Goal: Information Seeking & Learning: Learn about a topic

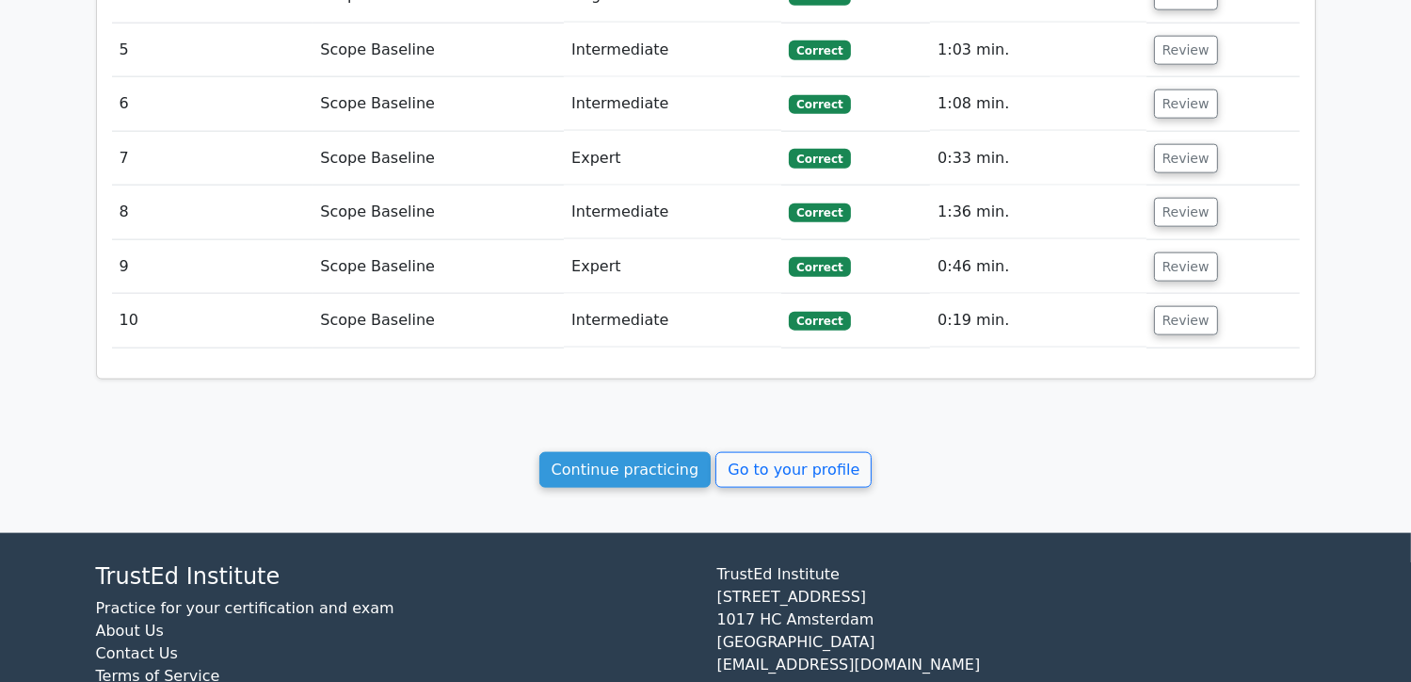
scroll to position [2026, 0]
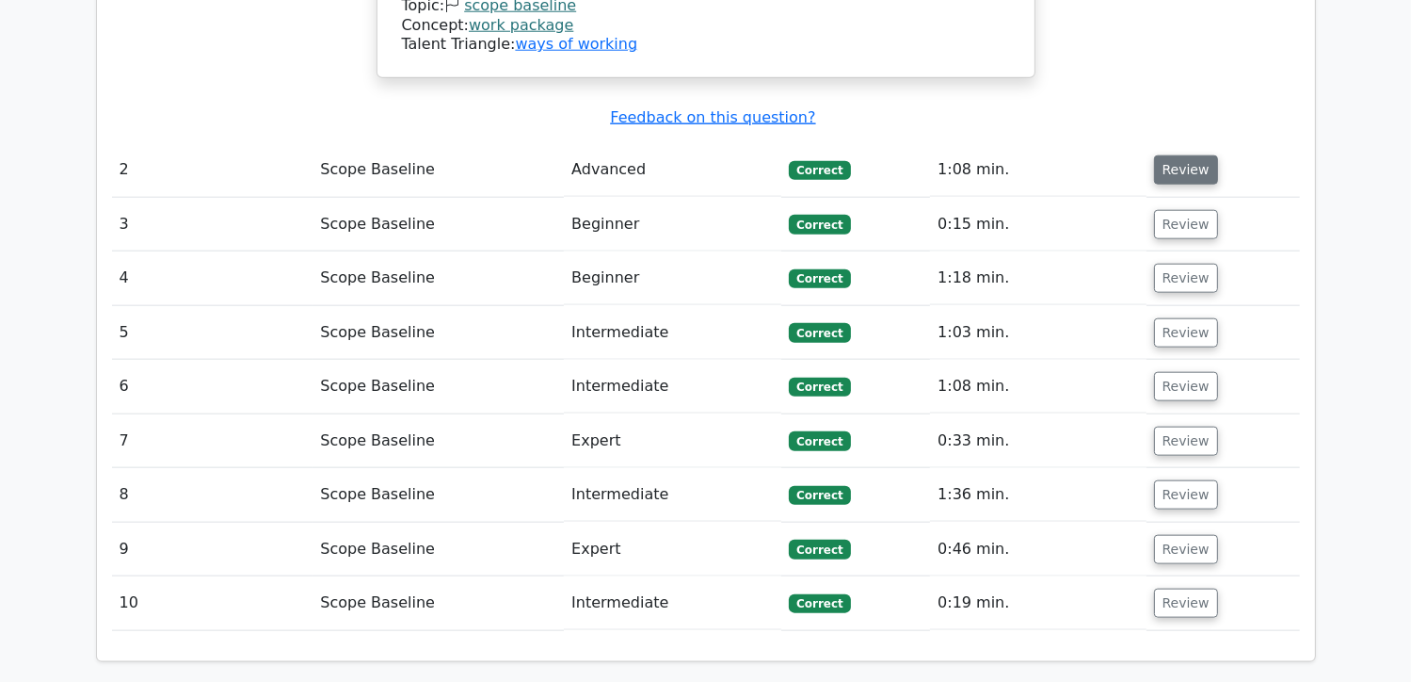
click at [1184, 155] on button "Review" at bounding box center [1186, 169] width 64 height 29
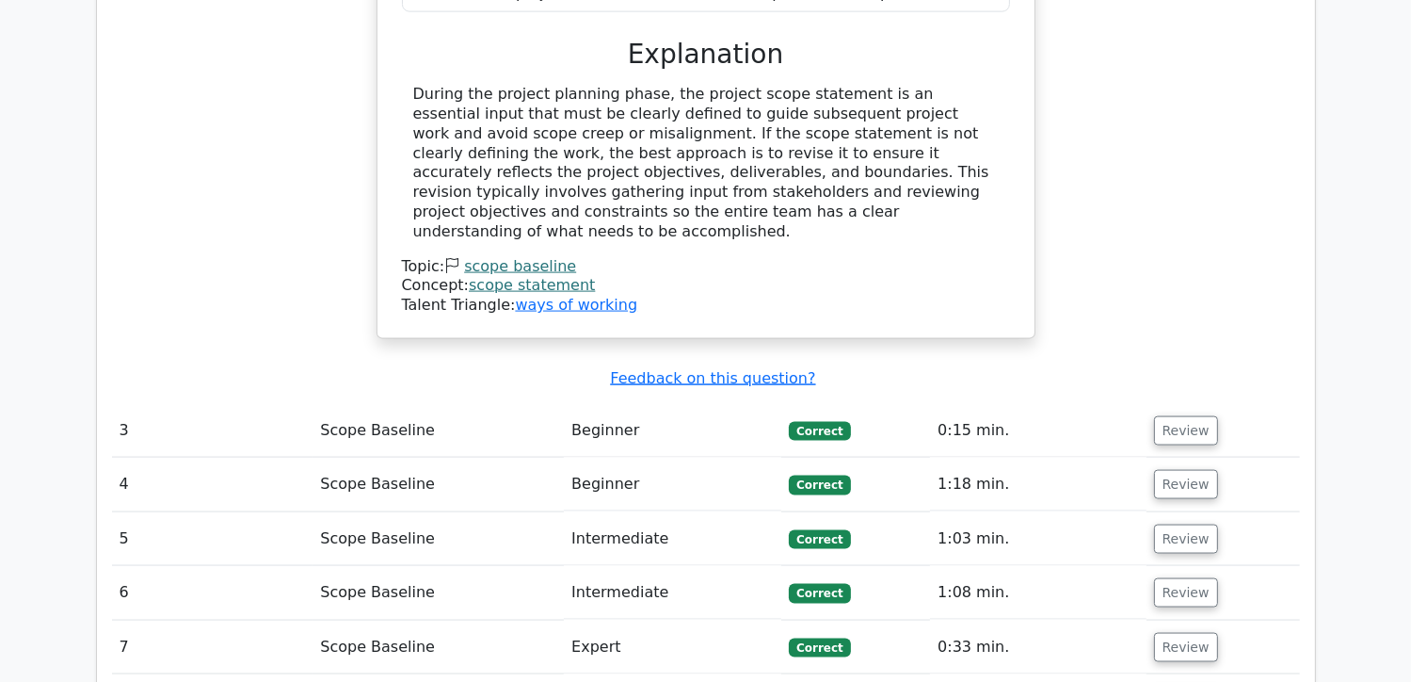
scroll to position [2779, 0]
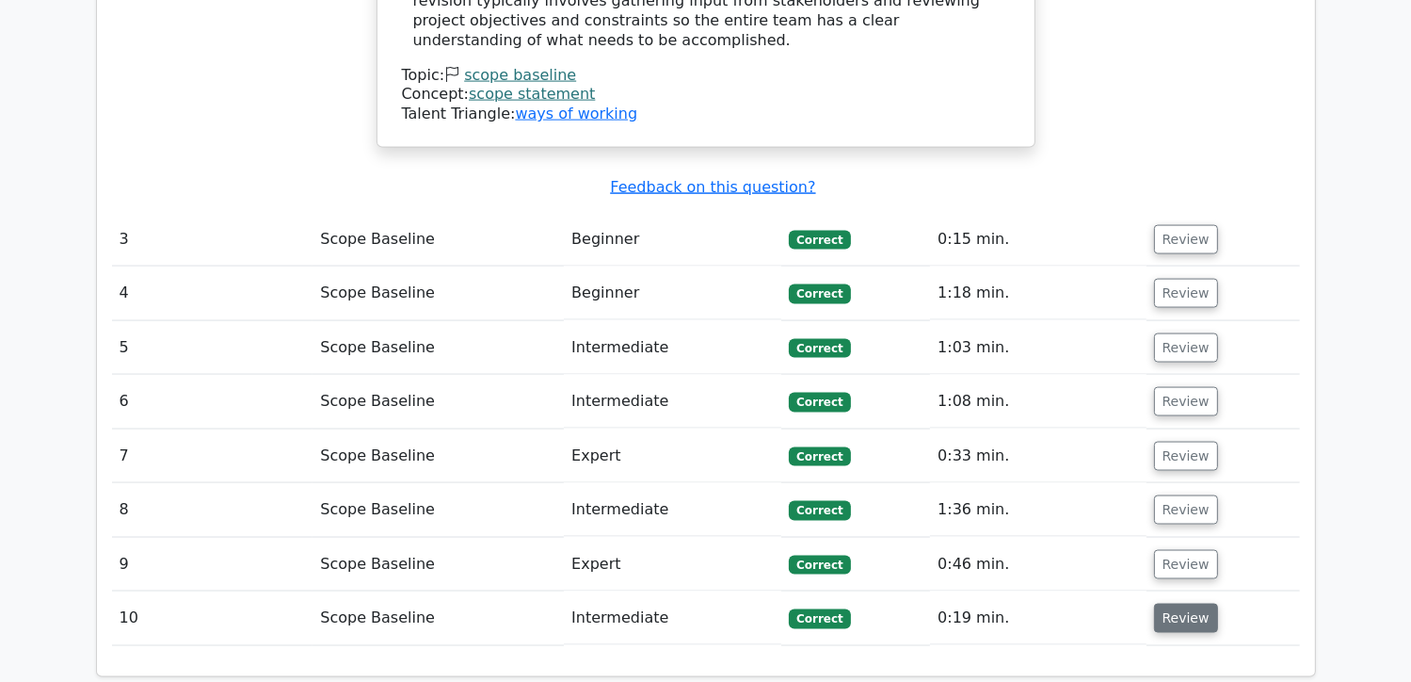
click at [1182, 603] on button "Review" at bounding box center [1186, 617] width 64 height 29
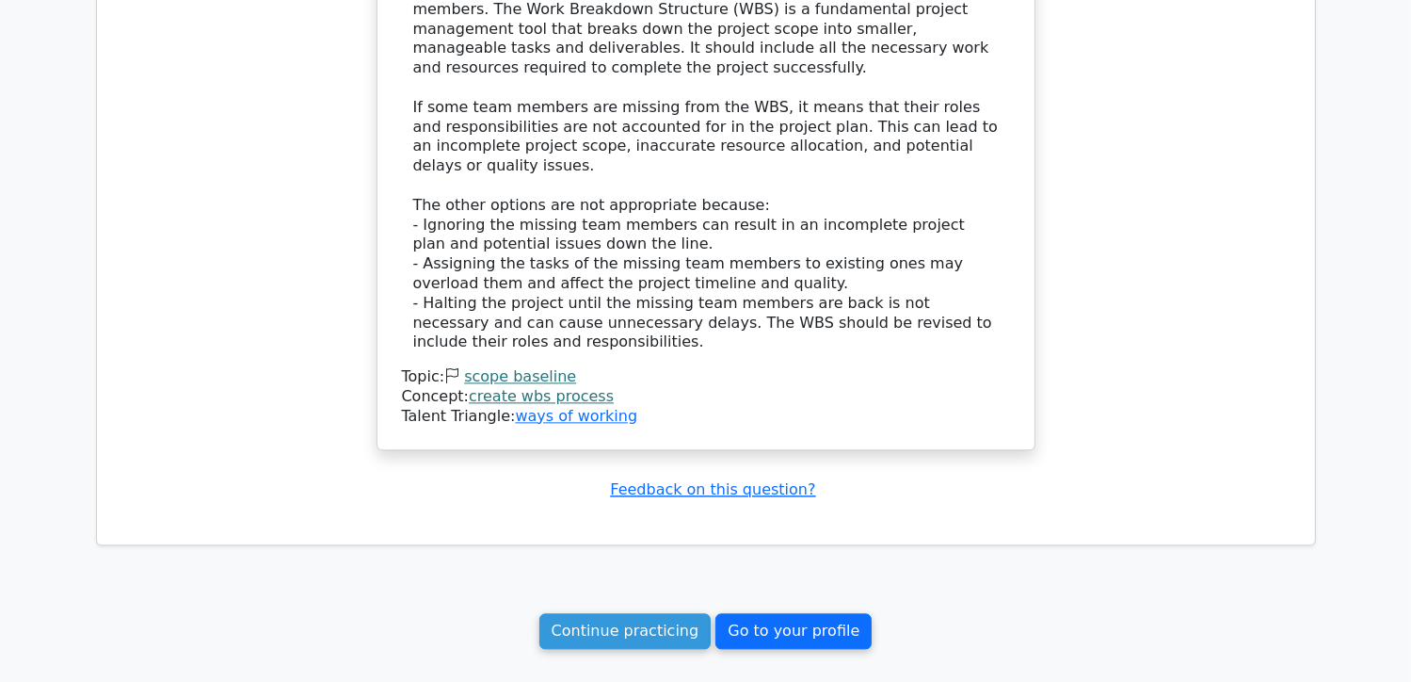
scroll to position [4060, 0]
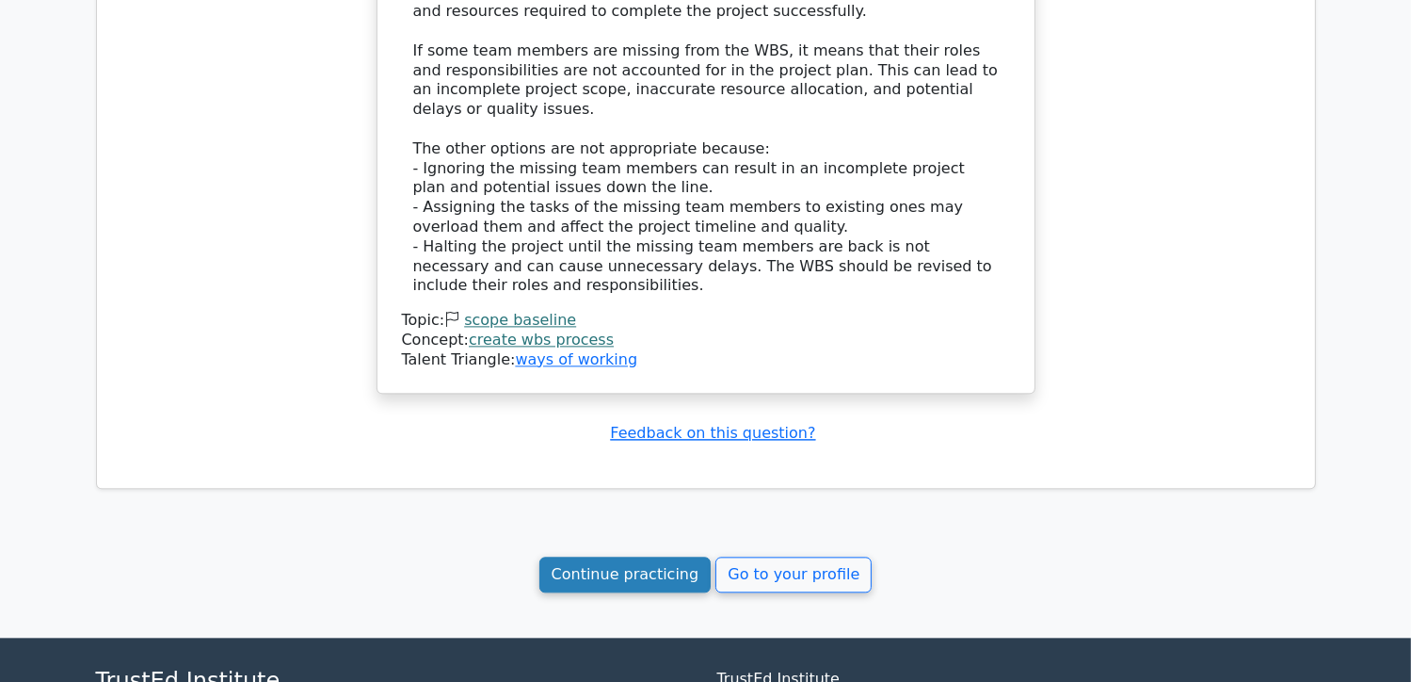
click at [673, 556] on link "Continue practicing" at bounding box center [625, 574] width 172 height 36
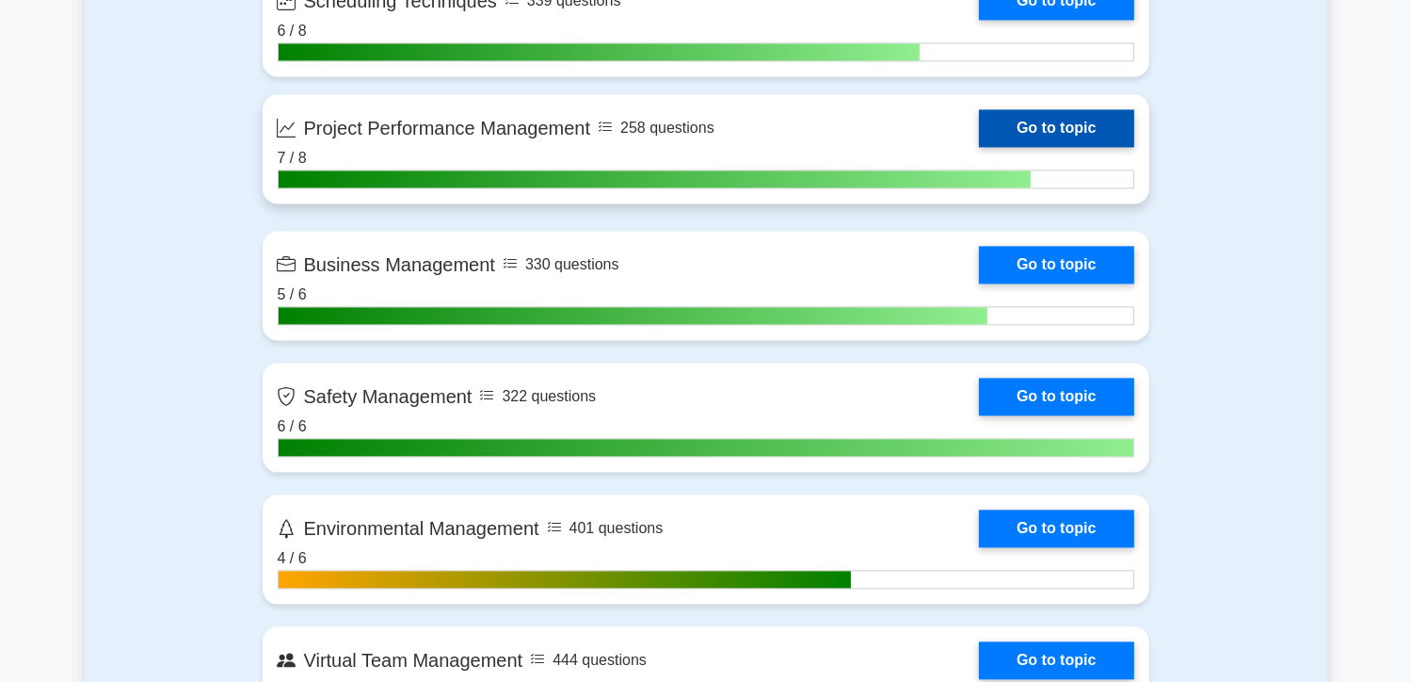
scroll to position [3954, 0]
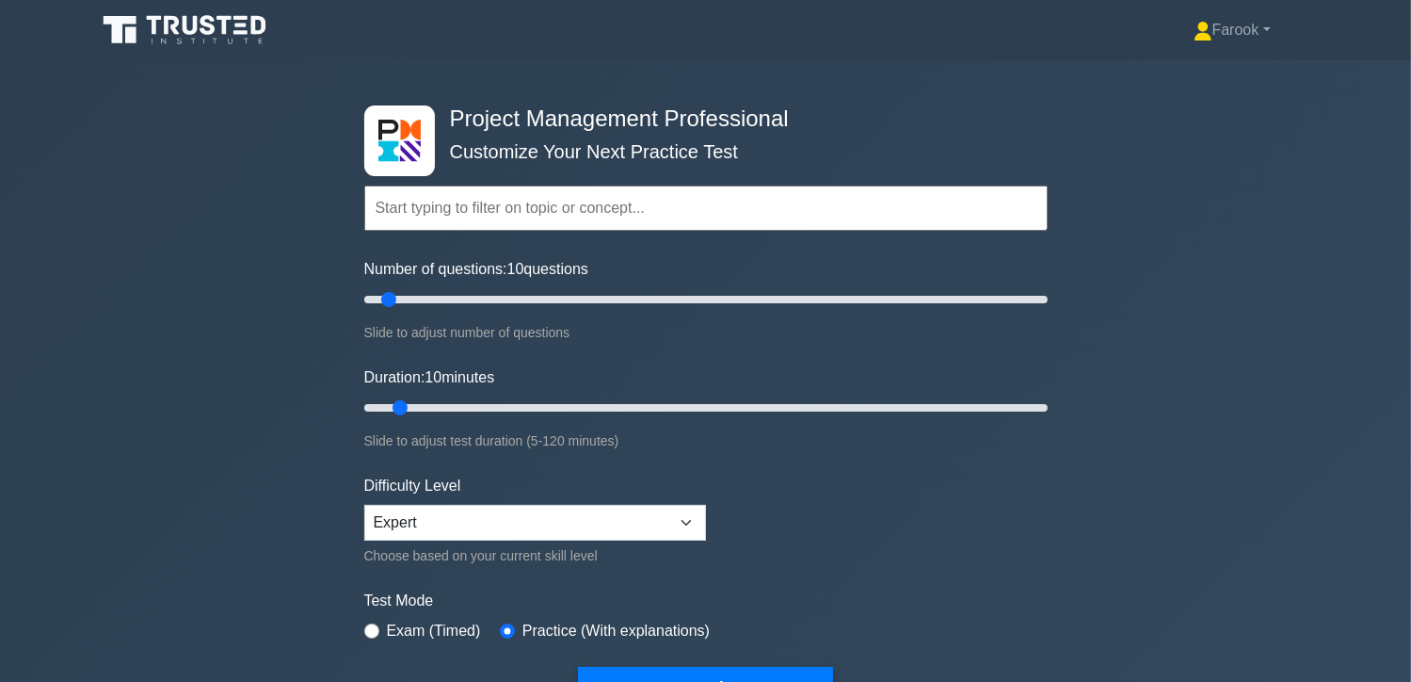
click at [436, 206] on input "text" at bounding box center [706, 207] width 684 height 45
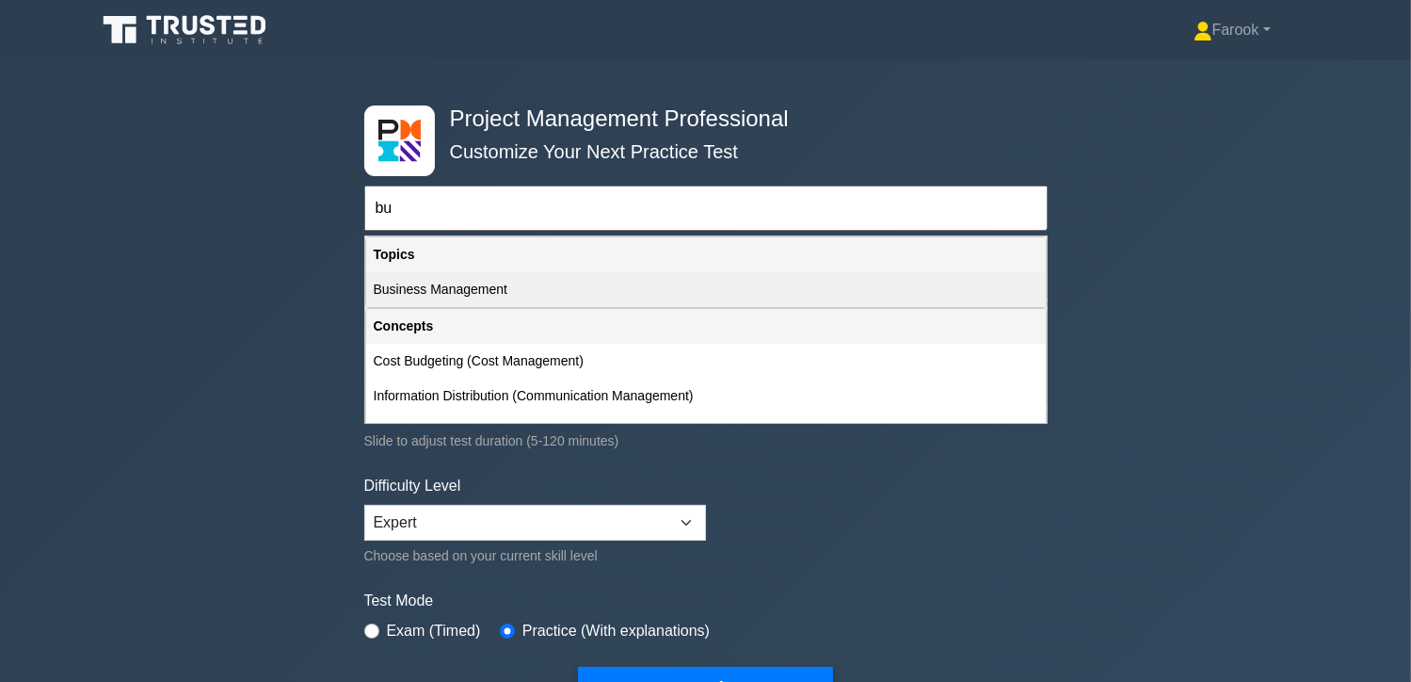
click at [470, 289] on div "Business Management" at bounding box center [706, 289] width 680 height 35
type input "Business Management"
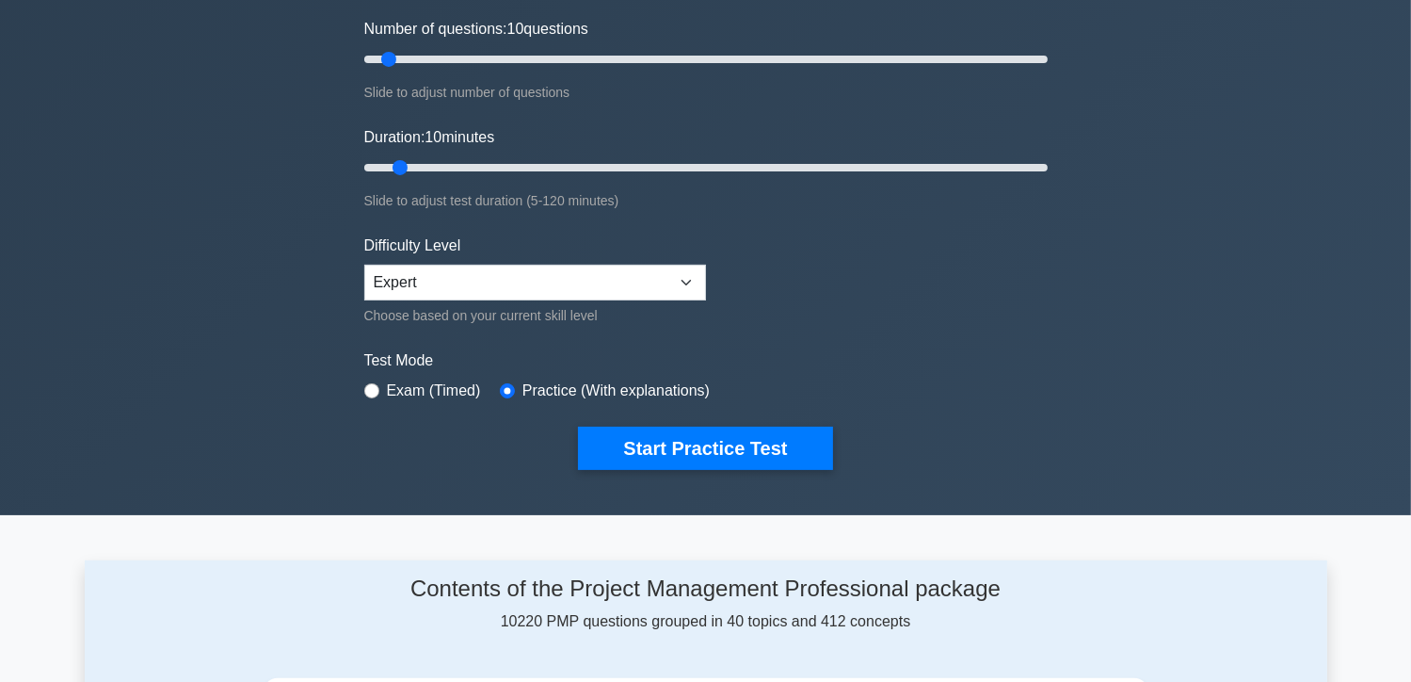
scroll to position [282, 0]
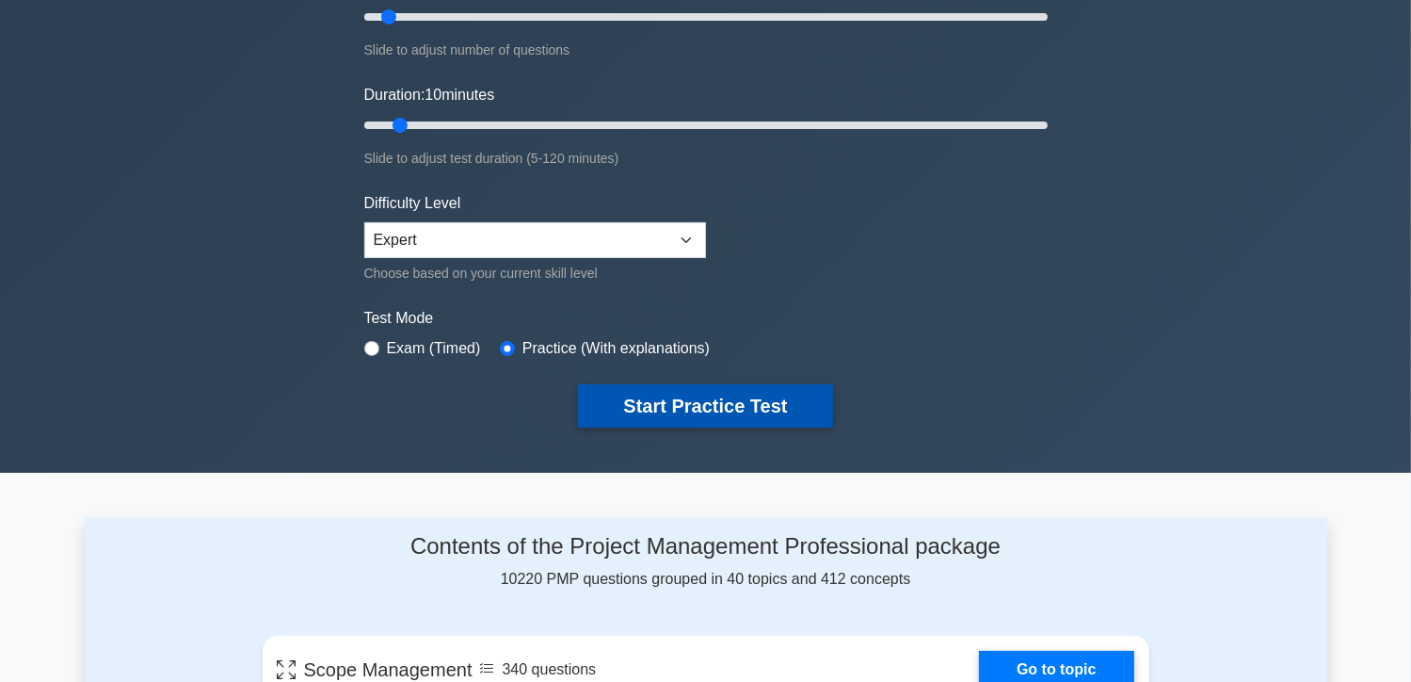
click at [728, 410] on button "Start Practice Test" at bounding box center [705, 405] width 254 height 43
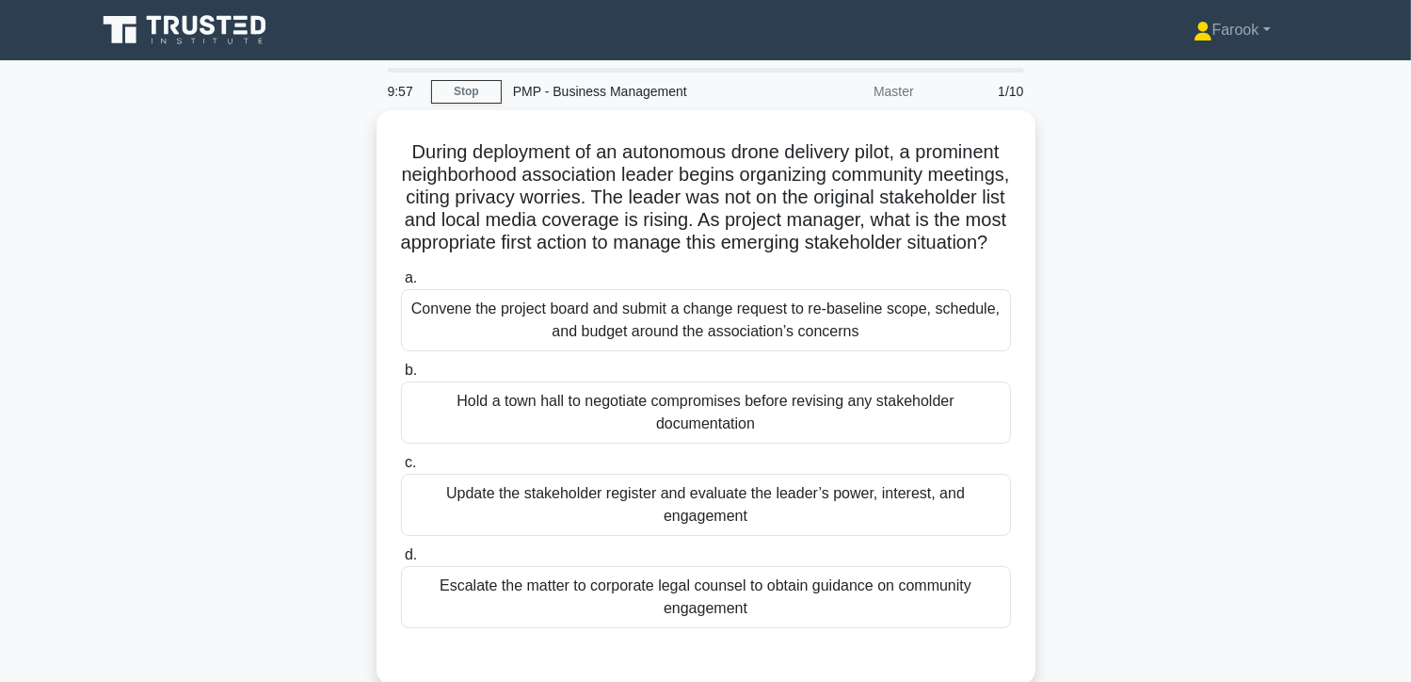
click at [1160, 417] on div "During deployment of an autonomous drone delivery pilot, a prominent neighborho…" at bounding box center [706, 408] width 1243 height 597
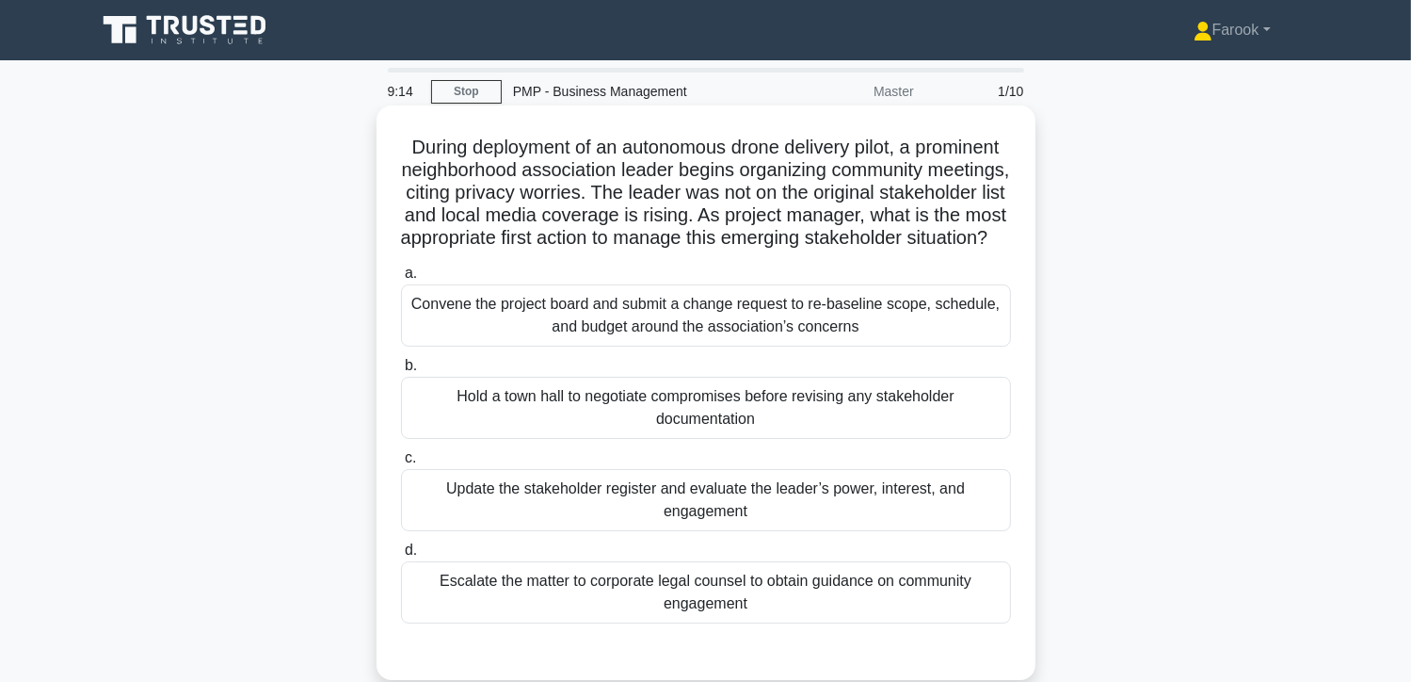
click at [716, 519] on div "Update the stakeholder register and evaluate the leader’s power, interest, and …" at bounding box center [706, 500] width 610 height 62
click at [401, 464] on input "c. Update the stakeholder register and evaluate the leader’s power, interest, a…" at bounding box center [401, 458] width 0 height 12
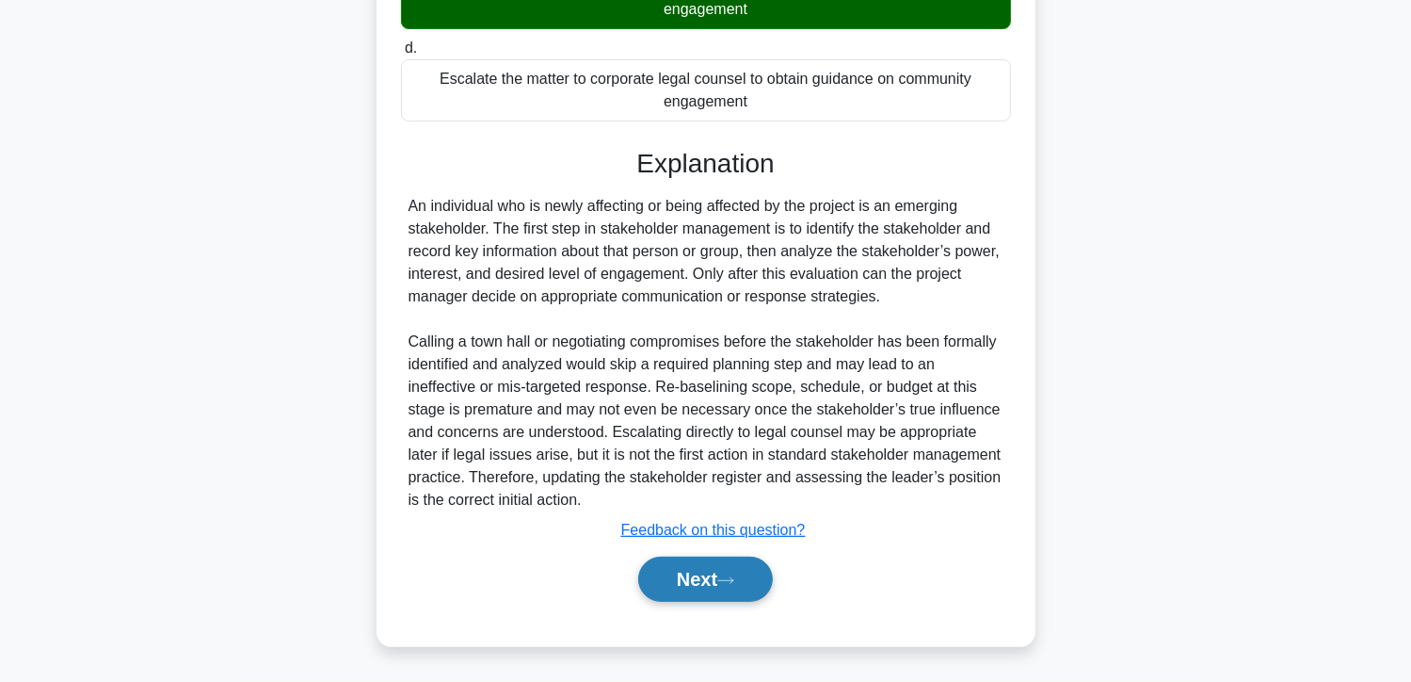
scroll to position [523, 0]
click at [720, 590] on button "Next" at bounding box center [705, 578] width 135 height 45
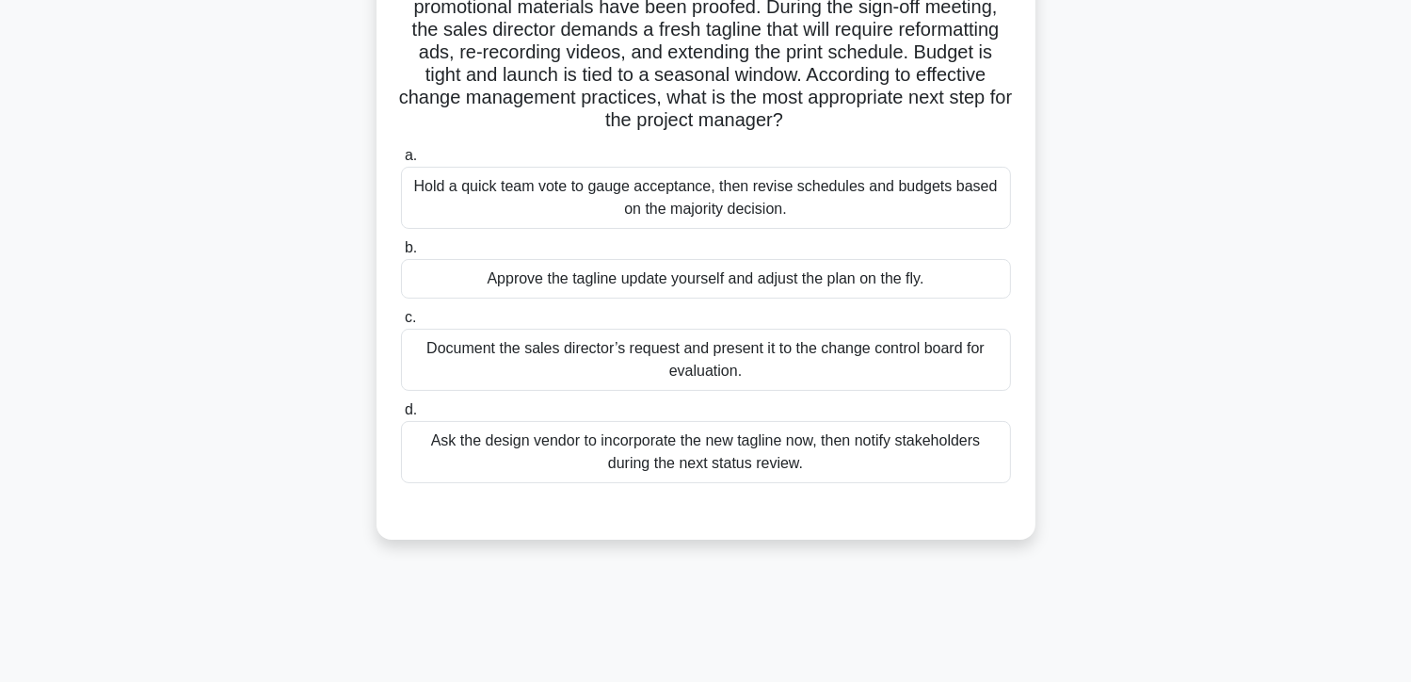
scroll to position [0, 0]
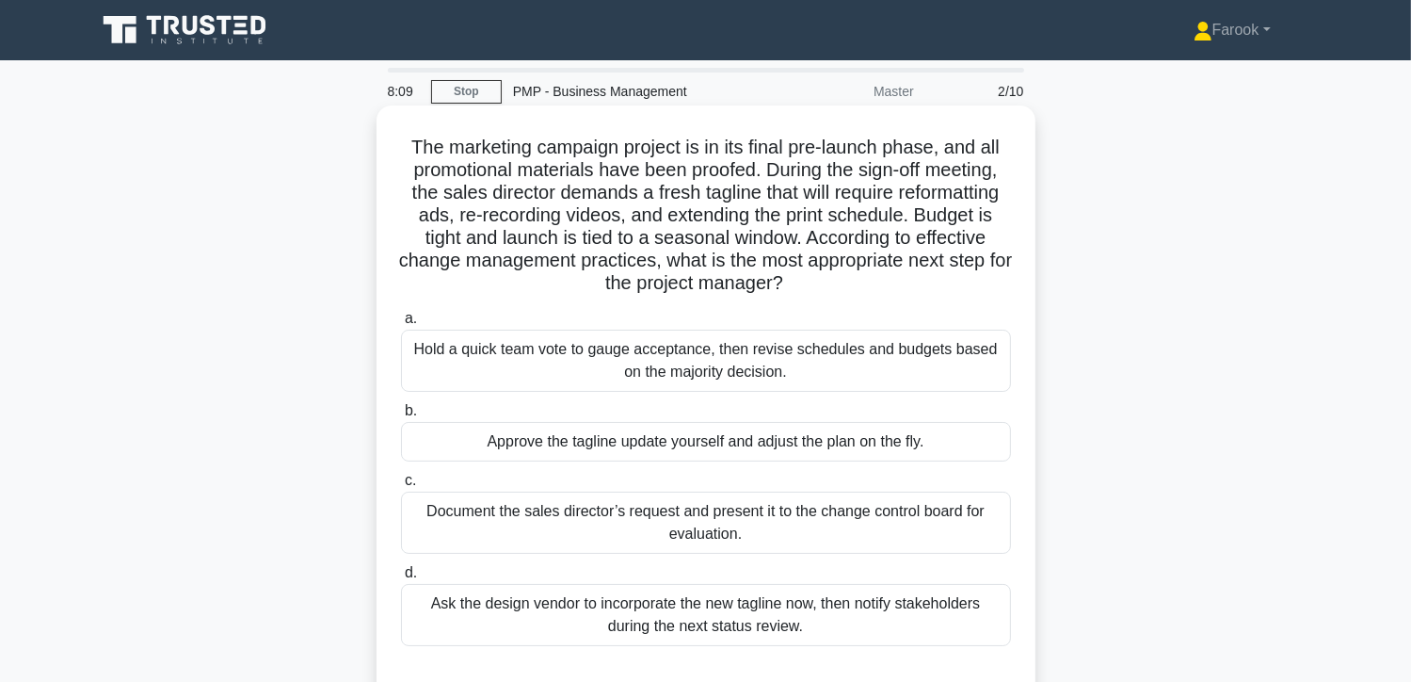
click at [780, 516] on div "Document the sales director’s request and present it to the change control boar…" at bounding box center [706, 522] width 610 height 62
click at [401, 487] on input "c. Document the sales director’s request and present it to the change control b…" at bounding box center [401, 481] width 0 height 12
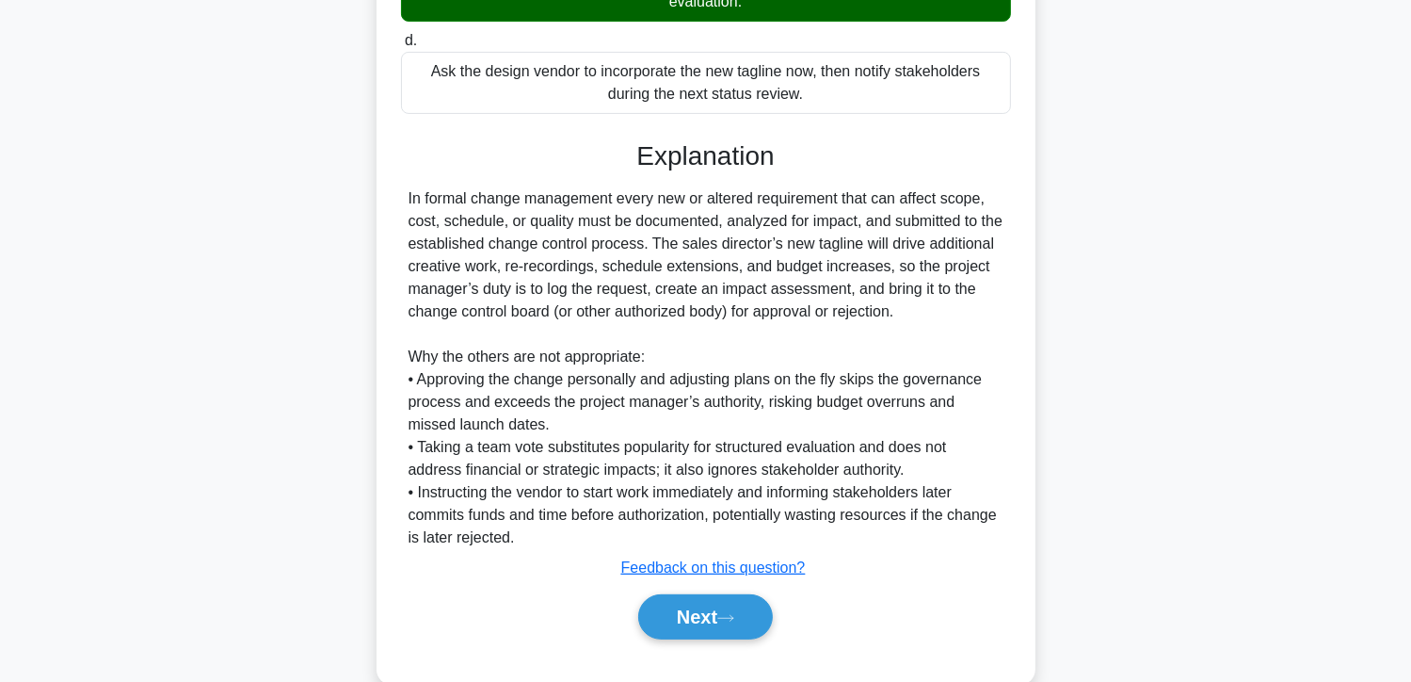
scroll to position [569, 0]
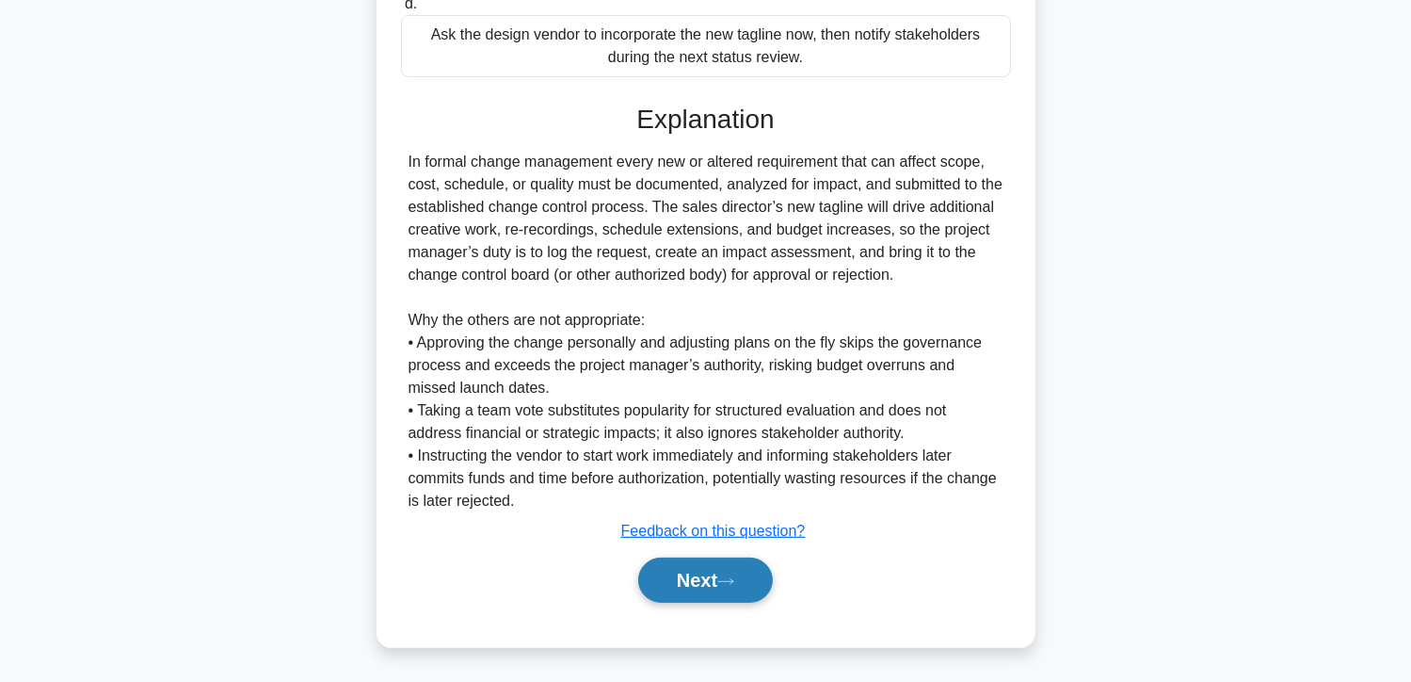
click at [690, 594] on button "Next" at bounding box center [705, 579] width 135 height 45
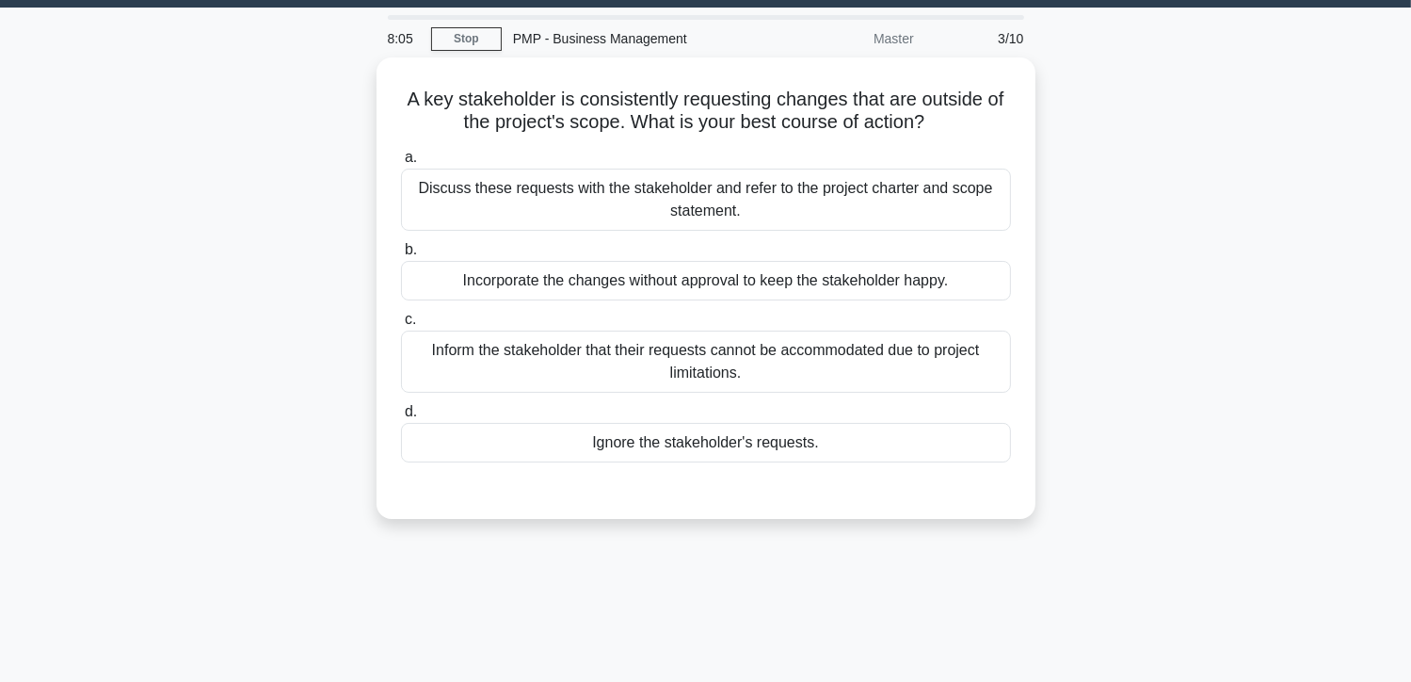
scroll to position [0, 0]
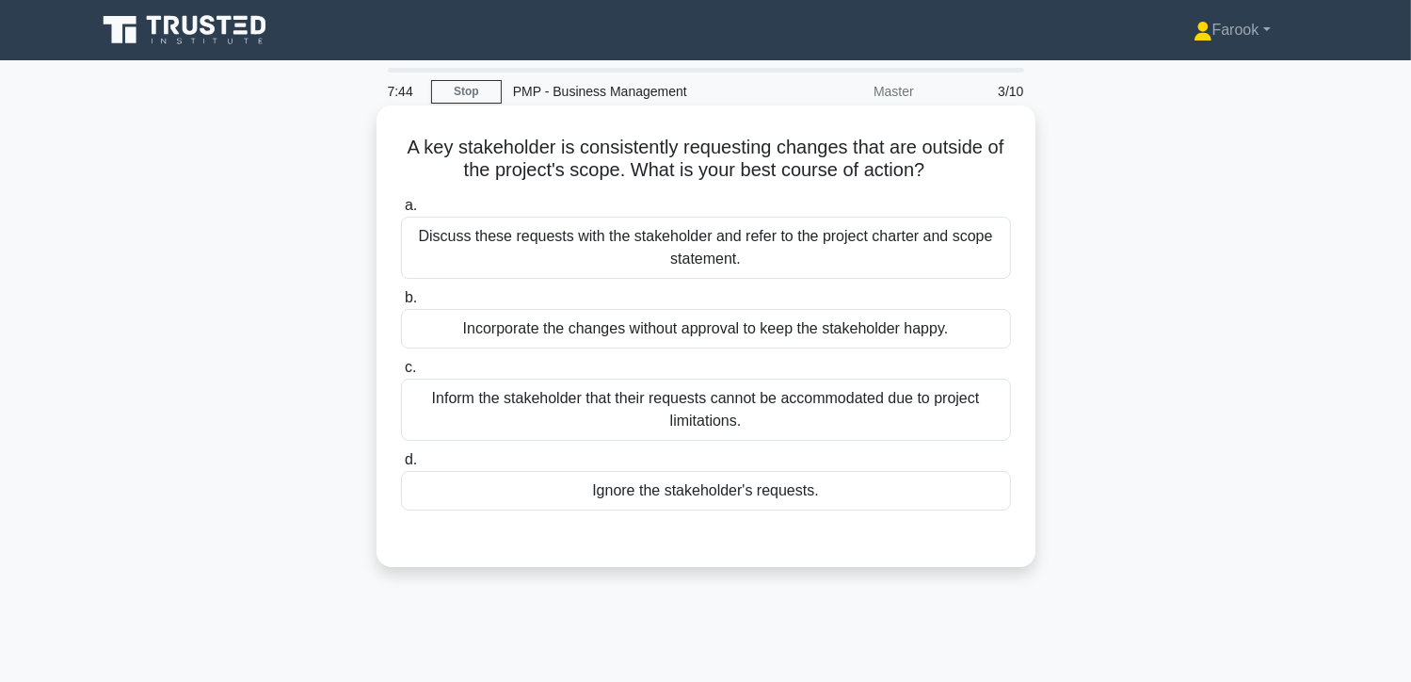
click at [818, 245] on div "Discuss these requests with the stakeholder and refer to the project charter an…" at bounding box center [706, 248] width 610 height 62
click at [401, 212] on input "a. Discuss these requests with the stakeholder and refer to the project charter…" at bounding box center [401, 206] width 0 height 12
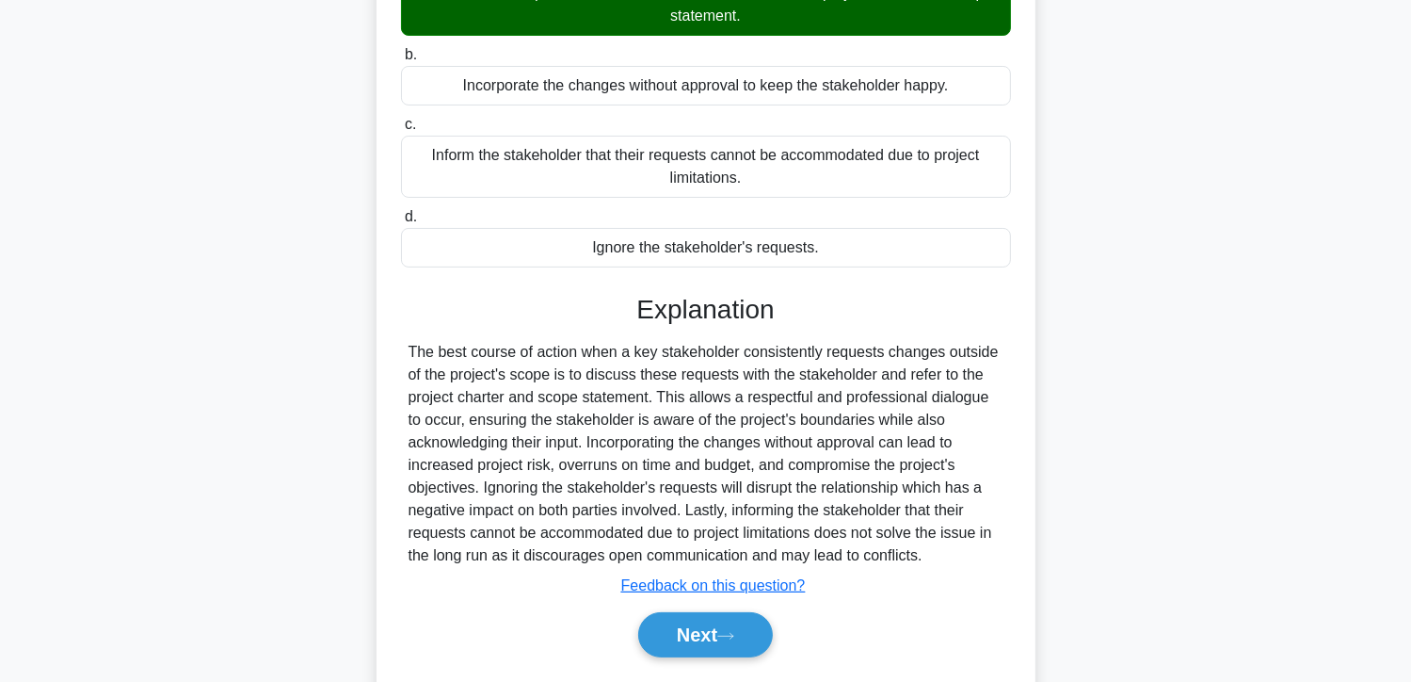
scroll to position [335, 0]
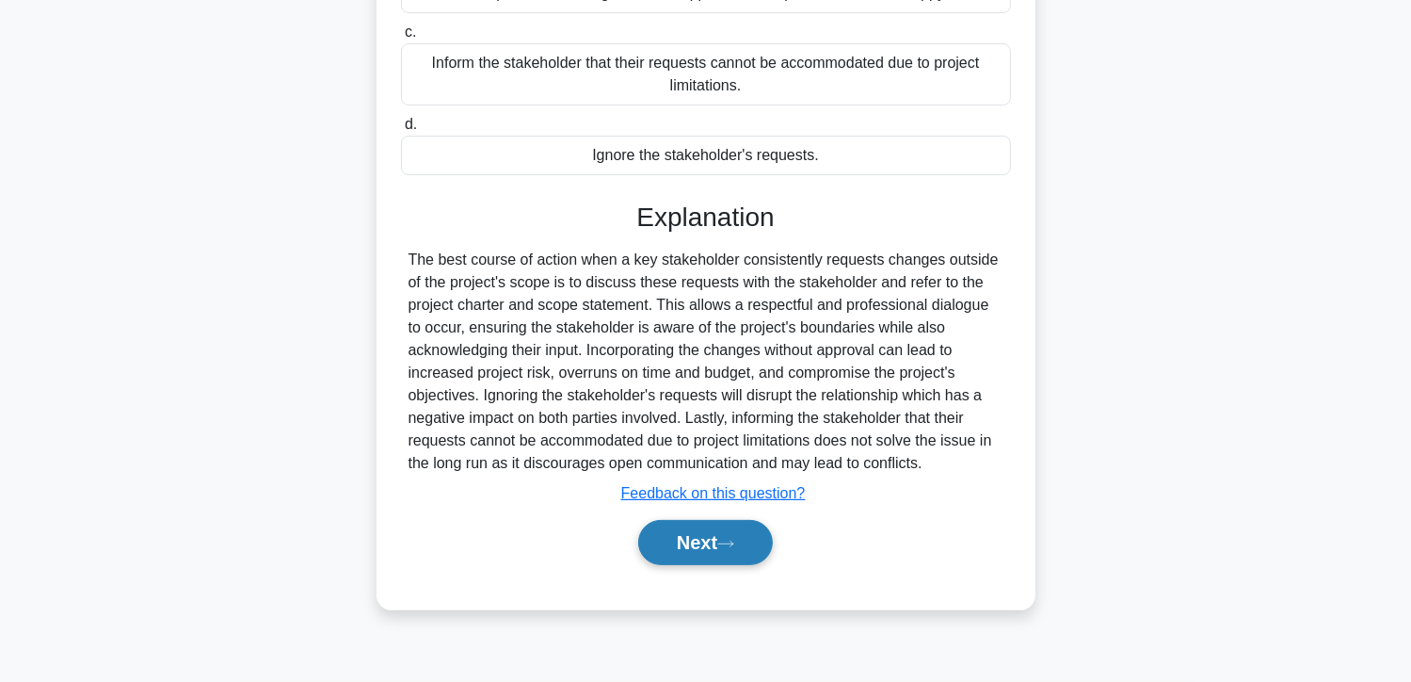
click at [692, 553] on button "Next" at bounding box center [705, 542] width 135 height 45
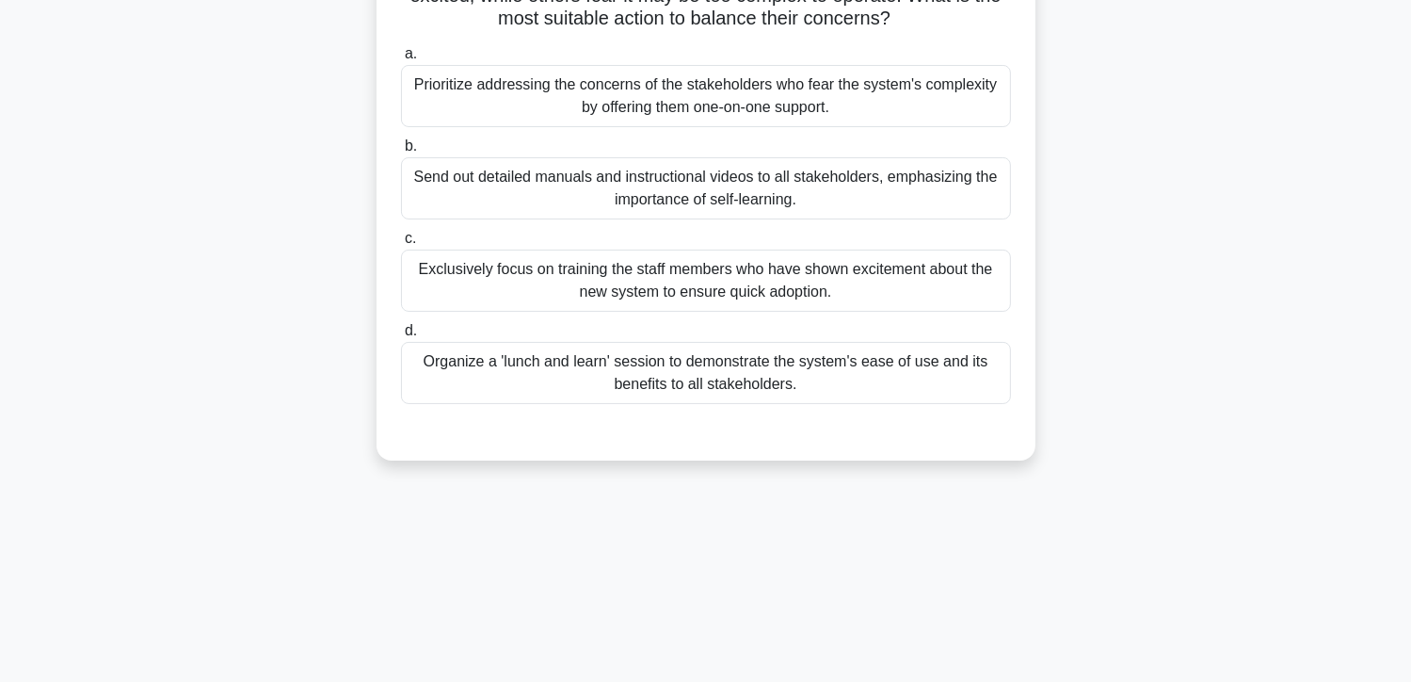
scroll to position [0, 0]
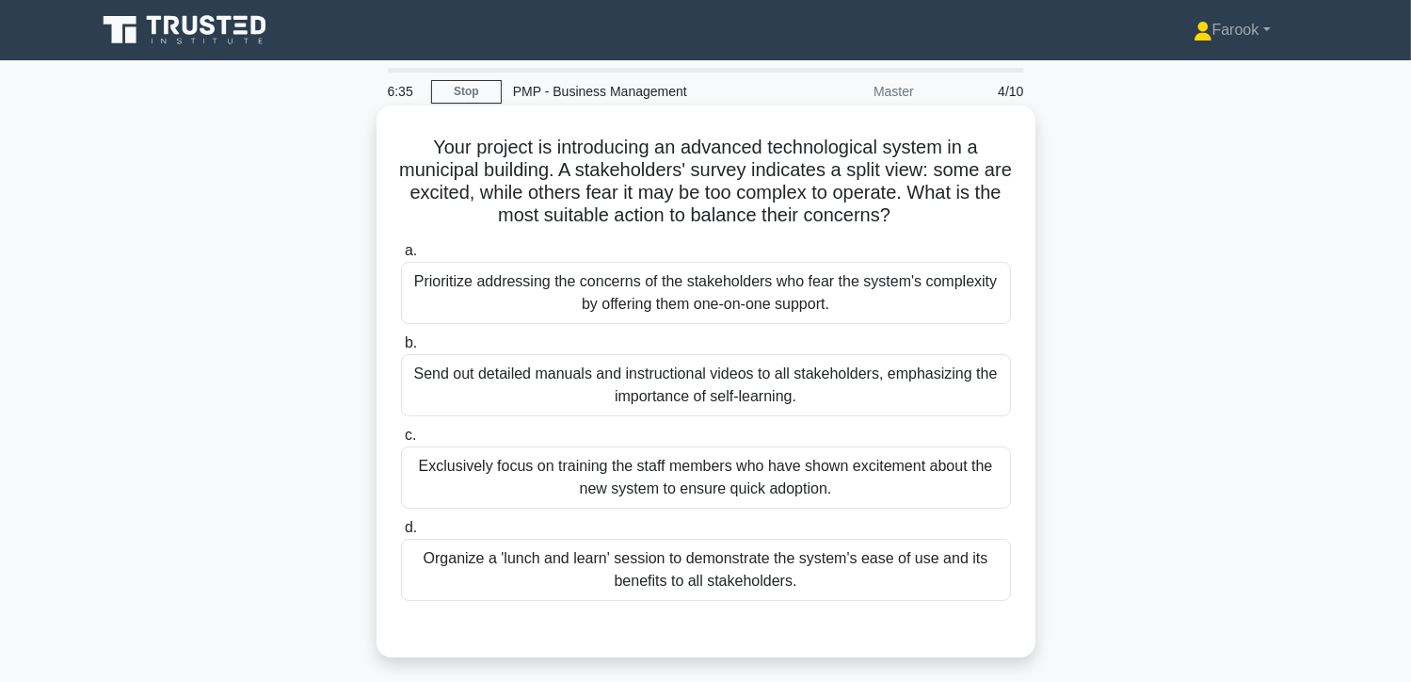
click at [704, 558] on div "Organize a 'lunch and learn' session to demonstrate the system's ease of use an…" at bounding box center [706, 570] width 610 height 62
click at [401, 534] on input "d. Organize a 'lunch and learn' session to demonstrate the system's ease of use…" at bounding box center [401, 528] width 0 height 12
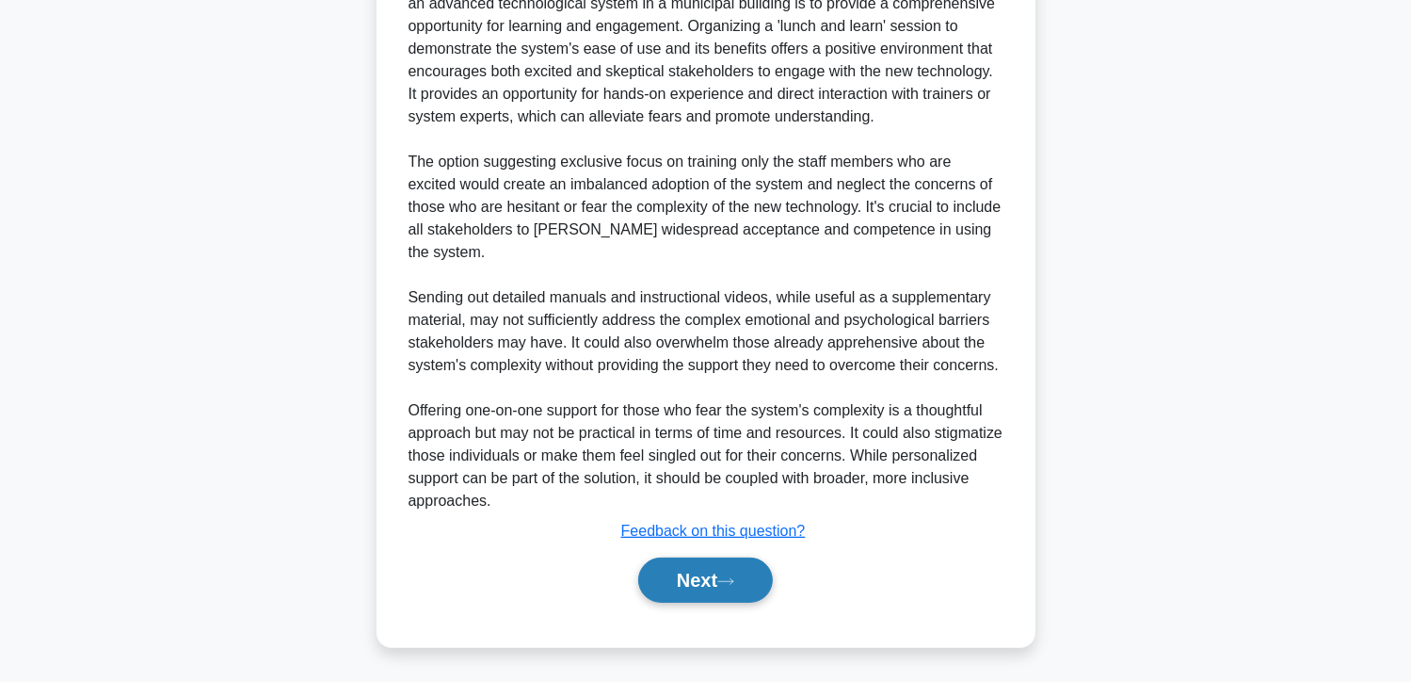
click at [686, 588] on button "Next" at bounding box center [705, 579] width 135 height 45
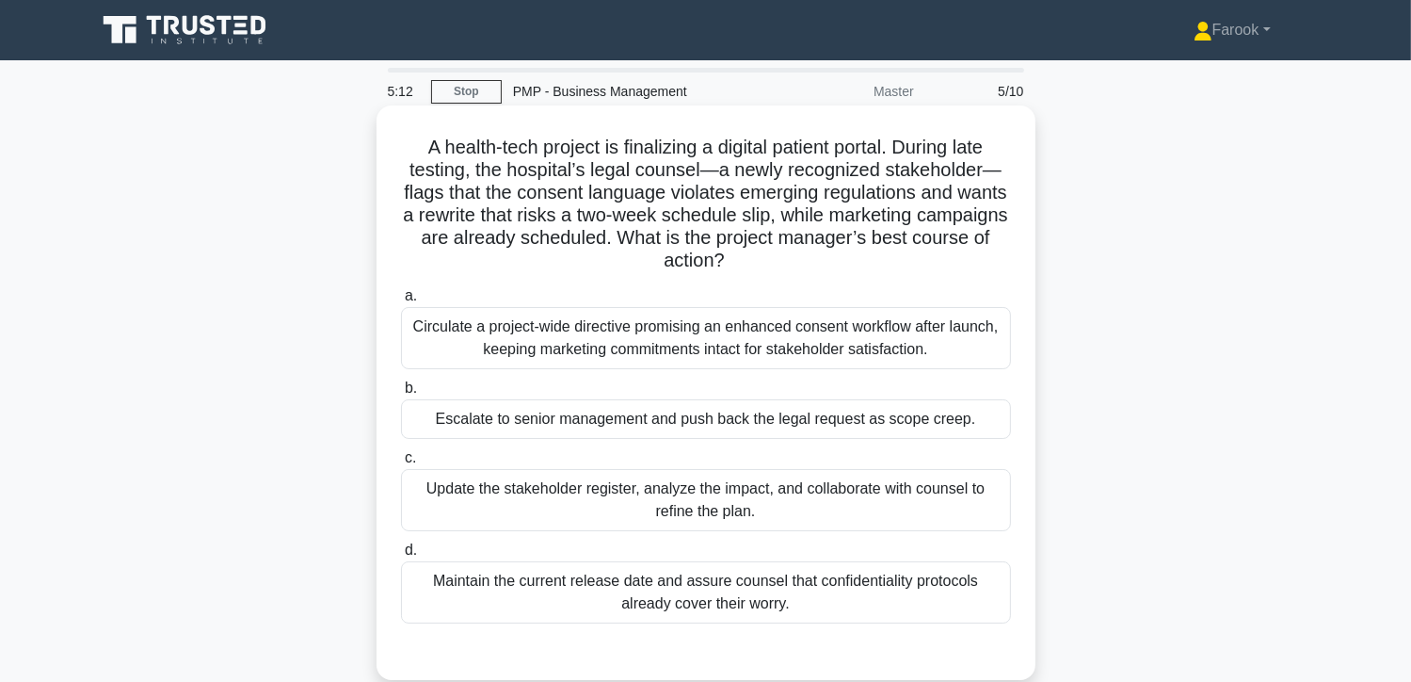
click at [743, 512] on div "Update the stakeholder register, analyze the impact, and collaborate with couns…" at bounding box center [706, 500] width 610 height 62
click at [401, 464] on input "c. Update the stakeholder register, analyze the impact, and collaborate with co…" at bounding box center [401, 458] width 0 height 12
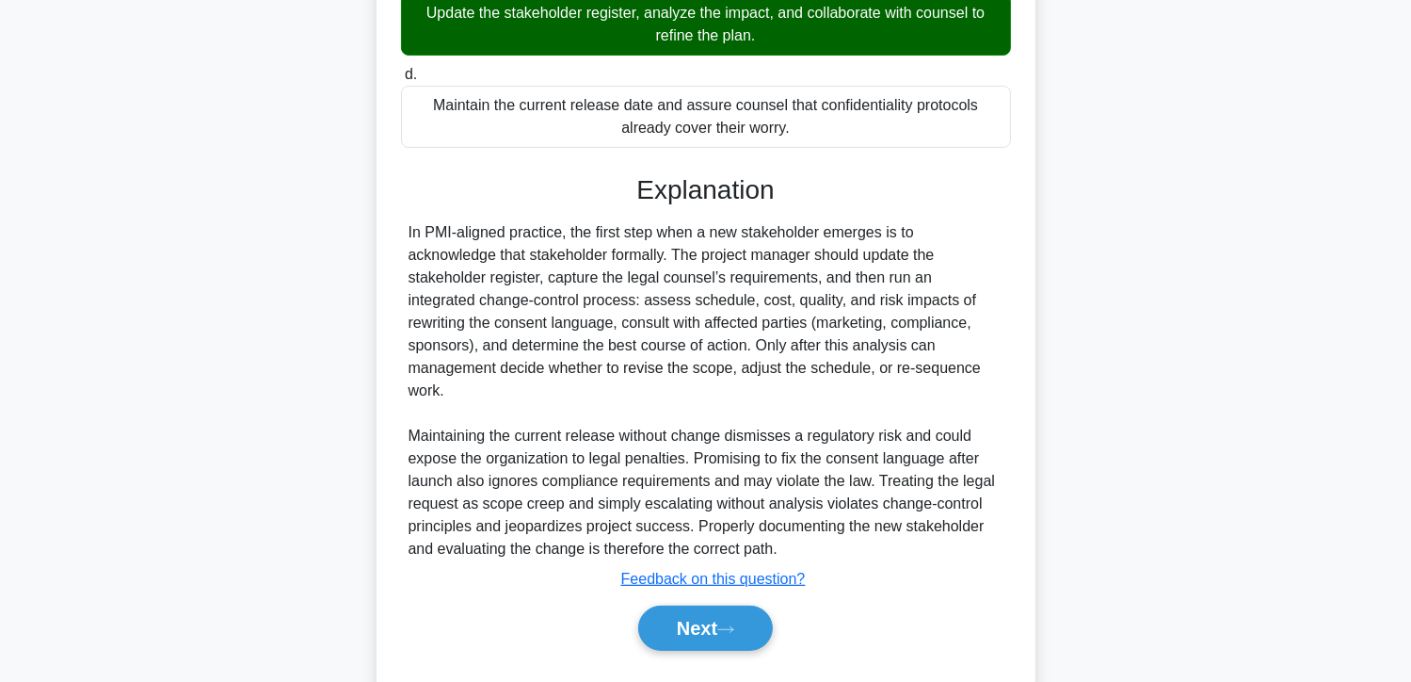
scroll to position [501, 0]
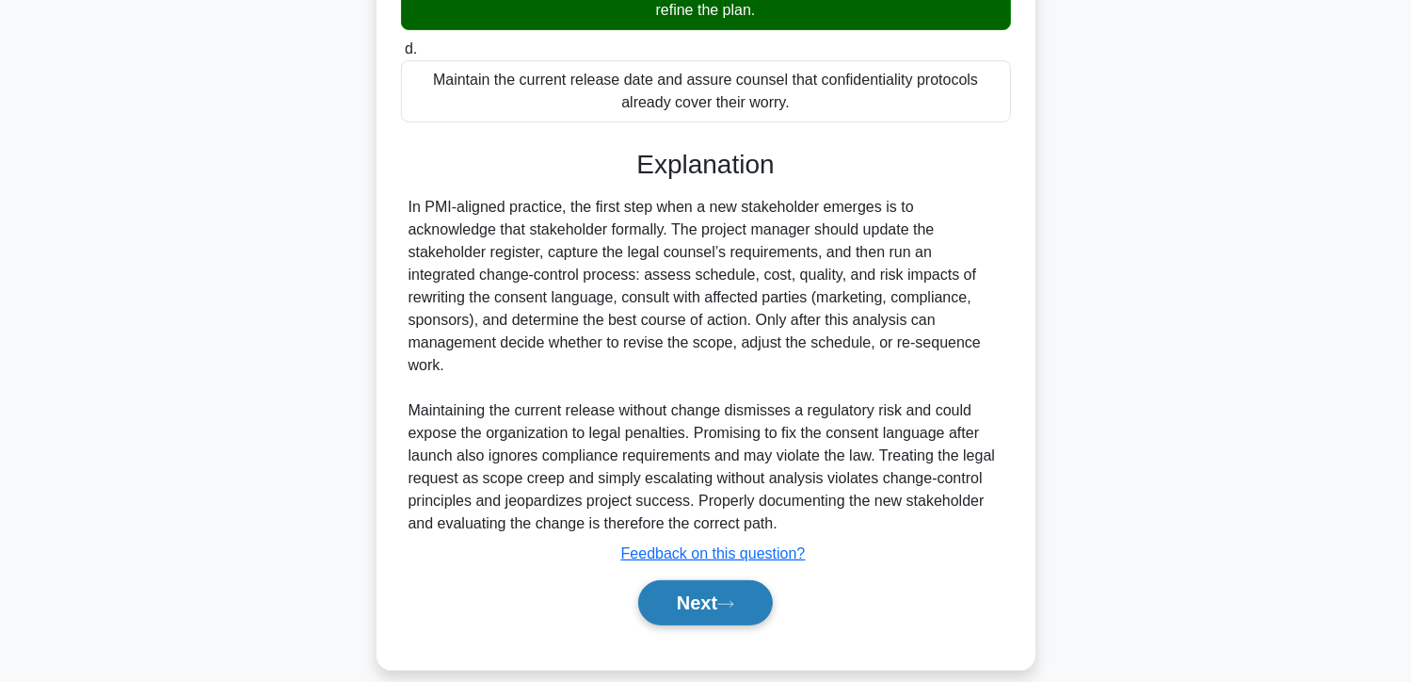
click at [674, 585] on button "Next" at bounding box center [705, 602] width 135 height 45
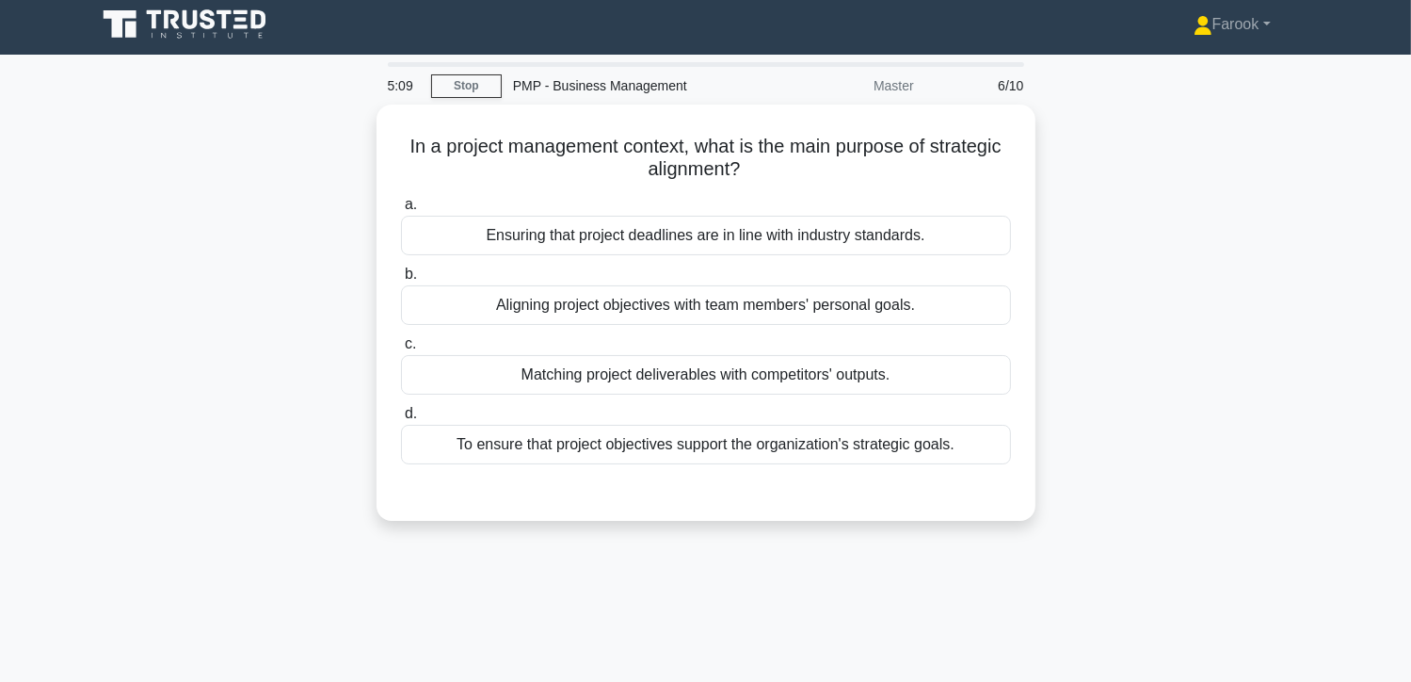
scroll to position [0, 0]
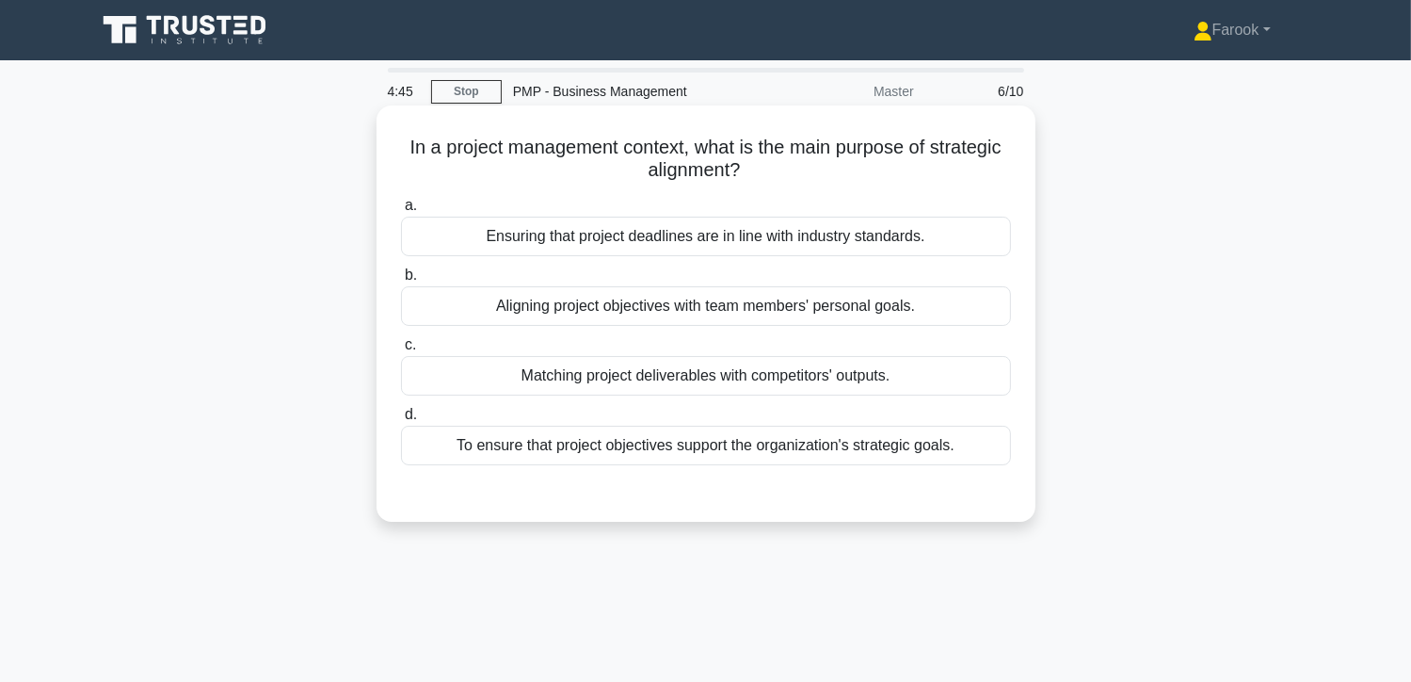
click at [740, 449] on div "To ensure that project objectives support the organization's strategic goals." at bounding box center [706, 446] width 610 height 40
click at [401, 421] on input "d. To ensure that project objectives support the organization's strategic goals." at bounding box center [401, 415] width 0 height 12
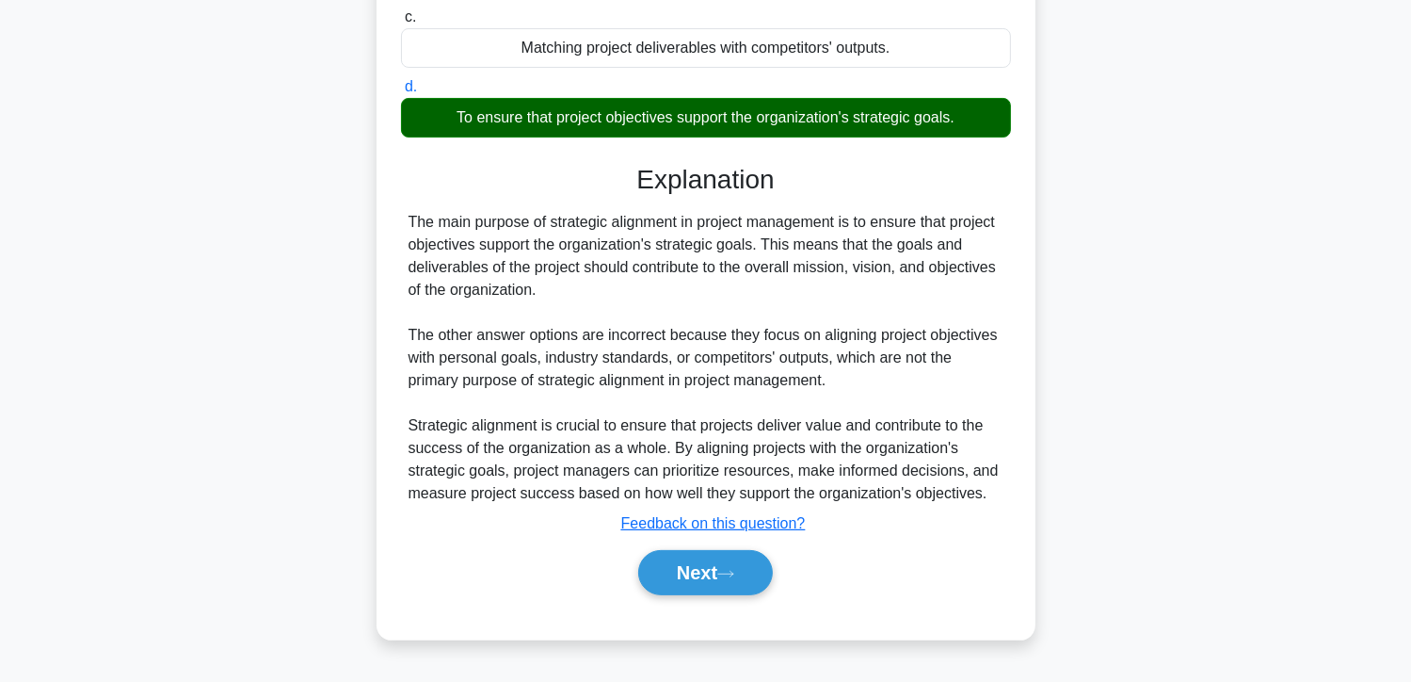
scroll to position [335, 0]
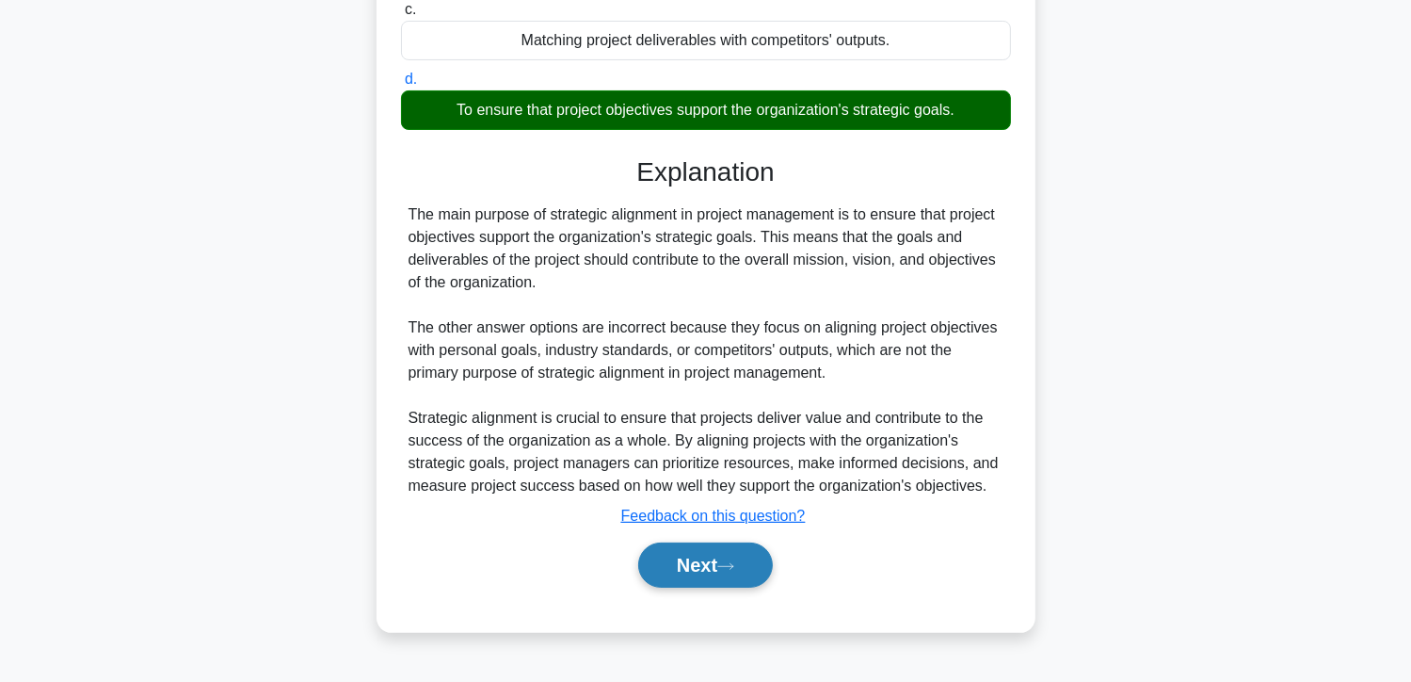
click at [688, 576] on button "Next" at bounding box center [705, 564] width 135 height 45
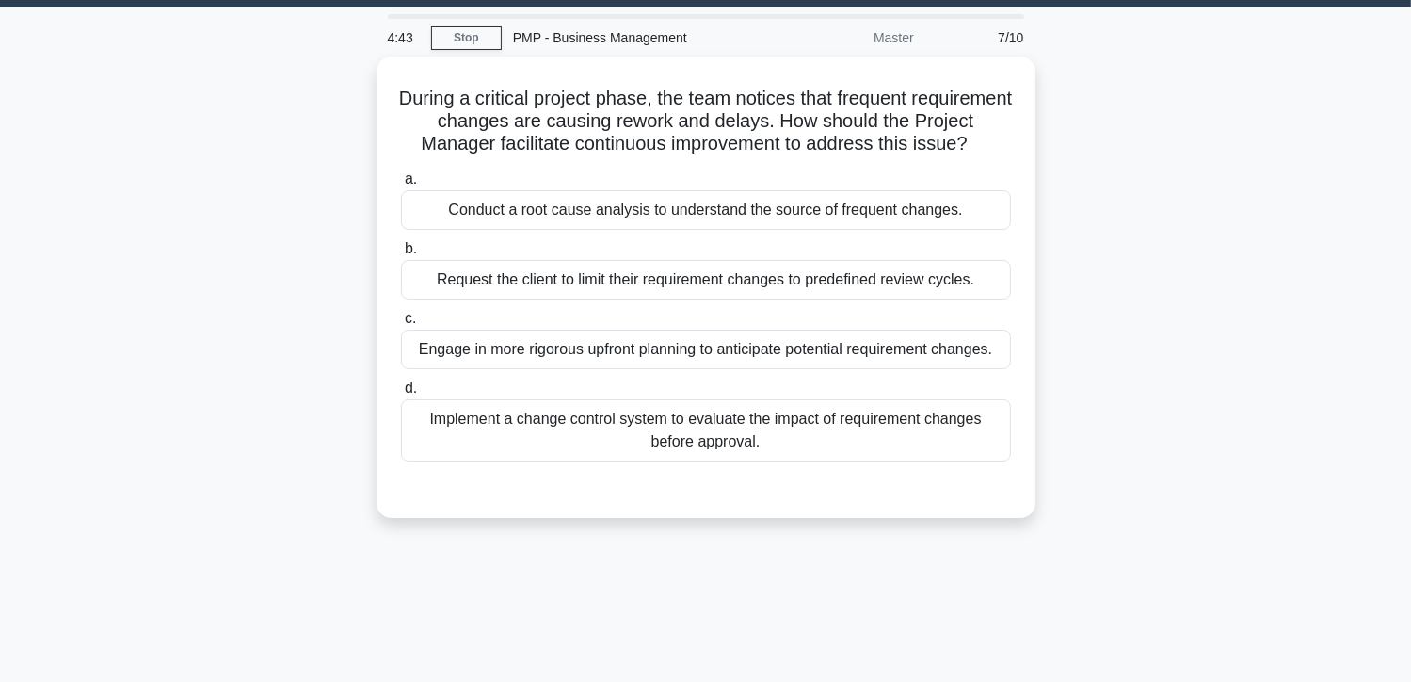
scroll to position [53, 0]
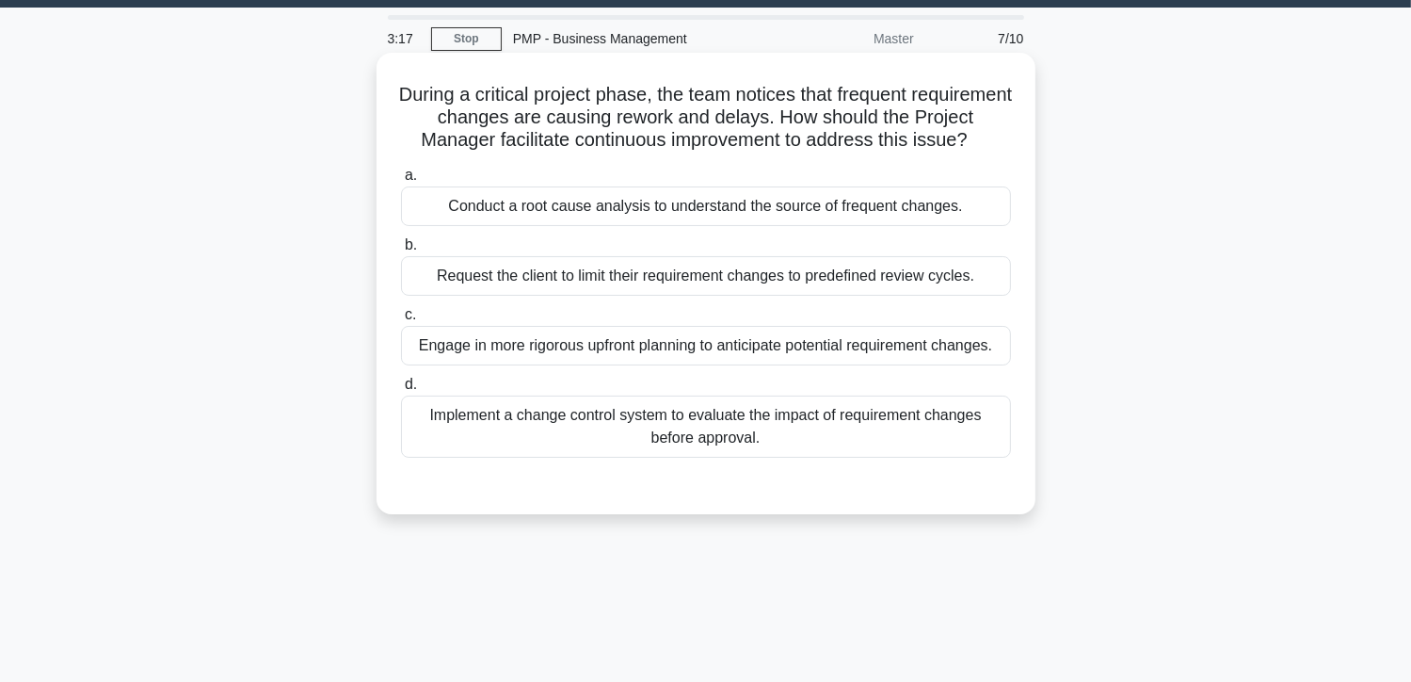
click at [746, 450] on div "Implement a change control system to evaluate the impact of requirement changes…" at bounding box center [706, 426] width 610 height 62
click at [401, 391] on input "d. Implement a change control system to evaluate the impact of requirement chan…" at bounding box center [401, 384] width 0 height 12
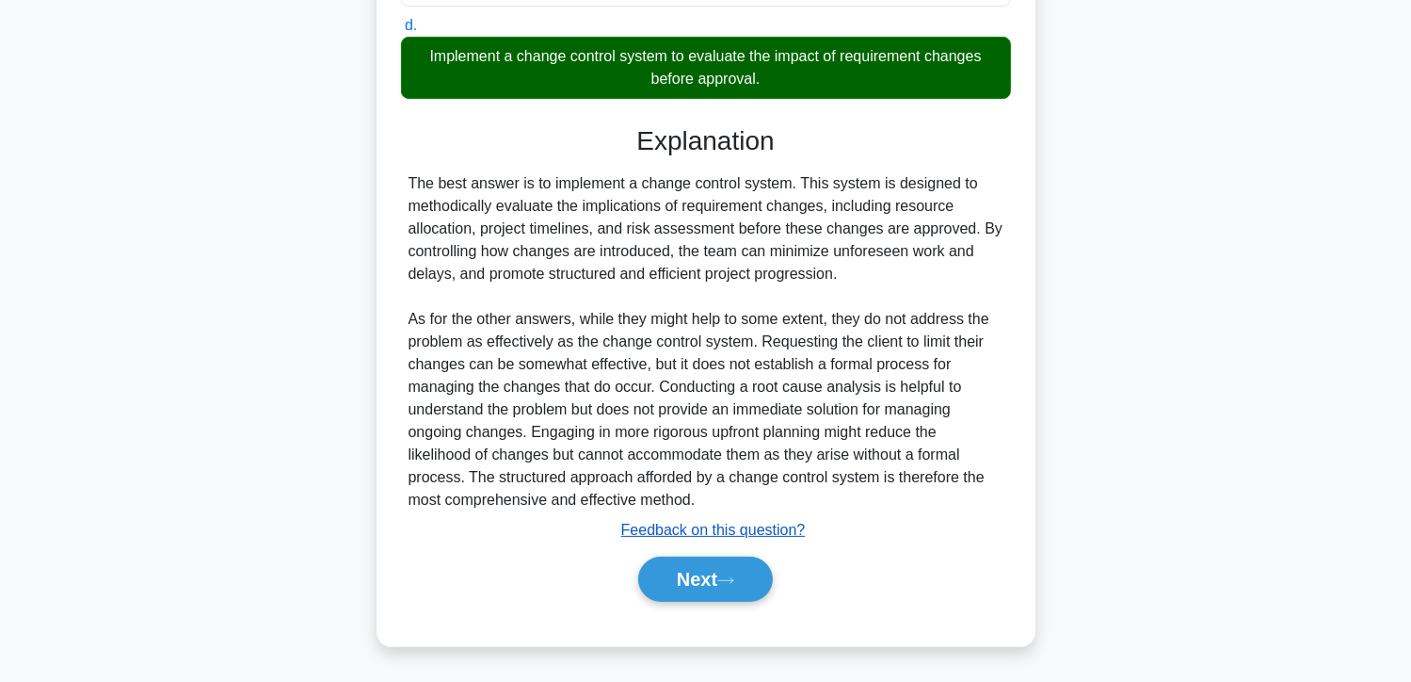
scroll to position [433, 0]
click at [660, 571] on button "Next" at bounding box center [705, 578] width 135 height 45
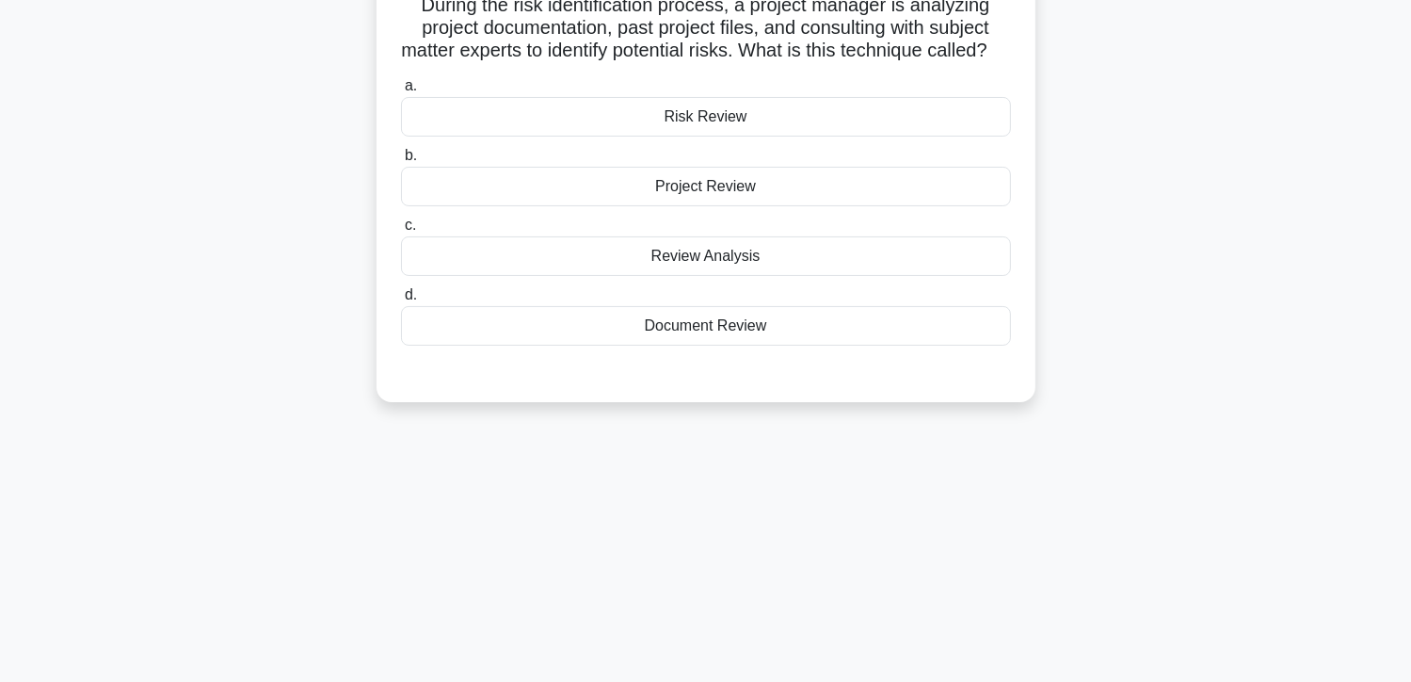
scroll to position [53, 0]
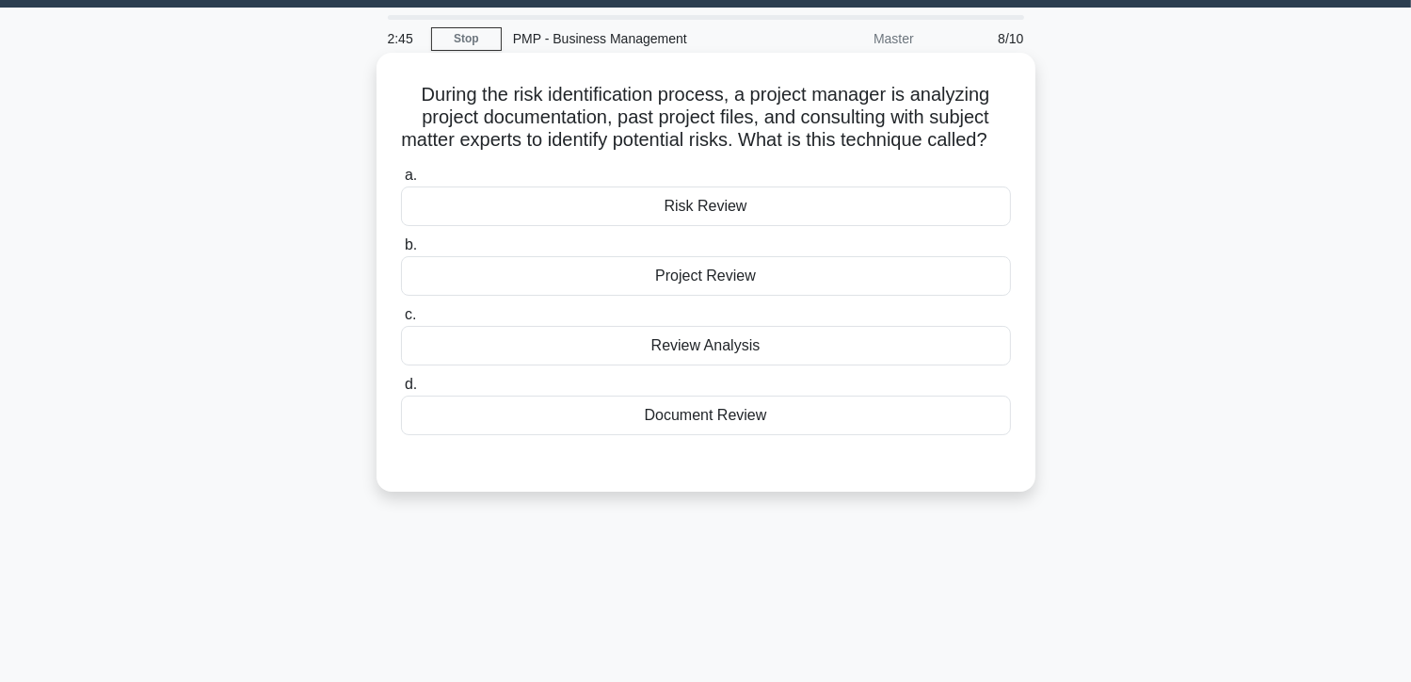
click at [680, 226] on div "Risk Review" at bounding box center [706, 206] width 610 height 40
click at [401, 182] on input "a. Risk Review" at bounding box center [401, 175] width 0 height 12
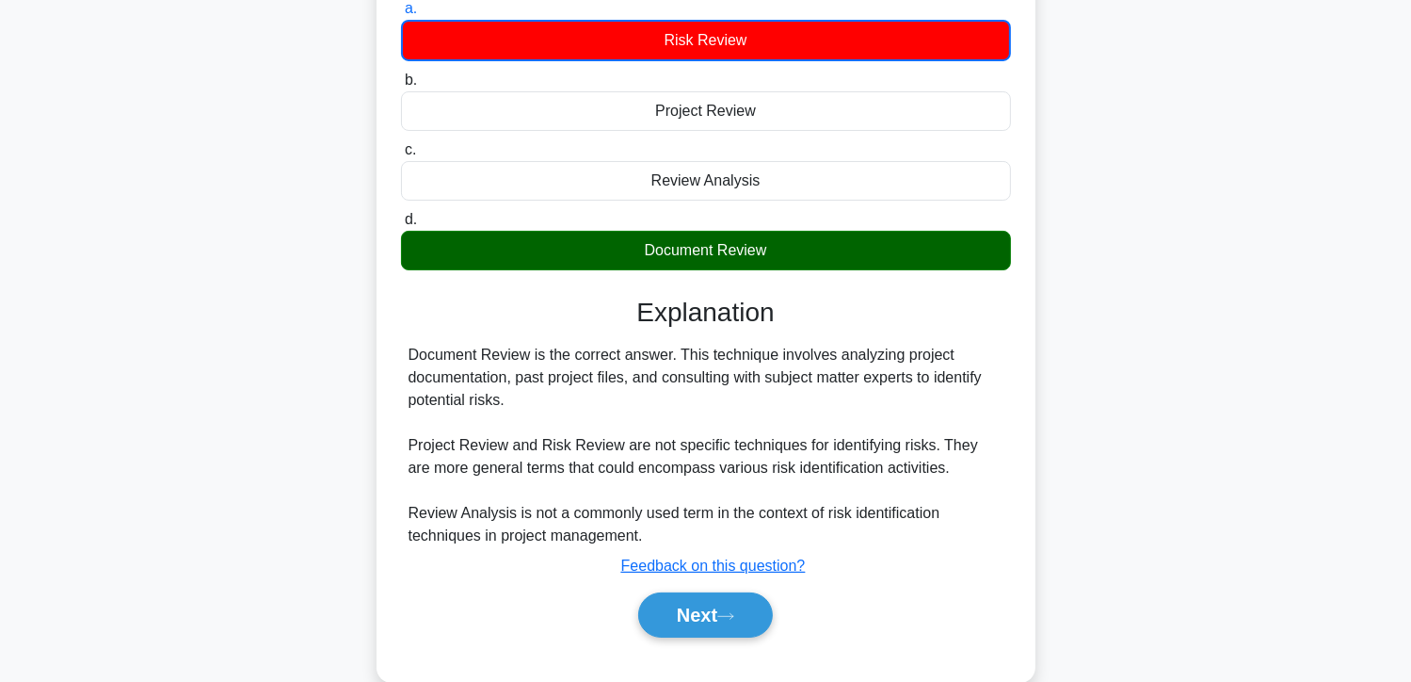
scroll to position [335, 0]
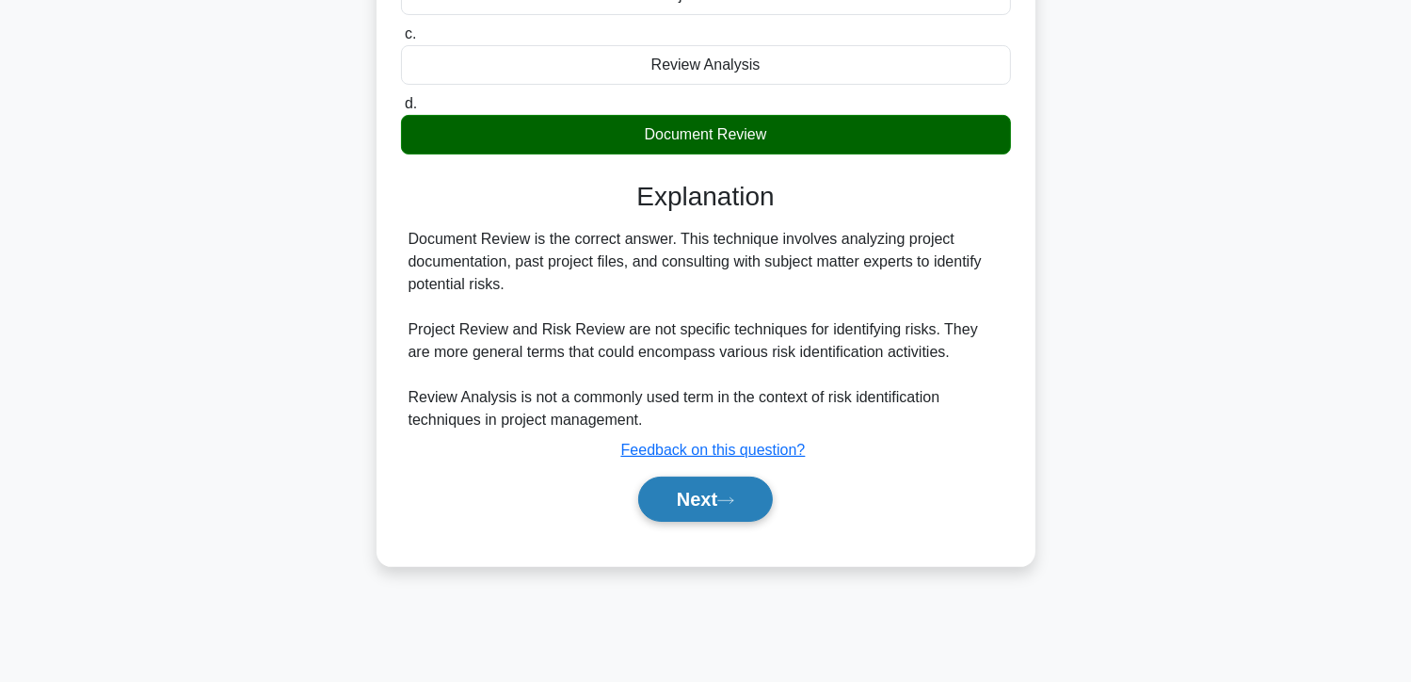
click at [722, 501] on button "Next" at bounding box center [705, 498] width 135 height 45
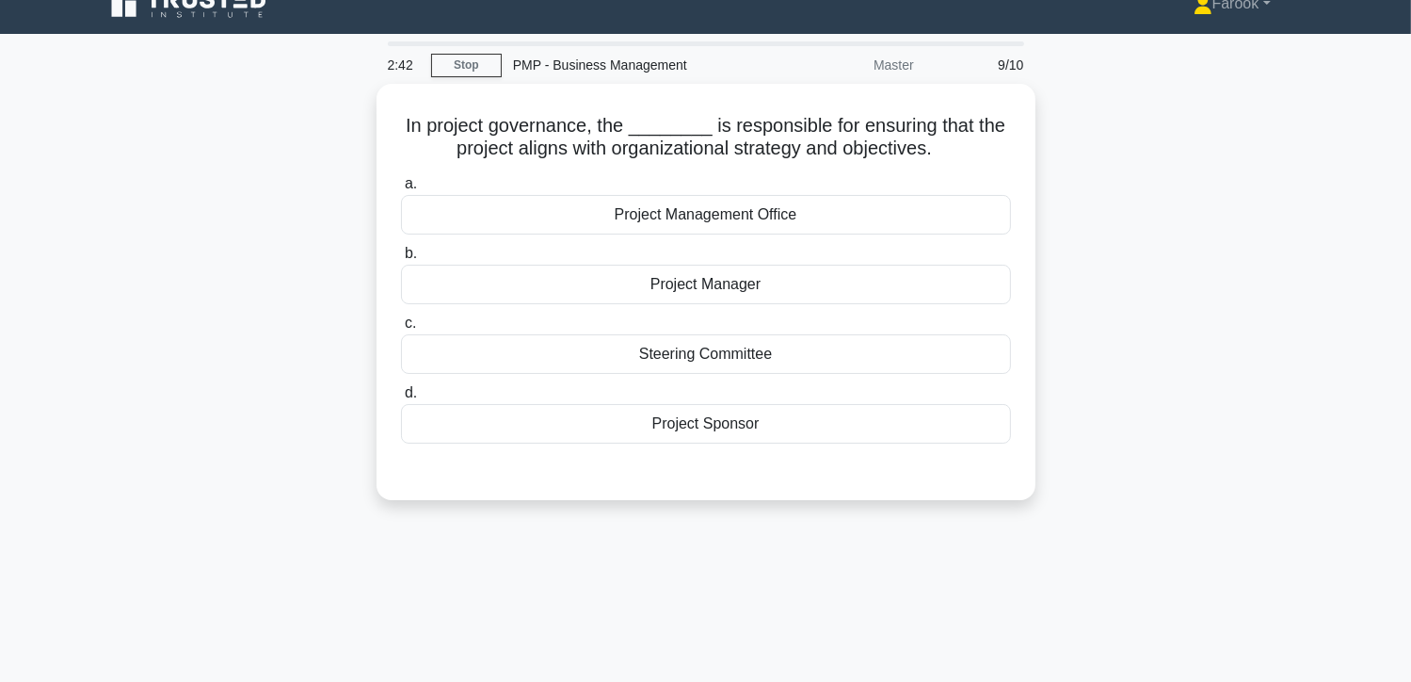
scroll to position [0, 0]
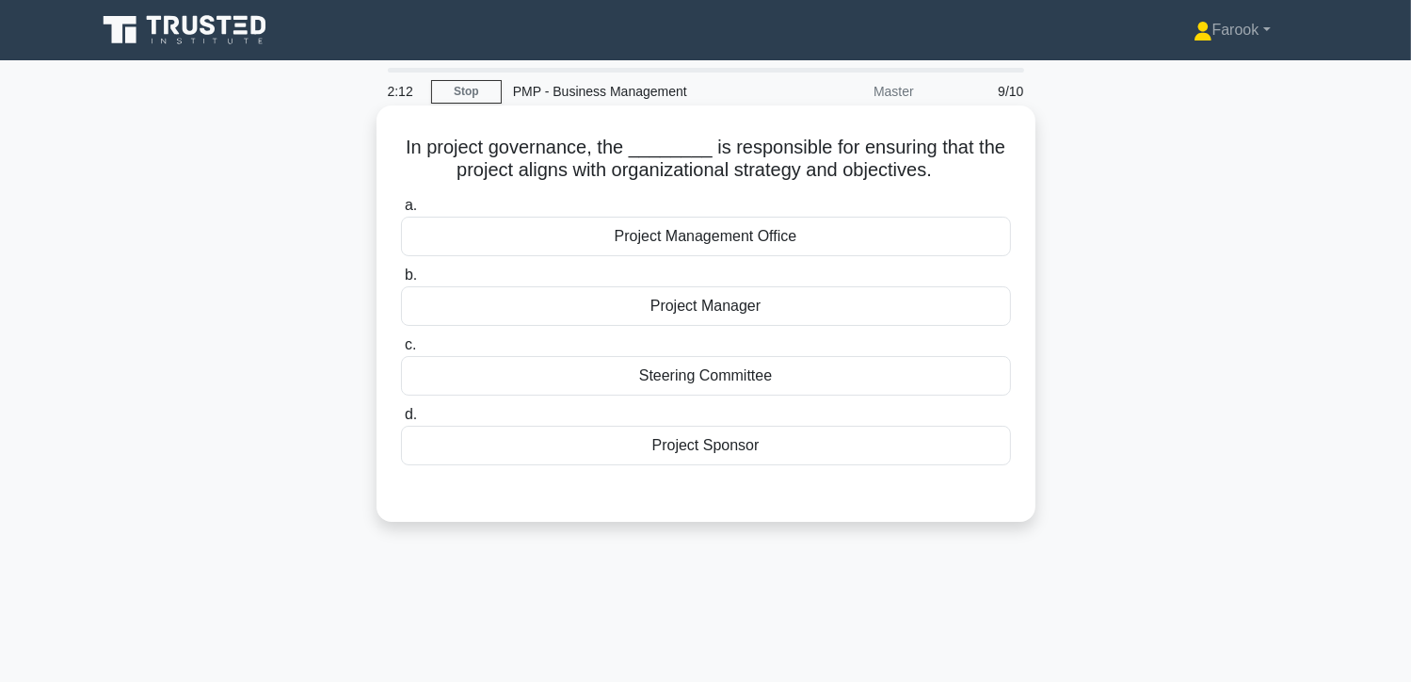
click at [645, 314] on div "Project Manager" at bounding box center [706, 306] width 610 height 40
click at [401, 282] on input "b. Project Manager" at bounding box center [401, 275] width 0 height 12
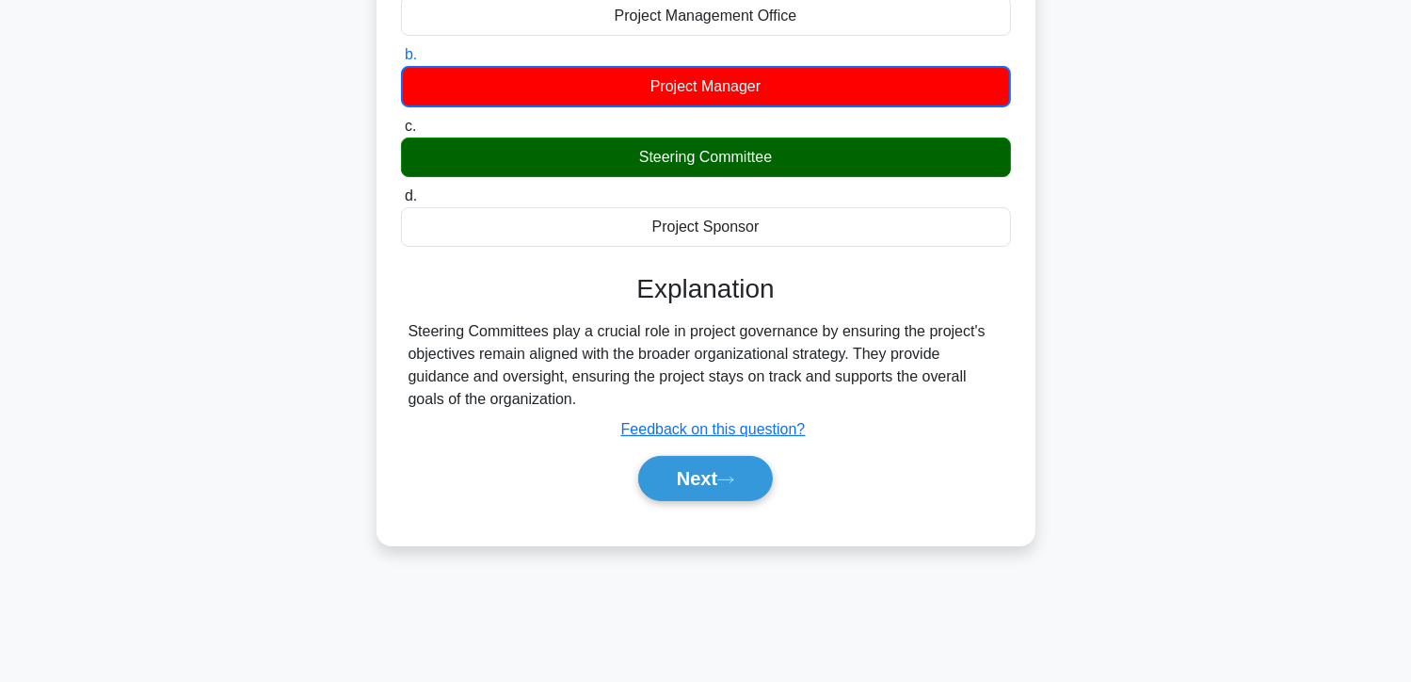
scroll to position [282, 0]
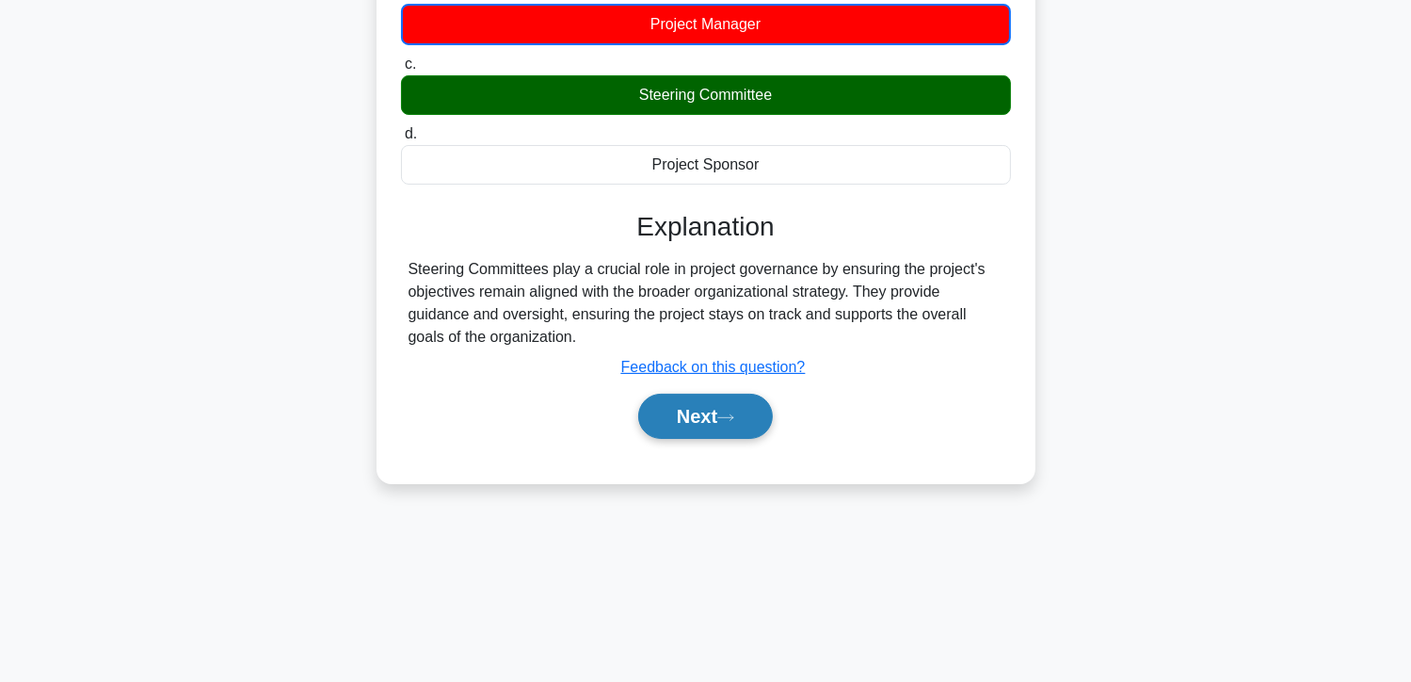
click at [687, 407] on button "Next" at bounding box center [705, 416] width 135 height 45
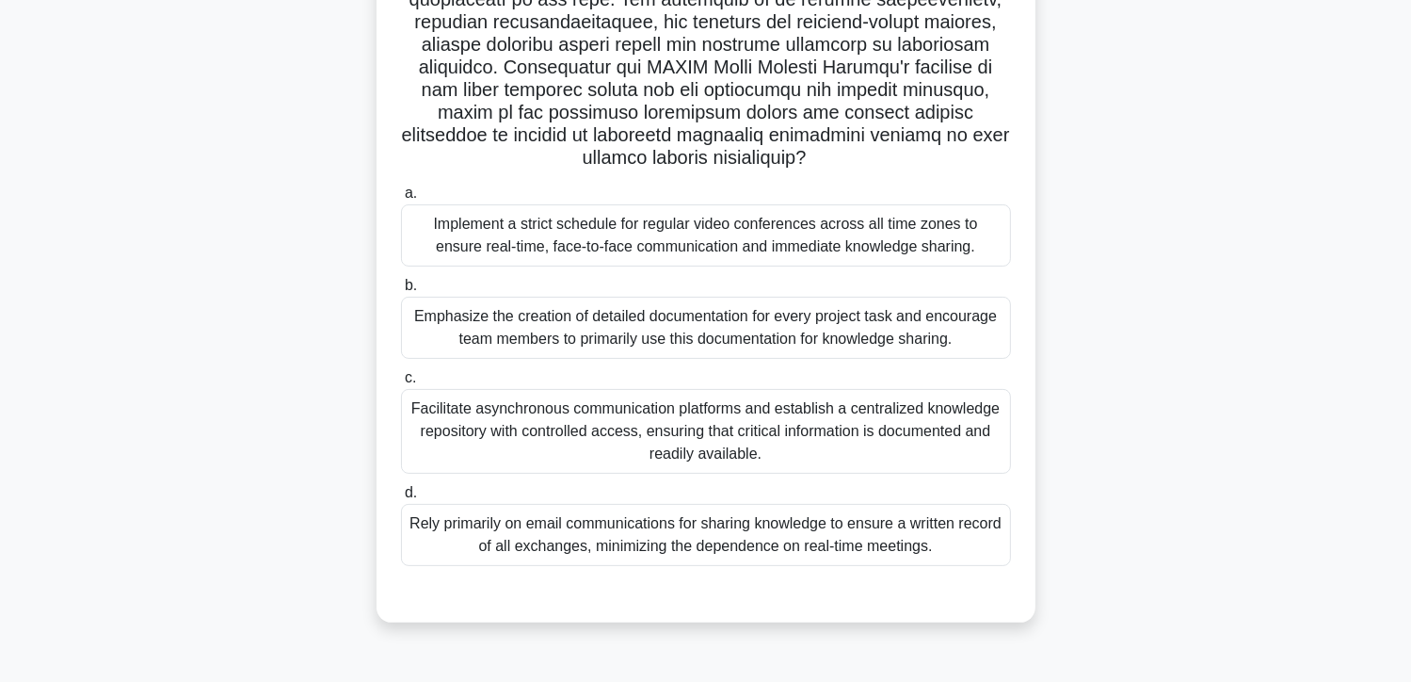
scroll to position [335, 0]
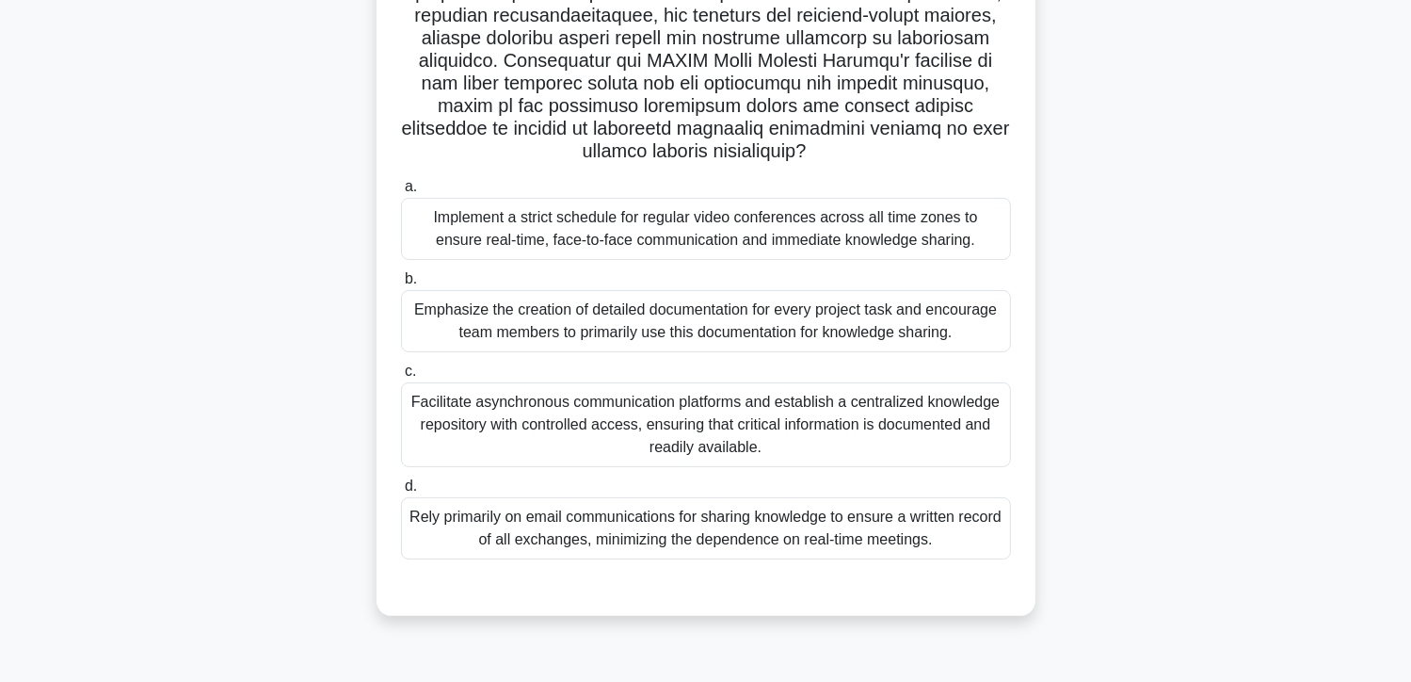
click at [810, 443] on div "Facilitate asynchronous communication platforms and establish a centralized kno…" at bounding box center [706, 424] width 610 height 85
click at [401, 378] on input "c. Facilitate asynchronous communication platforms and establish a centralized …" at bounding box center [401, 371] width 0 height 12
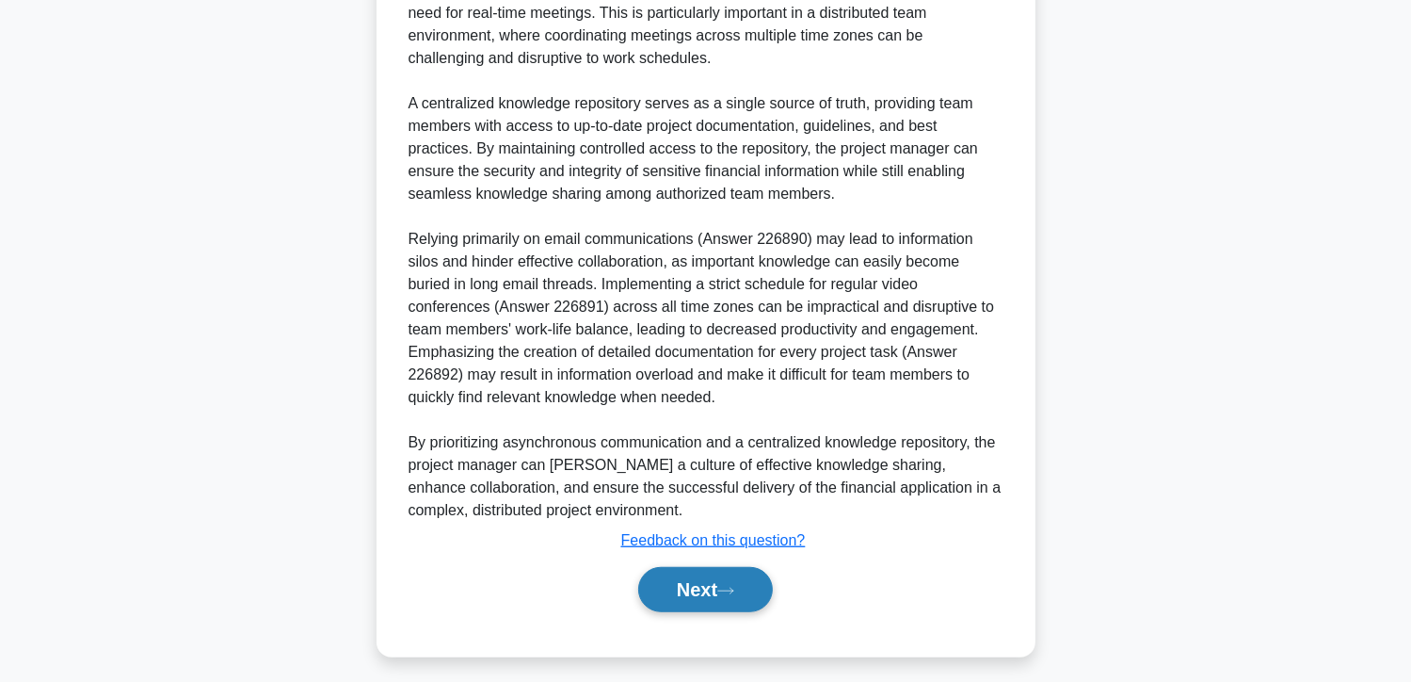
scroll to position [1179, 0]
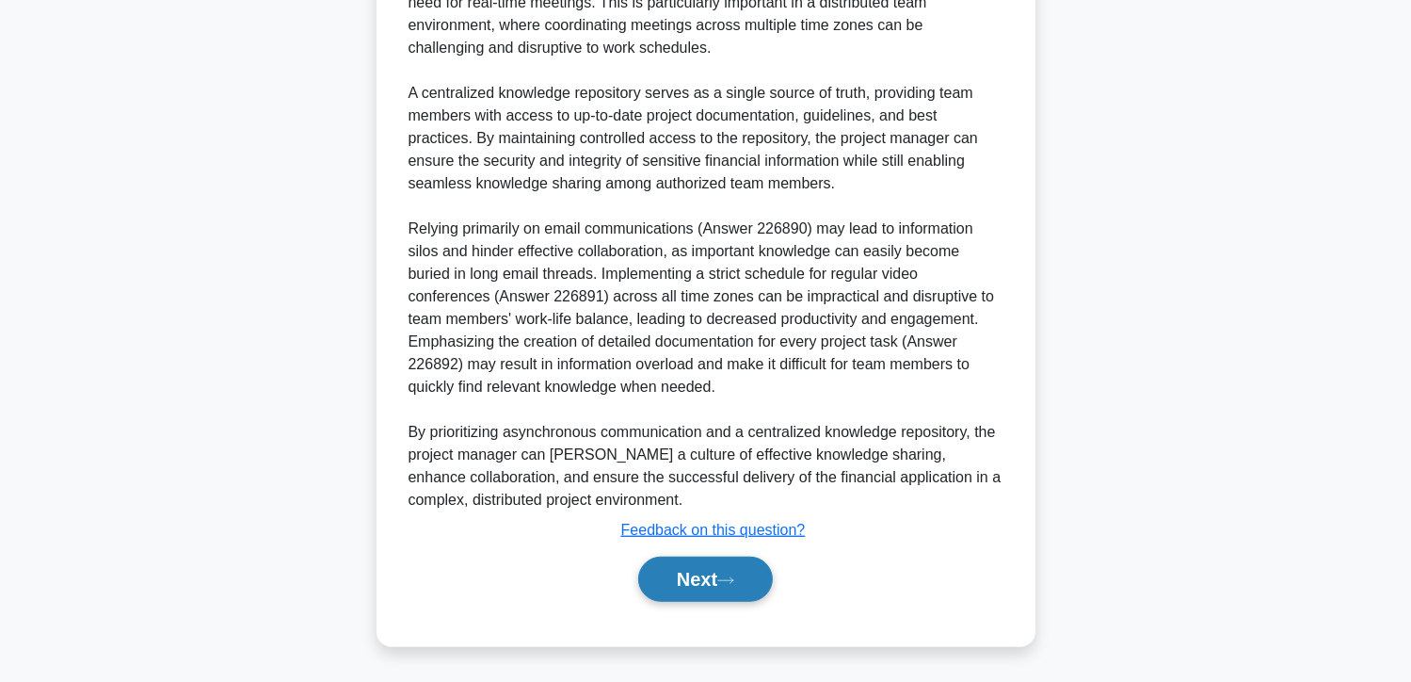
click at [721, 575] on button "Next" at bounding box center [705, 578] width 135 height 45
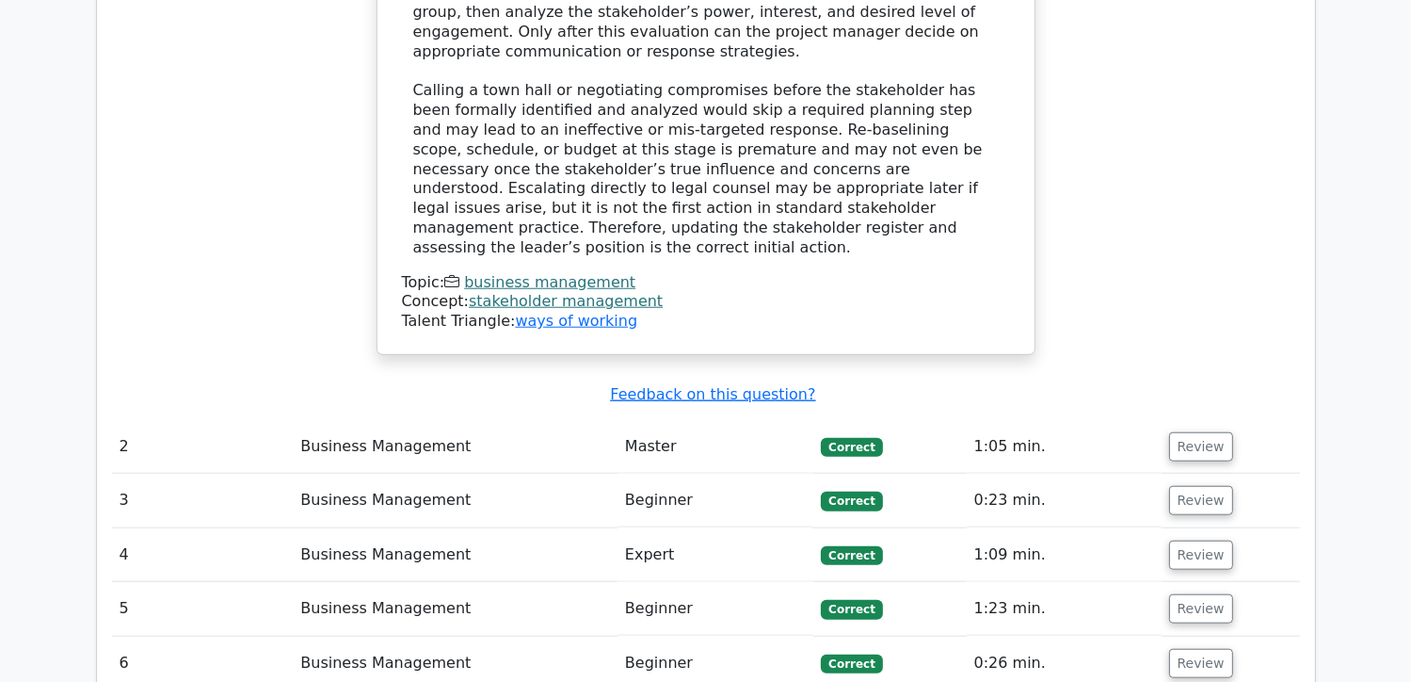
scroll to position [1695, 0]
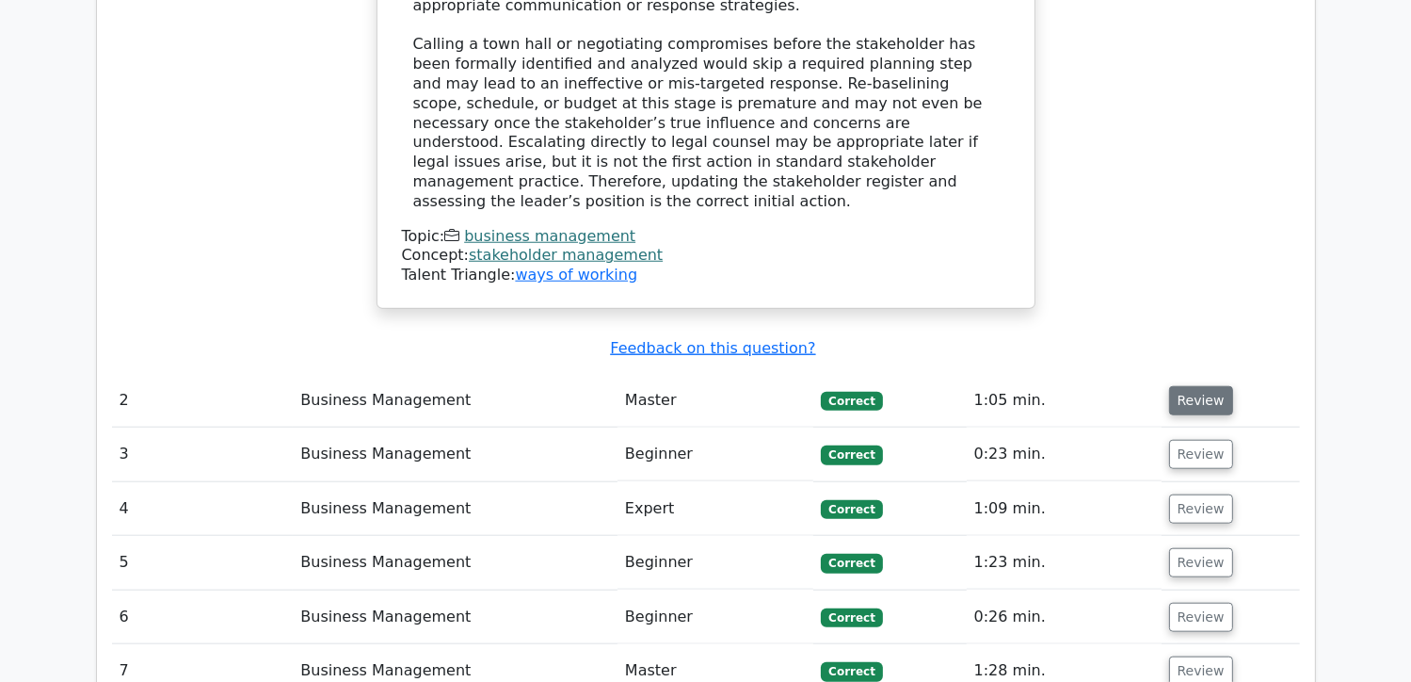
click at [1194, 386] on button "Review" at bounding box center [1201, 400] width 64 height 29
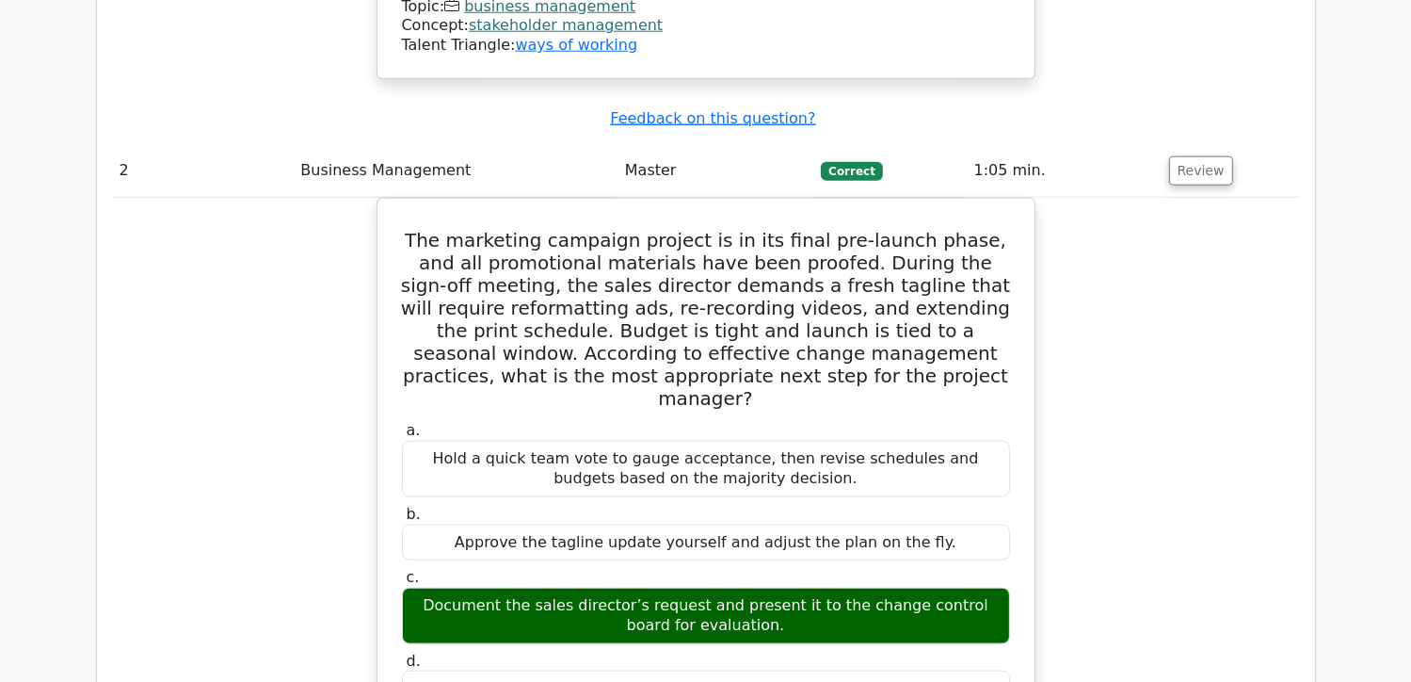
scroll to position [1977, 0]
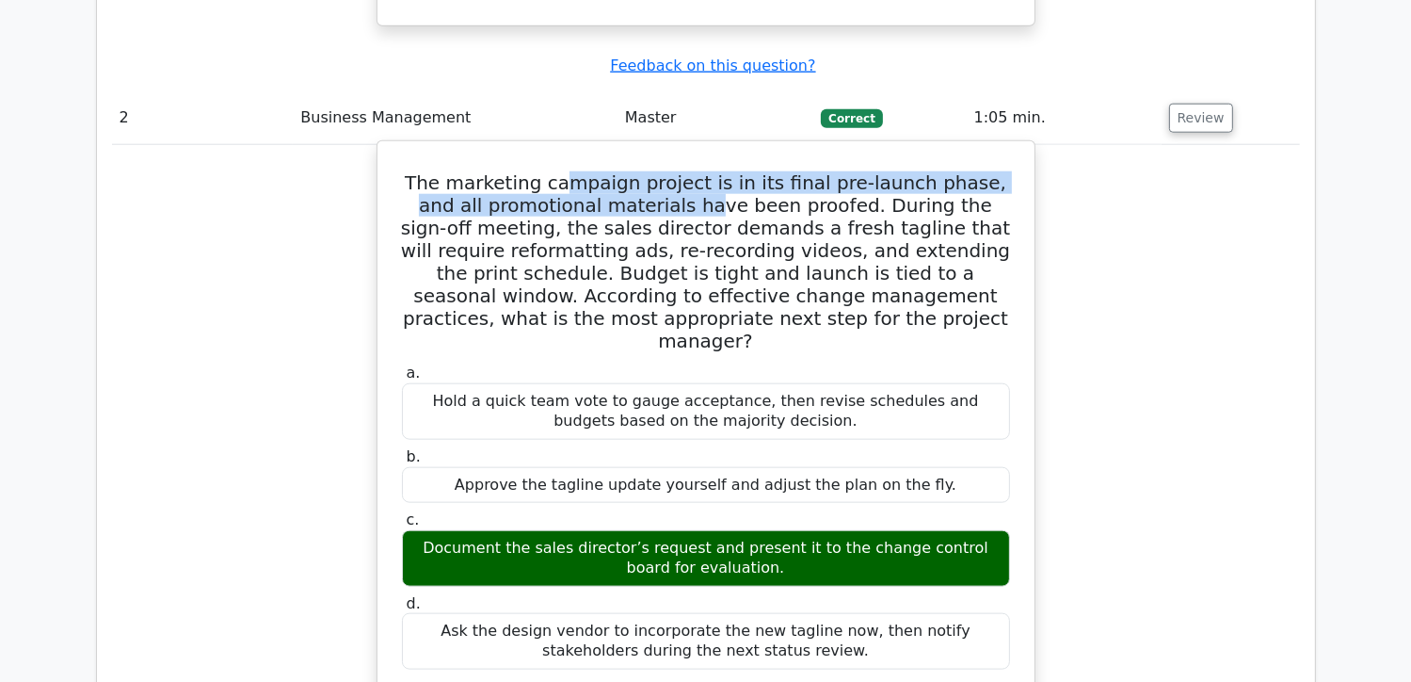
drag, startPoint x: 547, startPoint y: 144, endPoint x: 619, endPoint y: 153, distance: 73.1
click at [619, 171] on h5 "The marketing campaign project is in its final pre-launch phase, and all promot…" at bounding box center [706, 261] width 612 height 181
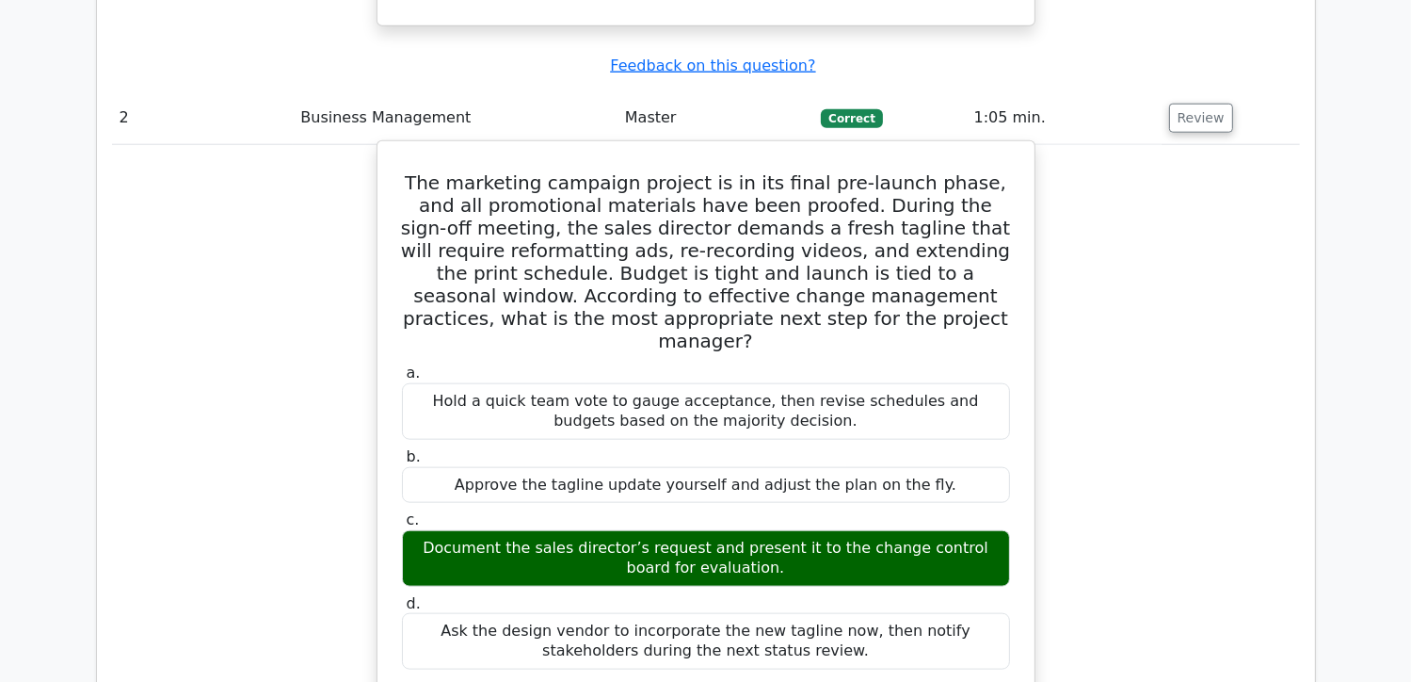
drag, startPoint x: 619, startPoint y: 153, endPoint x: 634, endPoint y: 155, distance: 14.2
click at [634, 171] on h5 "The marketing campaign project is in its final pre-launch phase, and all promot…" at bounding box center [706, 261] width 612 height 181
drag, startPoint x: 633, startPoint y: 159, endPoint x: 647, endPoint y: 160, distance: 14.2
click at [647, 171] on h5 "The marketing campaign project is in its final pre-launch phase, and all promot…" at bounding box center [706, 261] width 612 height 181
drag, startPoint x: 647, startPoint y: 160, endPoint x: 619, endPoint y: 169, distance: 29.8
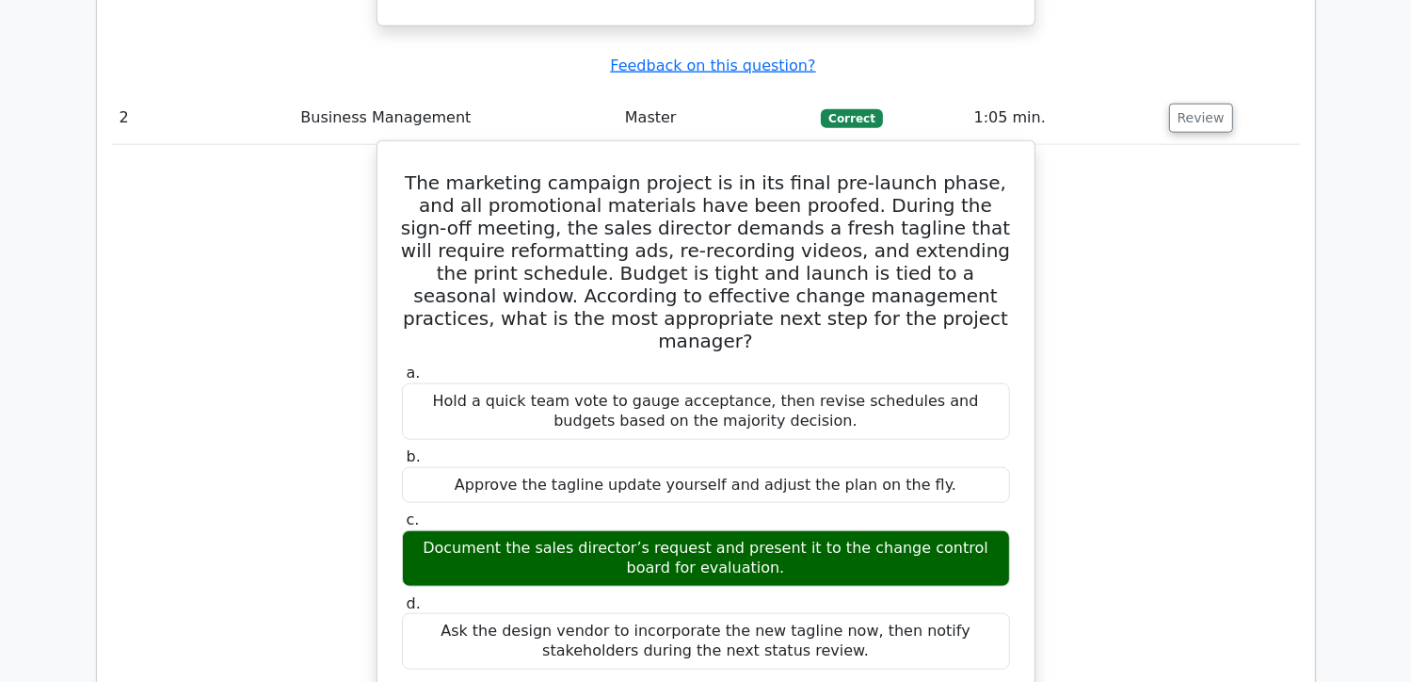
click at [619, 171] on h5 "The marketing campaign project is in its final pre-launch phase, and all promot…" at bounding box center [706, 261] width 612 height 181
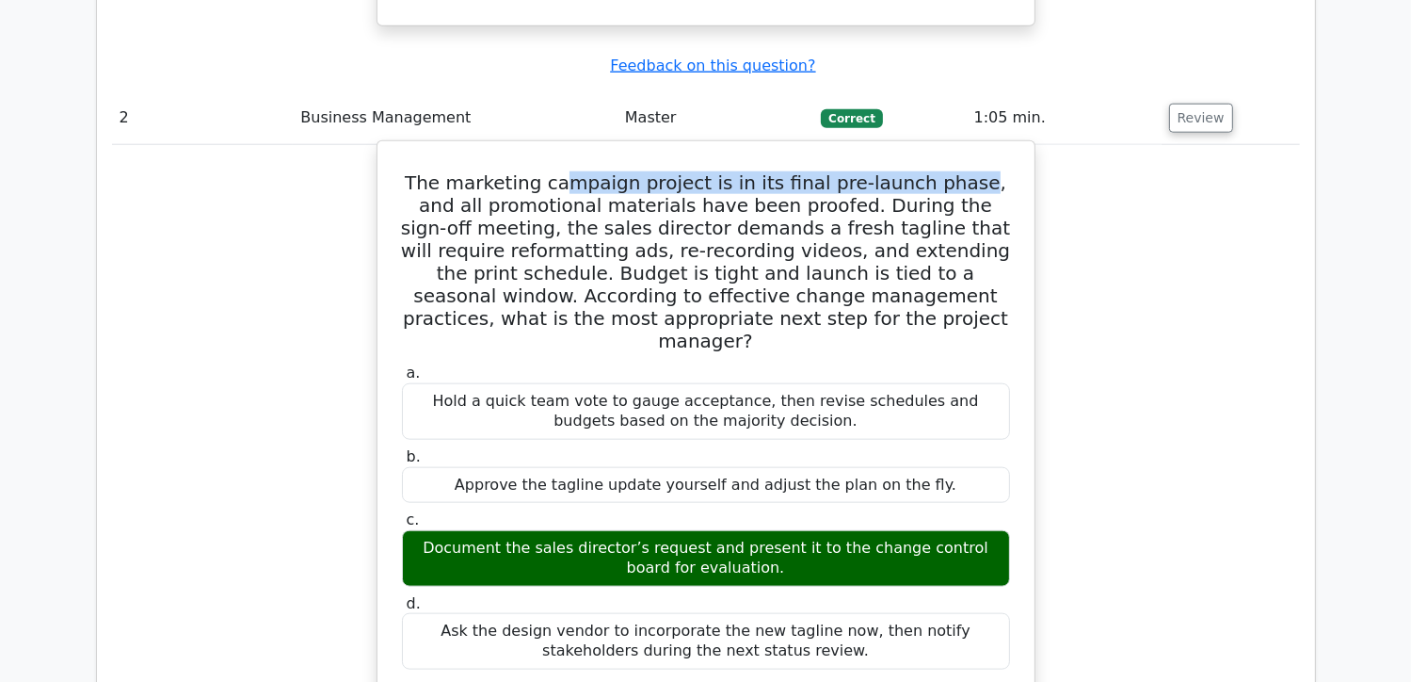
drag, startPoint x: 559, startPoint y: 138, endPoint x: 938, endPoint y: 149, distance: 378.6
click at [938, 171] on h5 "The marketing campaign project is in its final pre-launch phase, and all promot…" at bounding box center [706, 261] width 612 height 181
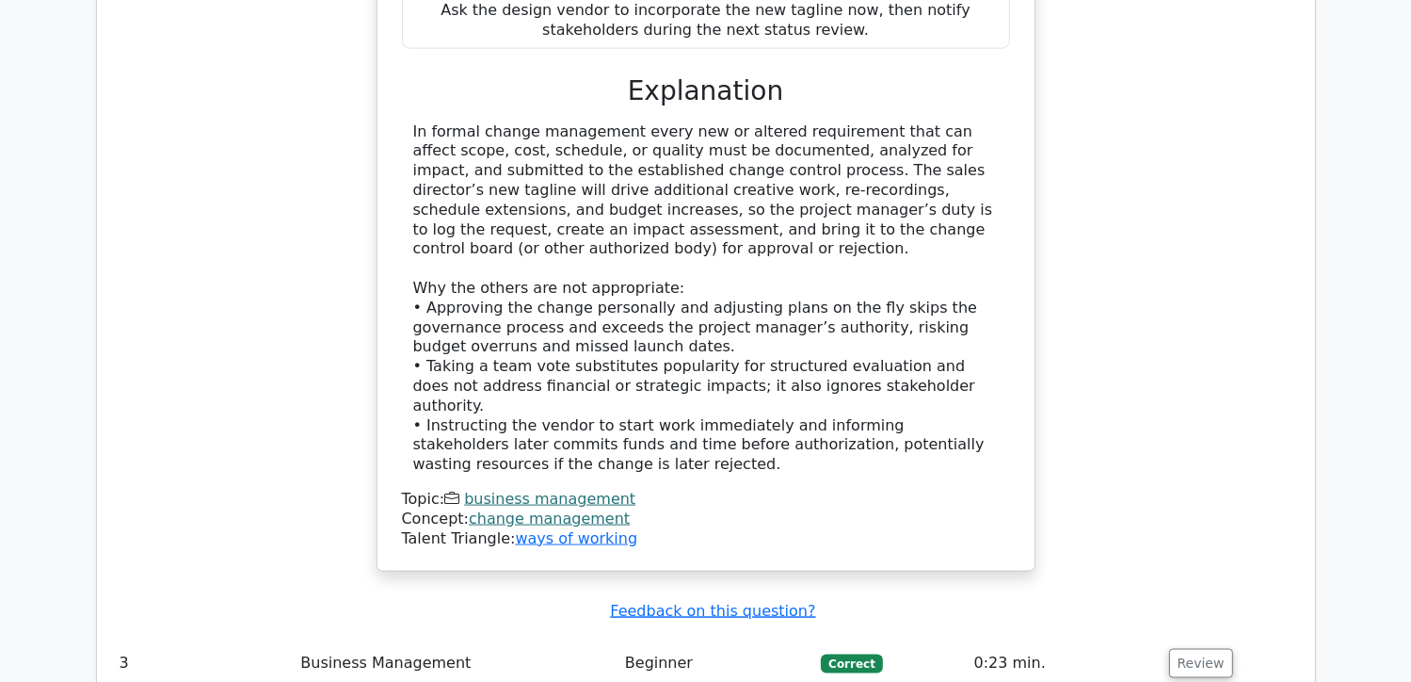
scroll to position [2636, 0]
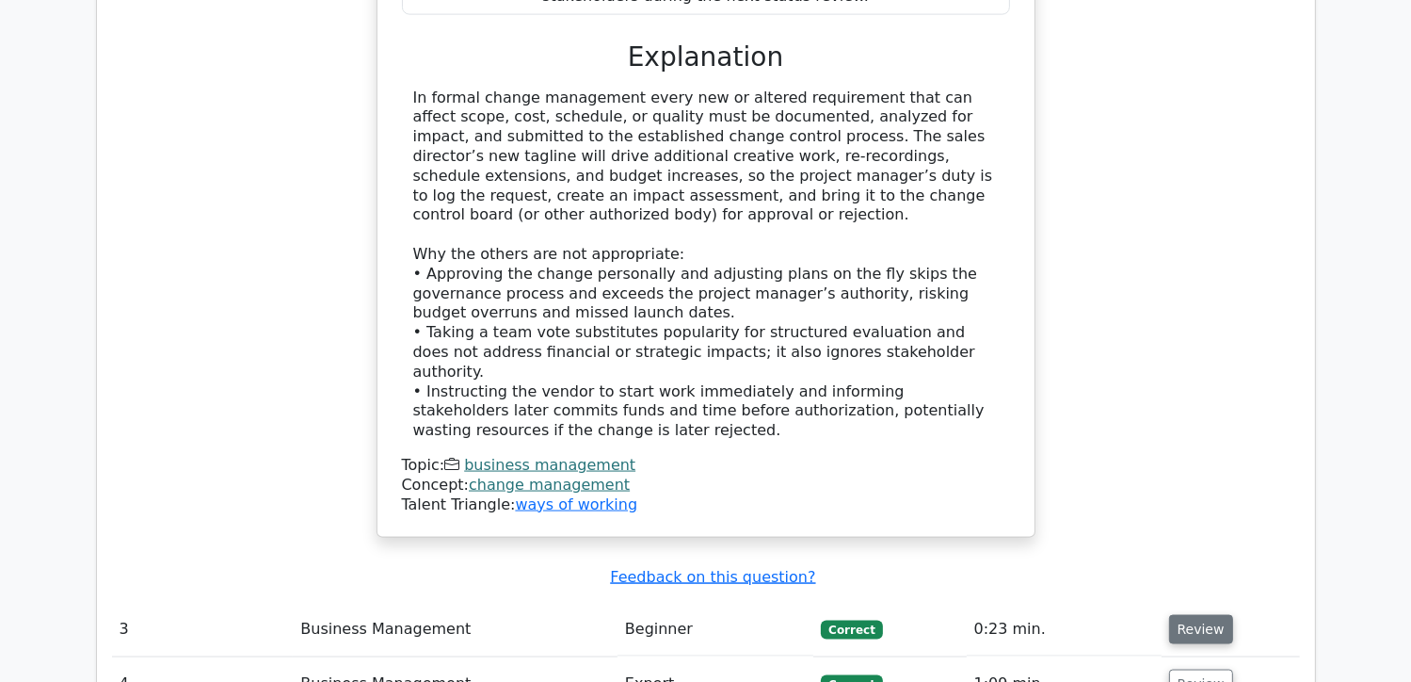
click at [1172, 615] on button "Review" at bounding box center [1201, 629] width 64 height 29
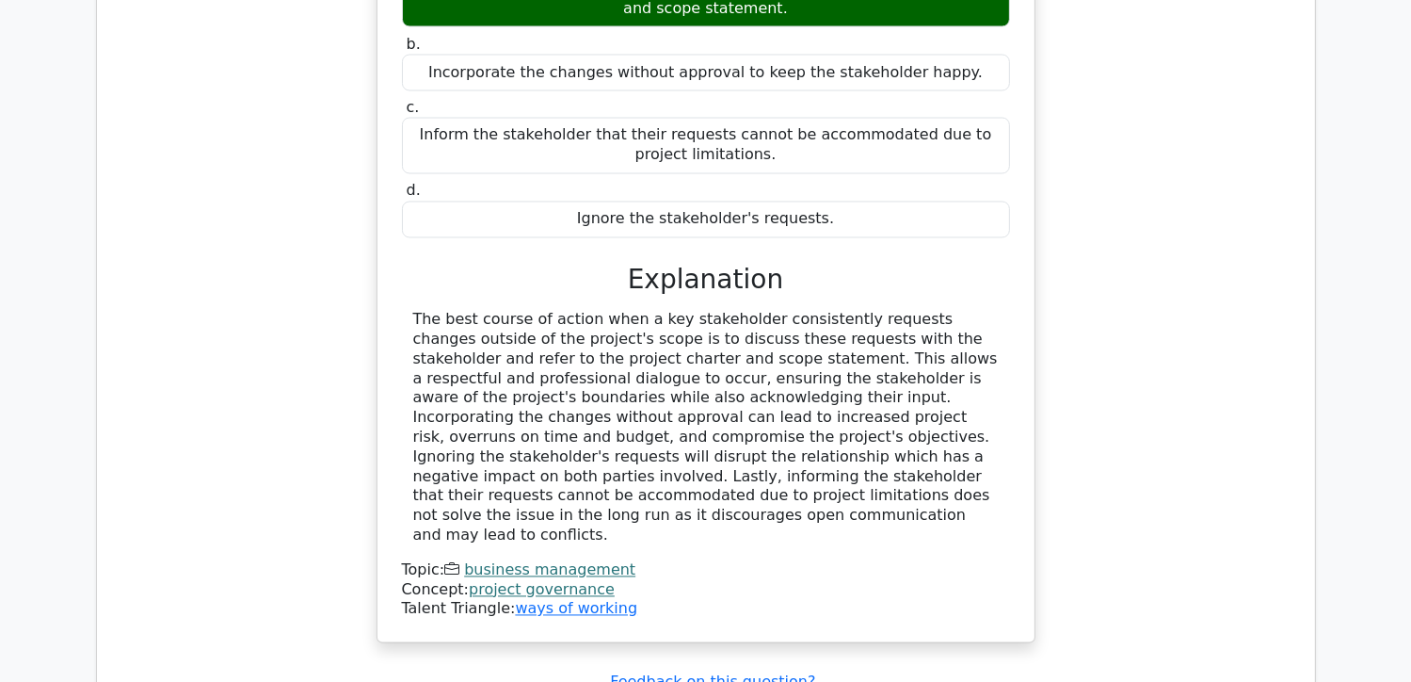
scroll to position [3766, 0]
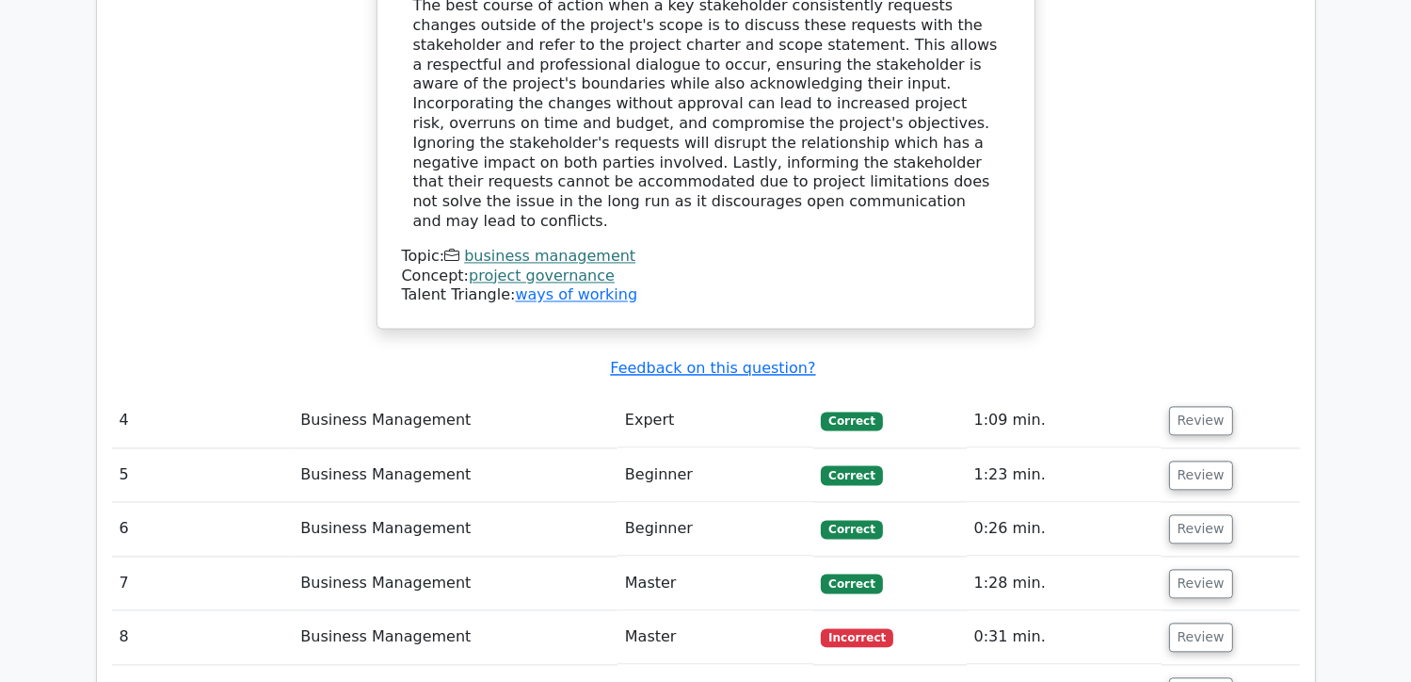
click at [1177, 394] on td "Review" at bounding box center [1231, 421] width 138 height 54
click at [1182, 406] on button "Review" at bounding box center [1201, 420] width 64 height 29
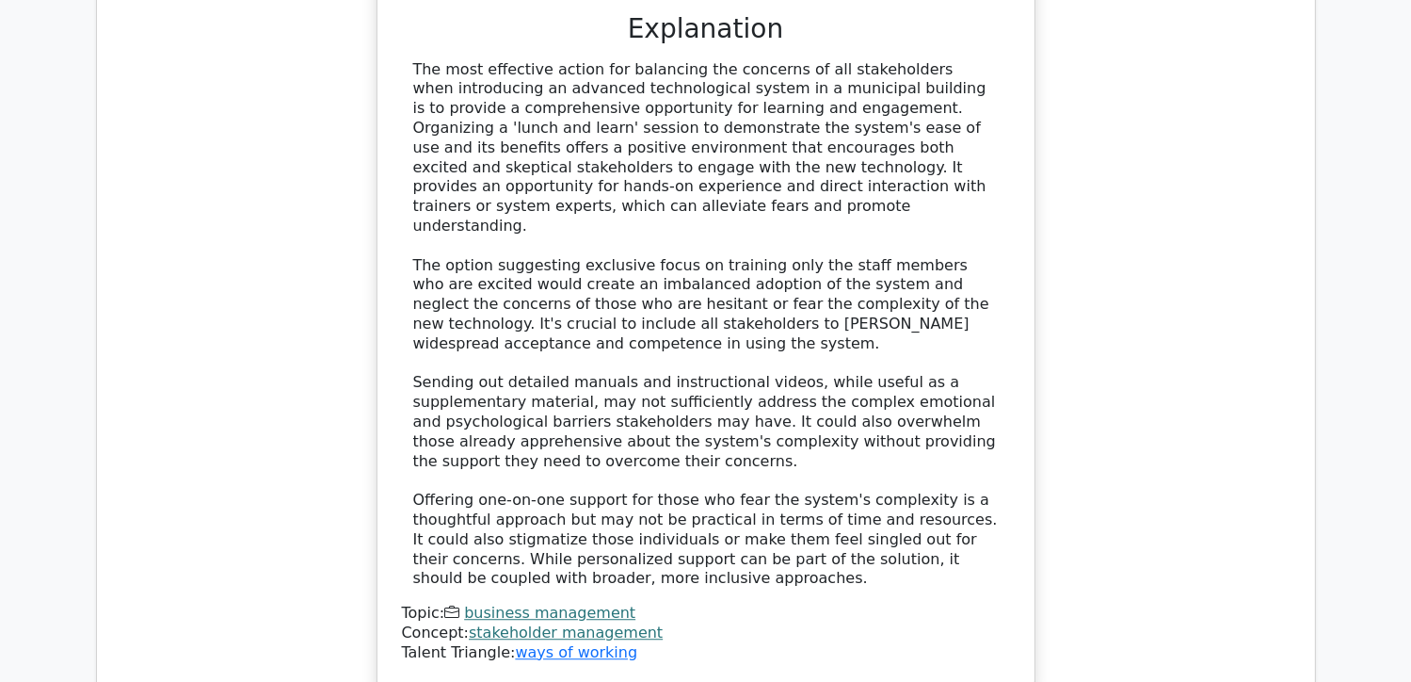
scroll to position [4802, 0]
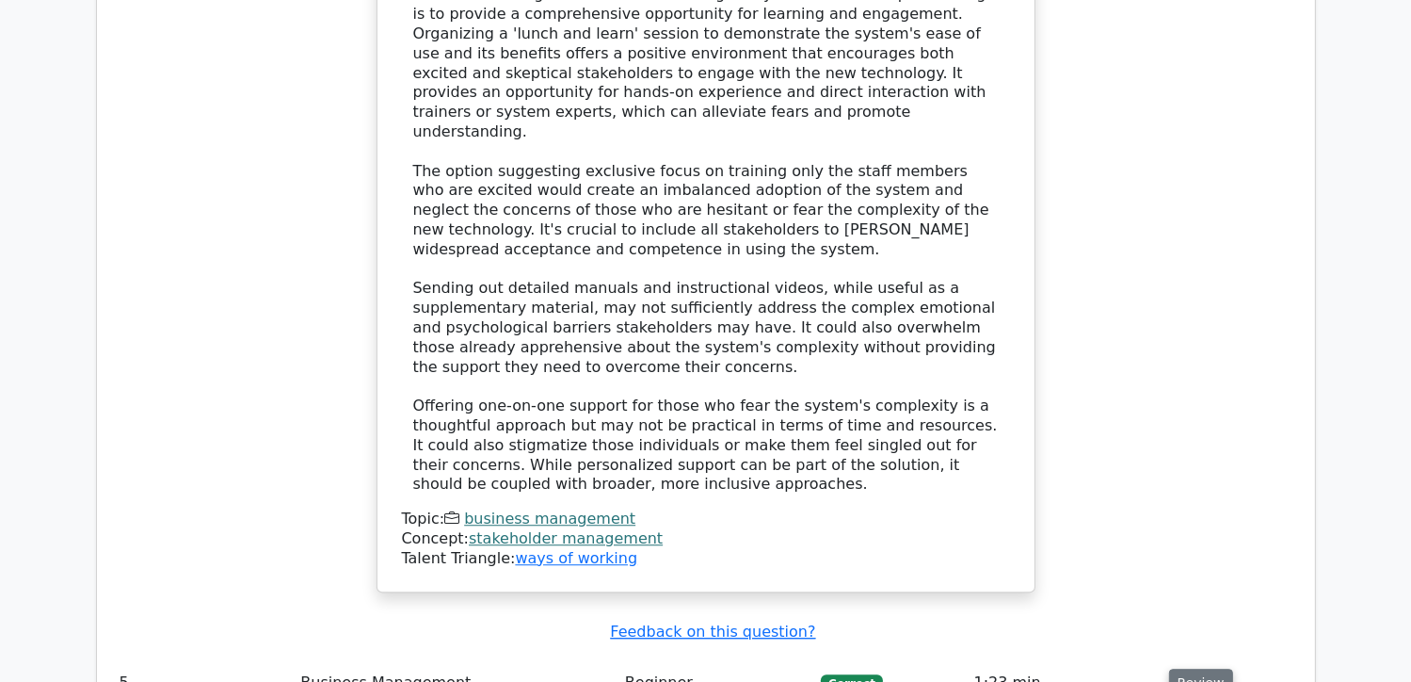
click at [1201, 668] on button "Review" at bounding box center [1201, 682] width 64 height 29
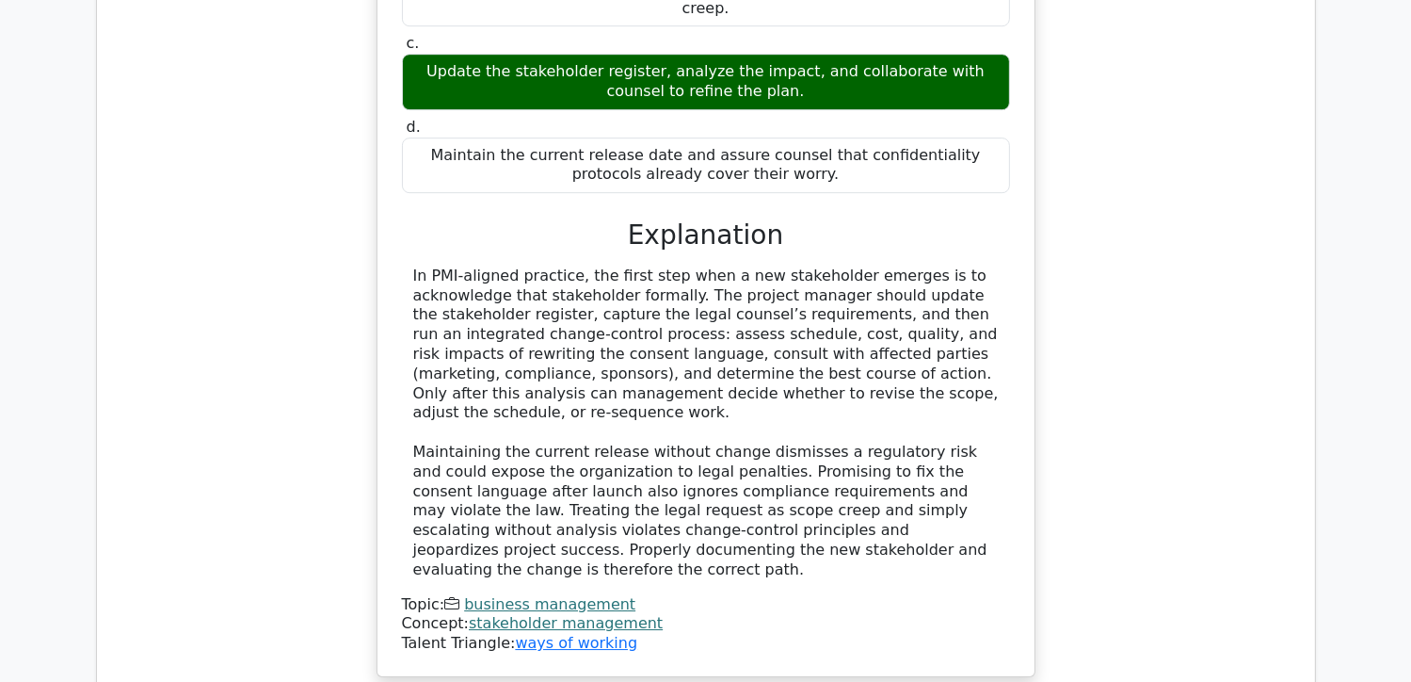
scroll to position [5931, 0]
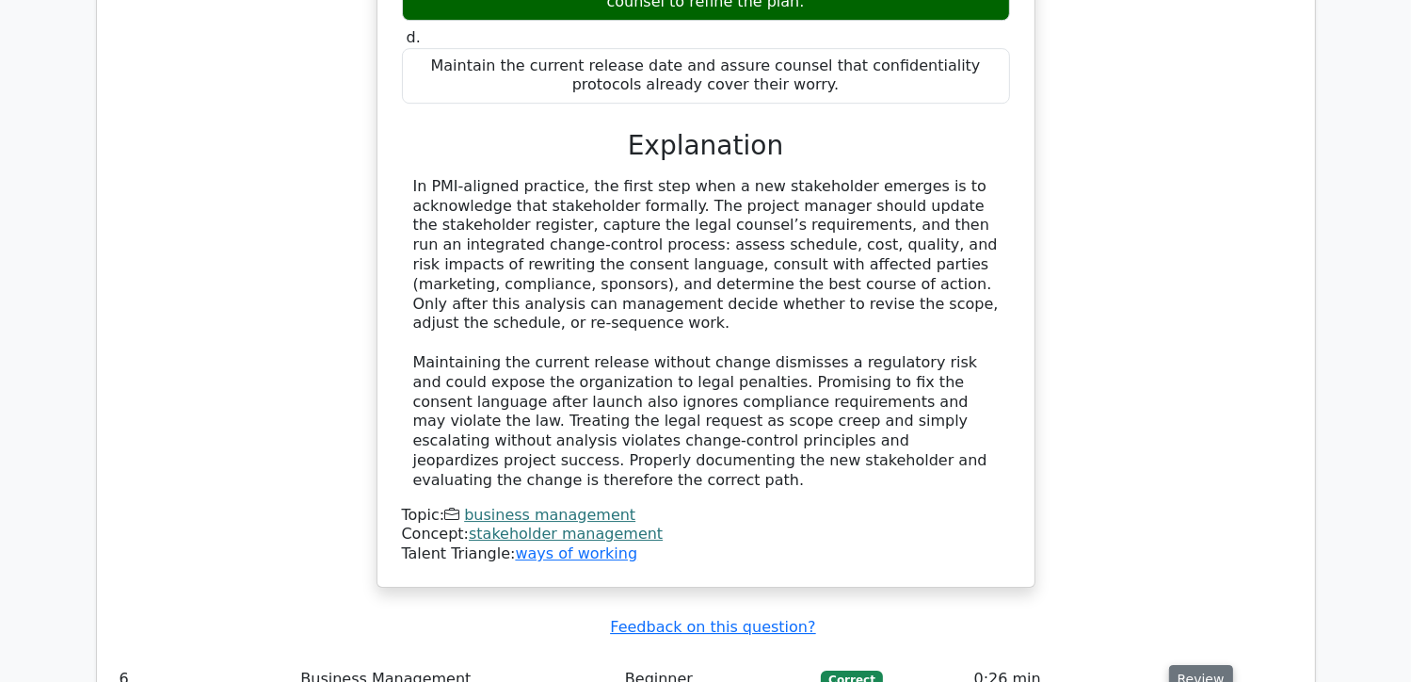
click at [1201, 665] on button "Review" at bounding box center [1201, 679] width 64 height 29
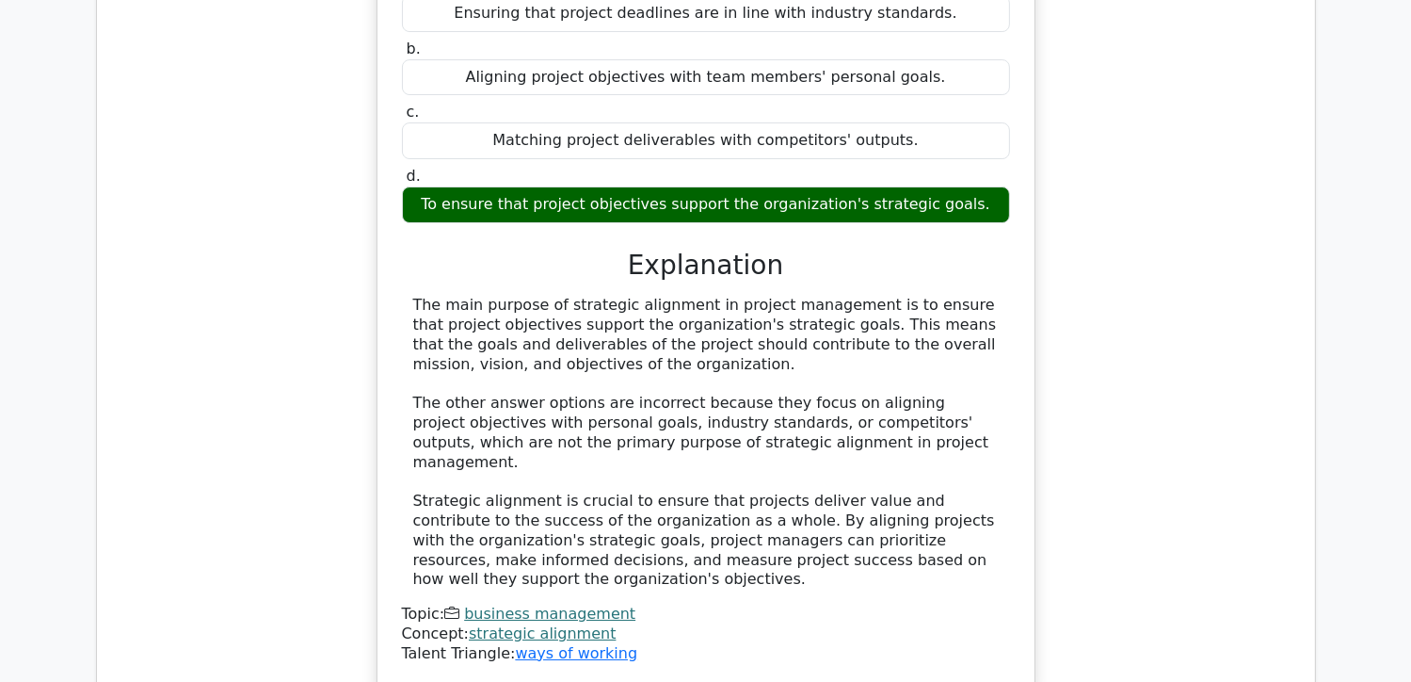
scroll to position [6779, 0]
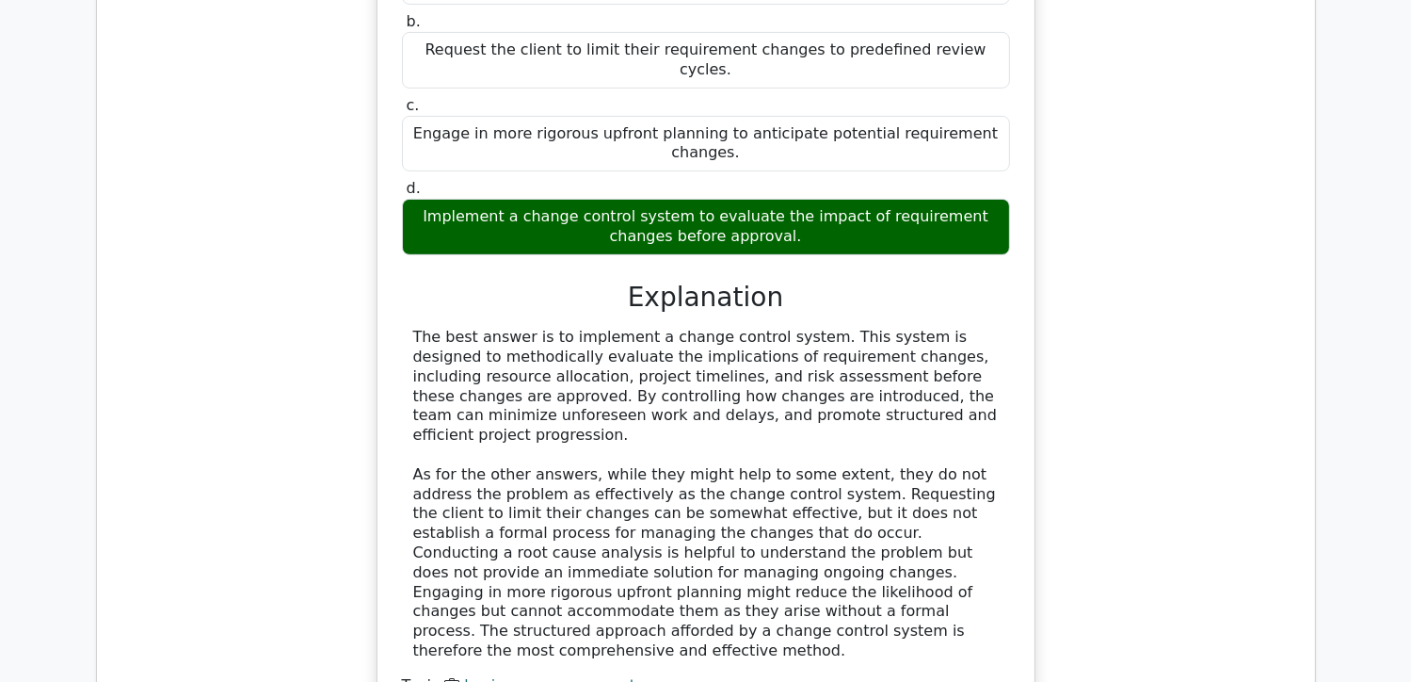
scroll to position [8003, 0]
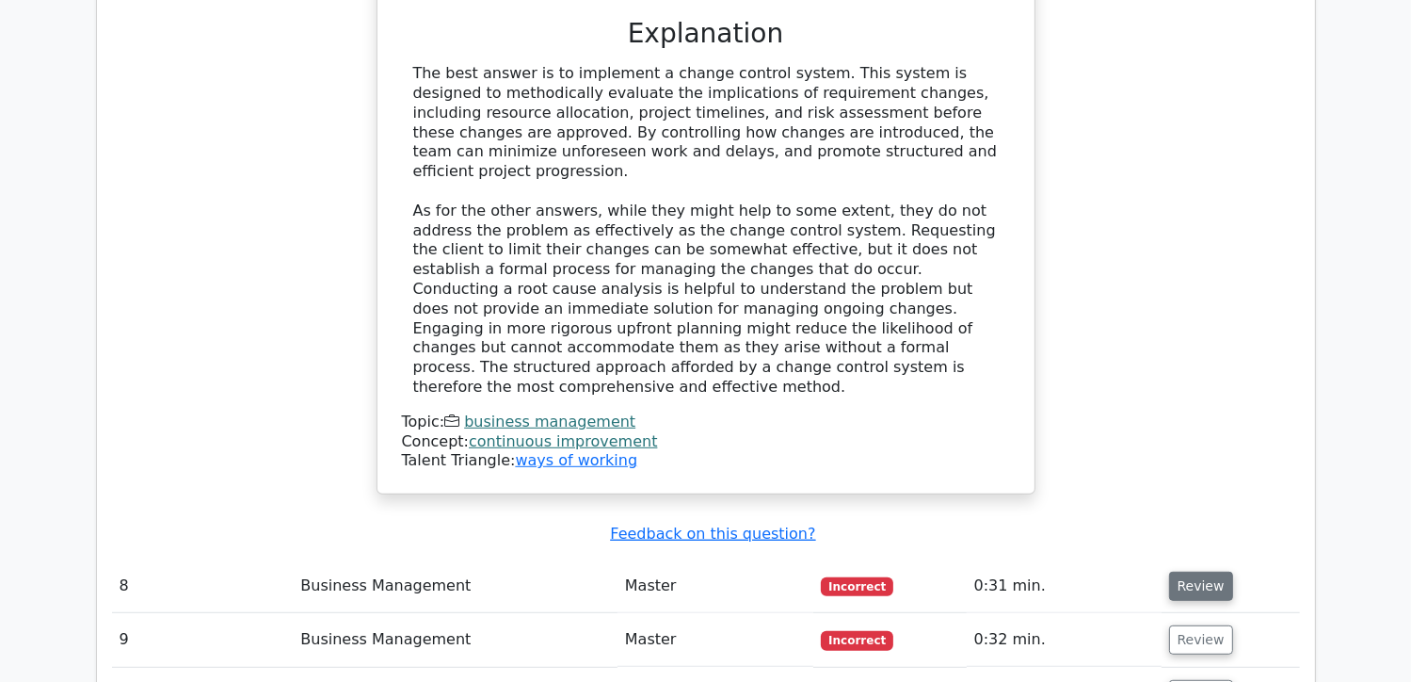
click at [1205, 571] on button "Review" at bounding box center [1201, 585] width 64 height 29
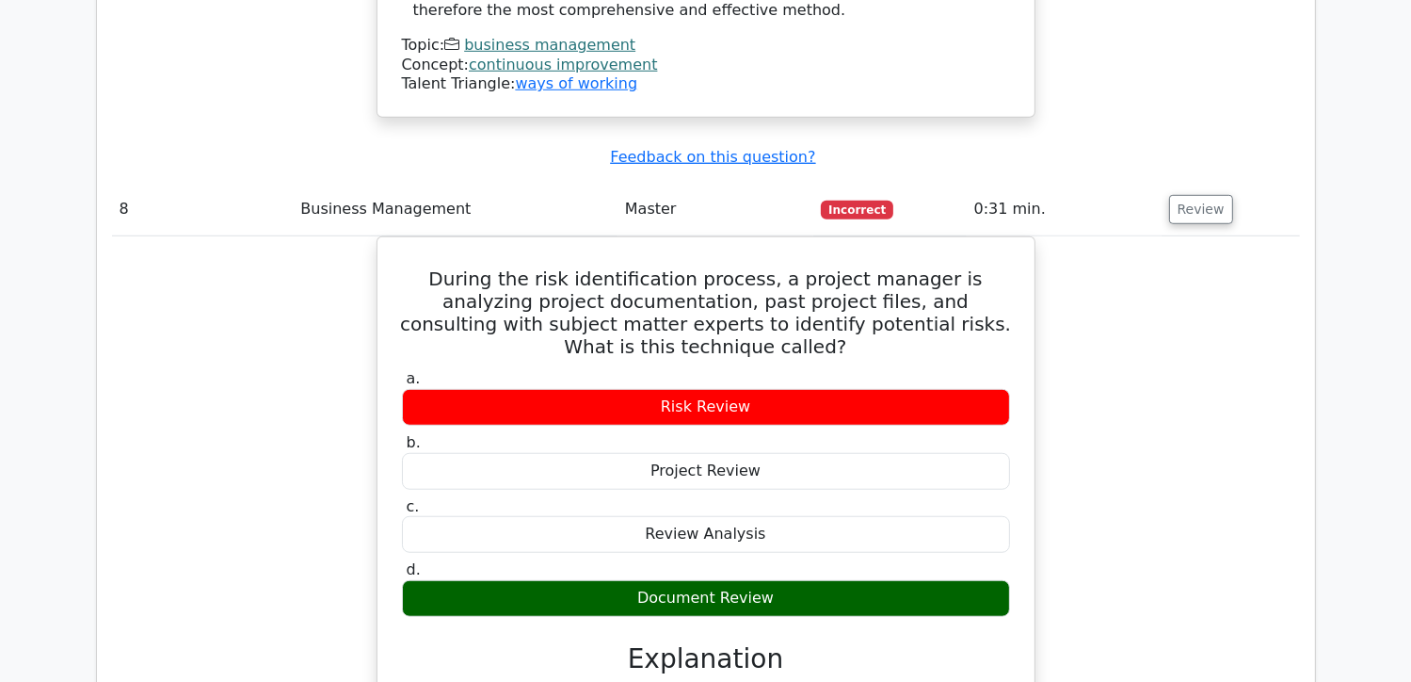
scroll to position [8567, 0]
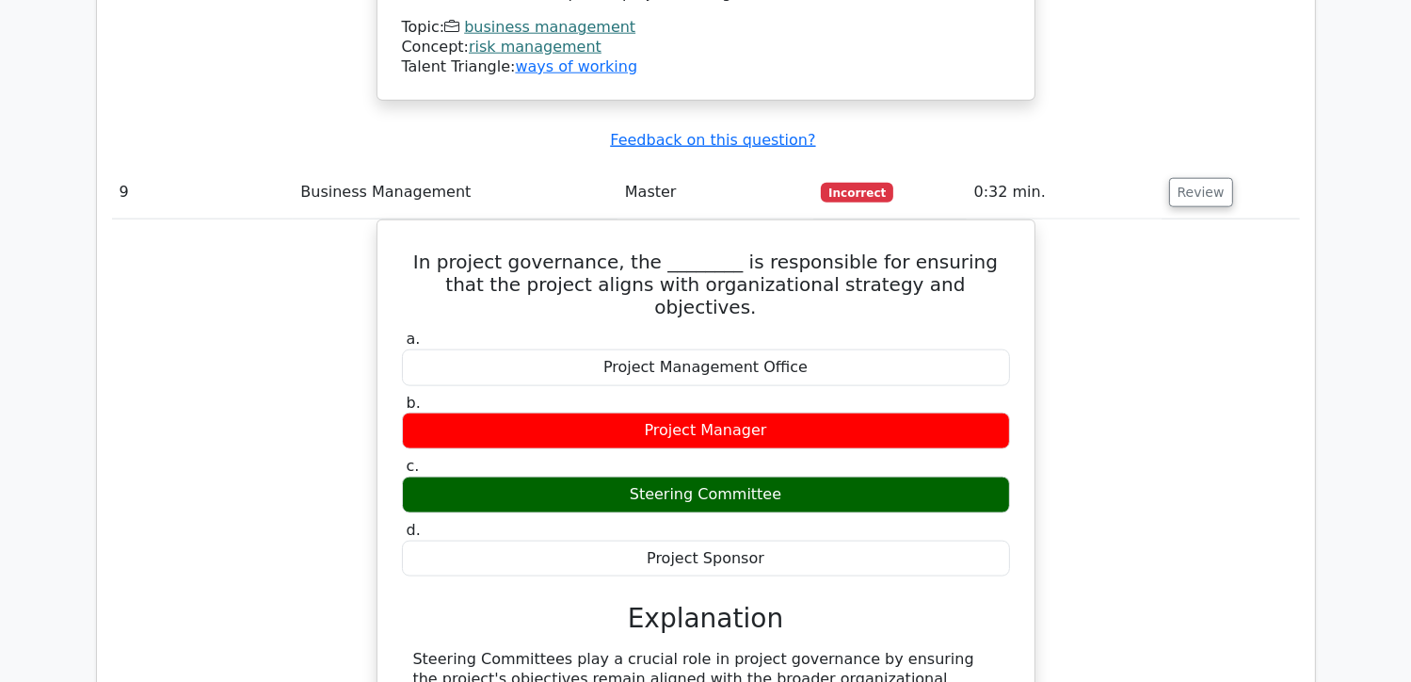
scroll to position [9321, 0]
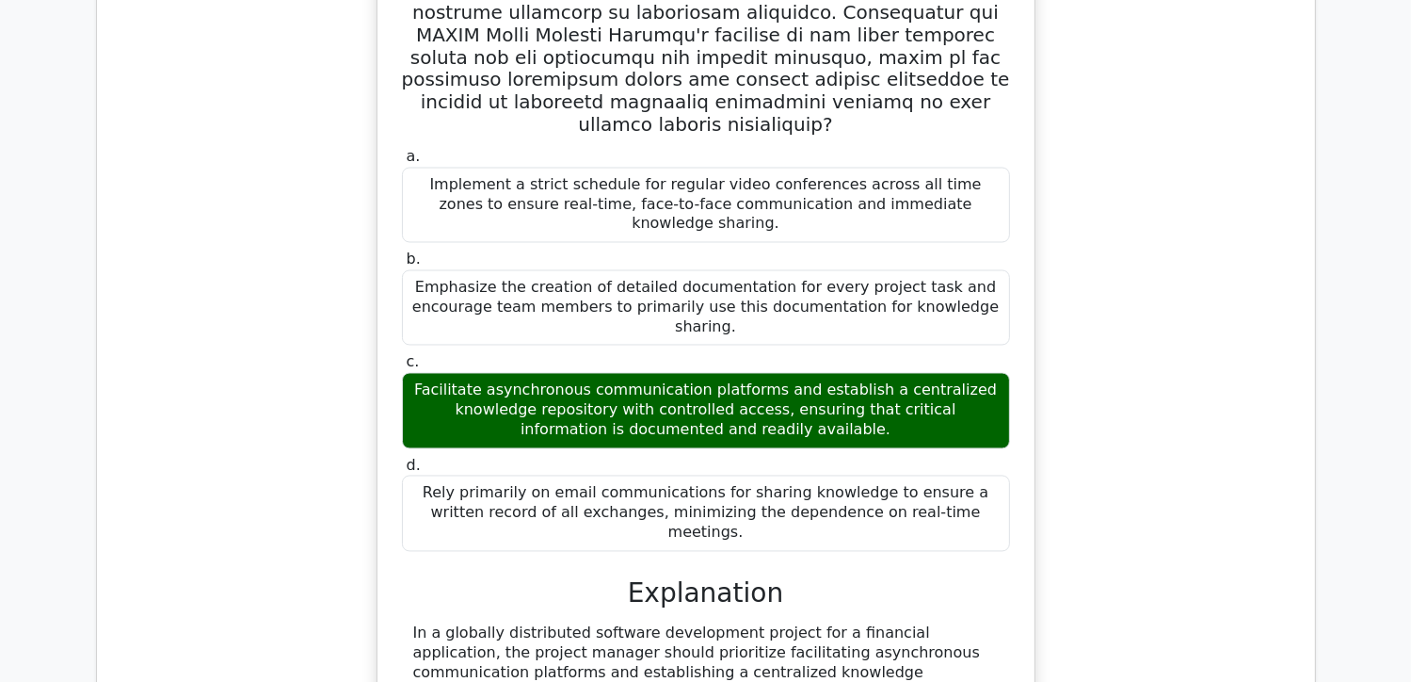
scroll to position [10545, 0]
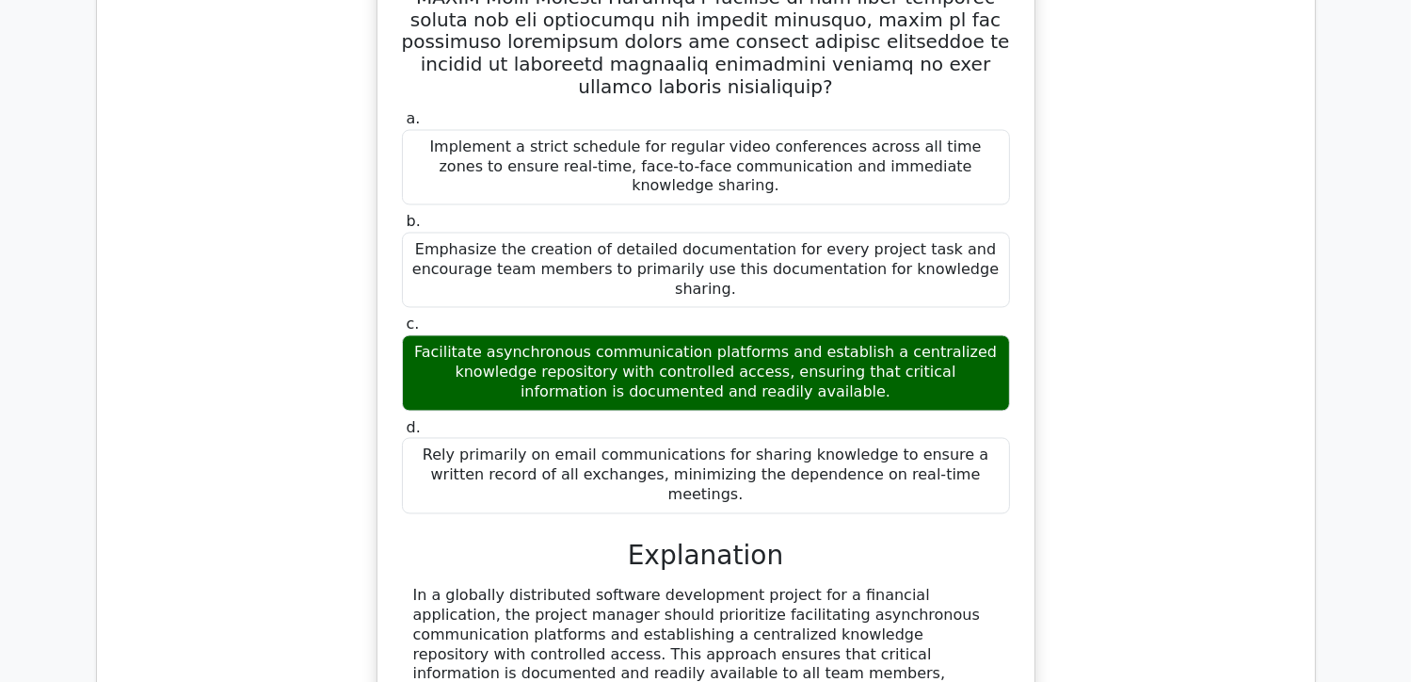
drag, startPoint x: 1033, startPoint y: 440, endPoint x: 1145, endPoint y: 547, distance: 155.1
click at [1145, 547] on div "a. Implement a strict schedule for regular video conferences across all time zo…" at bounding box center [706, 536] width 1188 height 1750
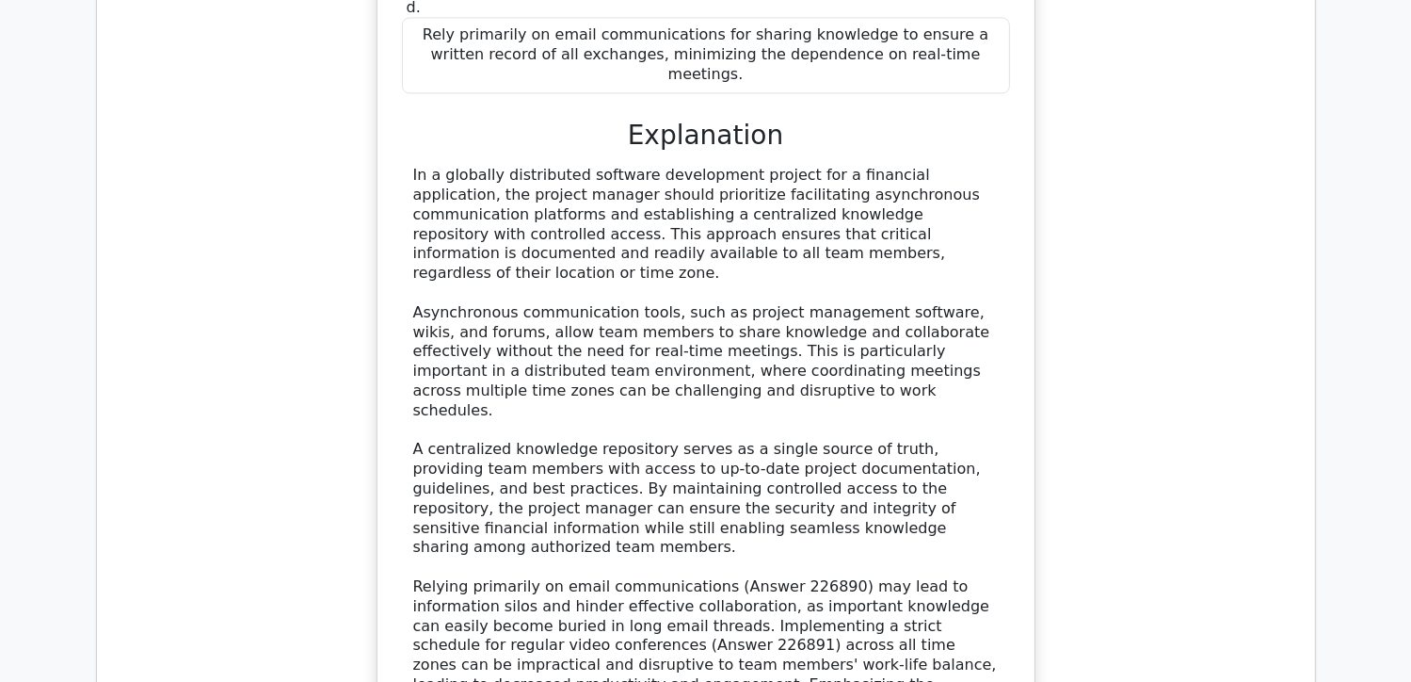
scroll to position [11015, 0]
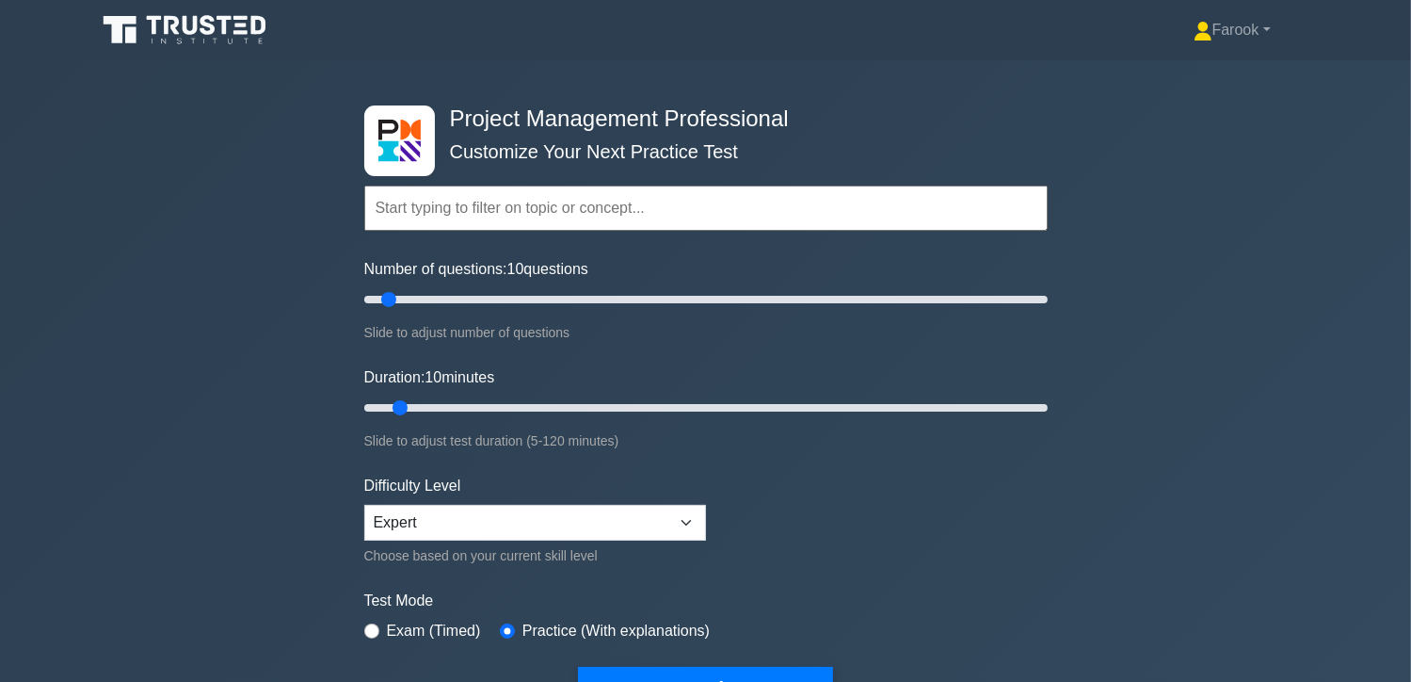
click at [463, 209] on input "text" at bounding box center [706, 207] width 684 height 45
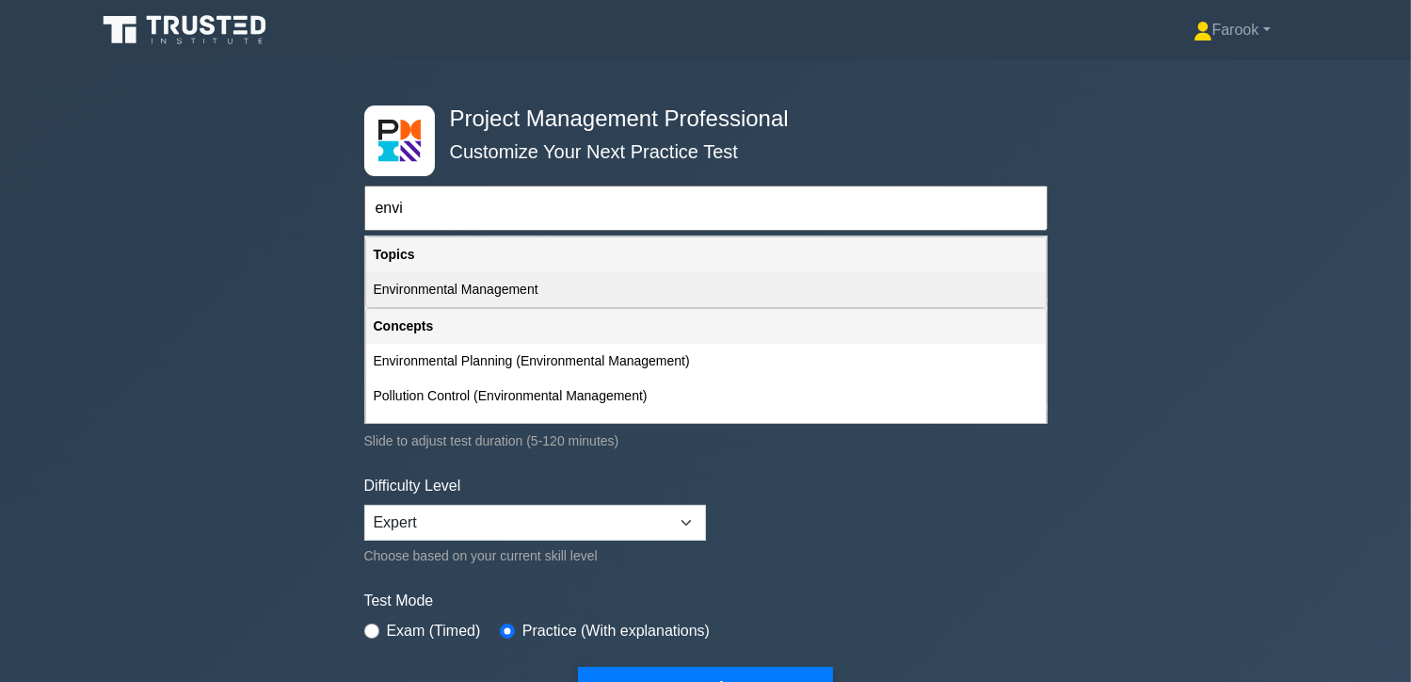
click at [542, 295] on div "Environmental Management" at bounding box center [706, 289] width 680 height 35
type input "Environmental Management"
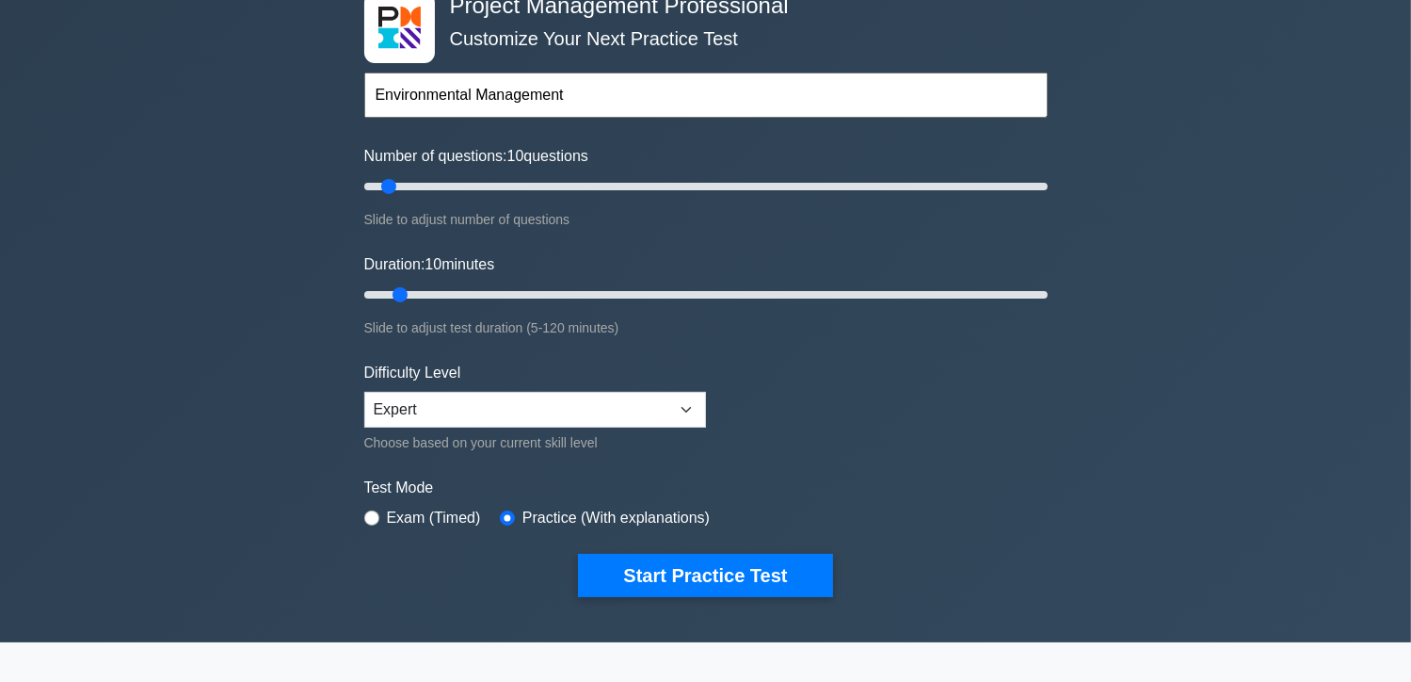
scroll to position [188, 0]
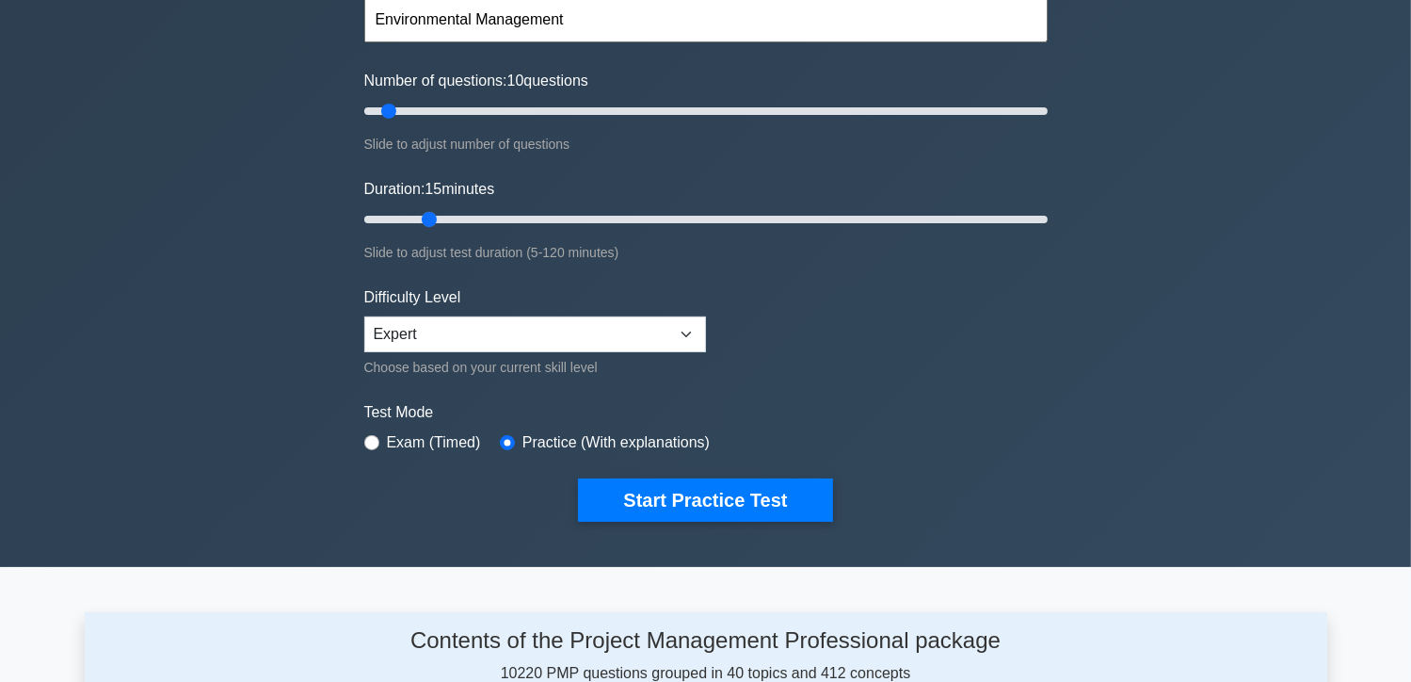
drag, startPoint x: 402, startPoint y: 214, endPoint x: 419, endPoint y: 224, distance: 19.9
type input "15"
click at [419, 224] on input "Duration: 15 minutes" at bounding box center [706, 219] width 684 height 23
drag, startPoint x: 392, startPoint y: 111, endPoint x: 403, endPoint y: 116, distance: 12.2
type input "15"
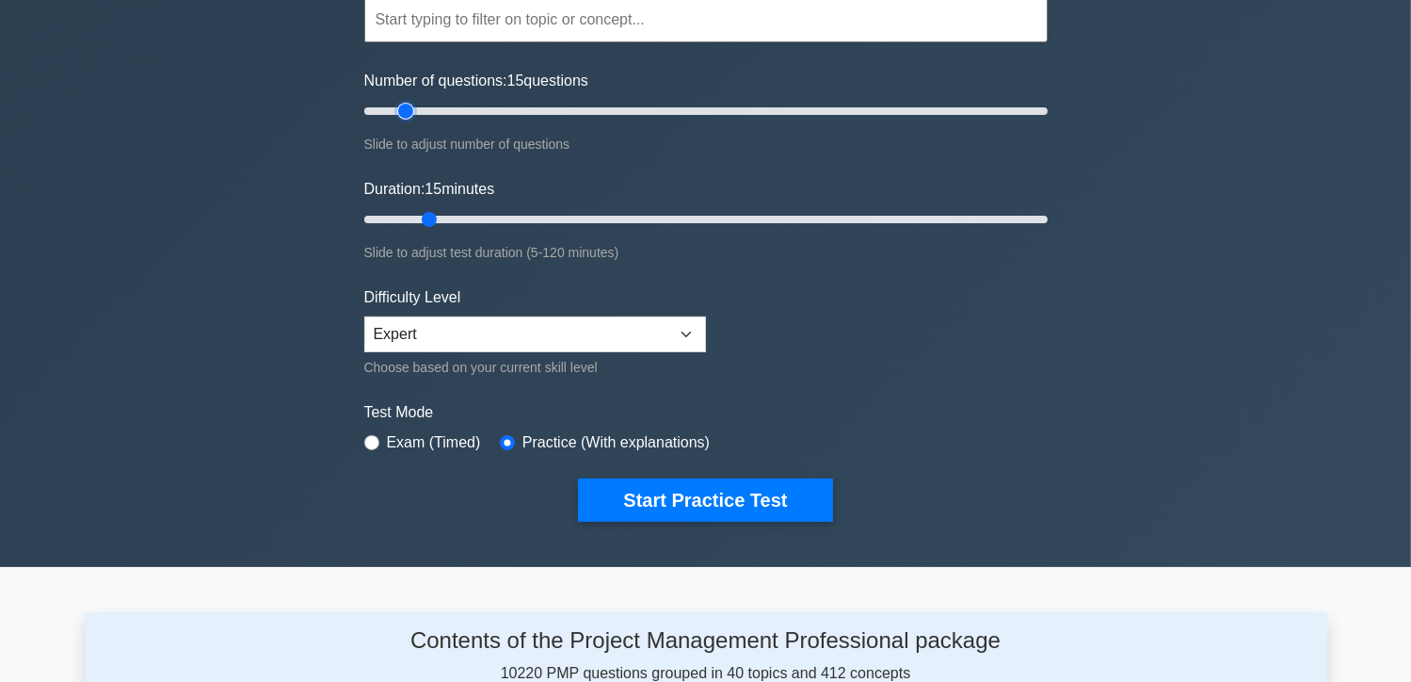
click at [403, 116] on input "Number of questions: 15 questions" at bounding box center [706, 111] width 684 height 23
click at [445, 29] on input "text" at bounding box center [706, 19] width 684 height 45
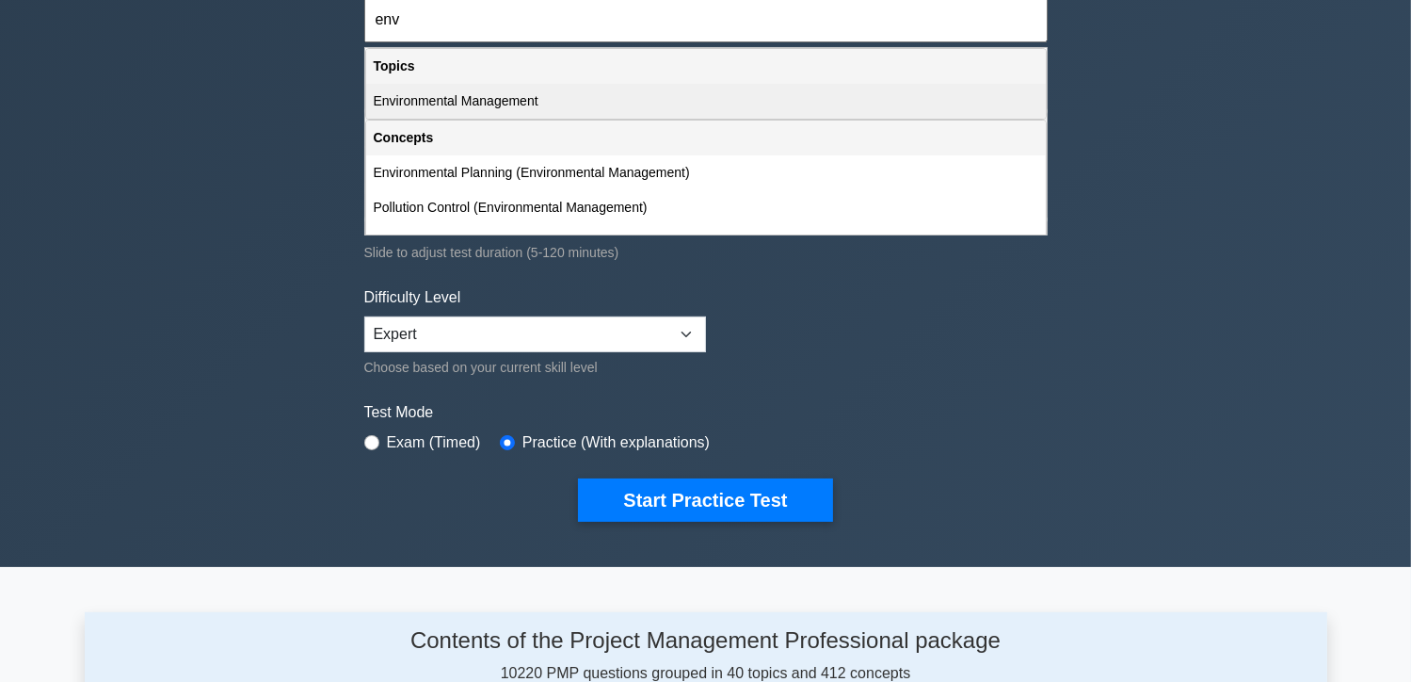
click at [459, 84] on div "Environmental Management" at bounding box center [706, 101] width 680 height 35
type input "Environmental Management"
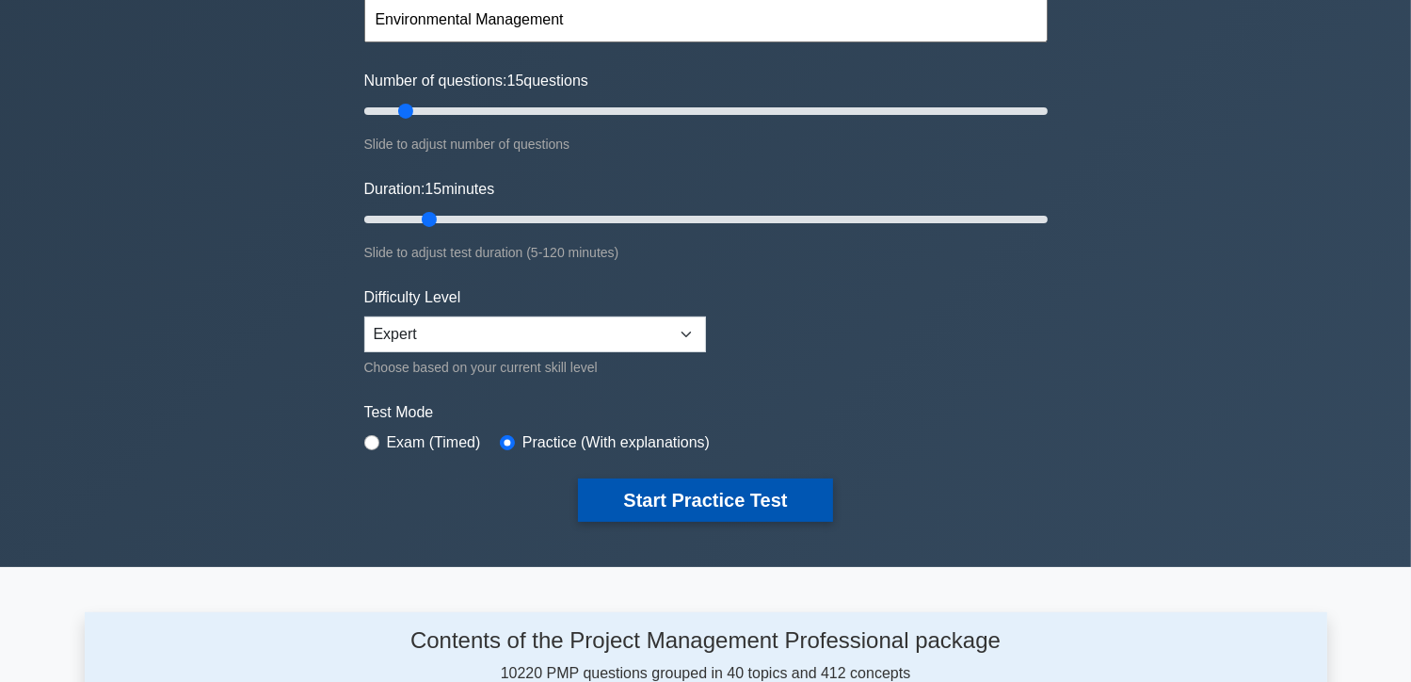
click at [655, 507] on button "Start Practice Test" at bounding box center [705, 499] width 254 height 43
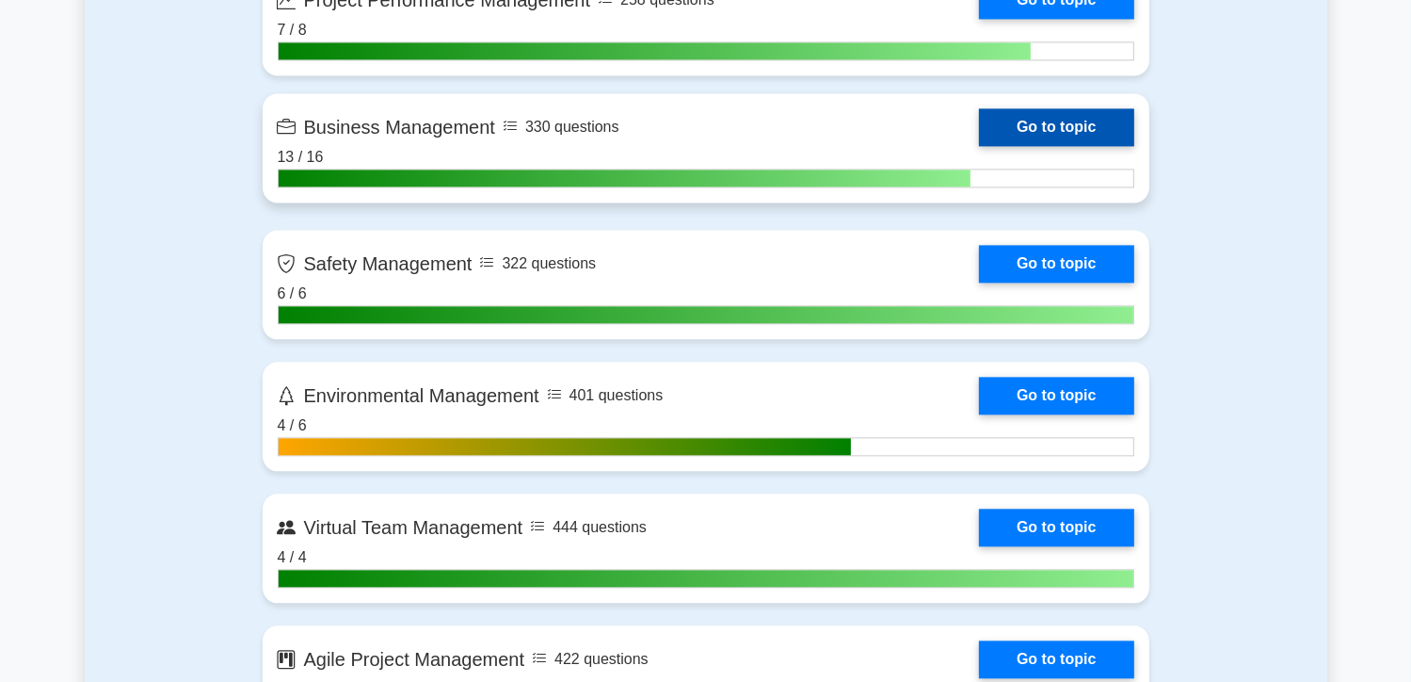
scroll to position [4143, 0]
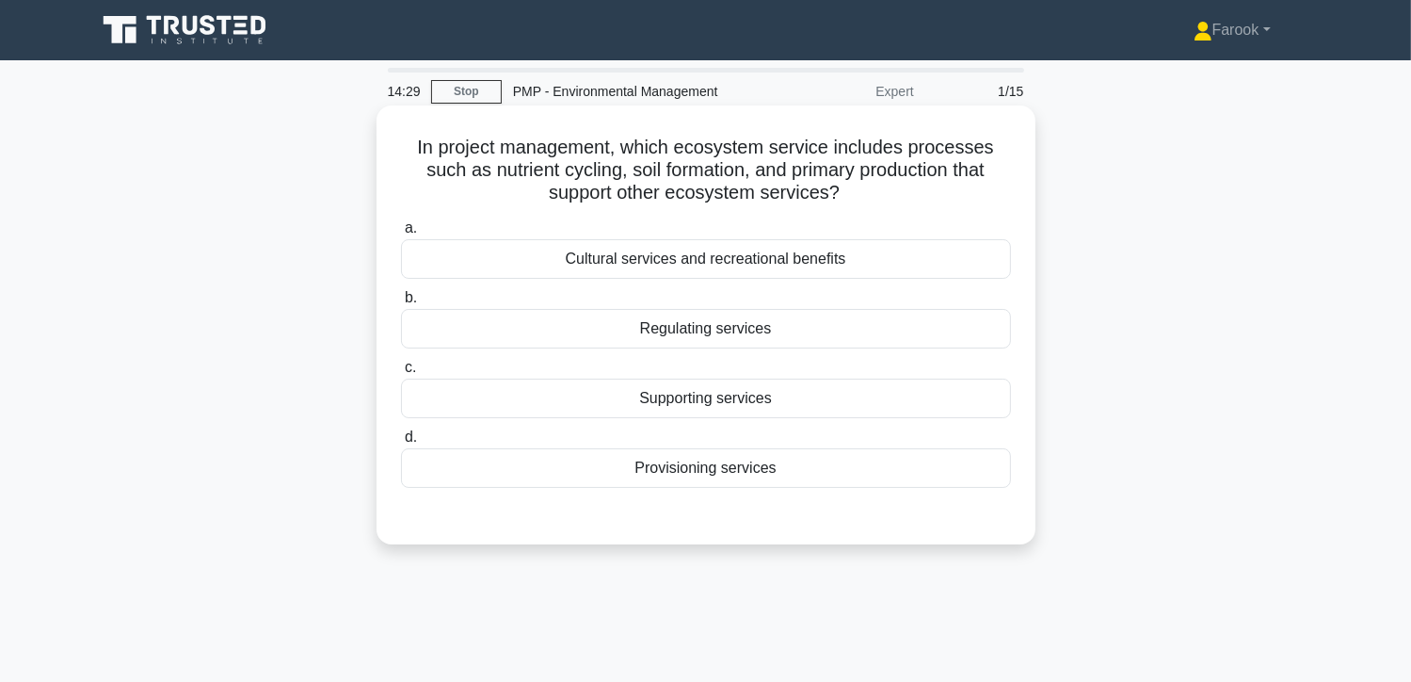
click at [778, 259] on div "Cultural services and recreational benefits" at bounding box center [706, 259] width 610 height 40
click at [401, 234] on input "a. Cultural services and recreational benefits" at bounding box center [401, 228] width 0 height 12
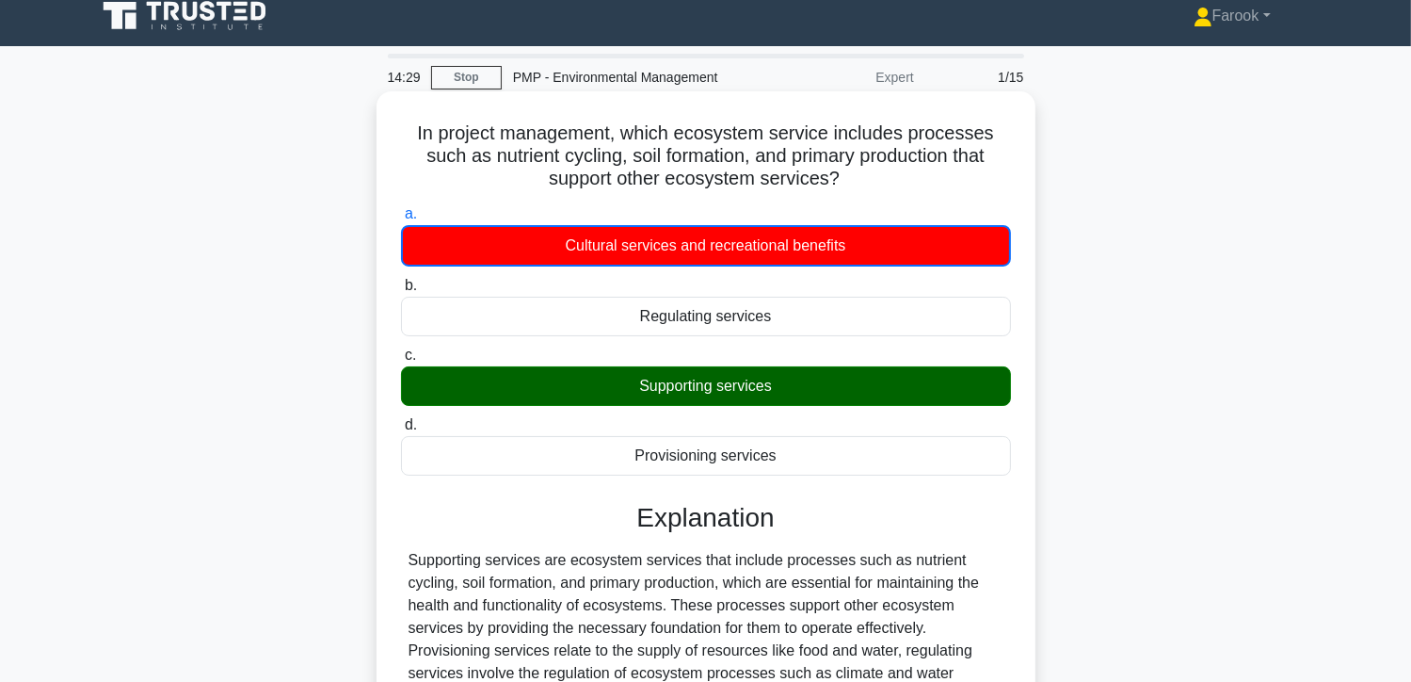
scroll to position [335, 0]
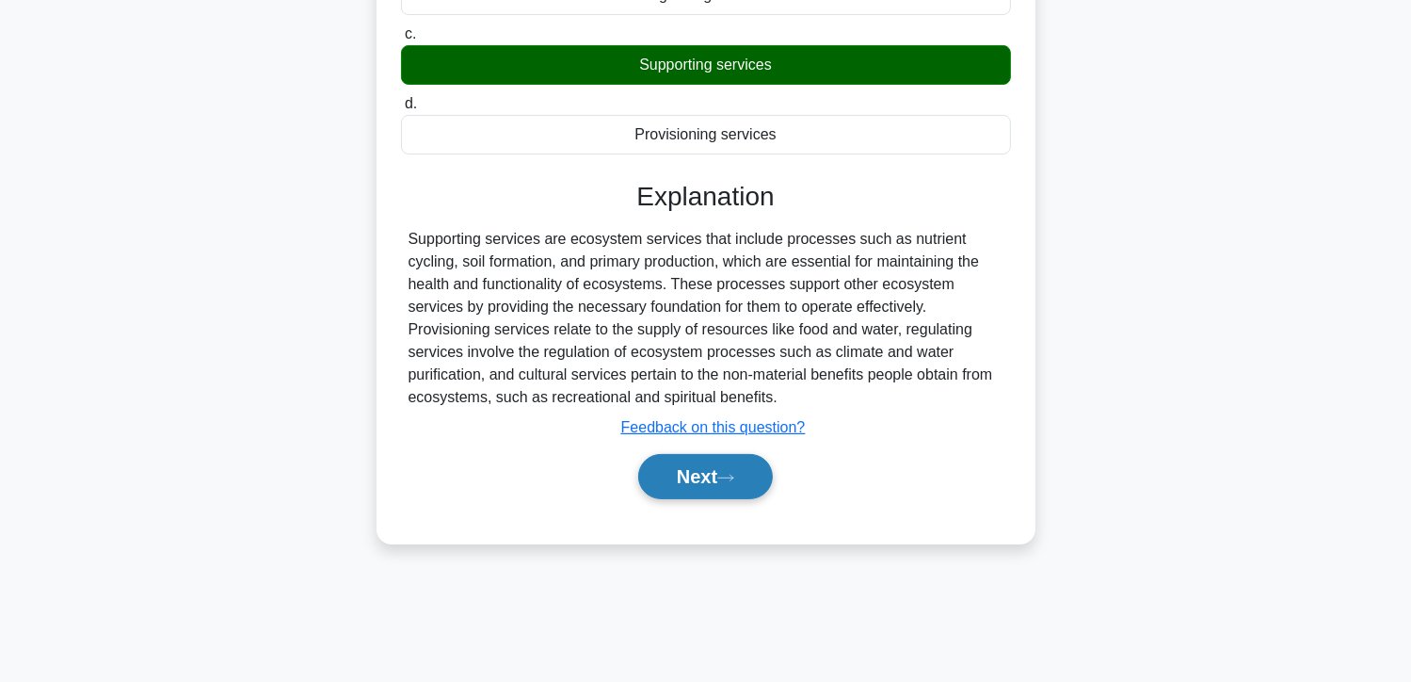
click at [706, 480] on button "Next" at bounding box center [705, 476] width 135 height 45
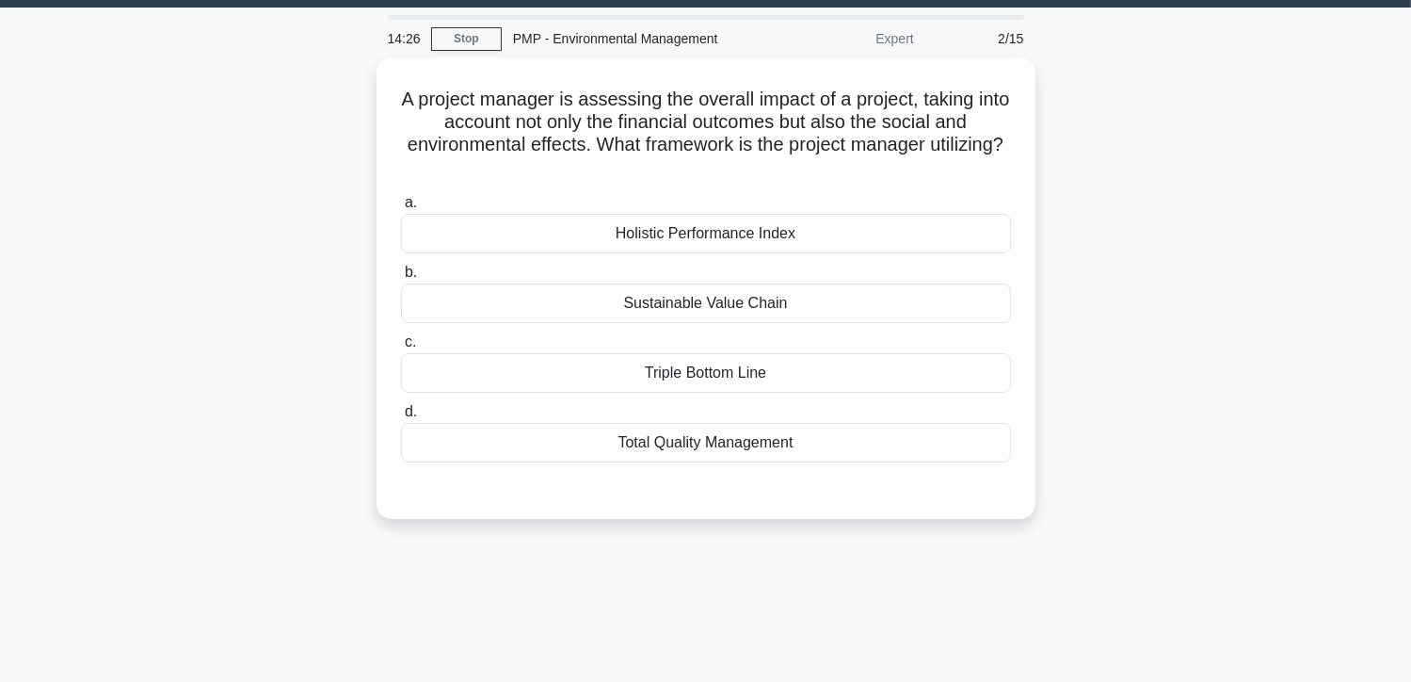
scroll to position [0, 0]
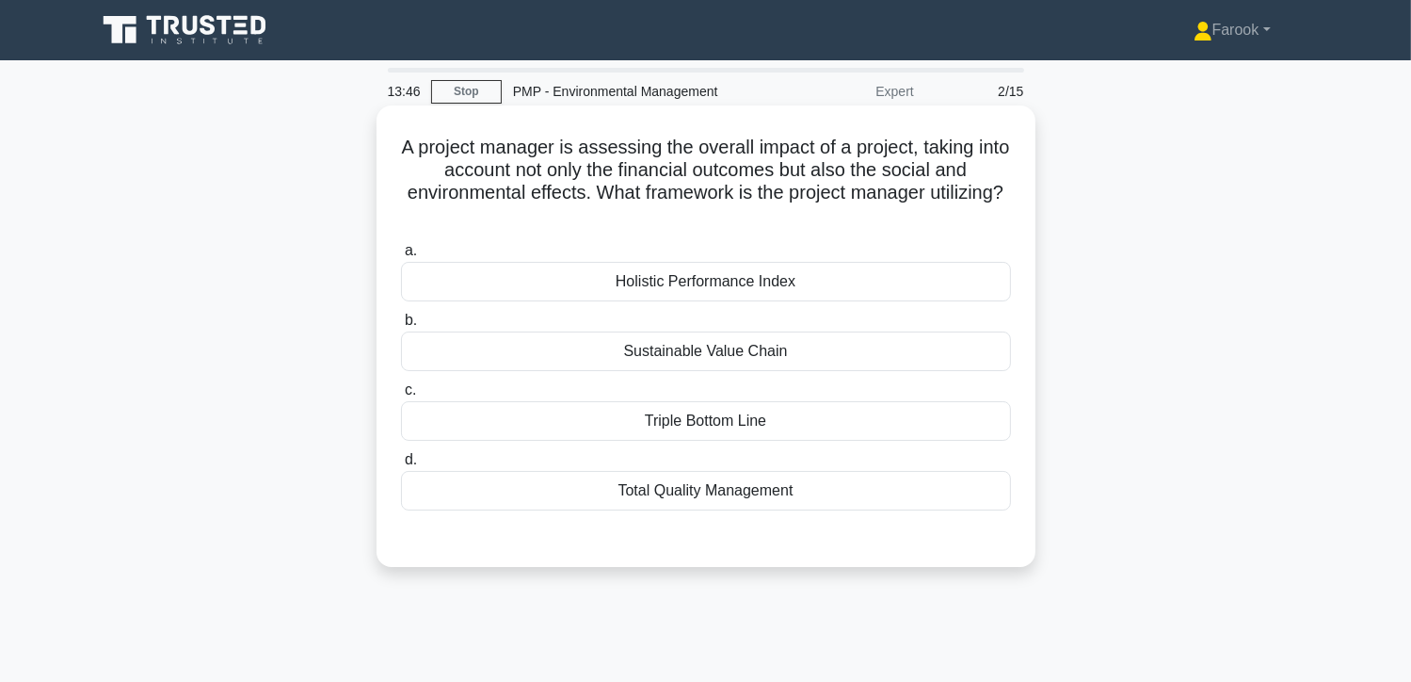
click at [697, 293] on div "Holistic Performance Index" at bounding box center [706, 282] width 610 height 40
click at [401, 257] on input "a. Holistic Performance Index" at bounding box center [401, 251] width 0 height 12
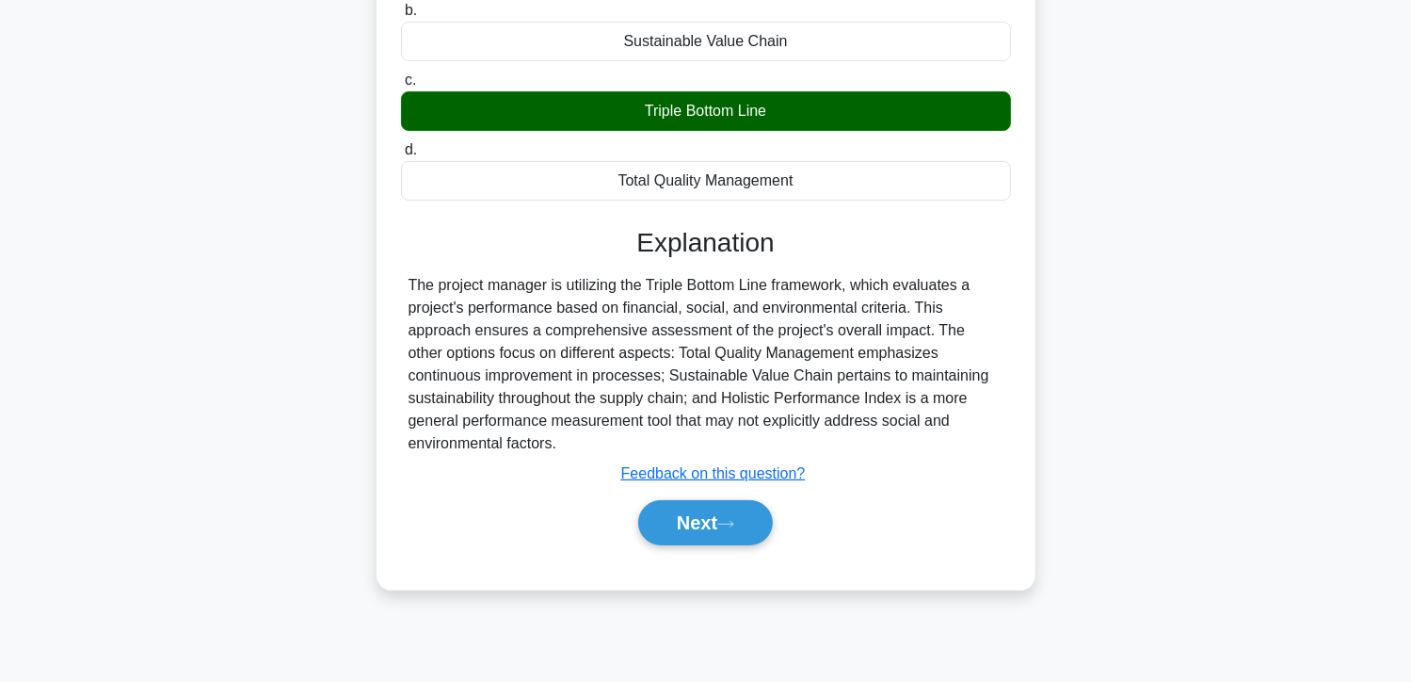
scroll to position [335, 0]
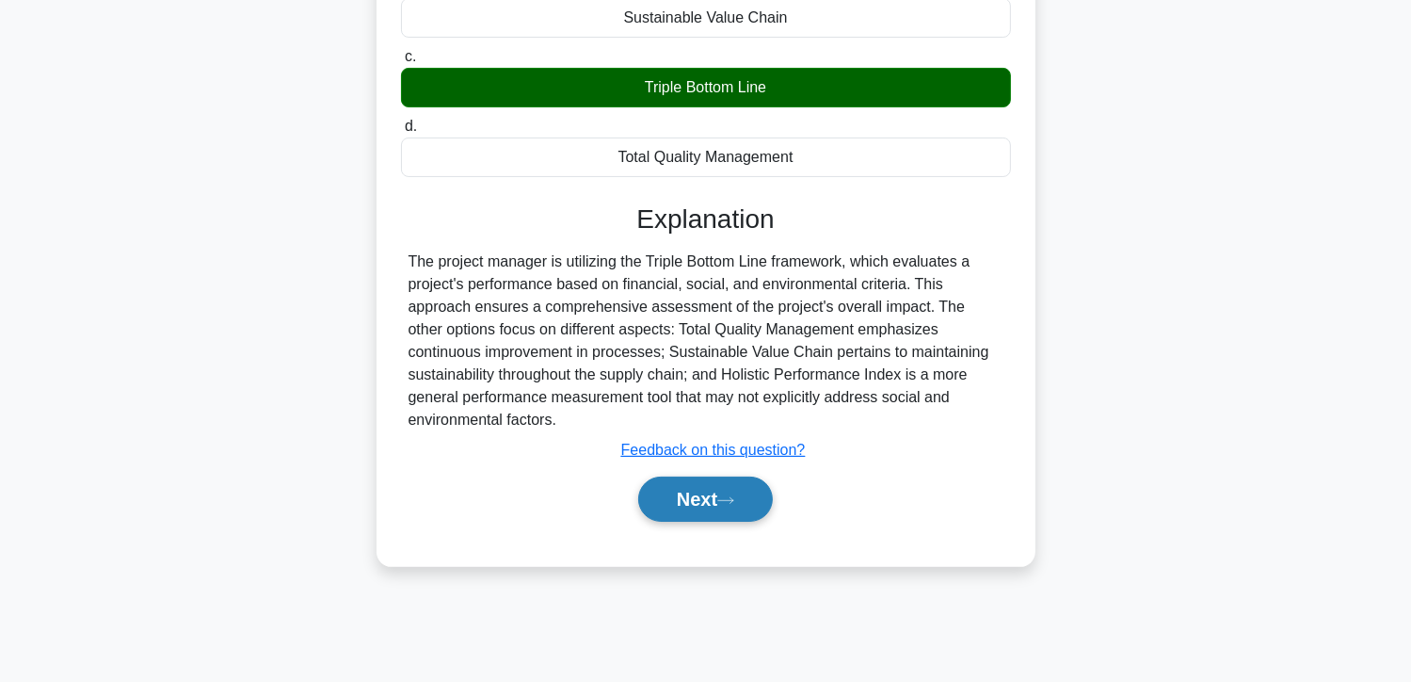
click at [675, 488] on button "Next" at bounding box center [705, 498] width 135 height 45
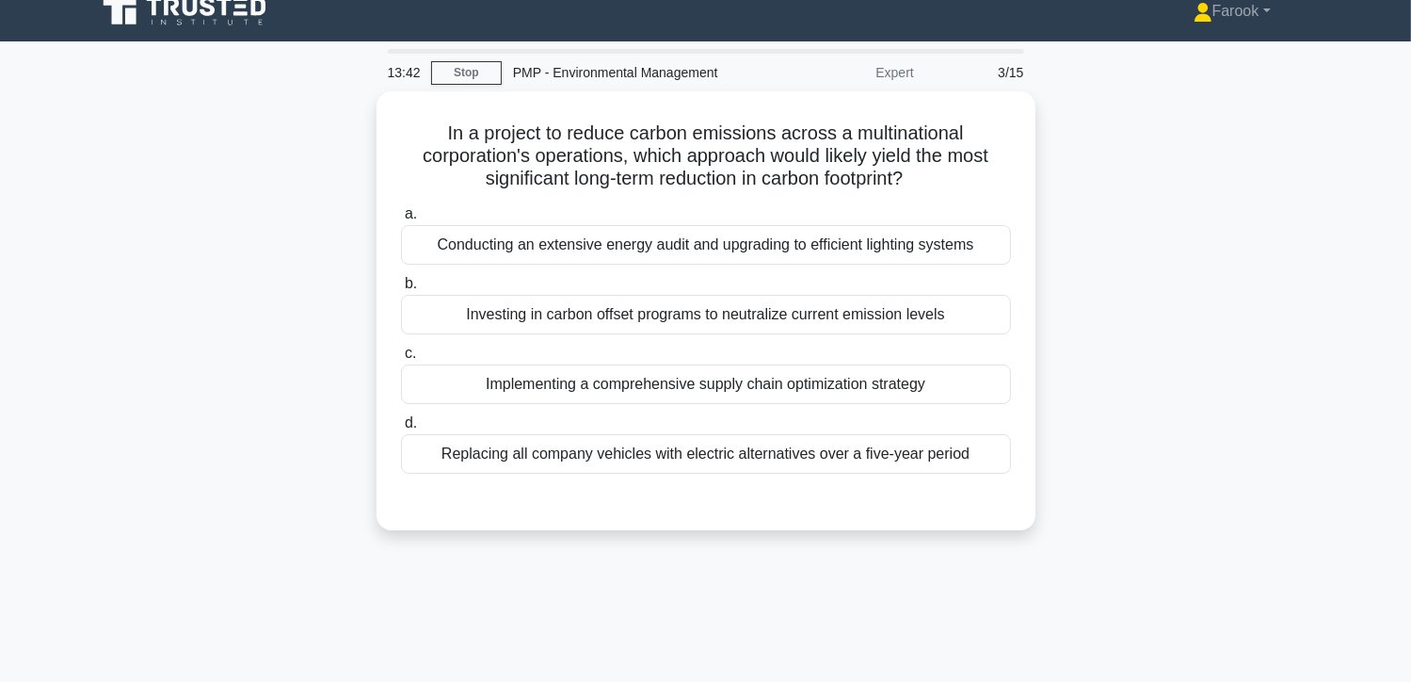
scroll to position [0, 0]
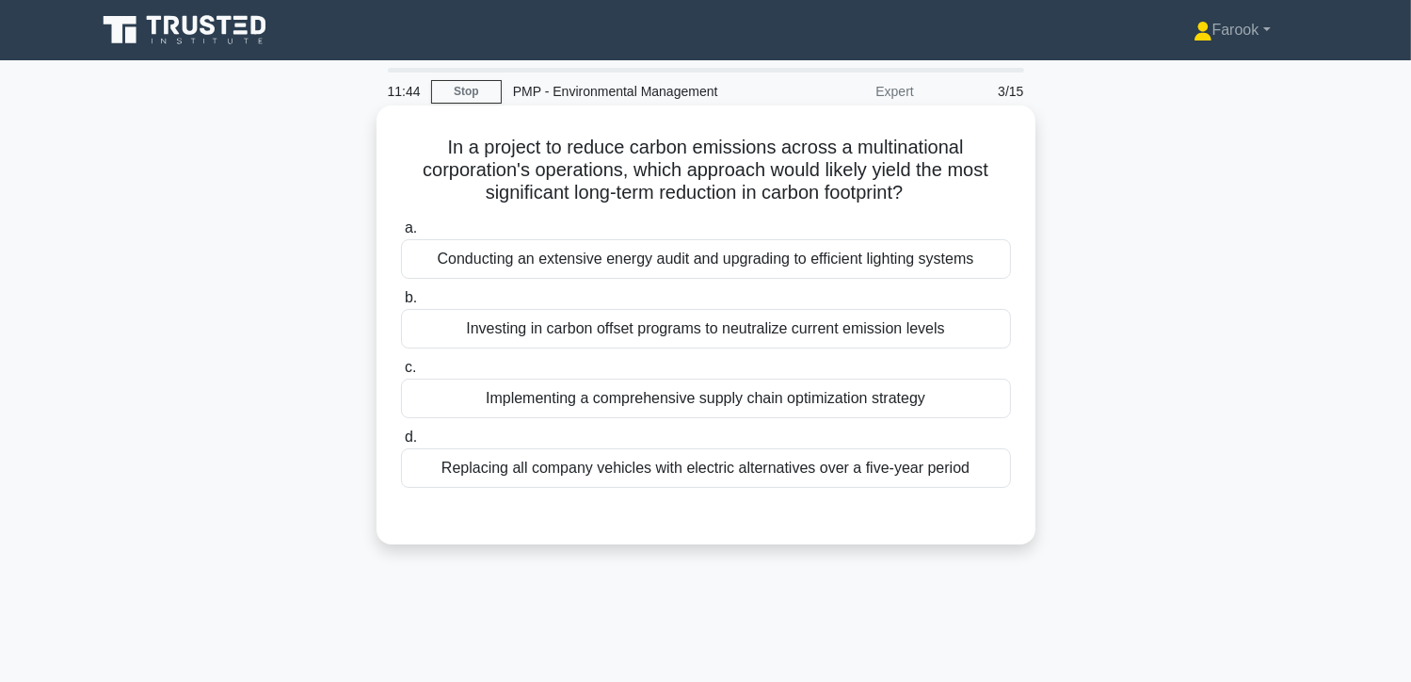
click at [814, 336] on div "Investing in carbon offset programs to neutralize current emission levels" at bounding box center [706, 329] width 610 height 40
click at [401, 304] on input "b. Investing in carbon offset programs to neutralize current emission levels" at bounding box center [401, 298] width 0 height 12
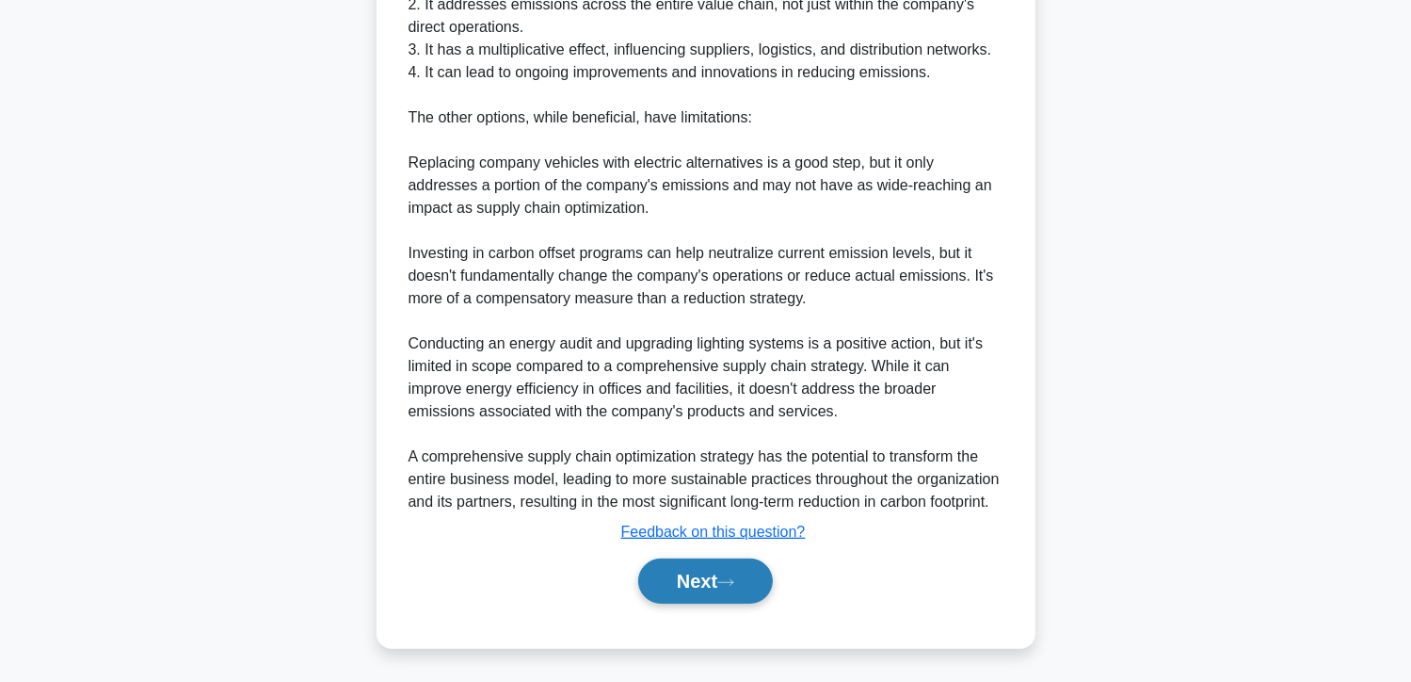
click at [700, 568] on button "Next" at bounding box center [705, 580] width 135 height 45
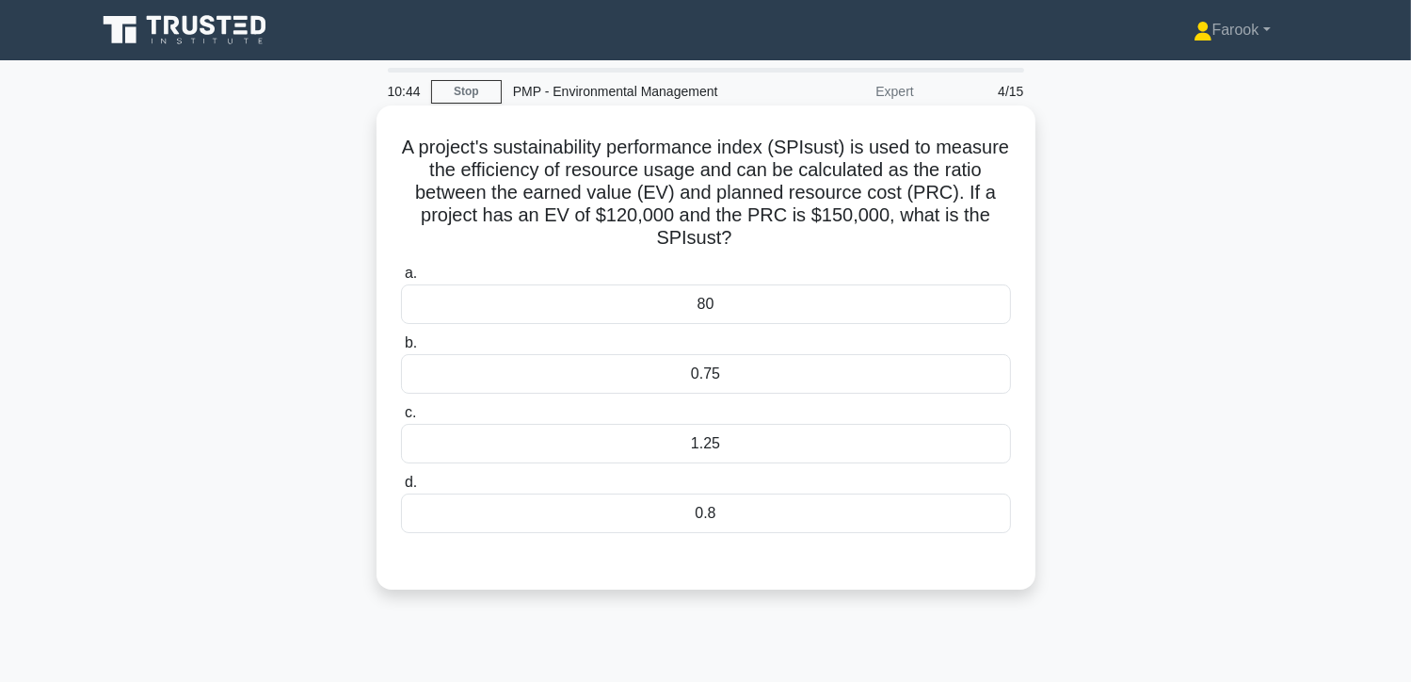
click at [704, 523] on div "0.8" at bounding box center [706, 513] width 610 height 40
click at [401, 489] on input "d. 0.8" at bounding box center [401, 482] width 0 height 12
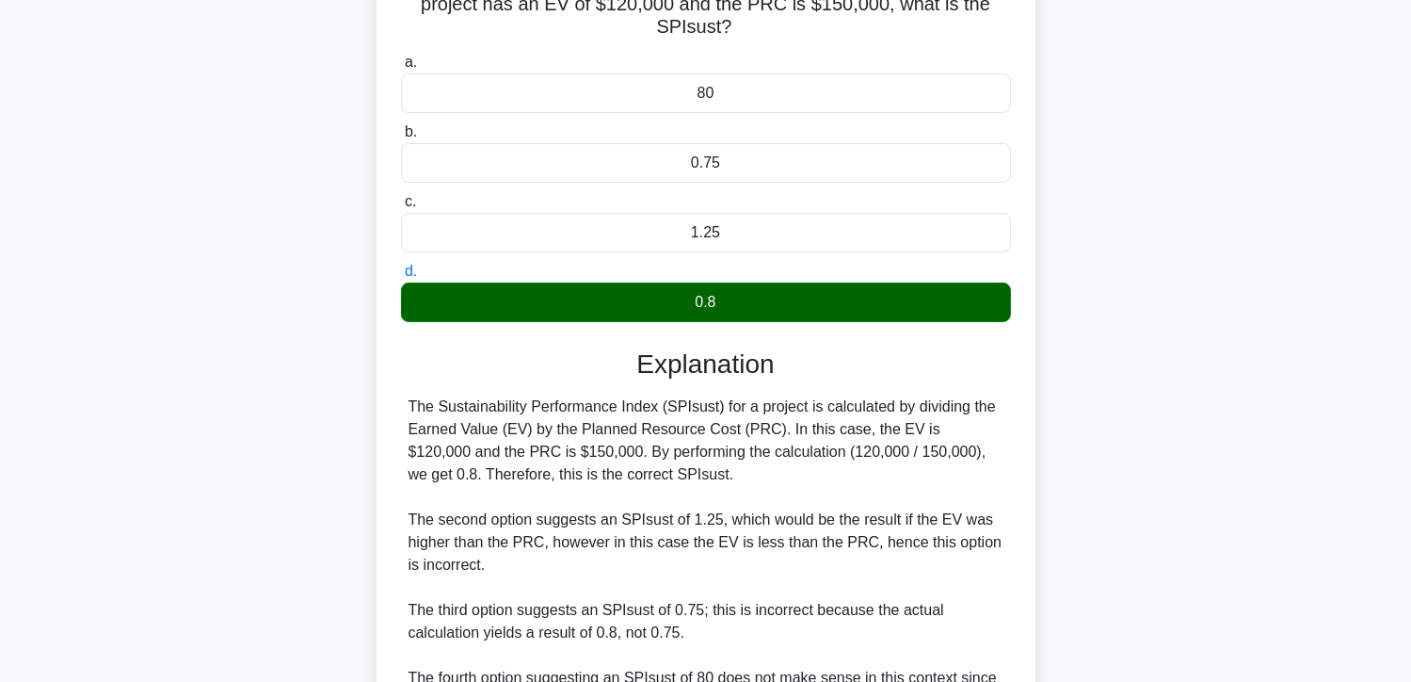
scroll to position [456, 0]
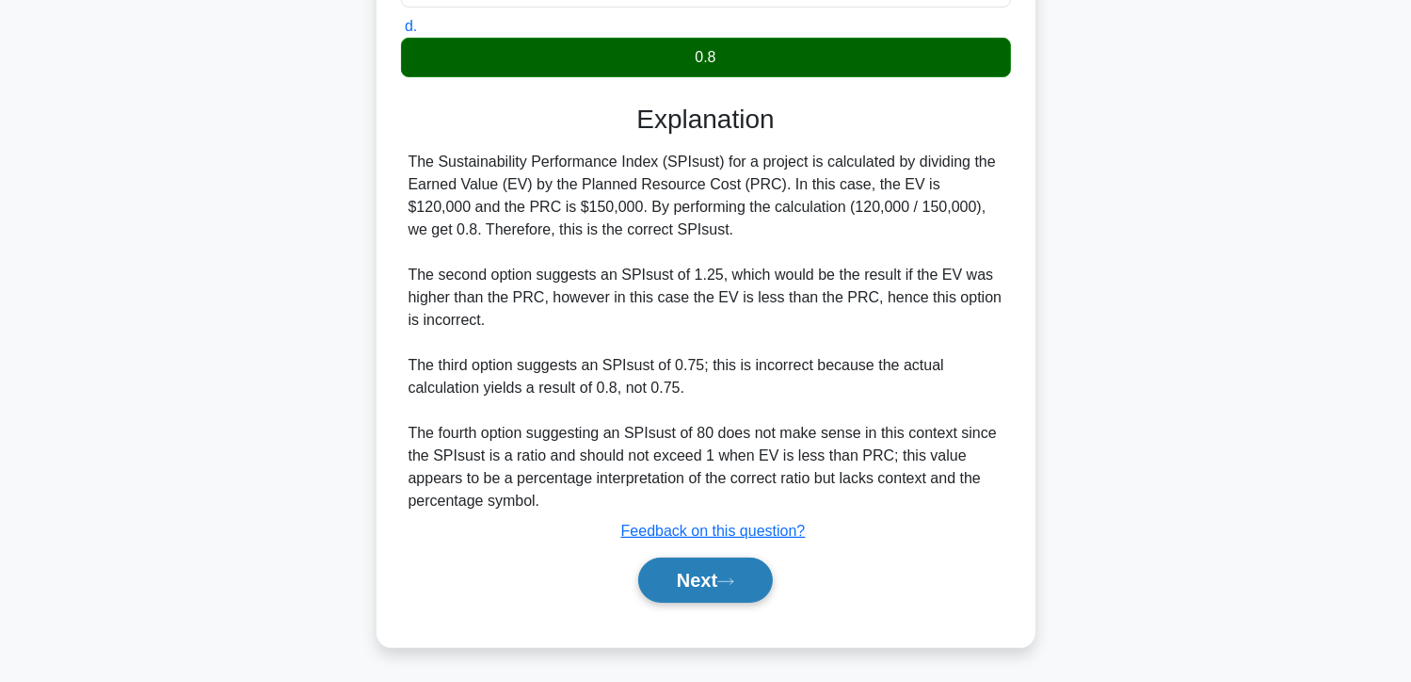
click at [695, 566] on button "Next" at bounding box center [705, 579] width 135 height 45
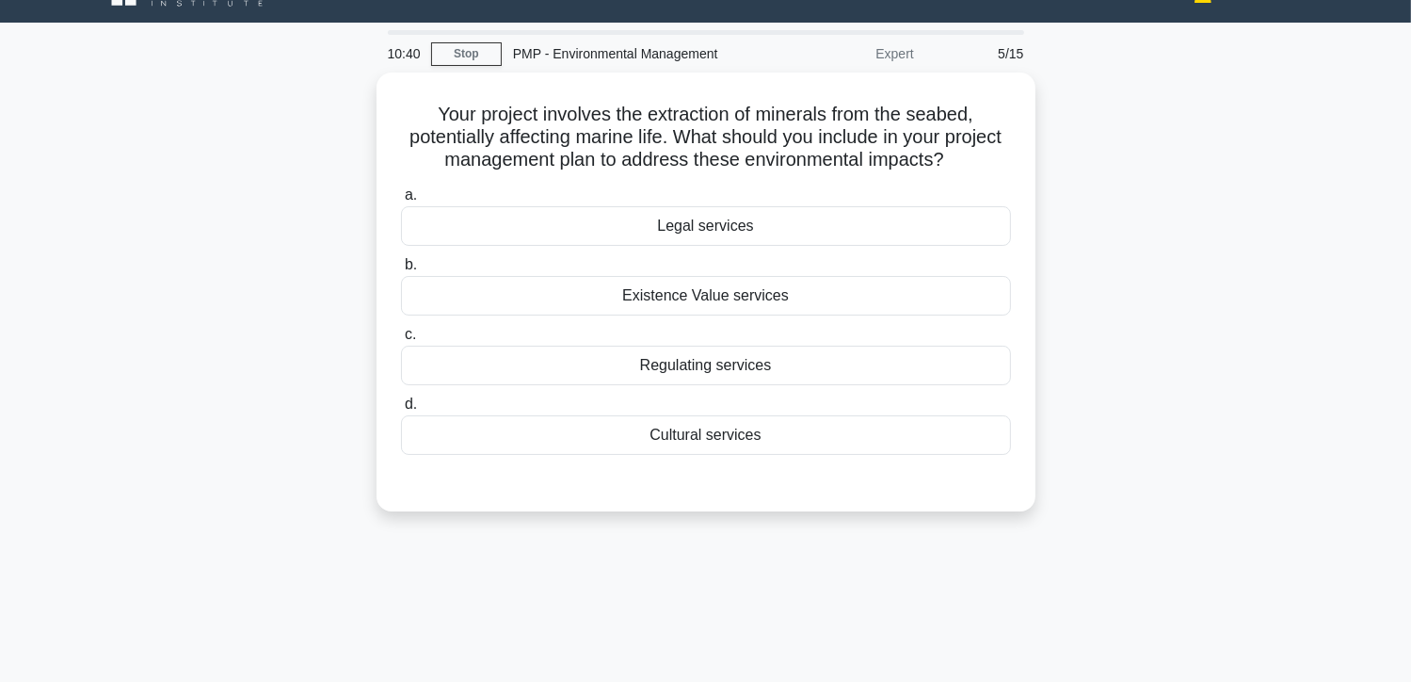
scroll to position [0, 0]
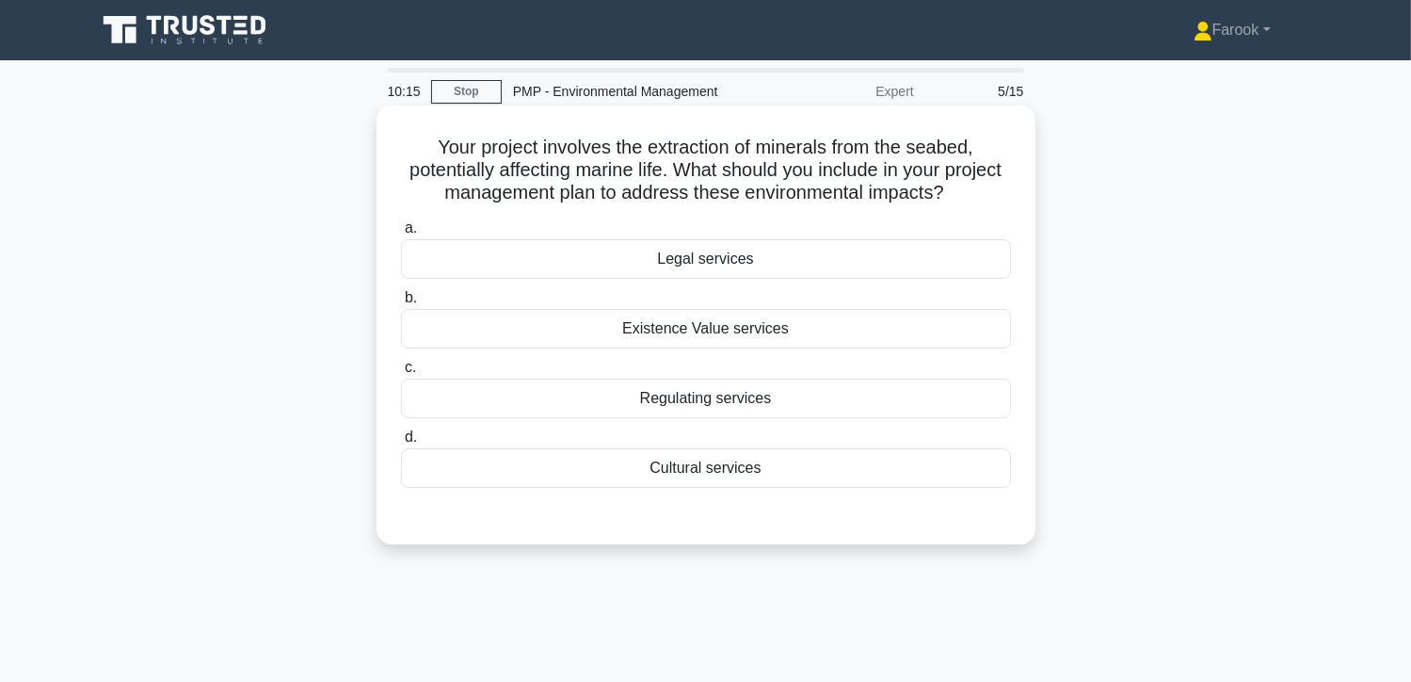
click at [602, 475] on div "Cultural services" at bounding box center [706, 468] width 610 height 40
click at [401, 443] on input "d. Cultural services" at bounding box center [401, 437] width 0 height 12
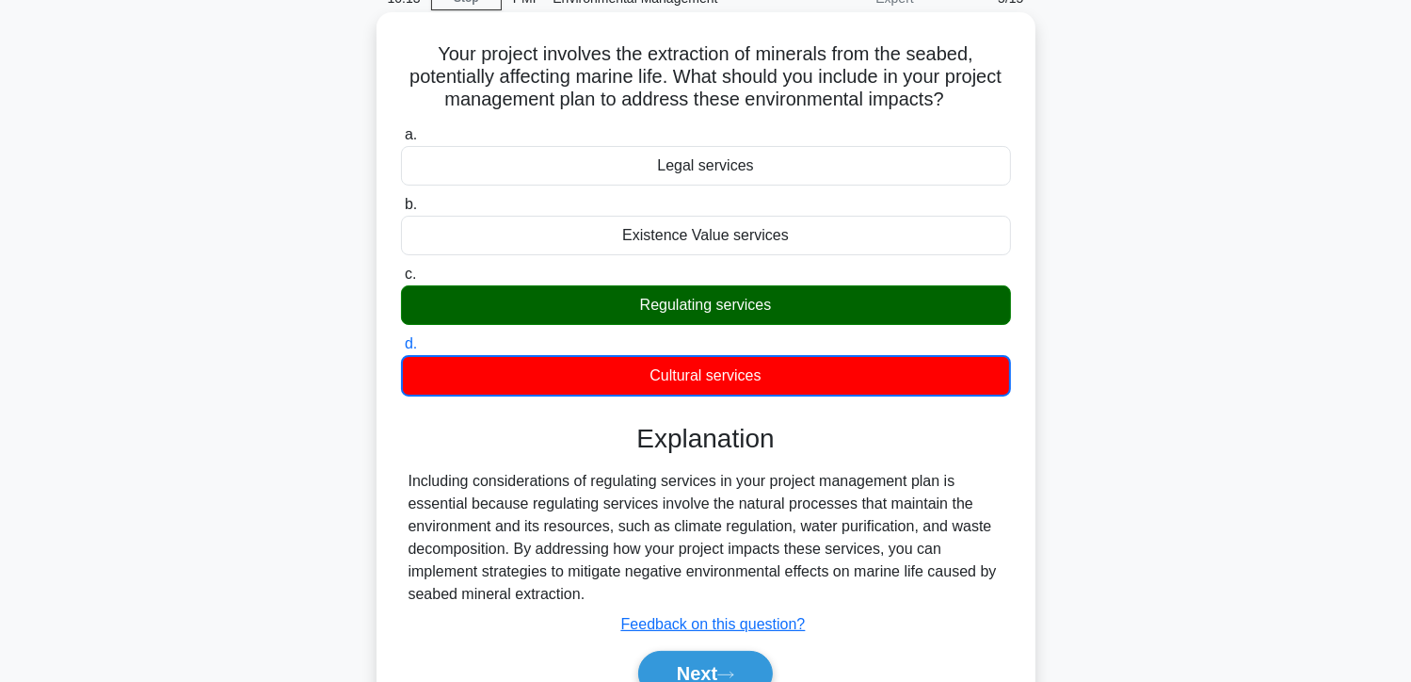
scroll to position [282, 0]
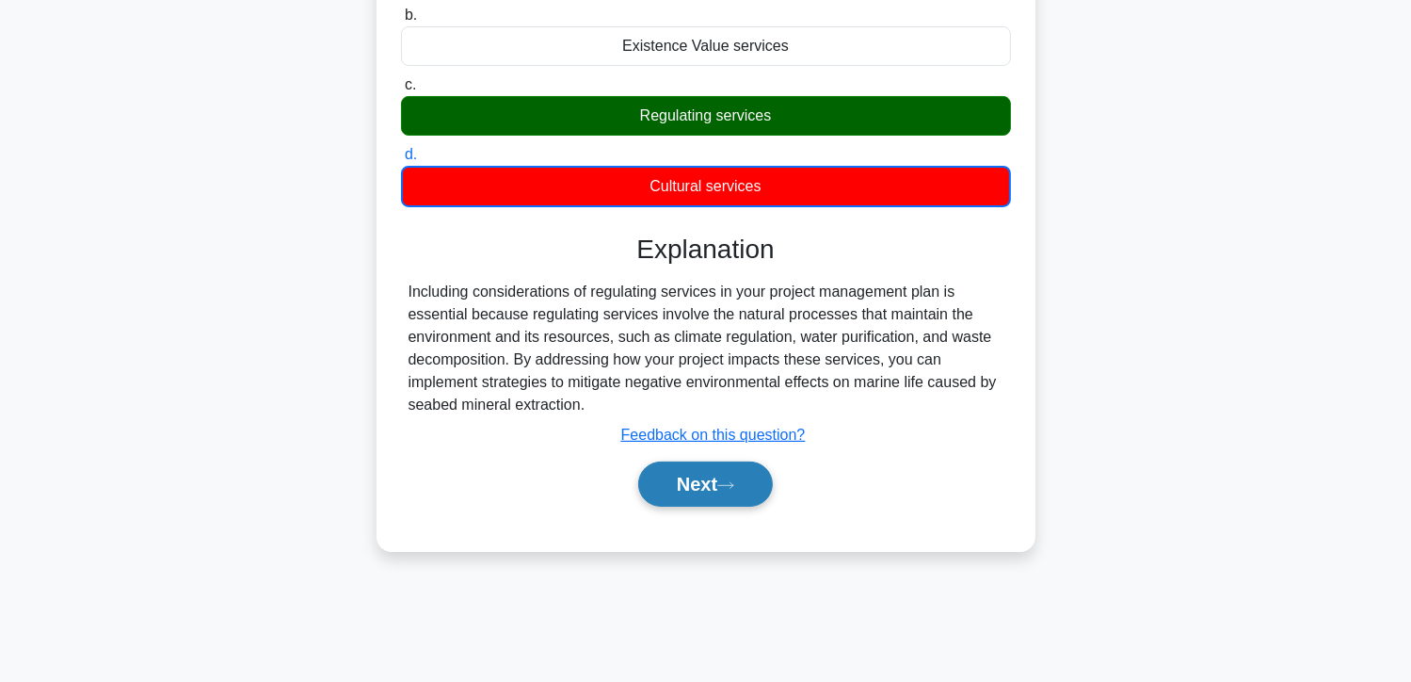
click at [722, 484] on button "Next" at bounding box center [705, 483] width 135 height 45
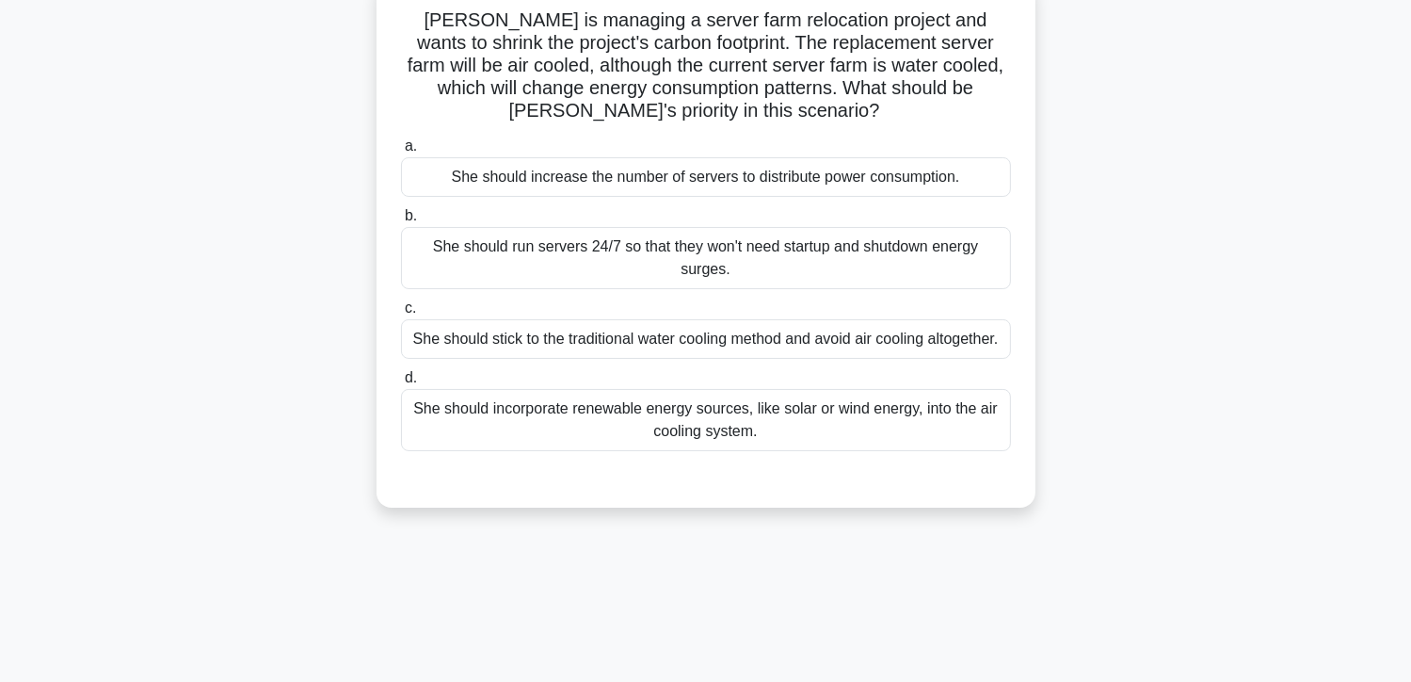
scroll to position [0, 0]
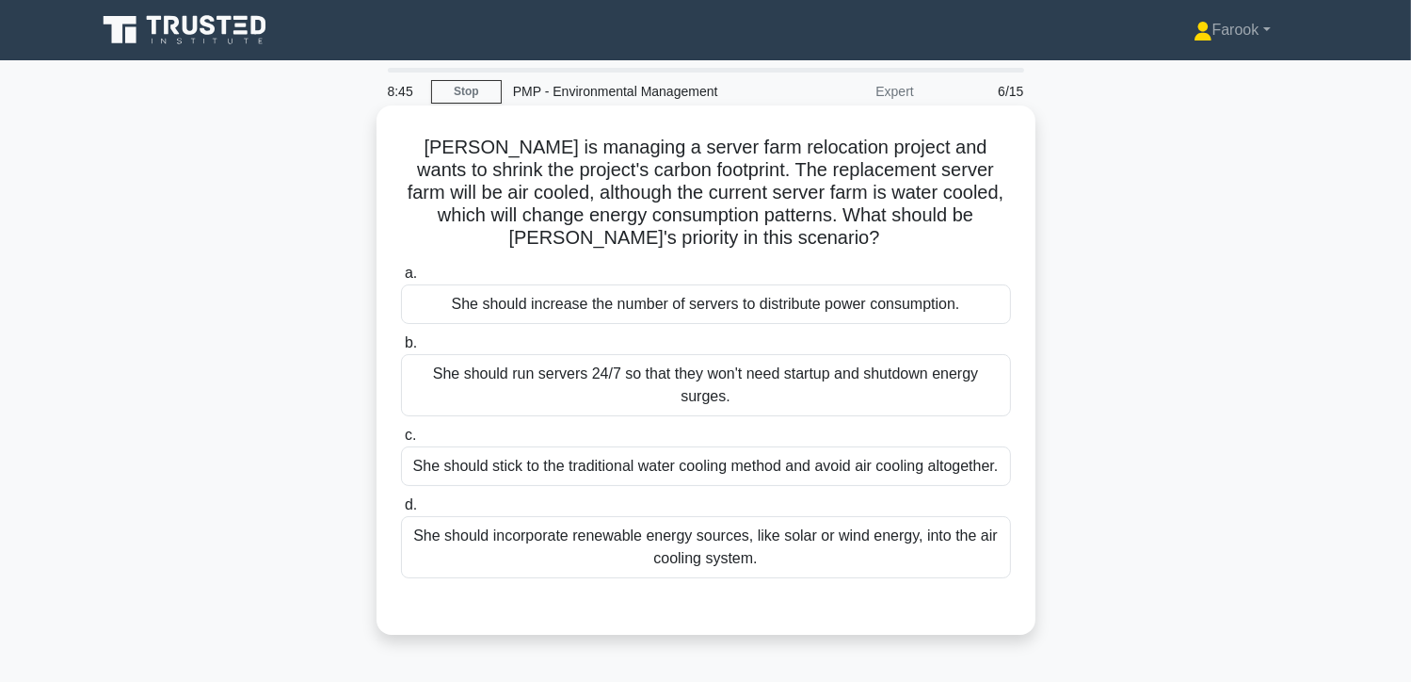
click at [733, 551] on div "She should incorporate renewable energy sources, like solar or wind energy, int…" at bounding box center [706, 547] width 610 height 62
click at [401, 511] on input "d. She should incorporate renewable energy sources, like solar or wind energy, …" at bounding box center [401, 505] width 0 height 12
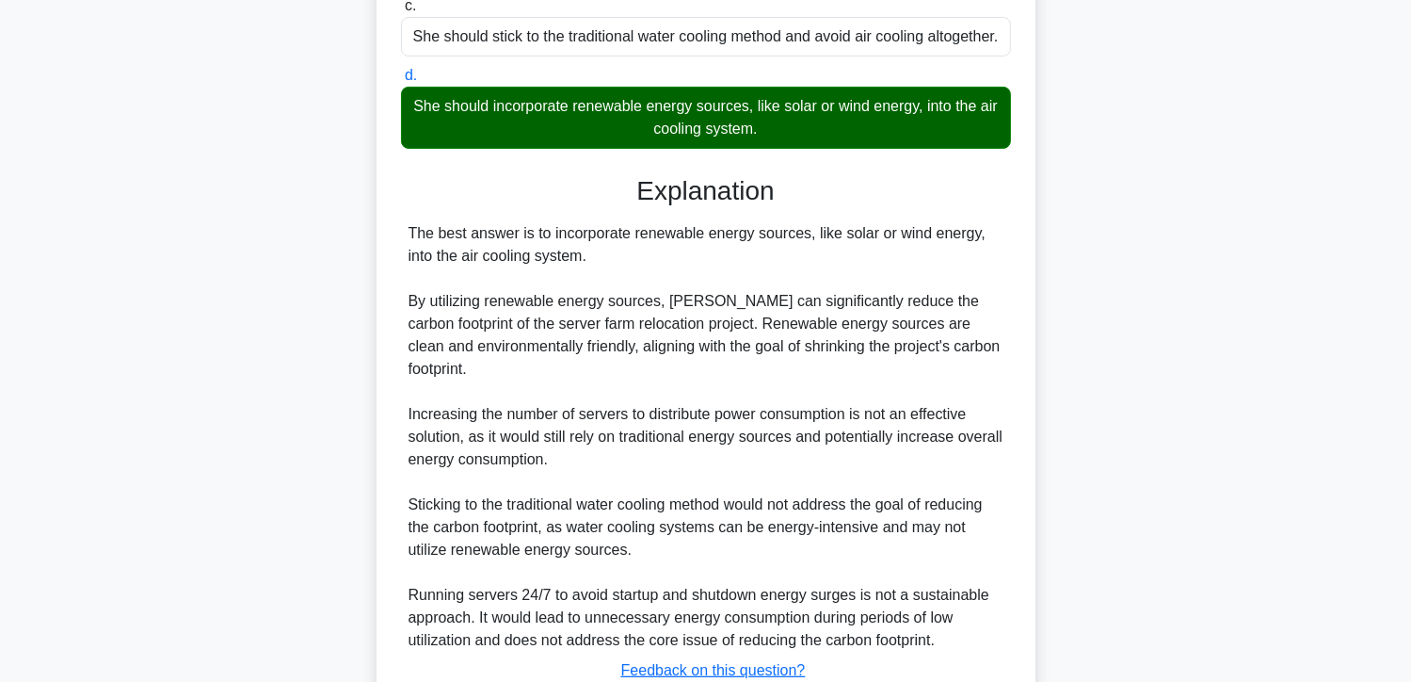
scroll to position [569, 0]
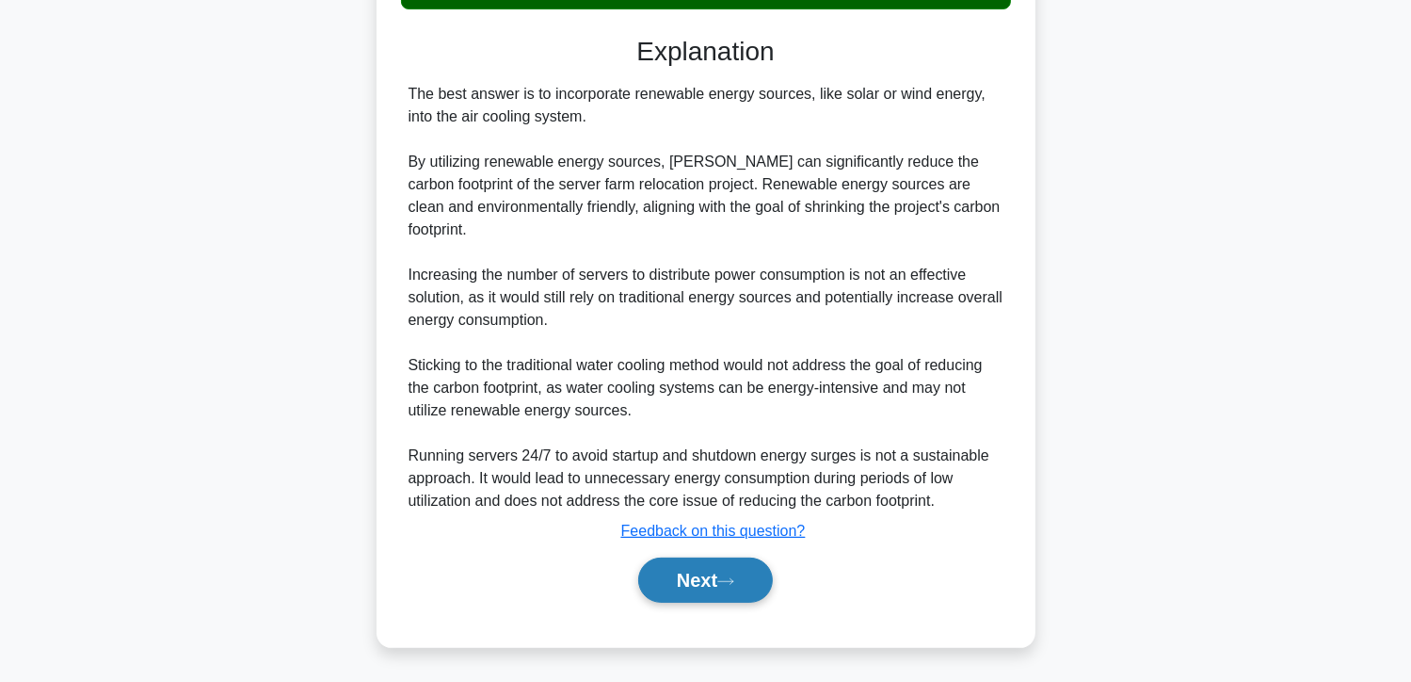
click at [716, 561] on button "Next" at bounding box center [705, 579] width 135 height 45
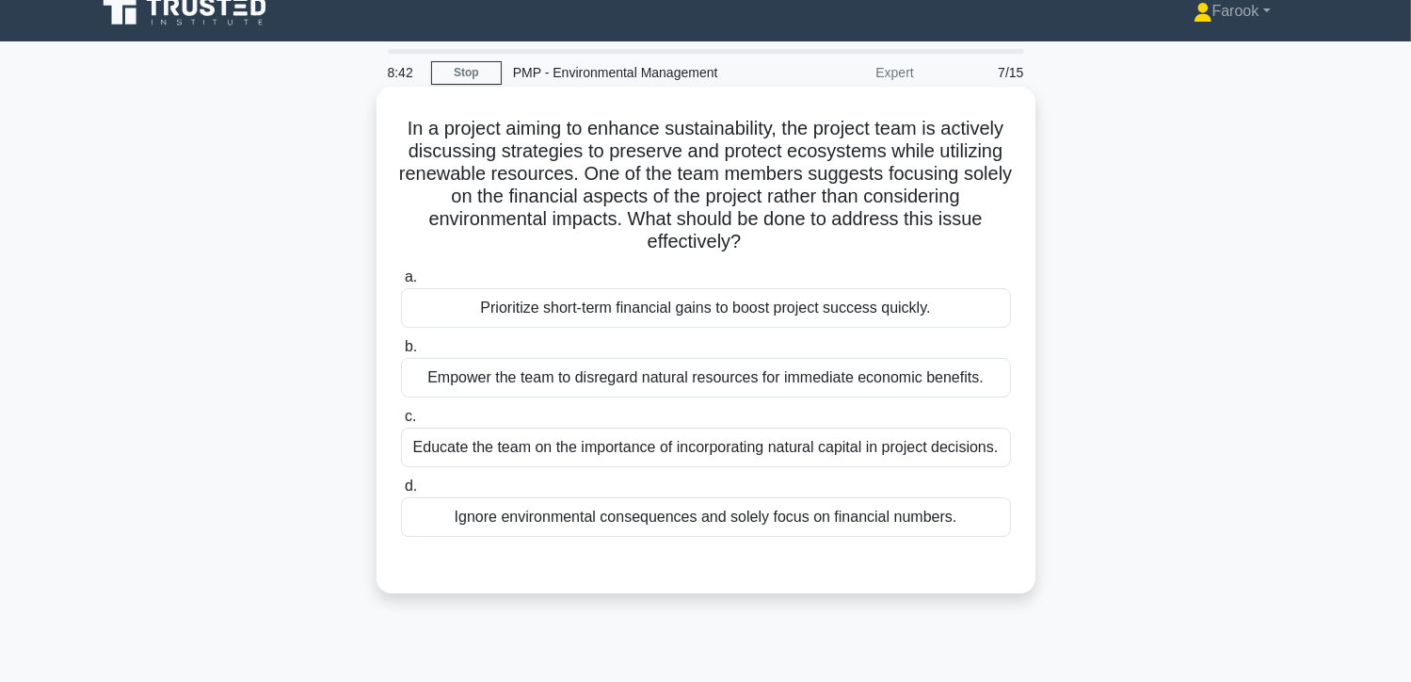
scroll to position [0, 0]
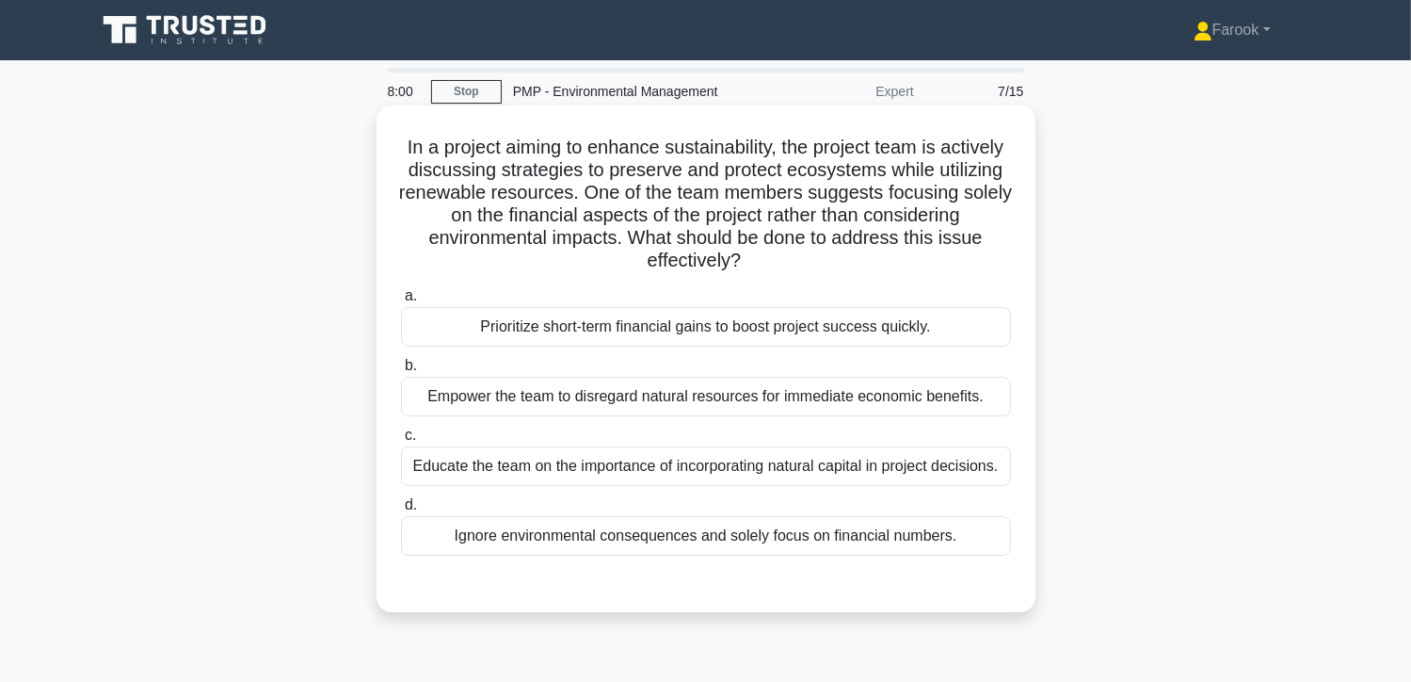
click at [700, 462] on div "Educate the team on the importance of incorporating natural capital in project …" at bounding box center [706, 466] width 610 height 40
click at [401, 442] on input "c. Educate the team on the importance of incorporating natural capital in proje…" at bounding box center [401, 435] width 0 height 12
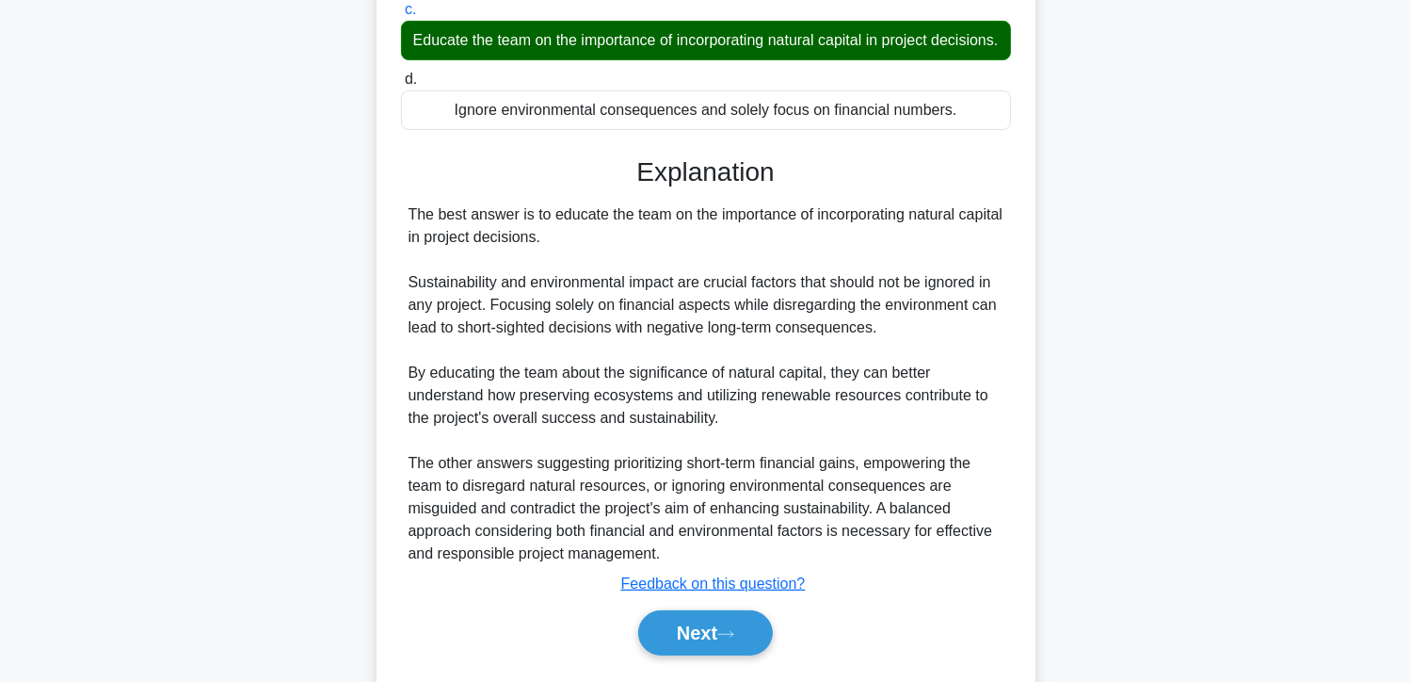
scroll to position [501, 0]
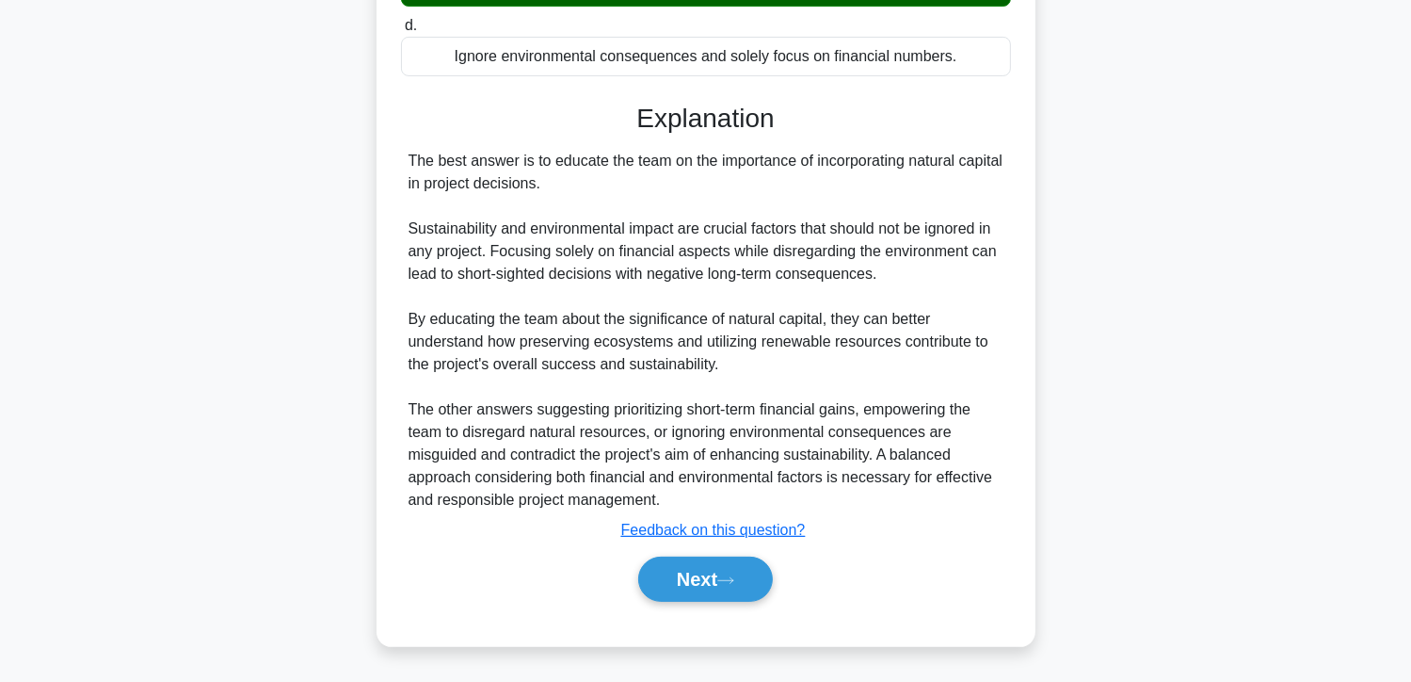
click at [682, 602] on div "Next" at bounding box center [706, 578] width 618 height 45
click at [682, 586] on button "Next" at bounding box center [705, 578] width 135 height 45
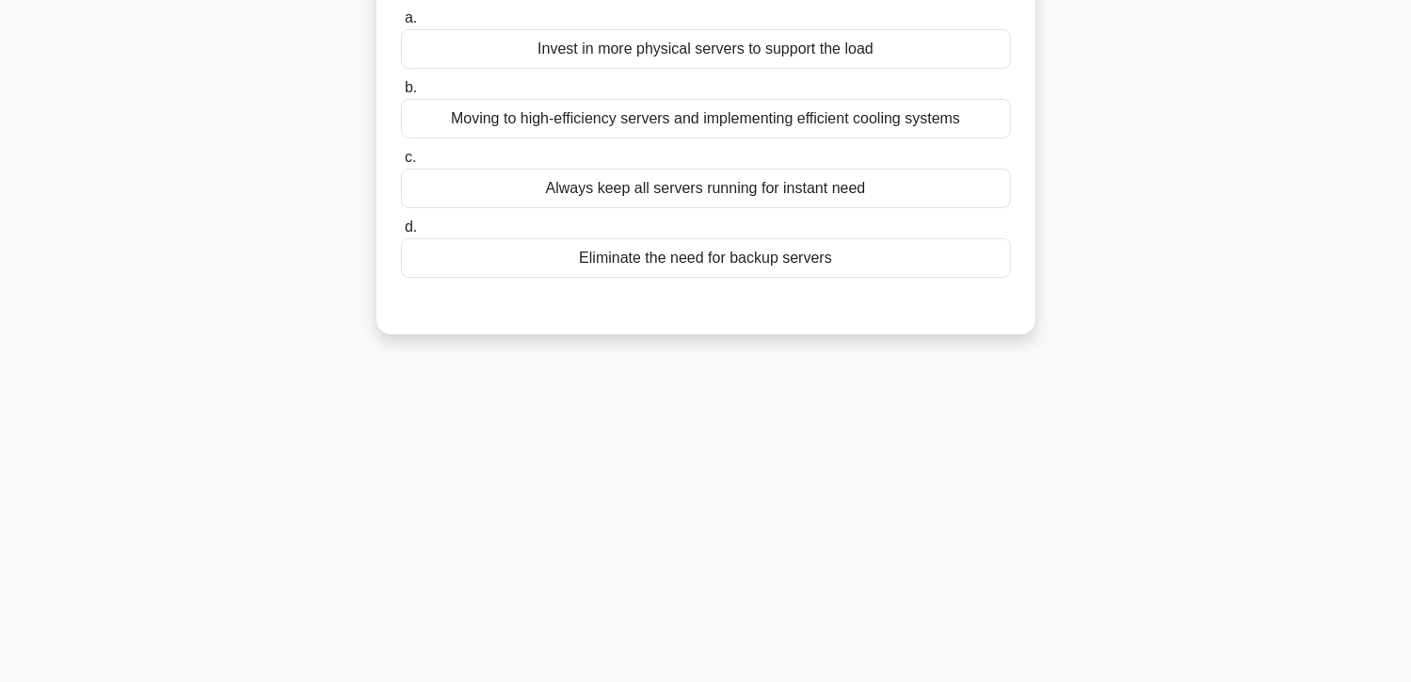
scroll to position [0, 0]
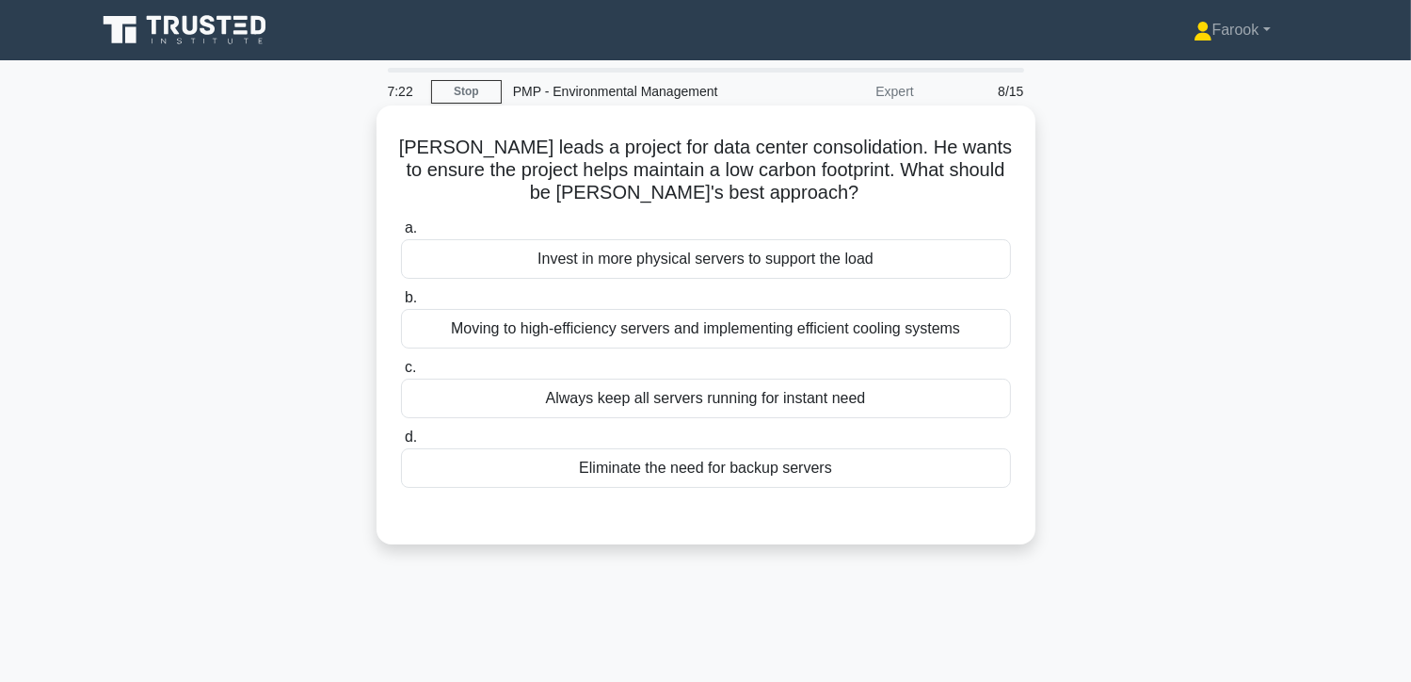
click at [746, 338] on div "Moving to high-efficiency servers and implementing efficient cooling systems" at bounding box center [706, 329] width 610 height 40
click at [401, 304] on input "b. Moving to high-efficiency servers and implementing efficient cooling systems" at bounding box center [401, 298] width 0 height 12
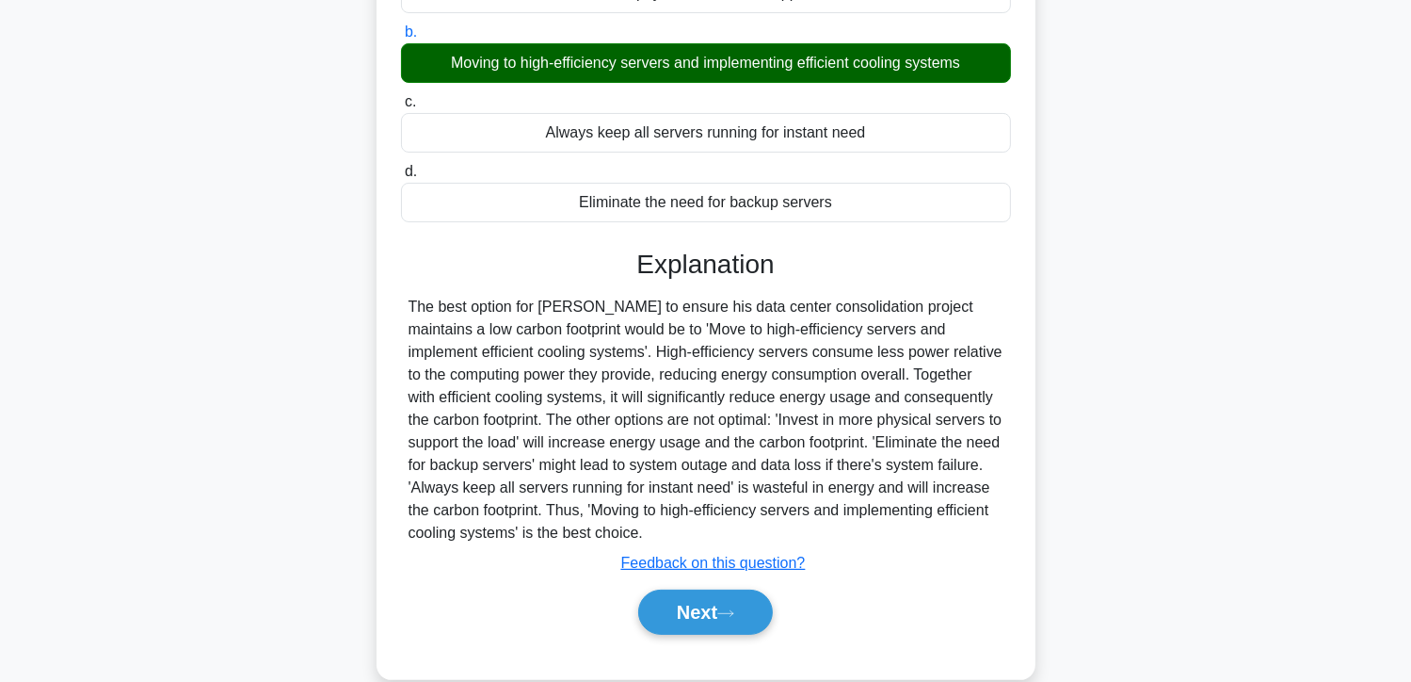
scroll to position [335, 0]
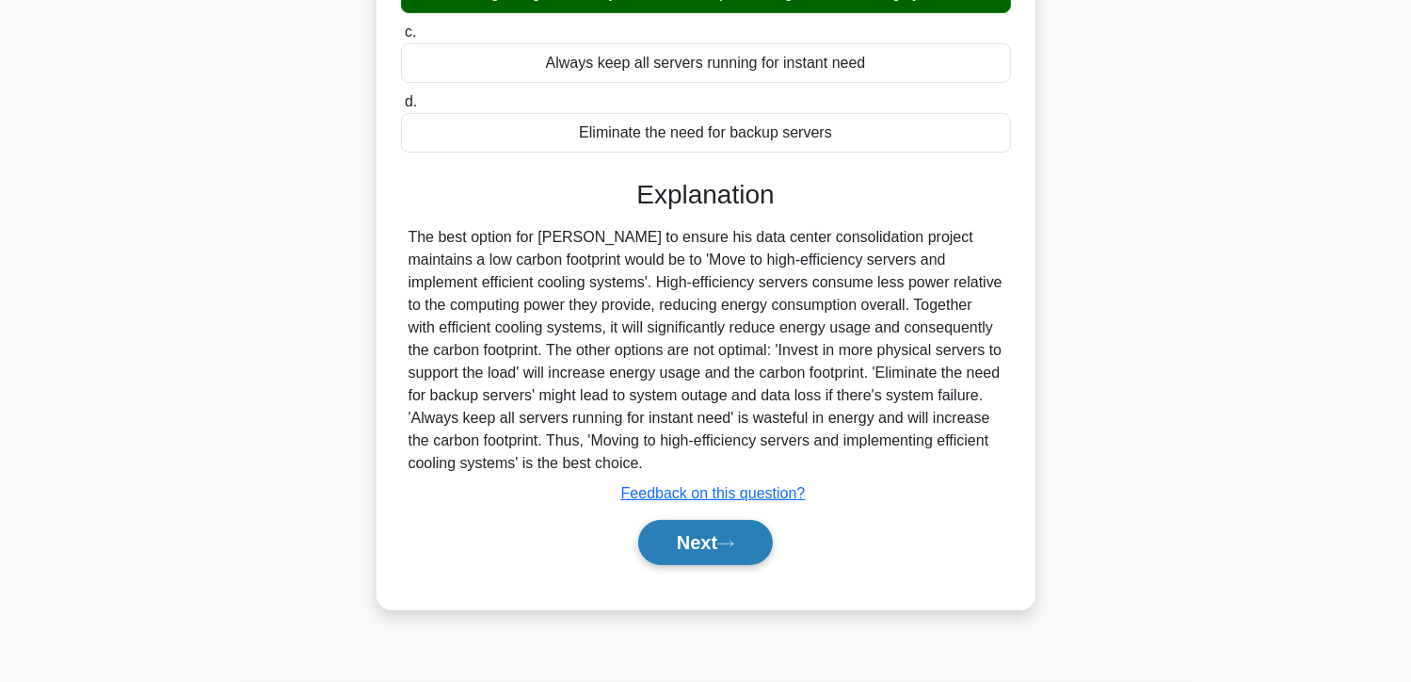
click at [681, 534] on button "Next" at bounding box center [705, 542] width 135 height 45
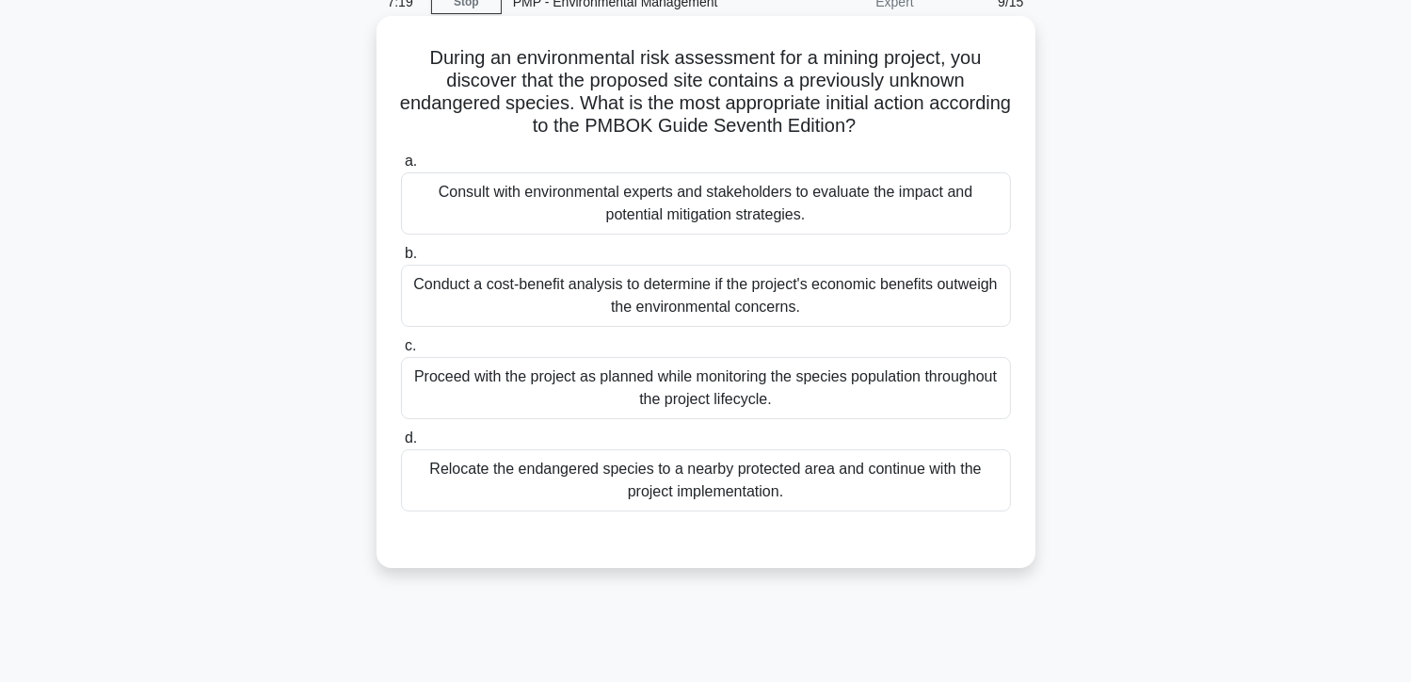
scroll to position [53, 0]
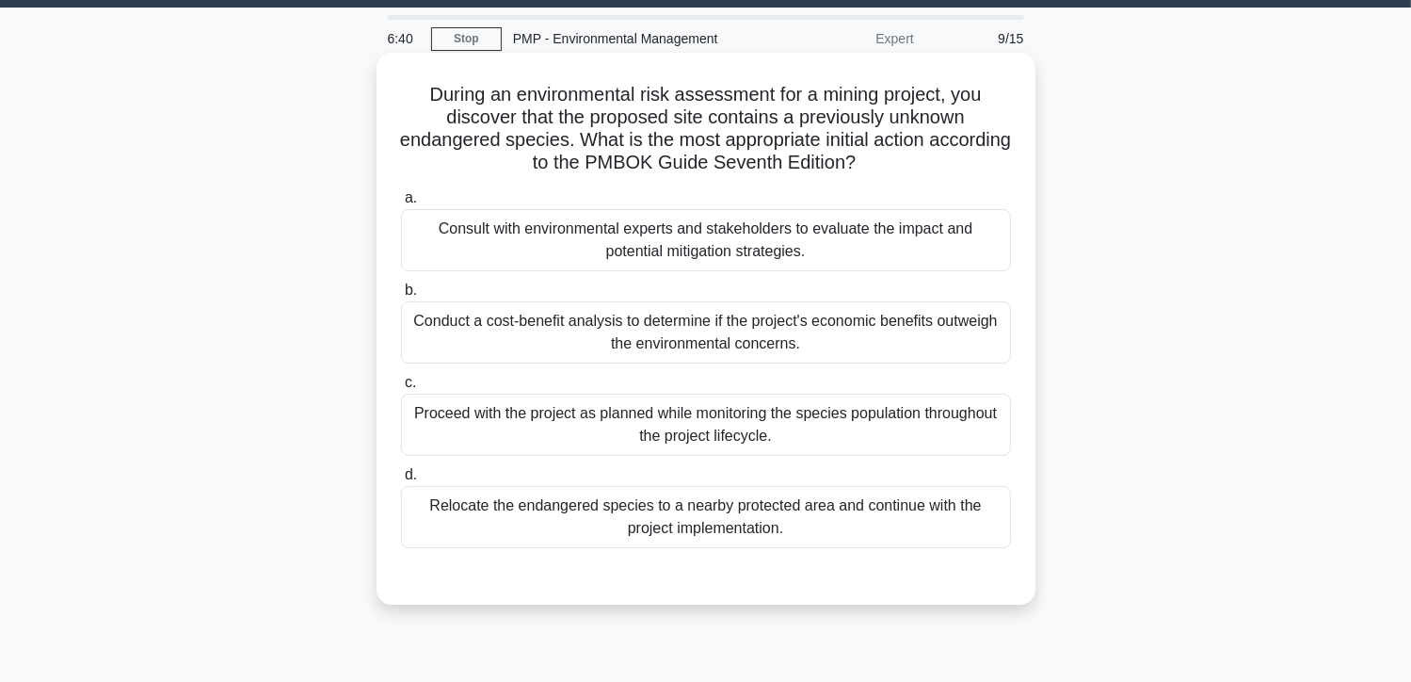
click at [700, 241] on div "Consult with environmental experts and stakeholders to evaluate the impact and …" at bounding box center [706, 240] width 610 height 62
click at [401, 204] on input "a. Consult with environmental experts and stakeholders to evaluate the impact a…" at bounding box center [401, 198] width 0 height 12
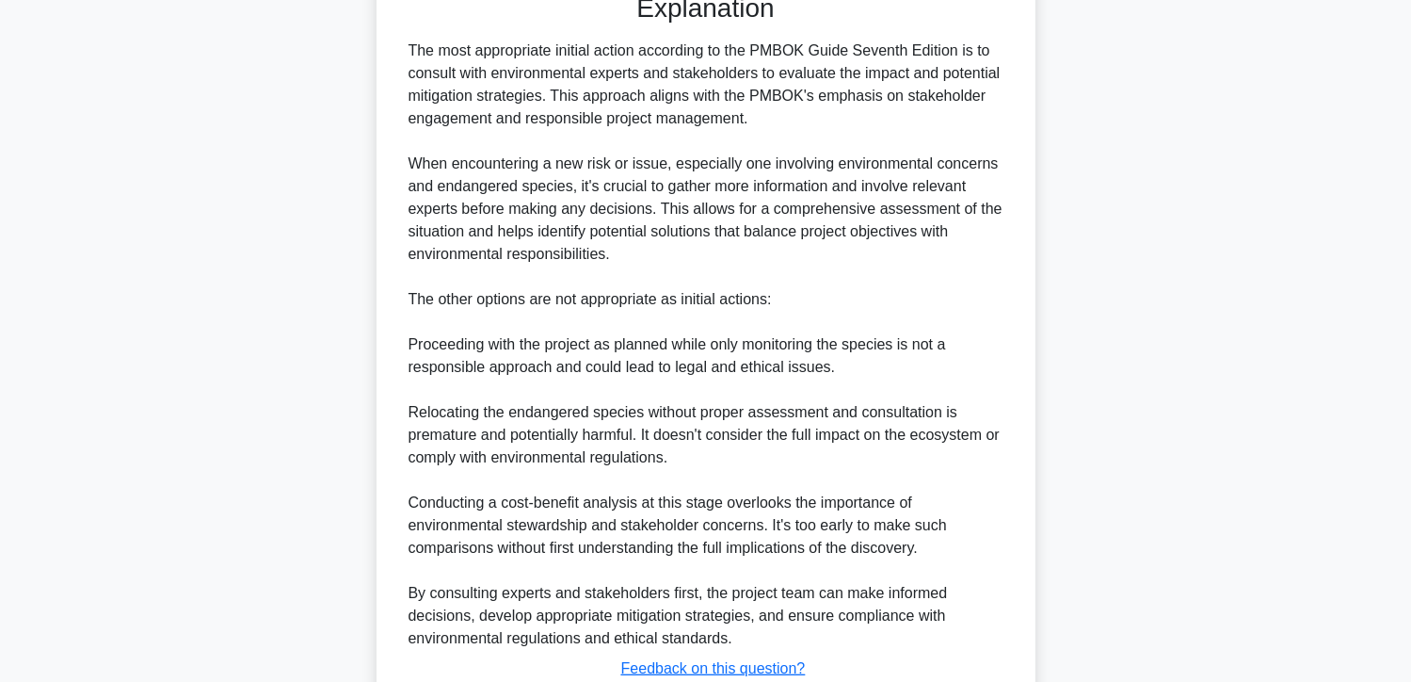
scroll to position [772, 0]
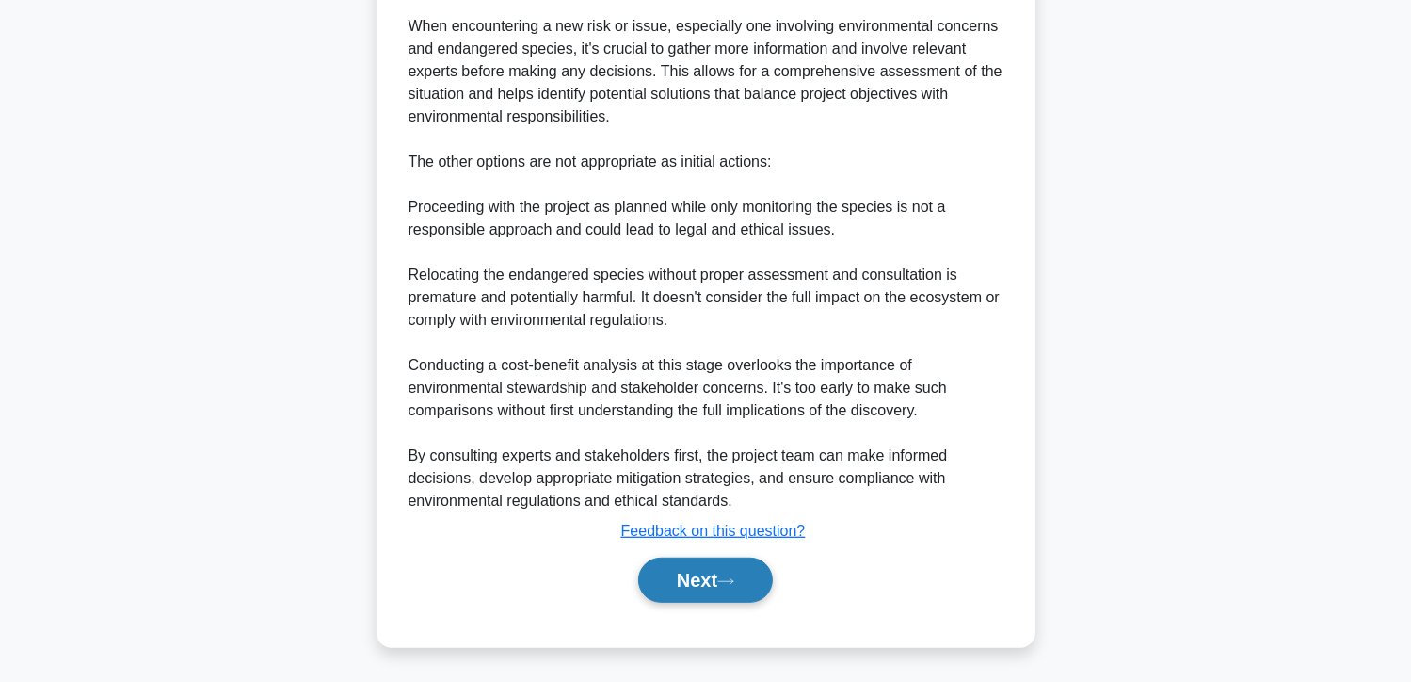
click at [698, 587] on button "Next" at bounding box center [705, 579] width 135 height 45
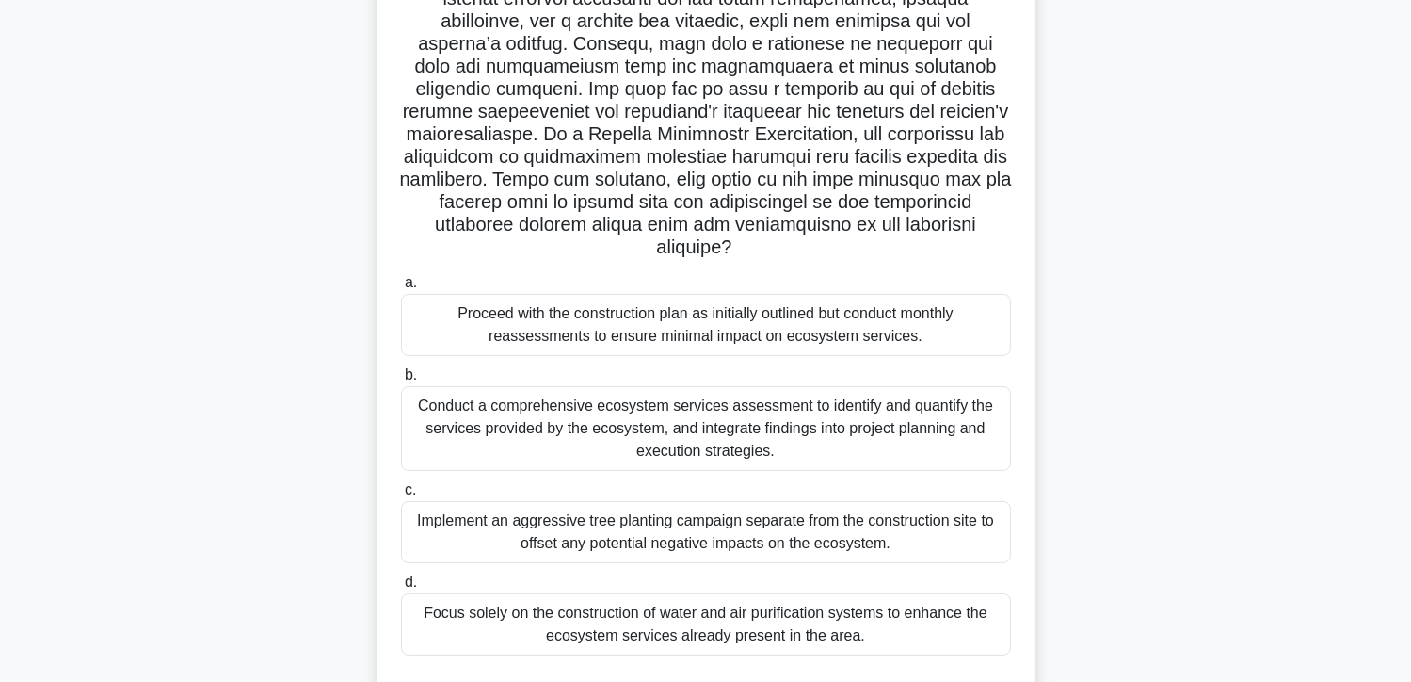
scroll to position [241, 0]
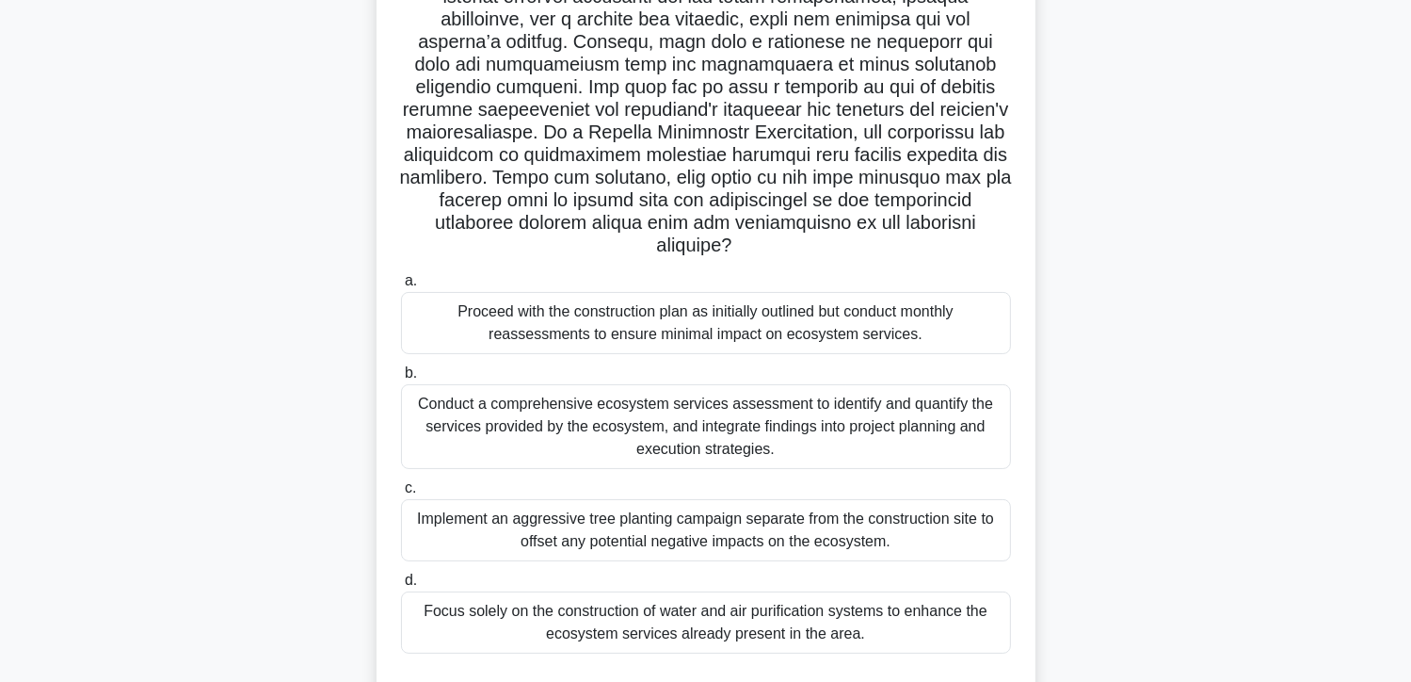
click at [691, 413] on div "Conduct a comprehensive ecosystem services assessment to identify and quantify …" at bounding box center [706, 426] width 610 height 85
click at [401, 379] on input "b. Conduct a comprehensive ecosystem services assessment to identify and quanti…" at bounding box center [401, 373] width 0 height 12
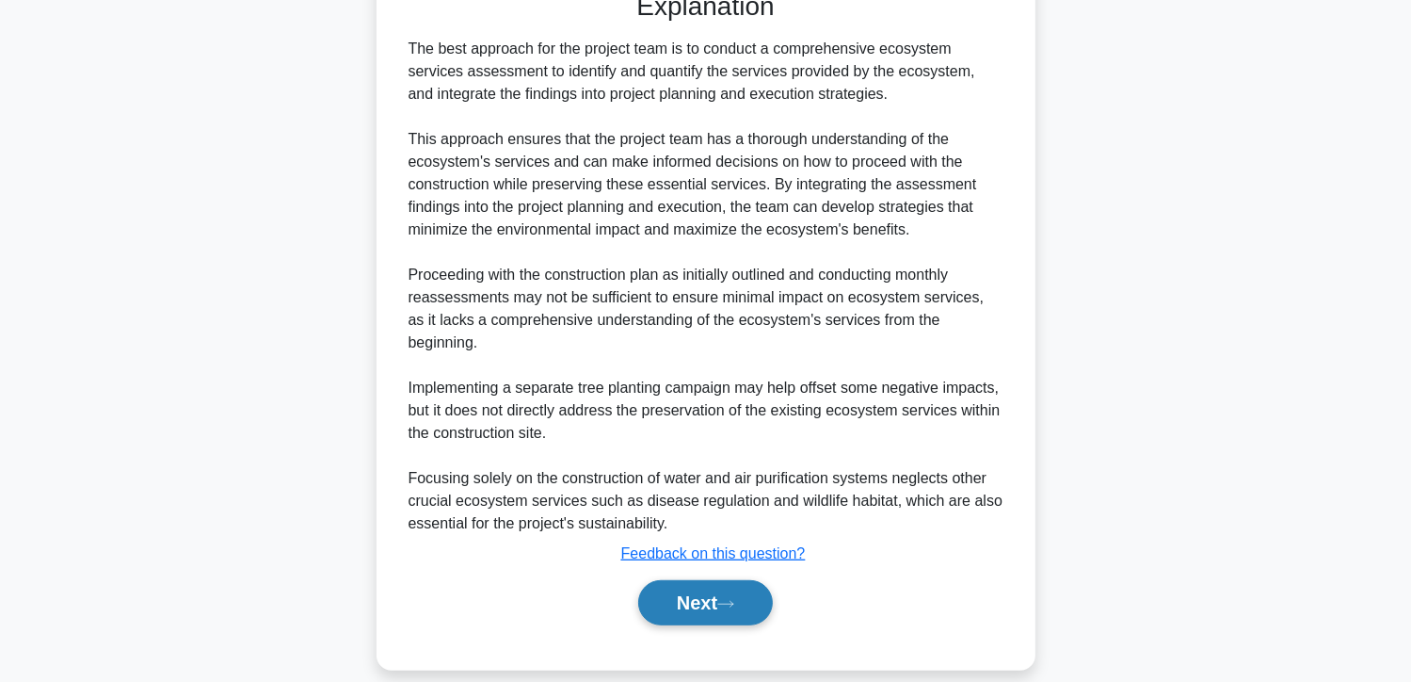
click at [689, 580] on button "Next" at bounding box center [705, 602] width 135 height 45
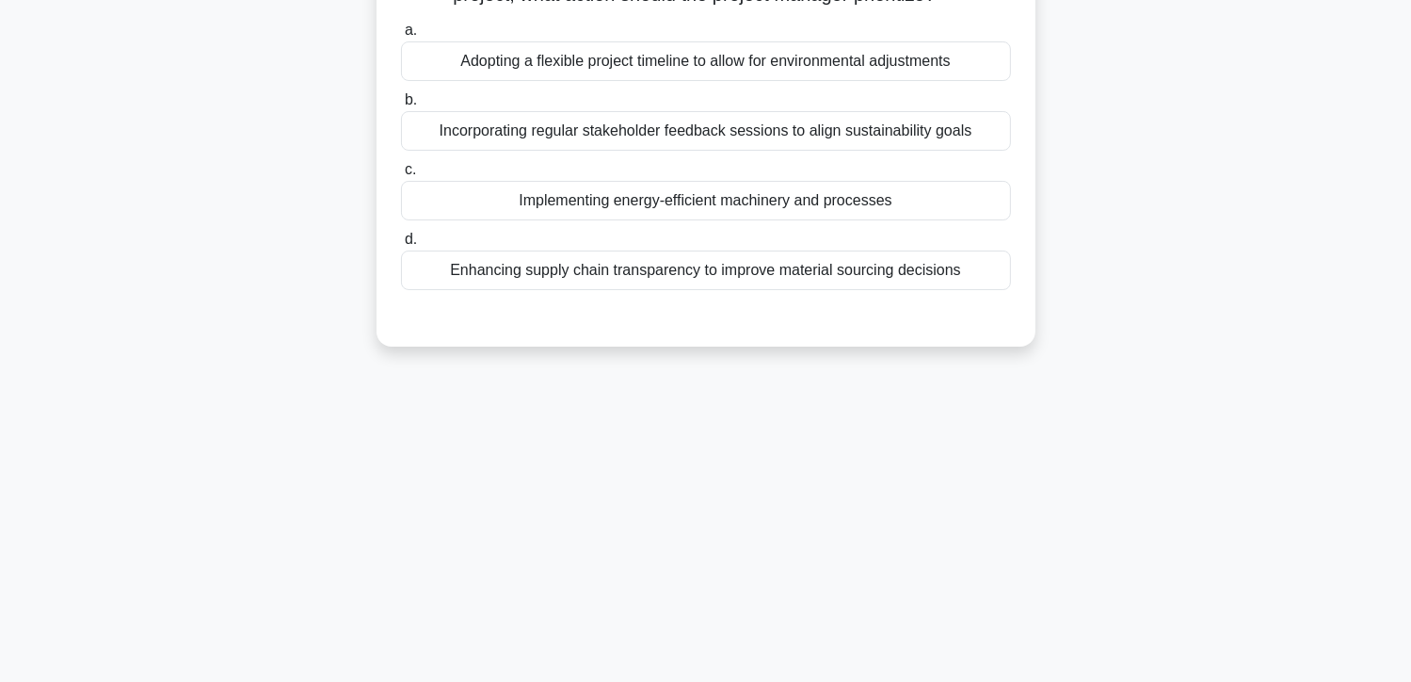
scroll to position [0, 0]
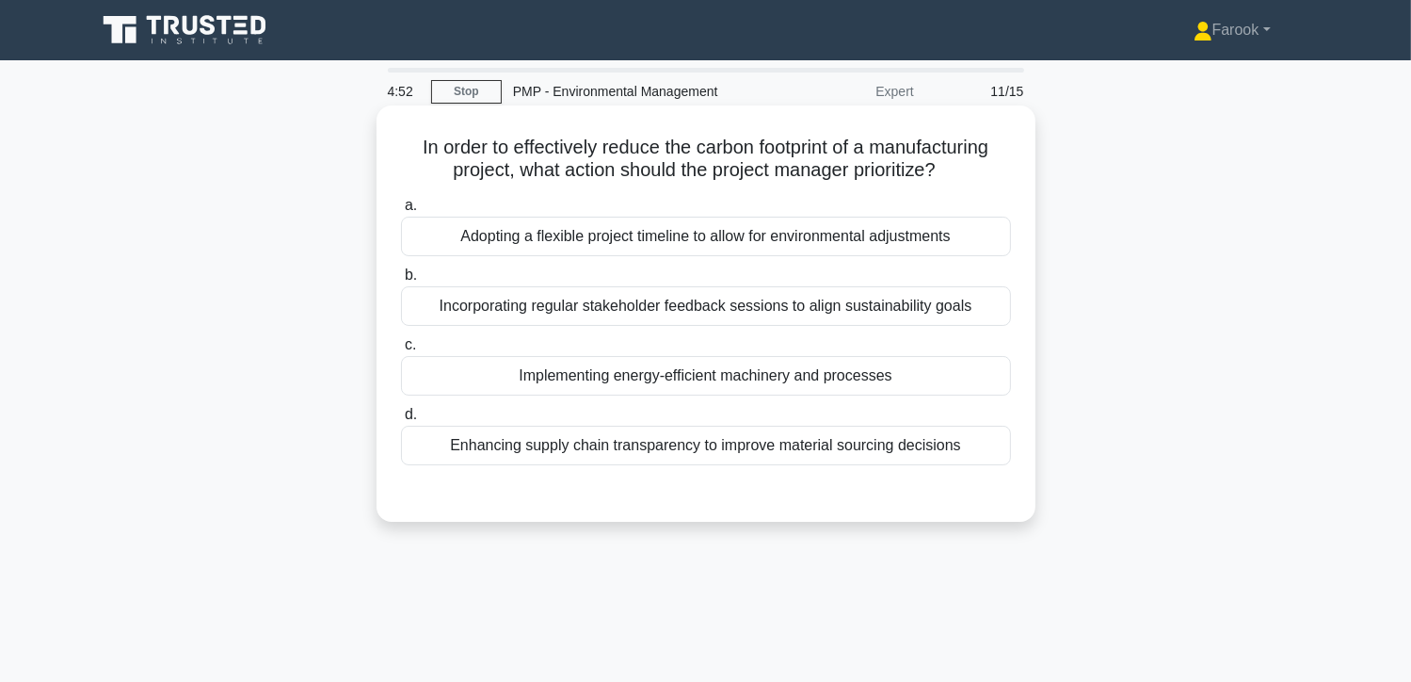
click at [557, 364] on div "Implementing energy-efficient machinery and processes" at bounding box center [706, 376] width 610 height 40
click at [401, 351] on input "c. Implementing energy-efficient machinery and processes" at bounding box center [401, 345] width 0 height 12
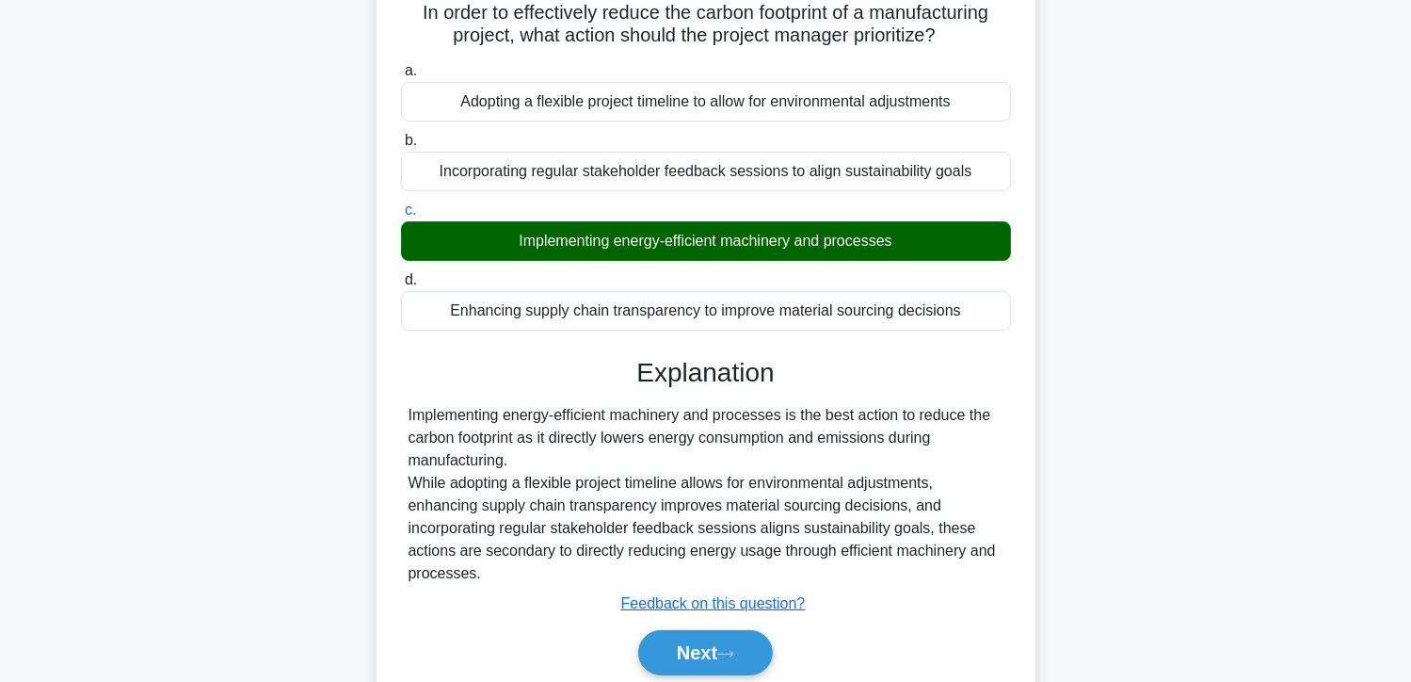
scroll to position [335, 0]
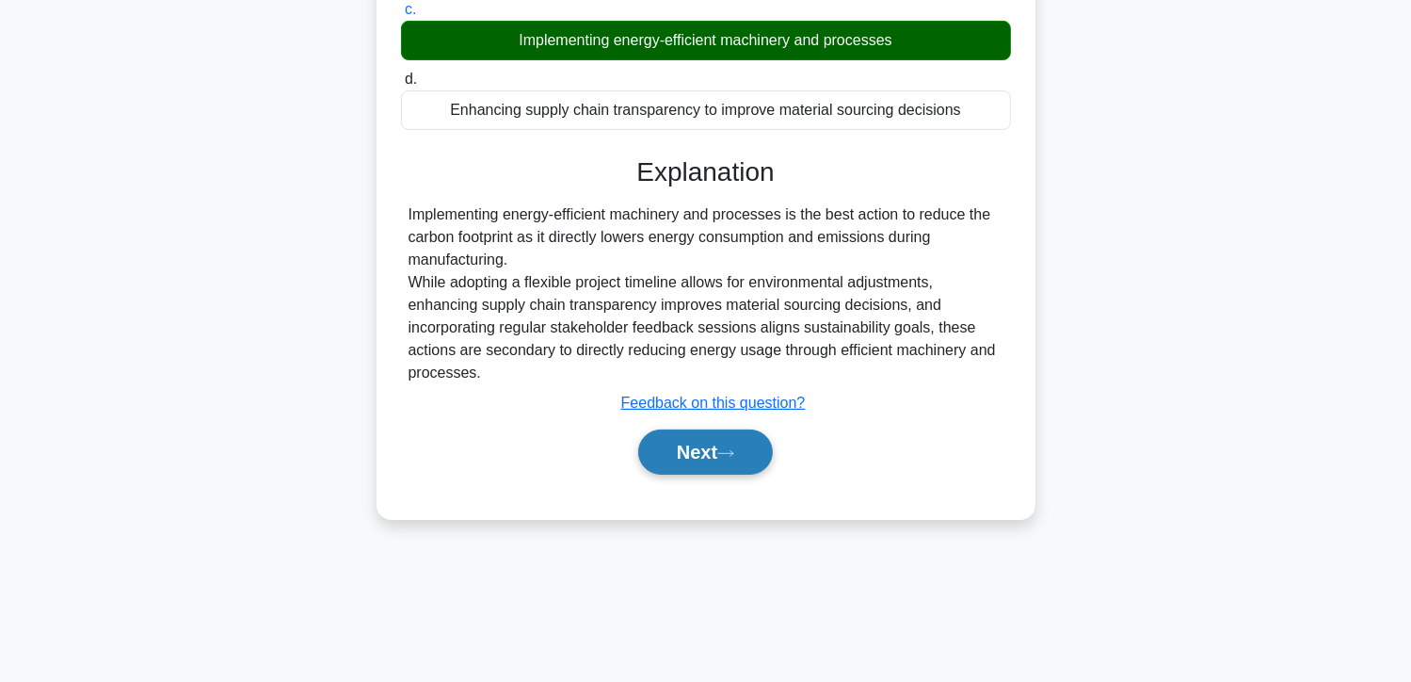
click at [715, 447] on button "Next" at bounding box center [705, 451] width 135 height 45
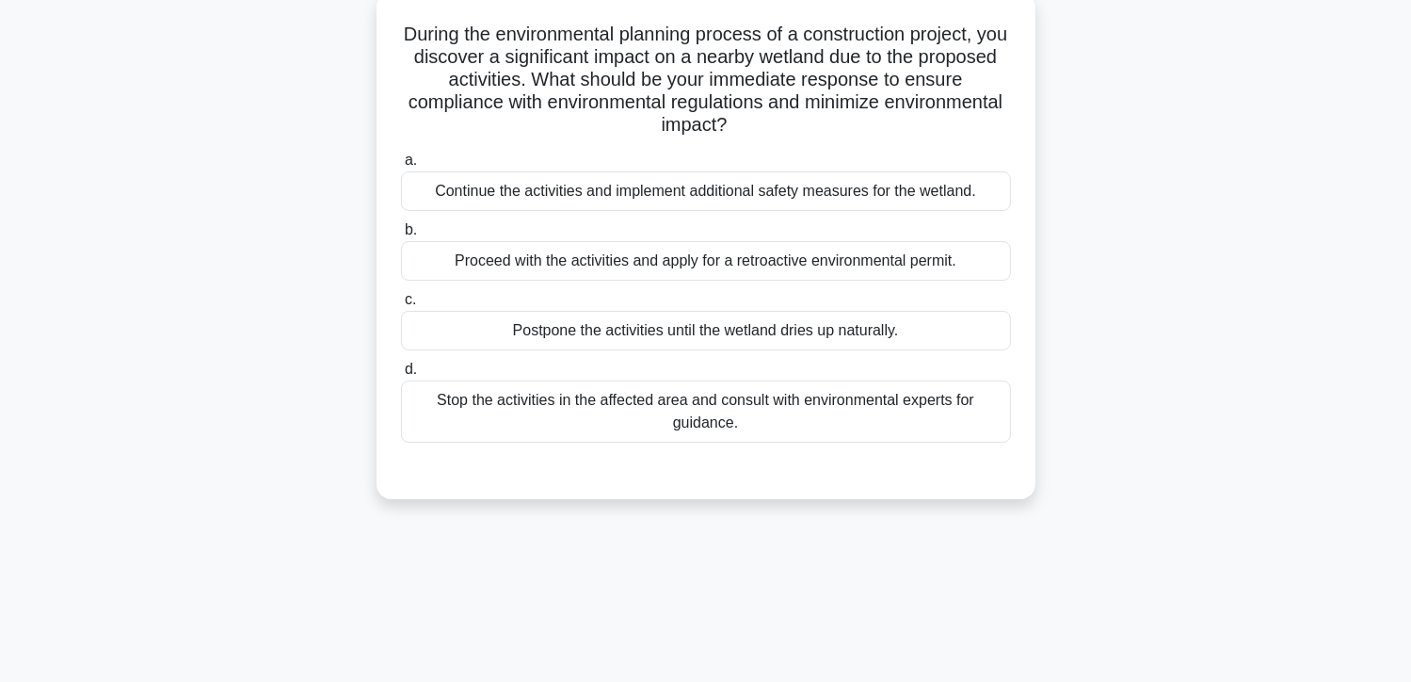
scroll to position [53, 0]
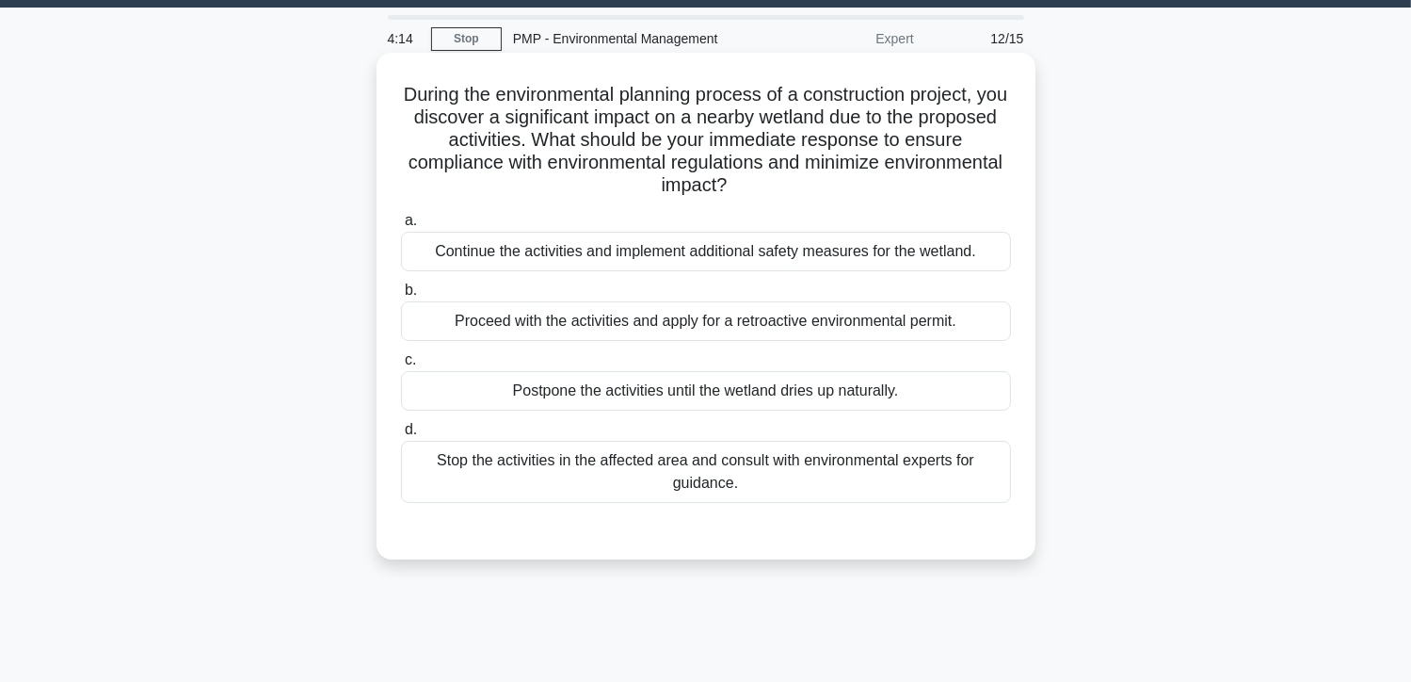
click at [715, 474] on div "Stop the activities in the affected area and consult with environmental experts…" at bounding box center [706, 472] width 610 height 62
click at [401, 436] on input "d. Stop the activities in the affected area and consult with environmental expe…" at bounding box center [401, 430] width 0 height 12
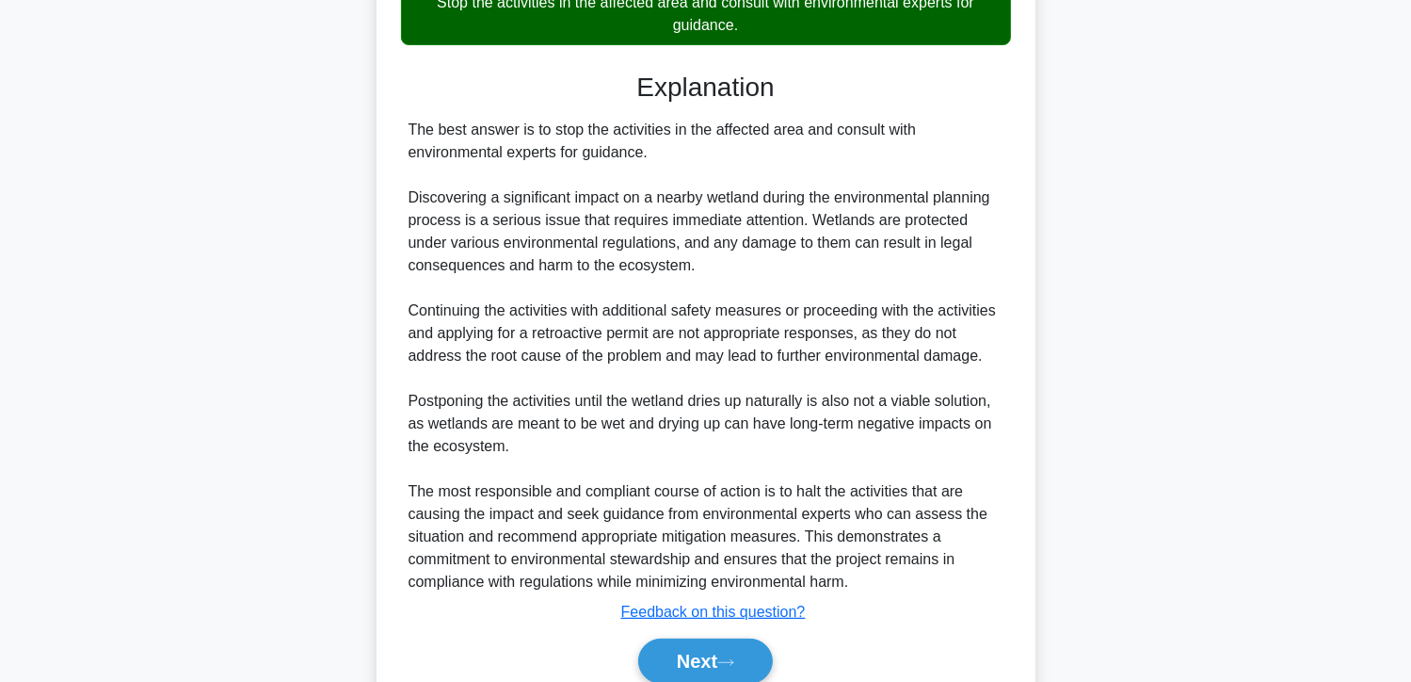
scroll to position [591, 0]
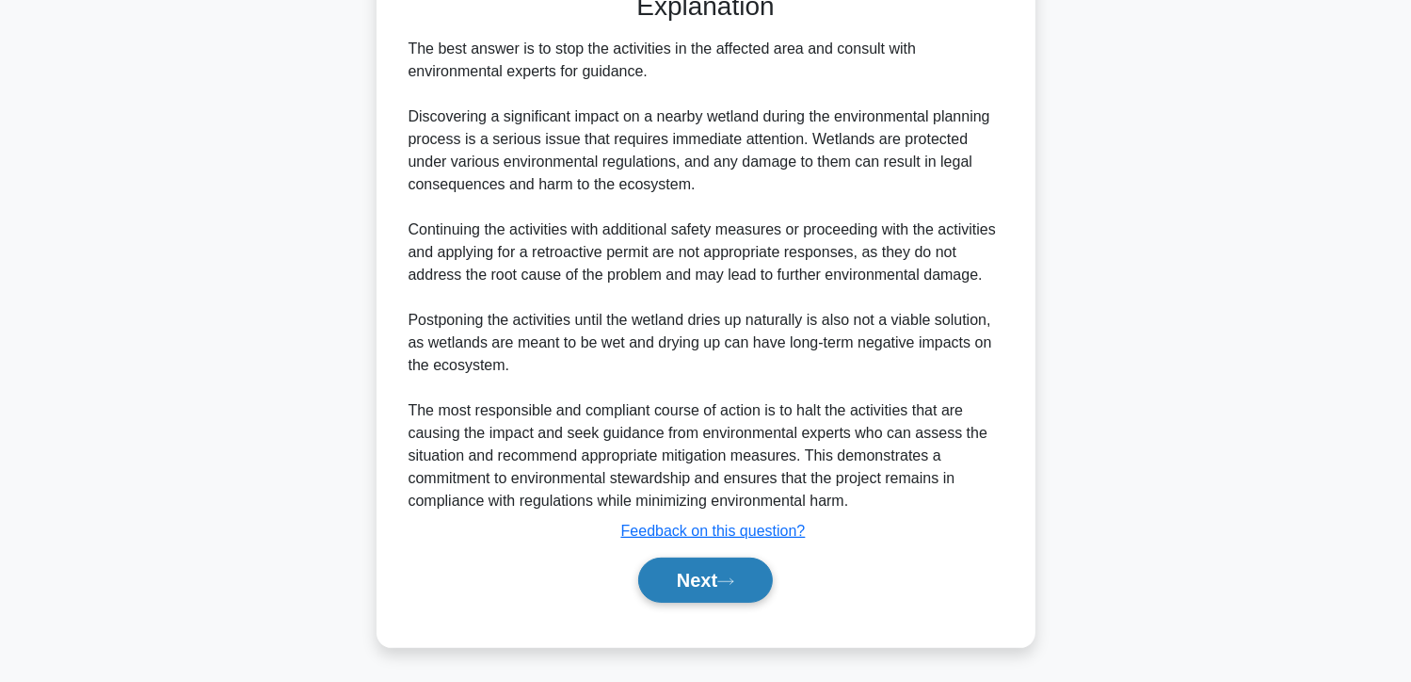
click at [688, 585] on button "Next" at bounding box center [705, 579] width 135 height 45
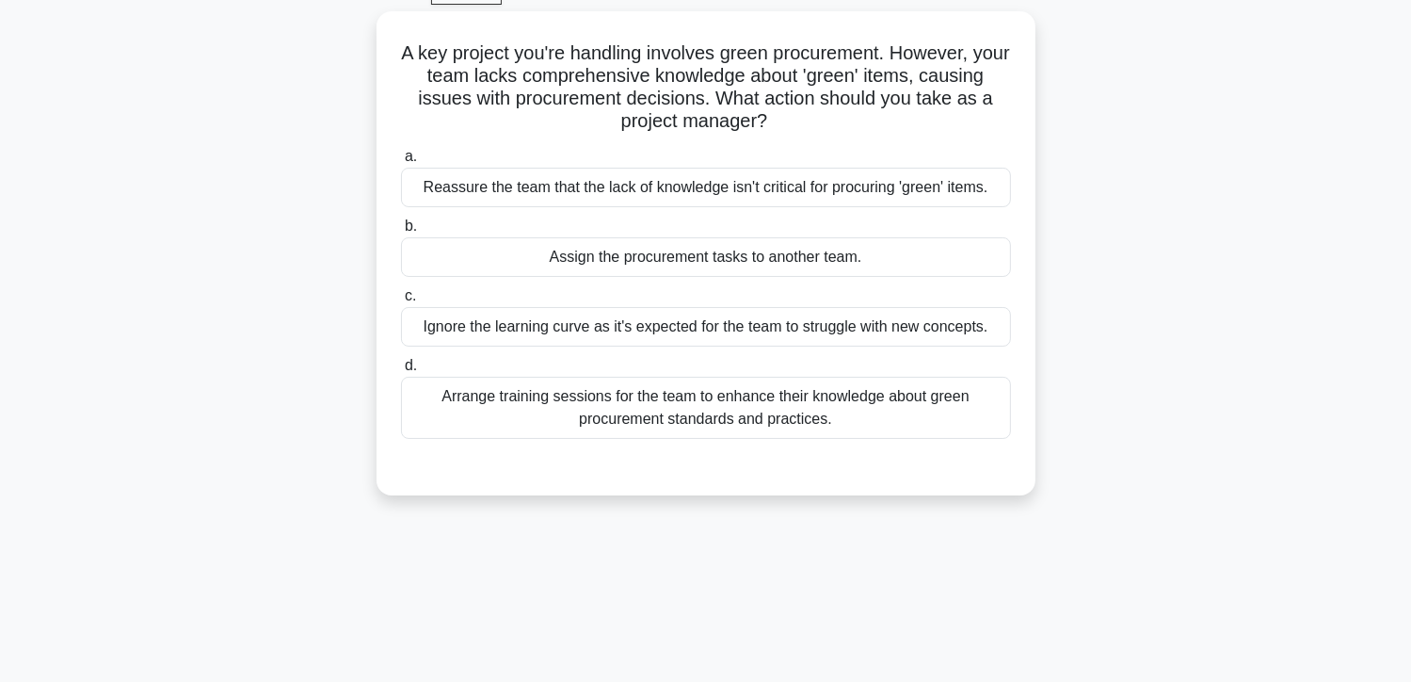
scroll to position [53, 0]
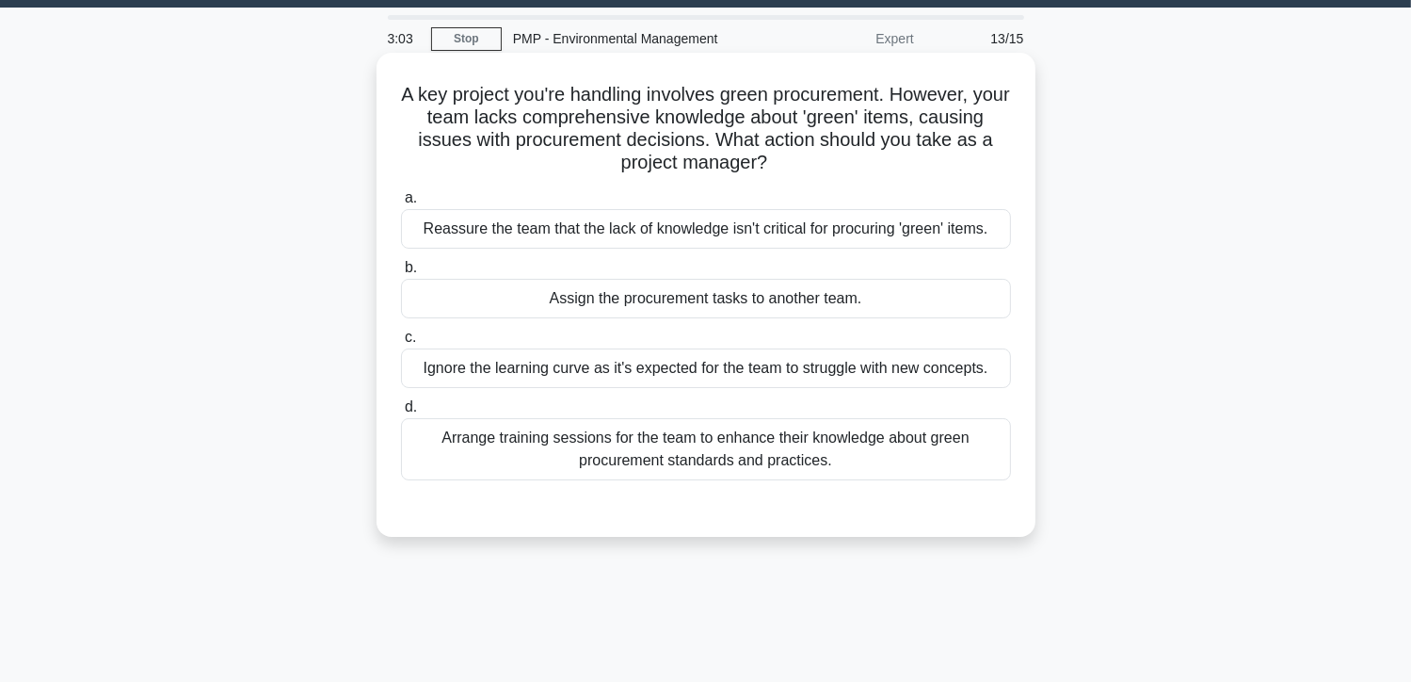
click at [768, 455] on div "Arrange training sessions for the team to enhance their knowledge about green p…" at bounding box center [706, 449] width 610 height 62
click at [401, 413] on input "d. Arrange training sessions for the team to enhance their knowledge about gree…" at bounding box center [401, 407] width 0 height 12
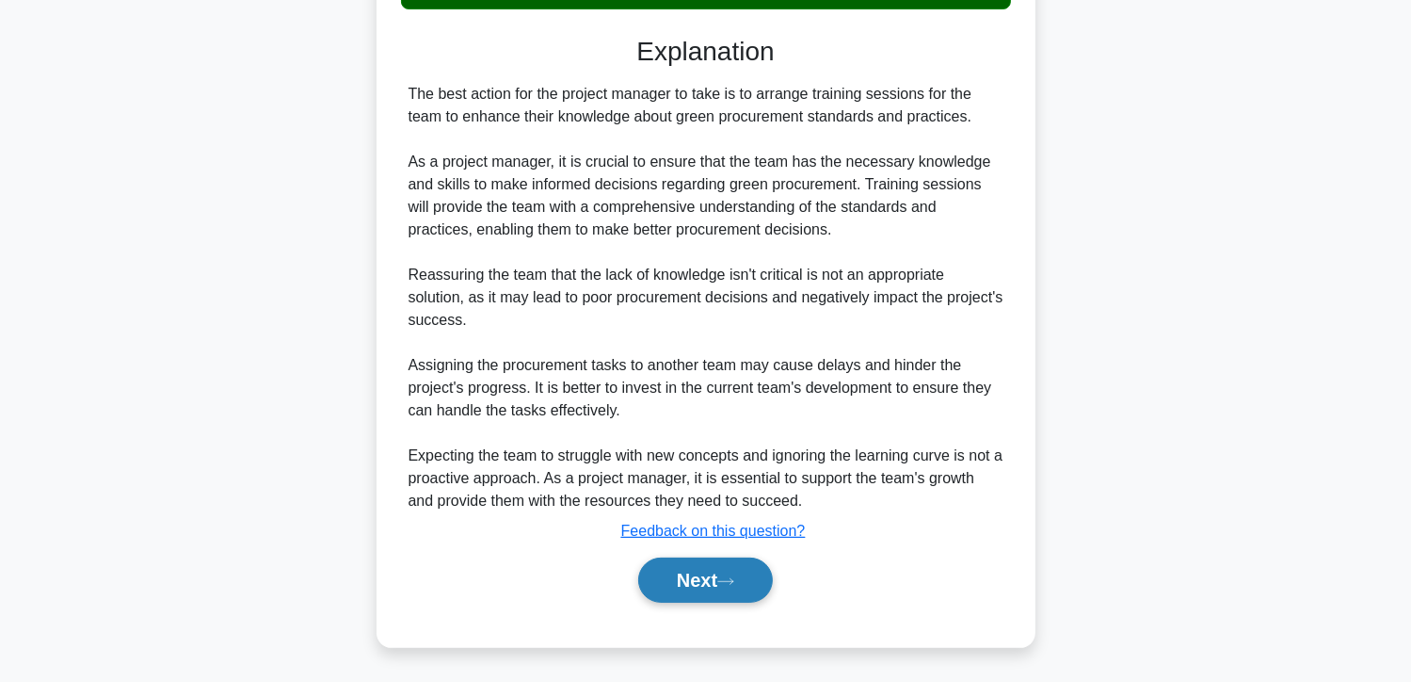
click at [724, 560] on button "Next" at bounding box center [705, 579] width 135 height 45
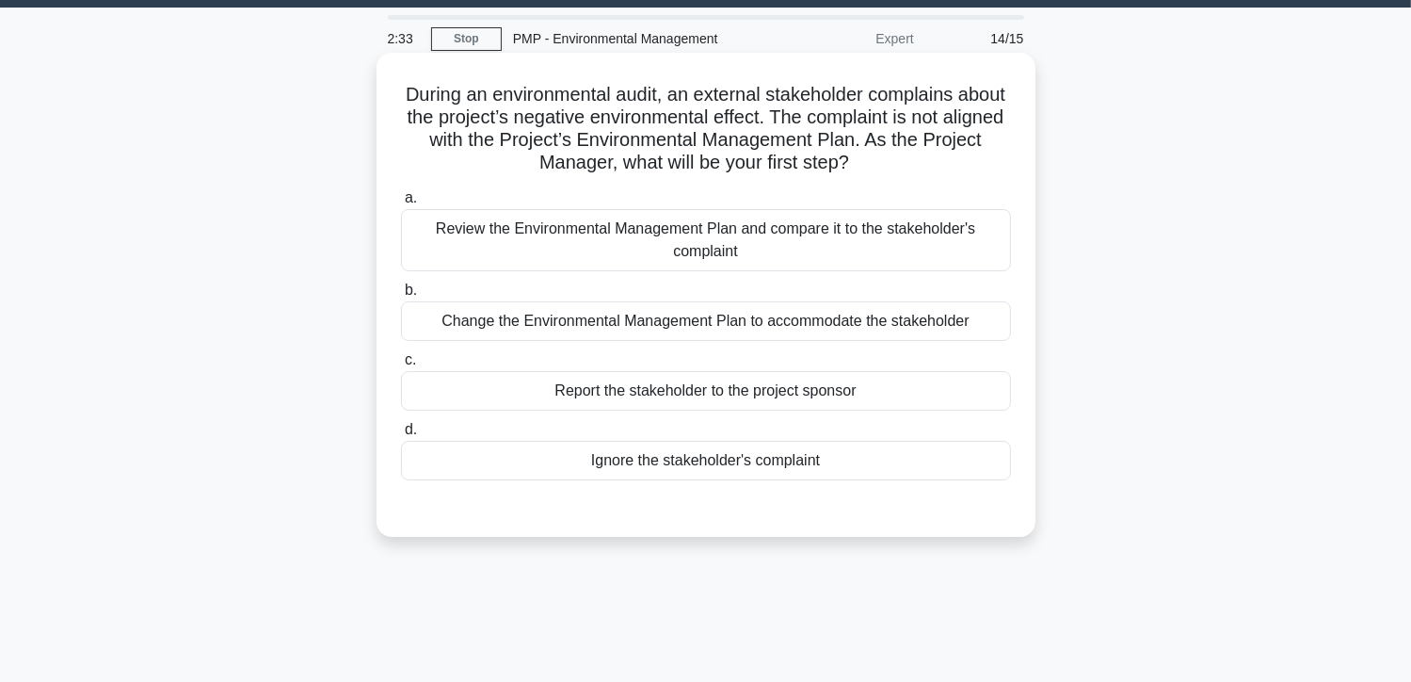
click at [803, 253] on div "Review the Environmental Management Plan and compare it to the stakeholder's co…" at bounding box center [706, 240] width 610 height 62
click at [401, 204] on input "a. Review the Environmental Management Plan and compare it to the stakeholder's…" at bounding box center [401, 198] width 0 height 12
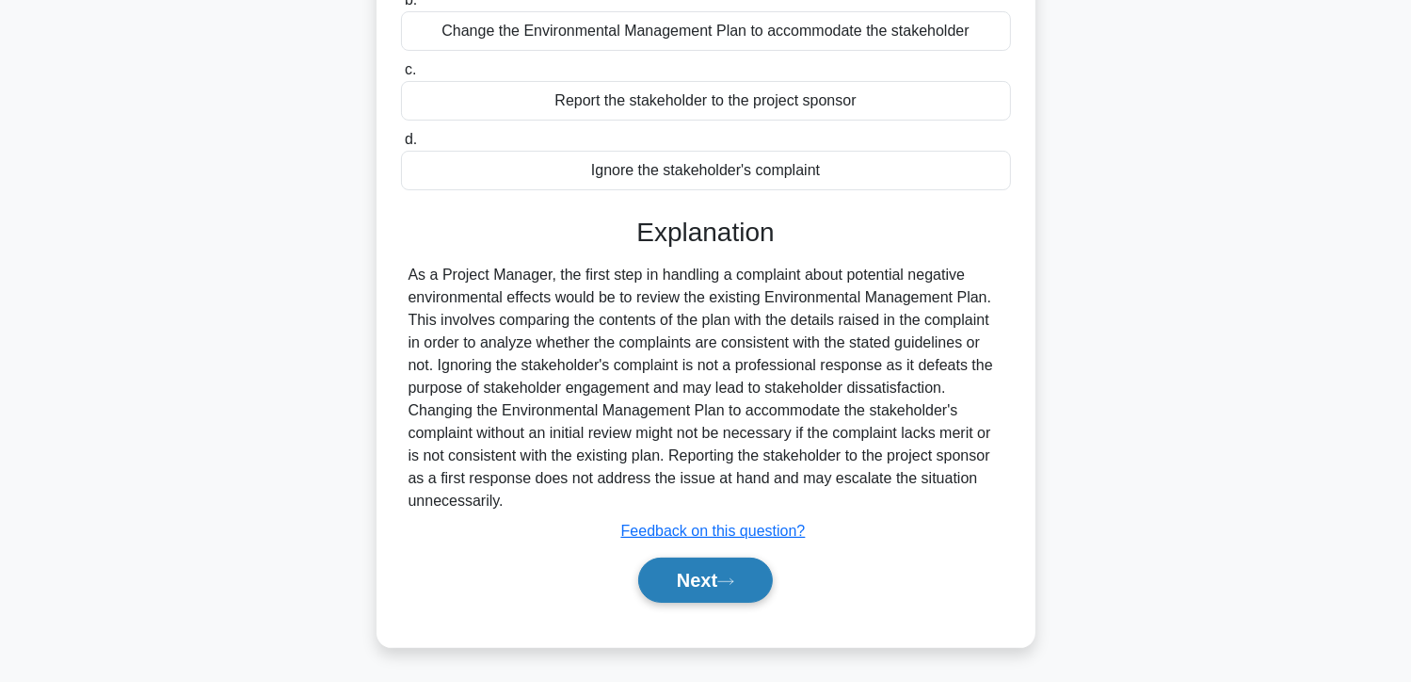
click at [693, 579] on button "Next" at bounding box center [705, 579] width 135 height 45
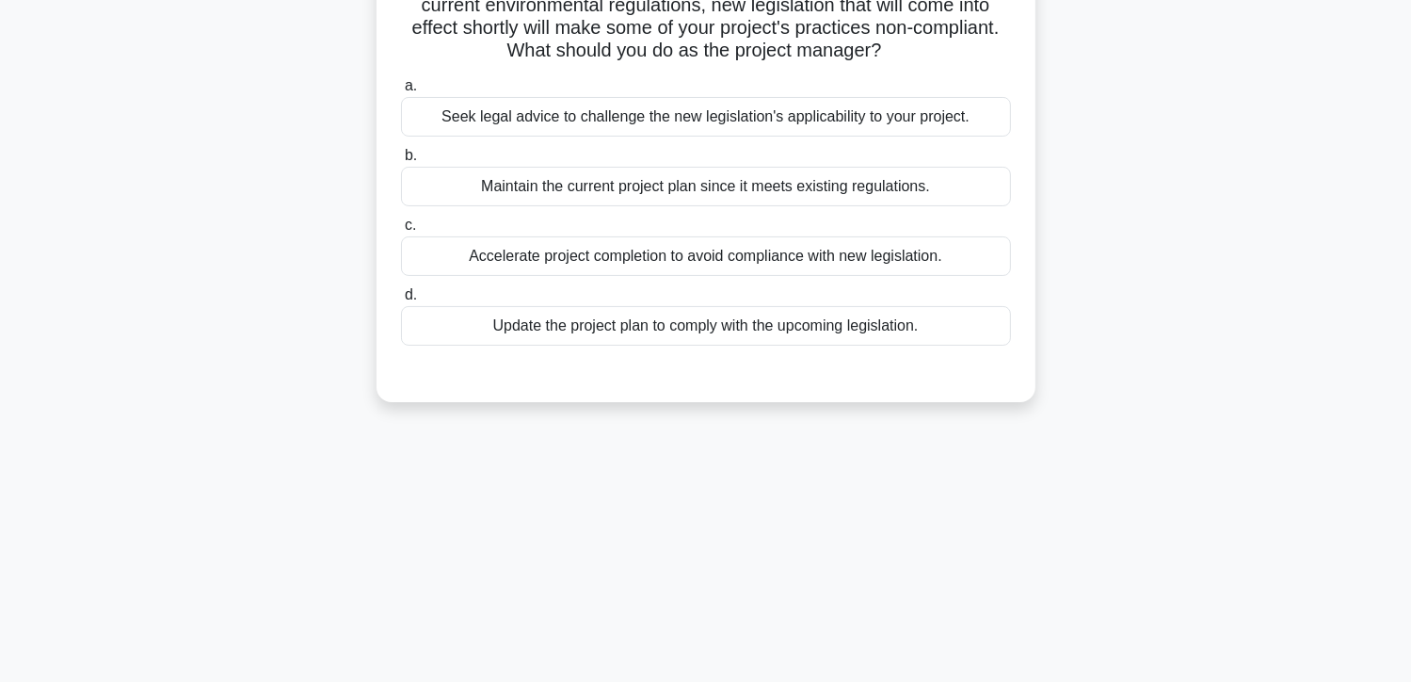
scroll to position [0, 0]
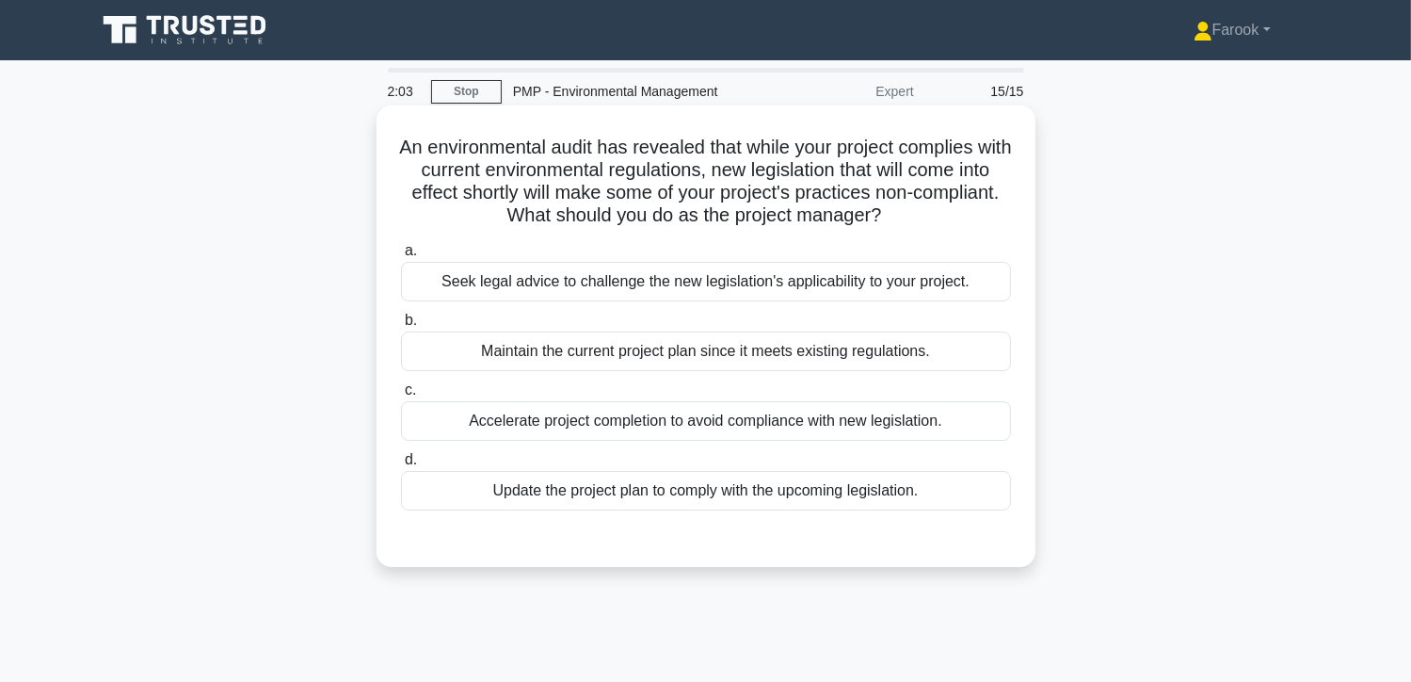
click at [674, 497] on div "Update the project plan to comply with the upcoming legislation." at bounding box center [706, 491] width 610 height 40
click at [401, 466] on input "d. Update the project plan to comply with the upcoming legislation." at bounding box center [401, 460] width 0 height 12
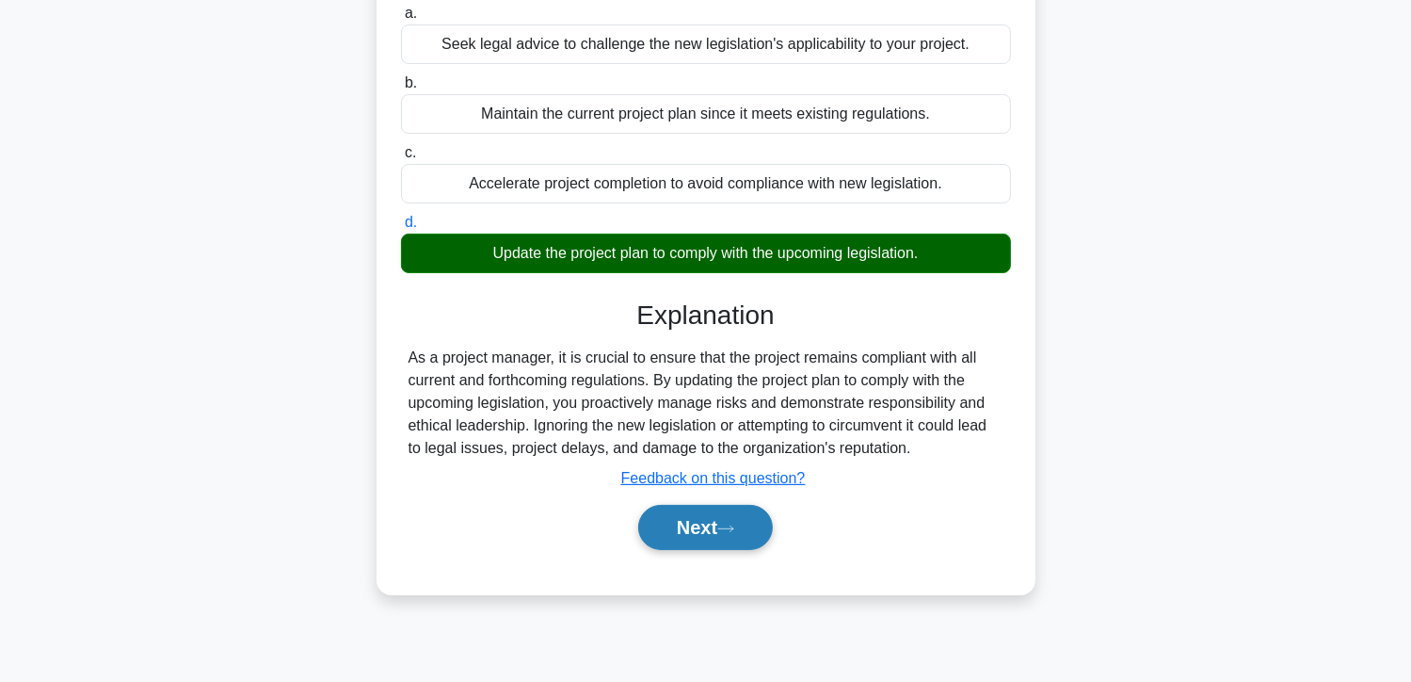
scroll to position [335, 0]
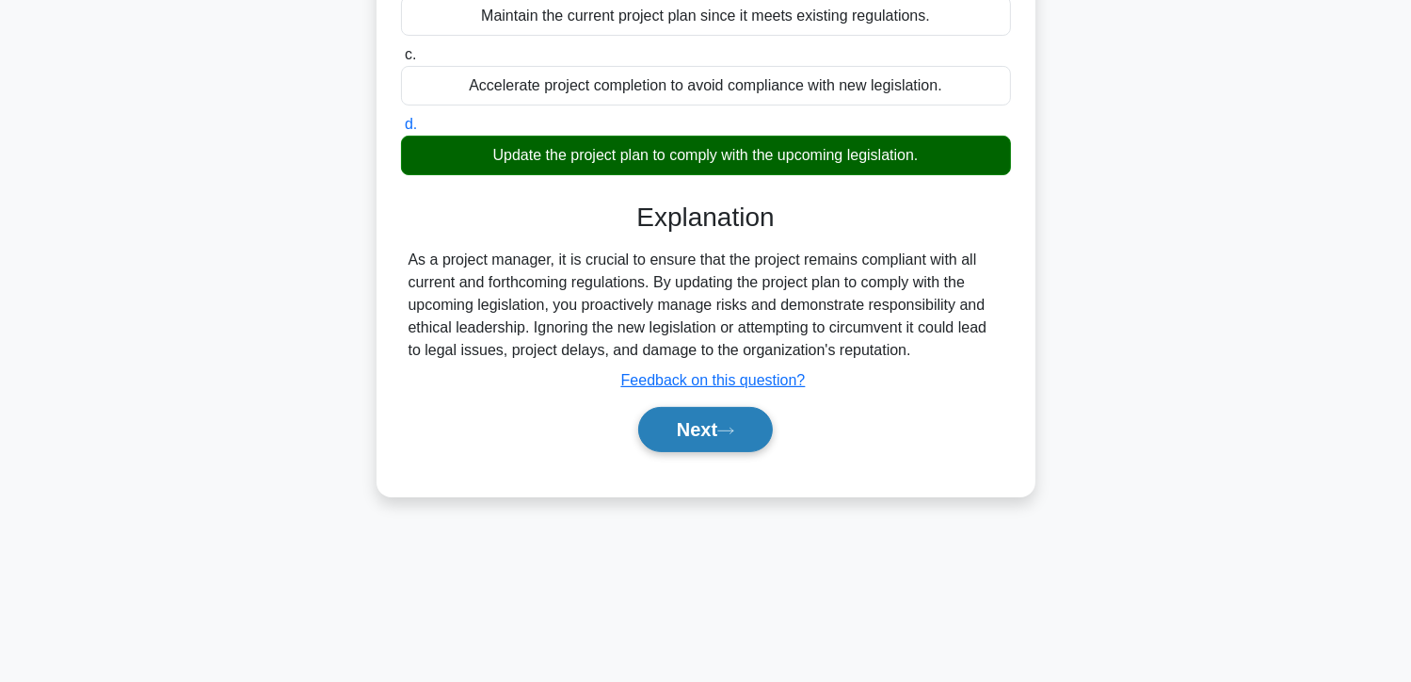
click at [685, 425] on button "Next" at bounding box center [705, 429] width 135 height 45
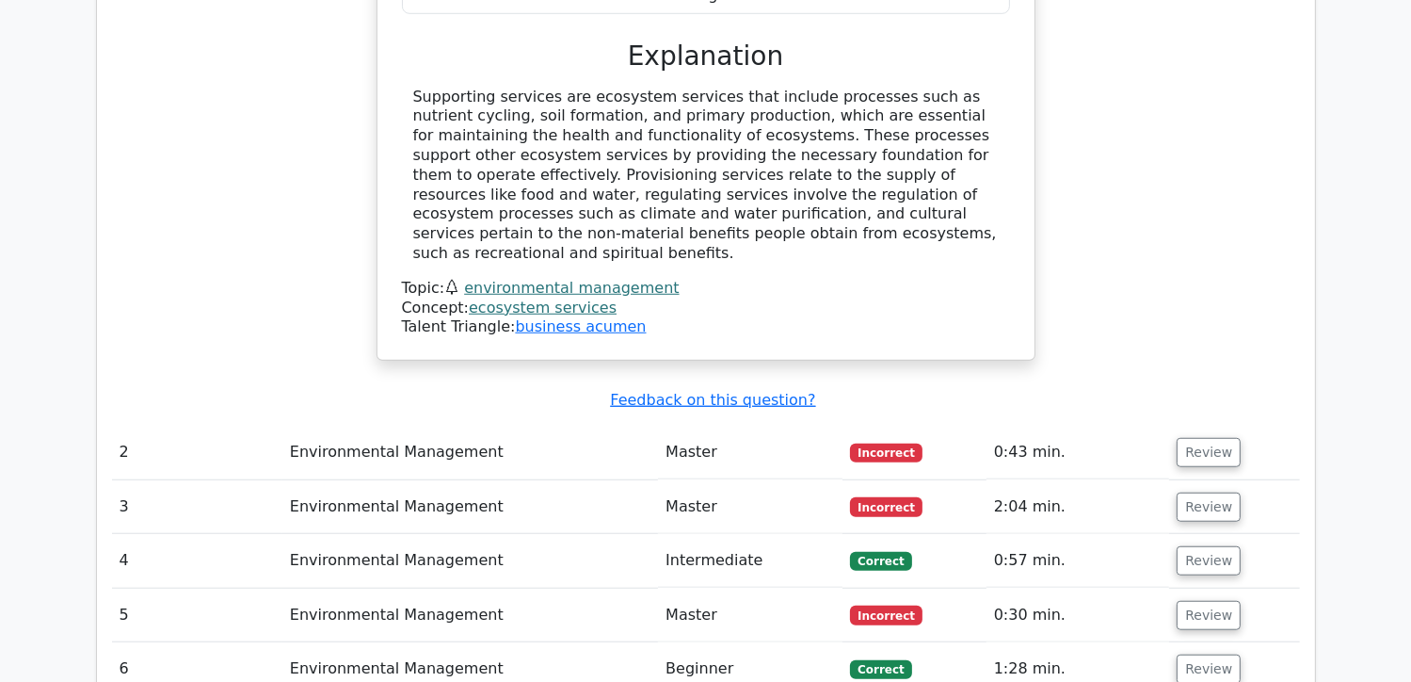
scroll to position [1412, 0]
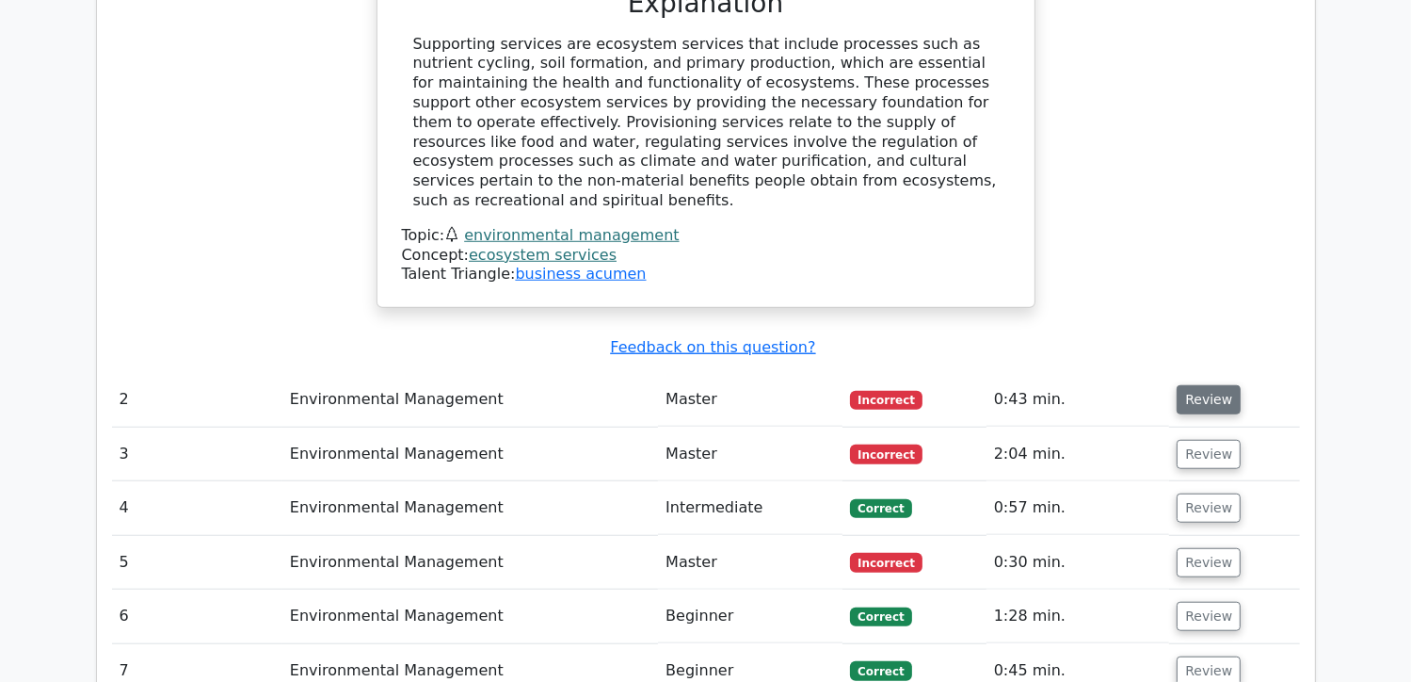
click at [1208, 385] on button "Review" at bounding box center [1209, 399] width 64 height 29
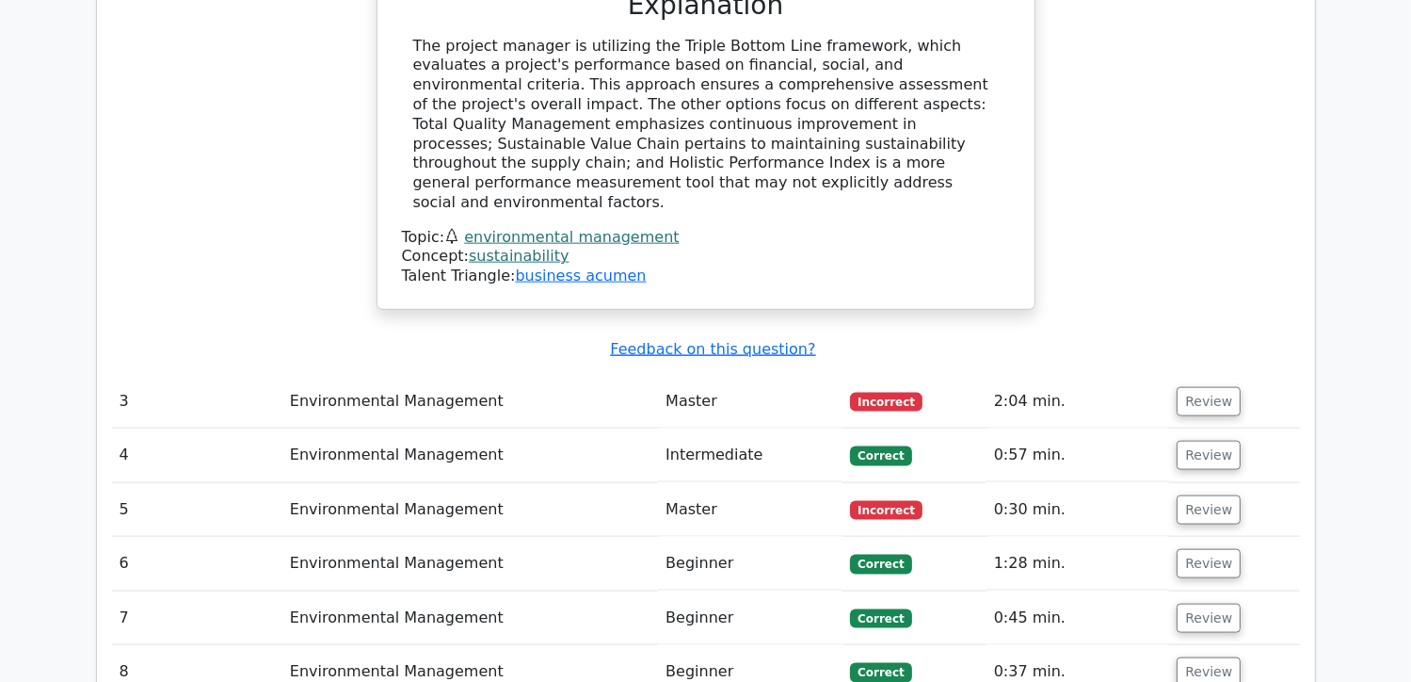
scroll to position [2260, 0]
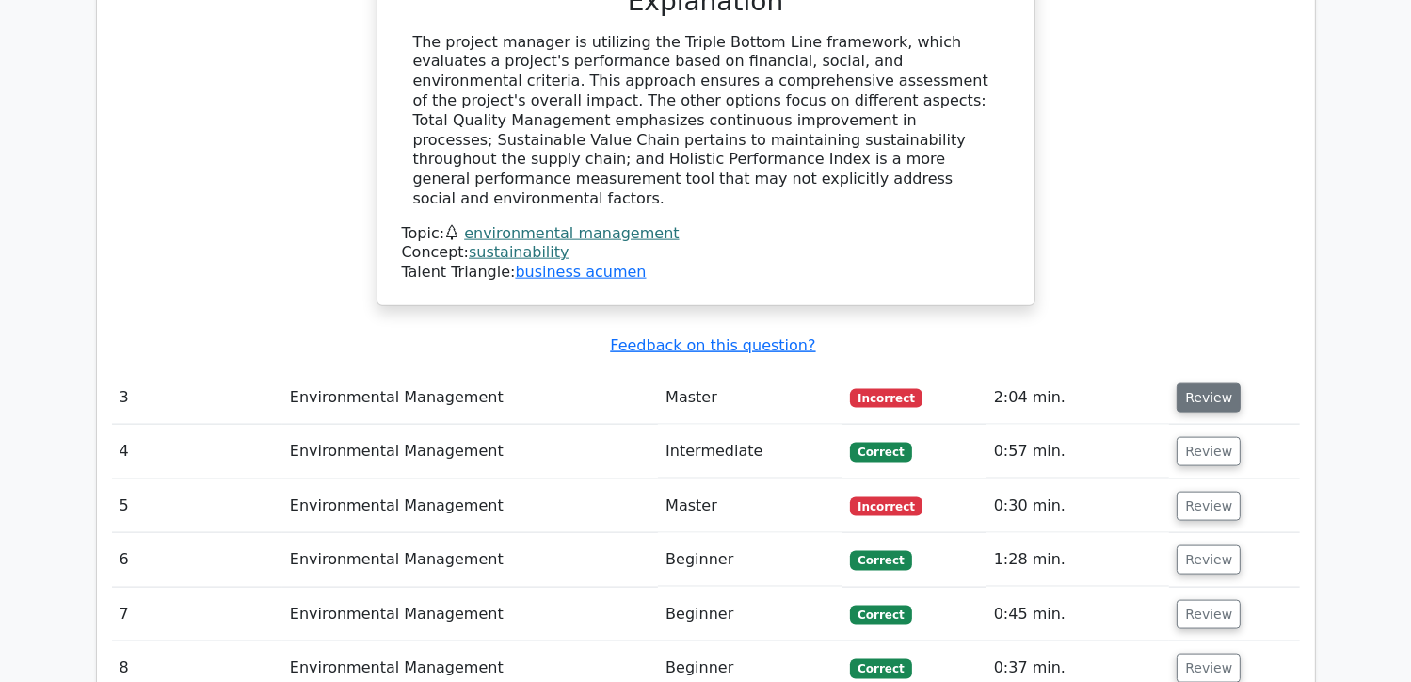
click at [1201, 383] on button "Review" at bounding box center [1209, 397] width 64 height 29
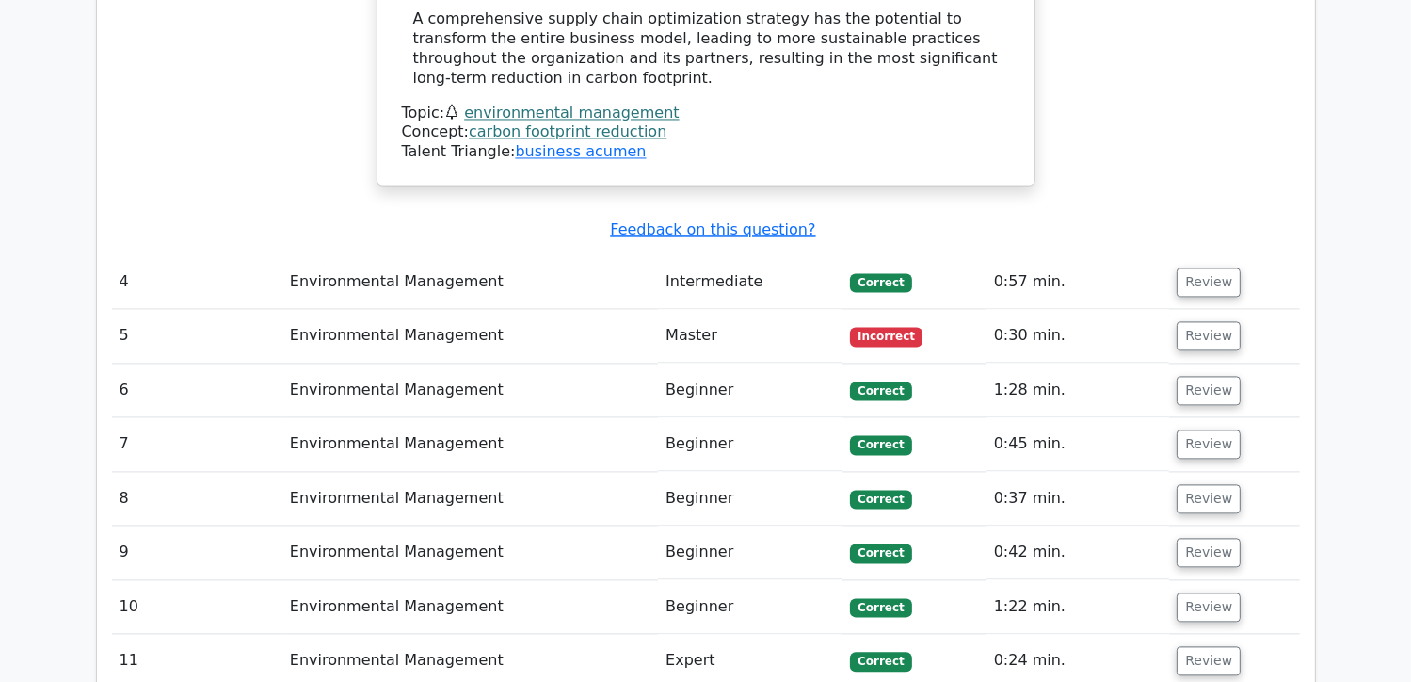
scroll to position [3483, 0]
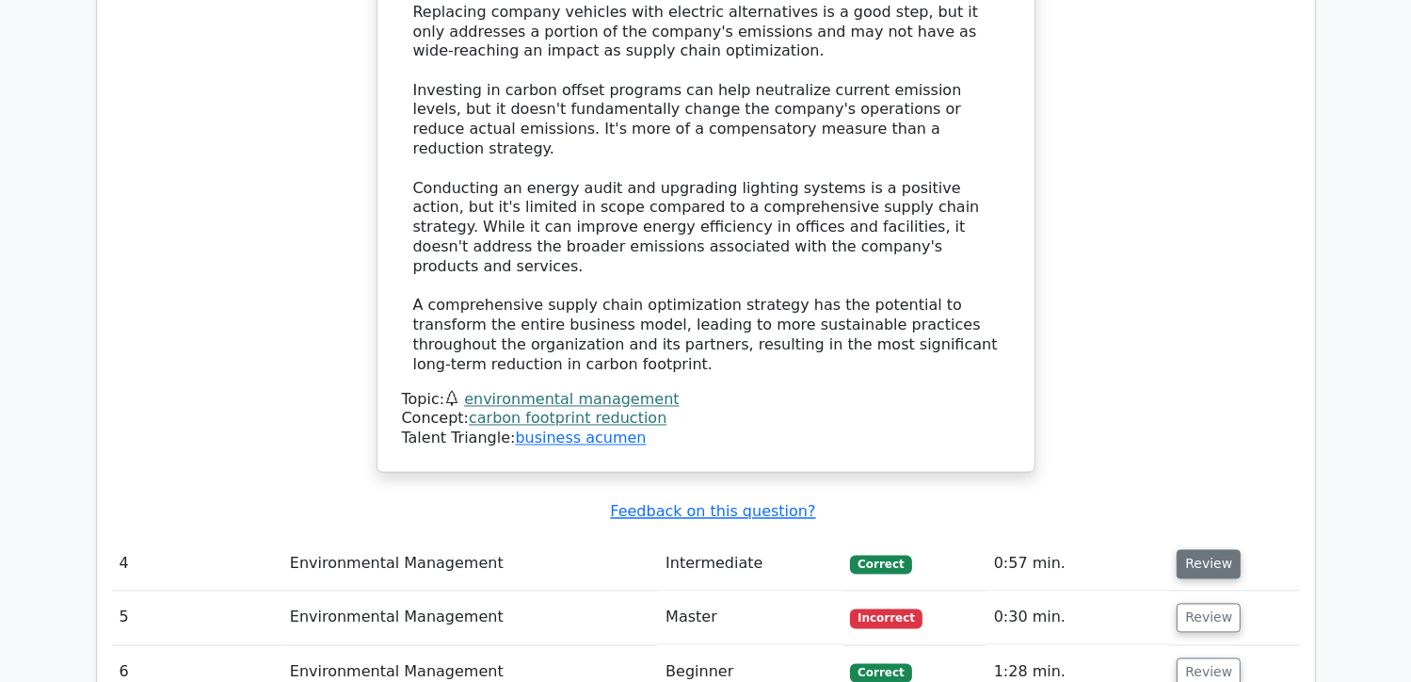
click at [1200, 550] on button "Review" at bounding box center [1209, 564] width 64 height 29
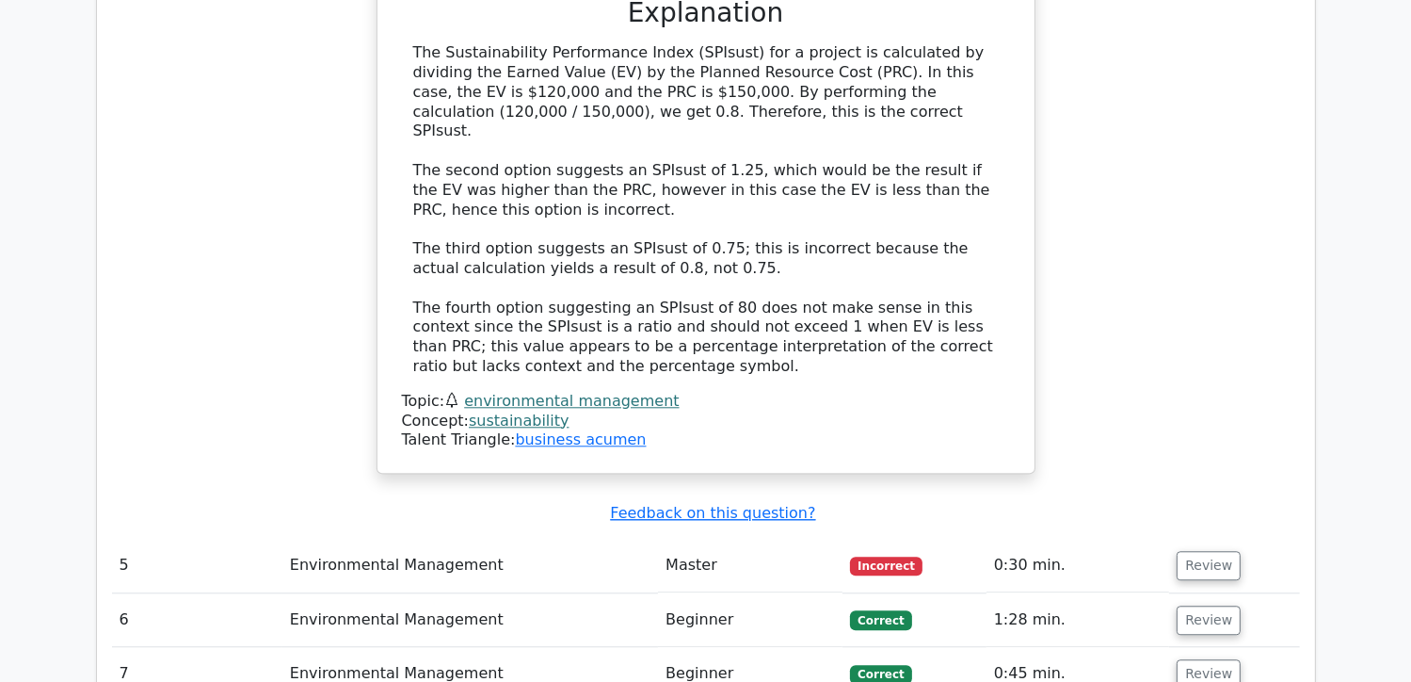
scroll to position [4519, 0]
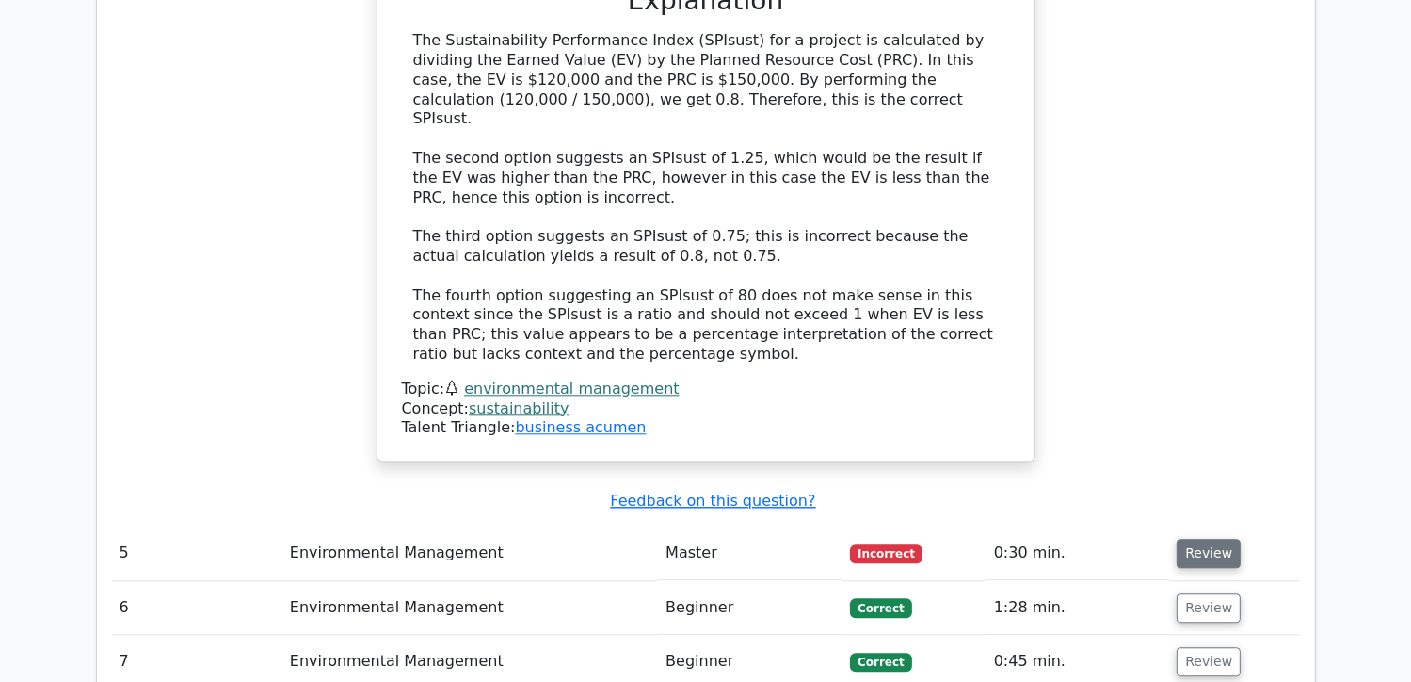
click at [1196, 539] on button "Review" at bounding box center [1209, 553] width 64 height 29
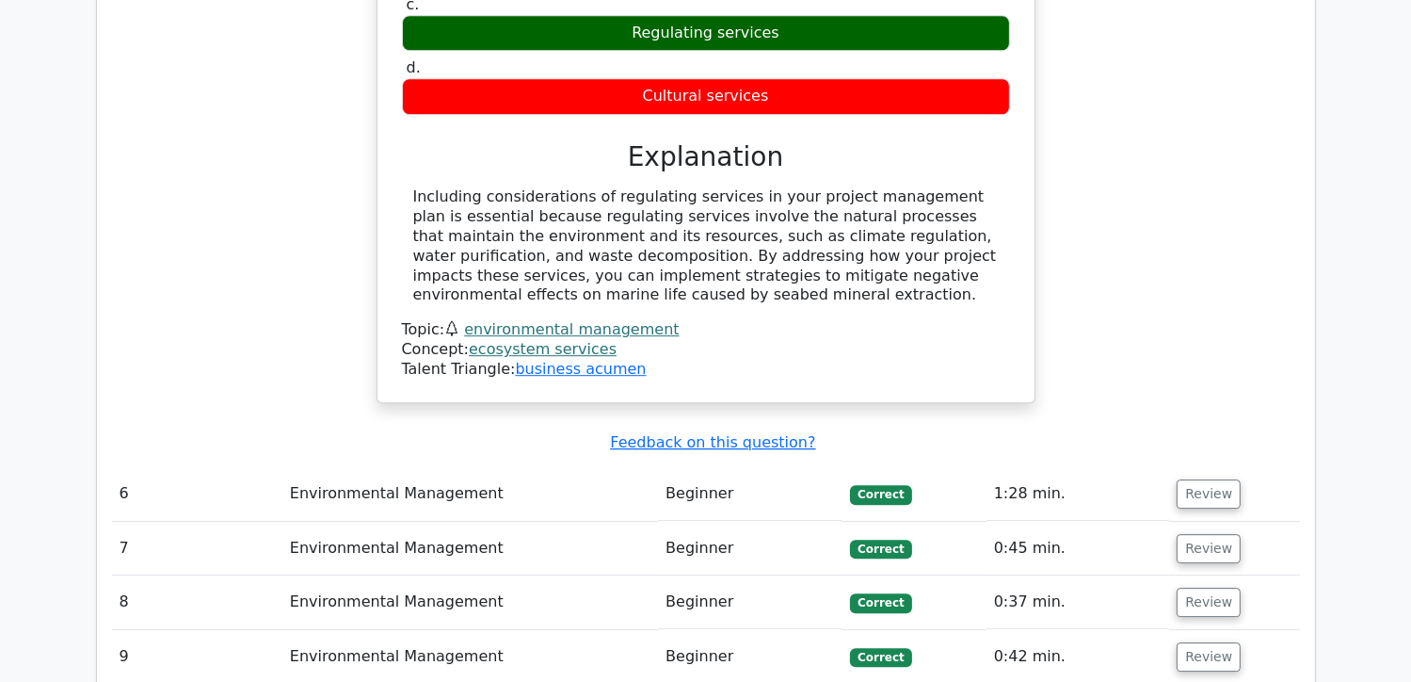
scroll to position [5366, 0]
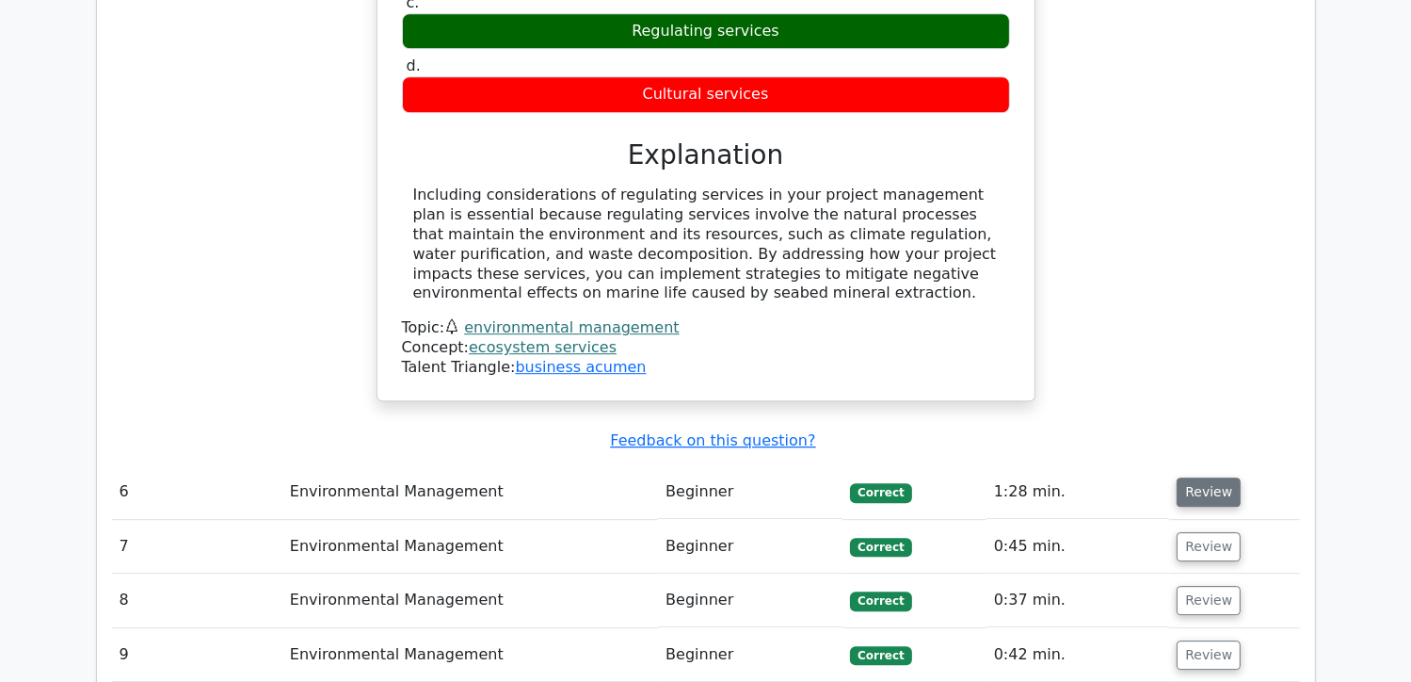
click at [1206, 477] on button "Review" at bounding box center [1209, 491] width 64 height 29
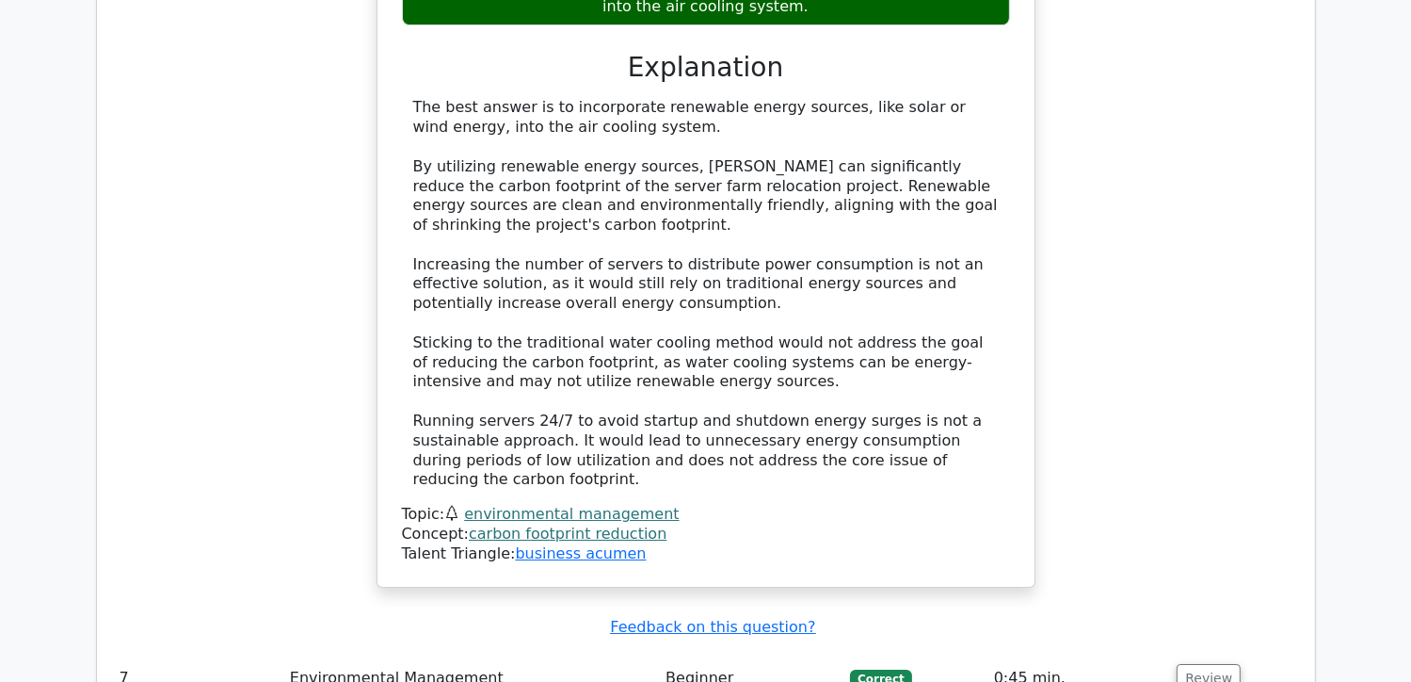
scroll to position [6402, 0]
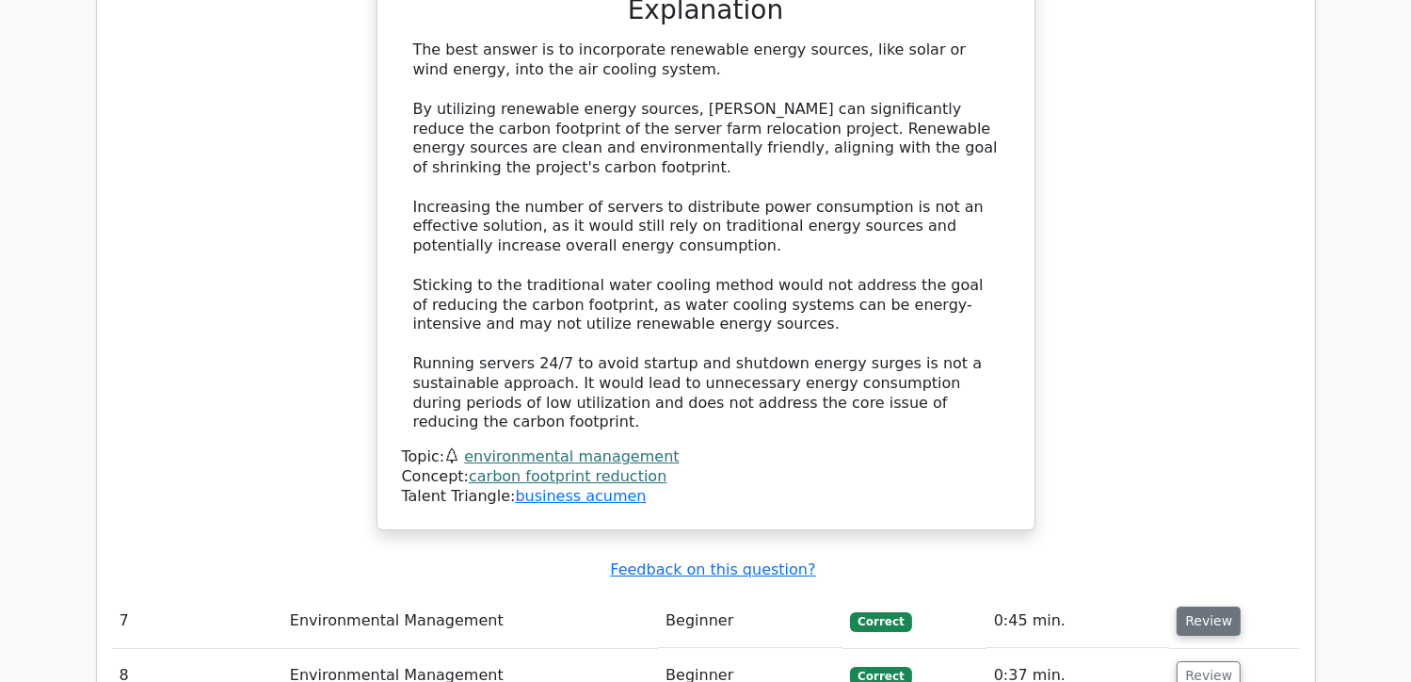
click at [1214, 606] on button "Review" at bounding box center [1209, 620] width 64 height 29
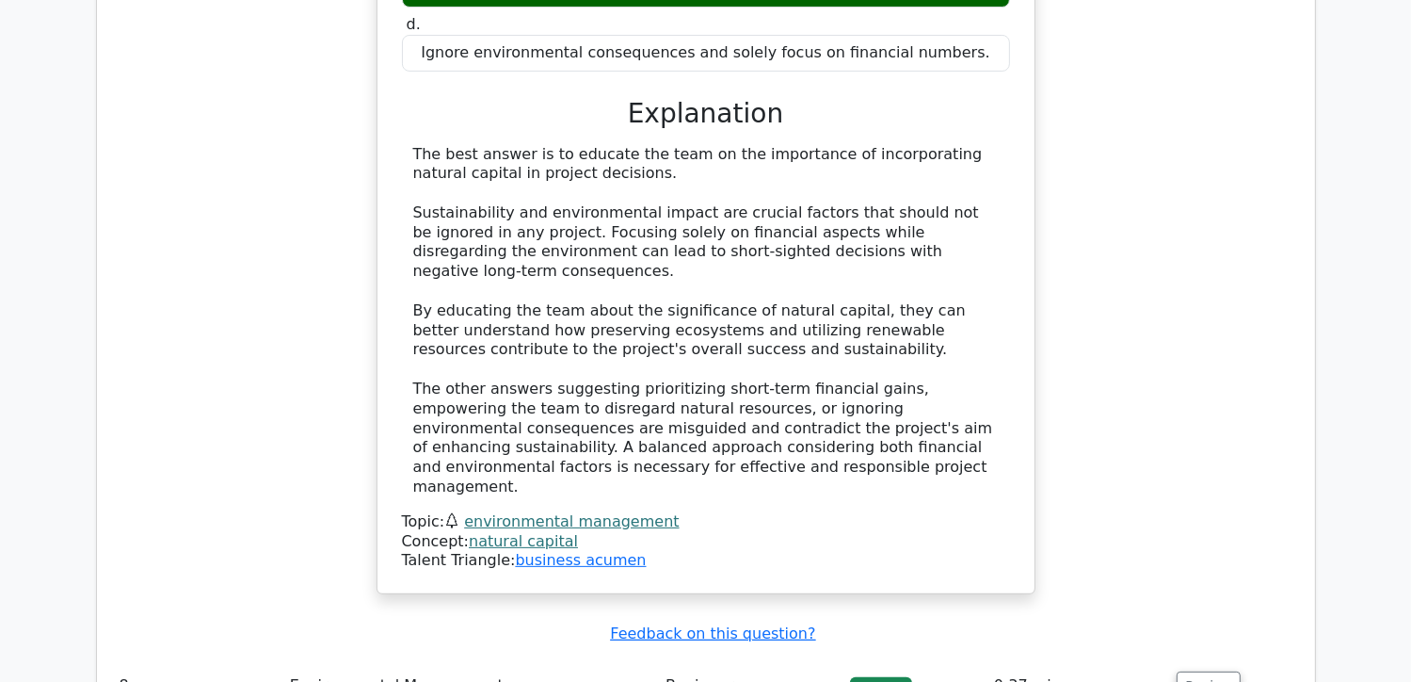
scroll to position [7532, 0]
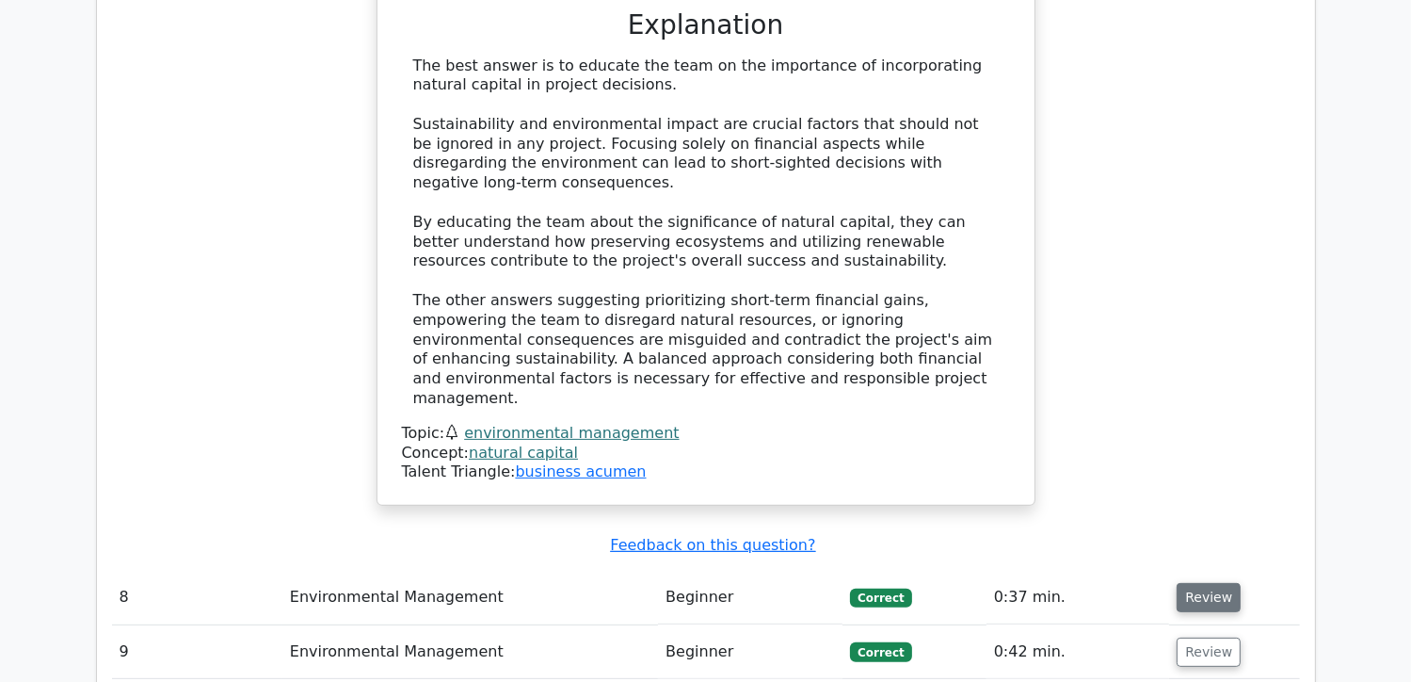
click at [1216, 583] on button "Review" at bounding box center [1209, 597] width 64 height 29
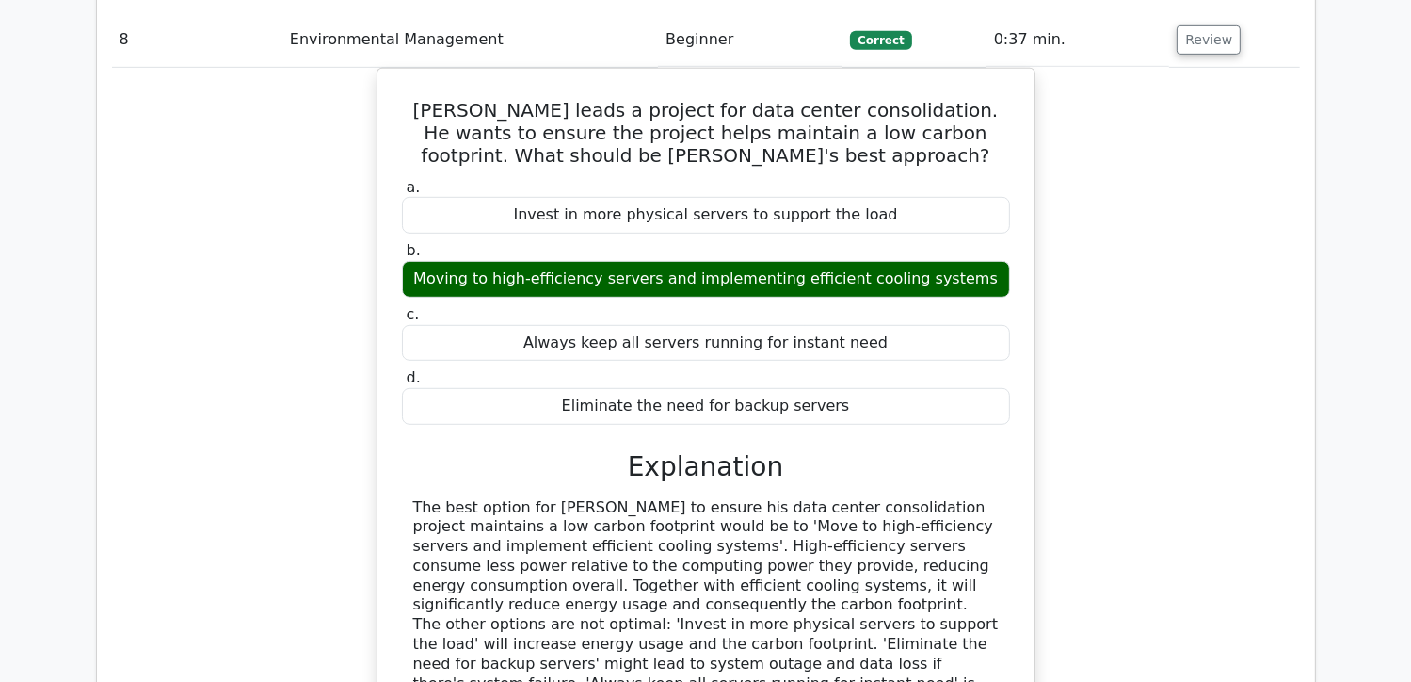
scroll to position [8191, 0]
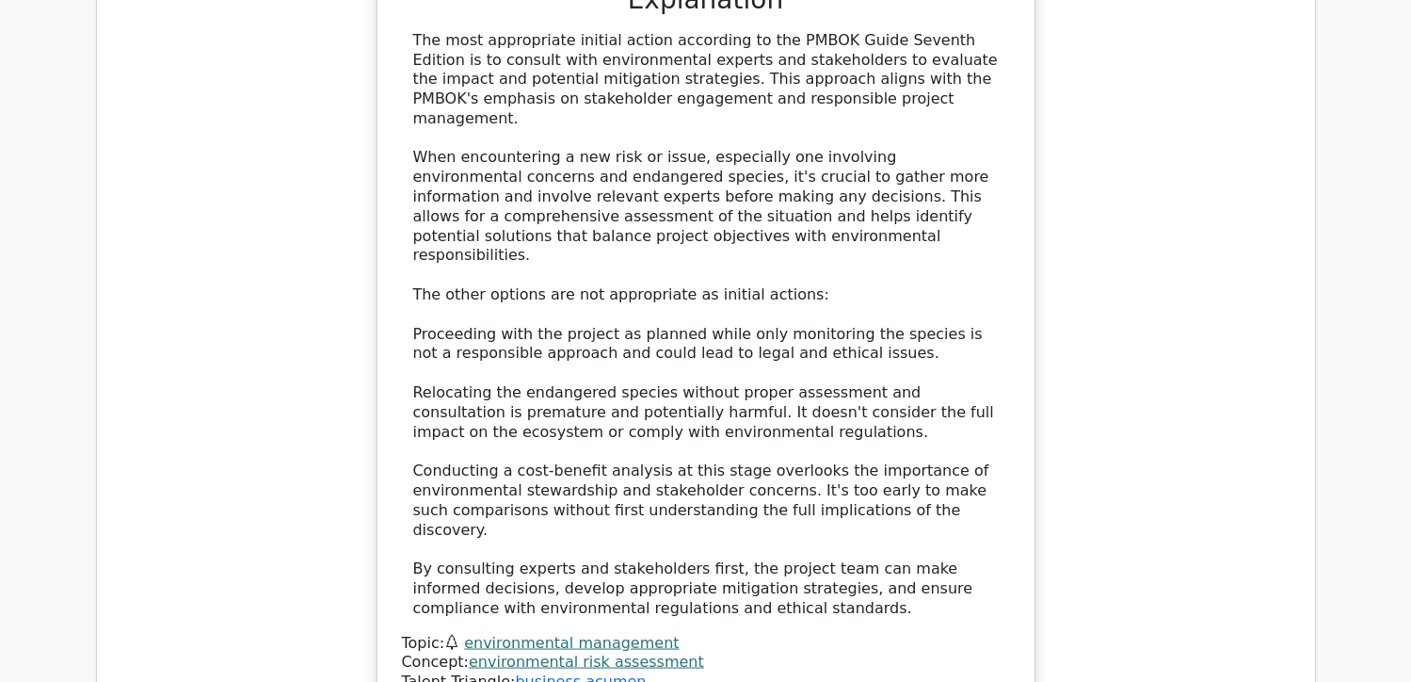
scroll to position [9603, 0]
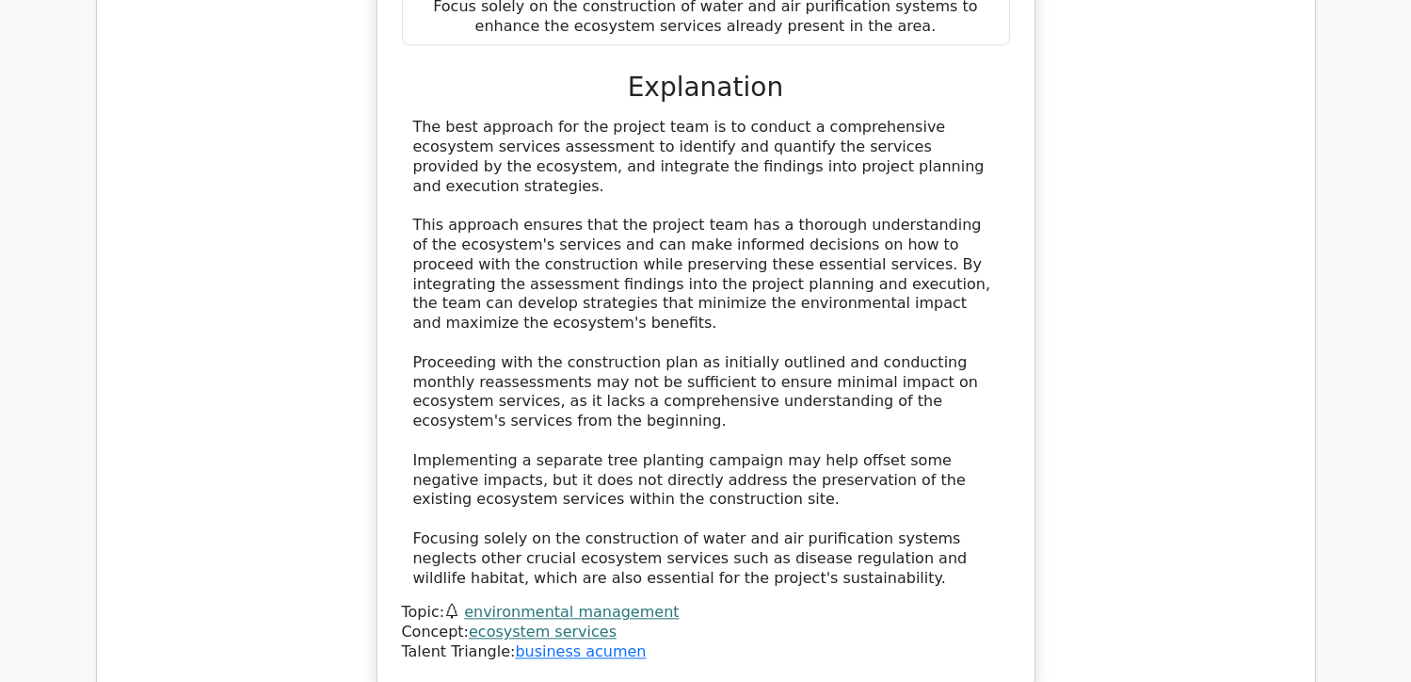
scroll to position [11109, 0]
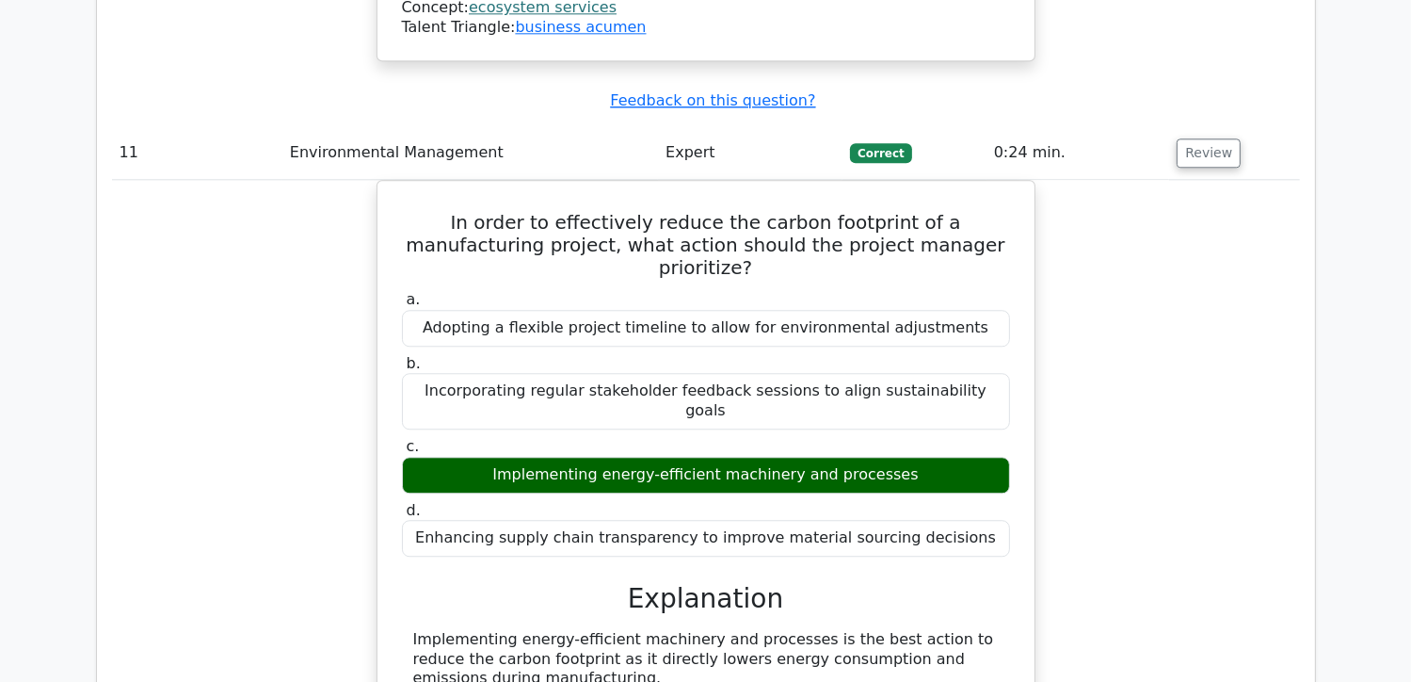
scroll to position [11768, 0]
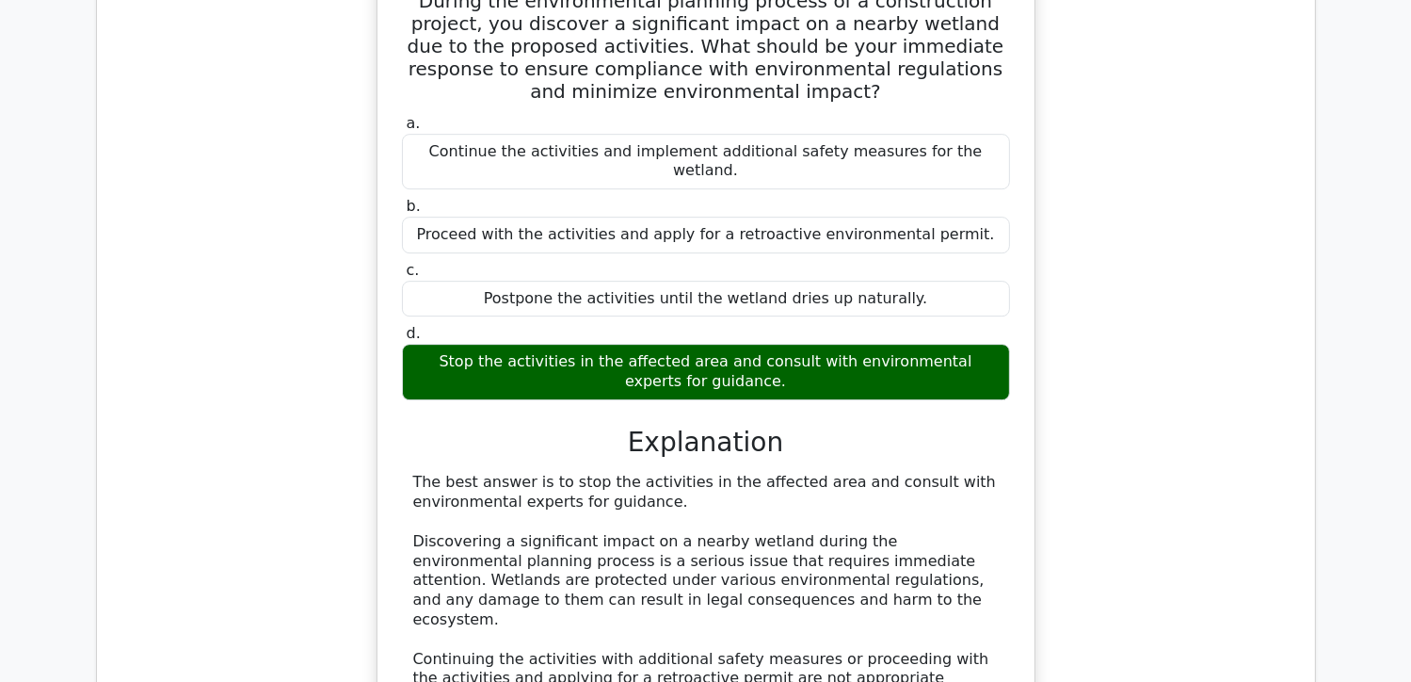
scroll to position [12898, 0]
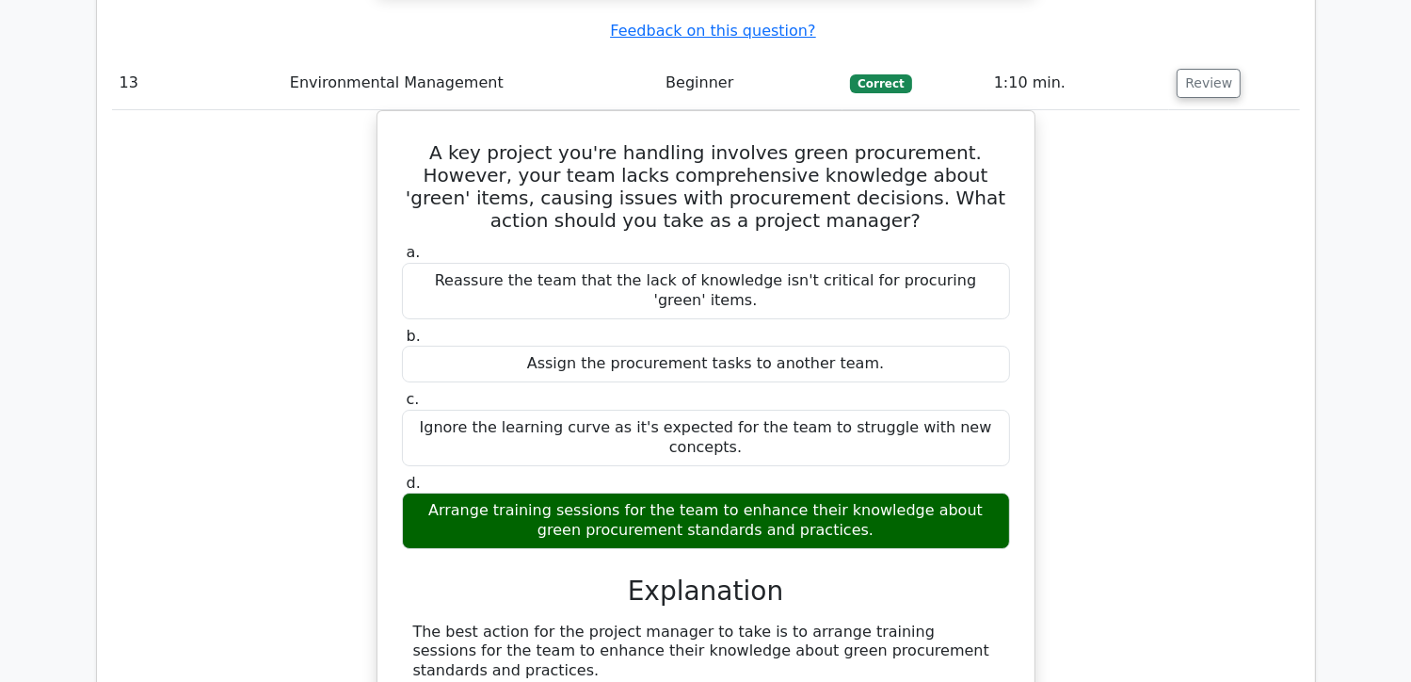
scroll to position [13934, 0]
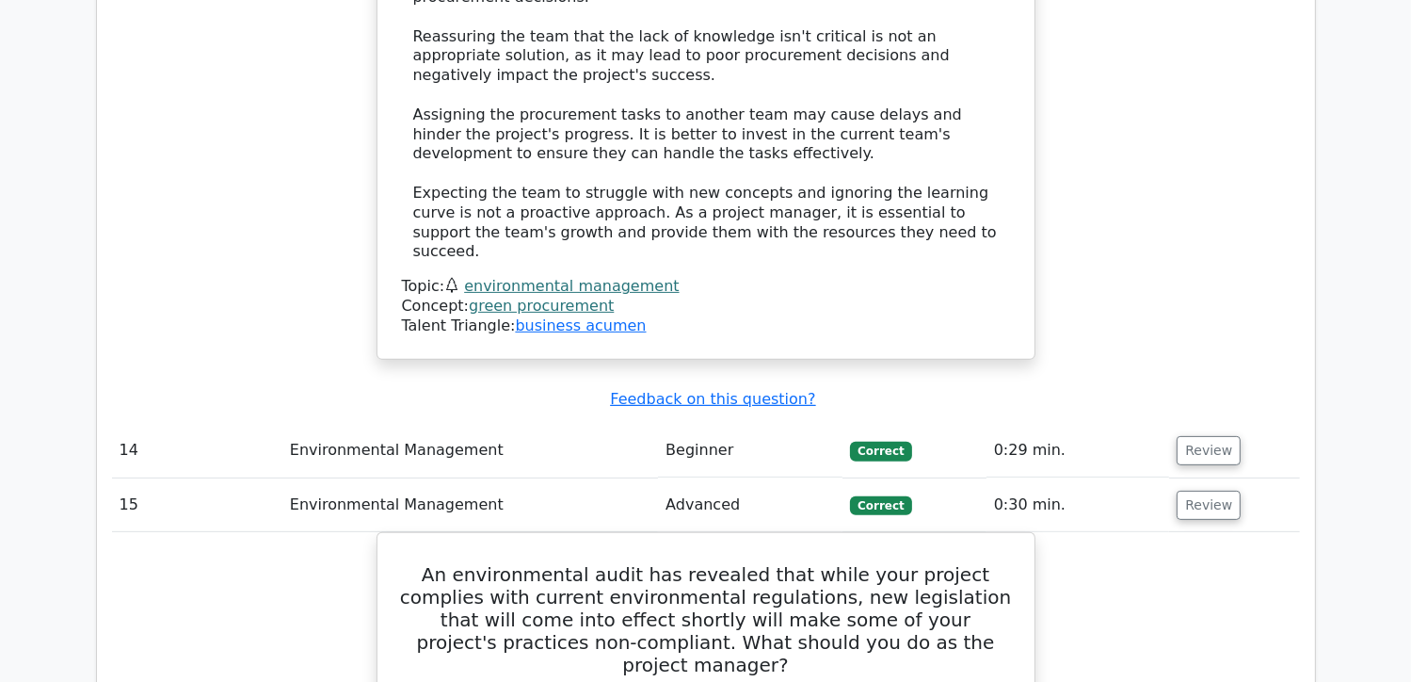
scroll to position [14781, 0]
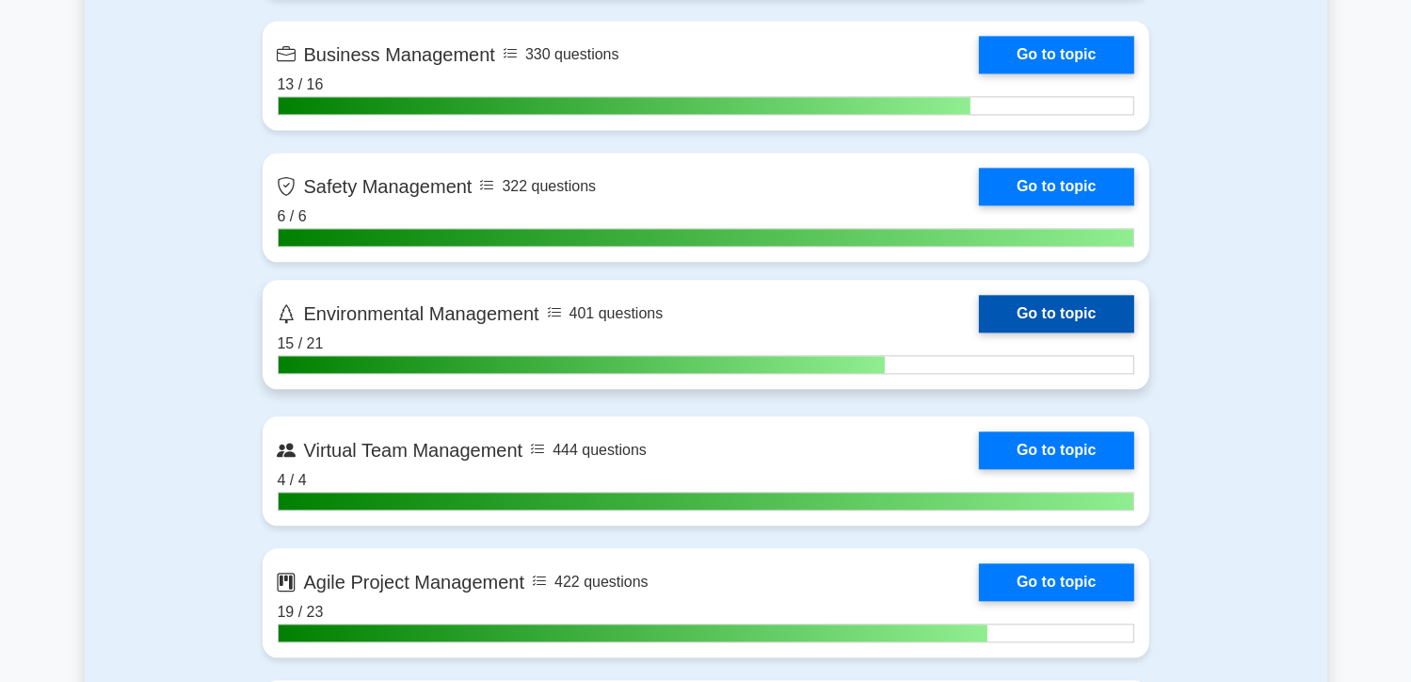
scroll to position [4236, 0]
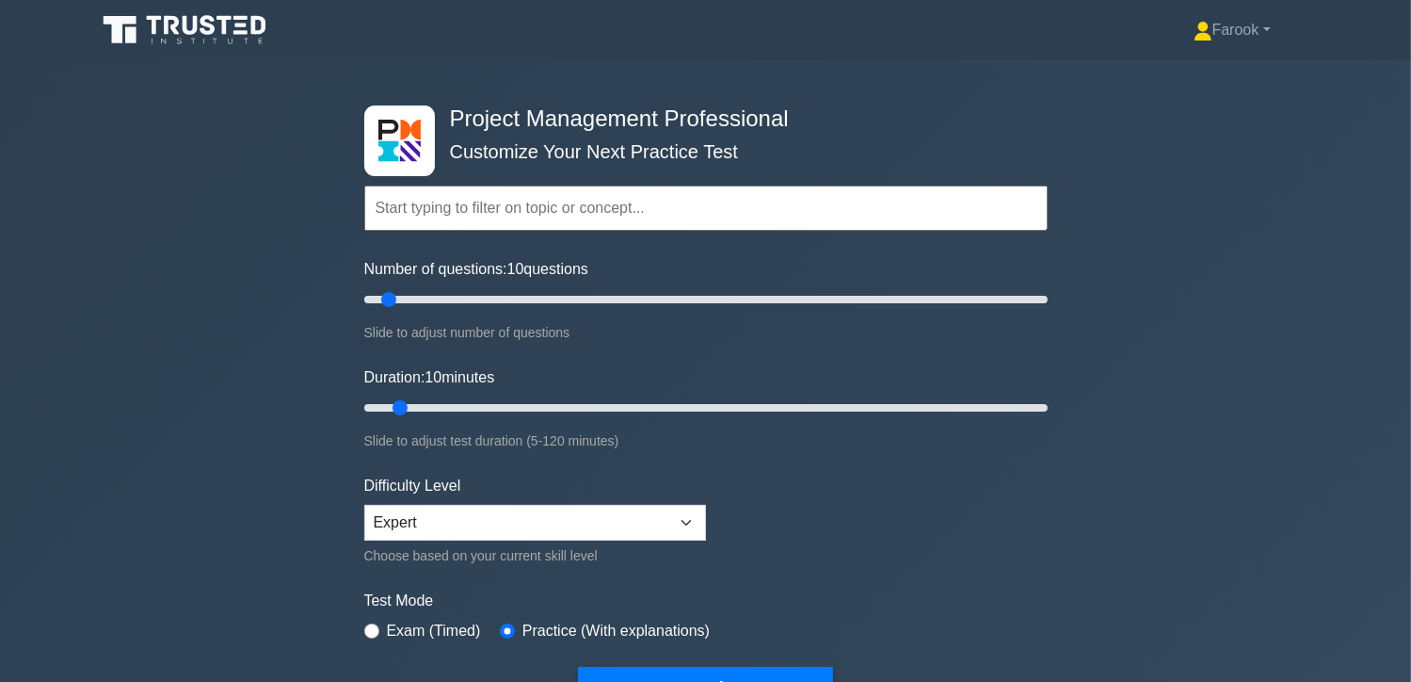
click at [562, 210] on input "text" at bounding box center [706, 207] width 684 height 45
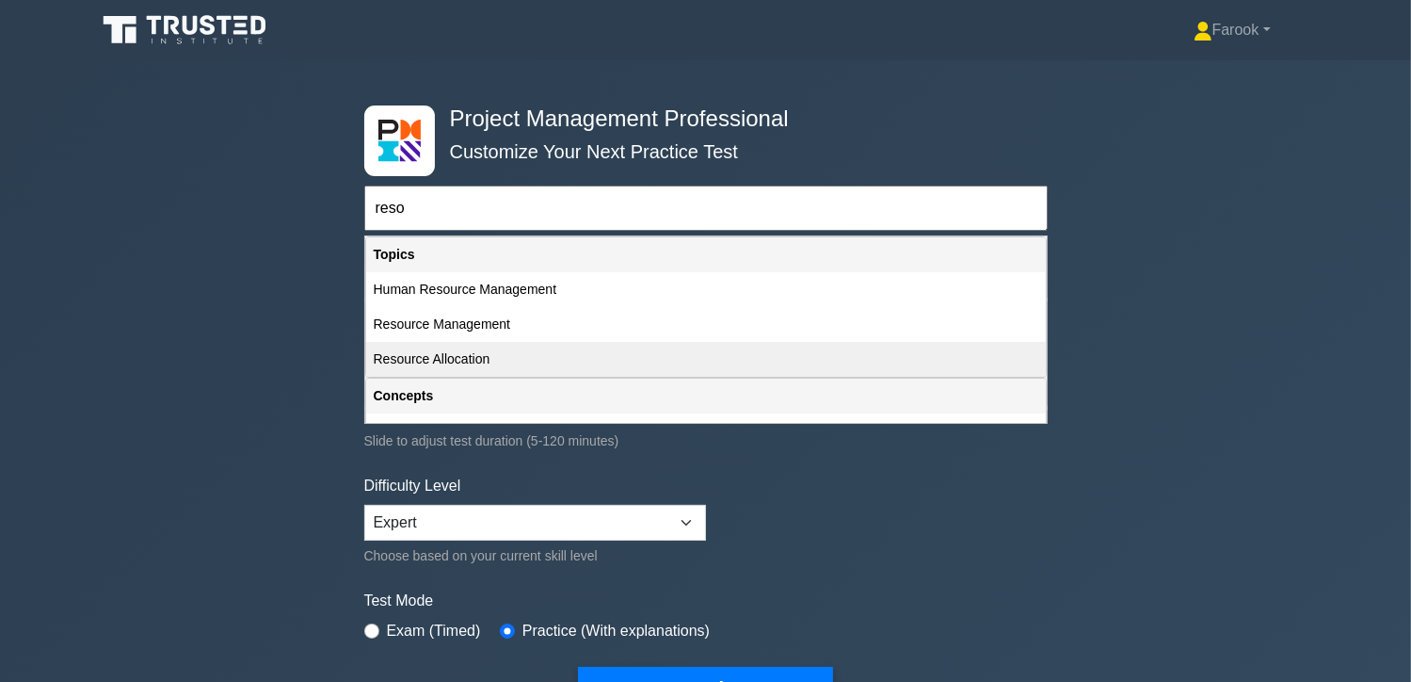
click at [475, 353] on div "Resource Allocation" at bounding box center [706, 359] width 680 height 35
type input "Resource Allocation"
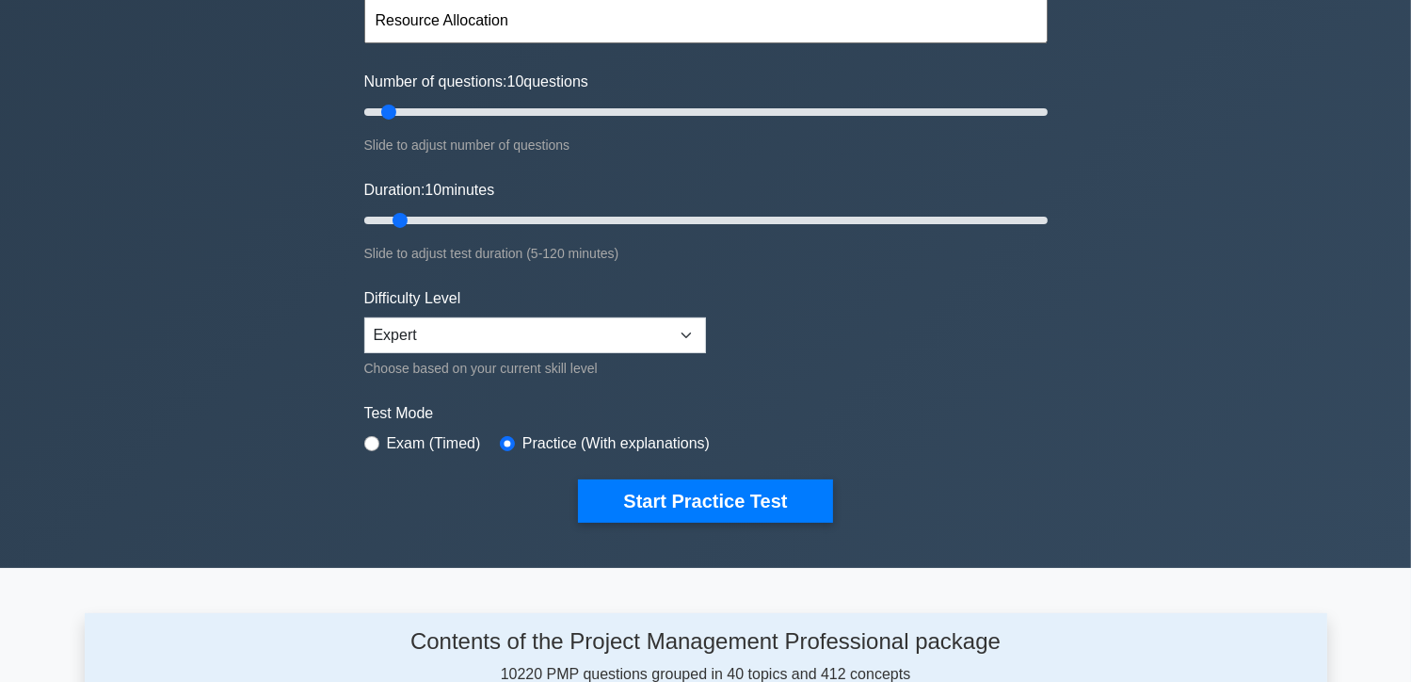
scroll to position [188, 0]
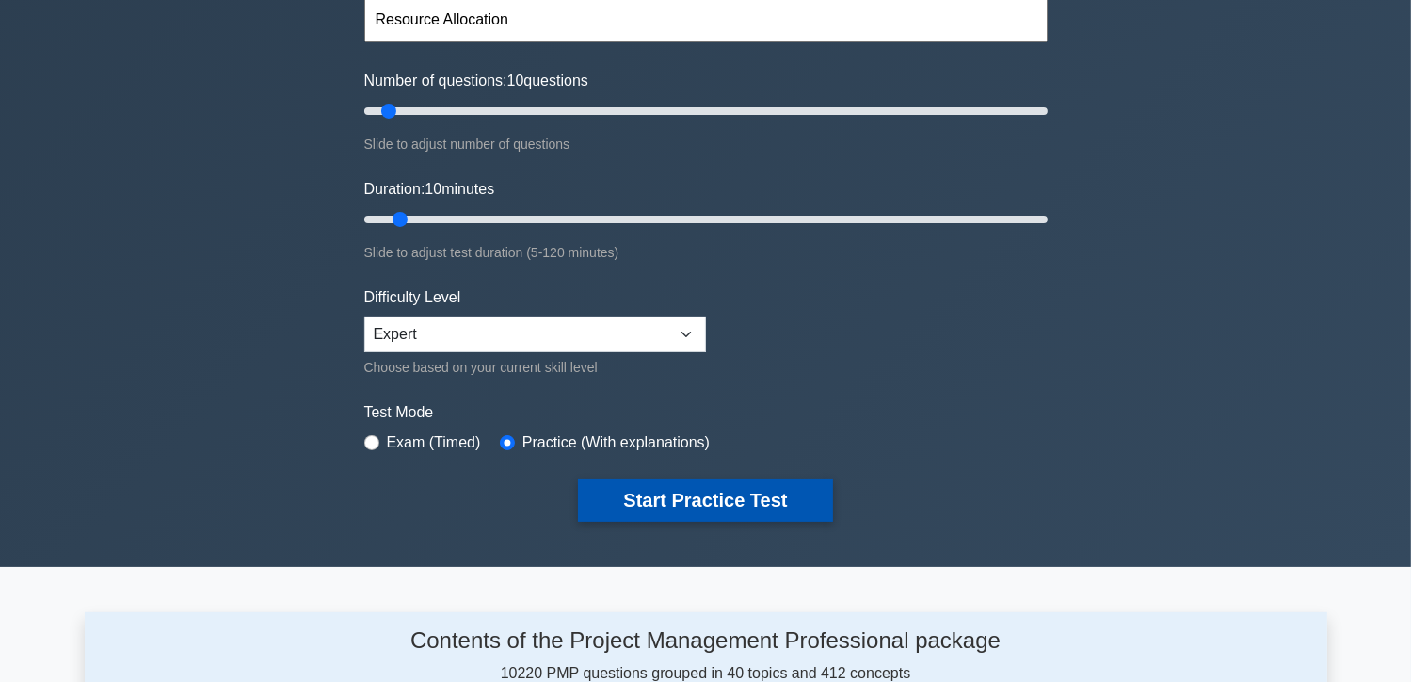
click at [634, 511] on button "Start Practice Test" at bounding box center [705, 499] width 254 height 43
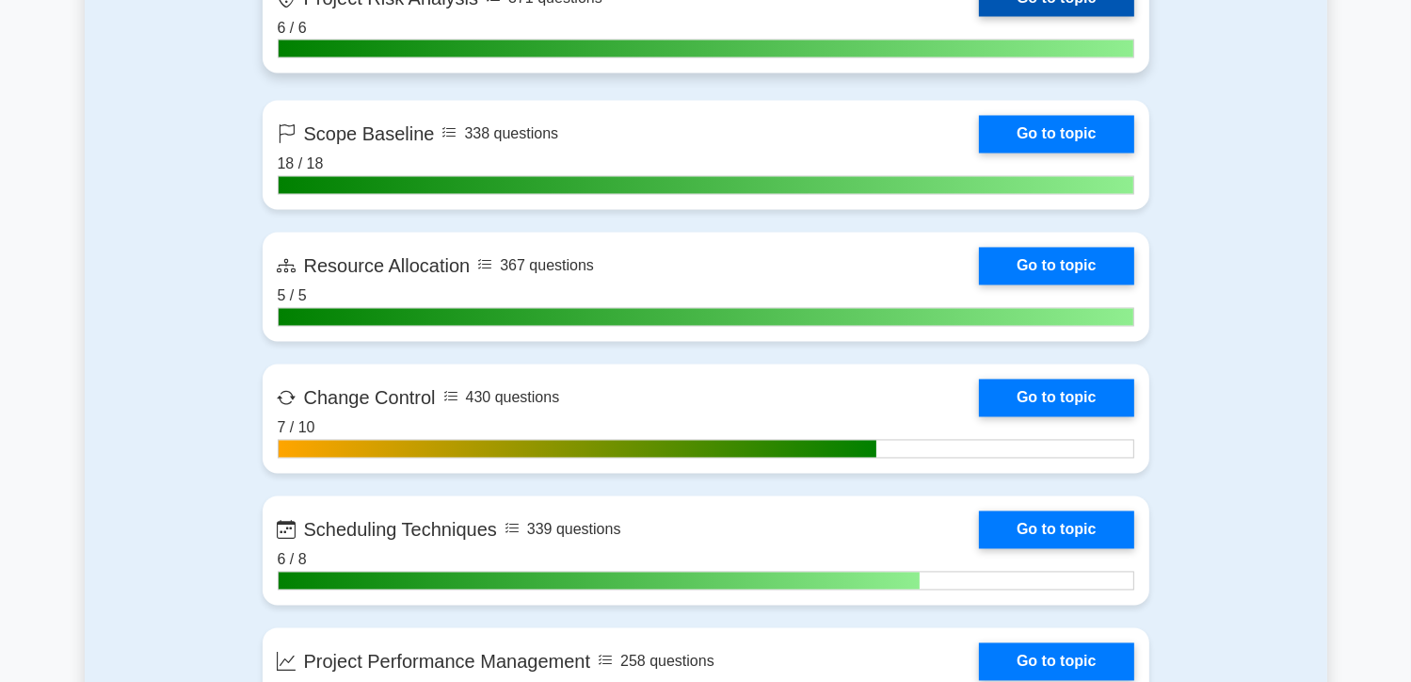
scroll to position [3483, 0]
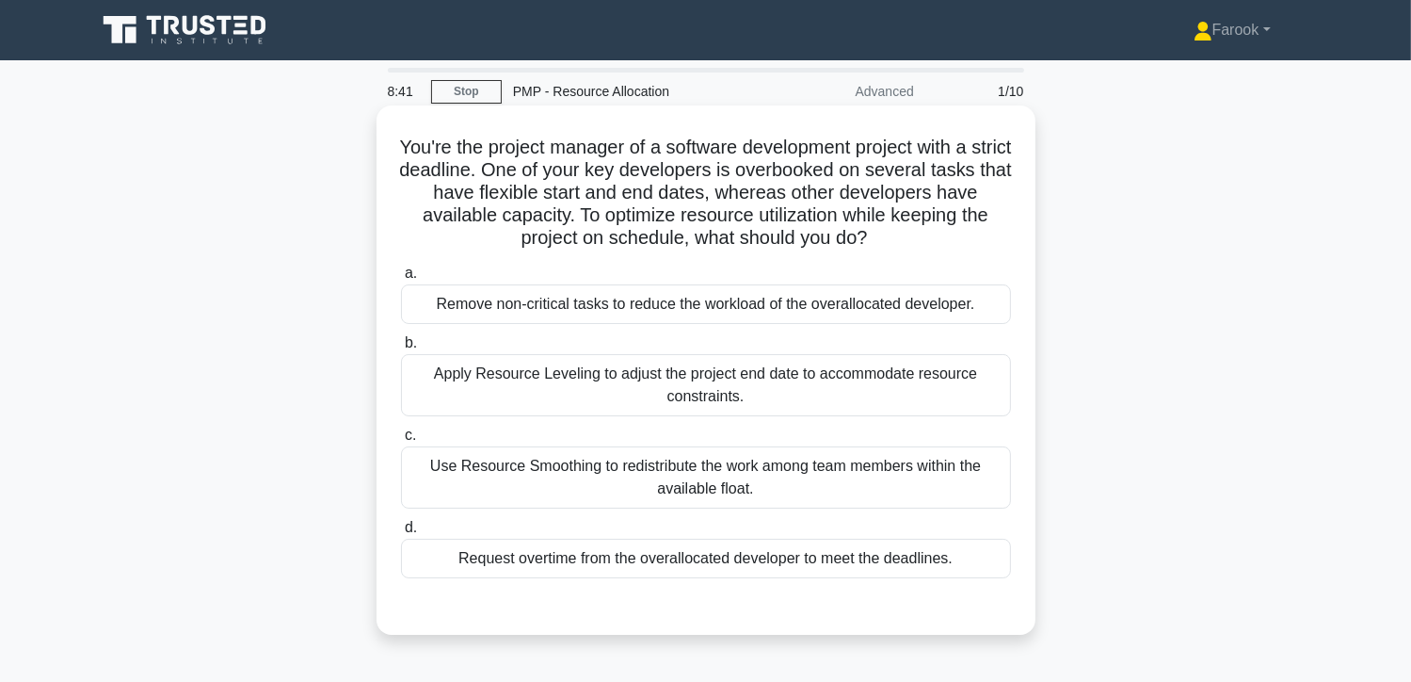
click at [678, 468] on div "Use Resource Smoothing to redistribute the work among team members within the a…" at bounding box center [706, 477] width 610 height 62
click at [401, 442] on input "c. Use Resource Smoothing to redistribute the work among team members within th…" at bounding box center [401, 435] width 0 height 12
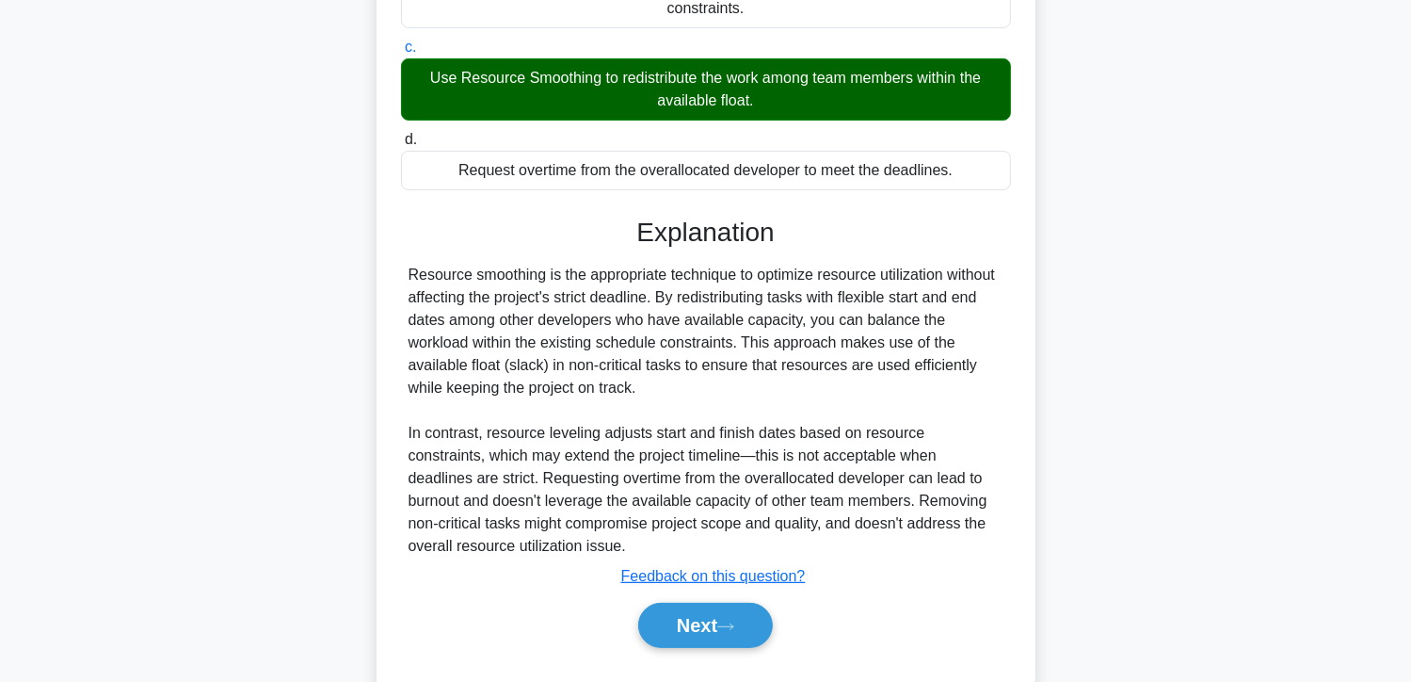
scroll to position [433, 0]
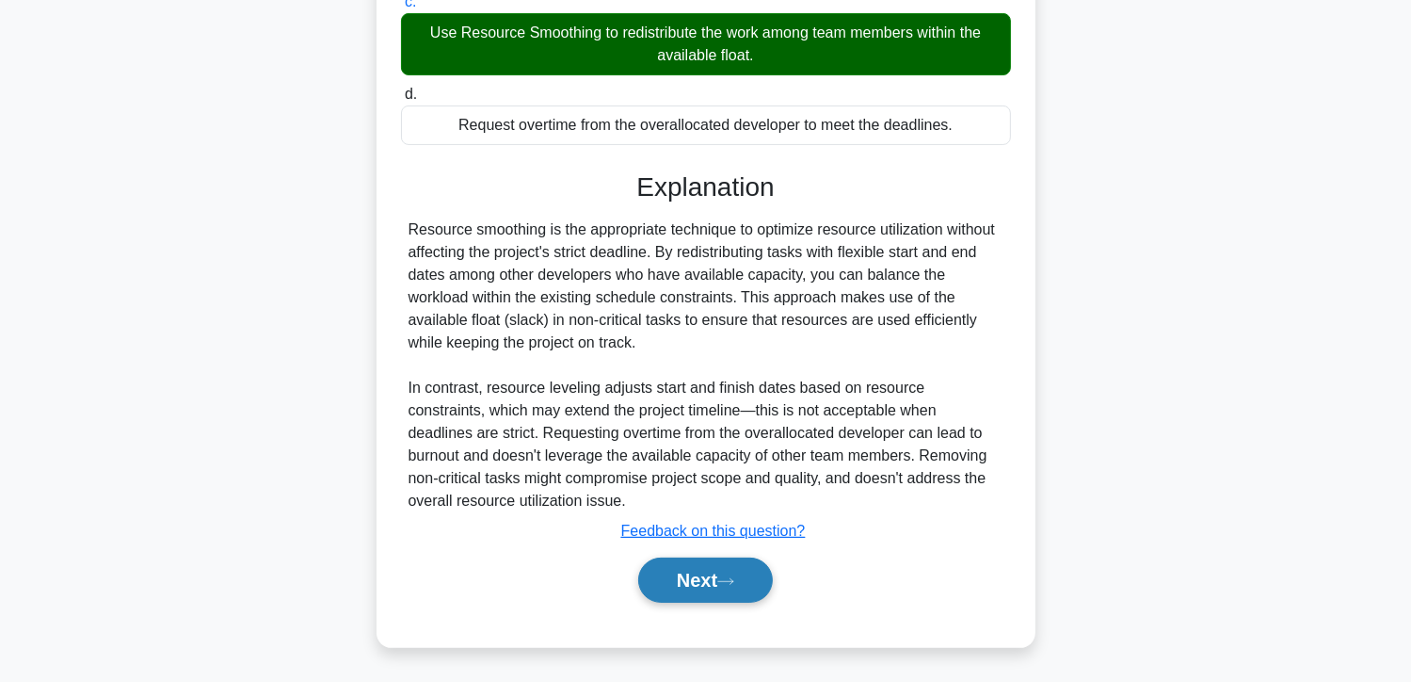
click at [693, 578] on button "Next" at bounding box center [705, 579] width 135 height 45
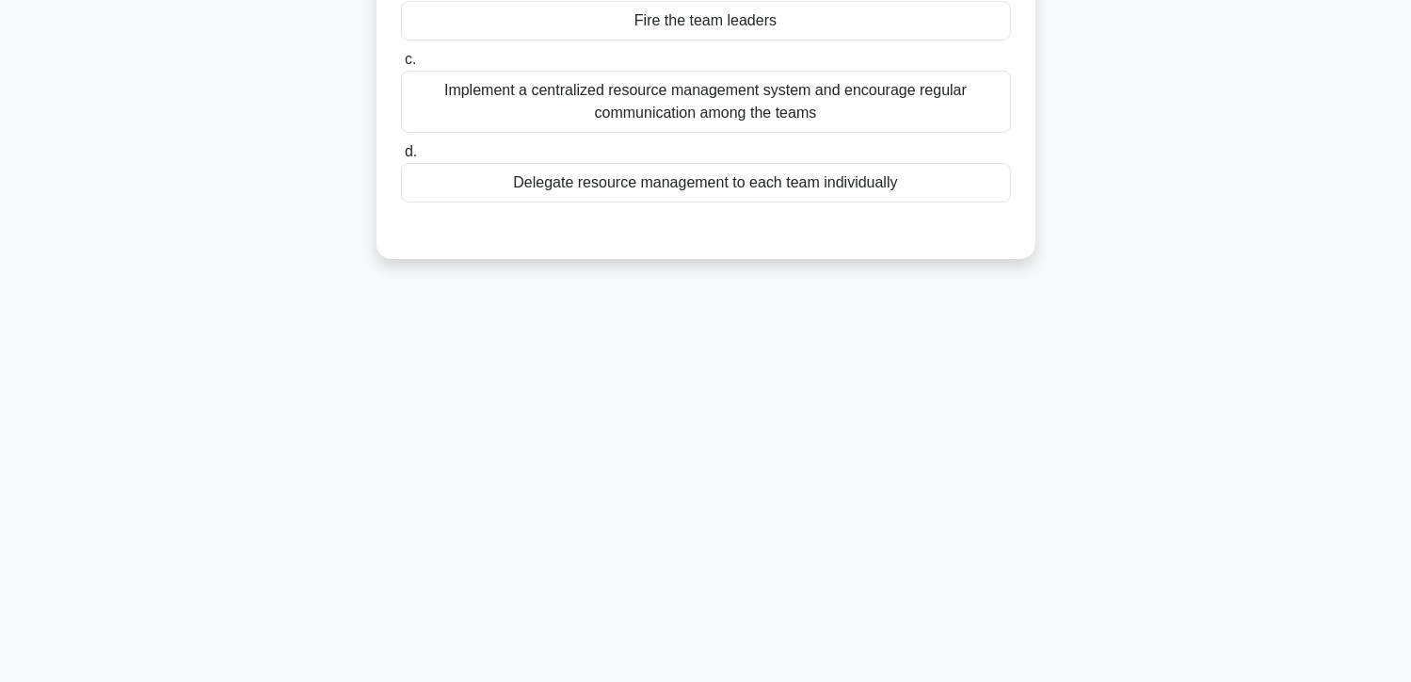
scroll to position [53, 0]
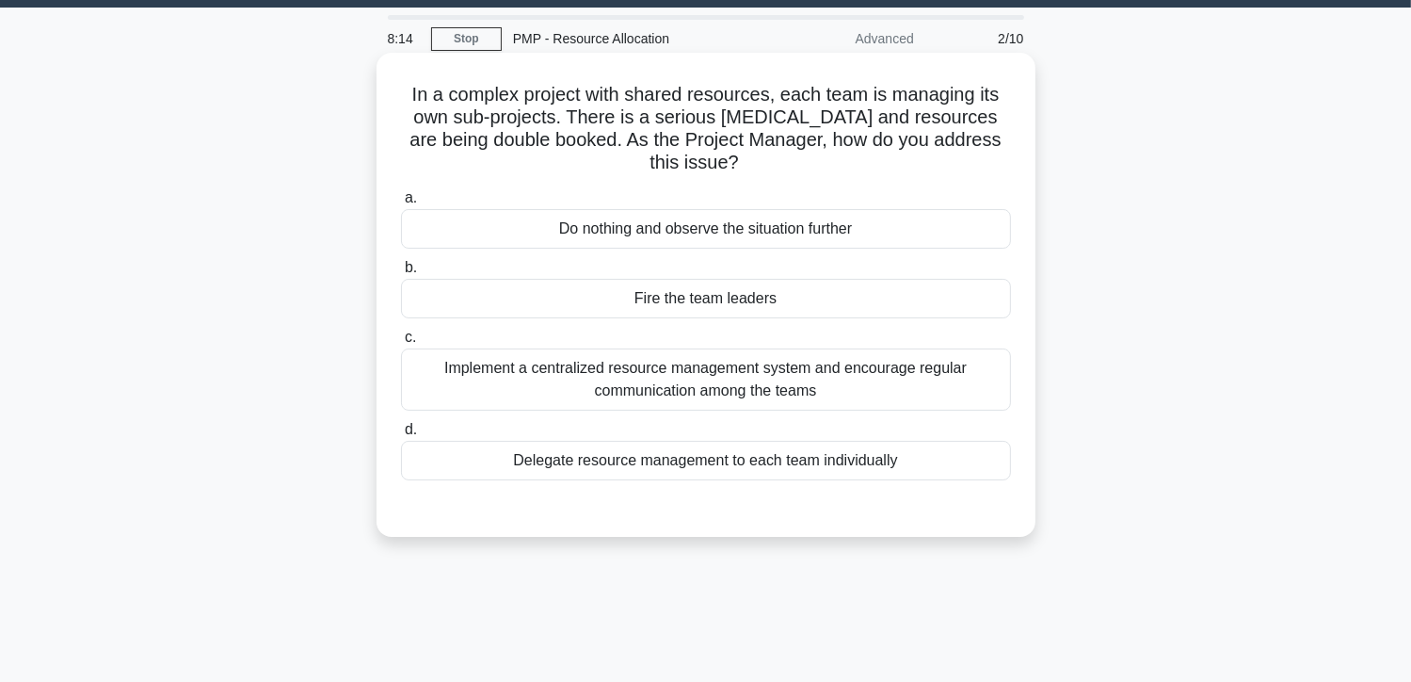
click at [691, 384] on div "Implement a centralized resource management system and encourage regular commun…" at bounding box center [706, 379] width 610 height 62
click at [401, 344] on input "c. Implement a centralized resource management system and encourage regular com…" at bounding box center [401, 337] width 0 height 12
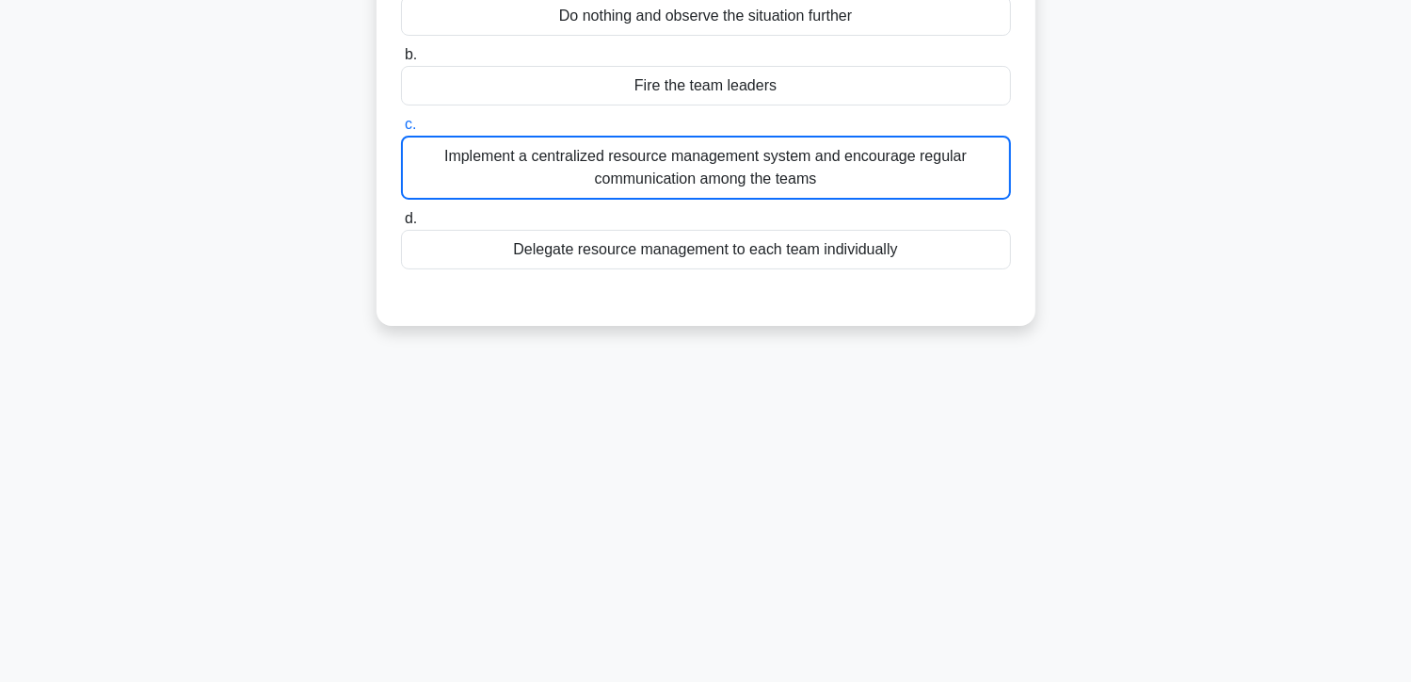
scroll to position [335, 0]
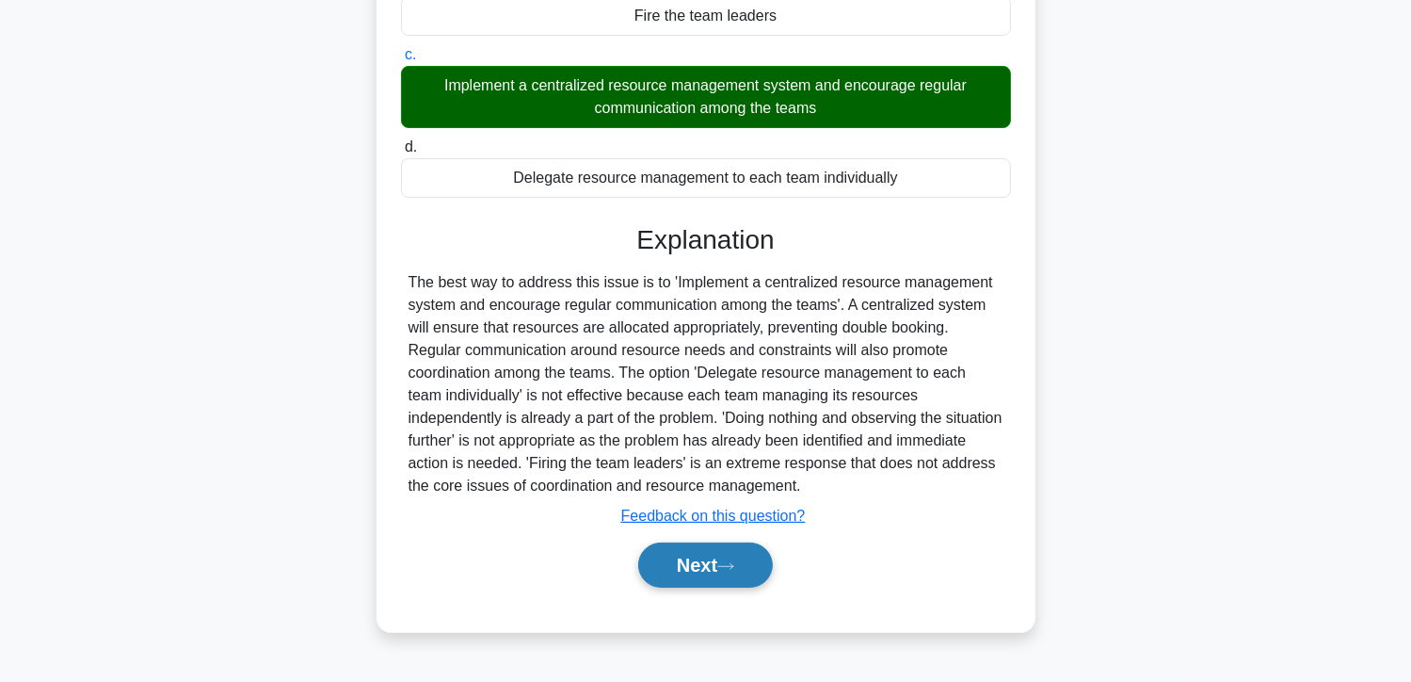
click at [707, 555] on button "Next" at bounding box center [705, 564] width 135 height 45
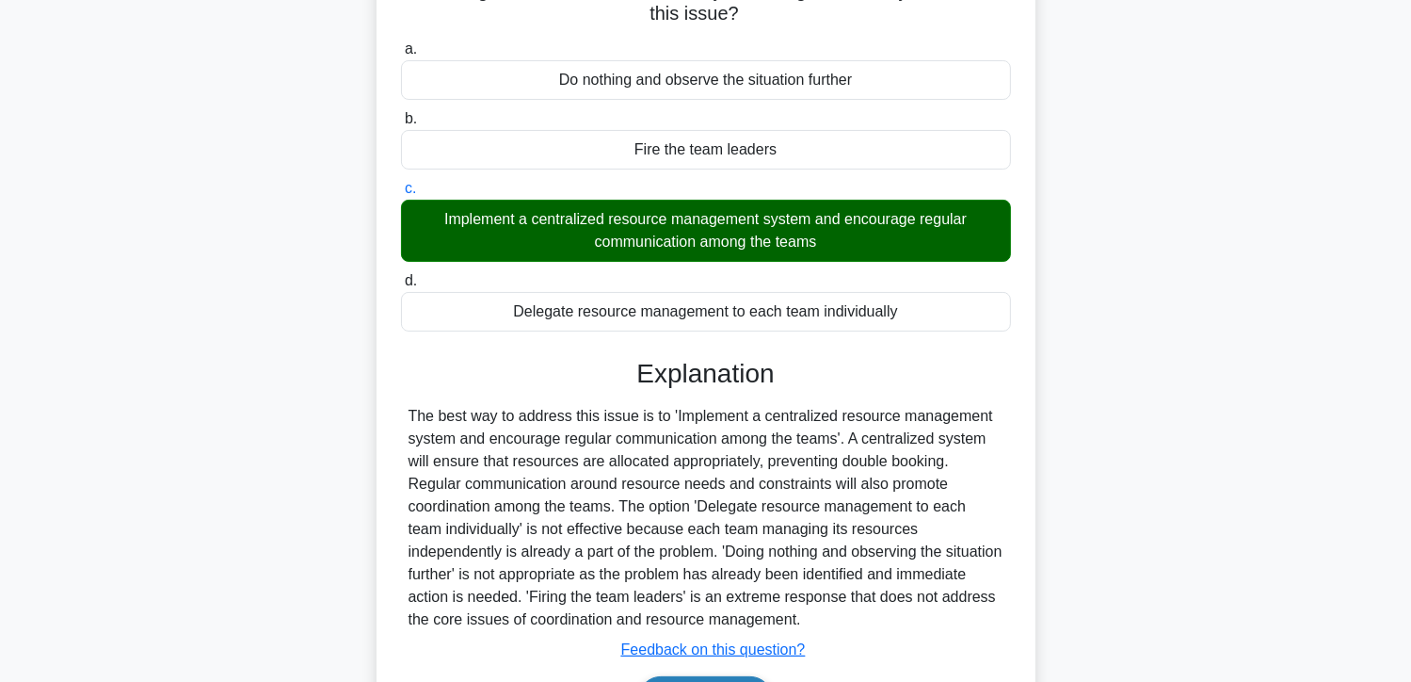
scroll to position [0, 0]
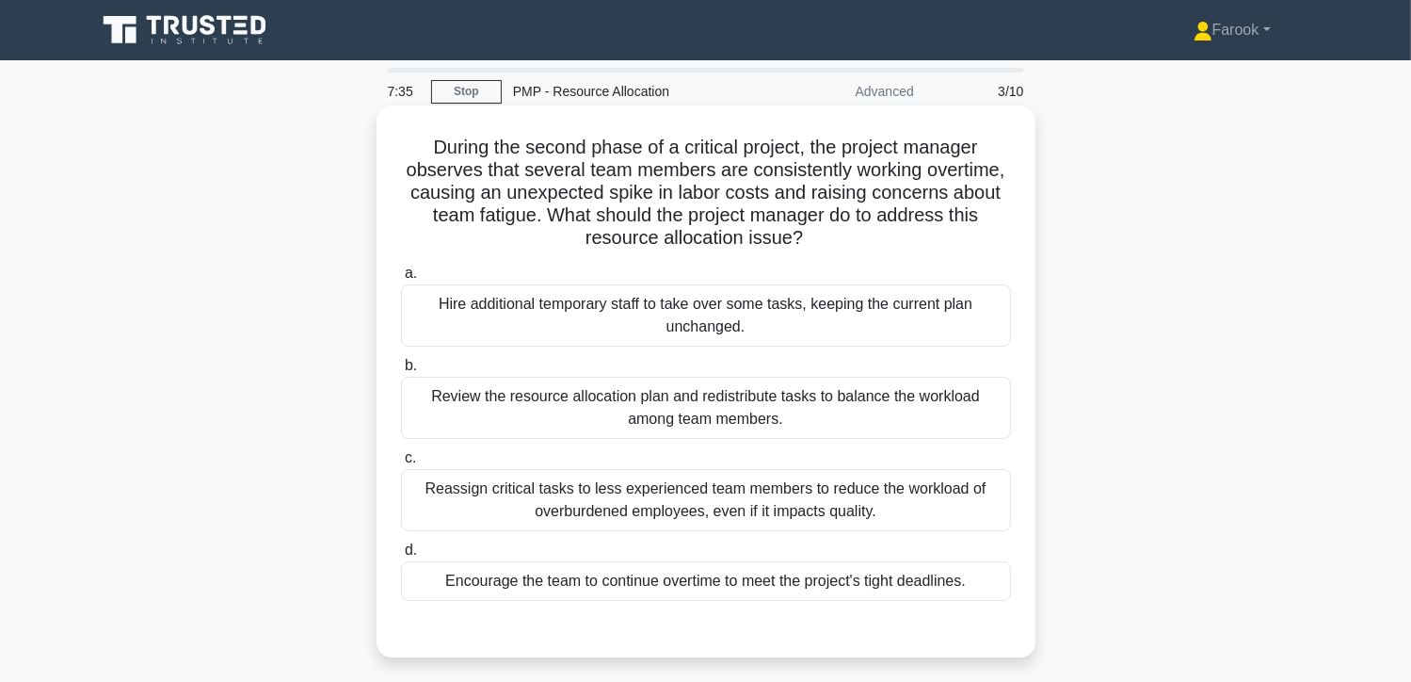
click at [699, 425] on div "Review the resource allocation plan and redistribute tasks to balance the workl…" at bounding box center [706, 408] width 610 height 62
click at [401, 372] on input "b. Review the resource allocation plan and redistribute tasks to balance the wo…" at bounding box center [401, 366] width 0 height 12
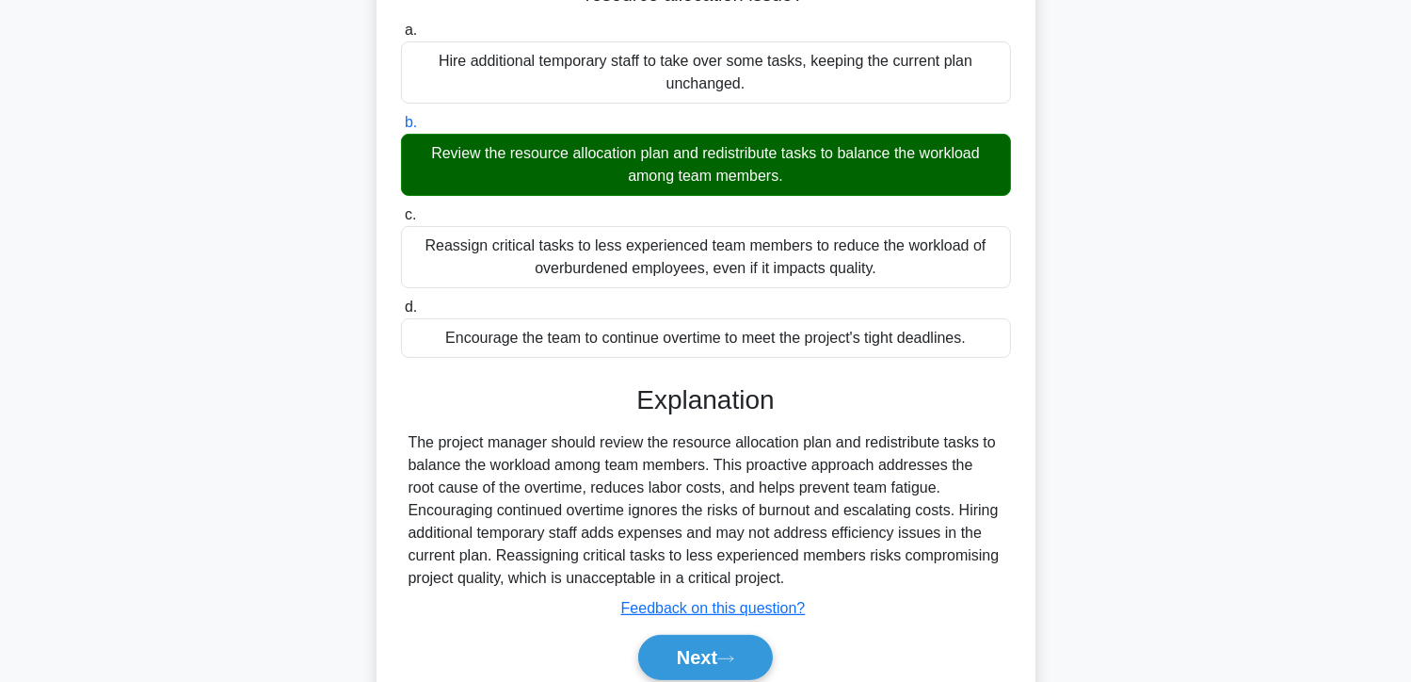
scroll to position [335, 0]
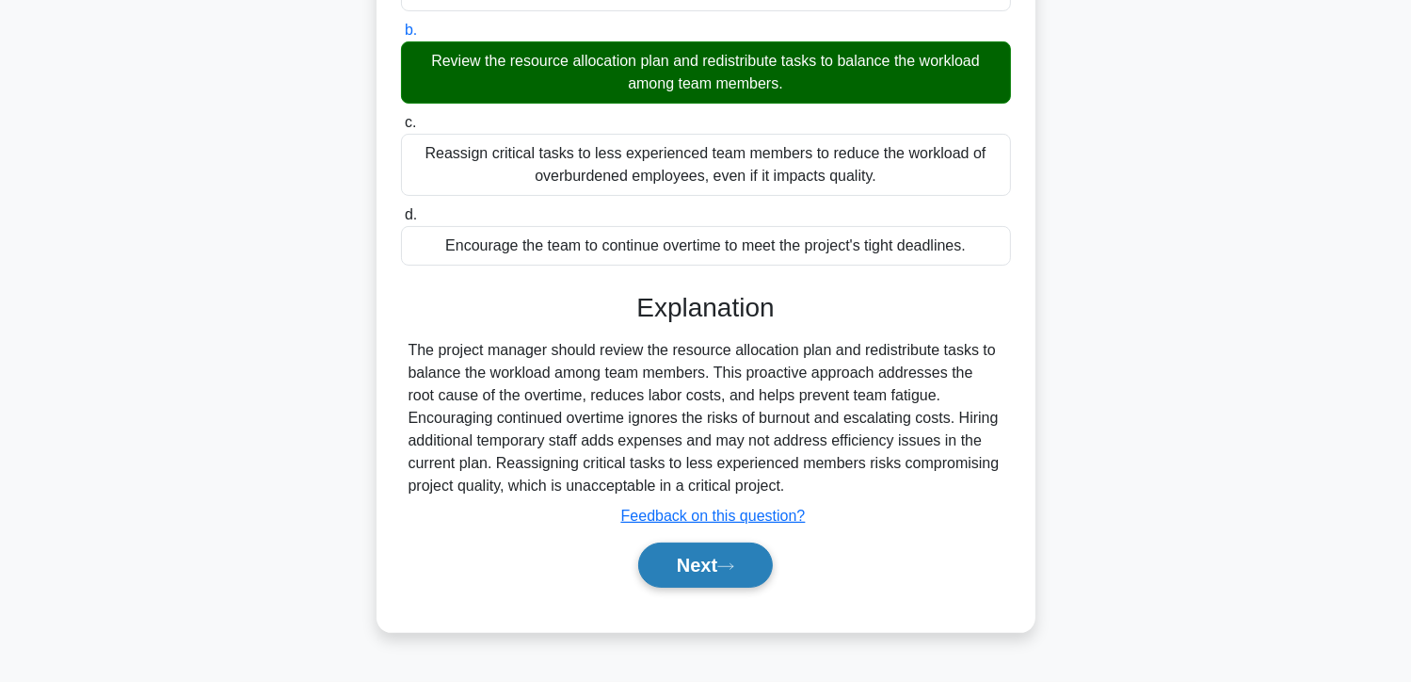
click at [699, 551] on button "Next" at bounding box center [705, 564] width 135 height 45
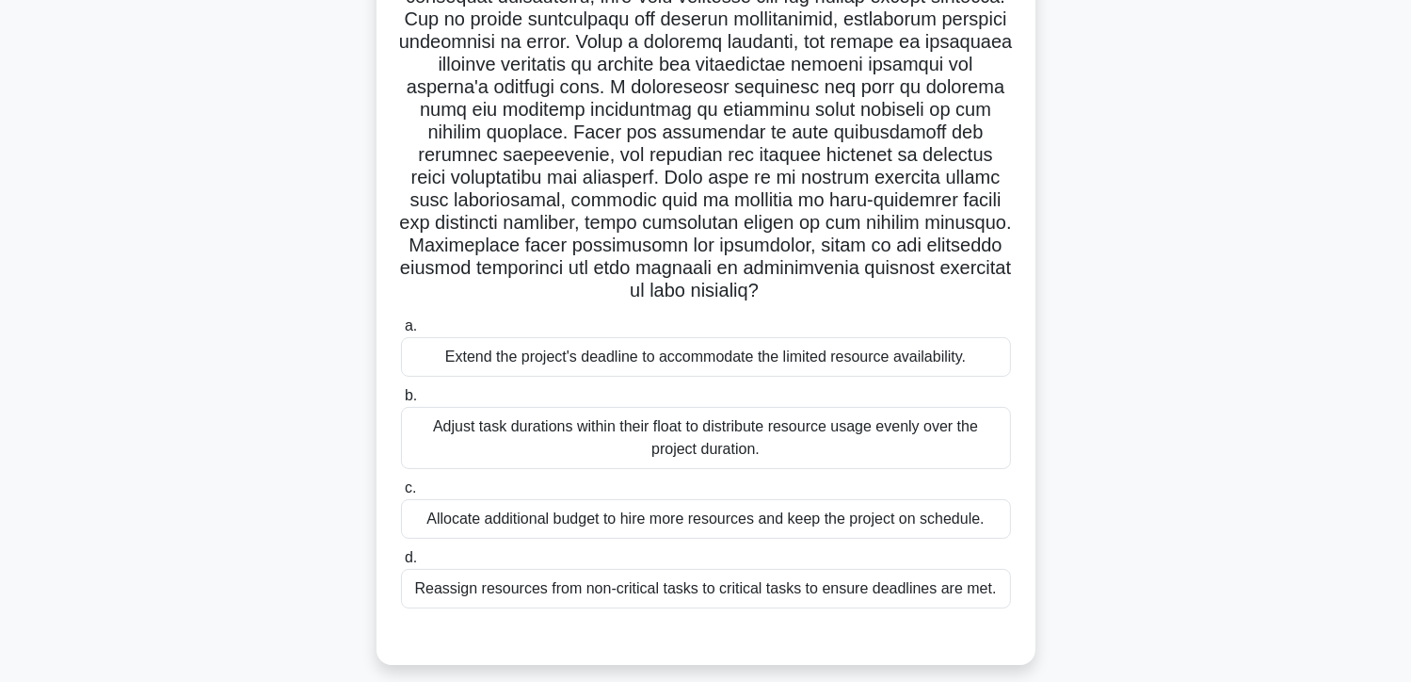
scroll to position [241, 0]
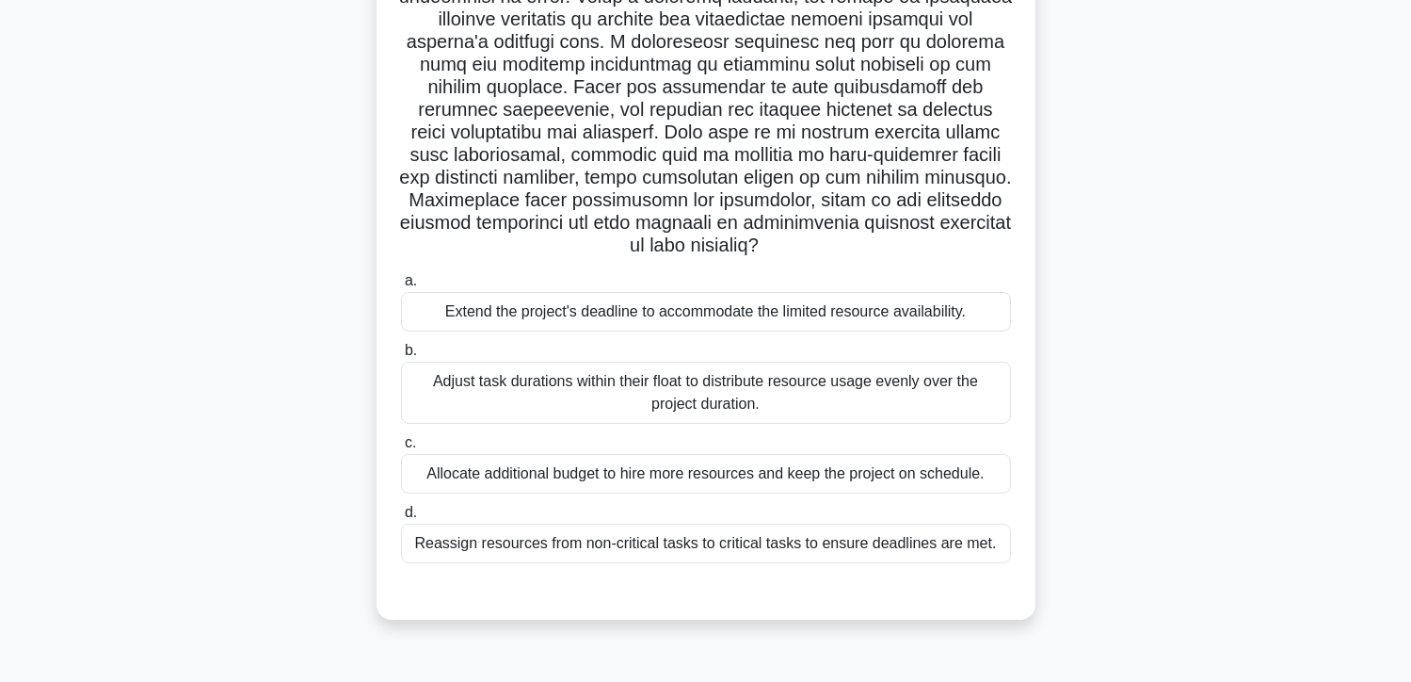
click at [739, 432] on label "c. Allocate additional budget to hire more resources and keep the project on sc…" at bounding box center [706, 462] width 610 height 62
click at [401, 437] on input "c. Allocate additional budget to hire more resources and keep the project on sc…" at bounding box center [401, 443] width 0 height 12
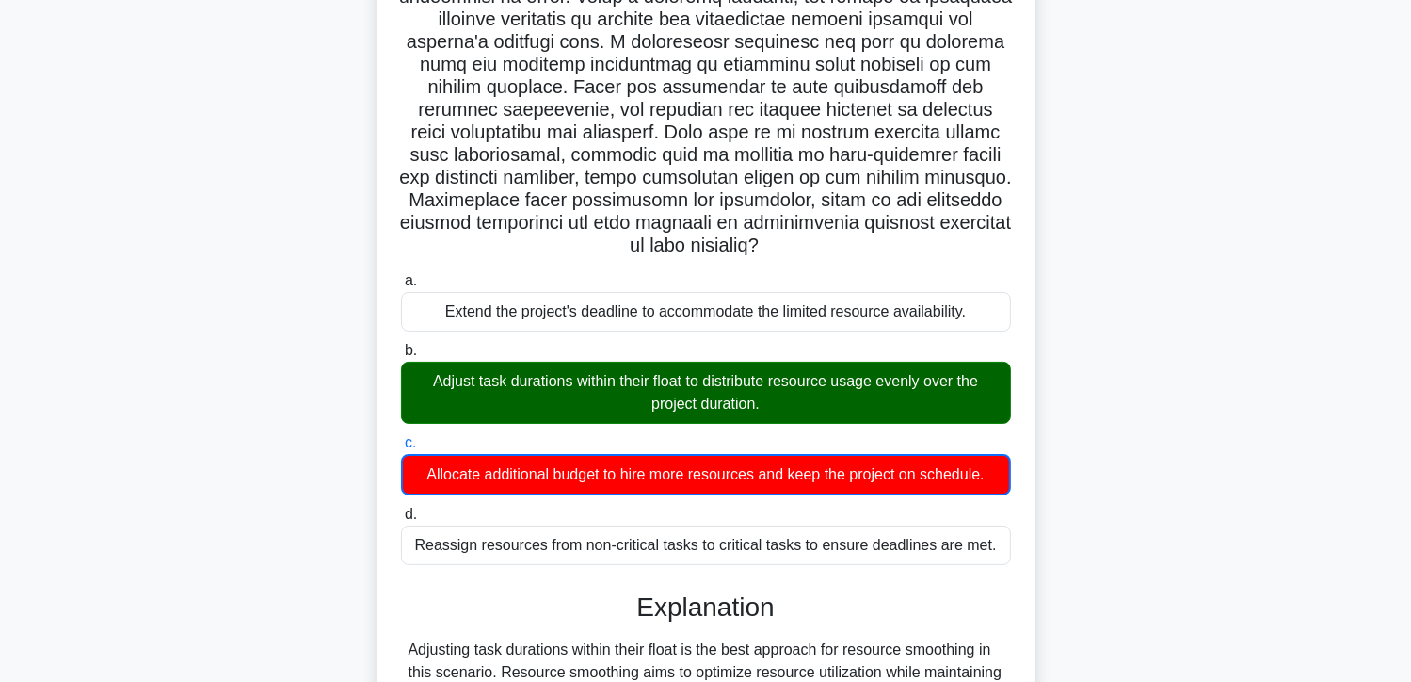
click at [742, 402] on div "Adjust task durations within their float to distribute resource usage evenly ov…" at bounding box center [706, 393] width 610 height 62
click at [401, 357] on input "b. Adjust task durations within their float to distribute resource usage evenly…" at bounding box center [401, 351] width 0 height 12
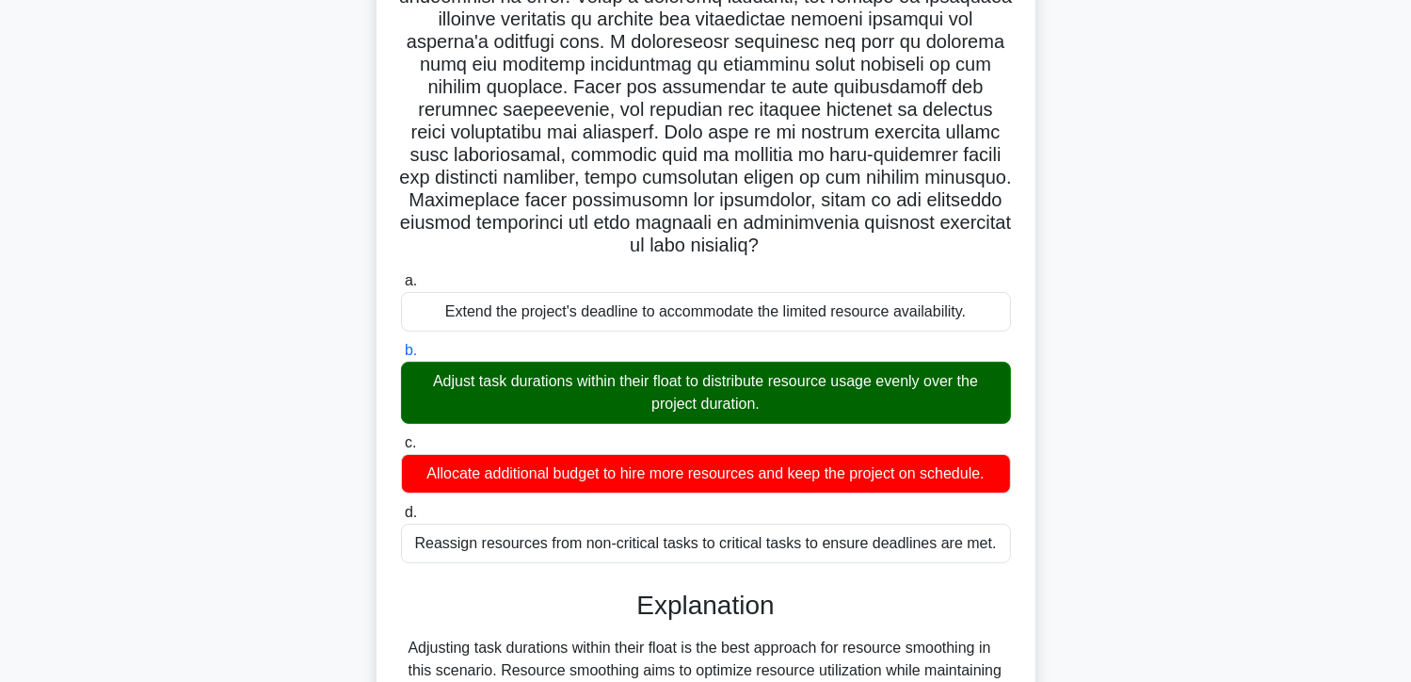
click at [742, 402] on div "Adjust task durations within their float to distribute resource usage evenly ov…" at bounding box center [706, 393] width 610 height 62
click at [401, 357] on input "b. Adjust task durations within their float to distribute resource usage evenly…" at bounding box center [401, 351] width 0 height 12
click at [742, 402] on div "Adjust task durations within their float to distribute resource usage evenly ov…" at bounding box center [706, 393] width 610 height 62
click at [401, 357] on input "b. Adjust task durations within their float to distribute resource usage evenly…" at bounding box center [401, 351] width 0 height 12
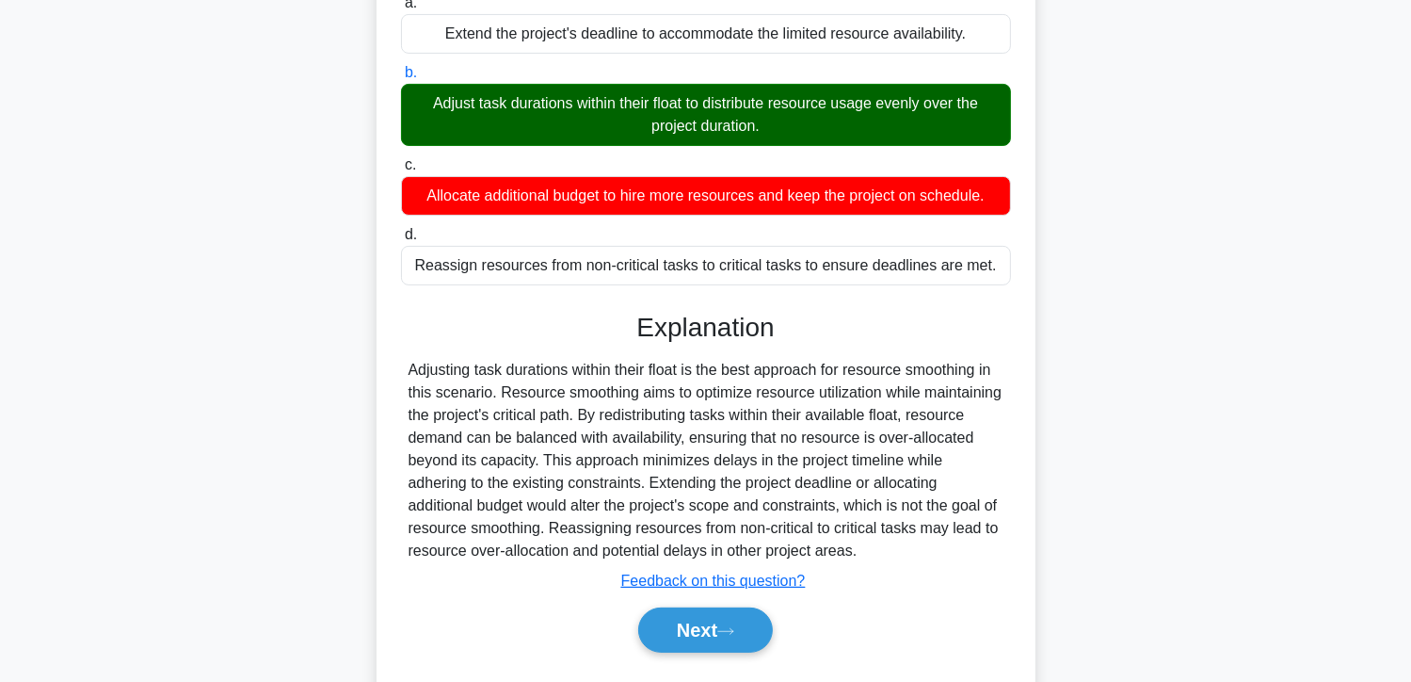
scroll to position [569, 0]
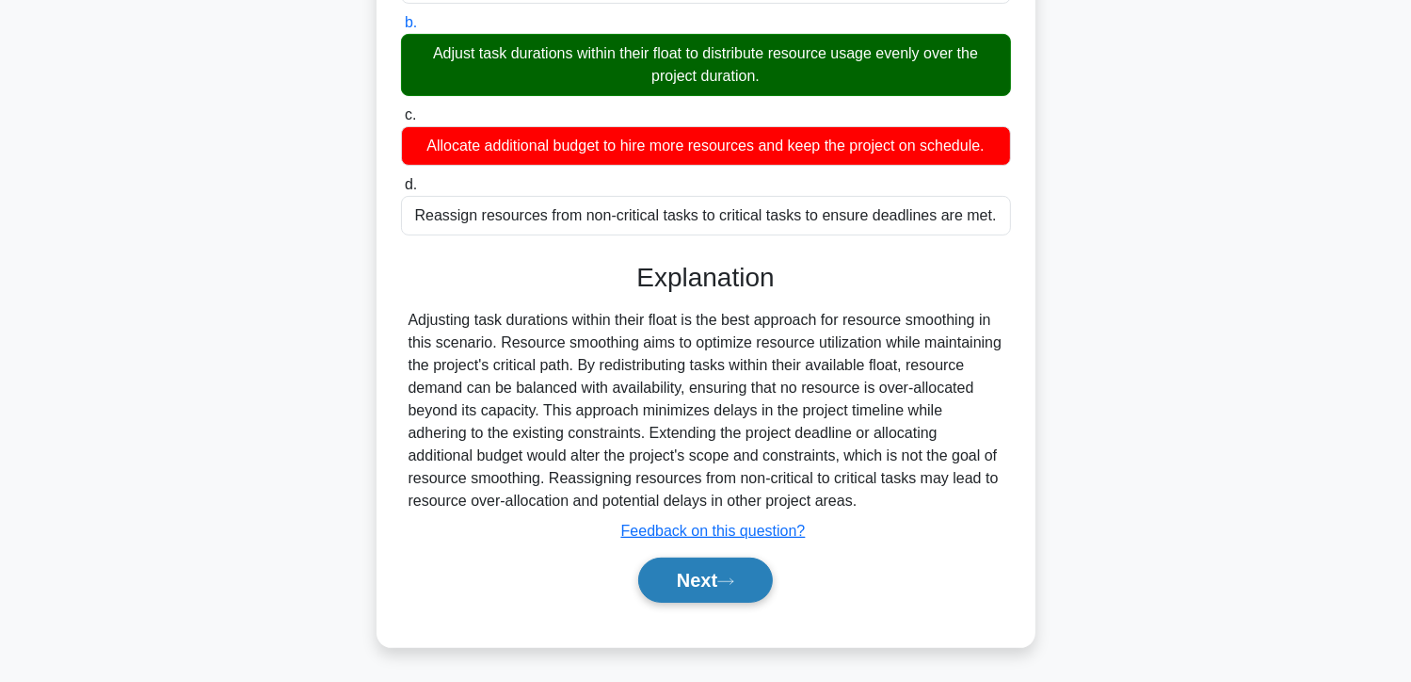
click at [710, 565] on button "Next" at bounding box center [705, 579] width 135 height 45
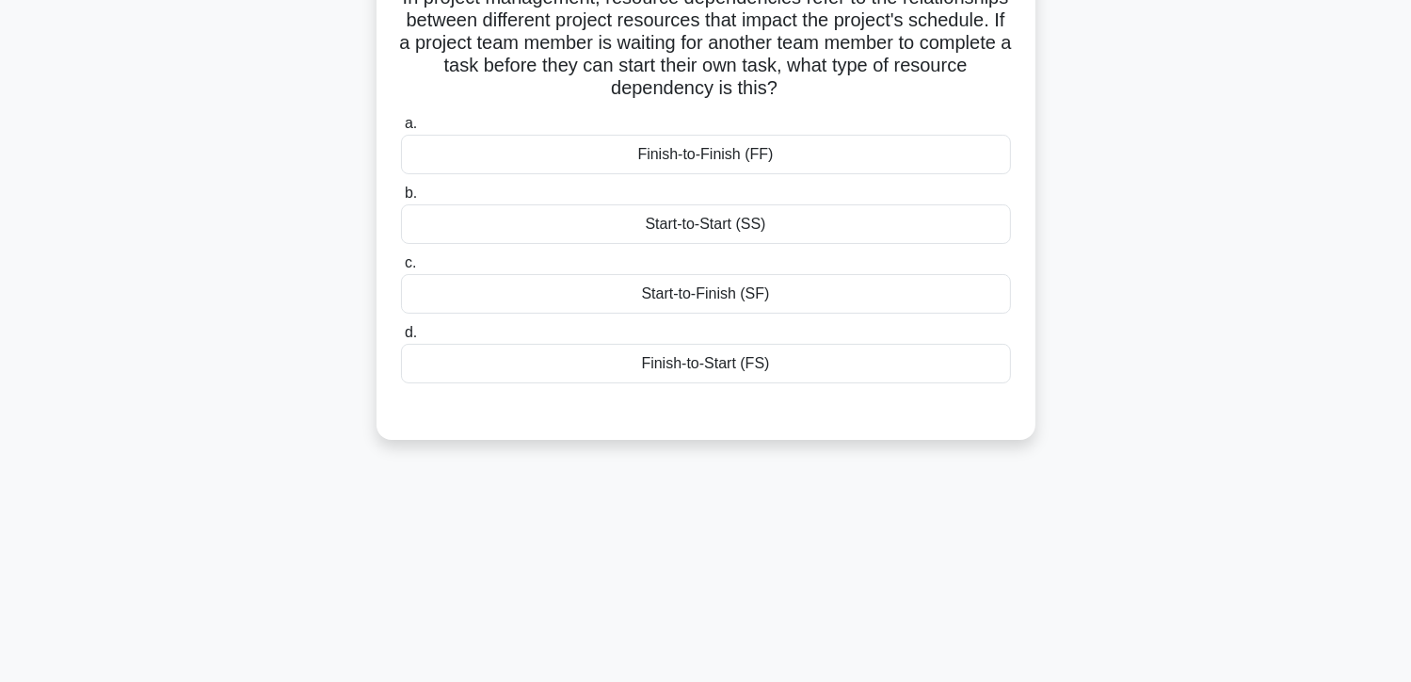
scroll to position [0, 0]
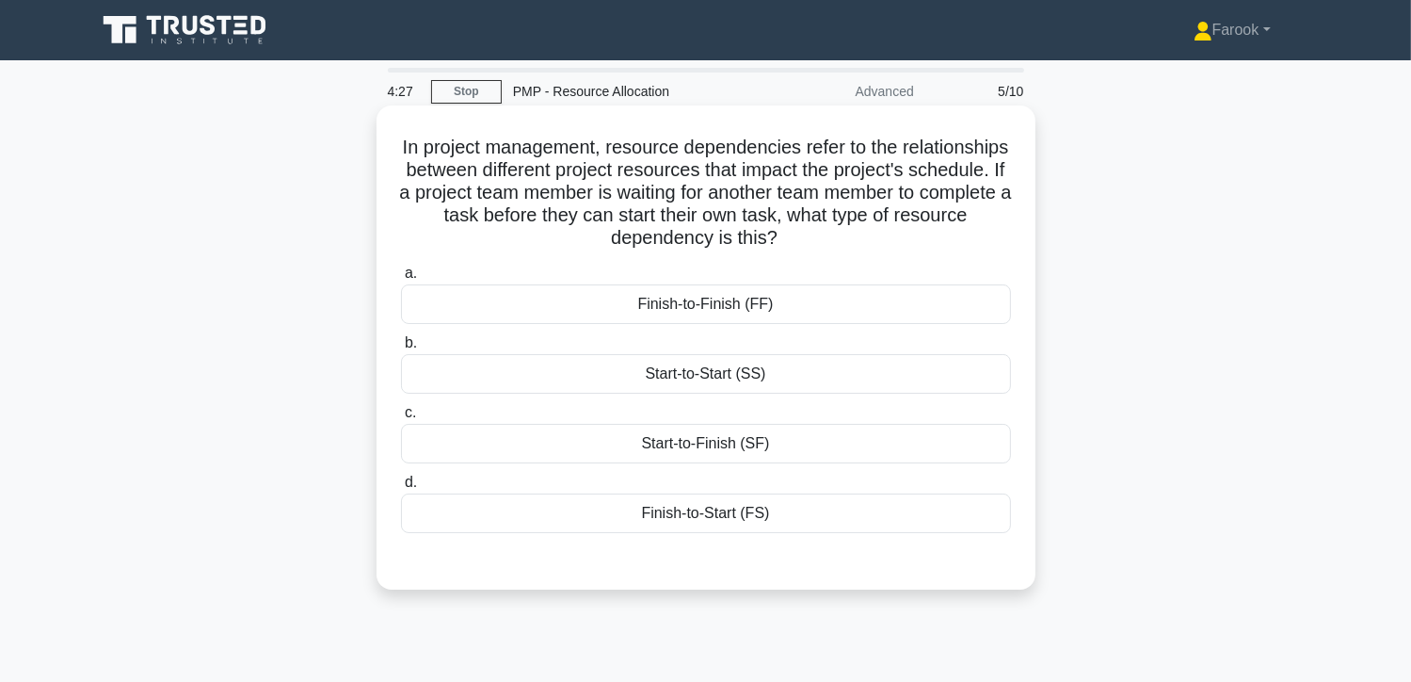
click at [696, 522] on div "Finish-to-Start (FS)" at bounding box center [706, 513] width 610 height 40
click at [401, 489] on input "d. Finish-to-Start (FS)" at bounding box center [401, 482] width 0 height 12
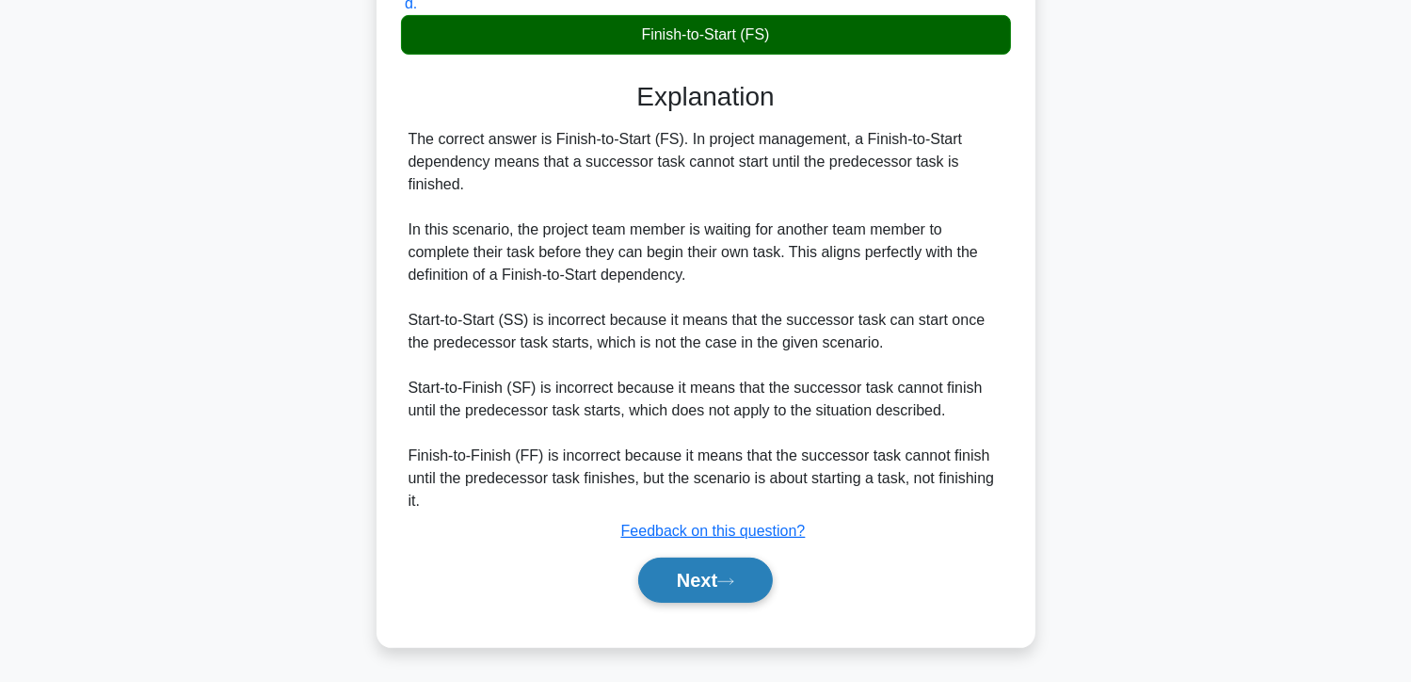
click at [666, 587] on button "Next" at bounding box center [705, 579] width 135 height 45
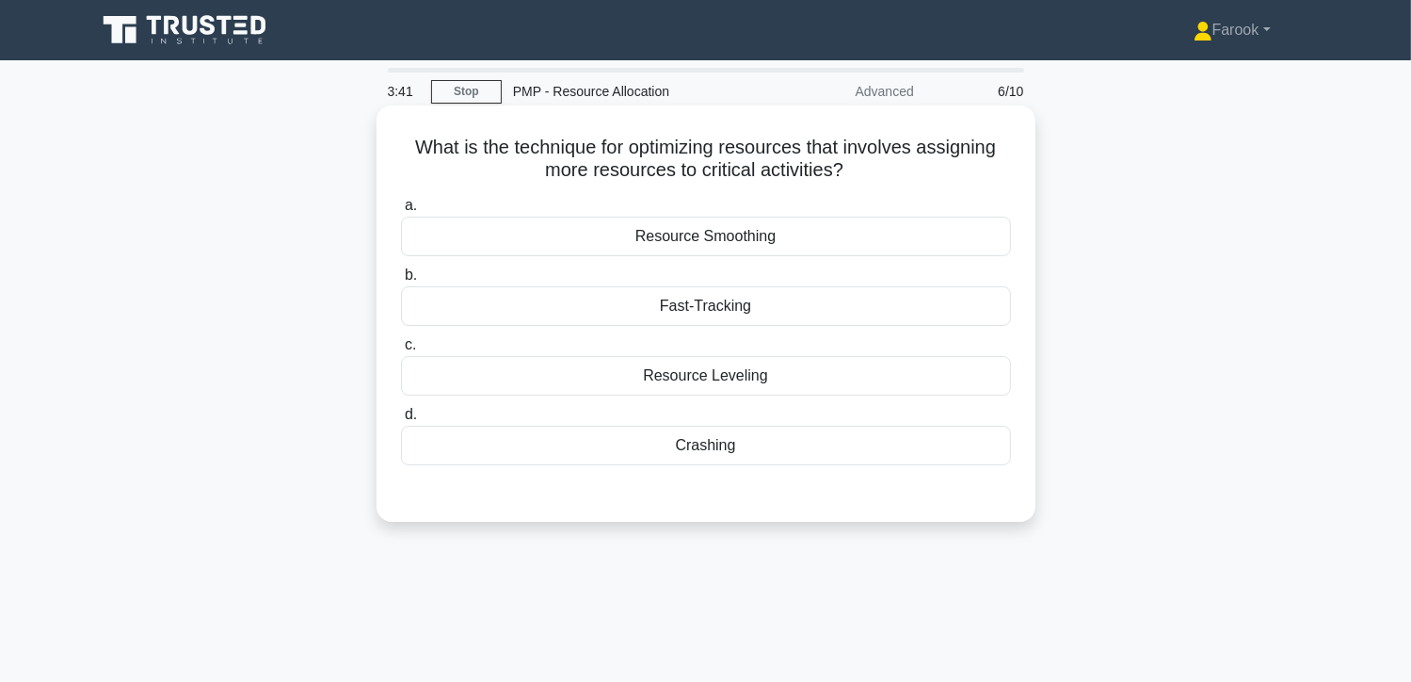
click at [723, 455] on div "Crashing" at bounding box center [706, 446] width 610 height 40
click at [401, 421] on input "d. Crashing" at bounding box center [401, 415] width 0 height 12
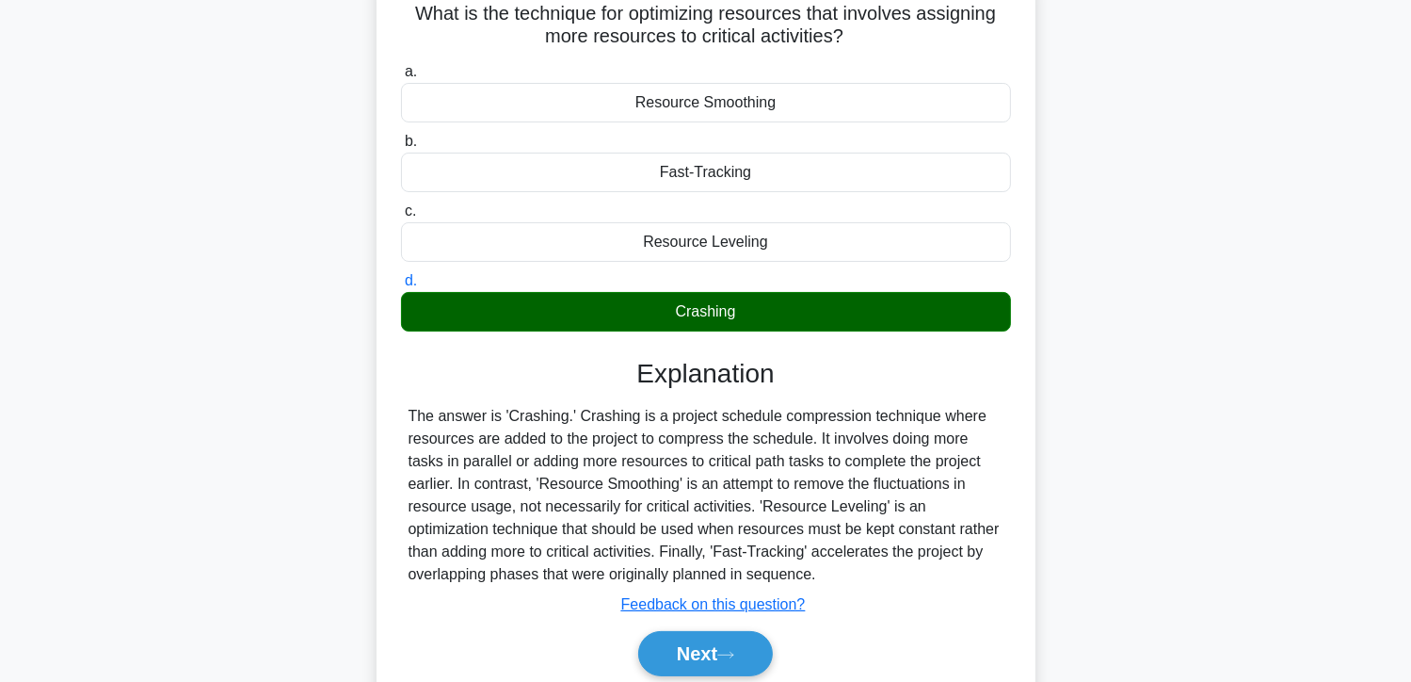
scroll to position [335, 0]
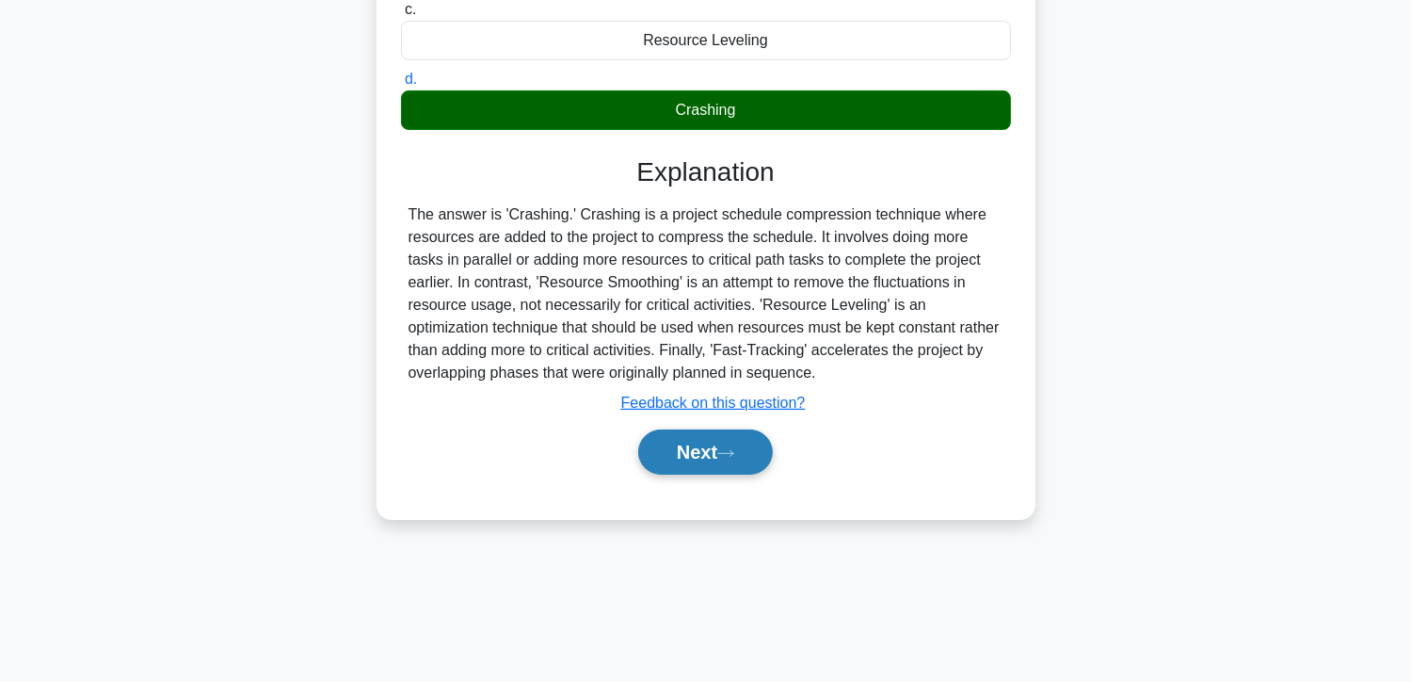
click at [716, 460] on button "Next" at bounding box center [705, 451] width 135 height 45
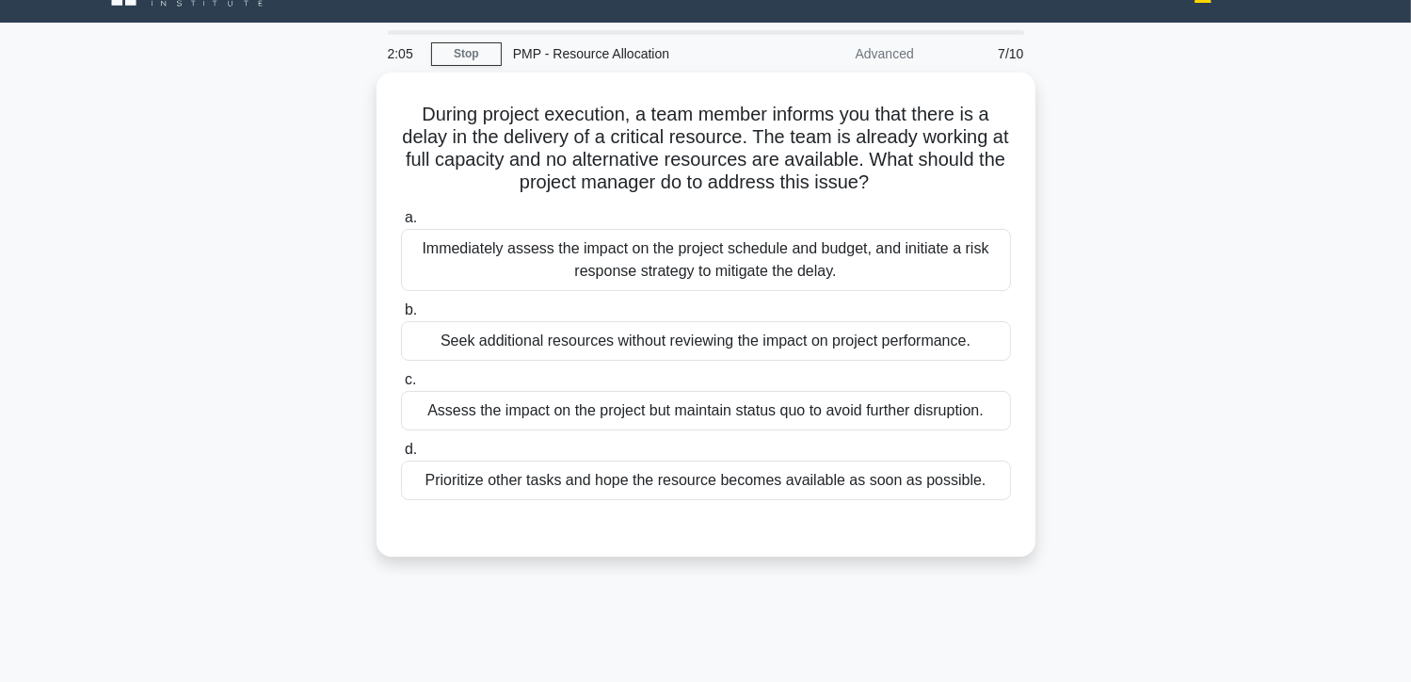
scroll to position [0, 0]
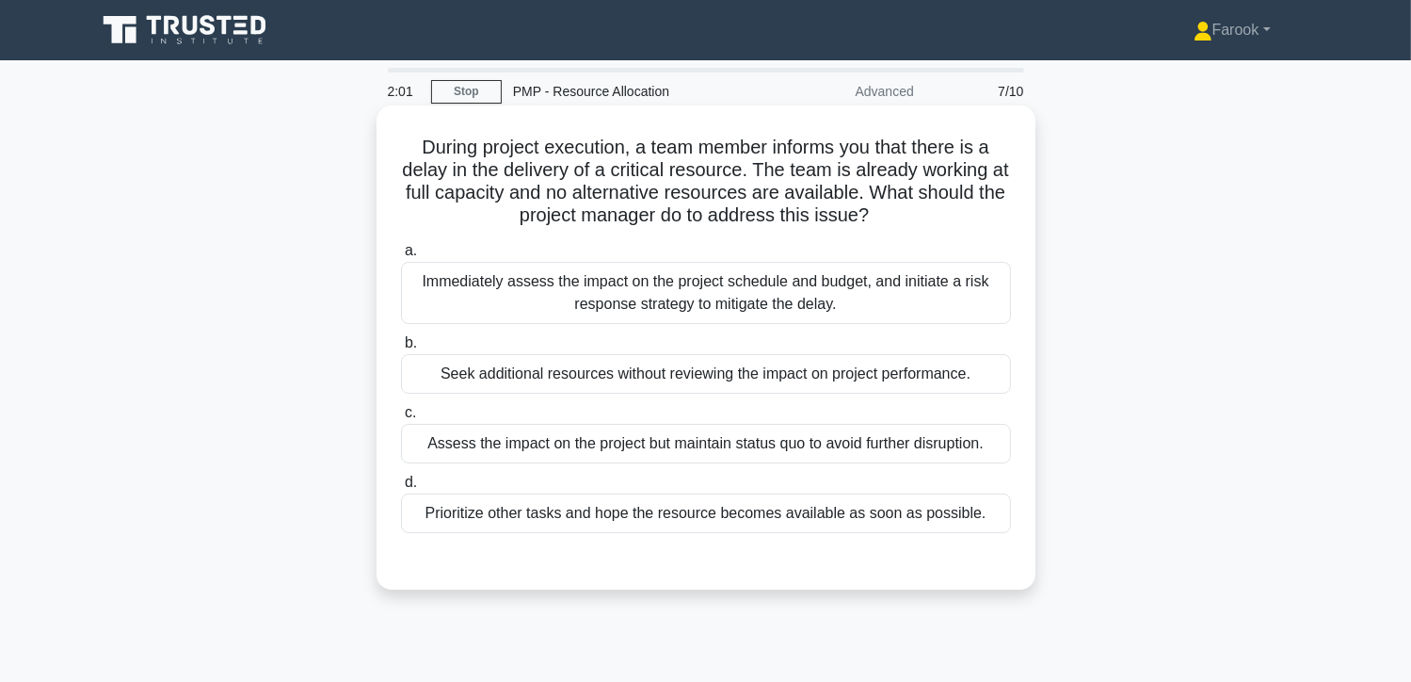
click at [892, 284] on div "Immediately assess the impact on the project schedule and budget, and initiate …" at bounding box center [706, 293] width 610 height 62
click at [401, 257] on input "a. Immediately assess the impact on the project schedule and budget, and initia…" at bounding box center [401, 251] width 0 height 12
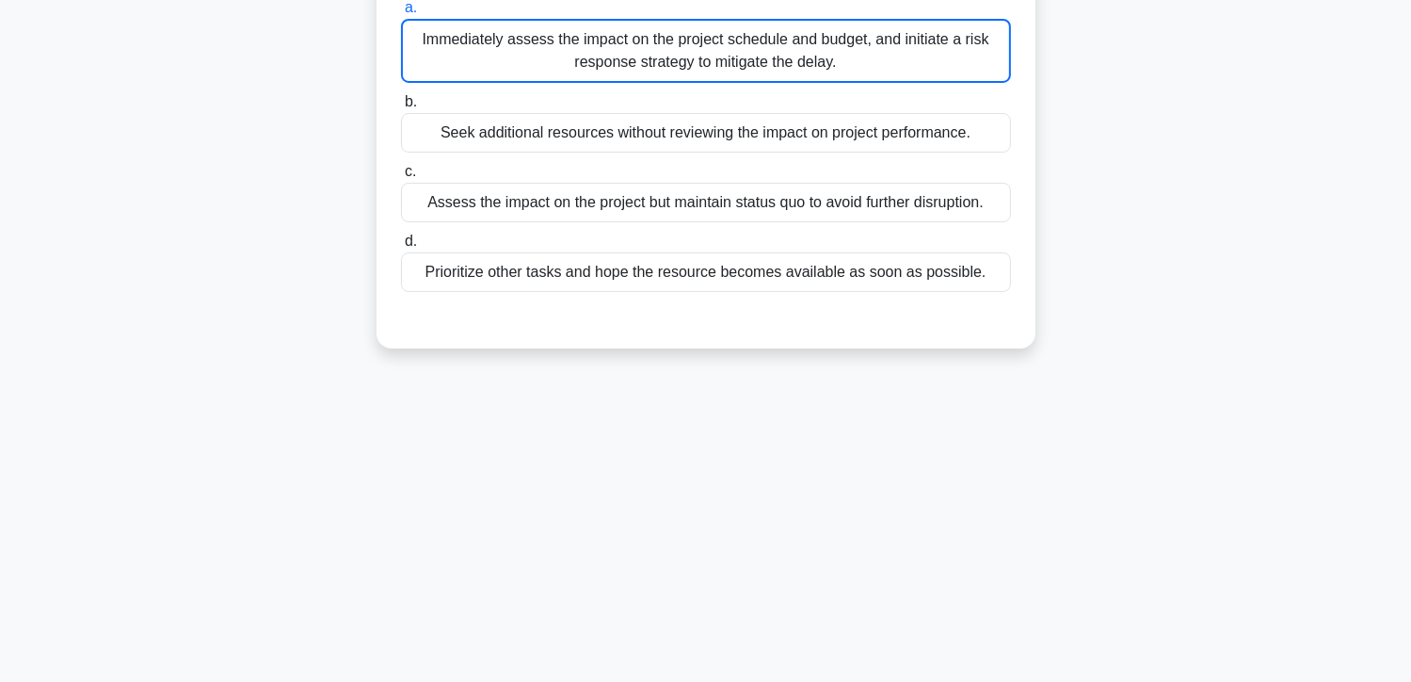
scroll to position [335, 0]
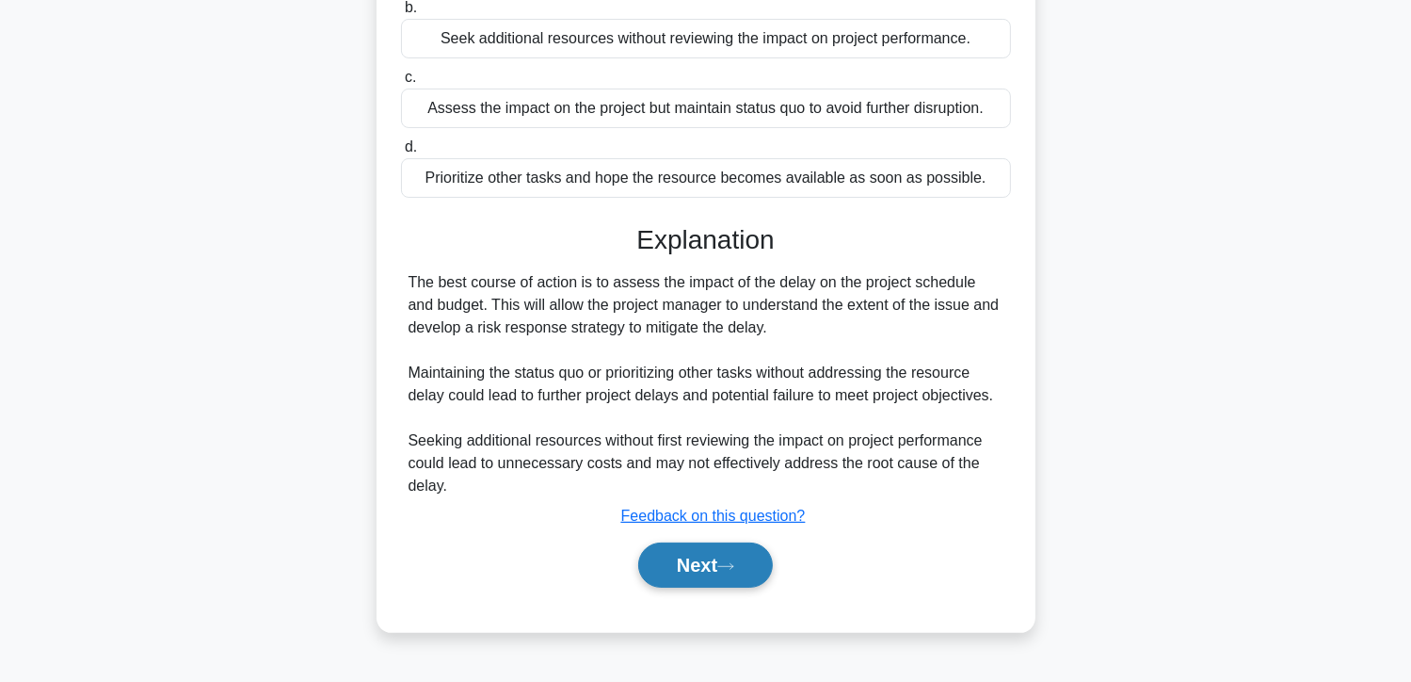
click at [689, 579] on button "Next" at bounding box center [705, 564] width 135 height 45
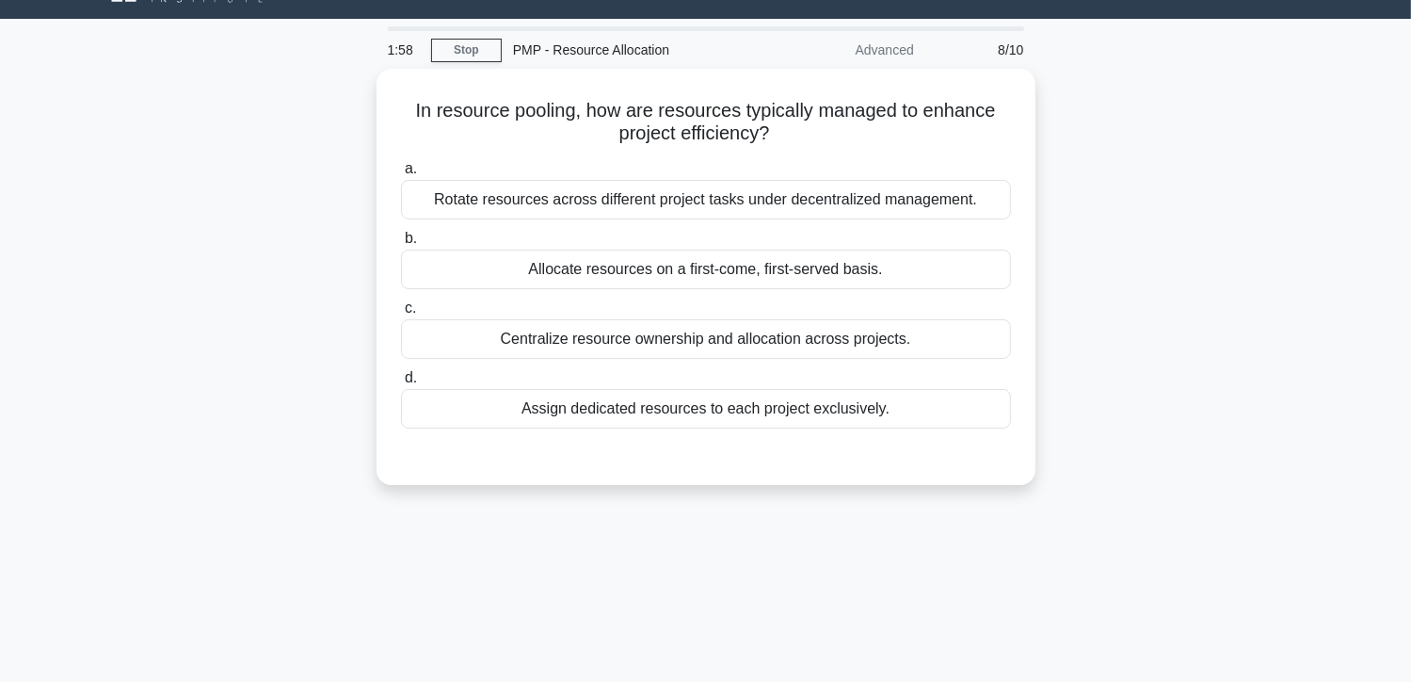
scroll to position [0, 0]
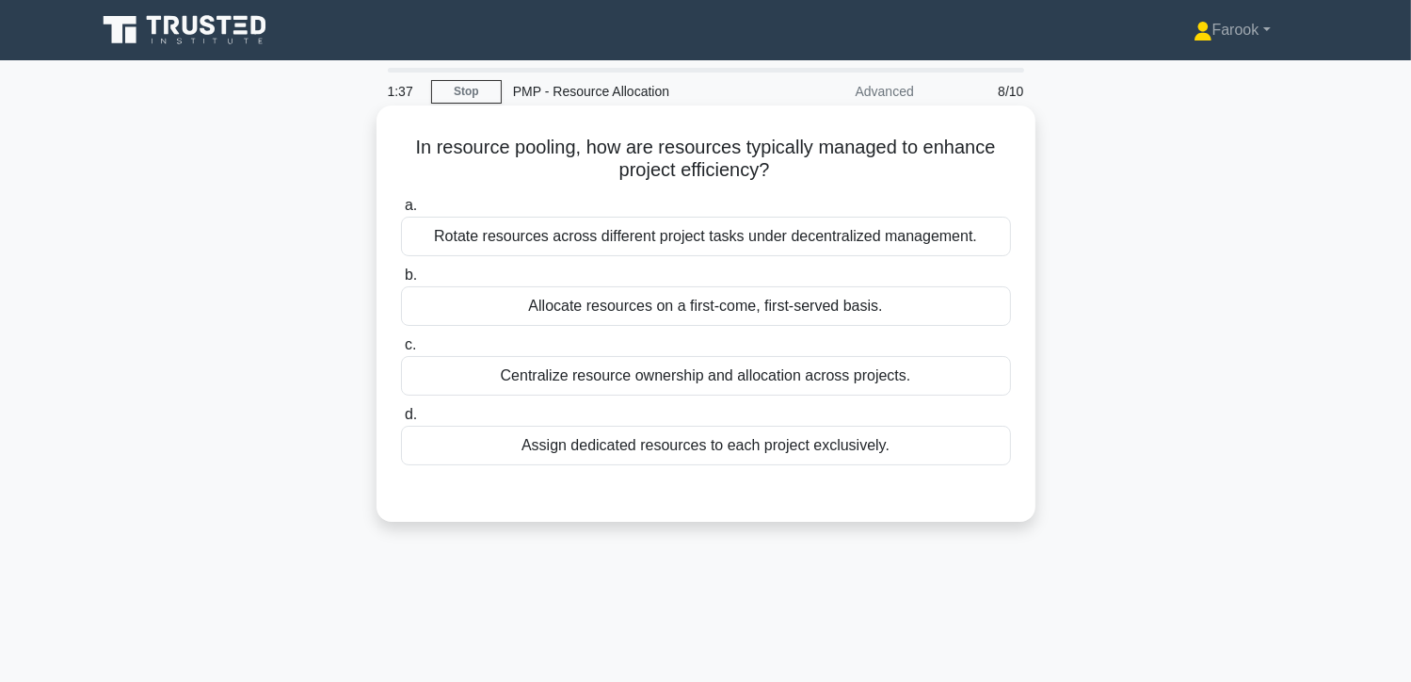
click at [668, 375] on div "Centralize resource ownership and allocation across projects." at bounding box center [706, 376] width 610 height 40
click at [401, 351] on input "c. Centralize resource ownership and allocation across projects." at bounding box center [401, 345] width 0 height 12
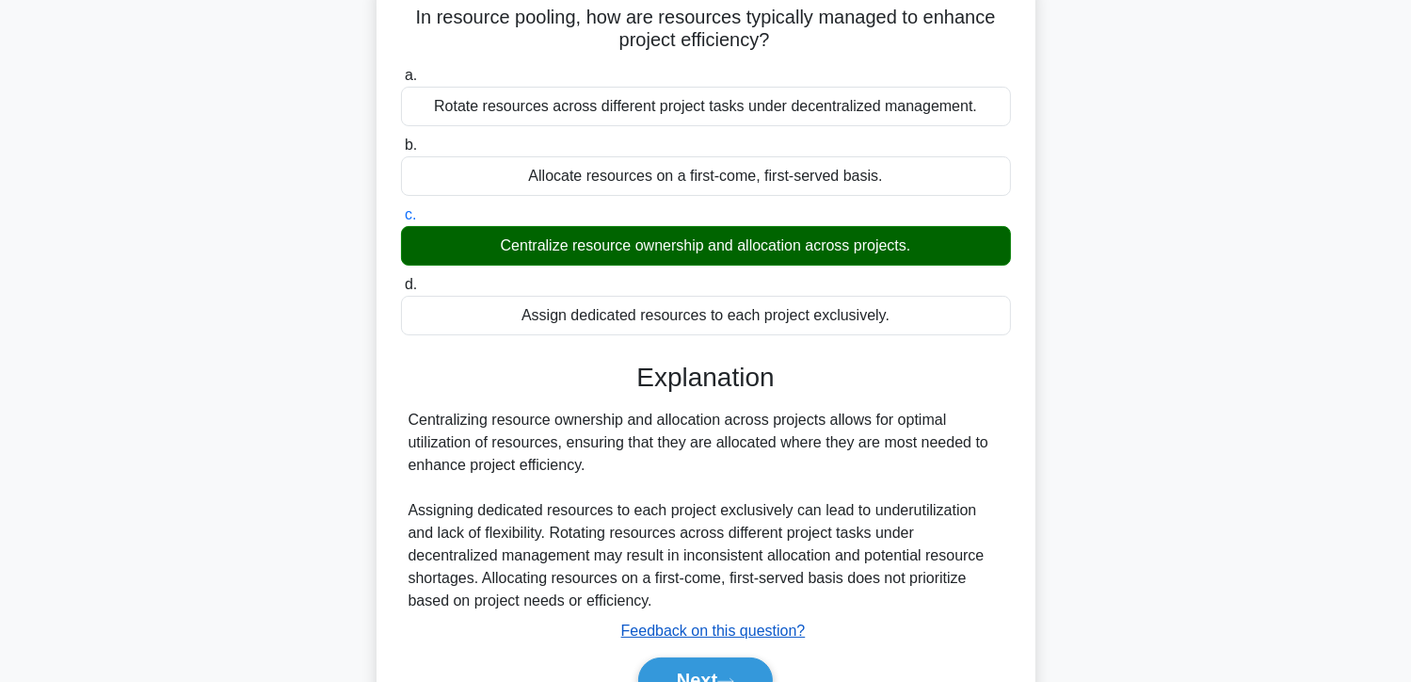
scroll to position [335, 0]
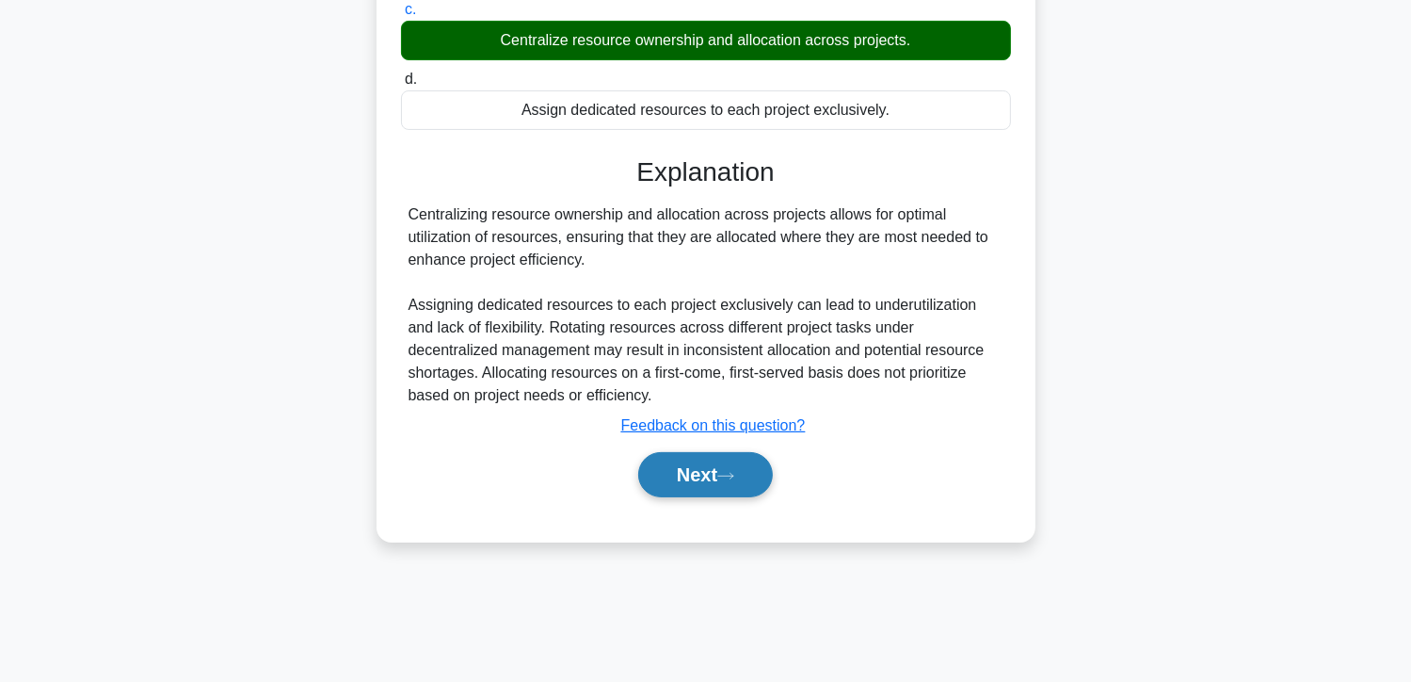
click at [669, 489] on button "Next" at bounding box center [705, 474] width 135 height 45
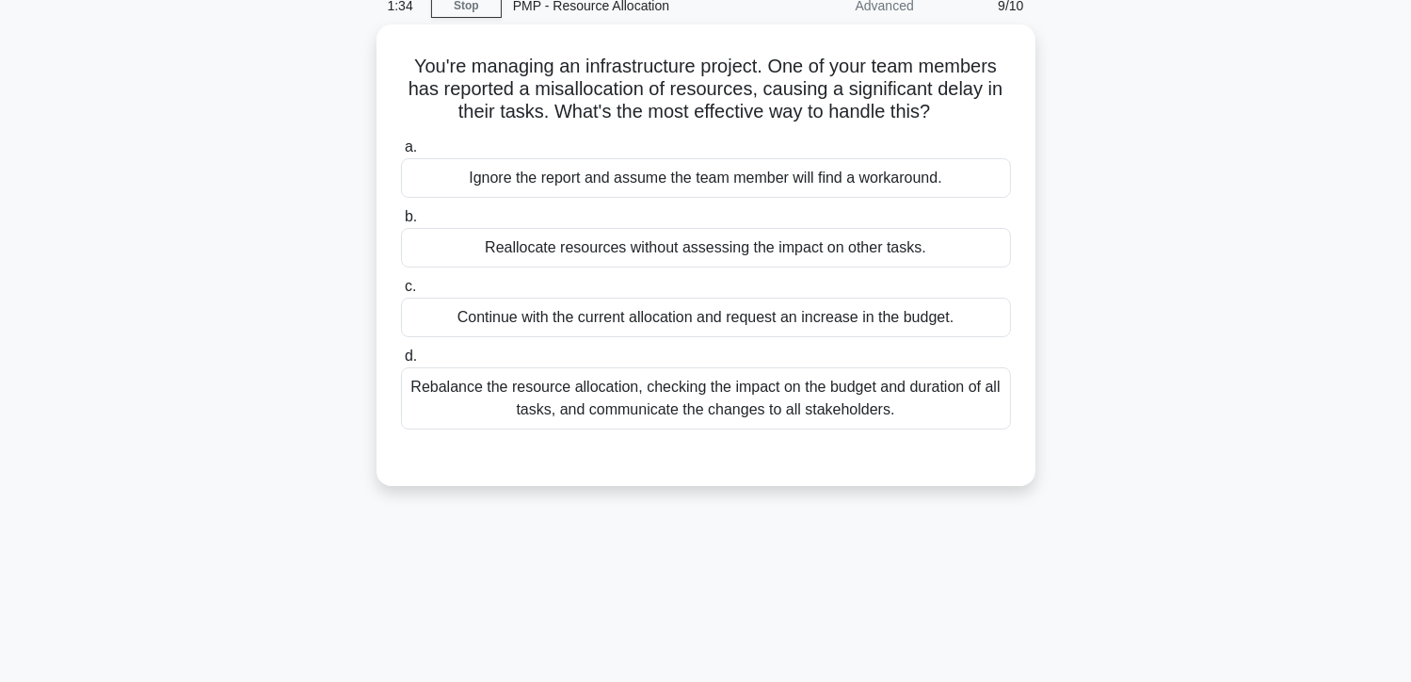
scroll to position [53, 0]
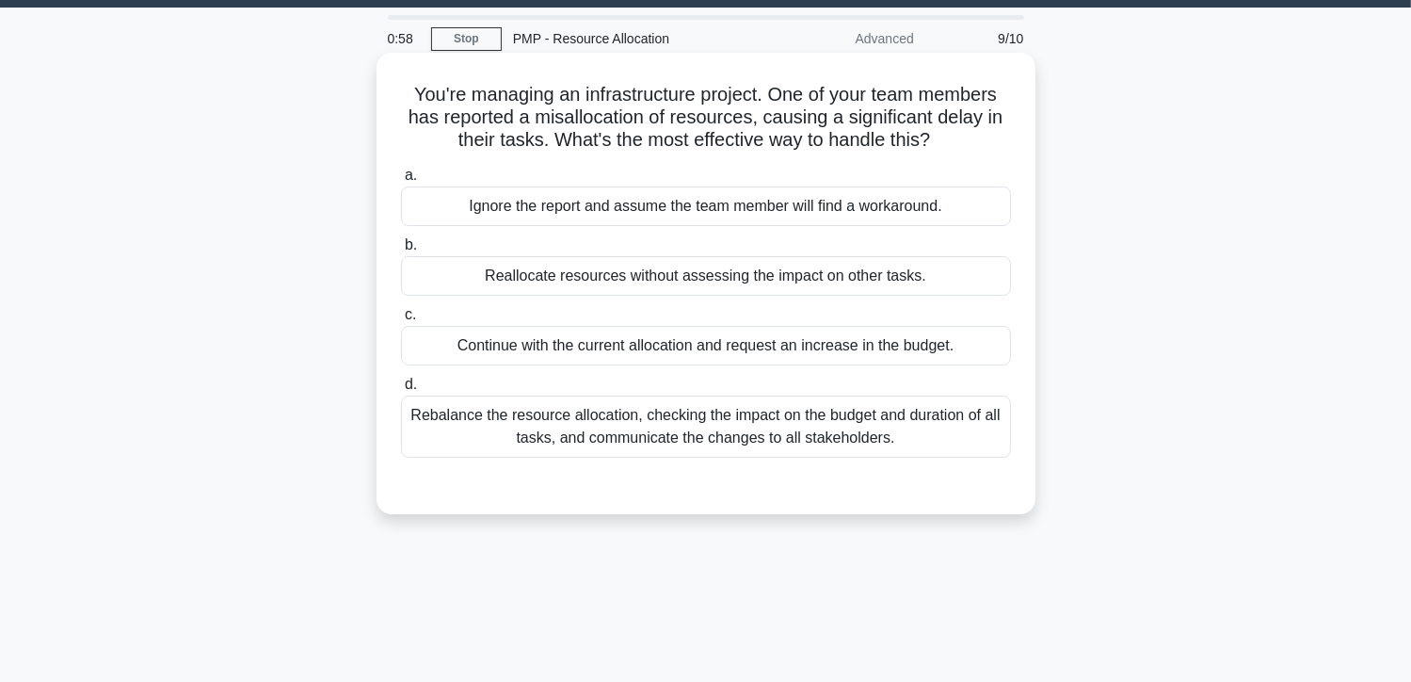
click at [630, 442] on div "Rebalance the resource allocation, checking the impact on the budget and durati…" at bounding box center [706, 426] width 610 height 62
click at [401, 391] on input "d. Rebalance the resource allocation, checking the impact on the budget and dur…" at bounding box center [401, 384] width 0 height 12
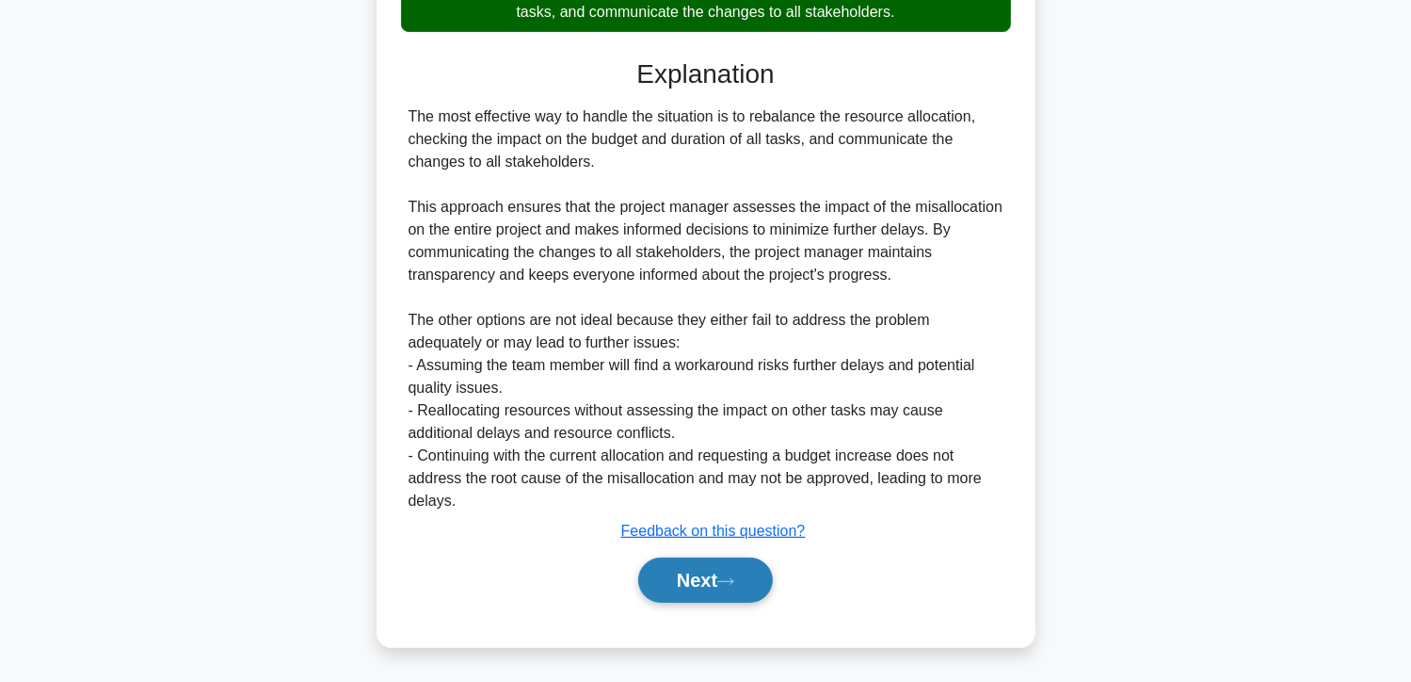
click at [658, 583] on button "Next" at bounding box center [705, 579] width 135 height 45
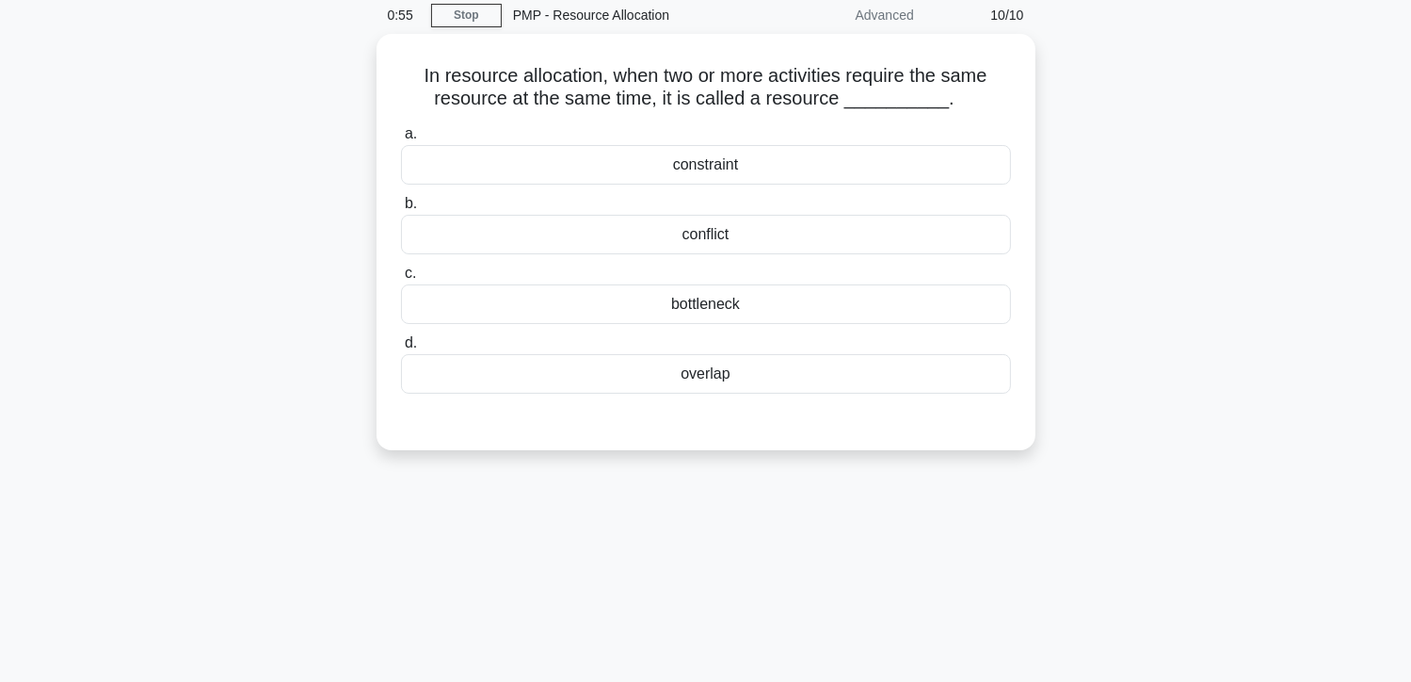
scroll to position [0, 0]
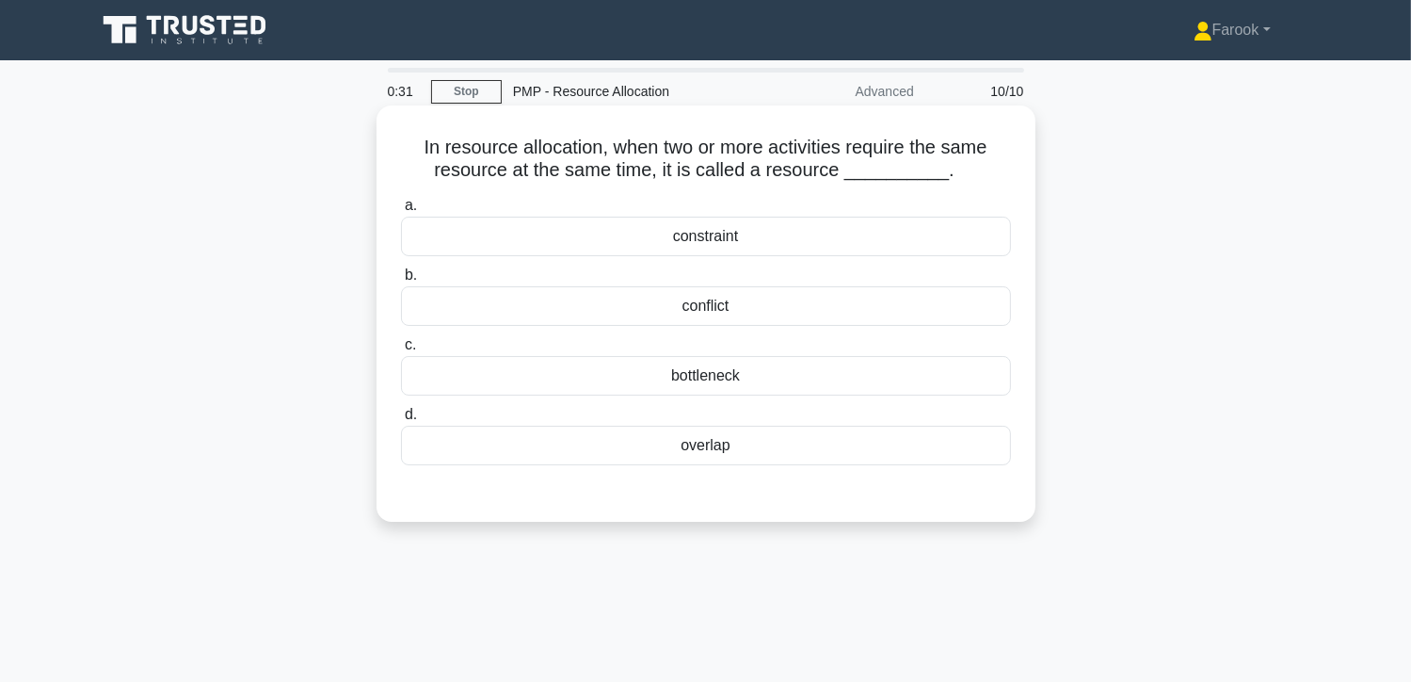
click at [675, 435] on div "overlap" at bounding box center [706, 446] width 610 height 40
click at [401, 421] on input "d. overlap" at bounding box center [401, 415] width 0 height 12
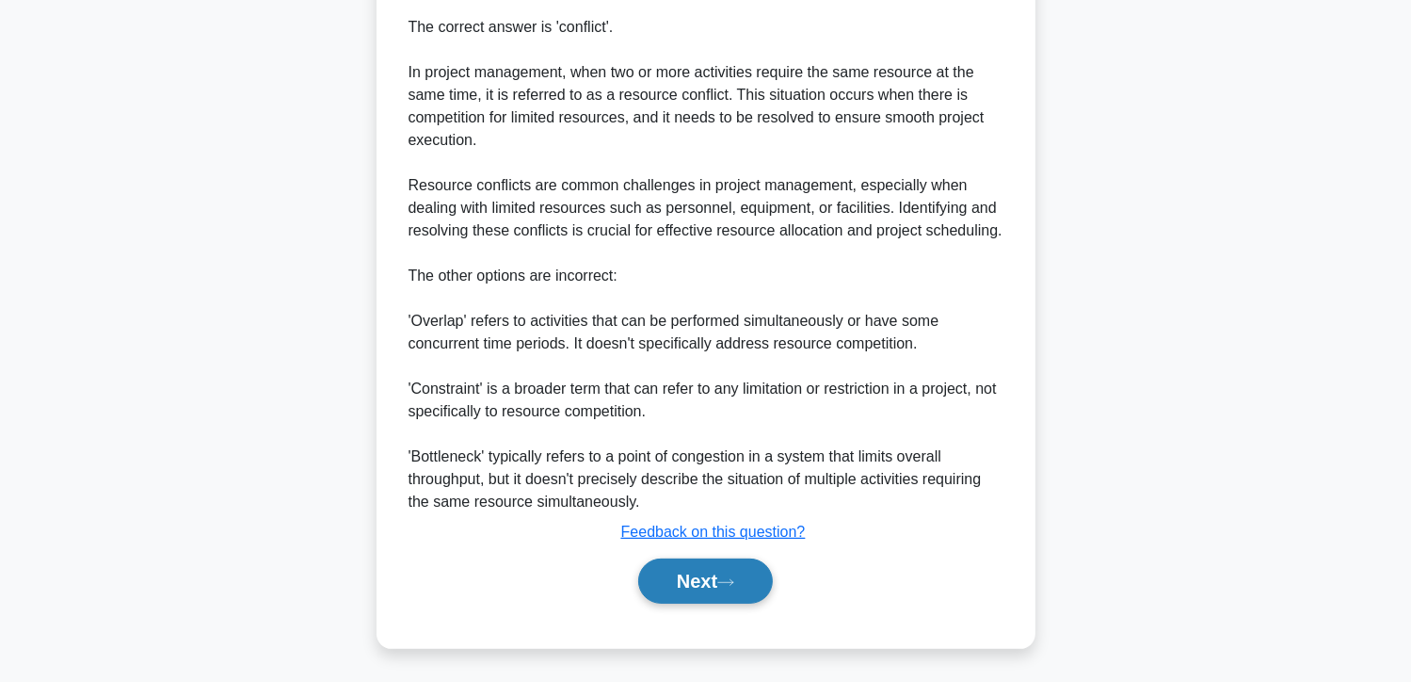
click at [680, 578] on button "Next" at bounding box center [705, 580] width 135 height 45
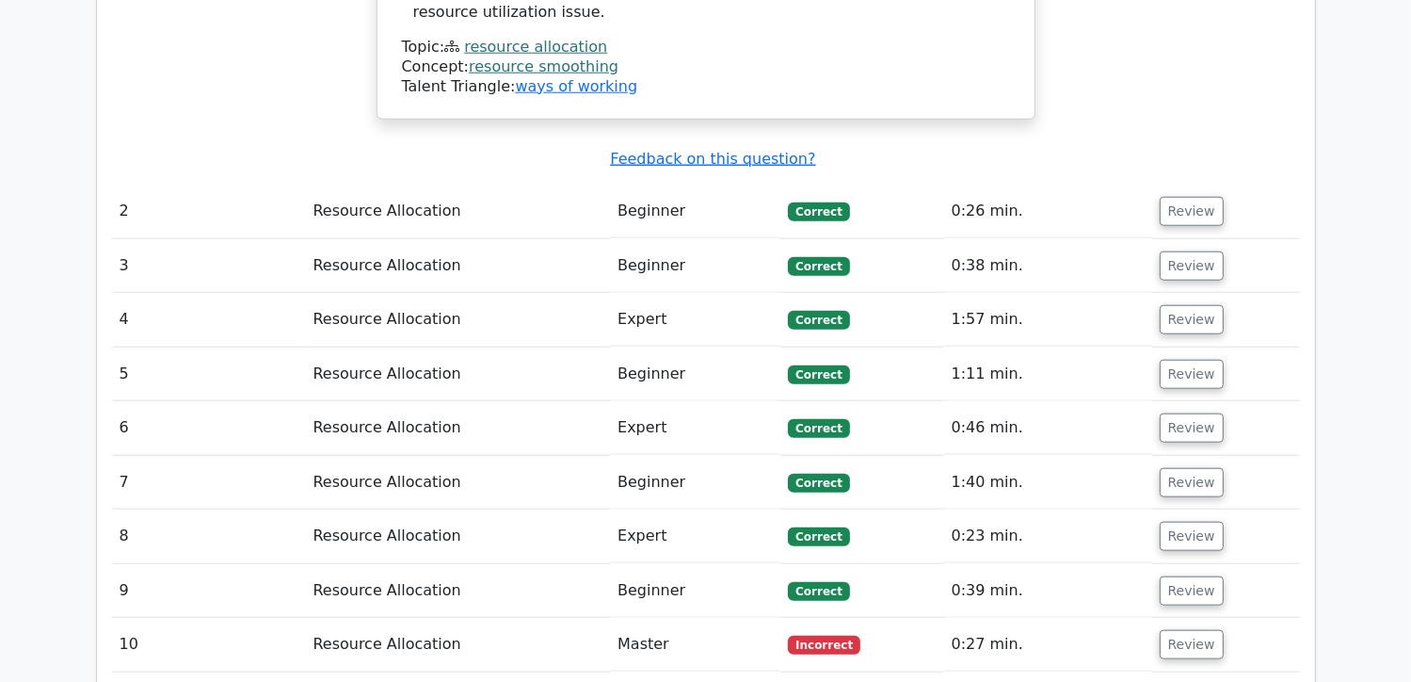
scroll to position [2074, 0]
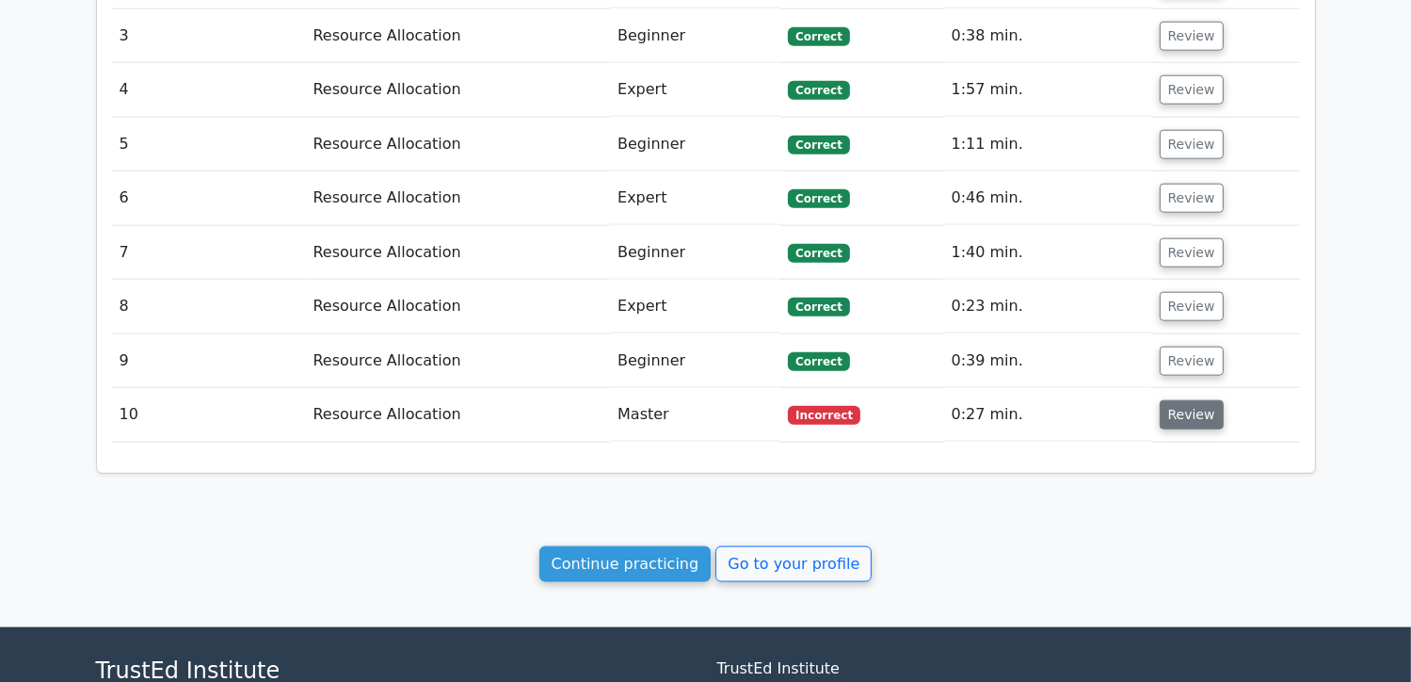
click at [1178, 400] on button "Review" at bounding box center [1192, 414] width 64 height 29
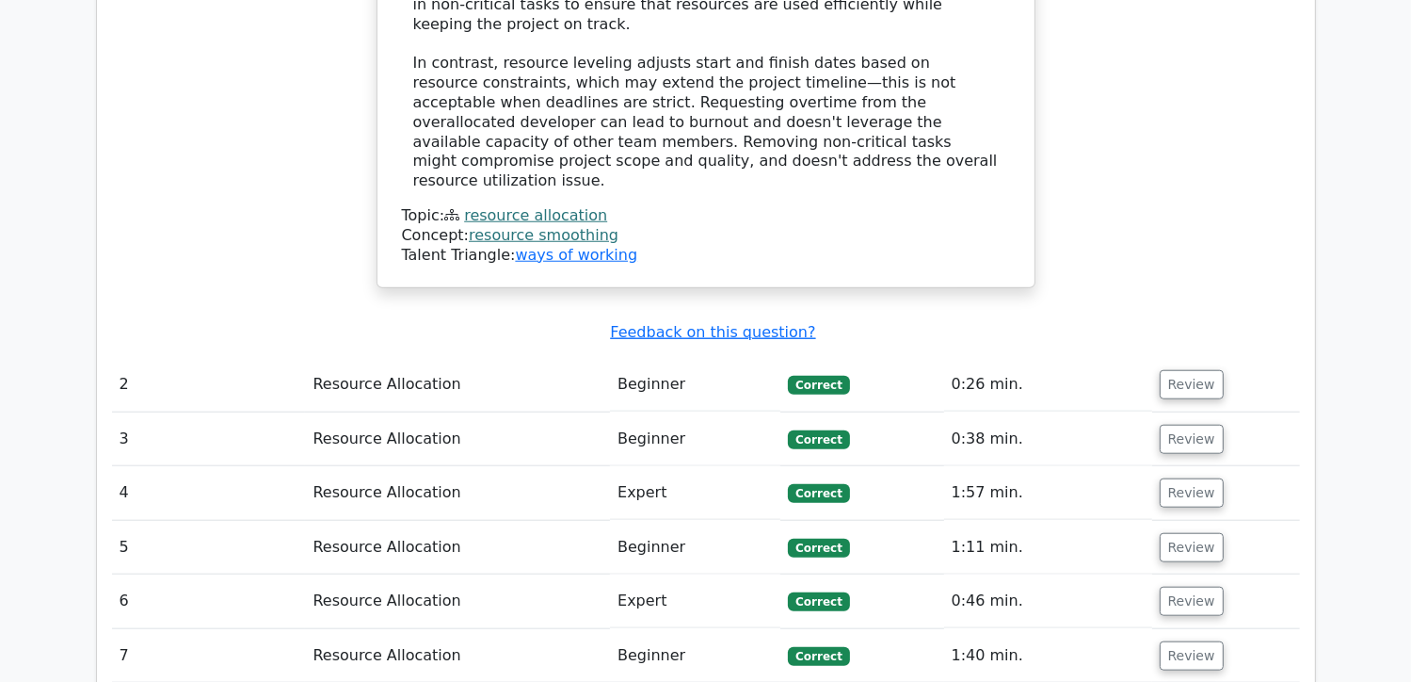
scroll to position [1695, 0]
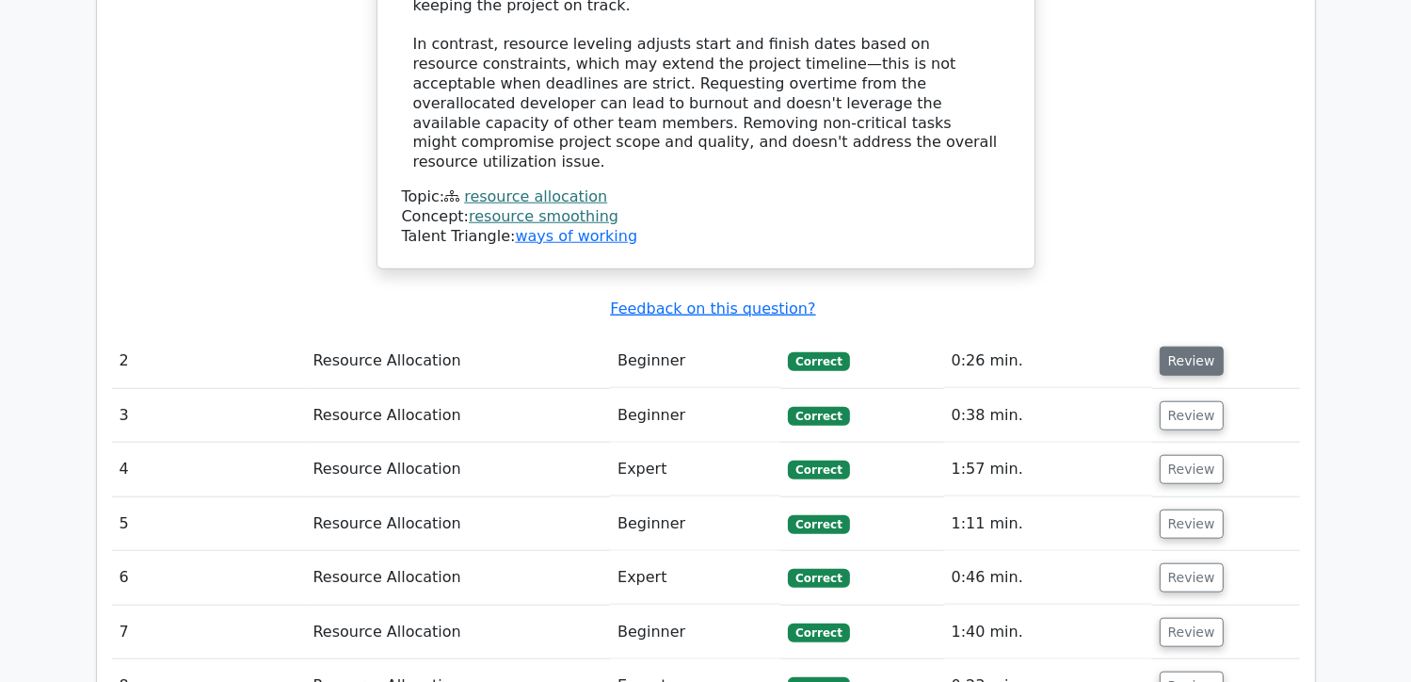
click at [1197, 346] on button "Review" at bounding box center [1192, 360] width 64 height 29
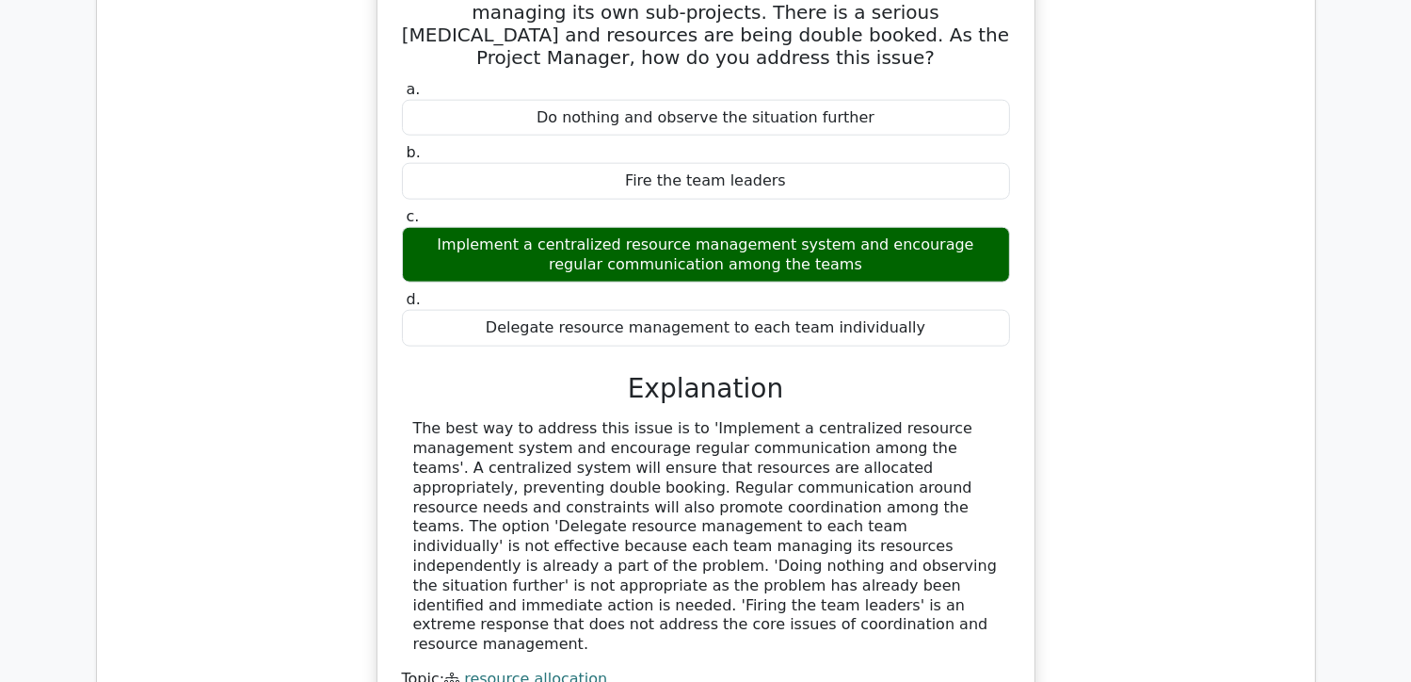
scroll to position [2165, 0]
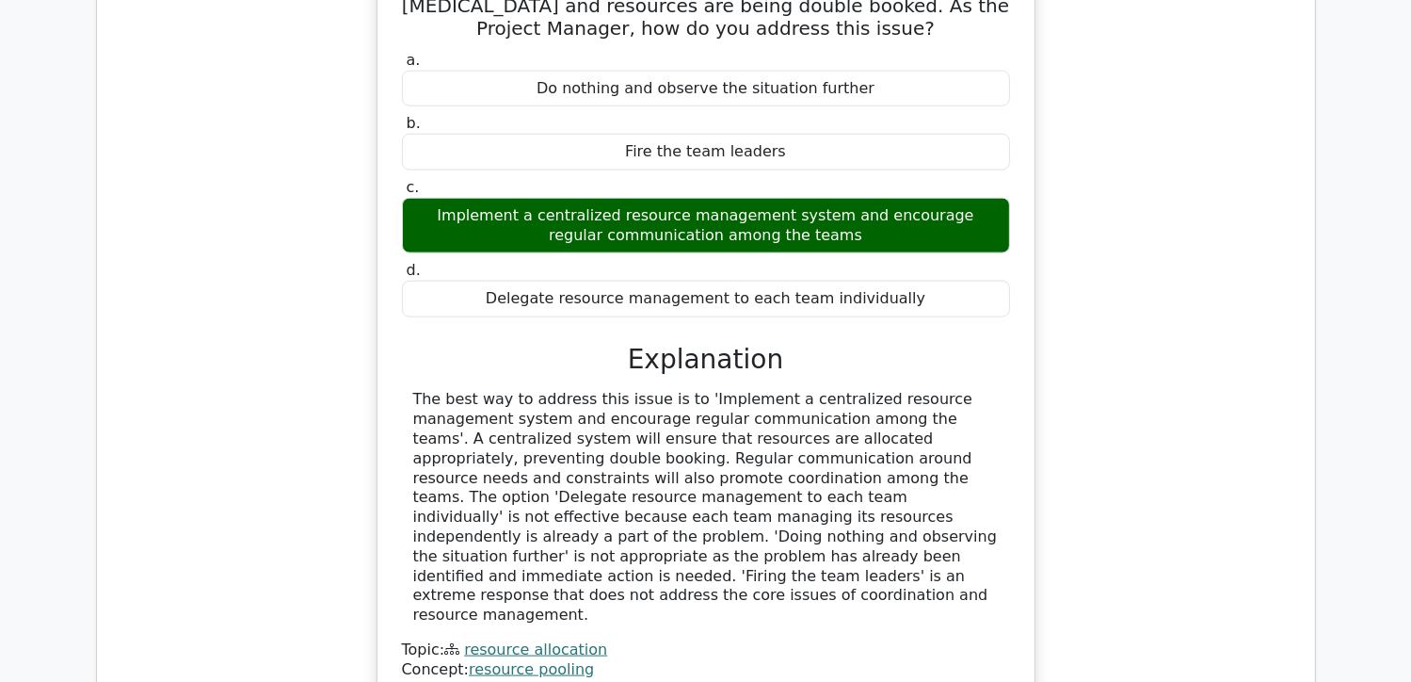
drag, startPoint x: 764, startPoint y: 399, endPoint x: 245, endPoint y: 458, distance: 522.0
click at [245, 458] on div "In a complex project with shared resources, each team is managing its own sub-p…" at bounding box center [706, 332] width 1188 height 828
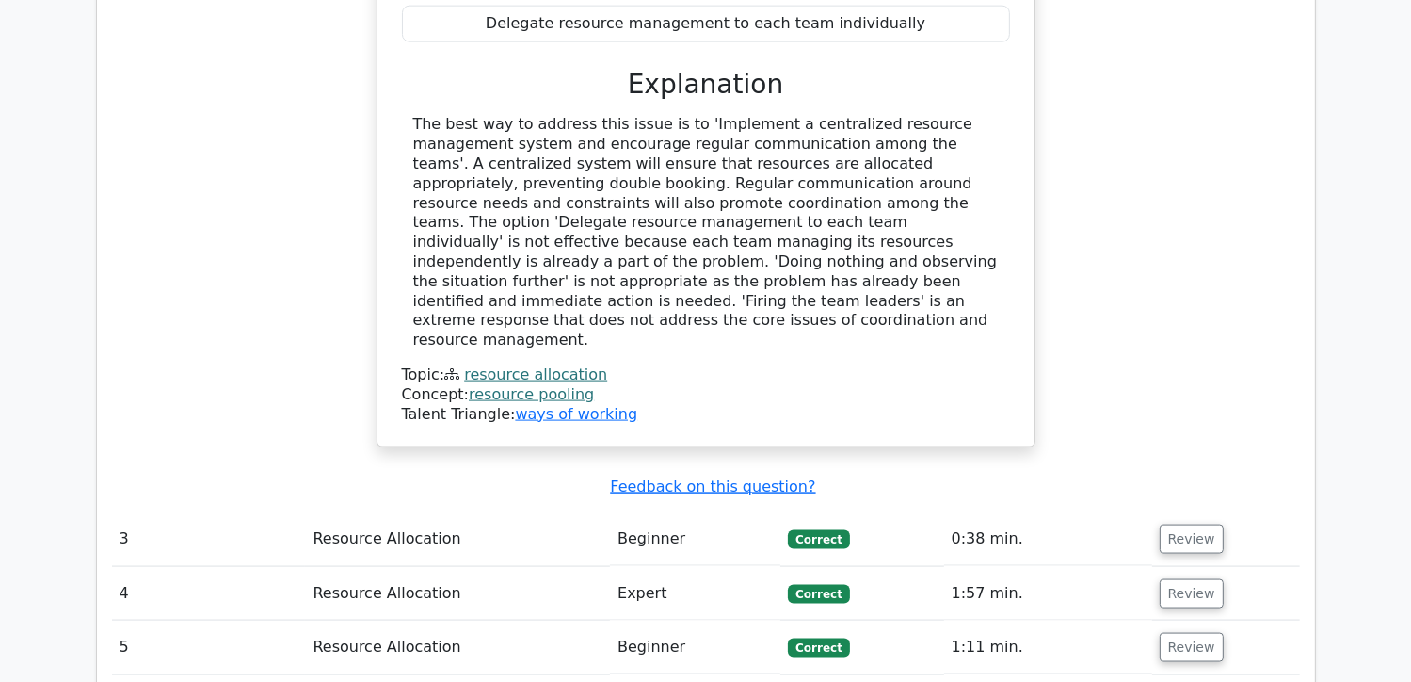
scroll to position [2542, 0]
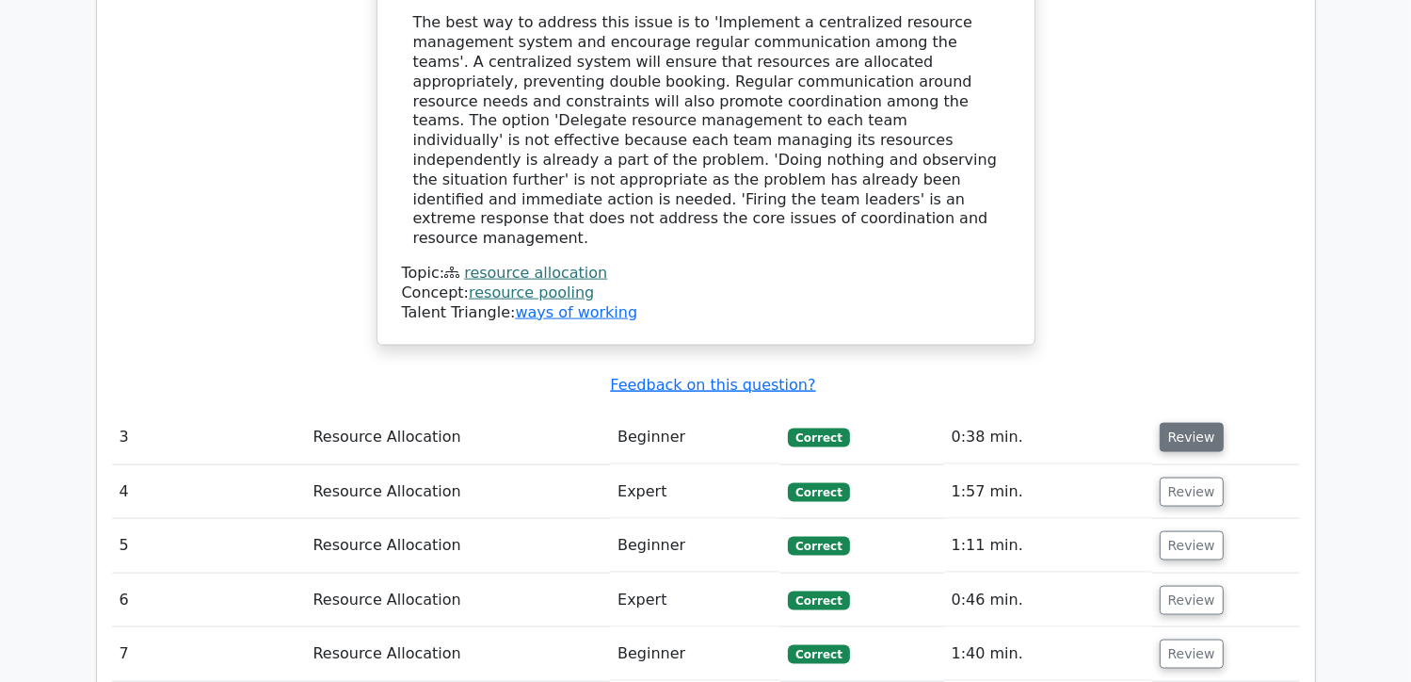
click at [1192, 423] on button "Review" at bounding box center [1192, 437] width 64 height 29
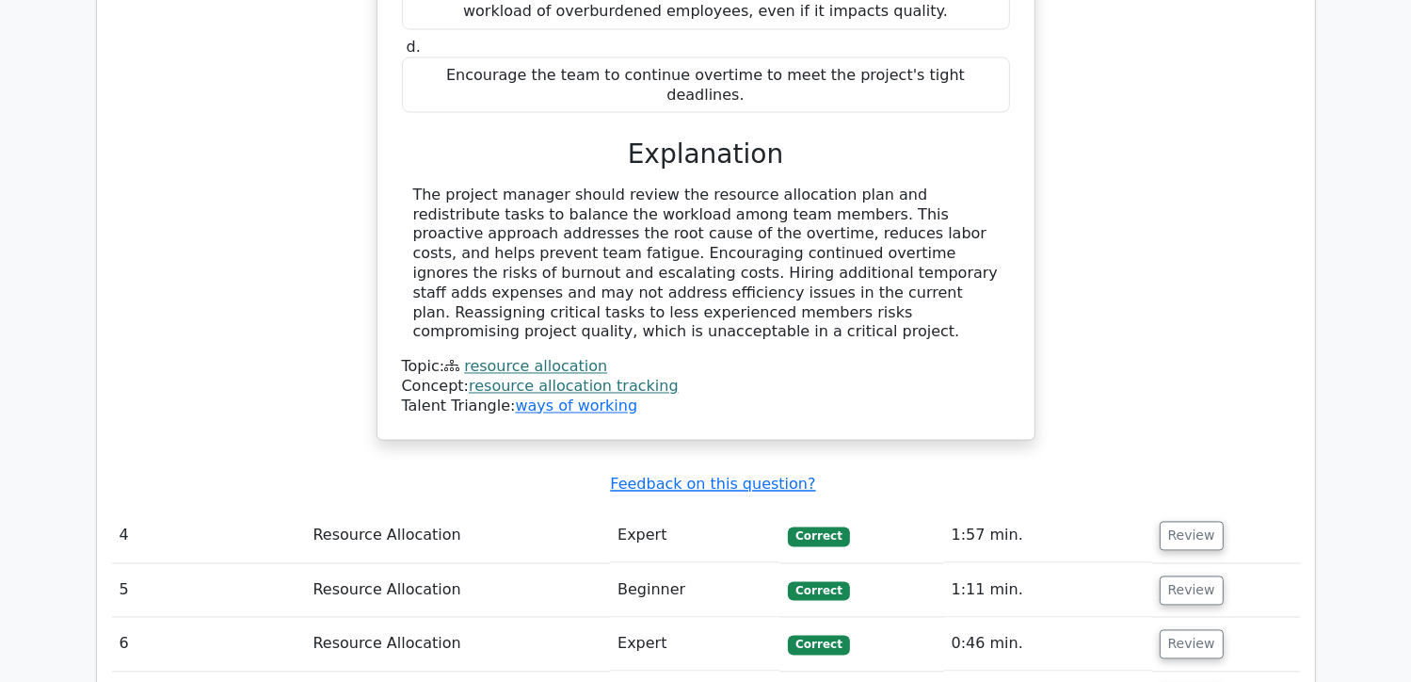
scroll to position [3389, 0]
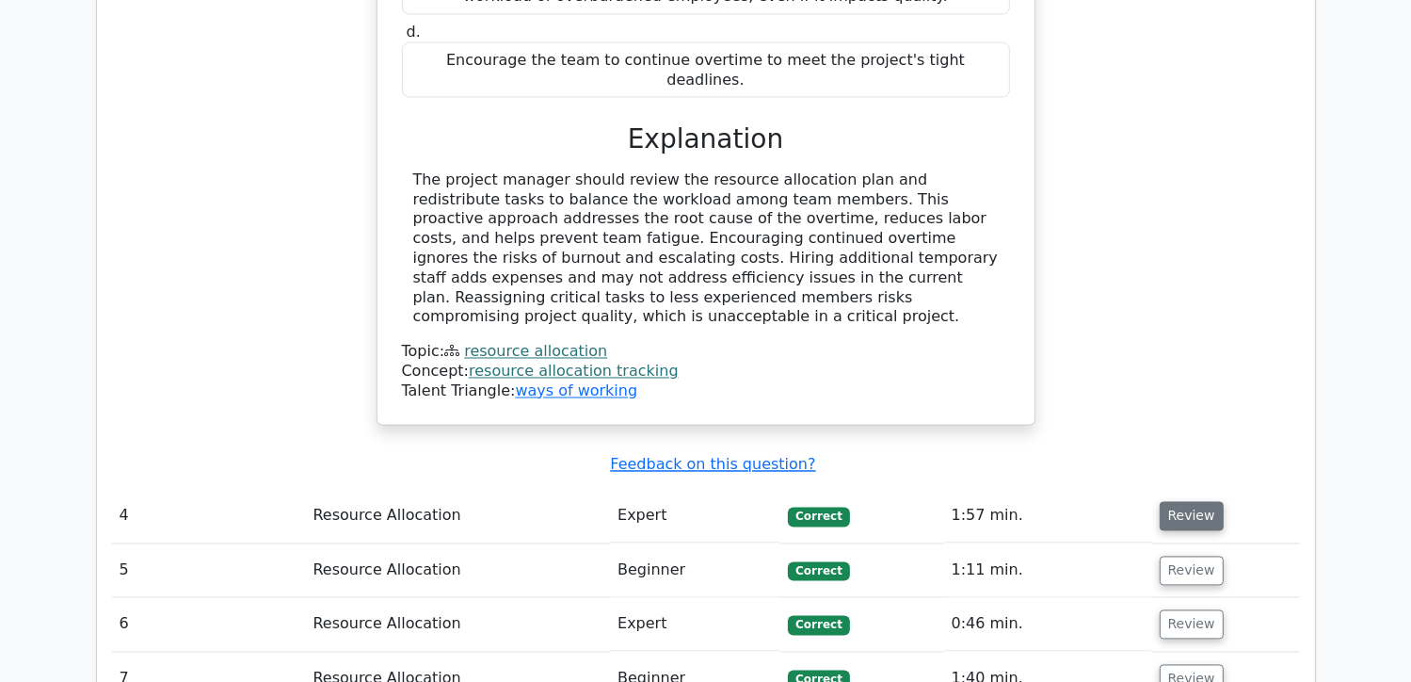
click at [1190, 502] on button "Review" at bounding box center [1192, 516] width 64 height 29
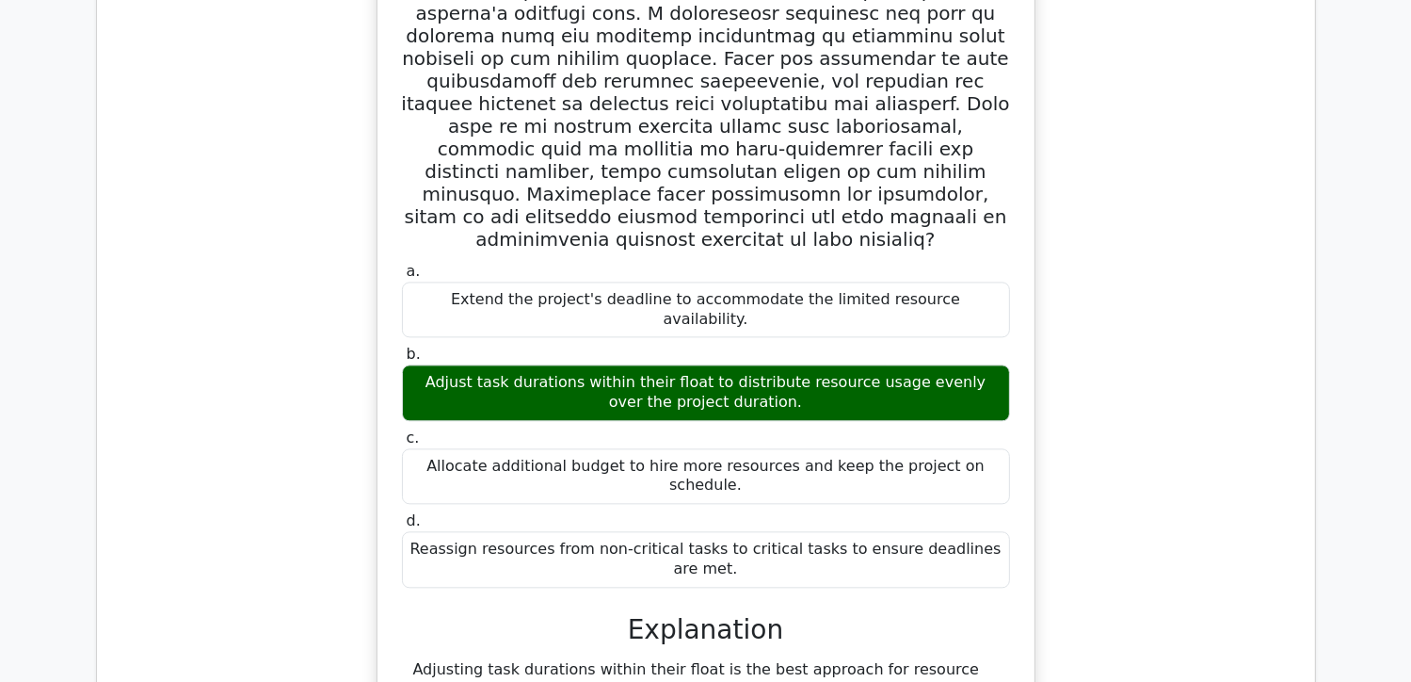
scroll to position [4237, 0]
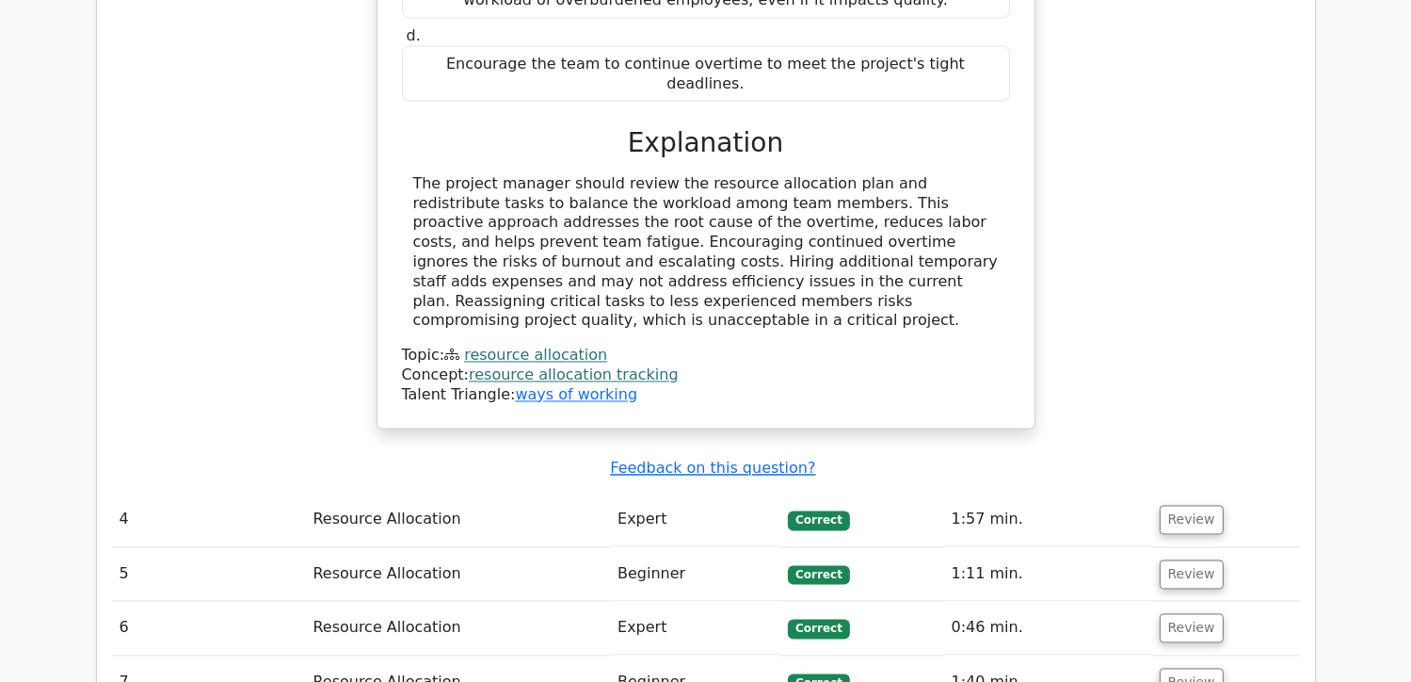
scroll to position [3389, 0]
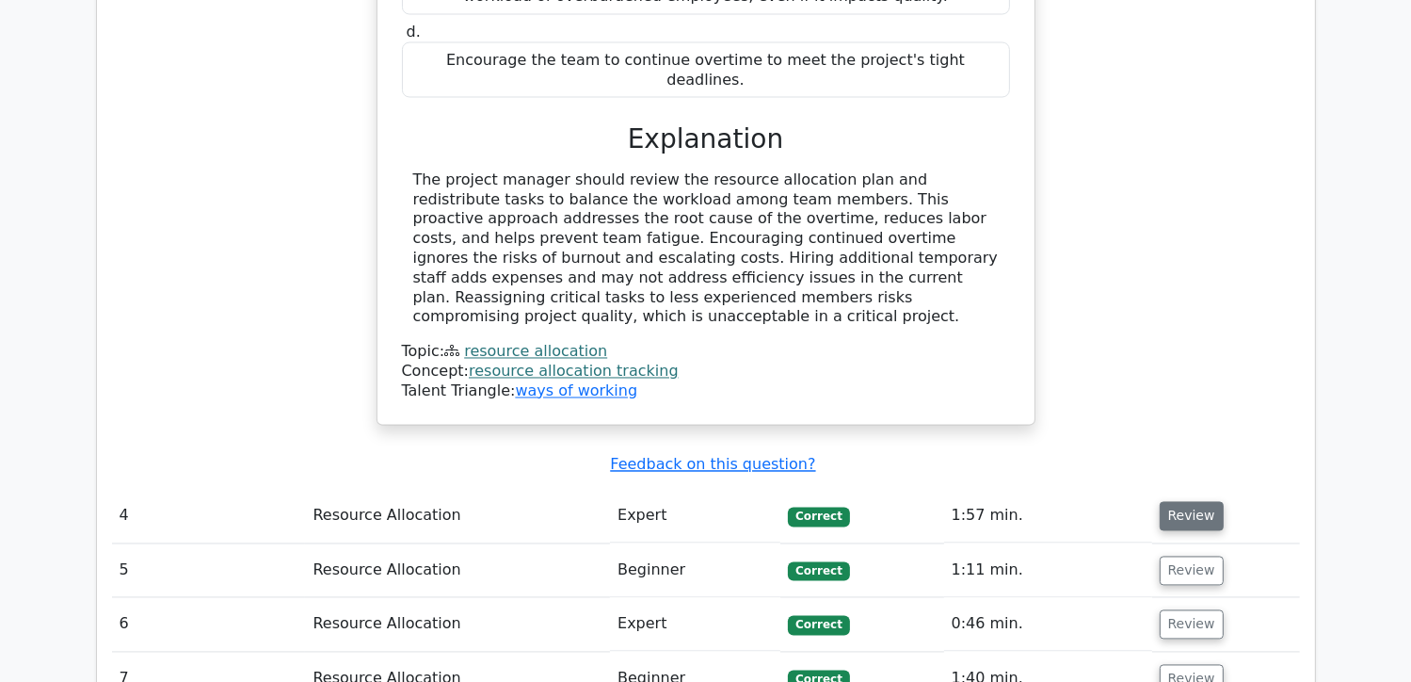
click at [1169, 502] on button "Review" at bounding box center [1192, 516] width 64 height 29
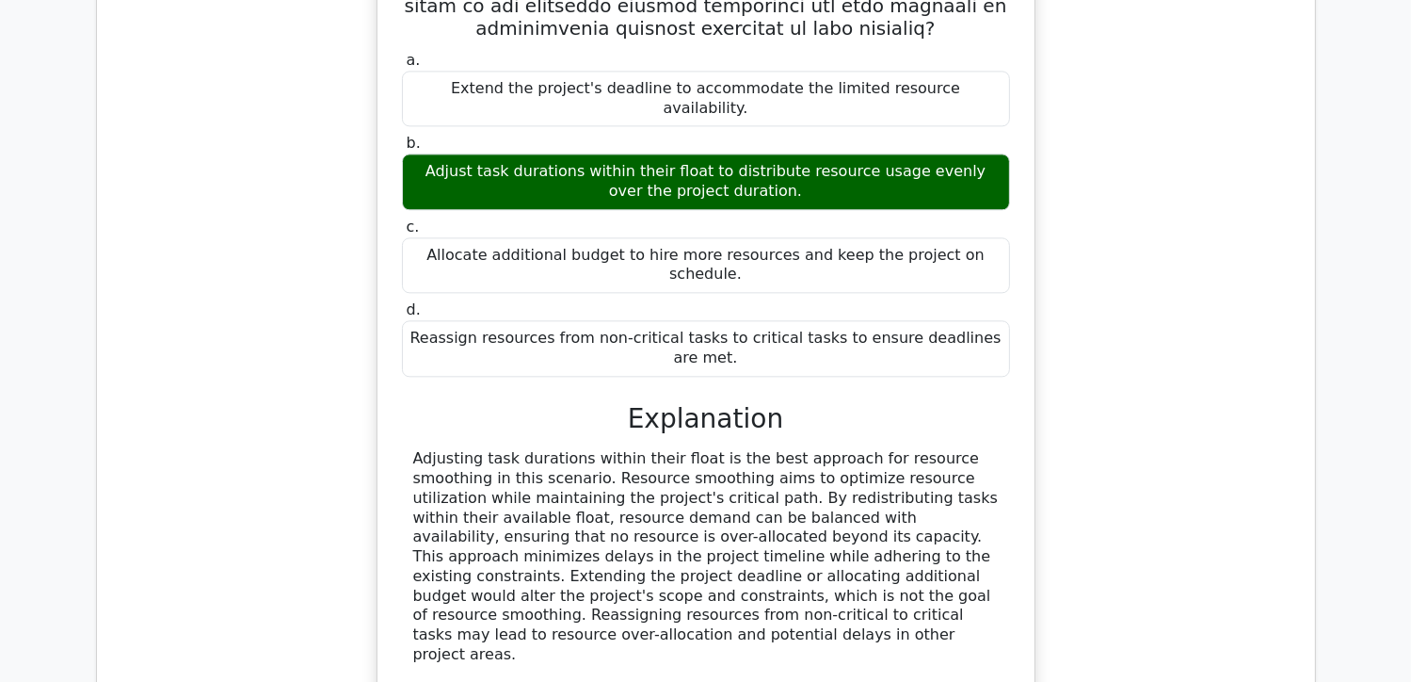
scroll to position [4519, 0]
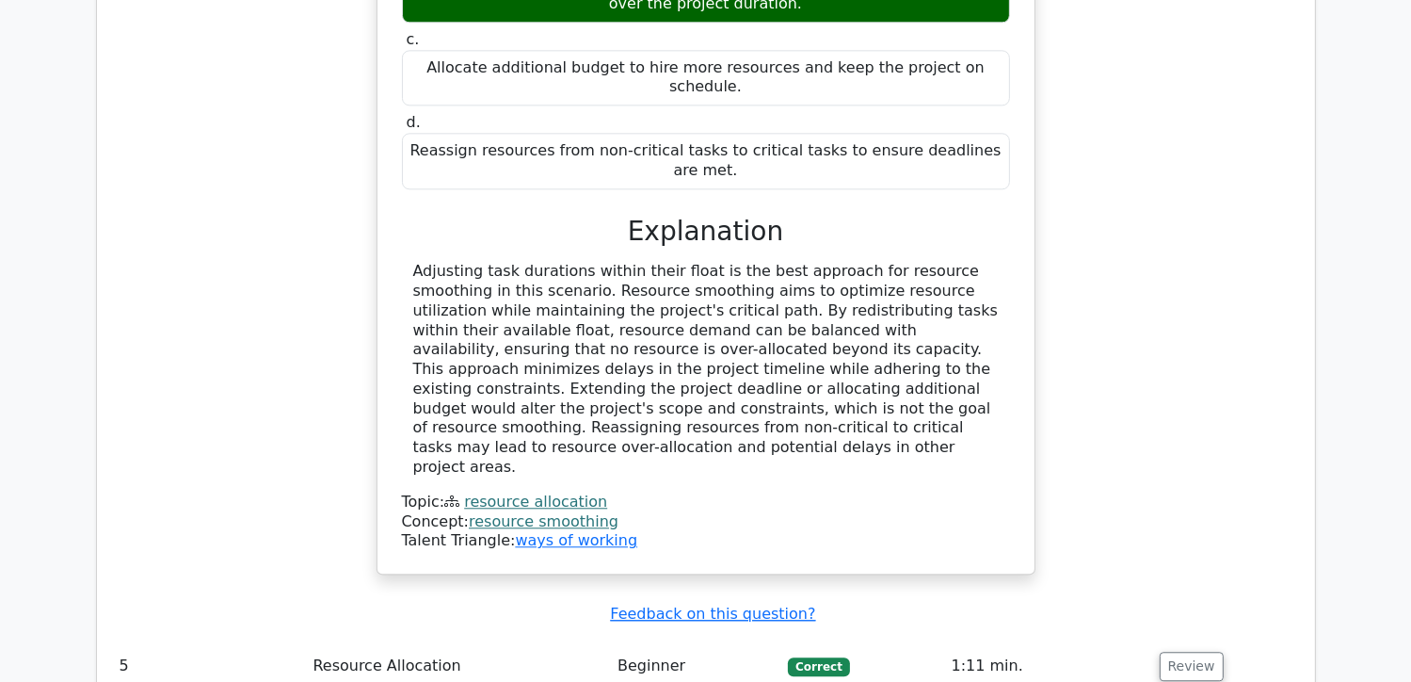
click at [1166, 652] on button "Review" at bounding box center [1192, 666] width 64 height 29
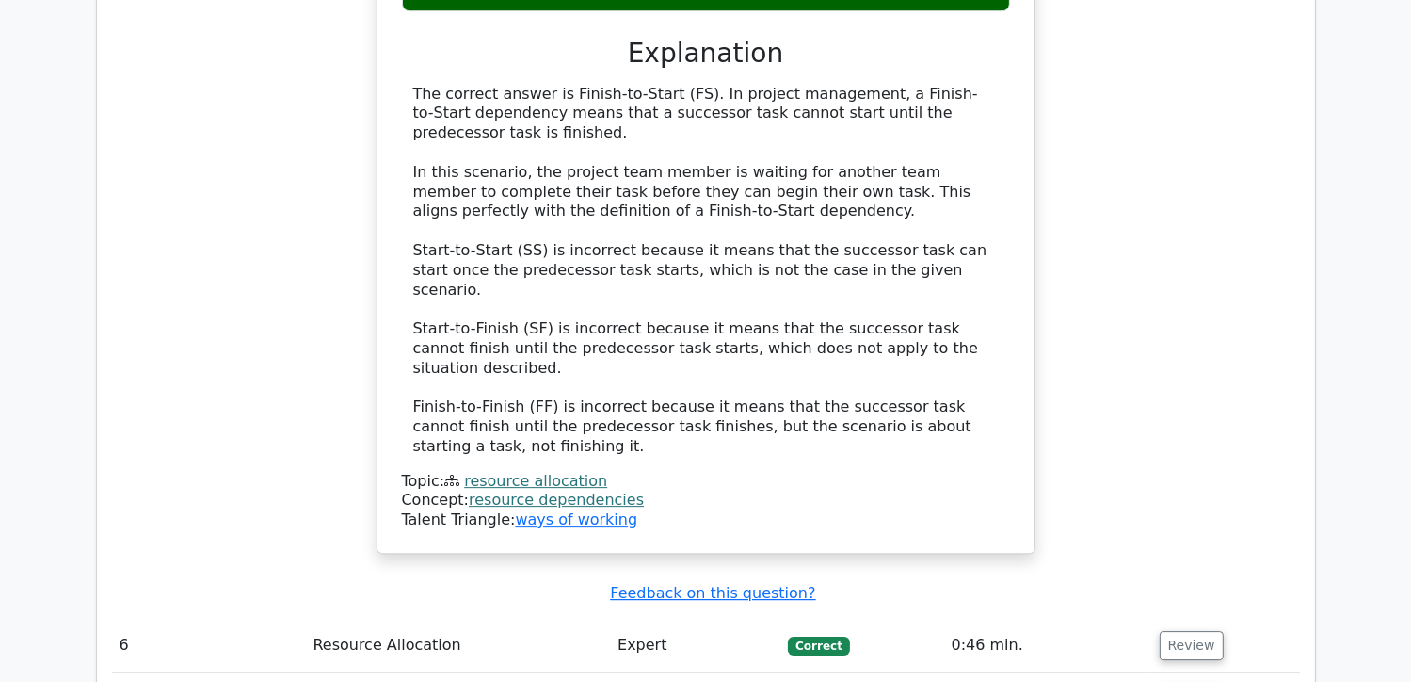
scroll to position [5649, 0]
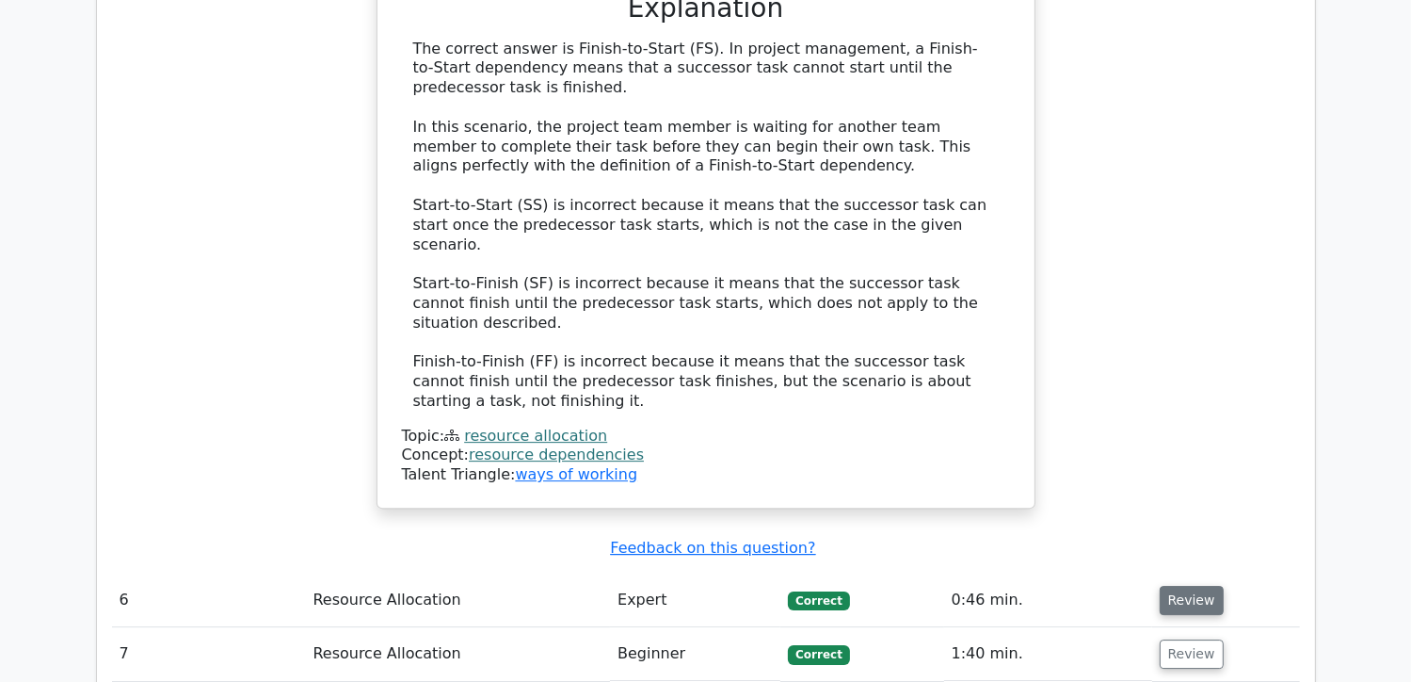
click at [1192, 586] on button "Review" at bounding box center [1192, 600] width 64 height 29
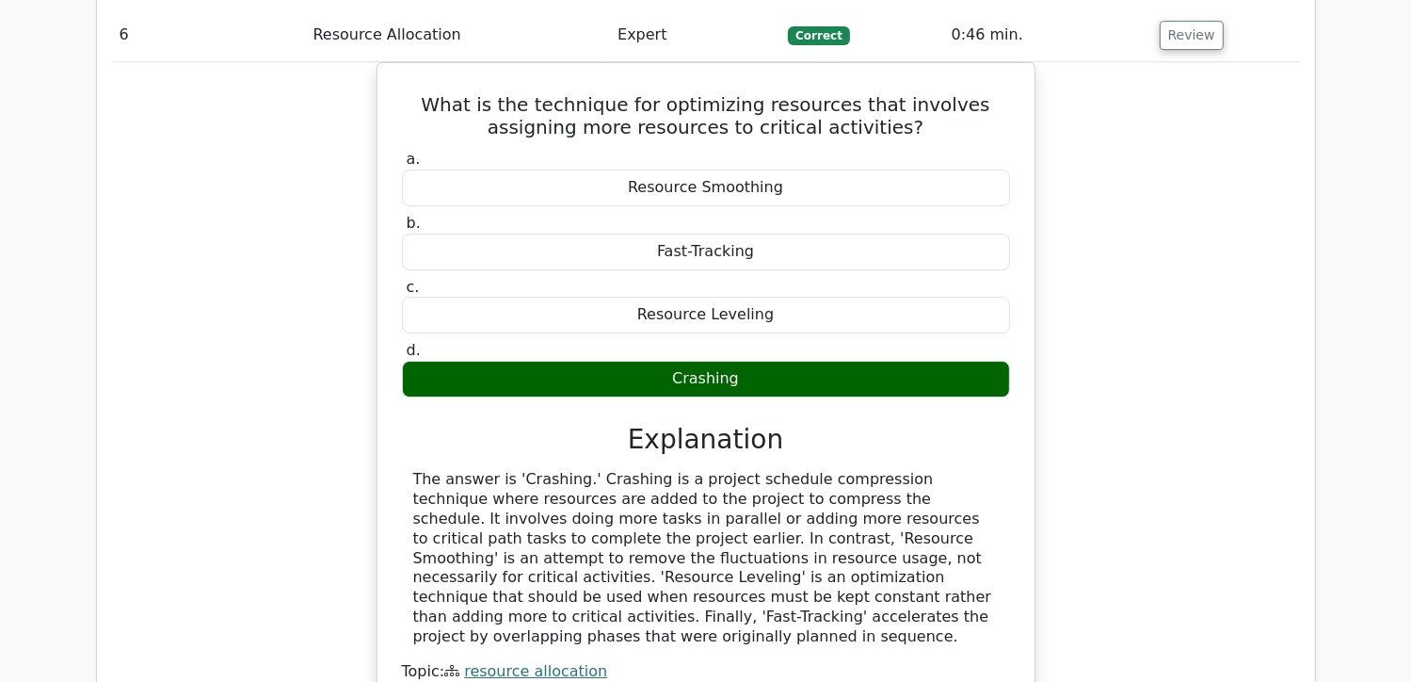
scroll to position [6308, 0]
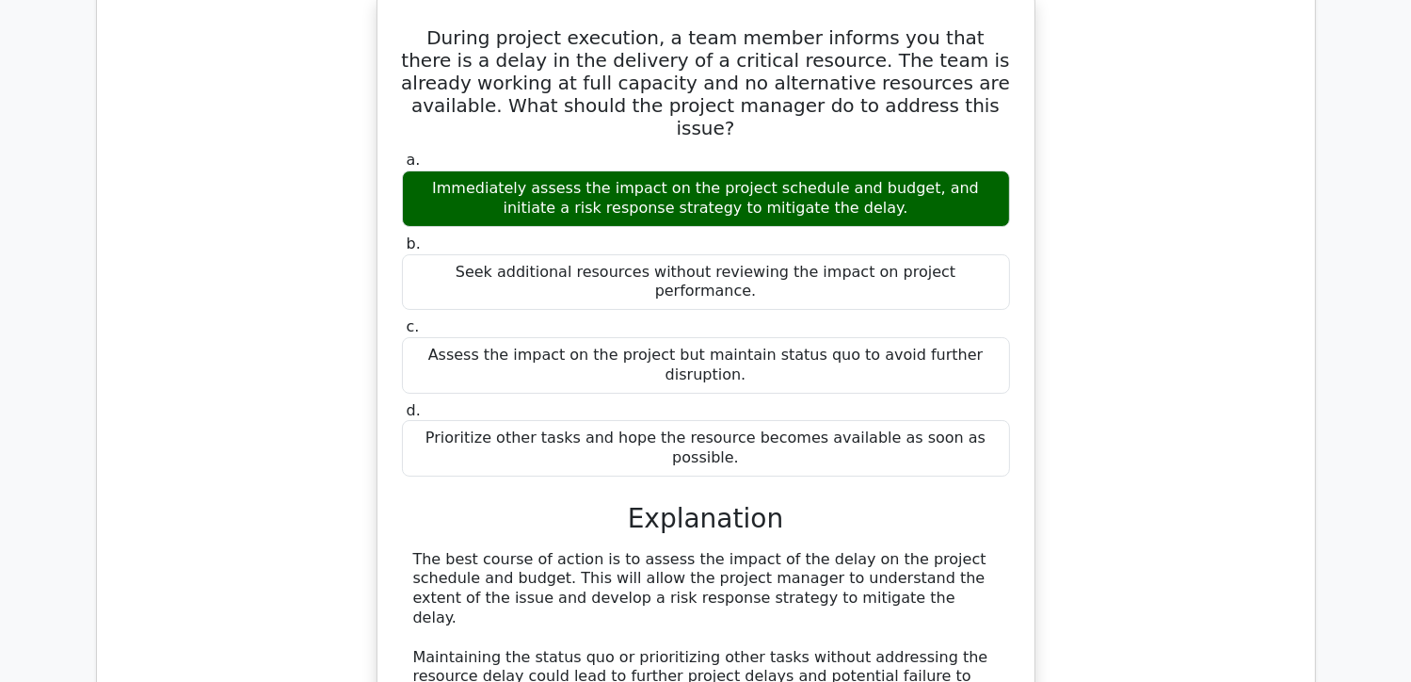
scroll to position [7155, 0]
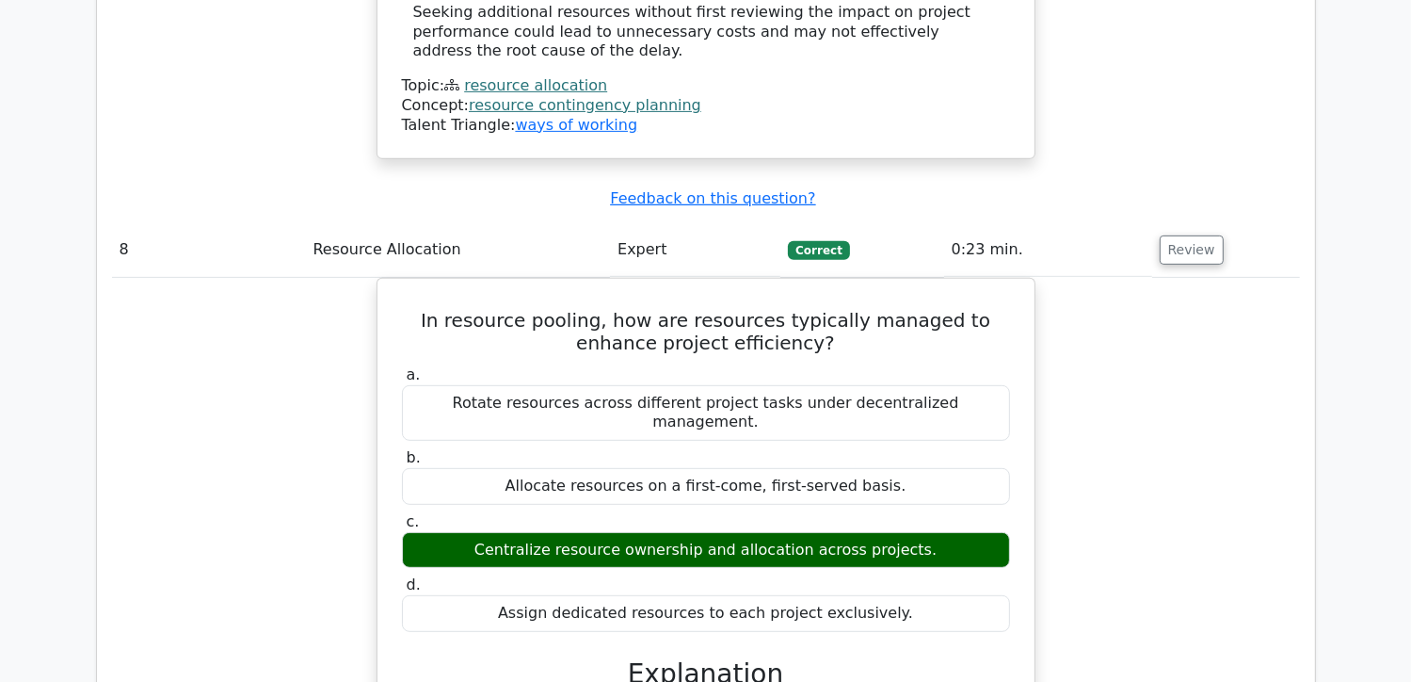
scroll to position [7908, 0]
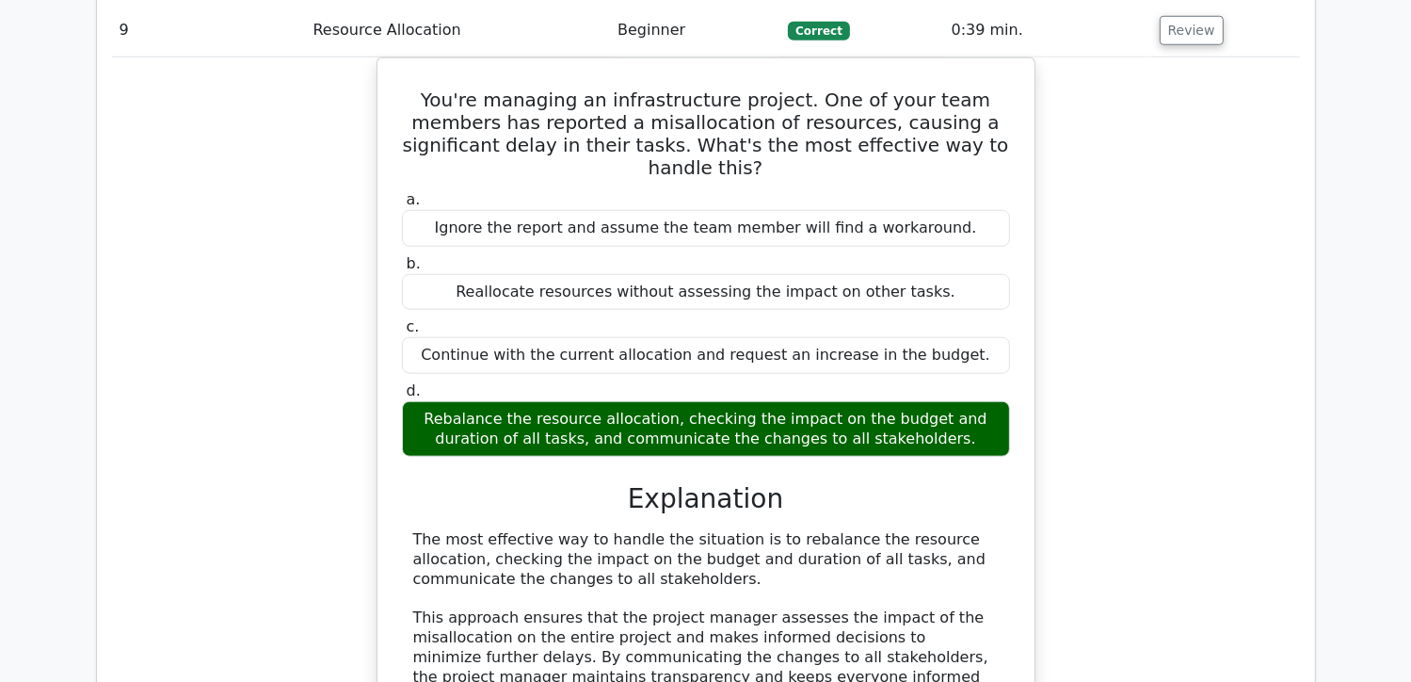
scroll to position [8944, 0]
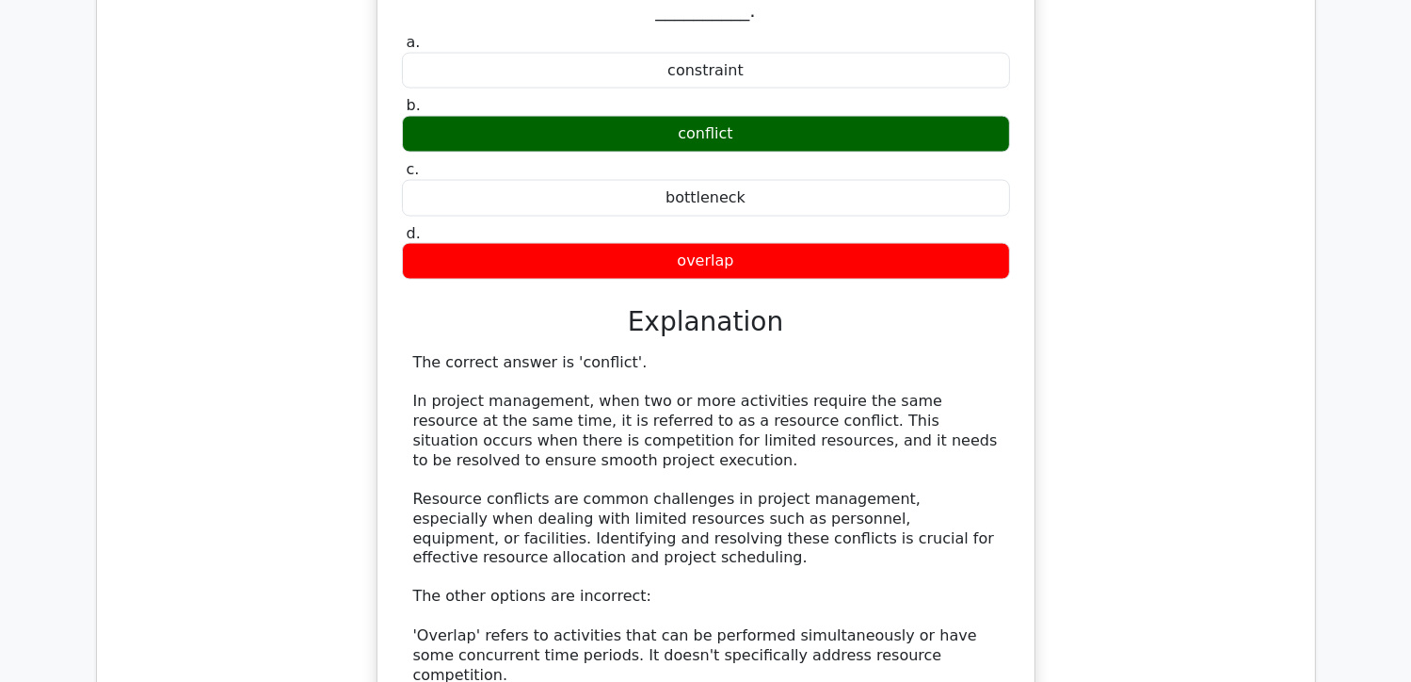
scroll to position [10061, 0]
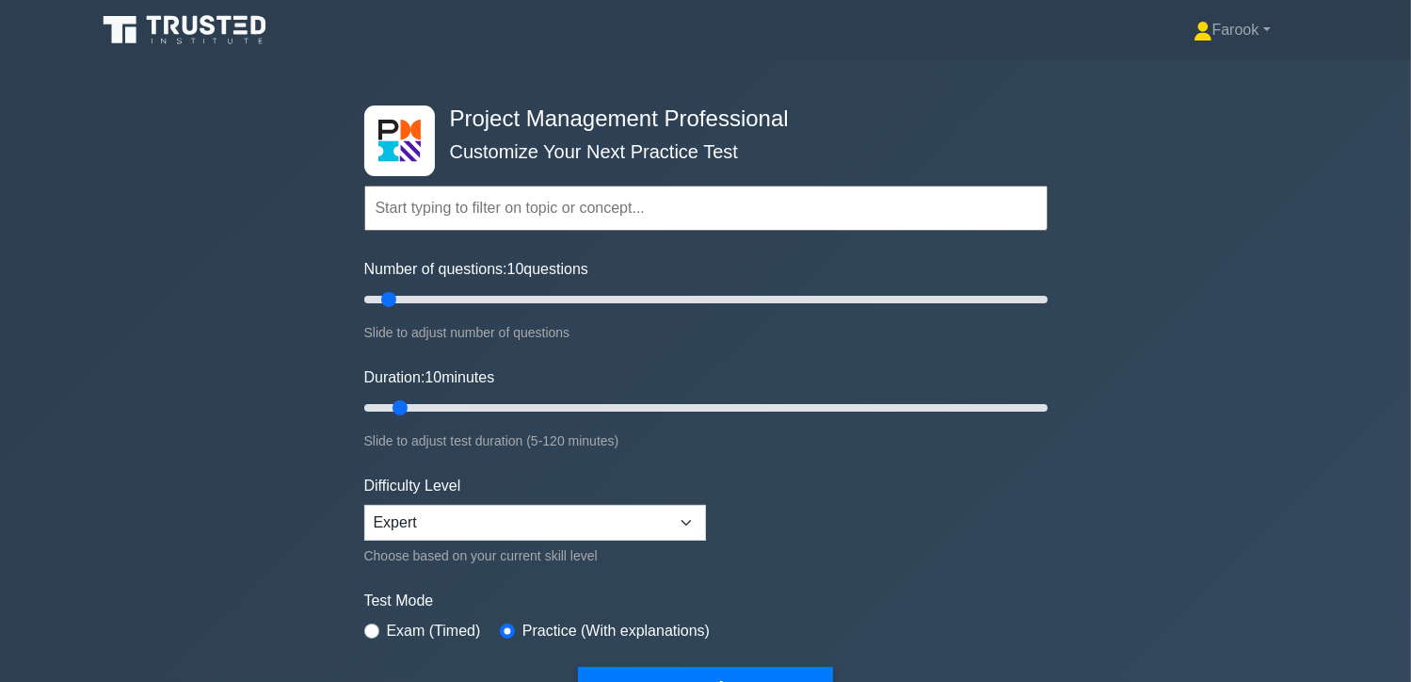
click at [446, 206] on input "text" at bounding box center [706, 207] width 684 height 45
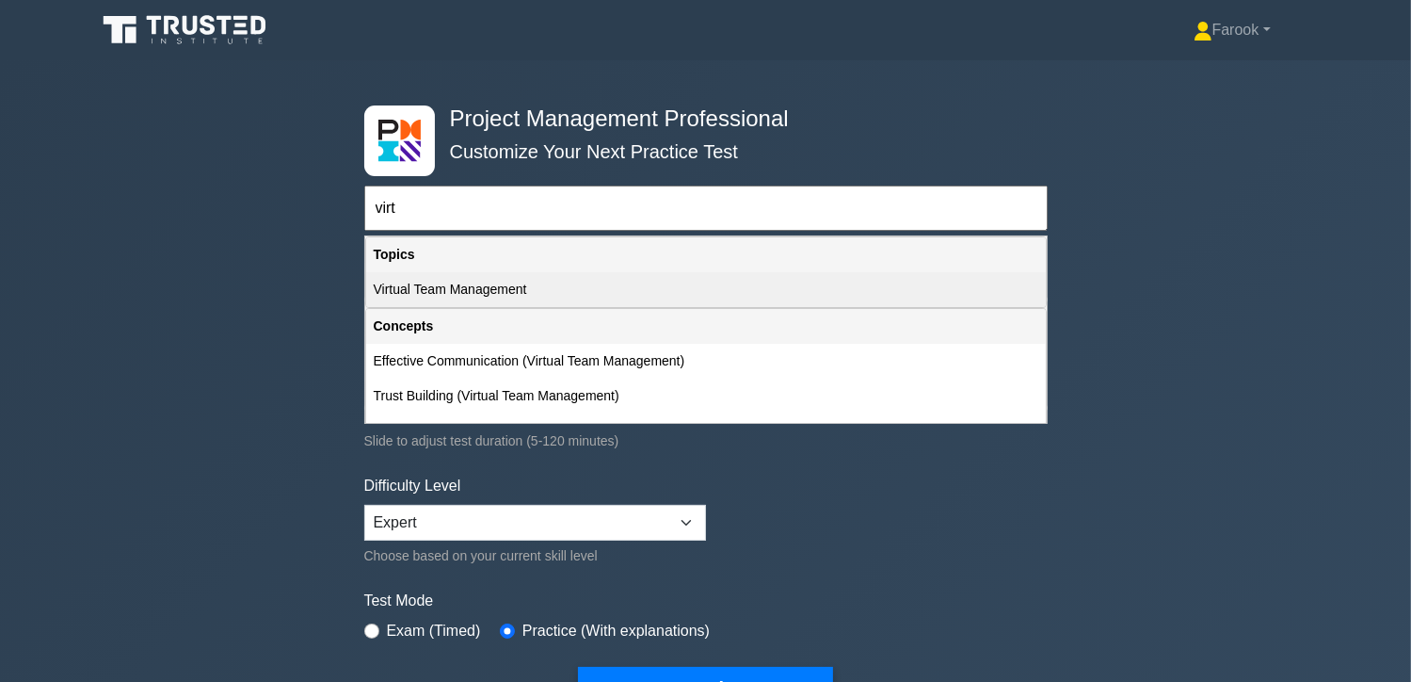
click at [529, 293] on div "Virtual Team Management" at bounding box center [706, 289] width 680 height 35
type input "Virtual Team Management"
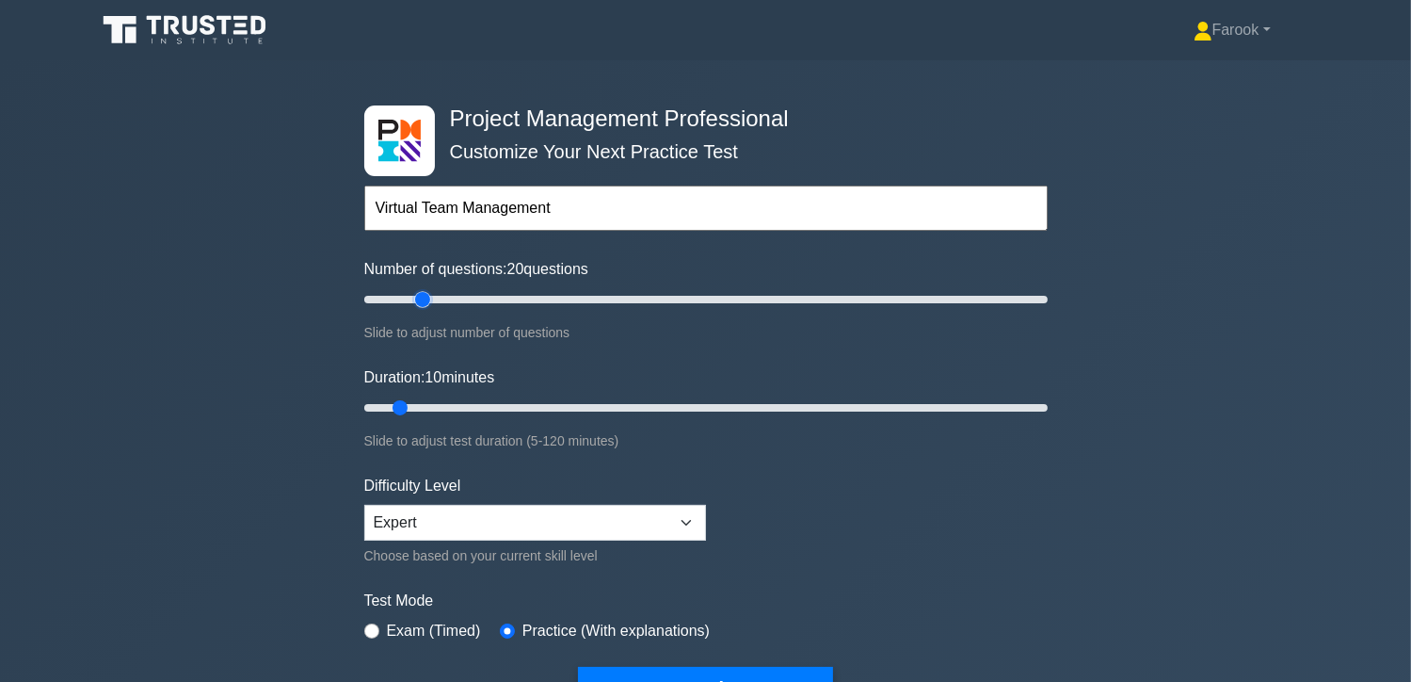
drag, startPoint x: 386, startPoint y: 304, endPoint x: 425, endPoint y: 308, distance: 38.8
type input "20"
click at [425, 308] on input "Number of questions: 20 questions" at bounding box center [706, 299] width 684 height 23
drag, startPoint x: 392, startPoint y: 408, endPoint x: 446, endPoint y: 413, distance: 54.9
type input "20"
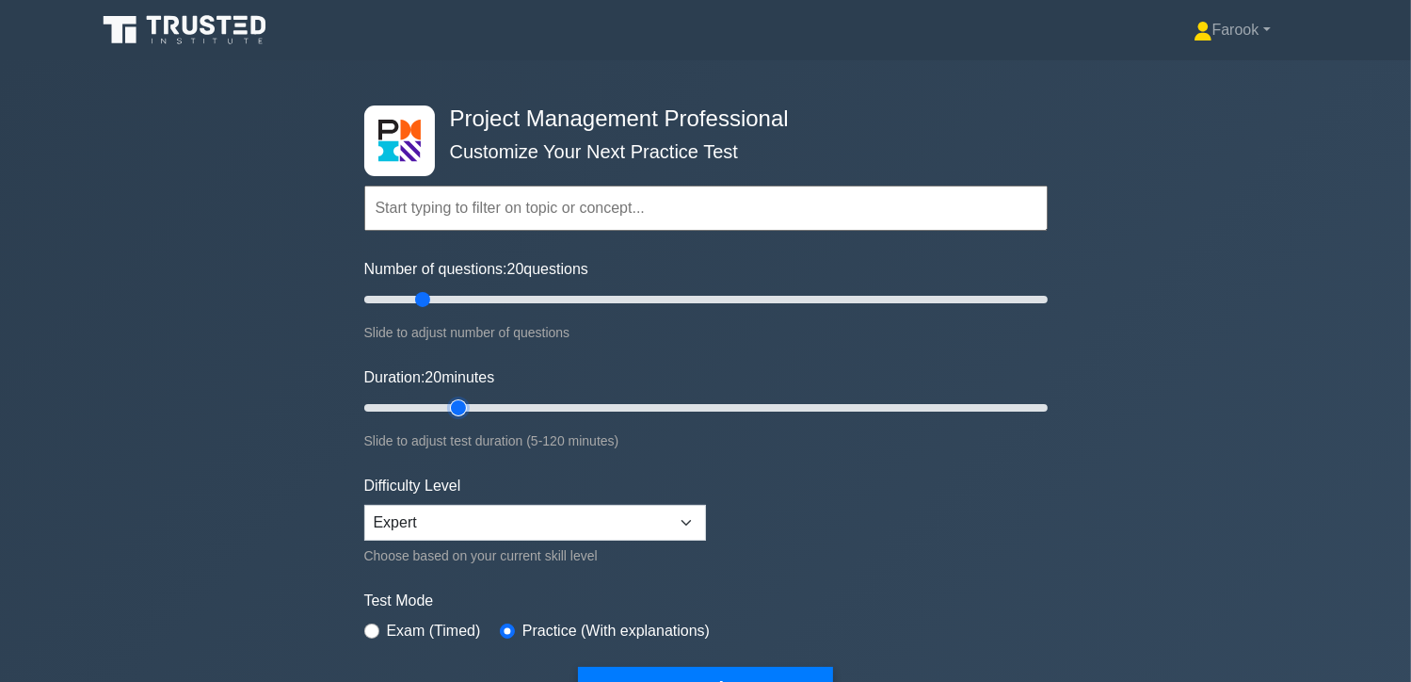
click at [446, 413] on input "Duration: 20 minutes" at bounding box center [706, 407] width 684 height 23
click at [463, 209] on input "text" at bounding box center [706, 207] width 684 height 45
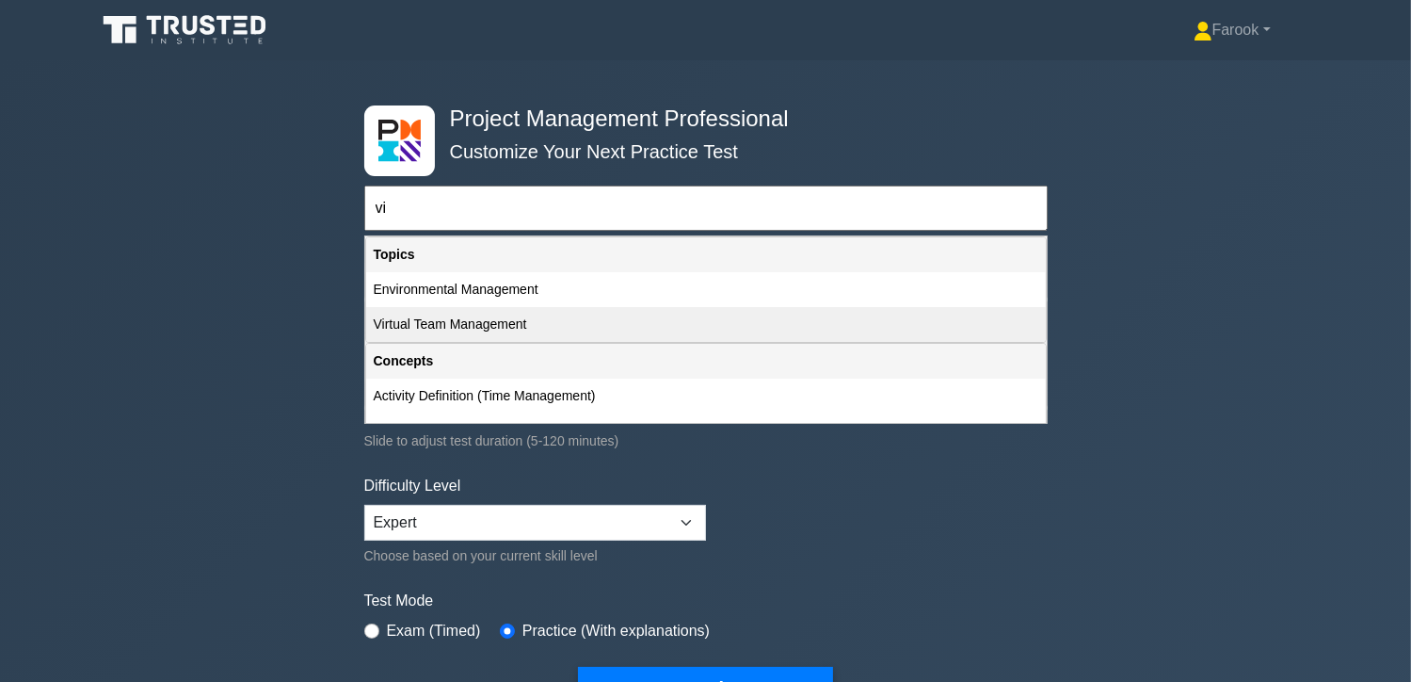
click at [448, 329] on div "Virtual Team Management" at bounding box center [706, 324] width 680 height 35
type input "Virtual Team Management"
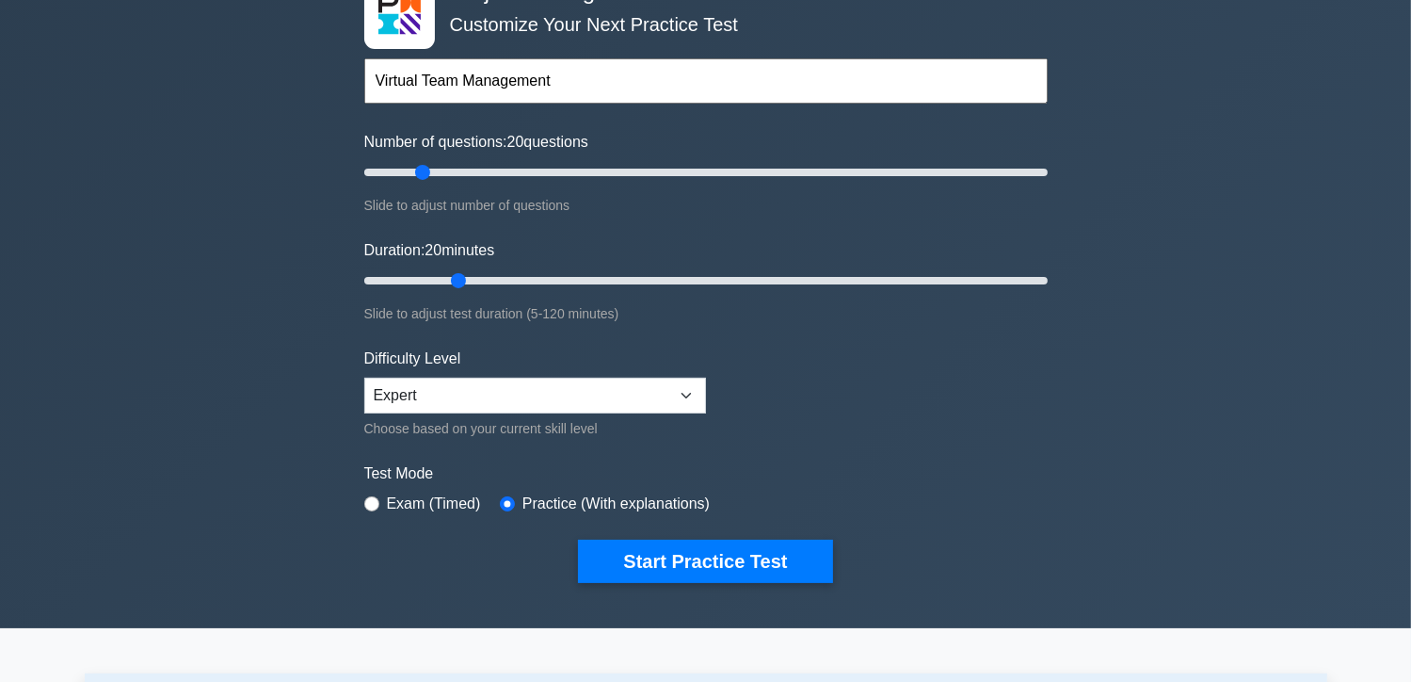
scroll to position [188, 0]
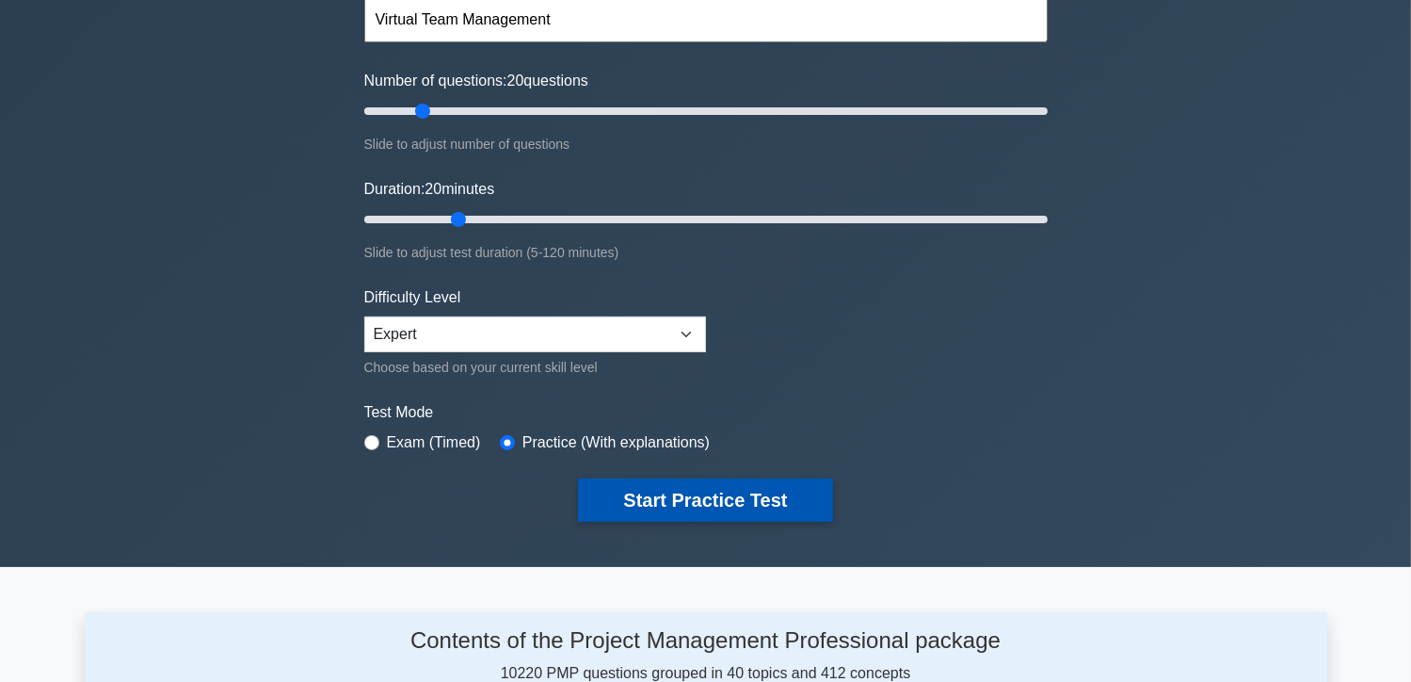
click at [717, 504] on button "Start Practice Test" at bounding box center [705, 499] width 254 height 43
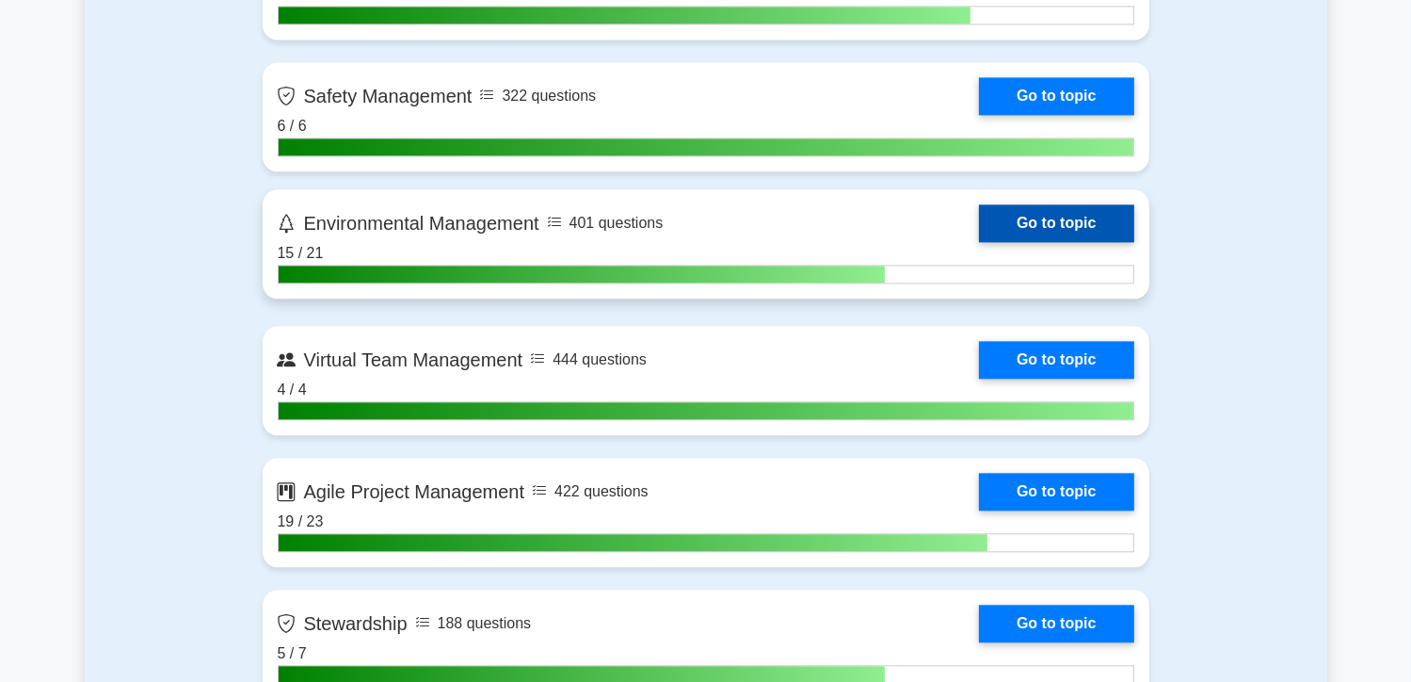
scroll to position [4329, 0]
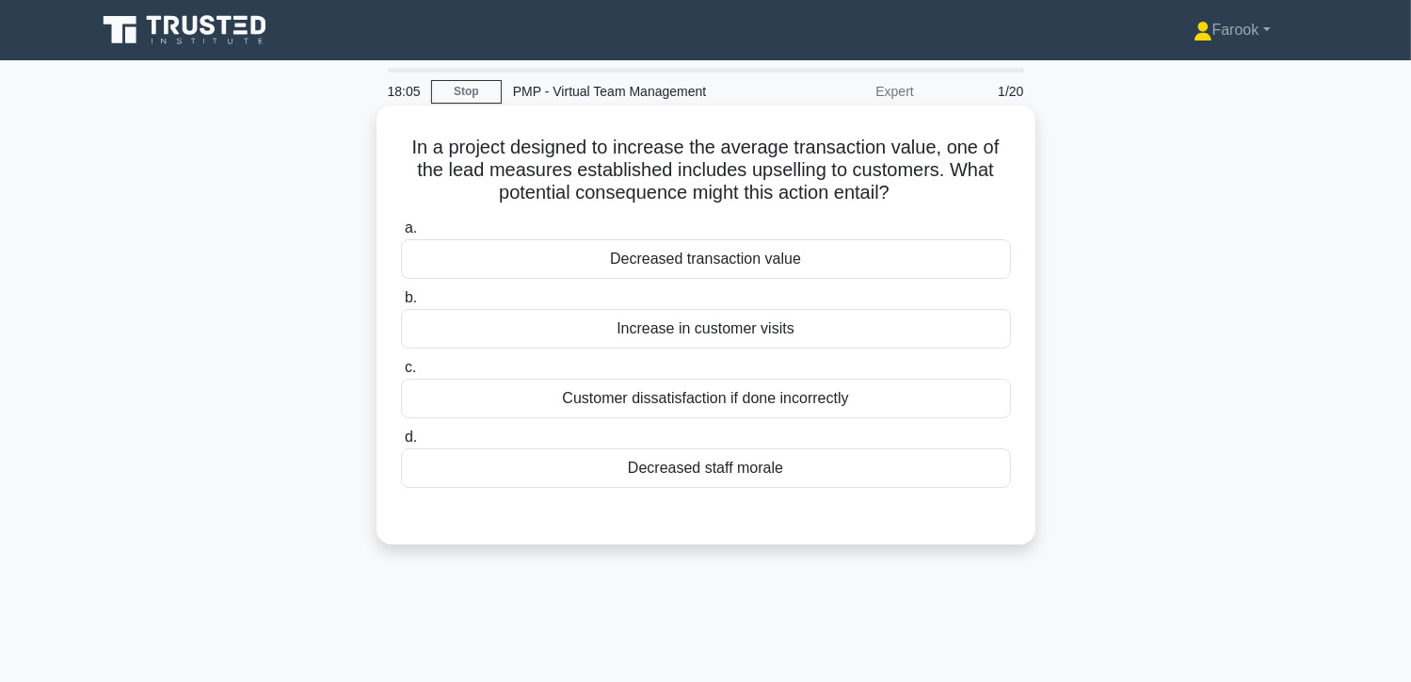
click at [769, 468] on div "Decreased staff morale" at bounding box center [706, 468] width 610 height 40
click at [401, 443] on input "d. Decreased staff morale" at bounding box center [401, 437] width 0 height 12
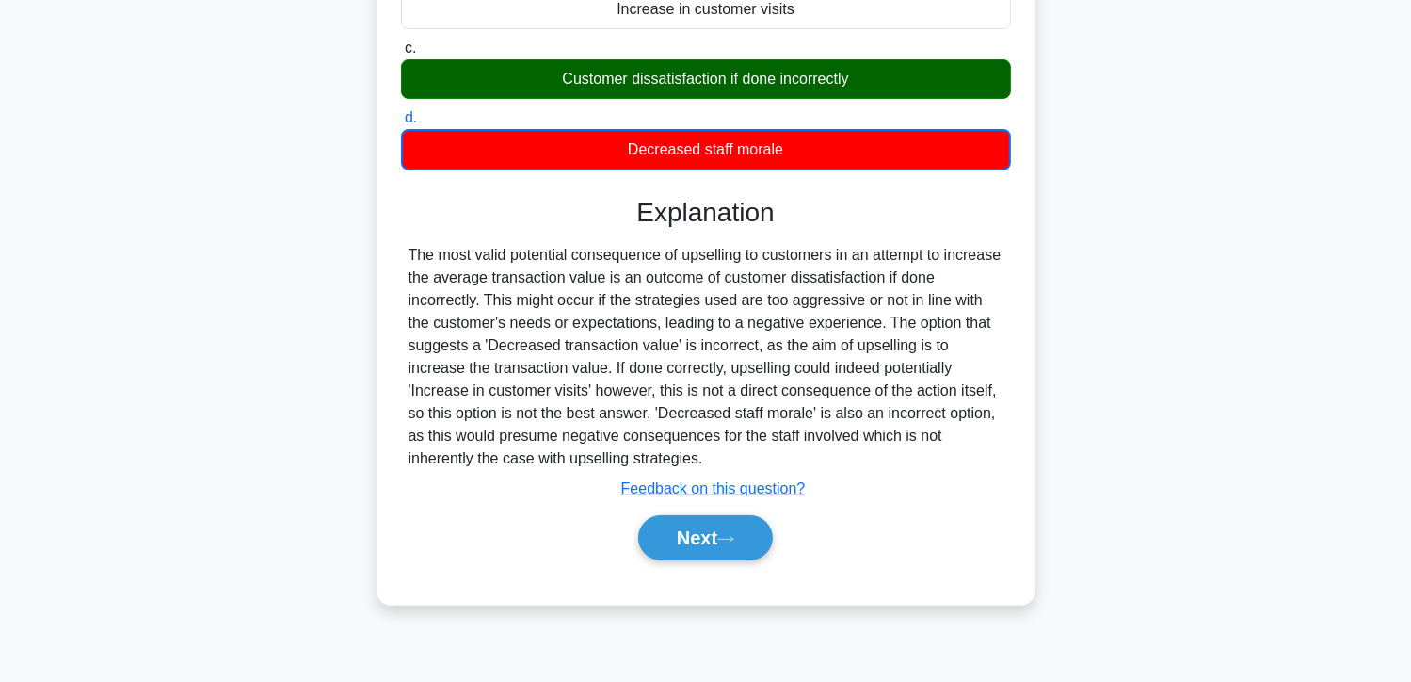
scroll to position [335, 0]
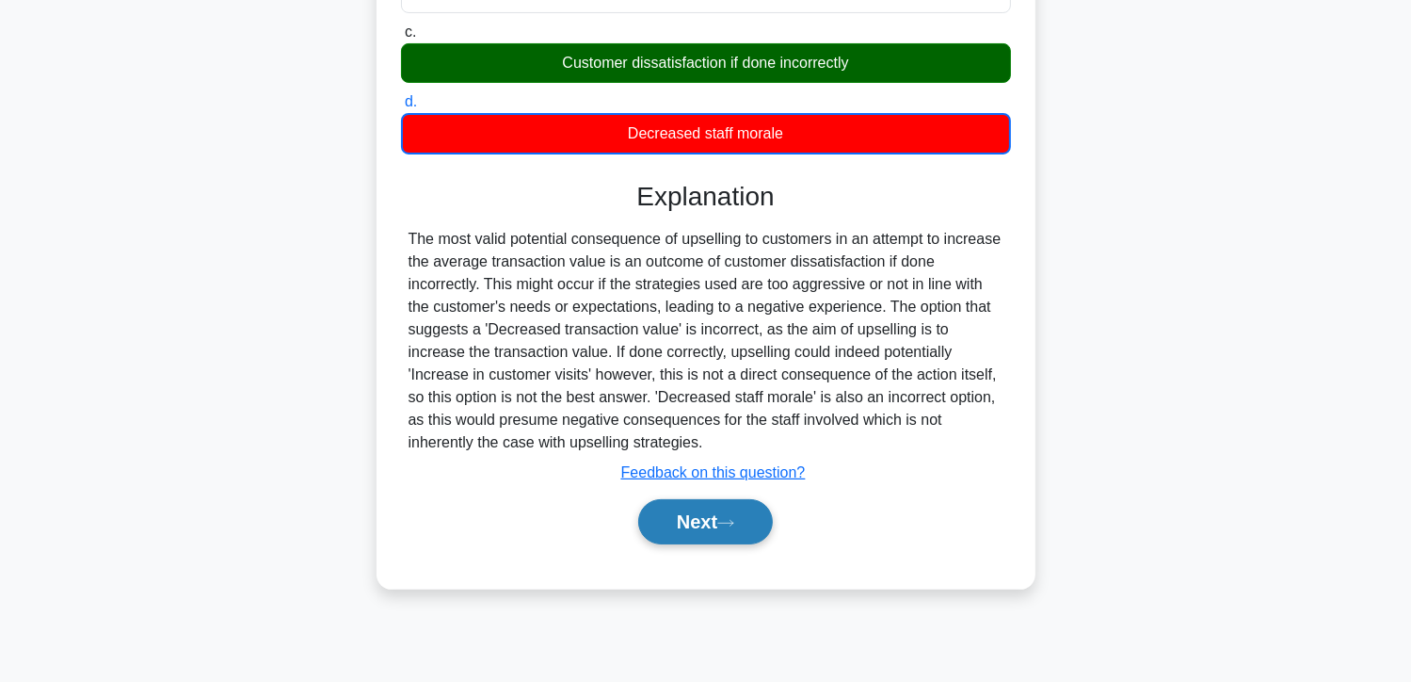
click at [711, 524] on button "Next" at bounding box center [705, 521] width 135 height 45
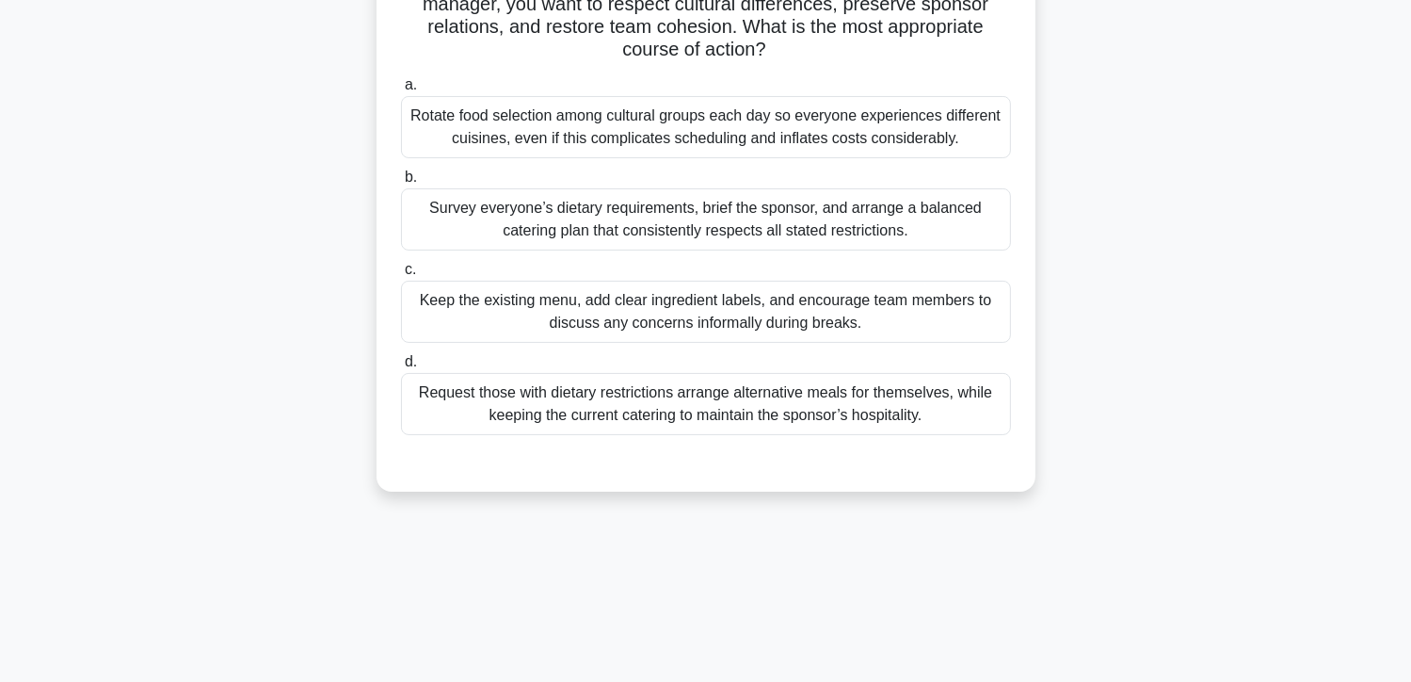
scroll to position [53, 0]
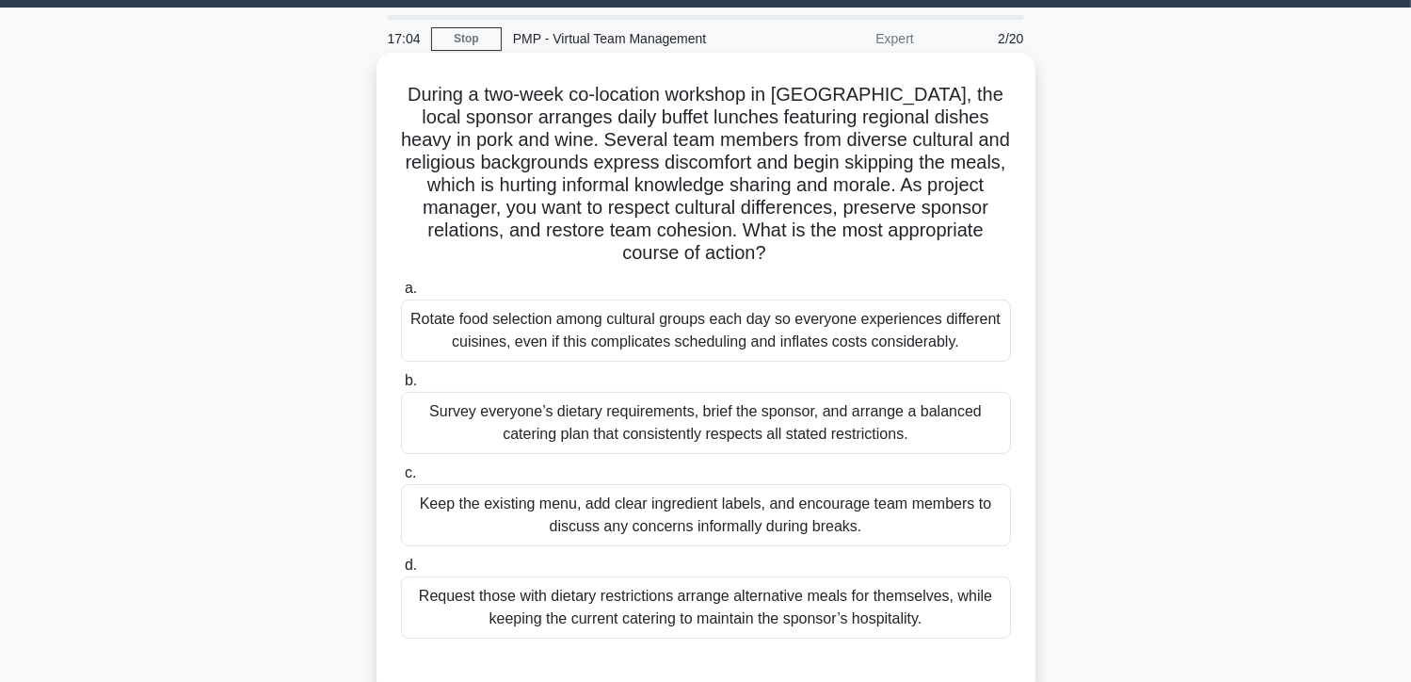
click at [716, 399] on div "Survey everyone’s dietary requirements, brief the sponsor, and arrange a balanc…" at bounding box center [706, 423] width 610 height 62
click at [401, 387] on input "b. Survey everyone’s dietary requirements, brief the sponsor, and arrange a bal…" at bounding box center [401, 381] width 0 height 12
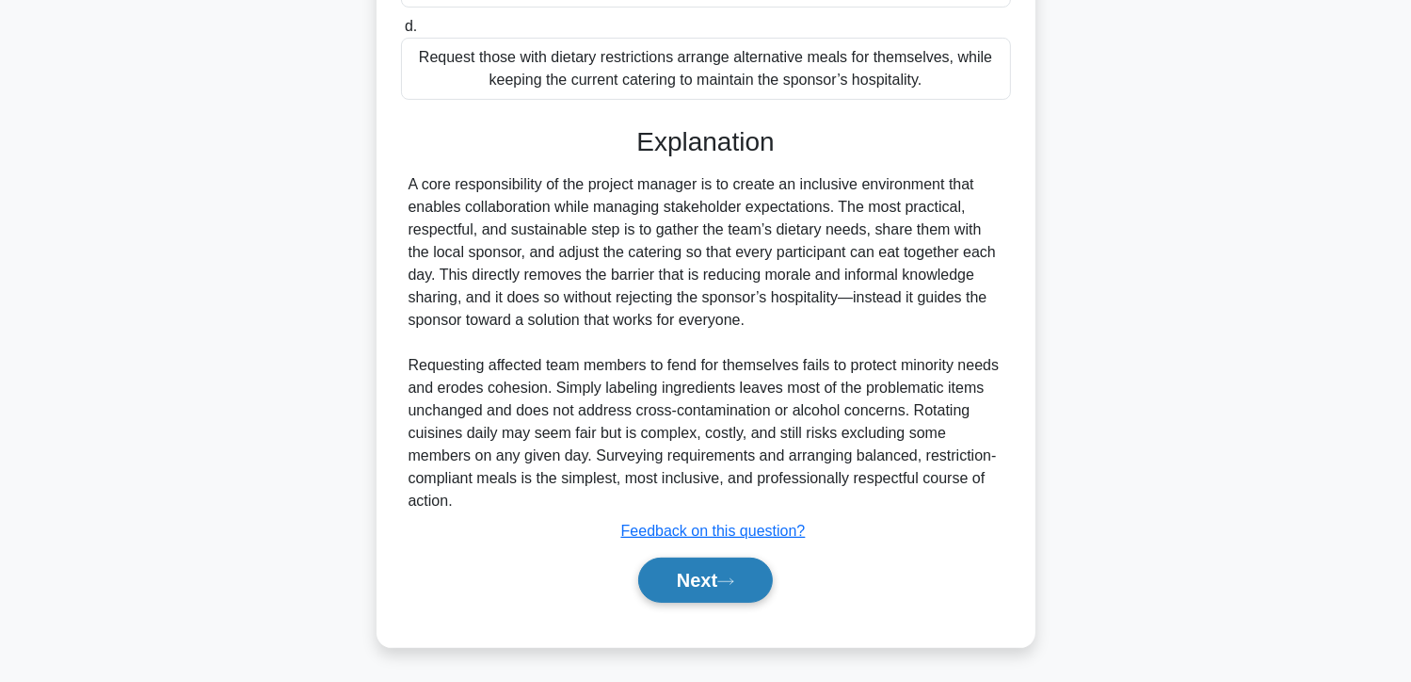
click at [678, 569] on button "Next" at bounding box center [705, 579] width 135 height 45
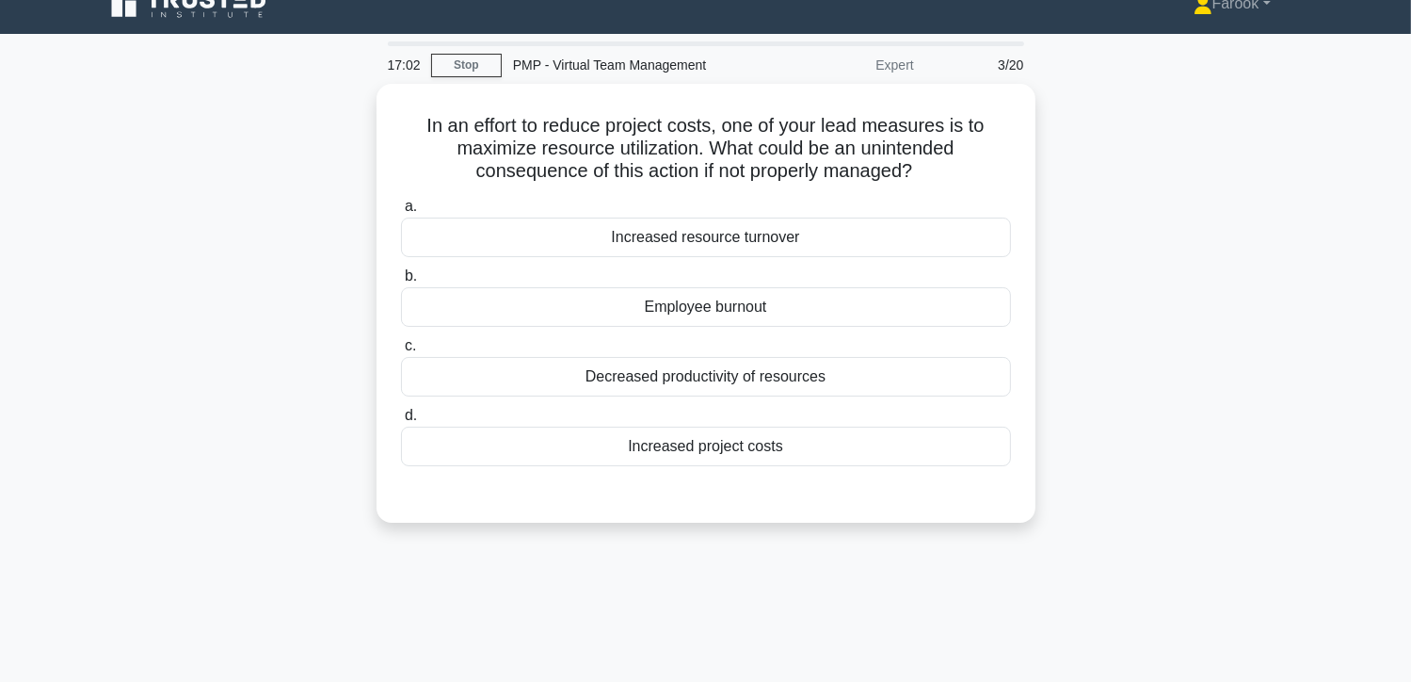
scroll to position [0, 0]
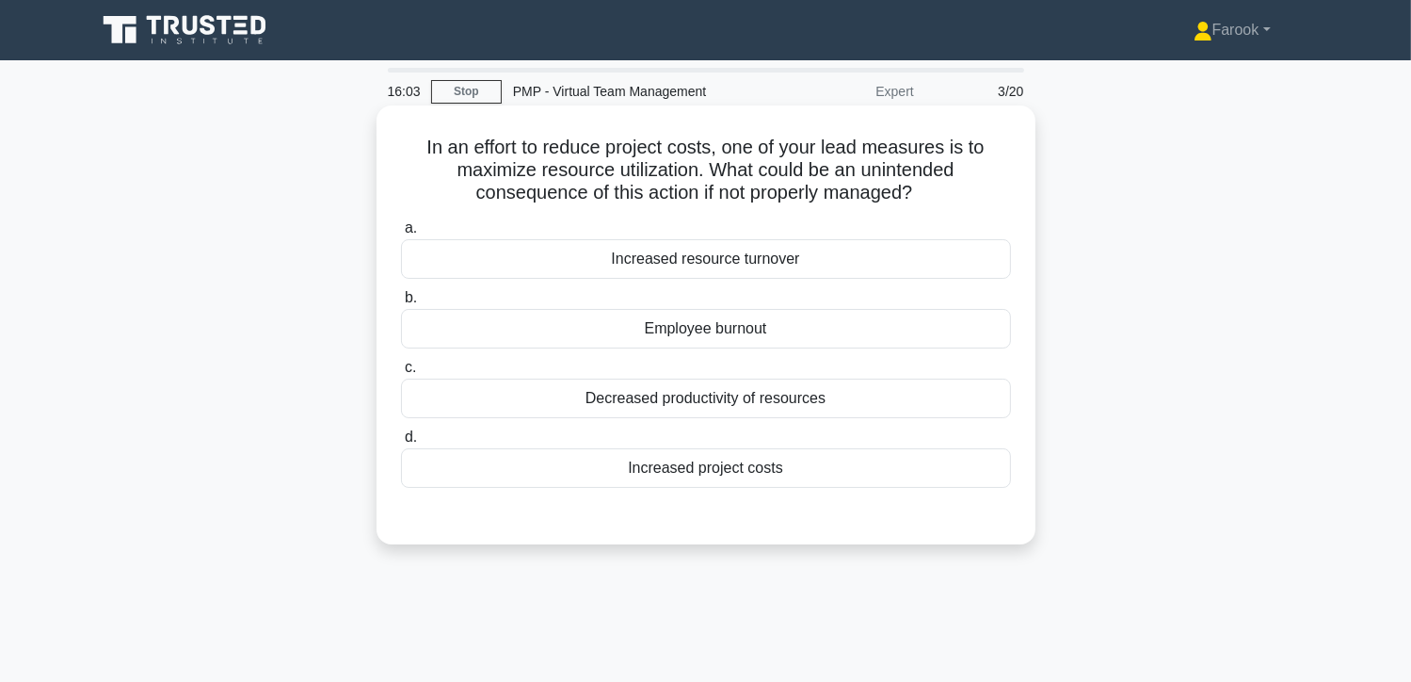
click at [721, 346] on div "Employee burnout" at bounding box center [706, 329] width 610 height 40
click at [401, 304] on input "b. Employee burnout" at bounding box center [401, 298] width 0 height 12
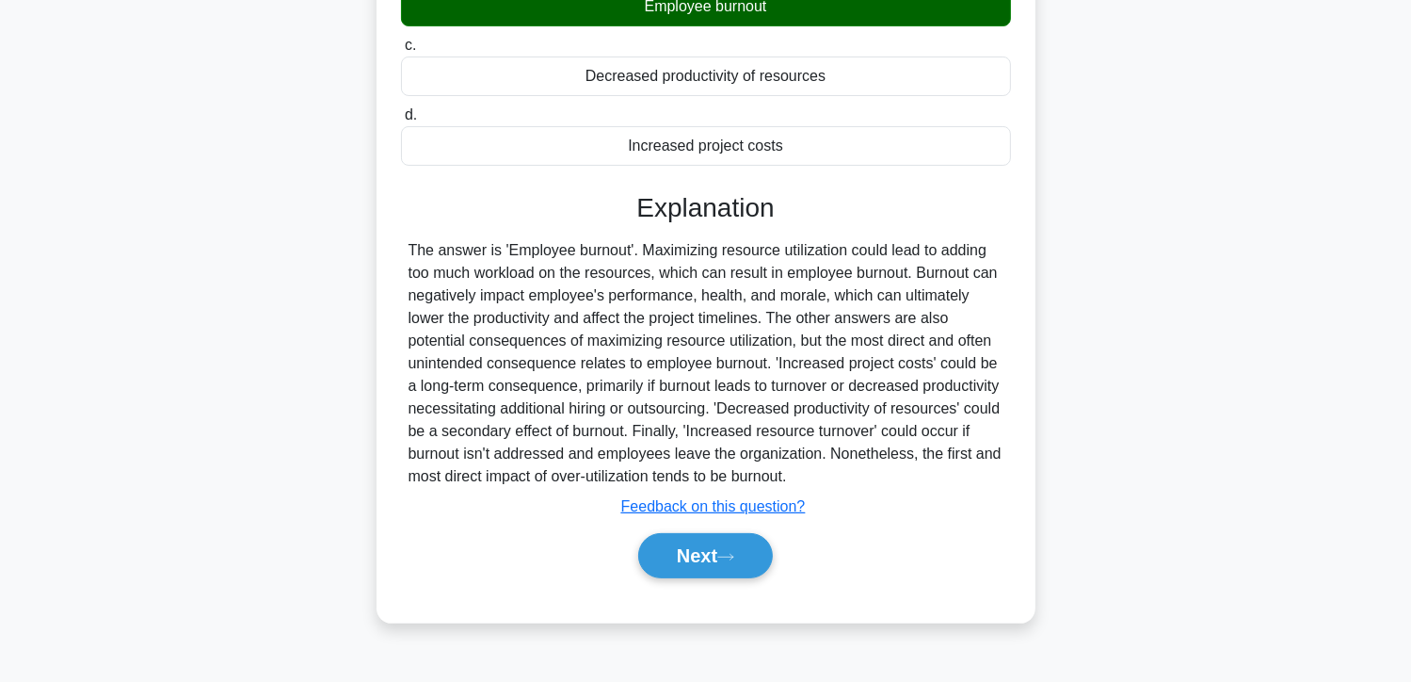
scroll to position [335, 0]
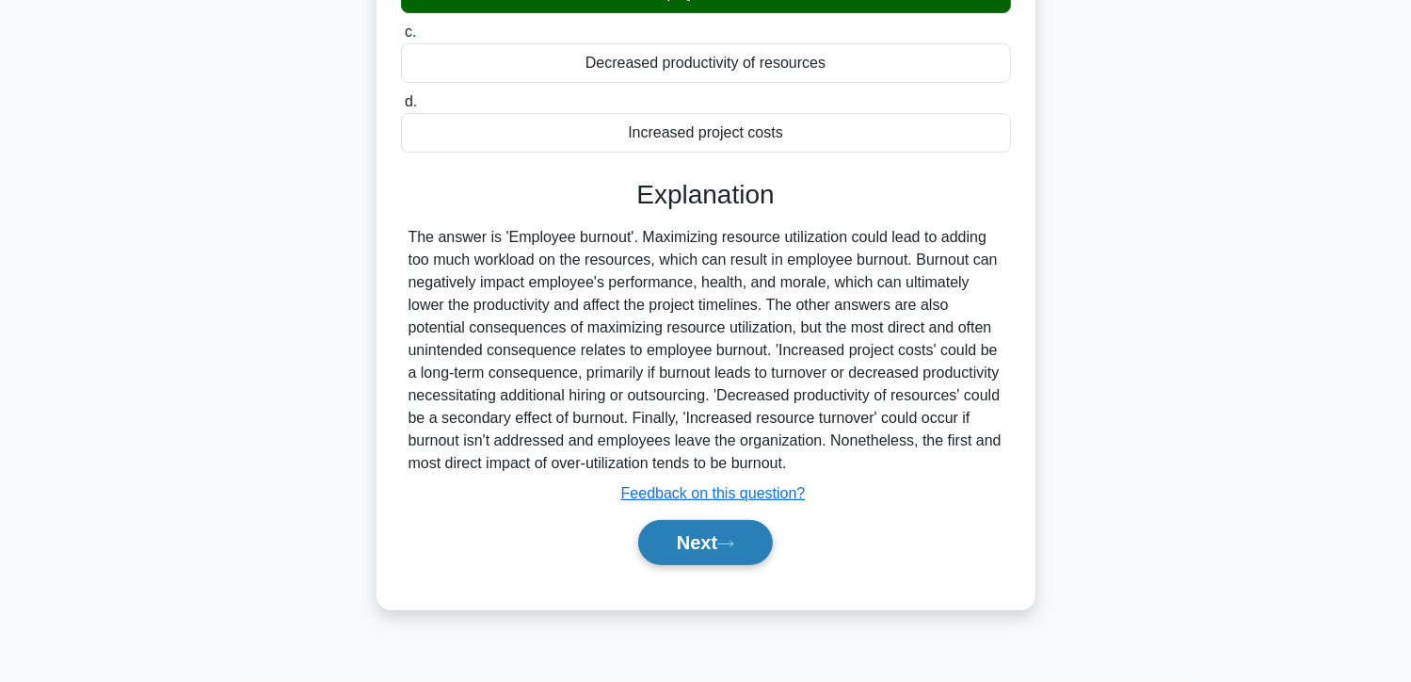
click at [699, 539] on button "Next" at bounding box center [705, 542] width 135 height 45
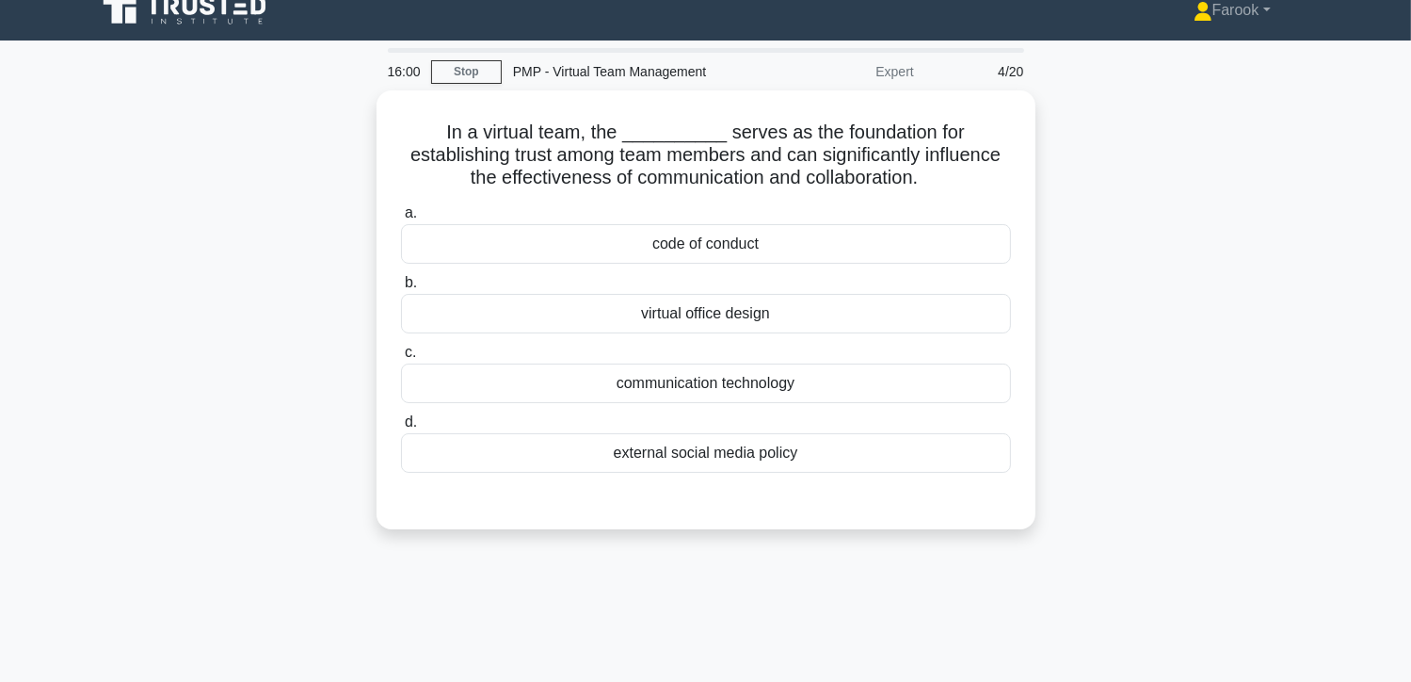
scroll to position [0, 0]
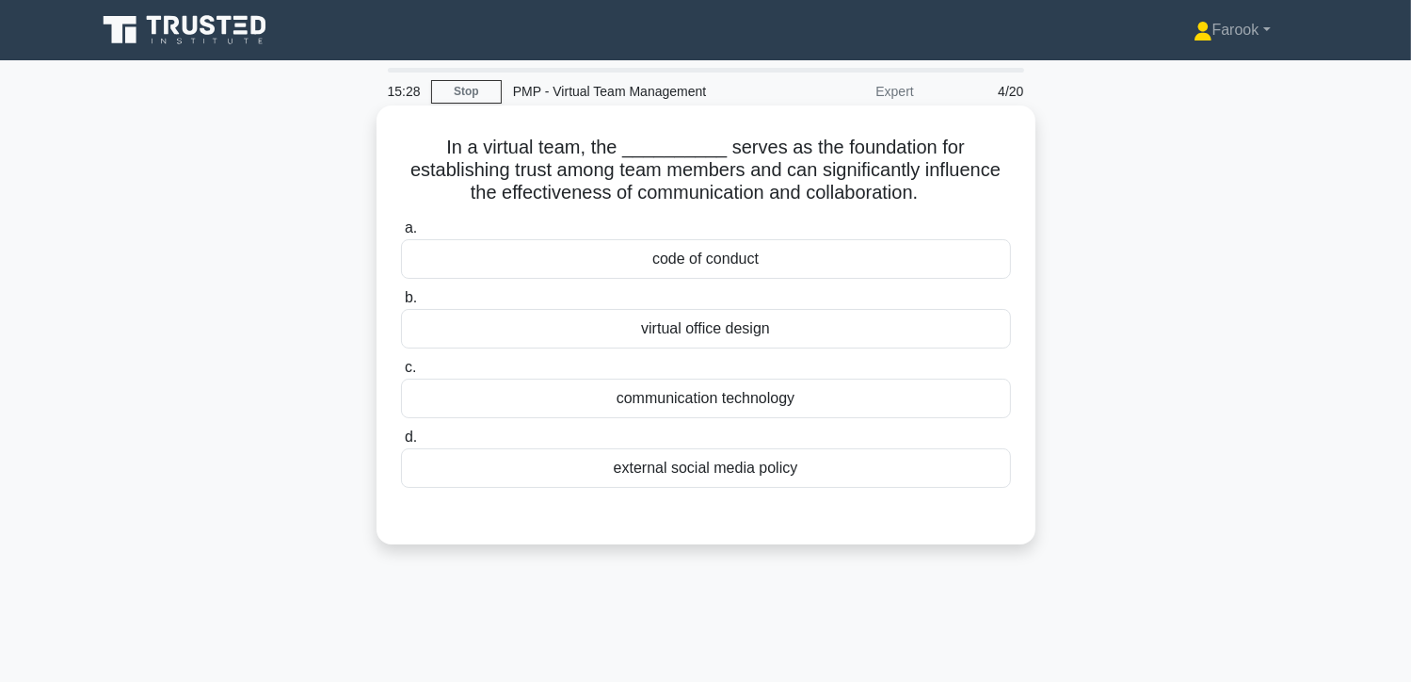
click at [671, 407] on div "communication technology" at bounding box center [706, 398] width 610 height 40
click at [401, 374] on input "c. communication technology" at bounding box center [401, 368] width 0 height 12
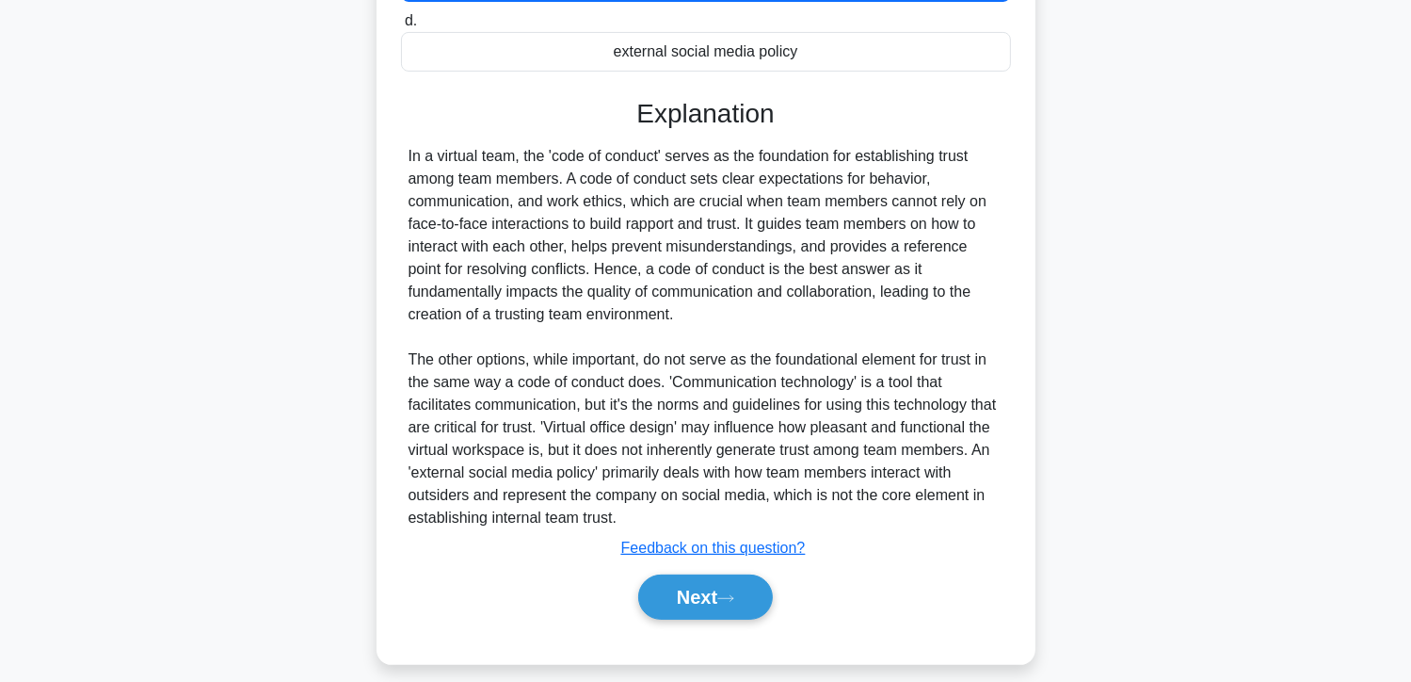
scroll to position [434, 0]
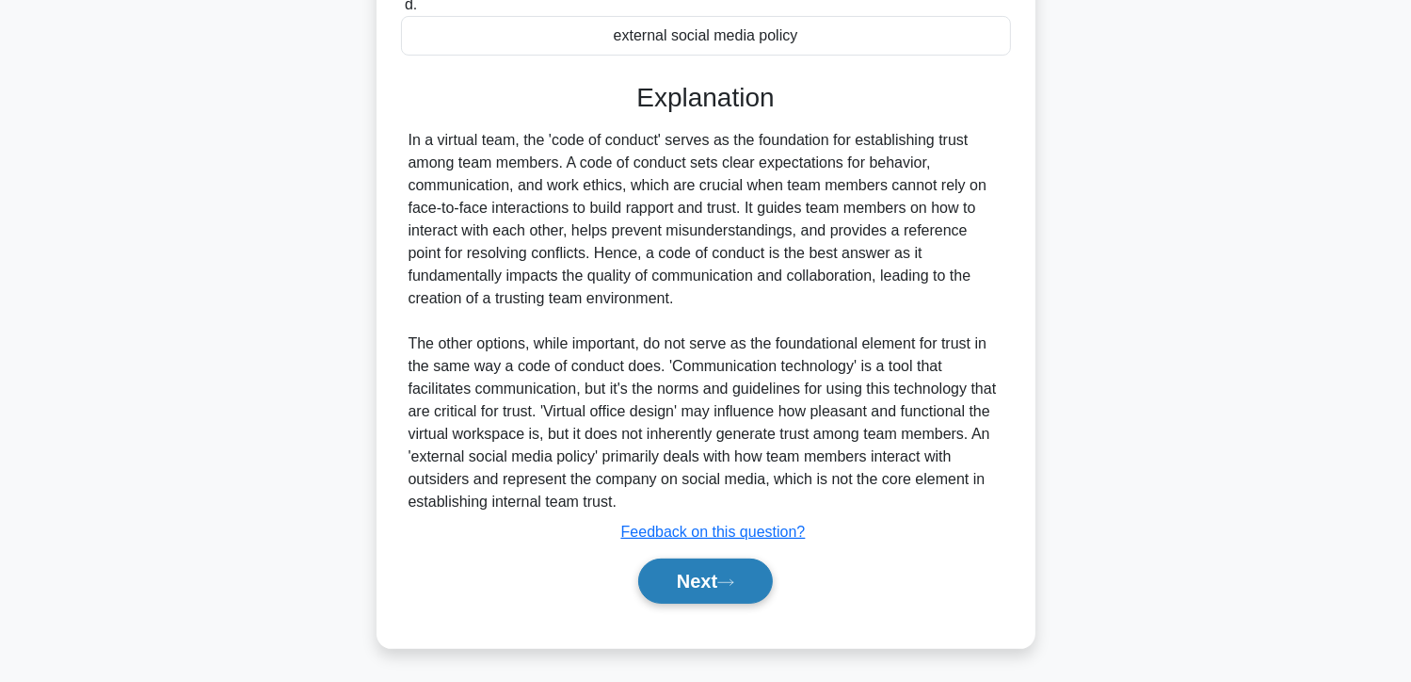
click at [689, 565] on button "Next" at bounding box center [705, 580] width 135 height 45
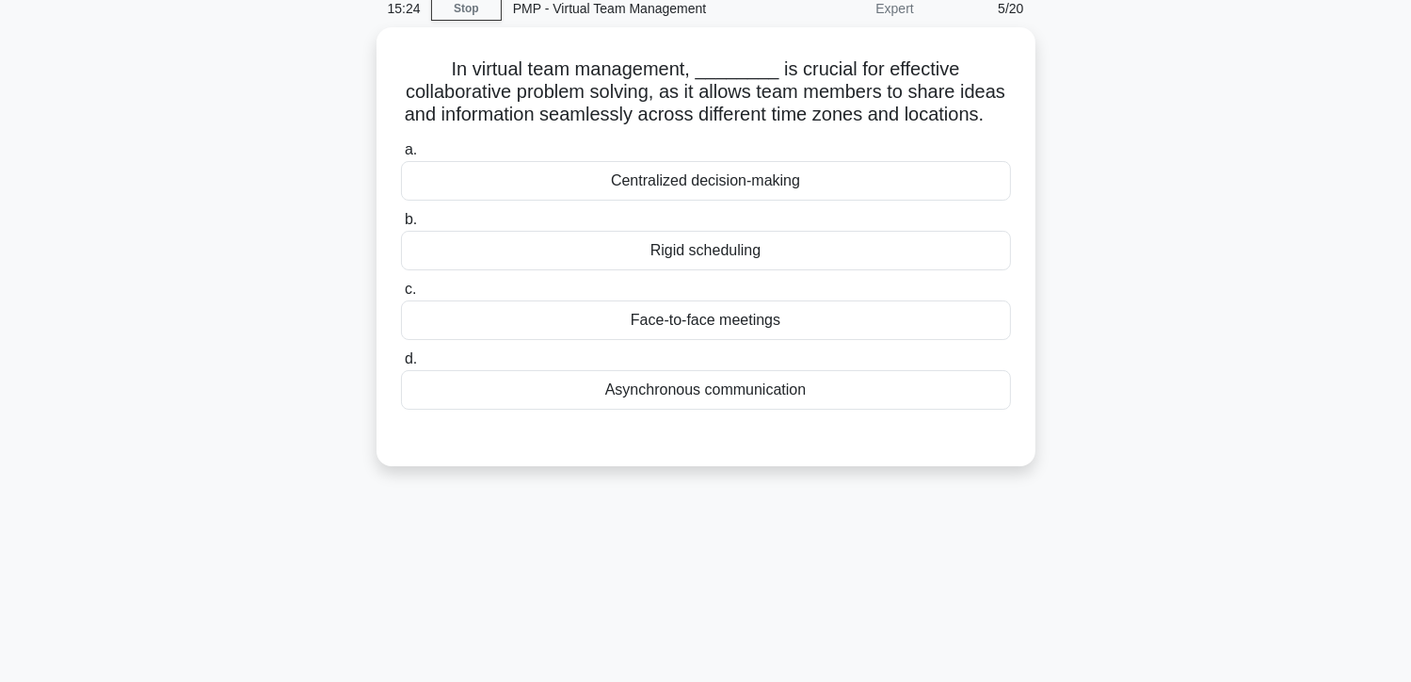
scroll to position [0, 0]
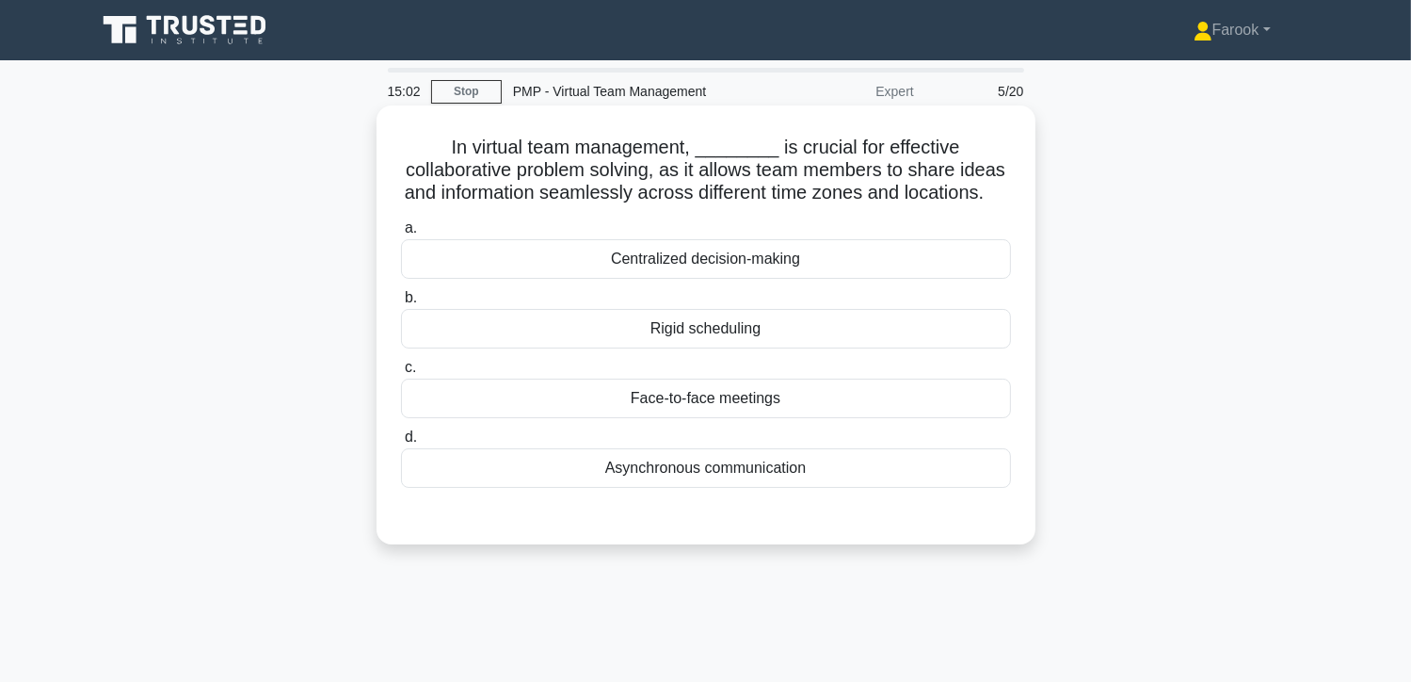
click at [720, 418] on div "Face-to-face meetings" at bounding box center [706, 398] width 610 height 40
click at [401, 374] on input "c. Face-to-face meetings" at bounding box center [401, 368] width 0 height 12
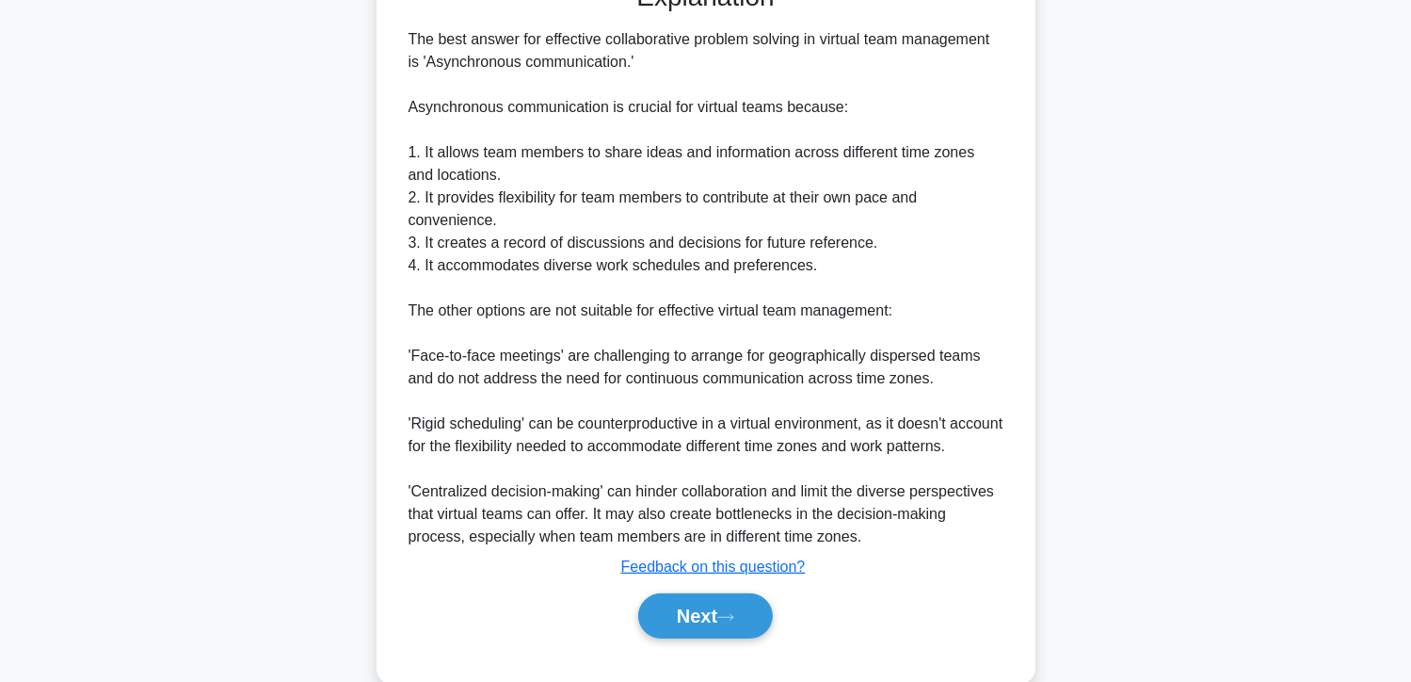
scroll to position [615, 0]
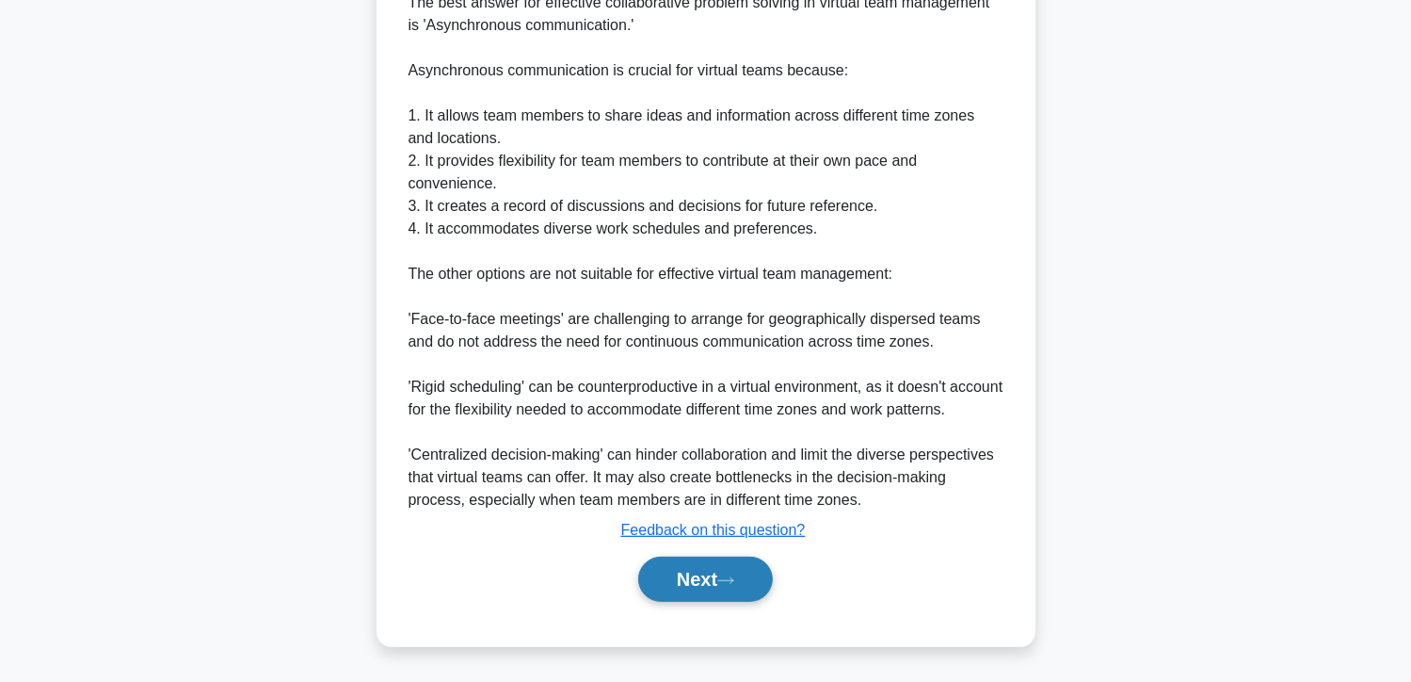
click at [677, 585] on button "Next" at bounding box center [705, 578] width 135 height 45
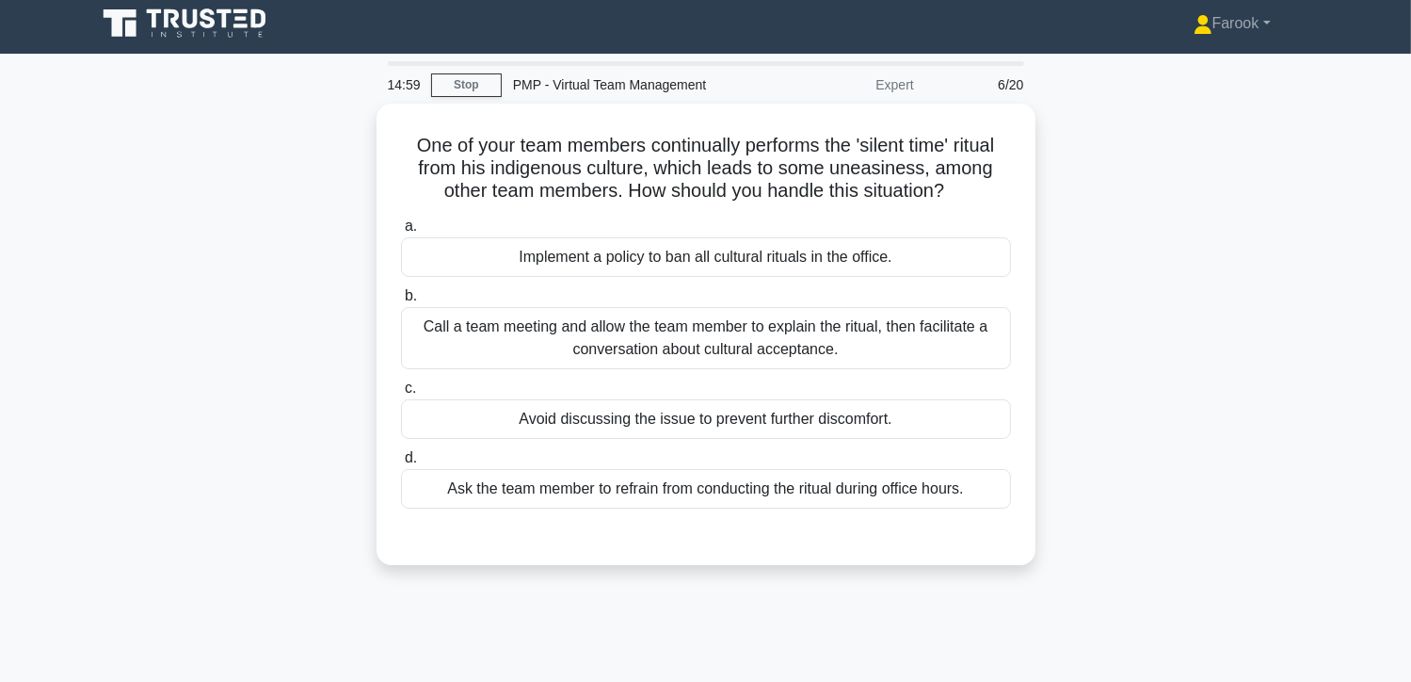
scroll to position [0, 0]
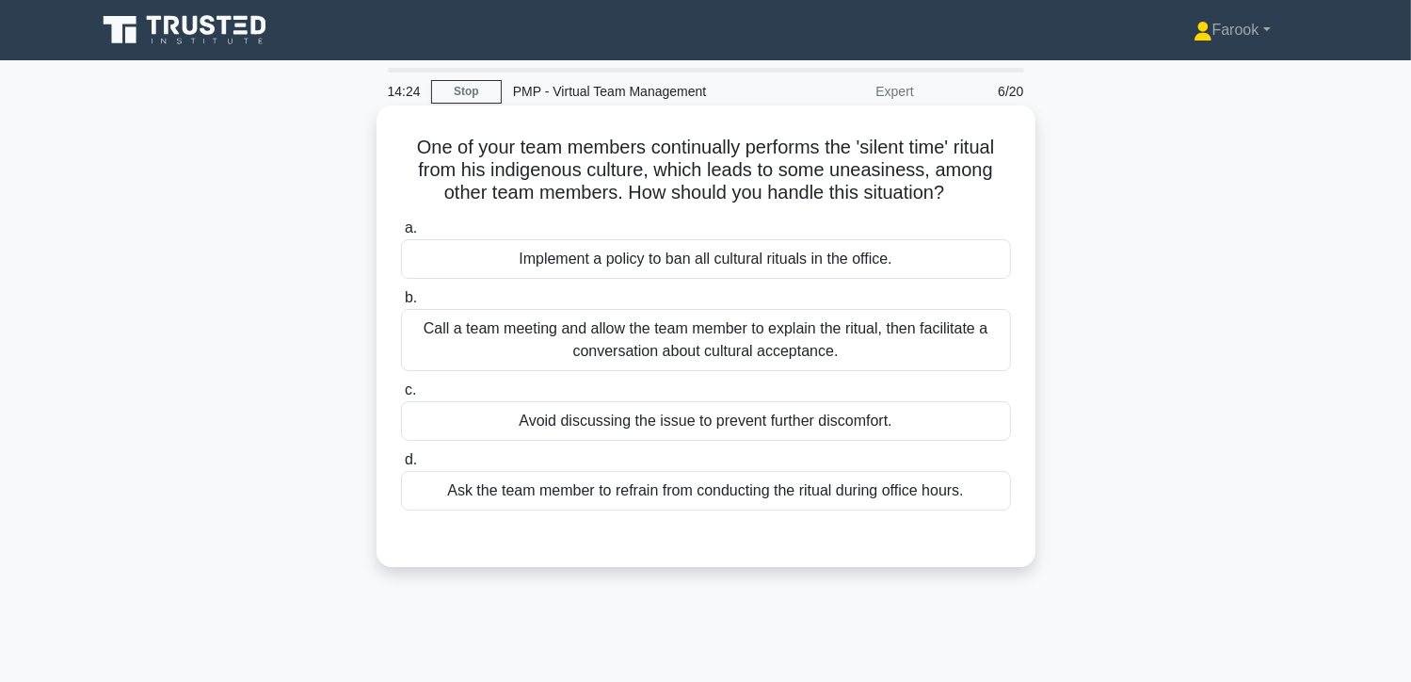
click at [737, 326] on div "Call a team meeting and allow the team member to explain the ritual, then facil…" at bounding box center [706, 340] width 610 height 62
click at [401, 304] on input "b. Call a team meeting and allow the team member to explain the ritual, then fa…" at bounding box center [401, 298] width 0 height 12
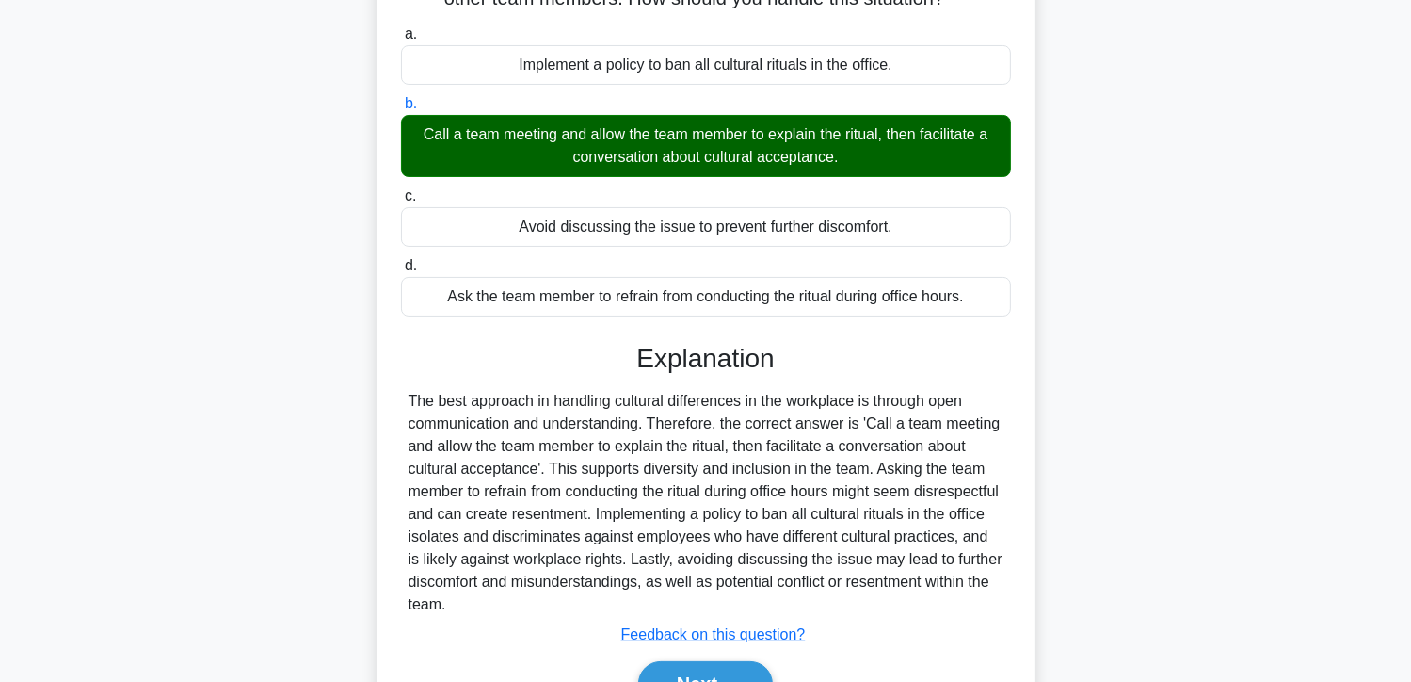
scroll to position [335, 0]
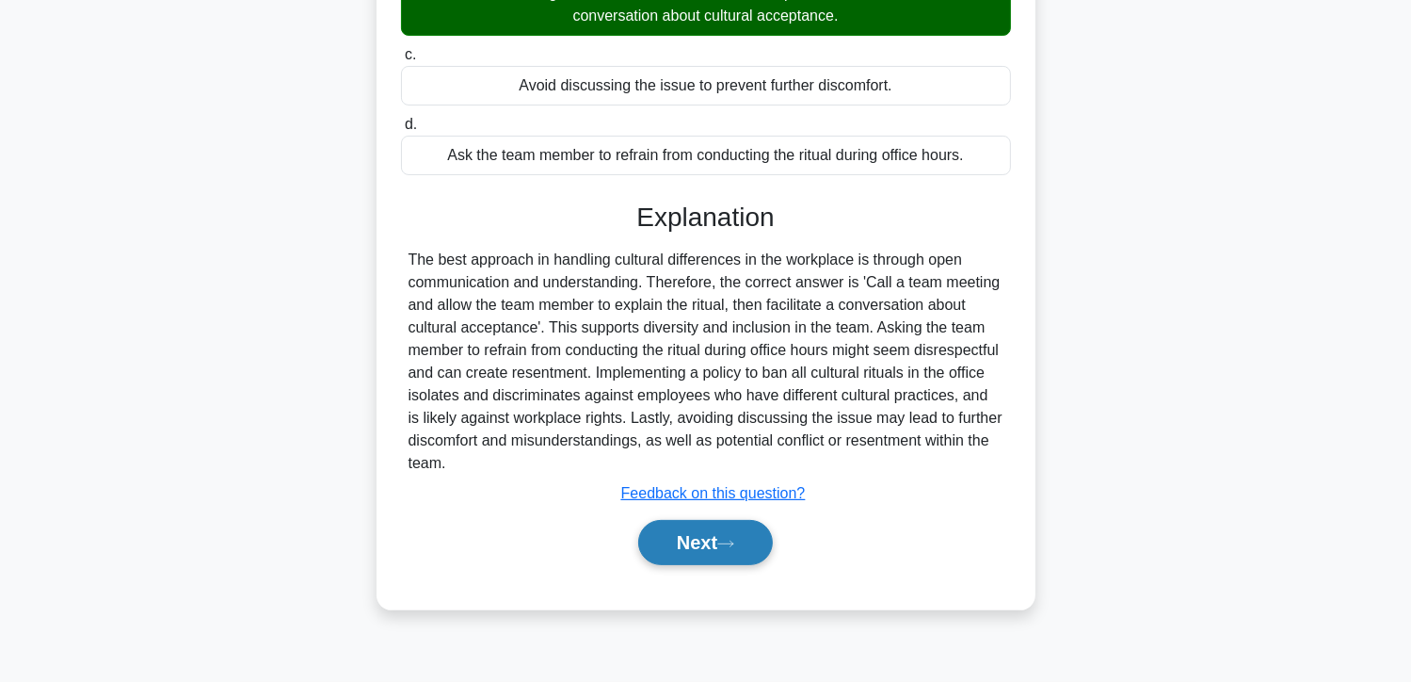
click at [692, 544] on button "Next" at bounding box center [705, 542] width 135 height 45
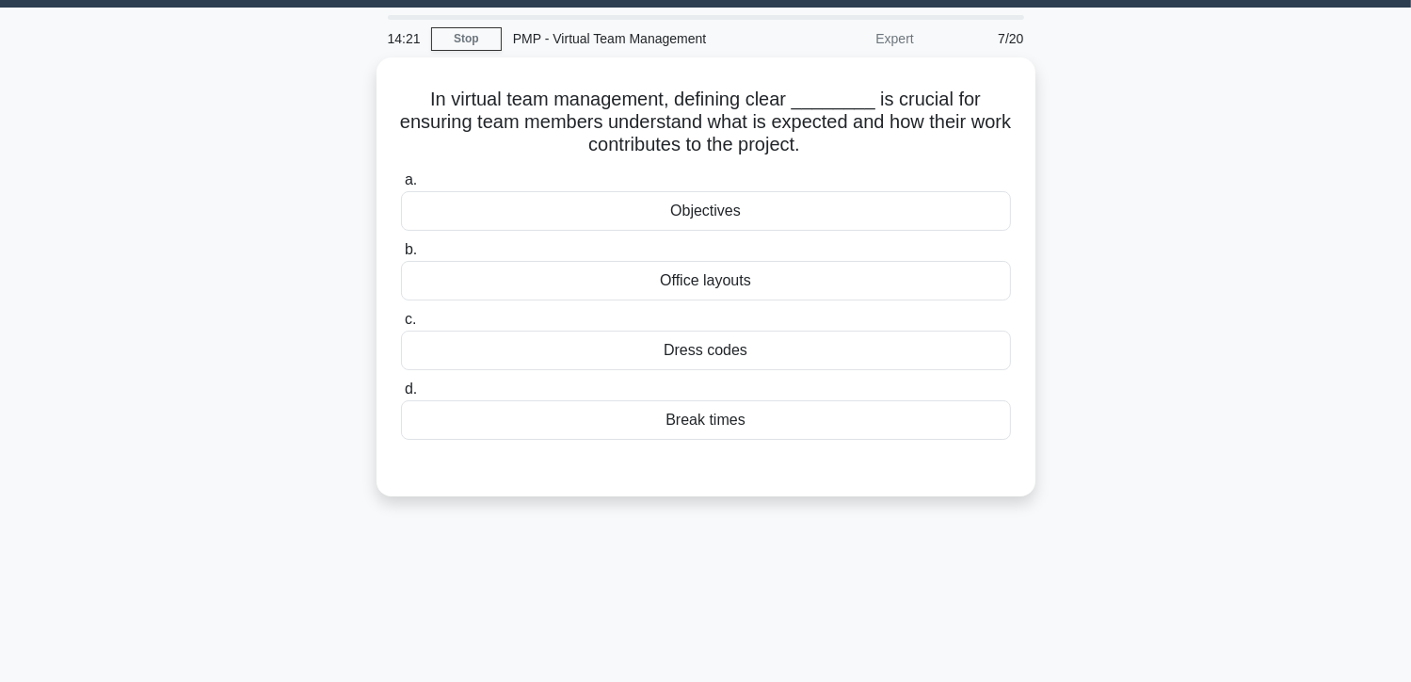
scroll to position [0, 0]
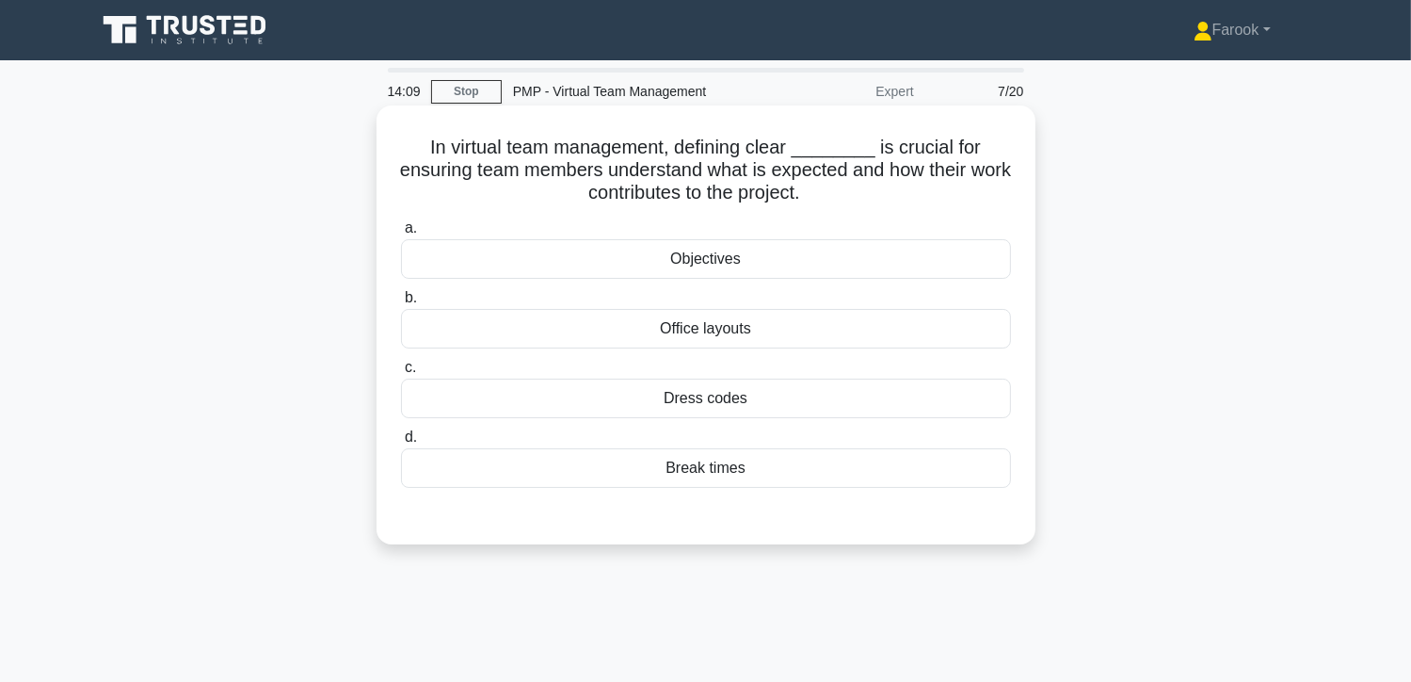
click at [738, 264] on div "Objectives" at bounding box center [706, 259] width 610 height 40
click at [401, 234] on input "a. Objectives" at bounding box center [401, 228] width 0 height 12
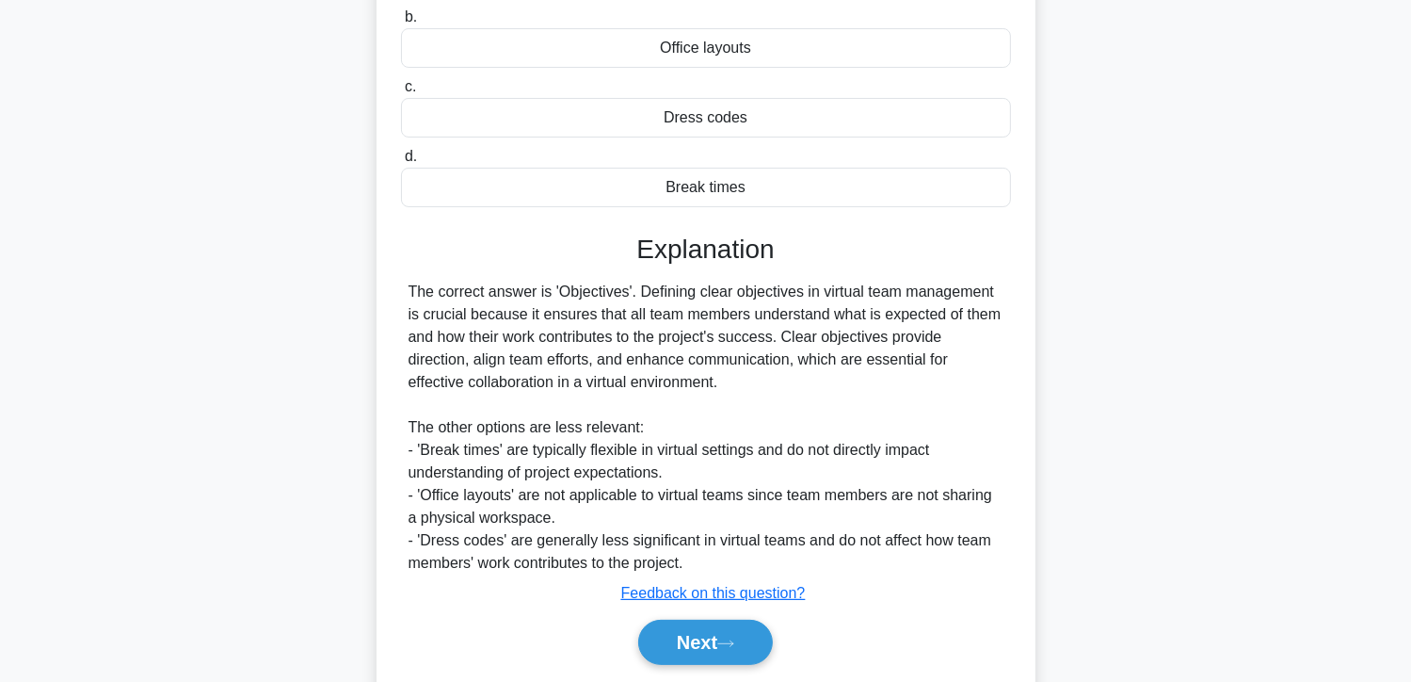
scroll to position [343, 0]
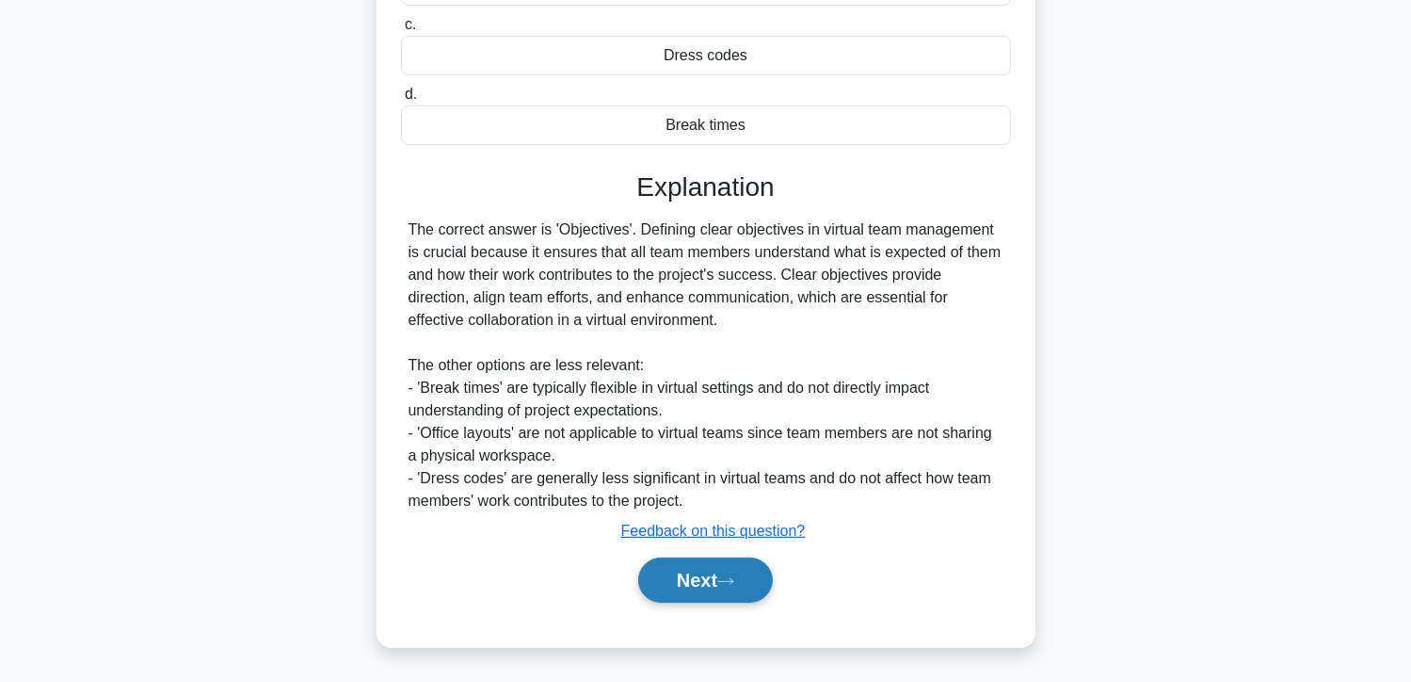
click at [705, 558] on button "Next" at bounding box center [705, 579] width 135 height 45
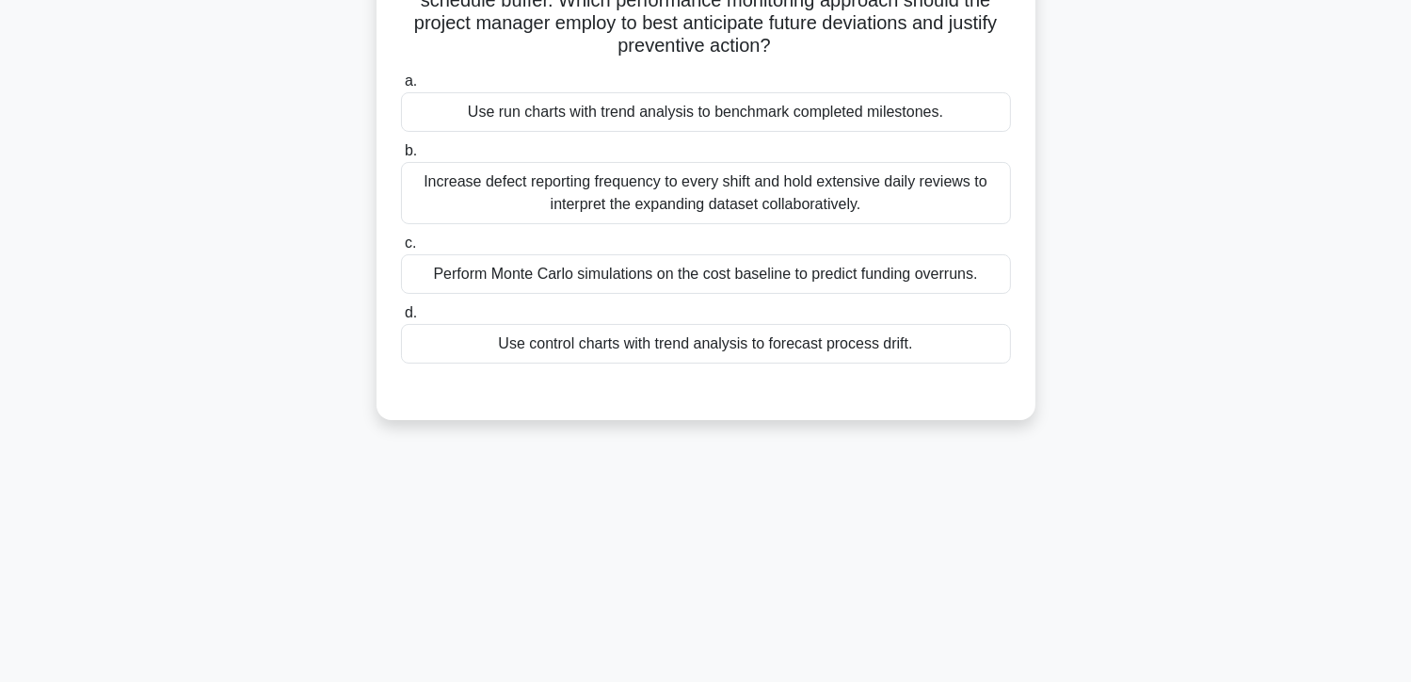
scroll to position [53, 0]
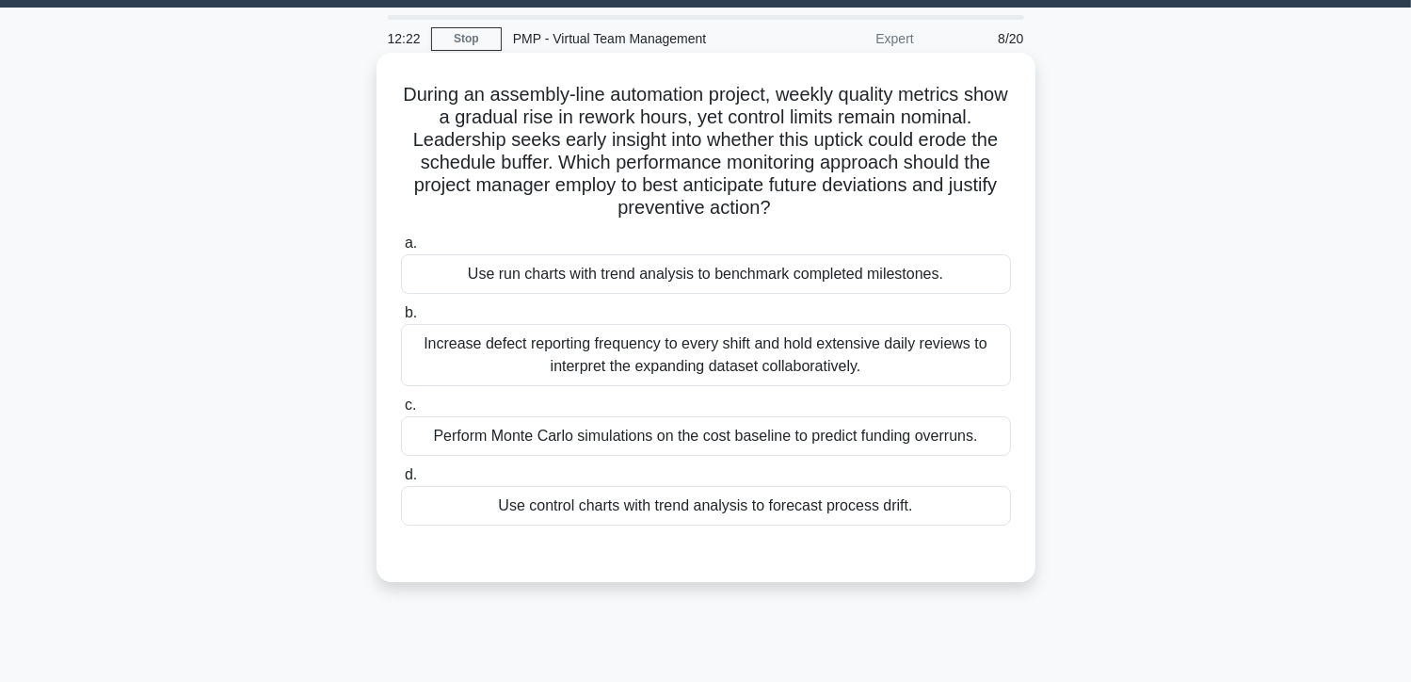
click at [716, 284] on div "Use run charts with trend analysis to benchmark completed milestones." at bounding box center [706, 274] width 610 height 40
click at [401, 249] on input "a. Use run charts with trend analysis to benchmark completed milestones." at bounding box center [401, 243] width 0 height 12
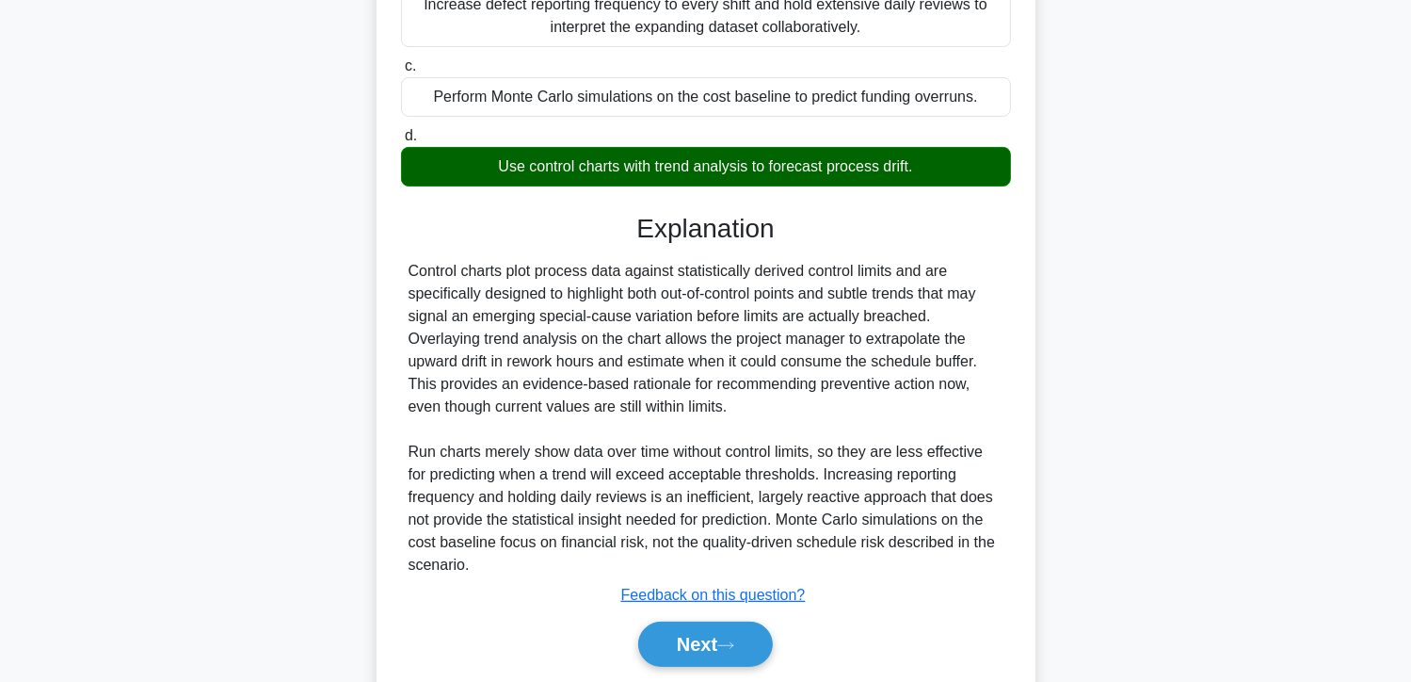
scroll to position [457, 0]
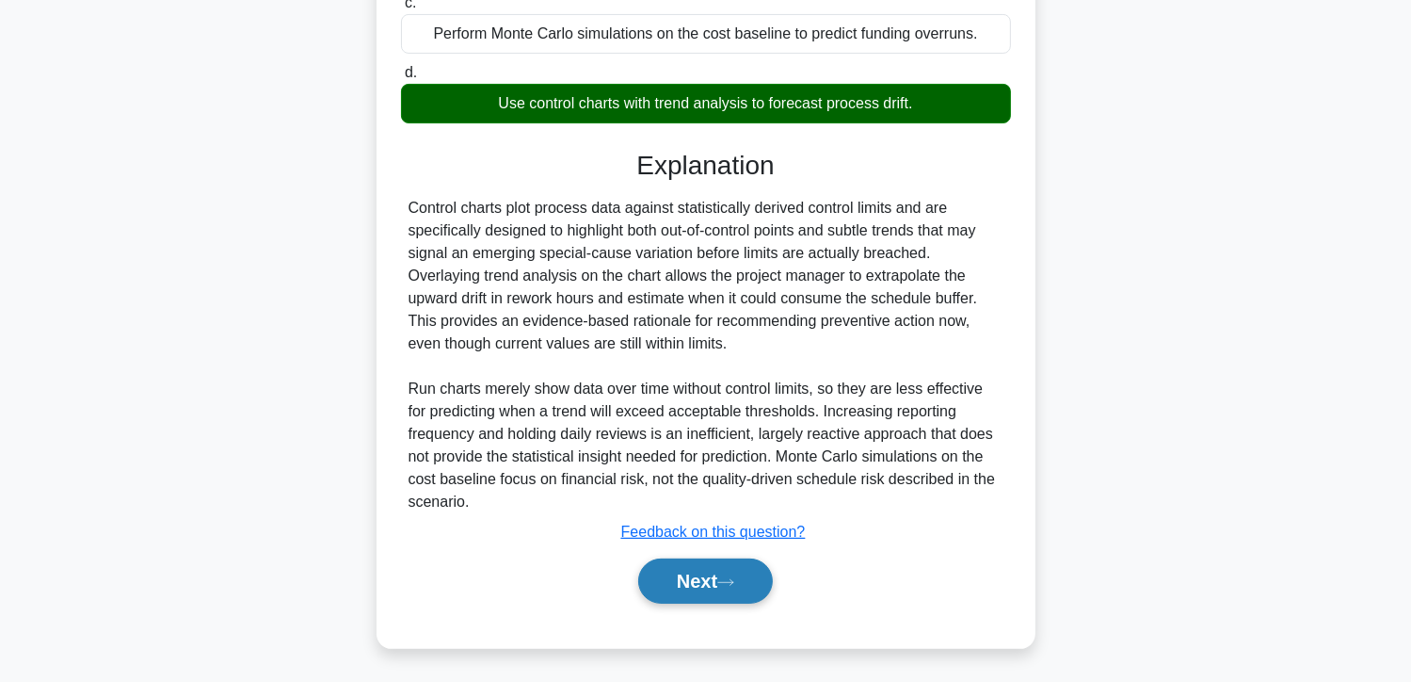
click at [655, 575] on button "Next" at bounding box center [705, 580] width 135 height 45
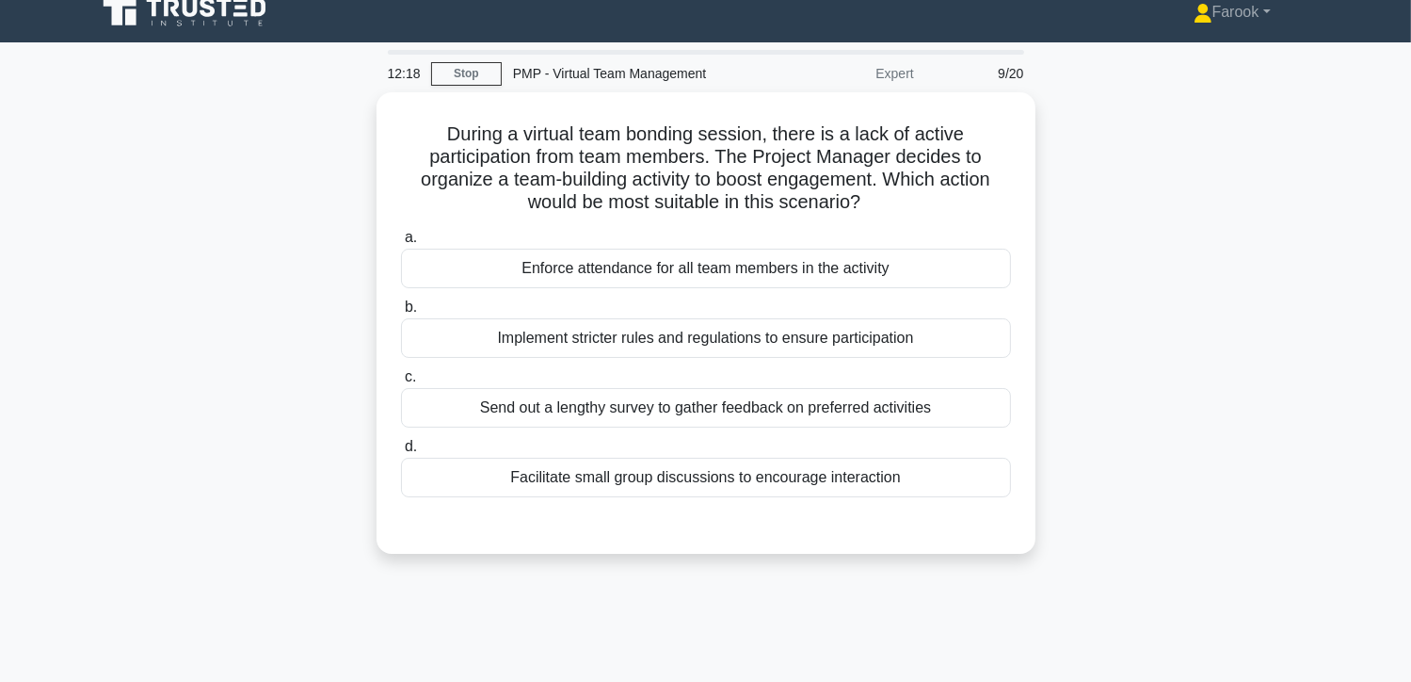
scroll to position [0, 0]
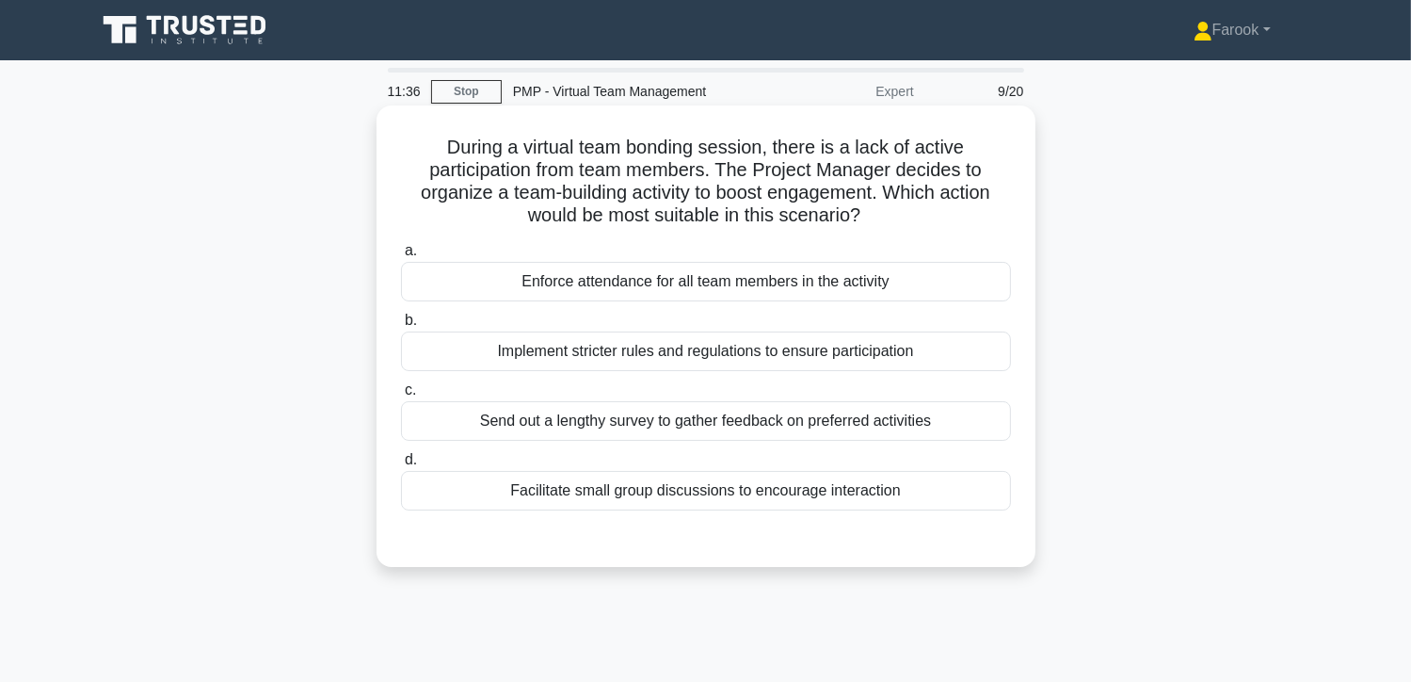
click at [730, 491] on div "Facilitate small group discussions to encourage interaction" at bounding box center [706, 491] width 610 height 40
click at [401, 466] on input "d. Facilitate small group discussions to encourage interaction" at bounding box center [401, 460] width 0 height 12
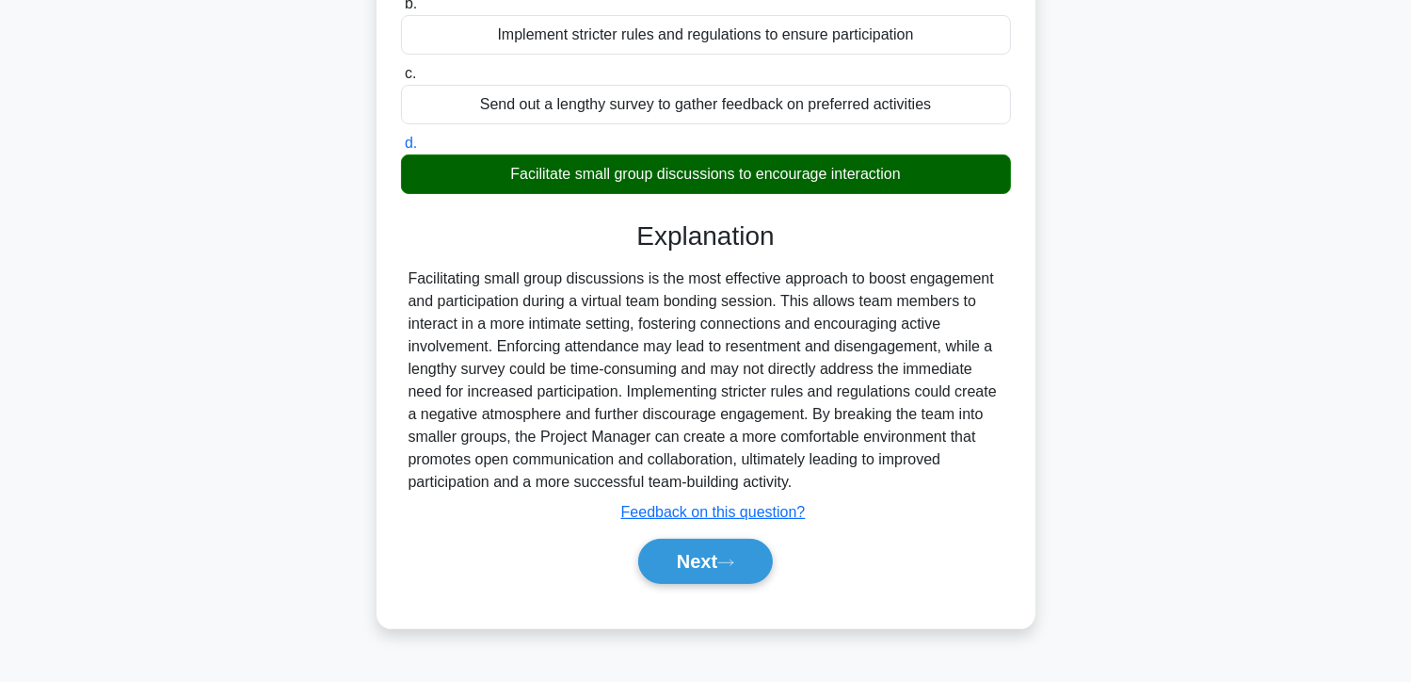
scroll to position [335, 0]
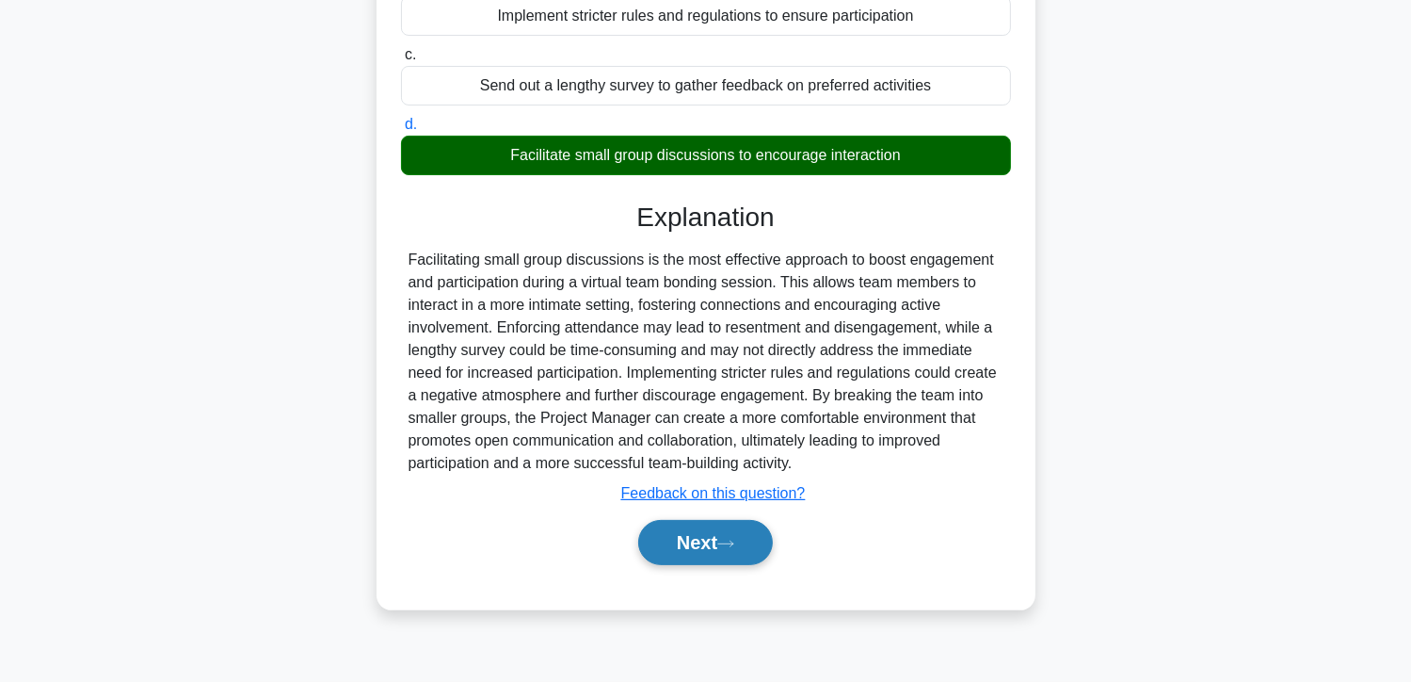
click at [700, 550] on button "Next" at bounding box center [705, 542] width 135 height 45
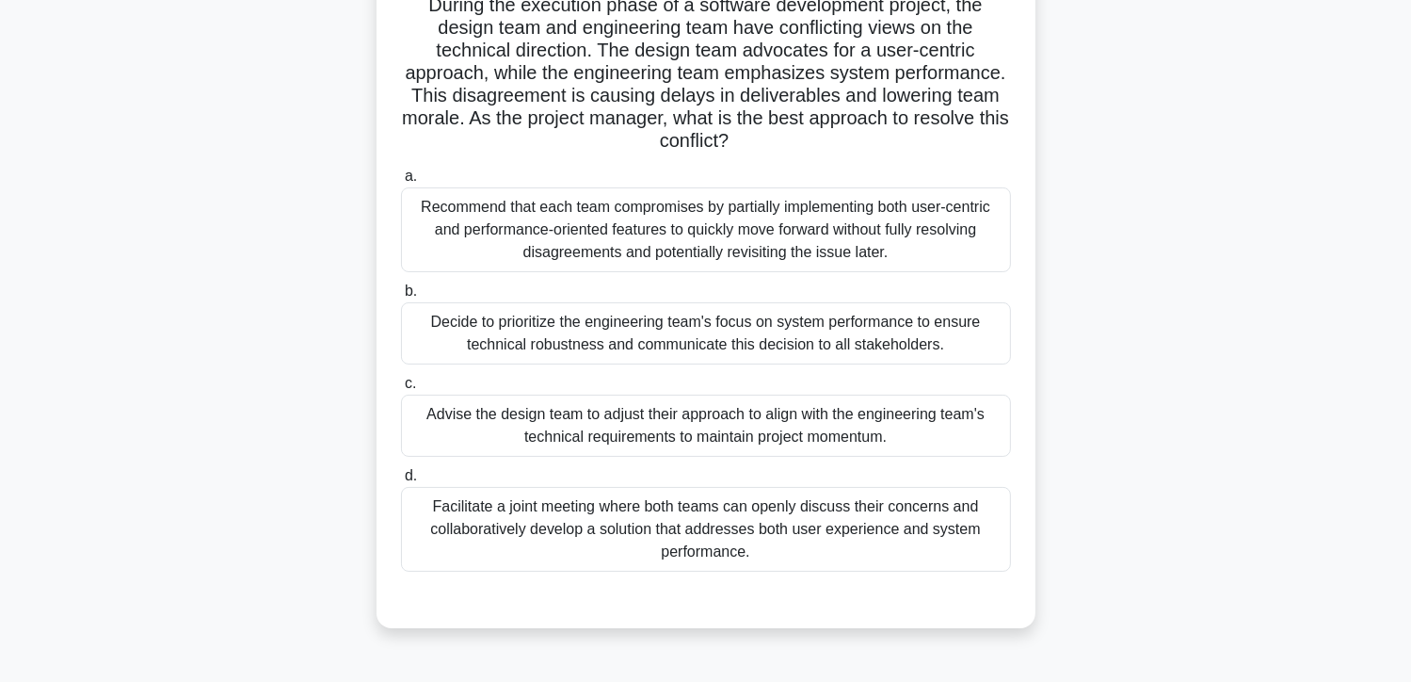
scroll to position [53, 0]
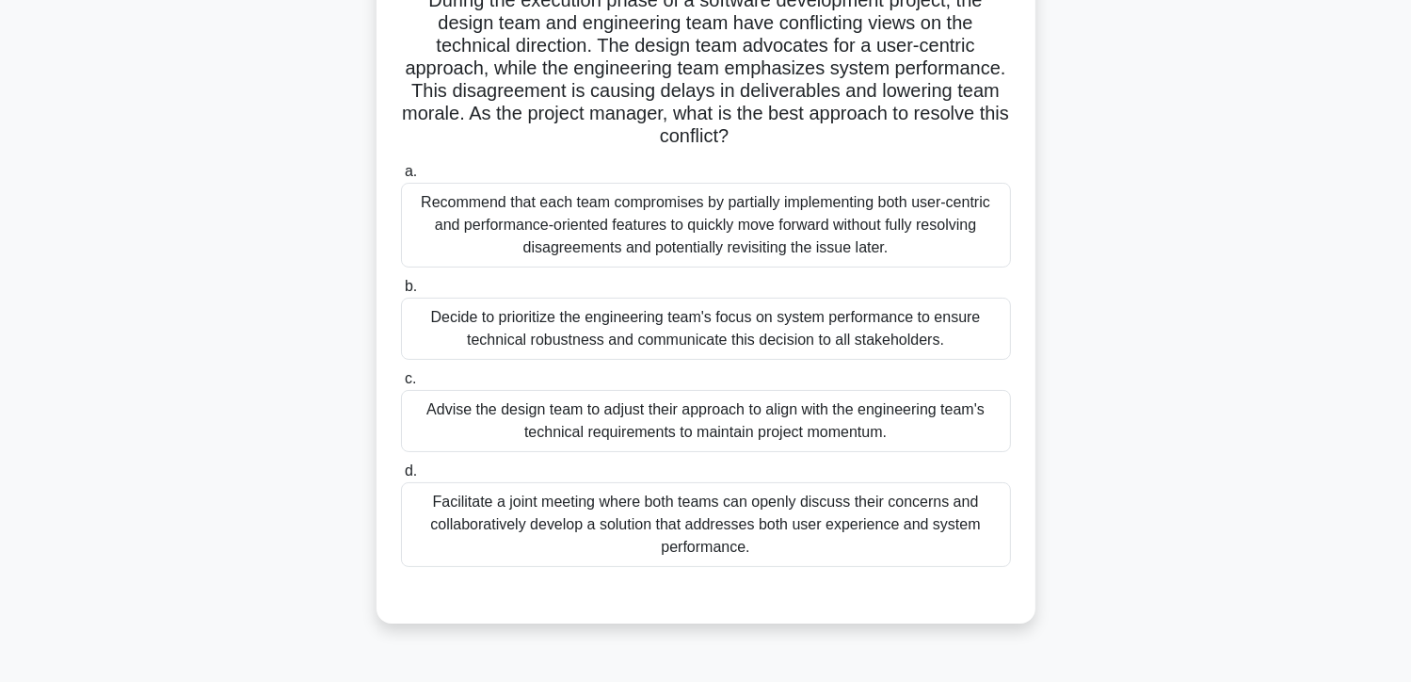
click at [700, 546] on div "Facilitate a joint meeting where both teams can openly discuss their concerns a…" at bounding box center [706, 524] width 610 height 85
click at [401, 477] on input "d. Facilitate a joint meeting where both teams can openly discuss their concern…" at bounding box center [401, 471] width 0 height 12
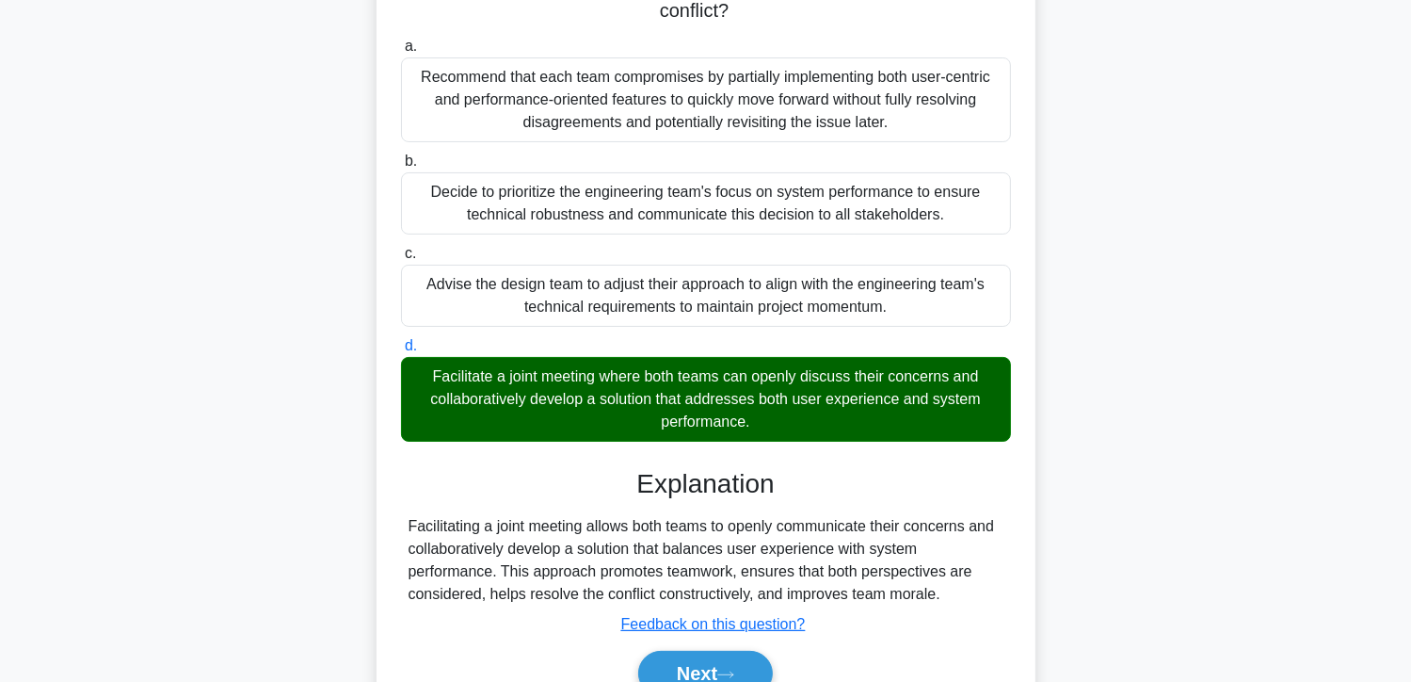
scroll to position [365, 0]
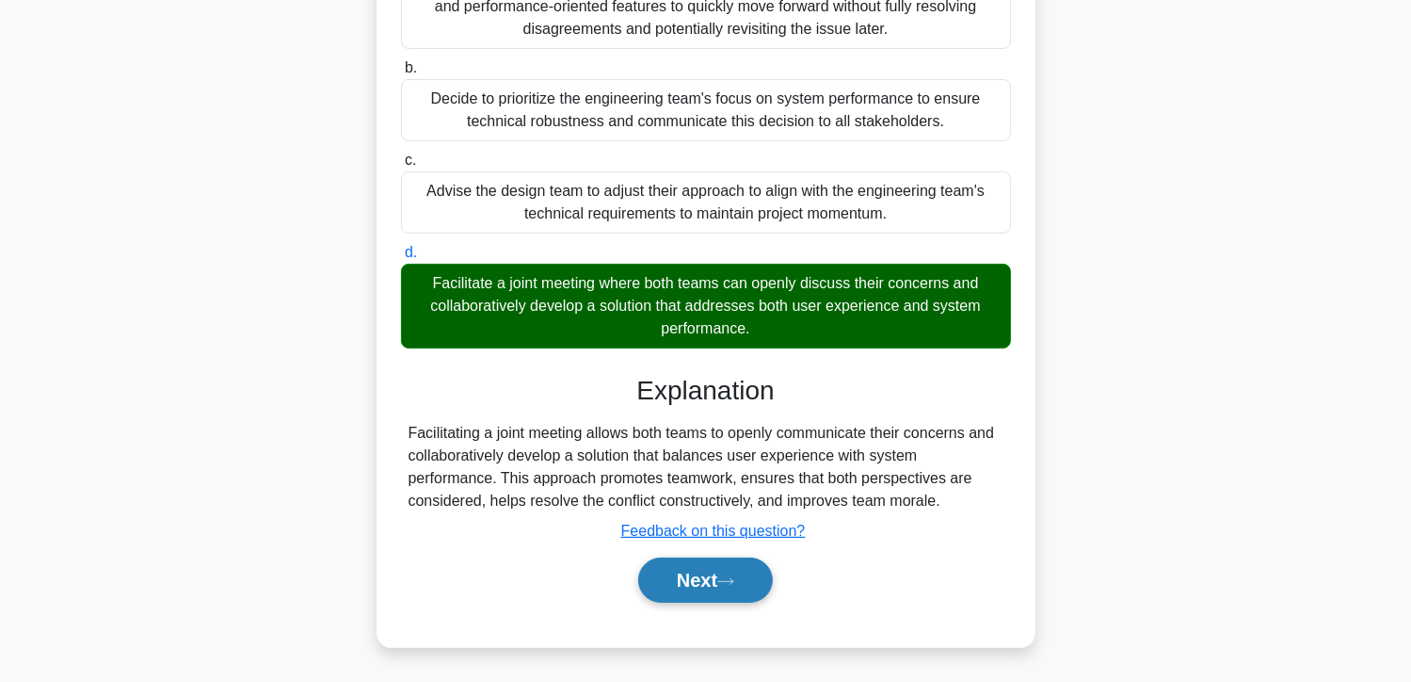
click at [693, 599] on button "Next" at bounding box center [705, 579] width 135 height 45
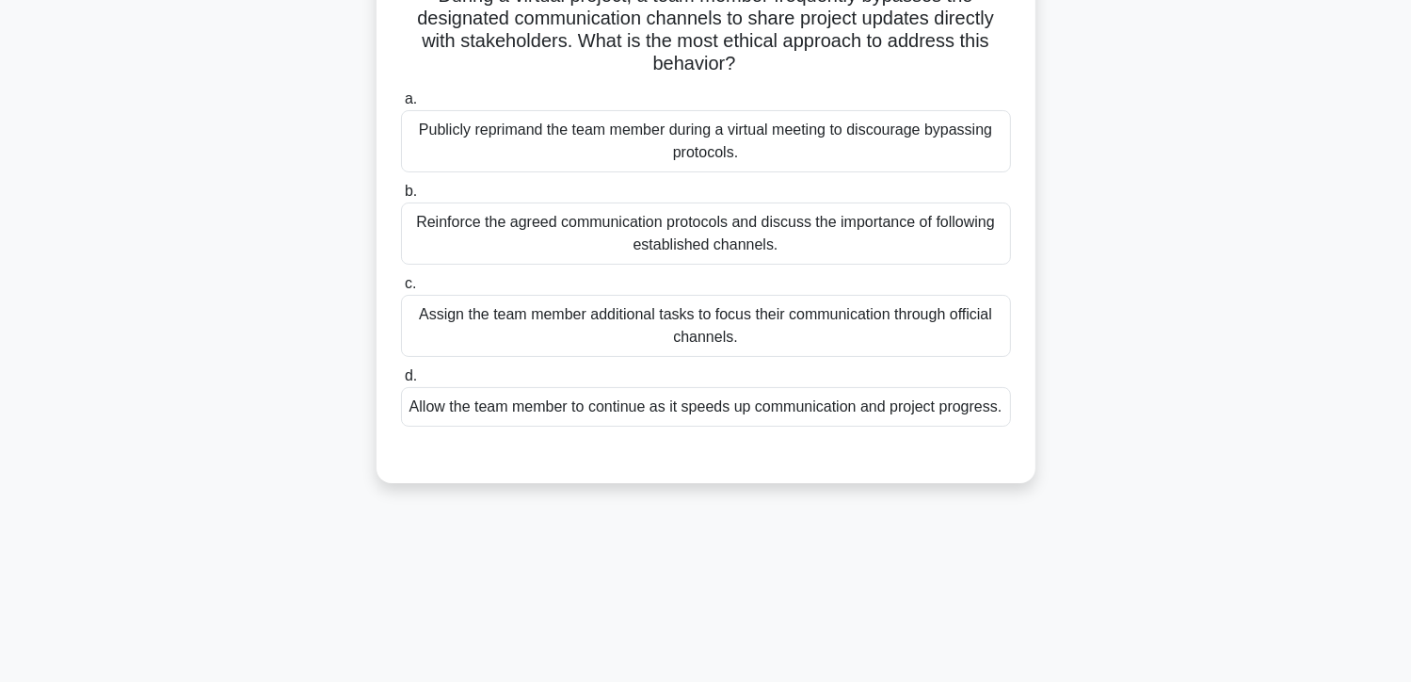
scroll to position [0, 0]
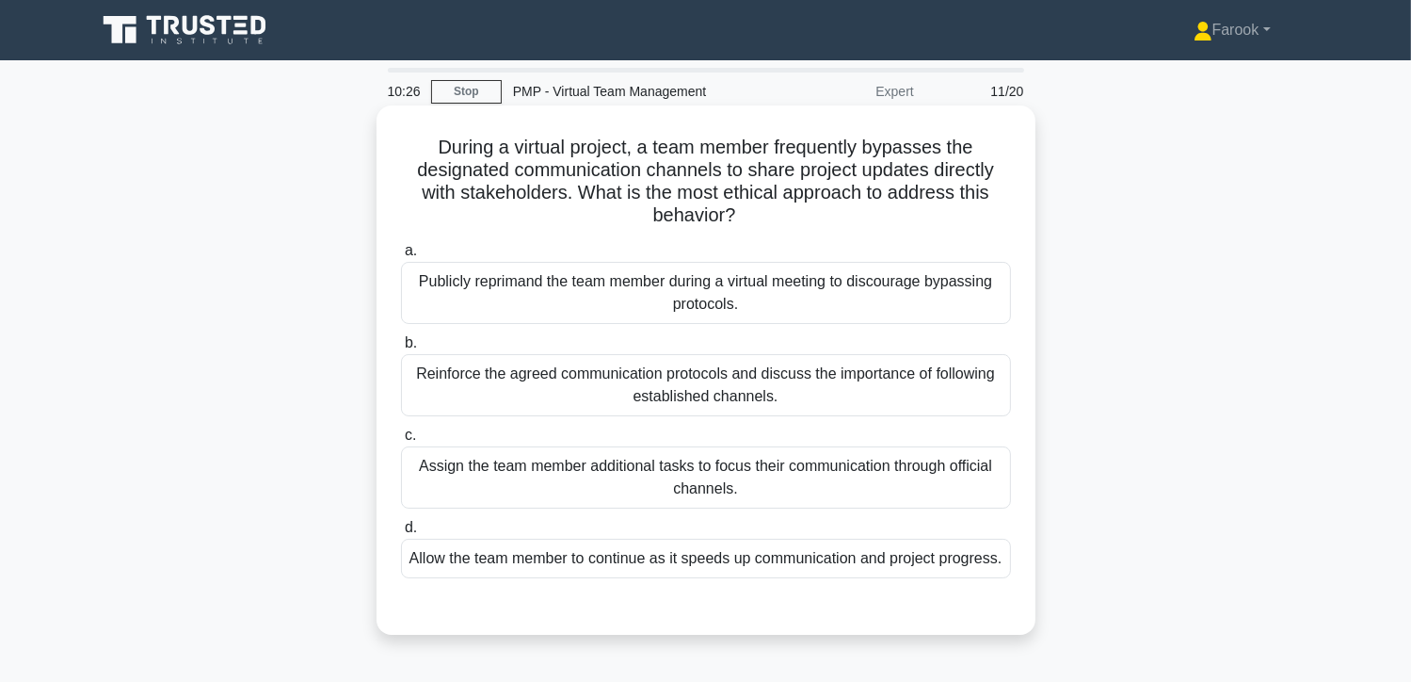
click at [837, 385] on div "Reinforce the agreed communication protocols and discuss the importance of foll…" at bounding box center [706, 385] width 610 height 62
click at [401, 349] on input "b. Reinforce the agreed communication protocols and discuss the importance of f…" at bounding box center [401, 343] width 0 height 12
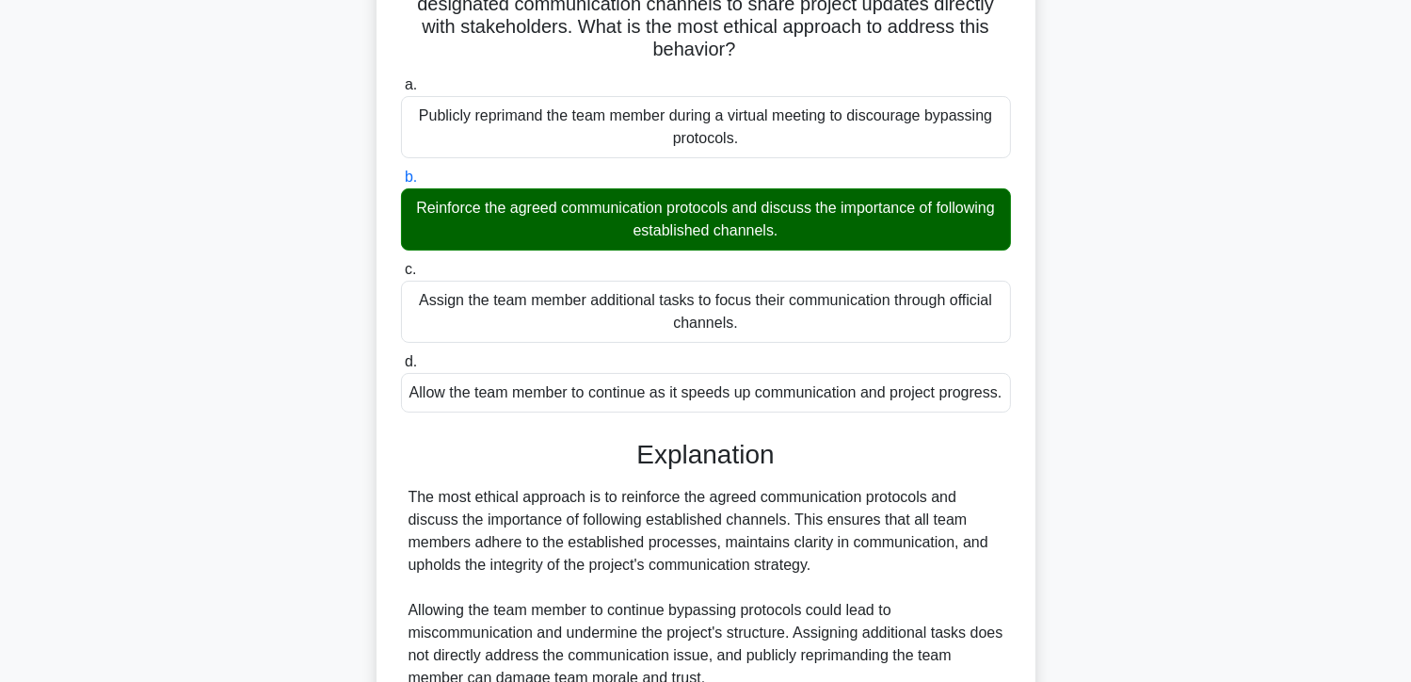
scroll to position [365, 0]
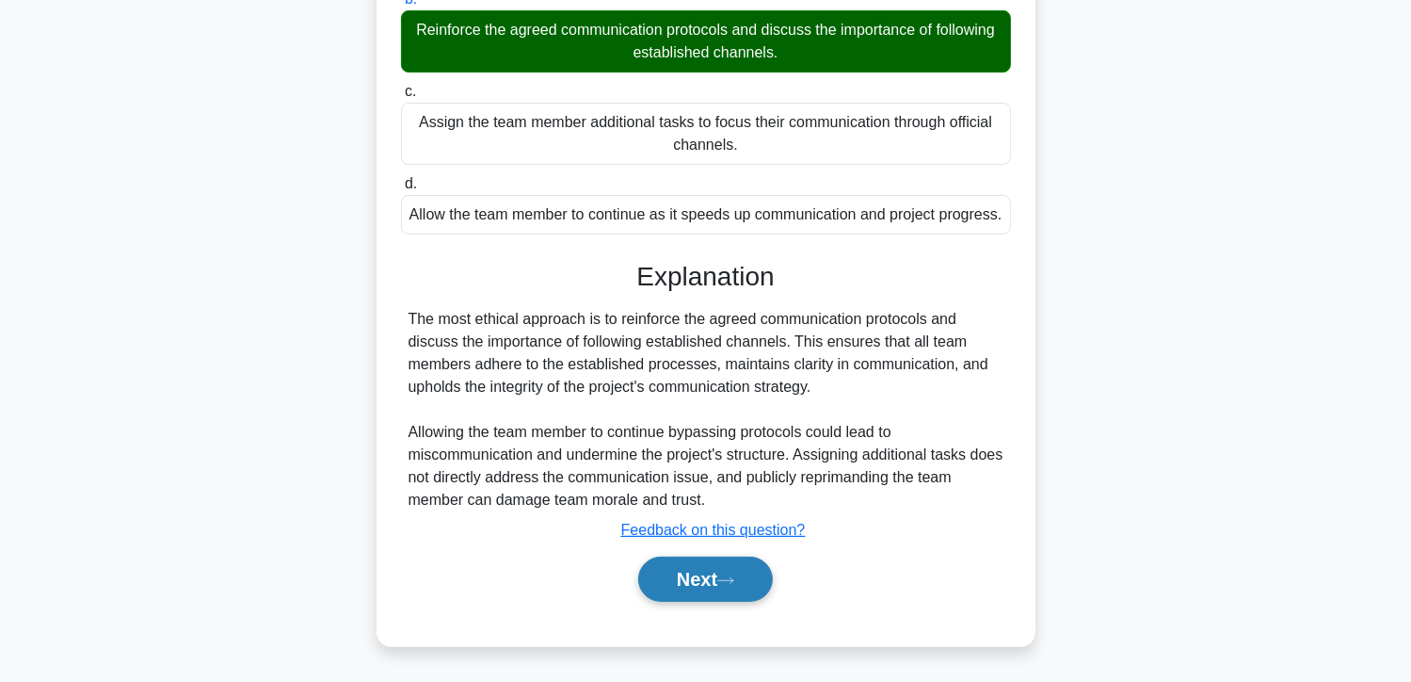
click at [673, 594] on button "Next" at bounding box center [705, 578] width 135 height 45
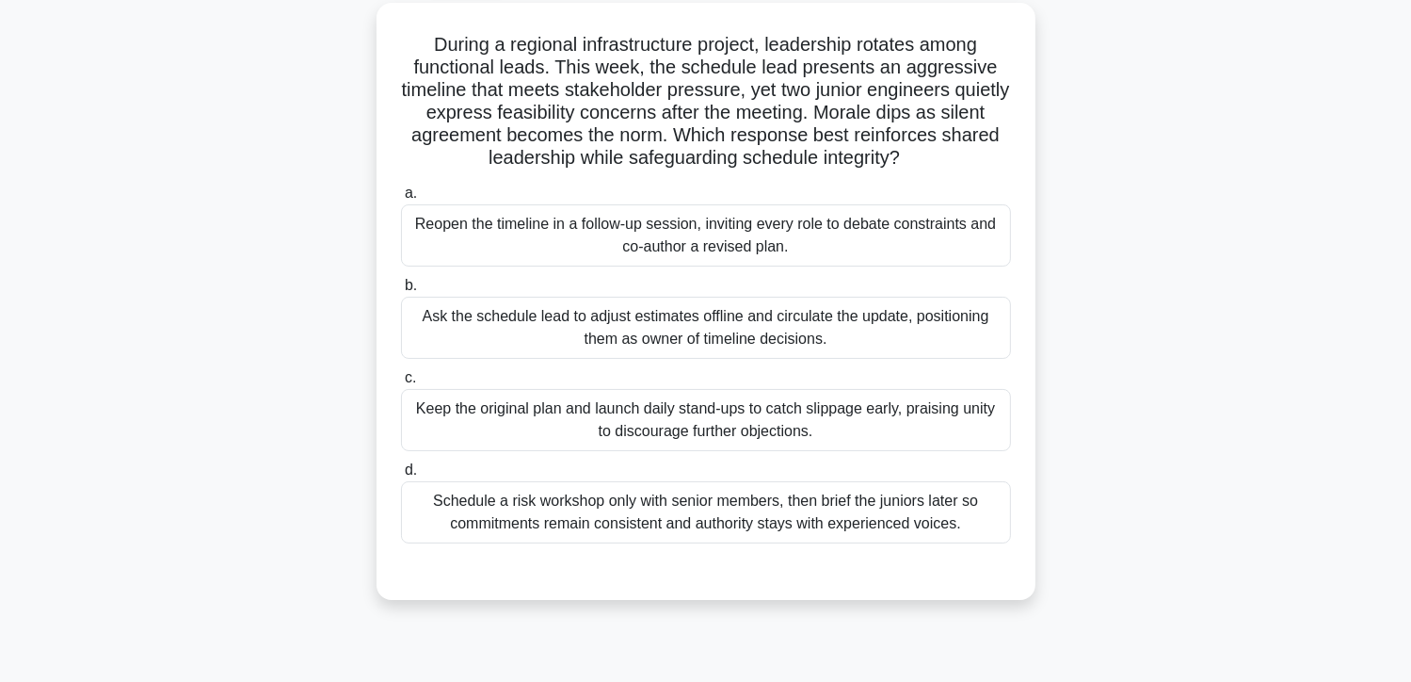
scroll to position [53, 0]
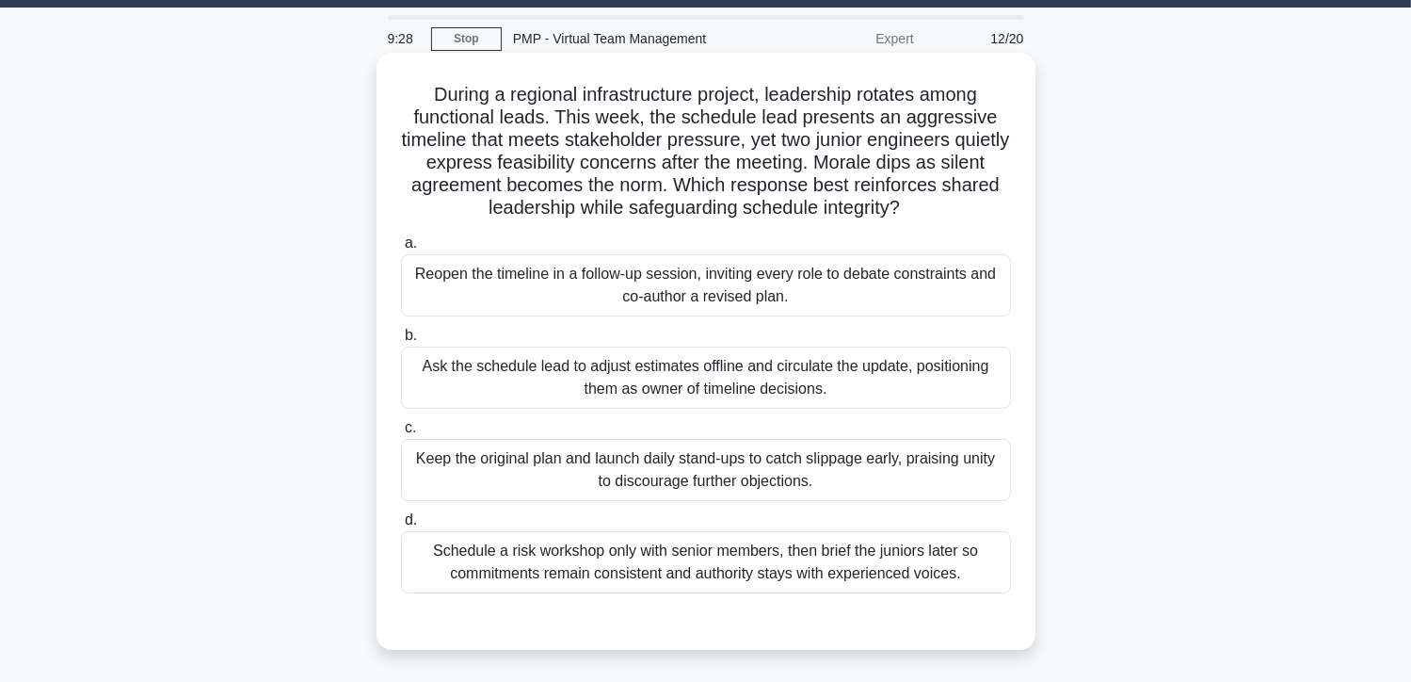
click at [761, 297] on div "Reopen the timeline in a follow-up session, inviting every role to debate const…" at bounding box center [706, 285] width 610 height 62
click at [401, 249] on input "a. Reopen the timeline in a follow-up session, inviting every role to debate co…" at bounding box center [401, 243] width 0 height 12
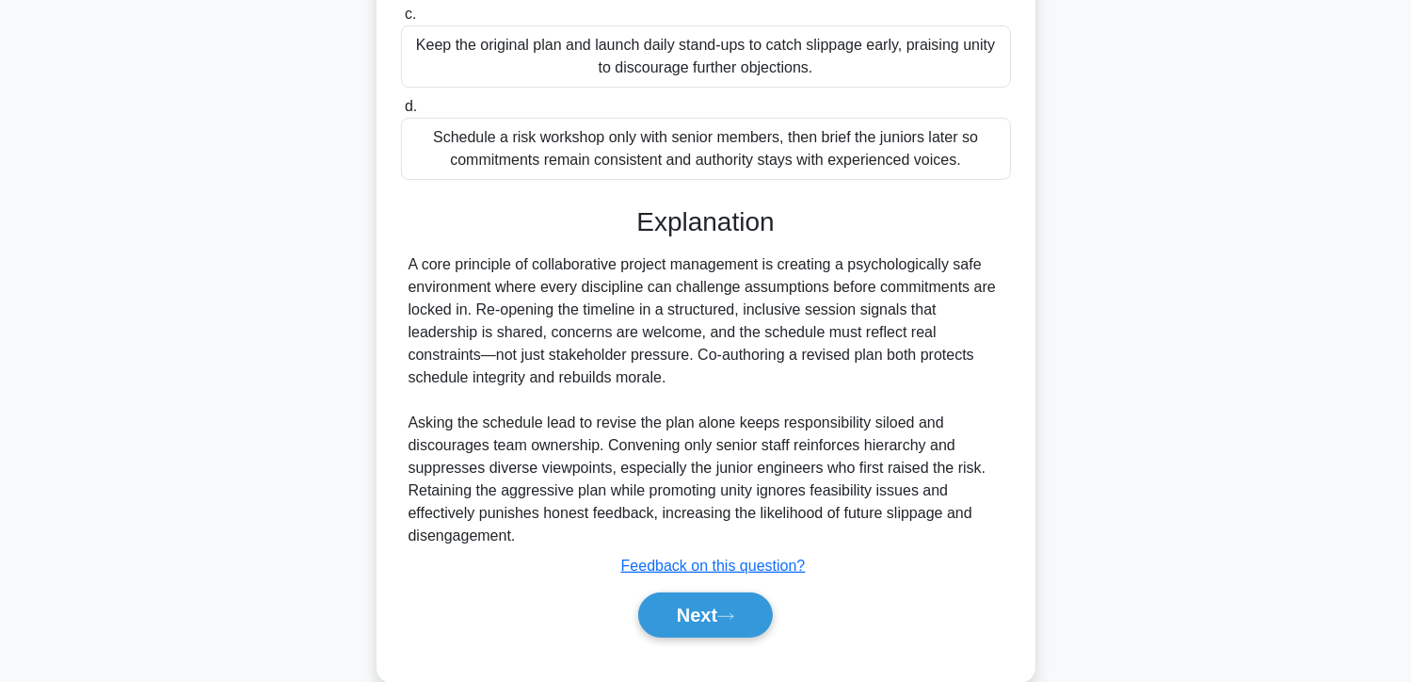
scroll to position [501, 0]
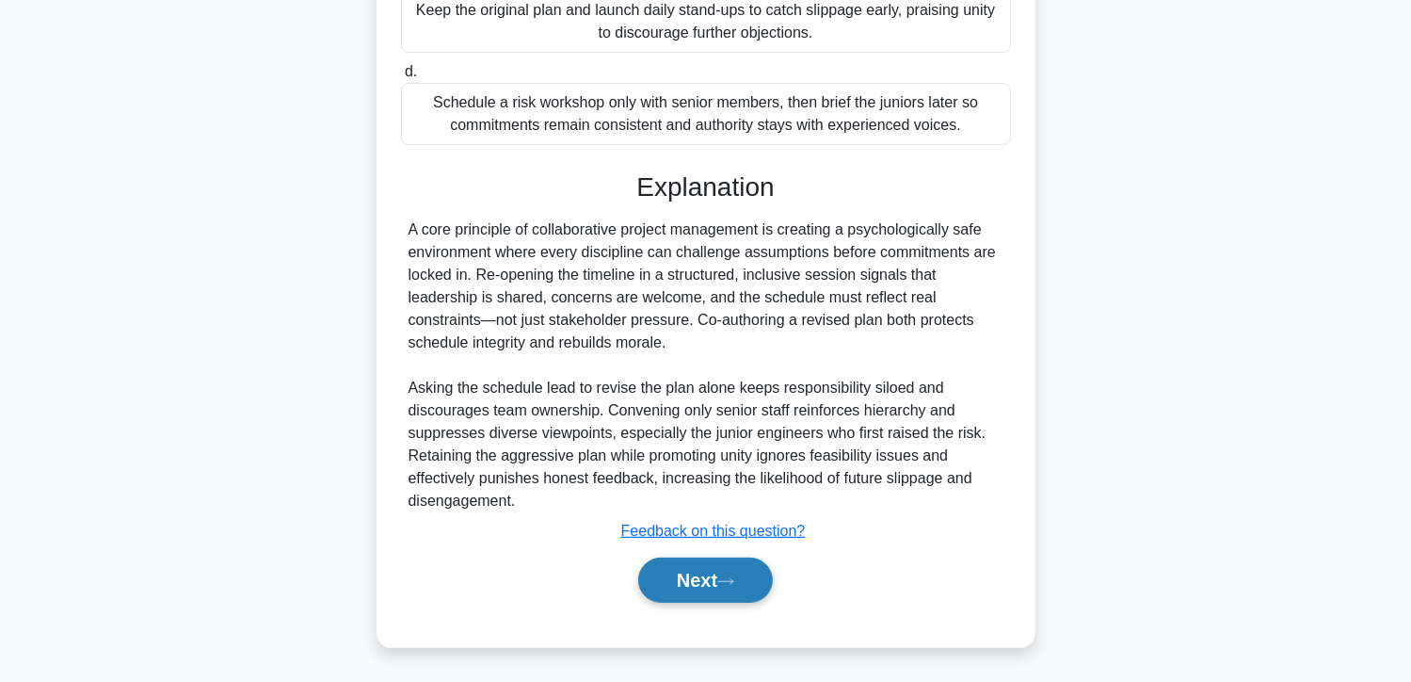
click at [681, 564] on button "Next" at bounding box center [705, 579] width 135 height 45
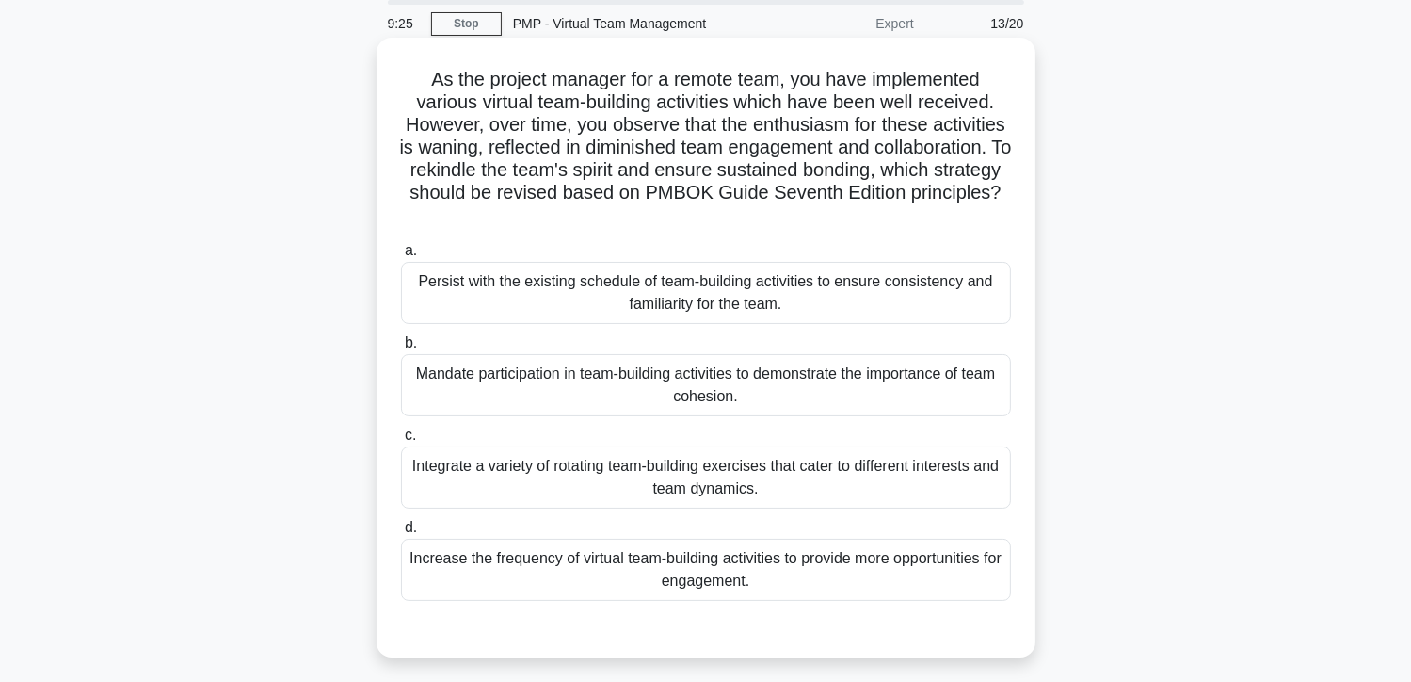
scroll to position [53, 0]
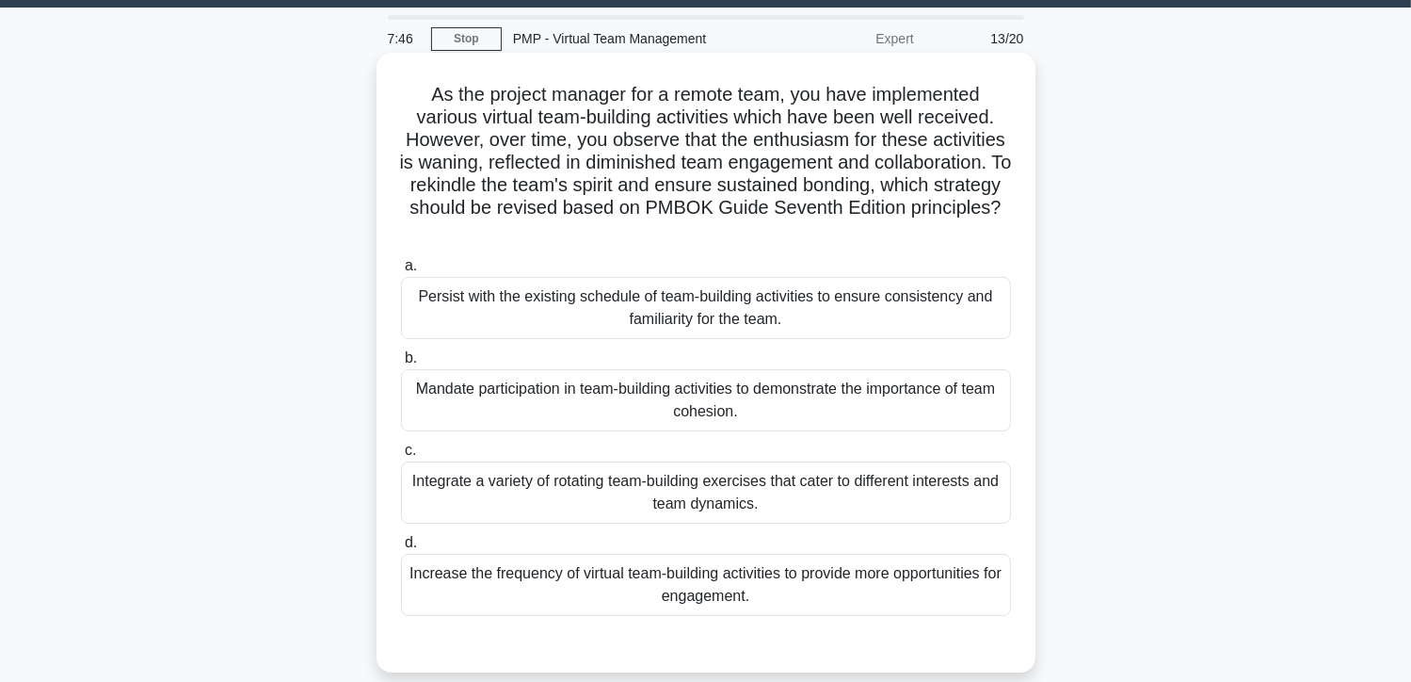
click at [813, 473] on div "Integrate a variety of rotating team-building exercises that cater to different…" at bounding box center [706, 492] width 610 height 62
click at [401, 457] on input "c. Integrate a variety of rotating team-building exercises that cater to differ…" at bounding box center [401, 450] width 0 height 12
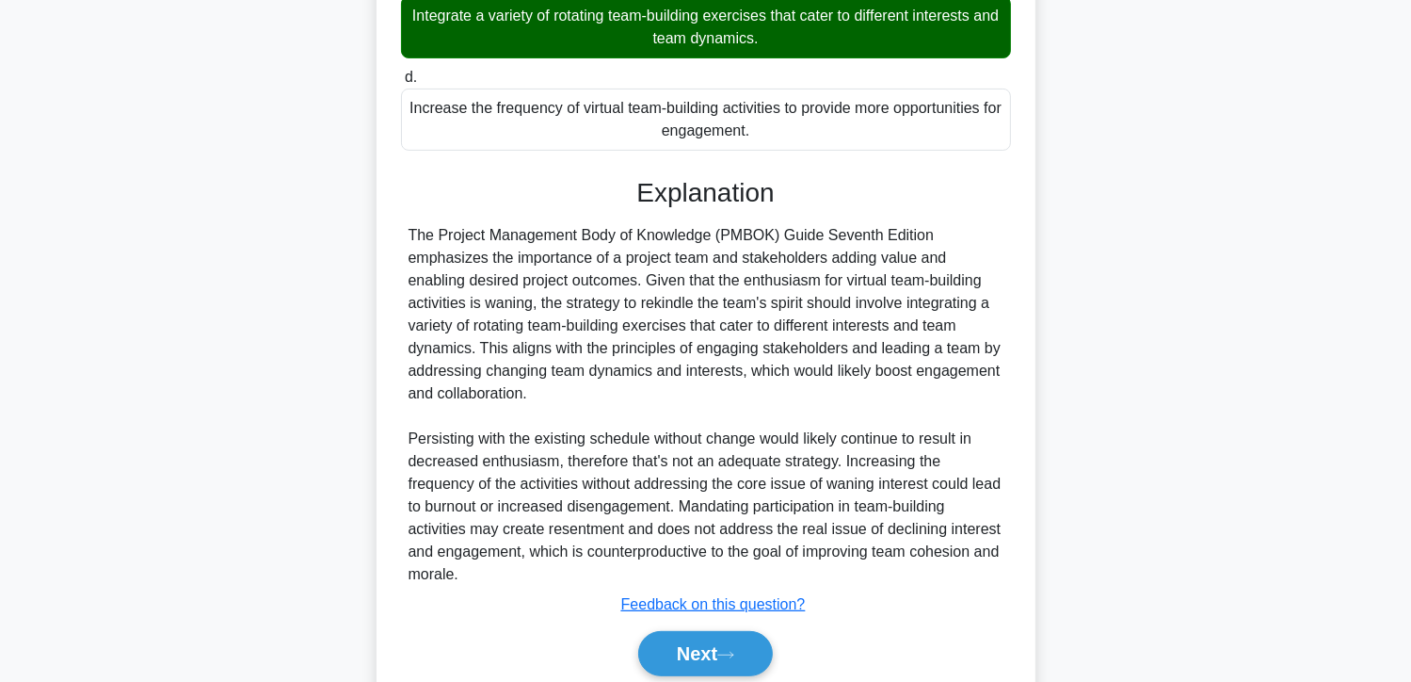
scroll to position [591, 0]
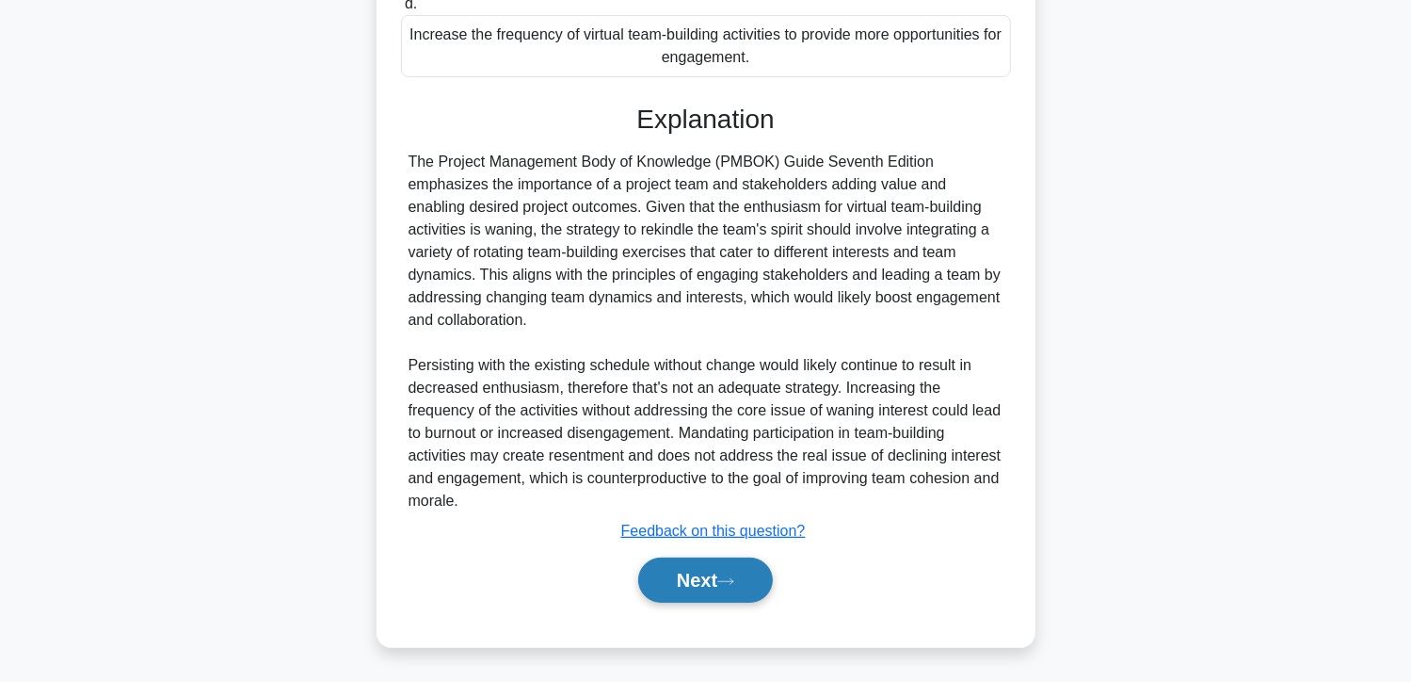
click at [671, 563] on button "Next" at bounding box center [705, 579] width 135 height 45
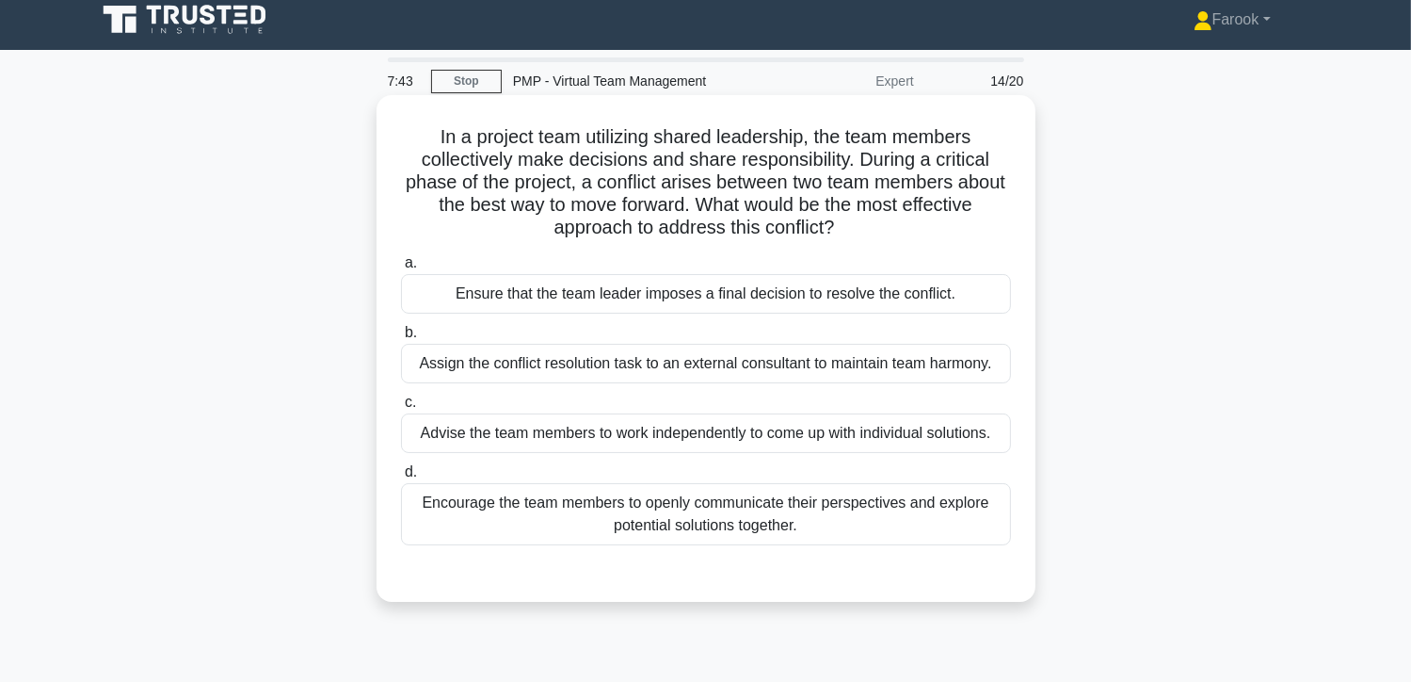
scroll to position [0, 0]
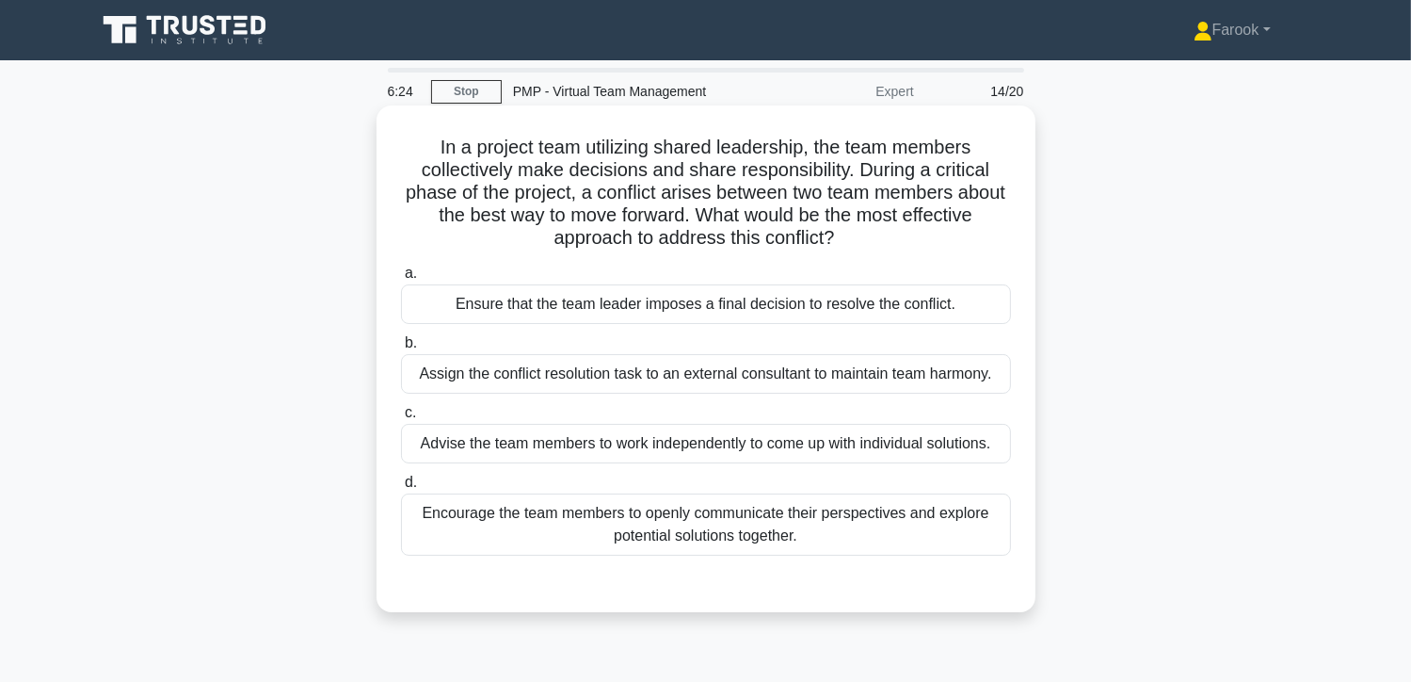
click at [663, 541] on div "Encourage the team members to openly communicate their perspectives and explore…" at bounding box center [706, 524] width 610 height 62
click at [401, 489] on input "d. Encourage the team members to openly communicate their perspectives and expl…" at bounding box center [401, 482] width 0 height 12
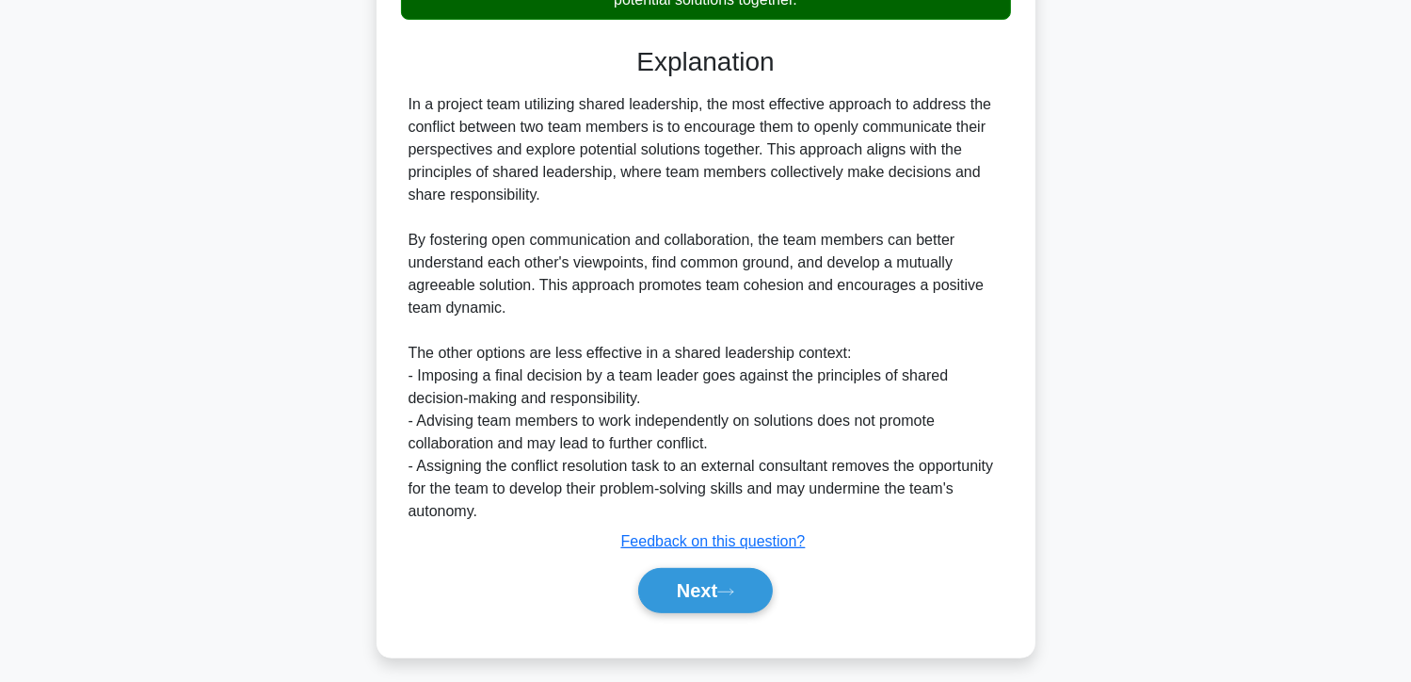
scroll to position [546, 0]
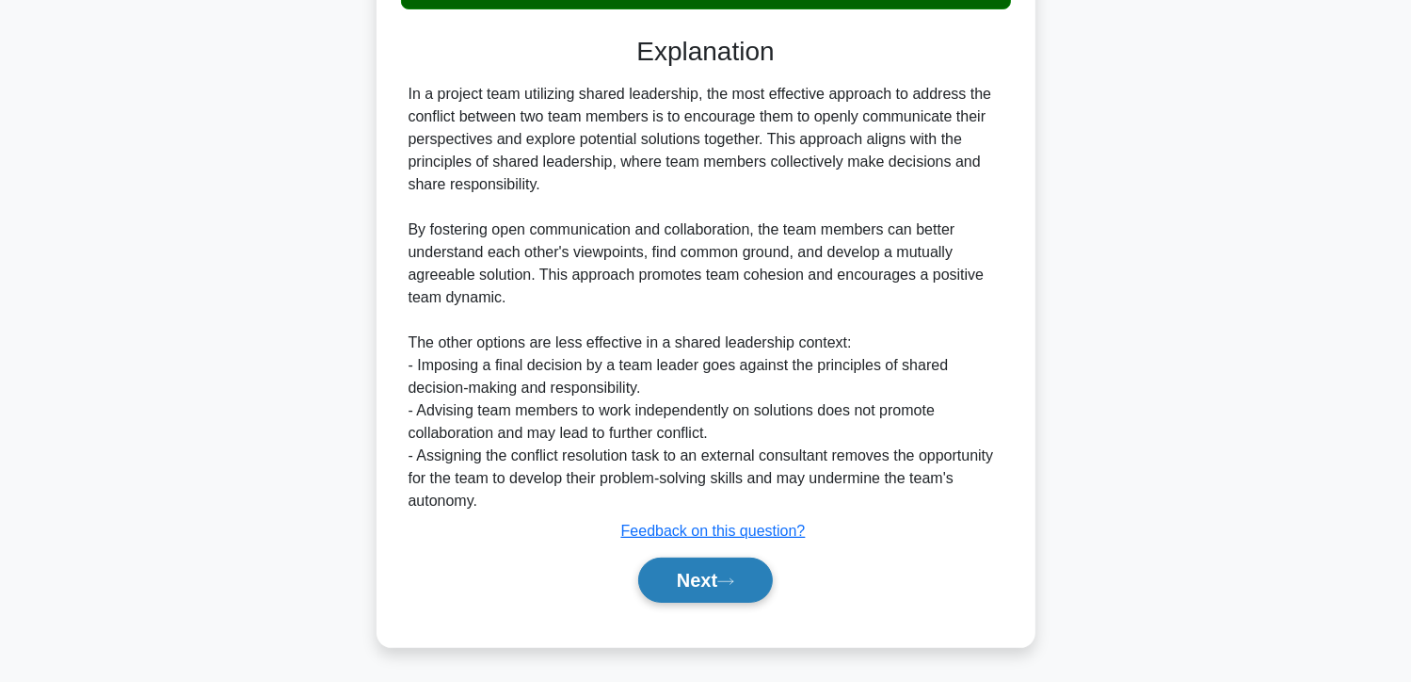
click at [658, 563] on button "Next" at bounding box center [705, 579] width 135 height 45
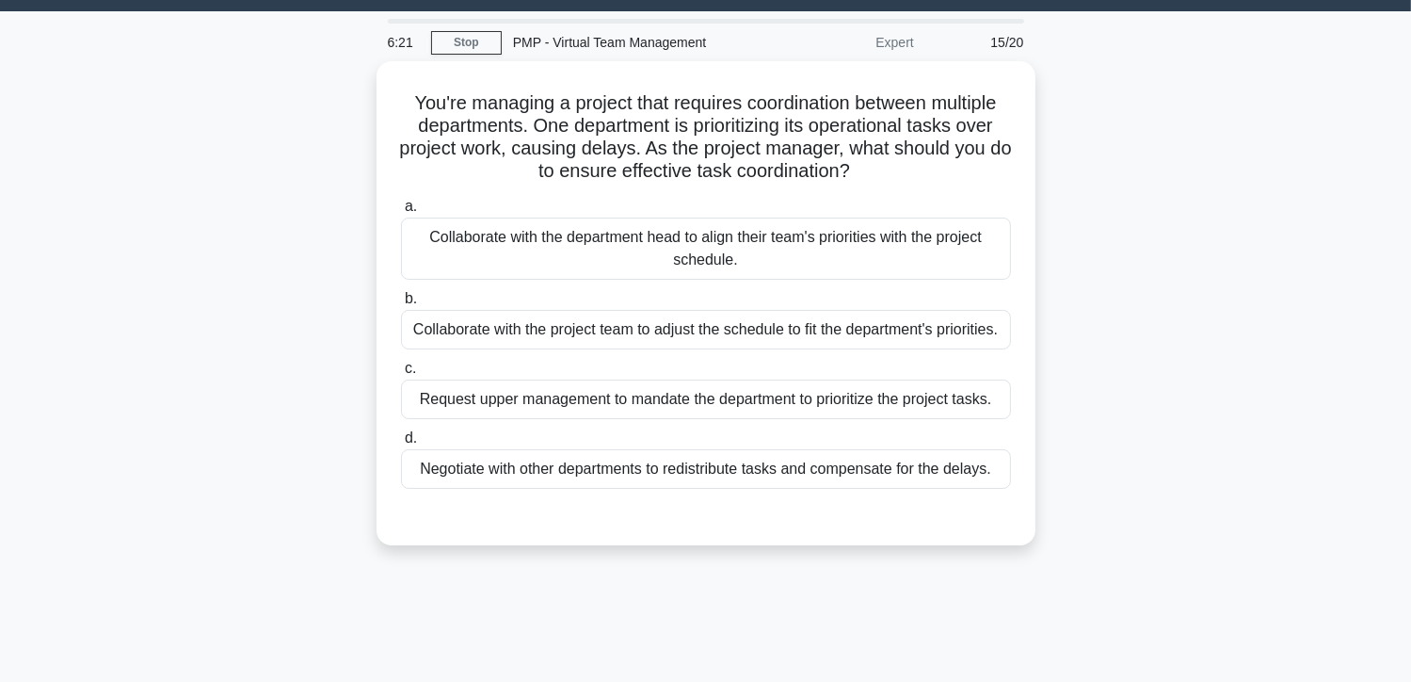
scroll to position [0, 0]
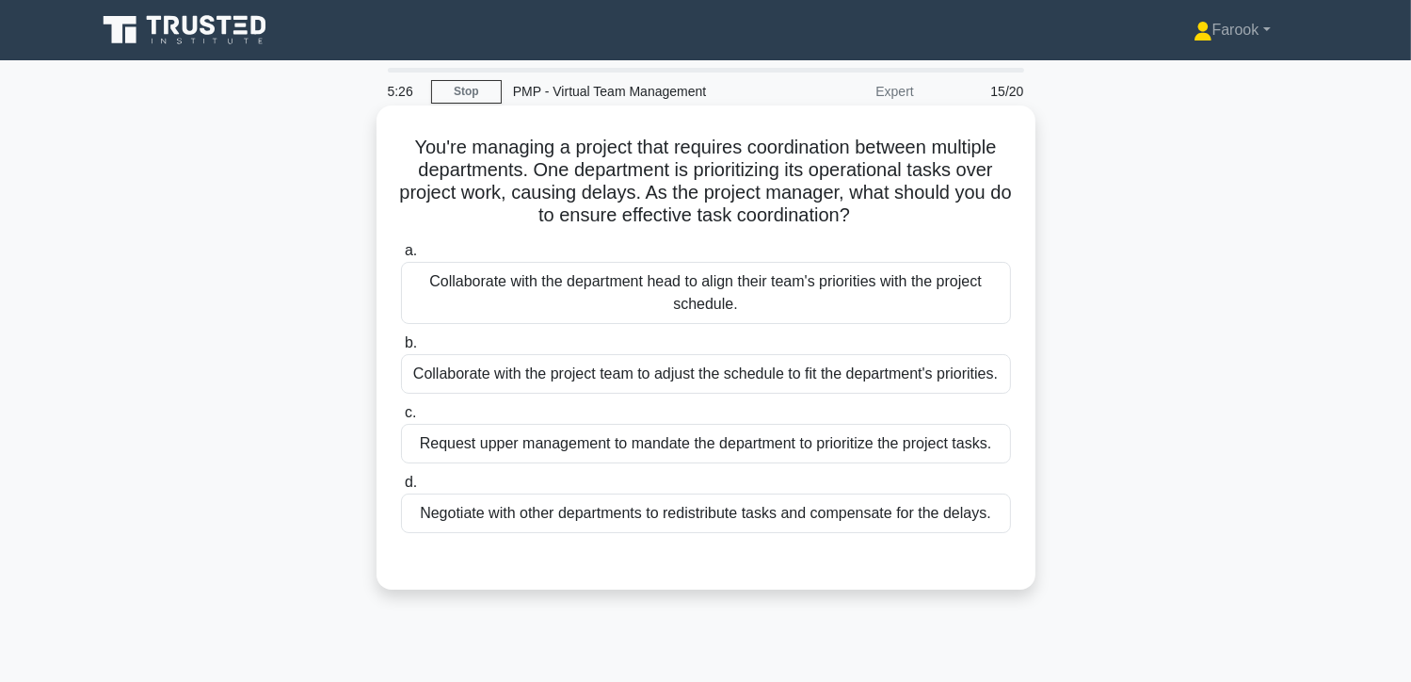
click at [743, 305] on div "Collaborate with the department head to align their team's priorities with the …" at bounding box center [706, 293] width 610 height 62
click at [401, 257] on input "a. Collaborate with the department head to align their team's priorities with t…" at bounding box center [401, 251] width 0 height 12
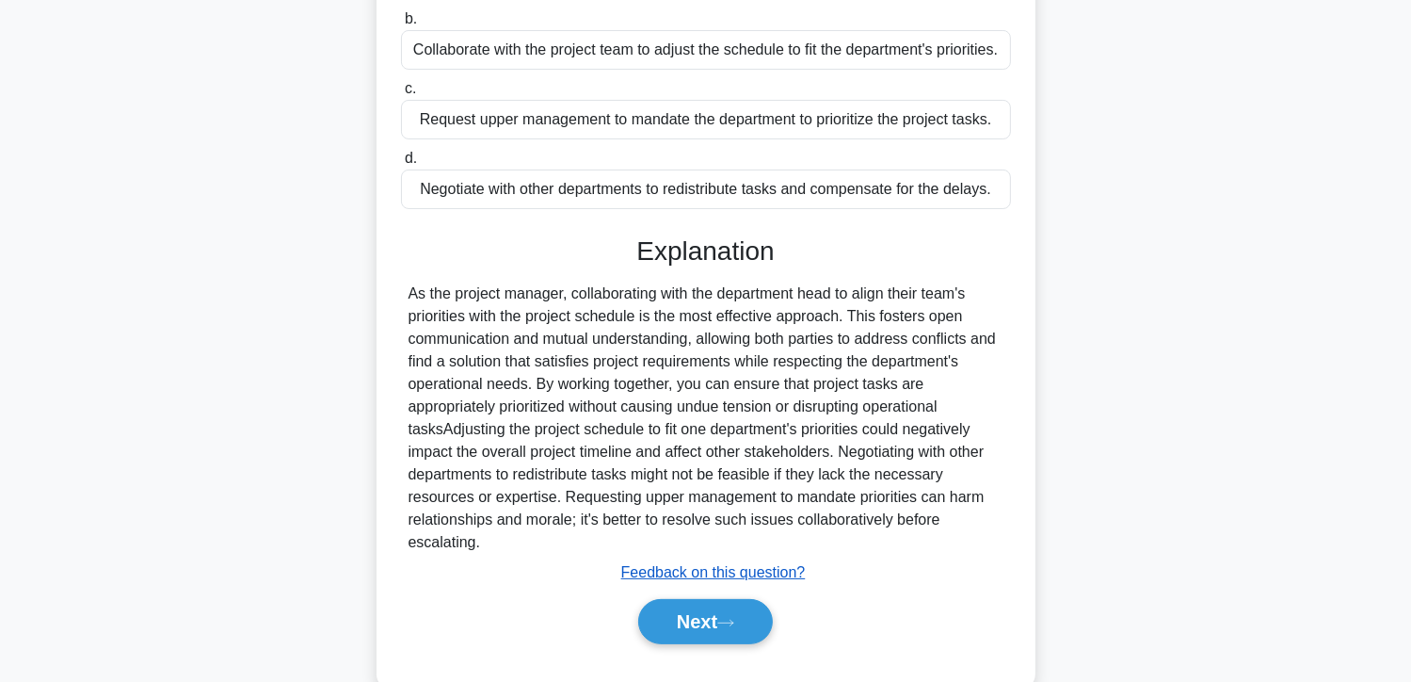
scroll to position [365, 0]
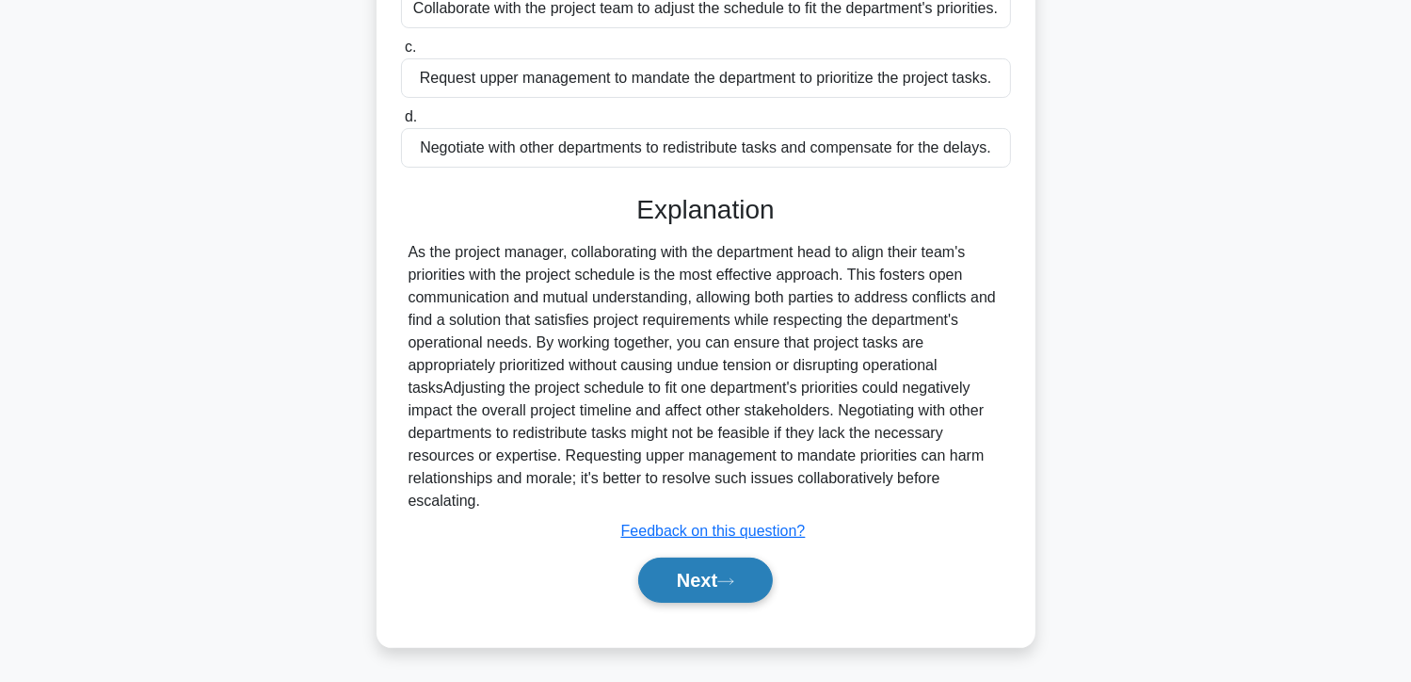
click at [658, 572] on button "Next" at bounding box center [705, 579] width 135 height 45
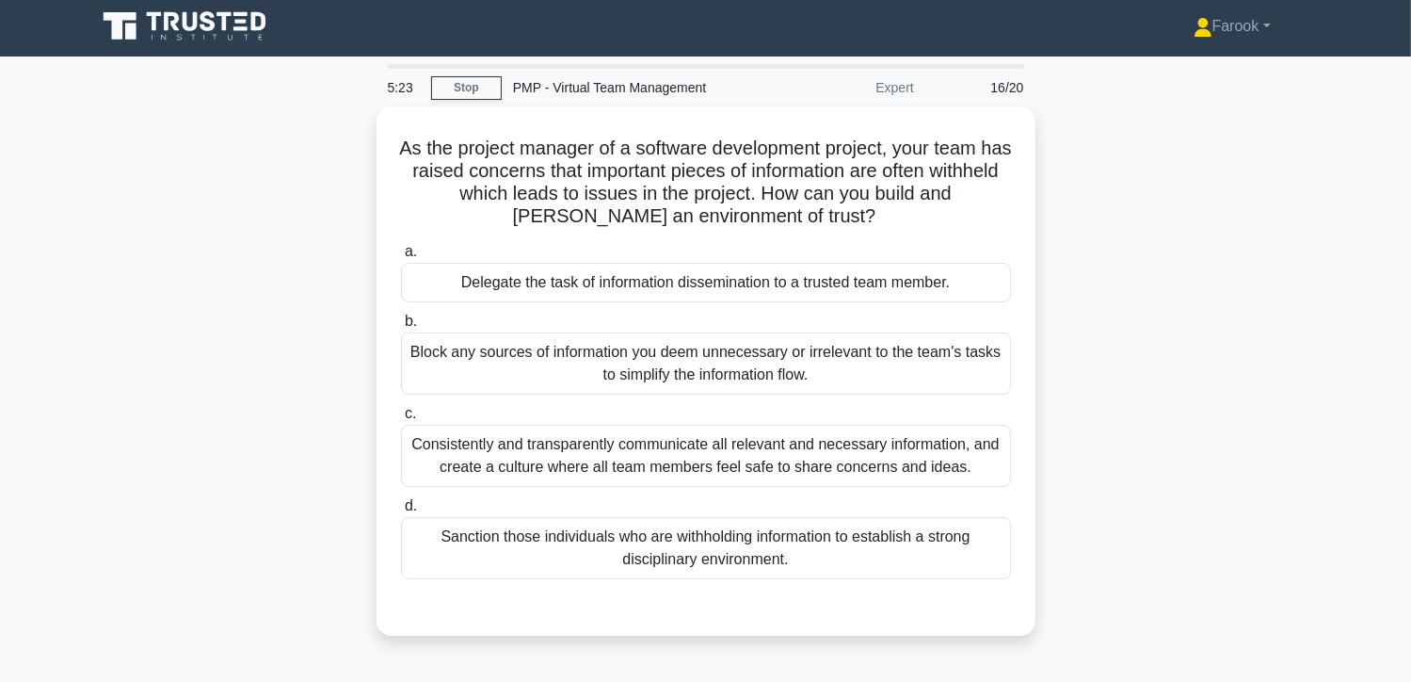
scroll to position [0, 0]
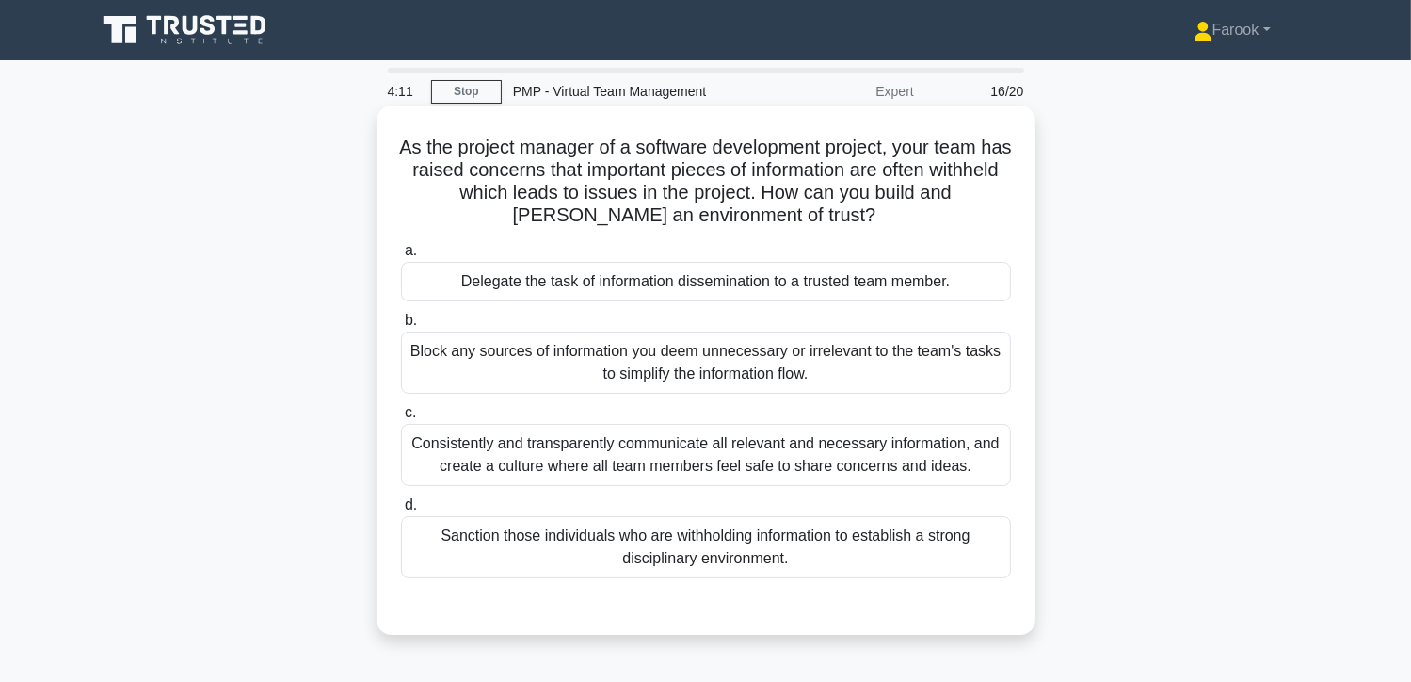
click at [812, 451] on div "Consistently and transparently communicate all relevant and necessary informati…" at bounding box center [706, 455] width 610 height 62
click at [401, 419] on input "c. Consistently and transparently communicate all relevant and necessary inform…" at bounding box center [401, 413] width 0 height 12
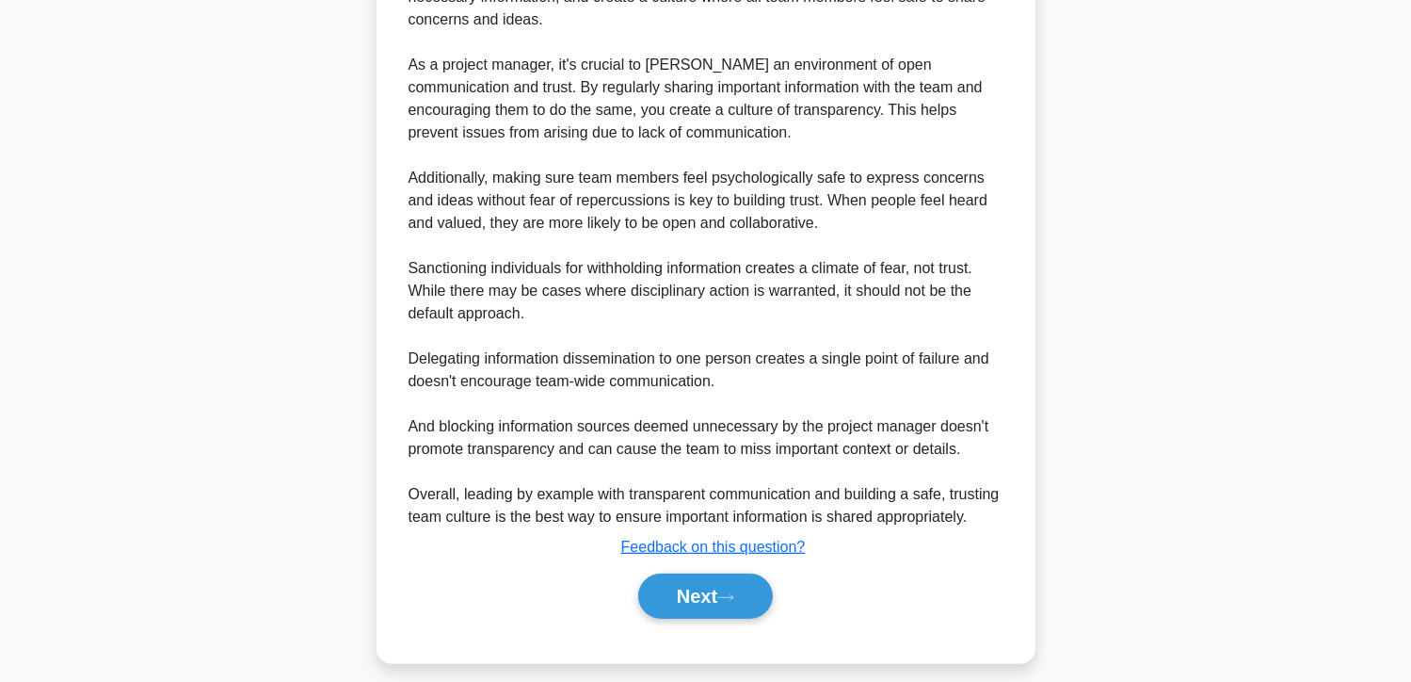
scroll to position [704, 0]
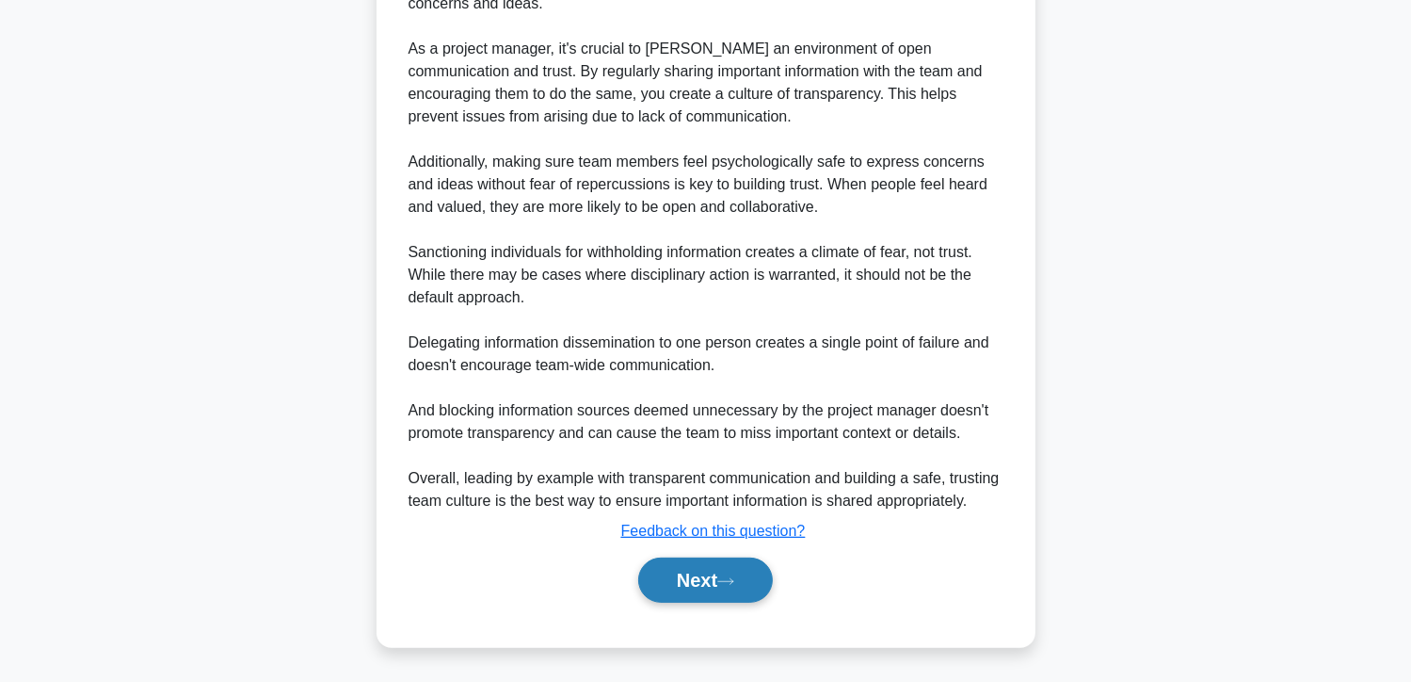
click at [688, 571] on button "Next" at bounding box center [705, 579] width 135 height 45
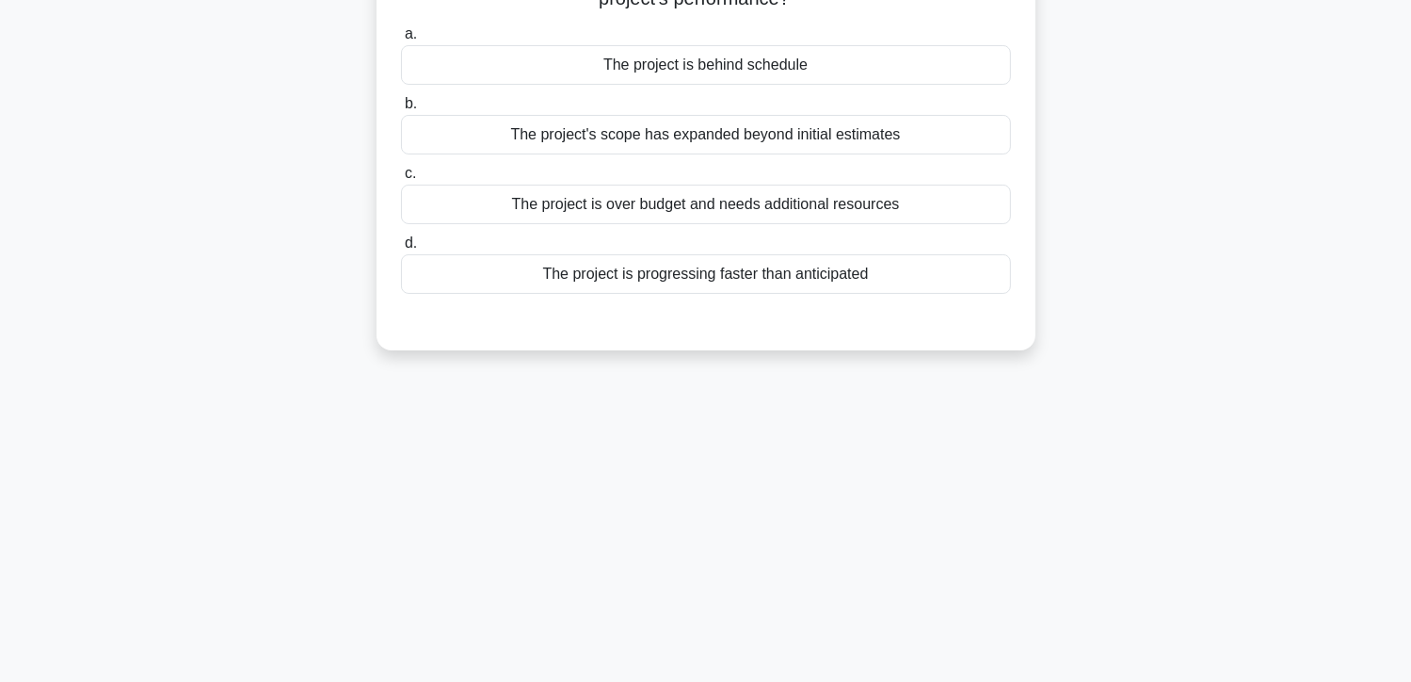
scroll to position [0, 0]
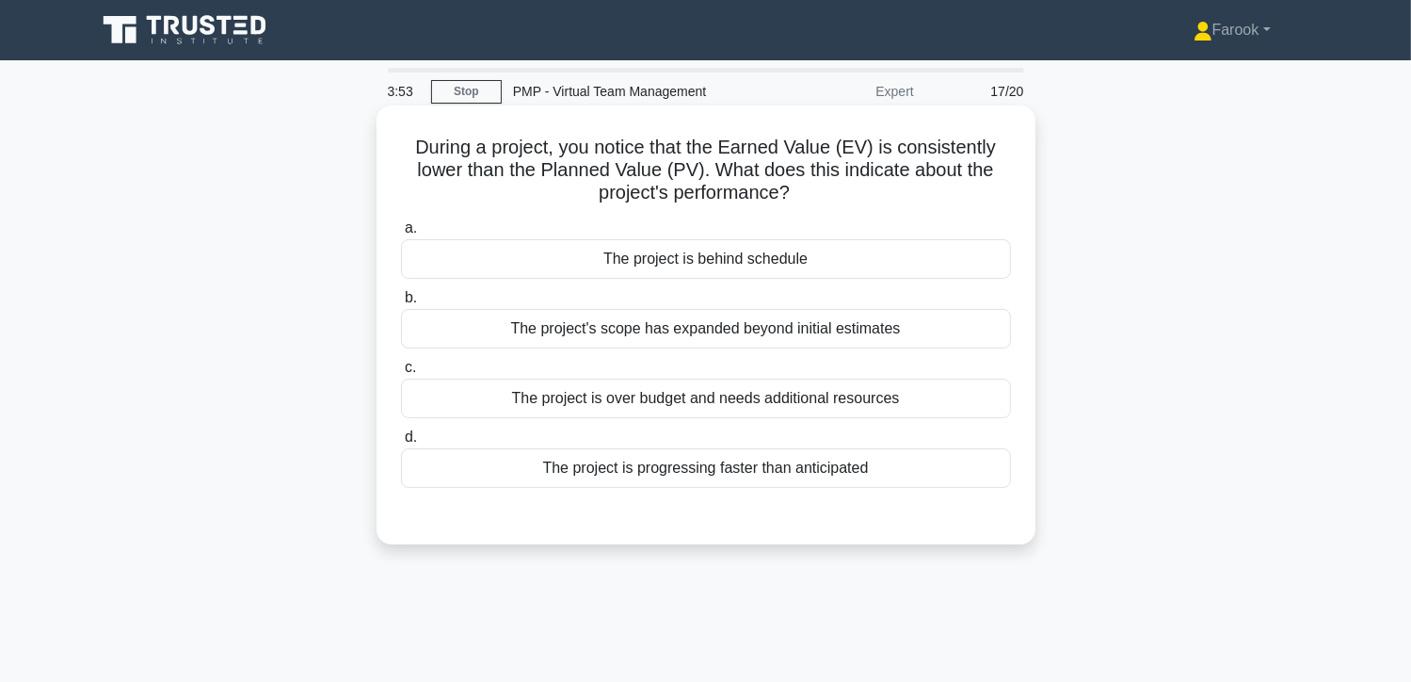
click at [732, 264] on div "The project is behind schedule" at bounding box center [706, 259] width 610 height 40
click at [401, 234] on input "a. The project is behind schedule" at bounding box center [401, 228] width 0 height 12
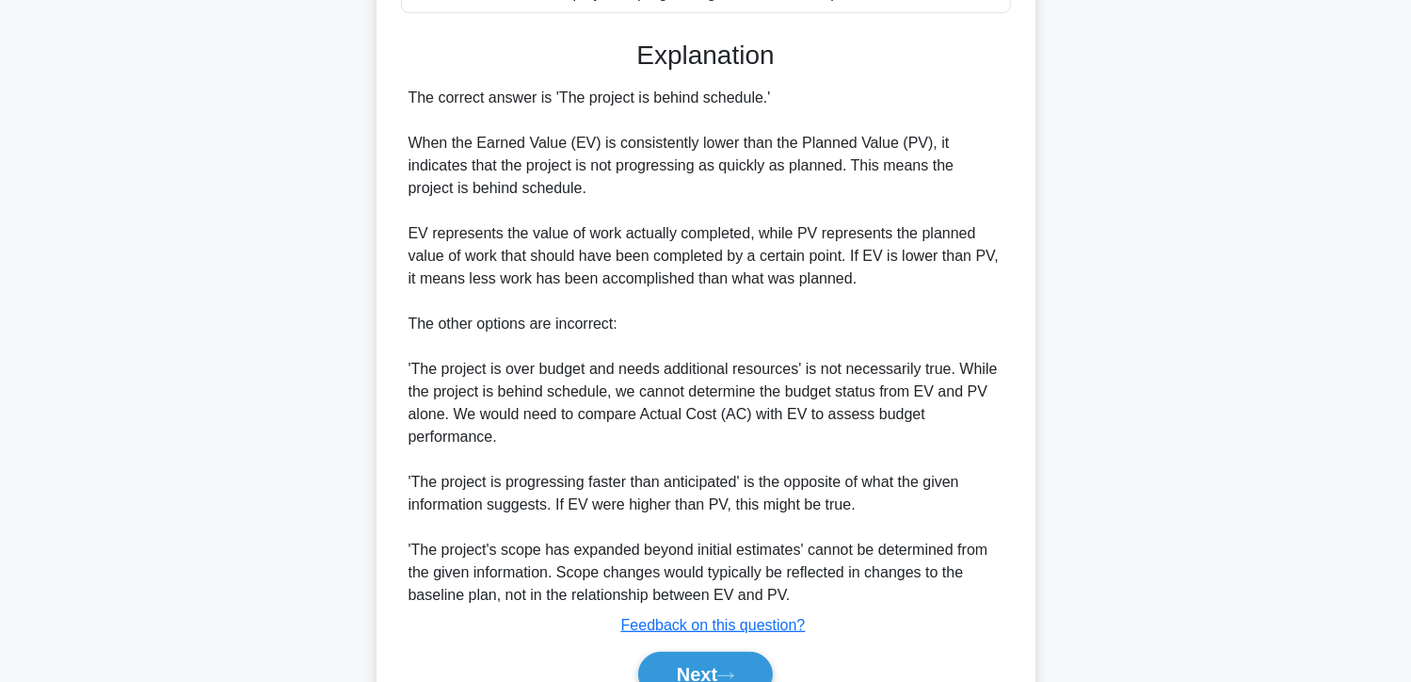
scroll to position [569, 0]
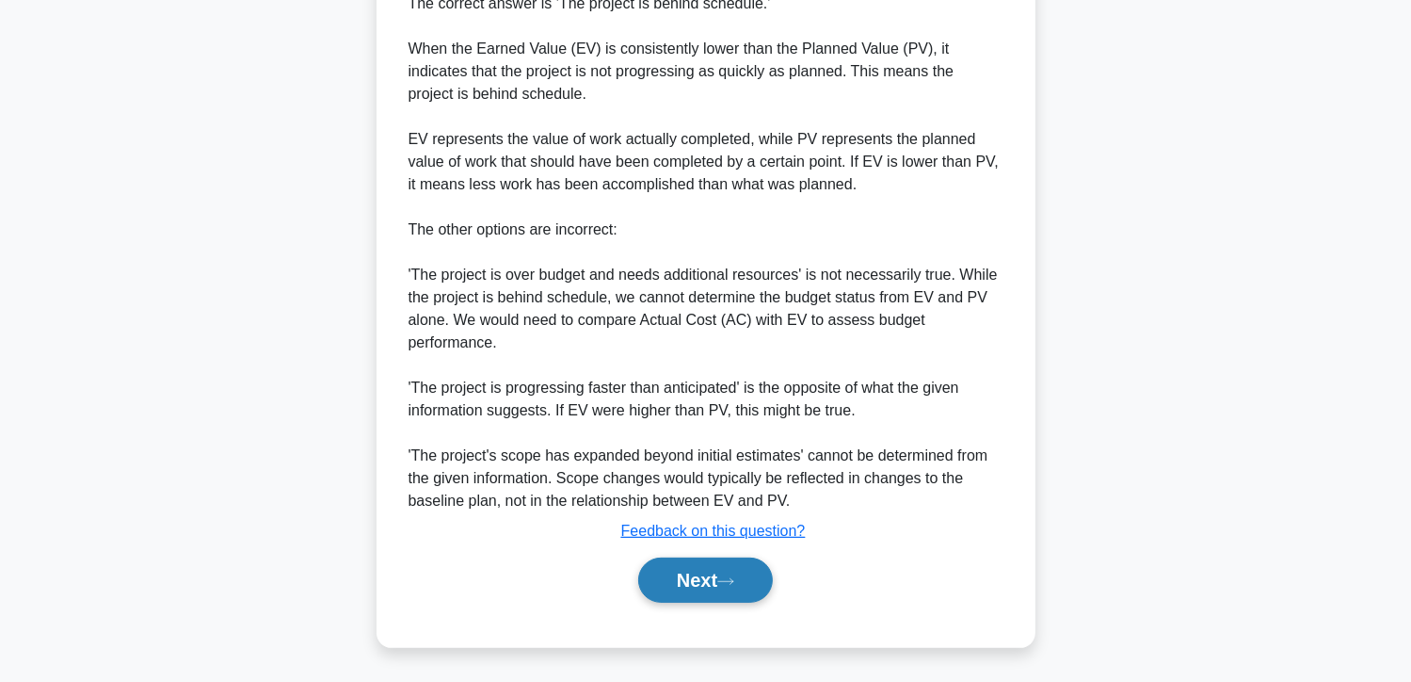
click at [709, 579] on button "Next" at bounding box center [705, 579] width 135 height 45
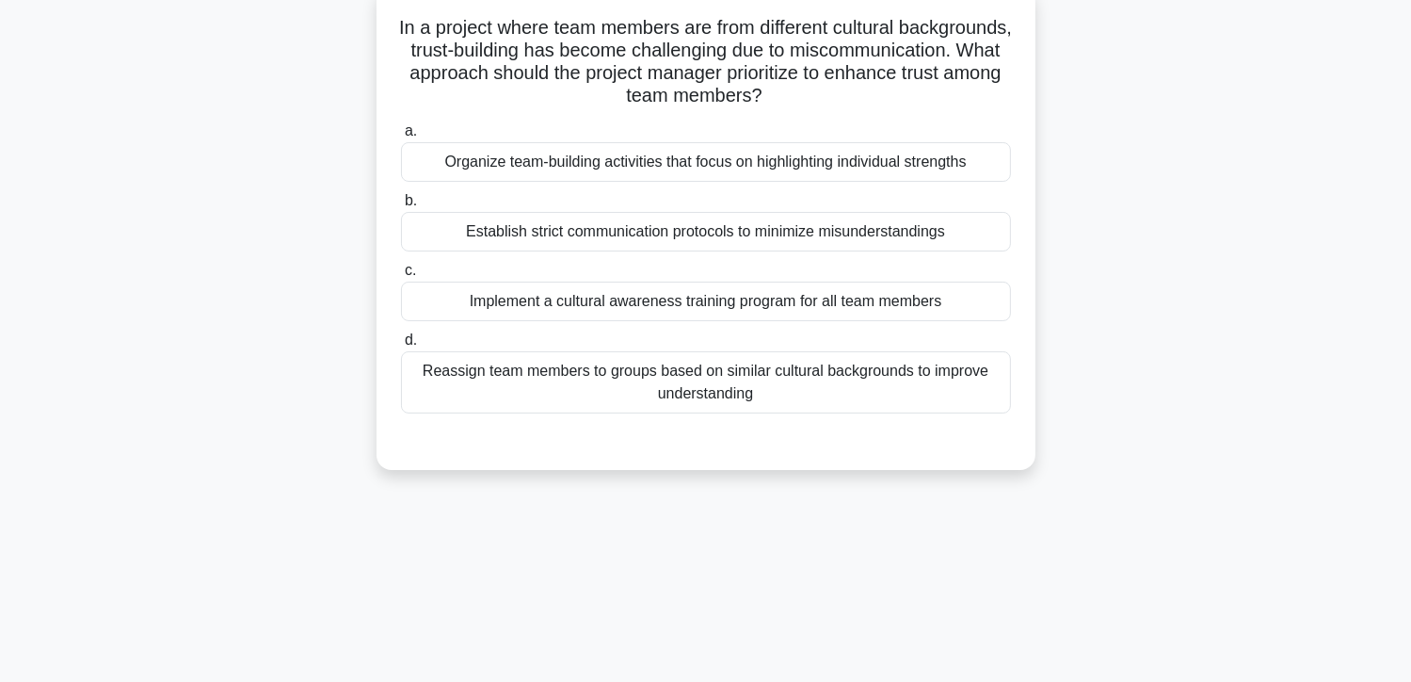
scroll to position [53, 0]
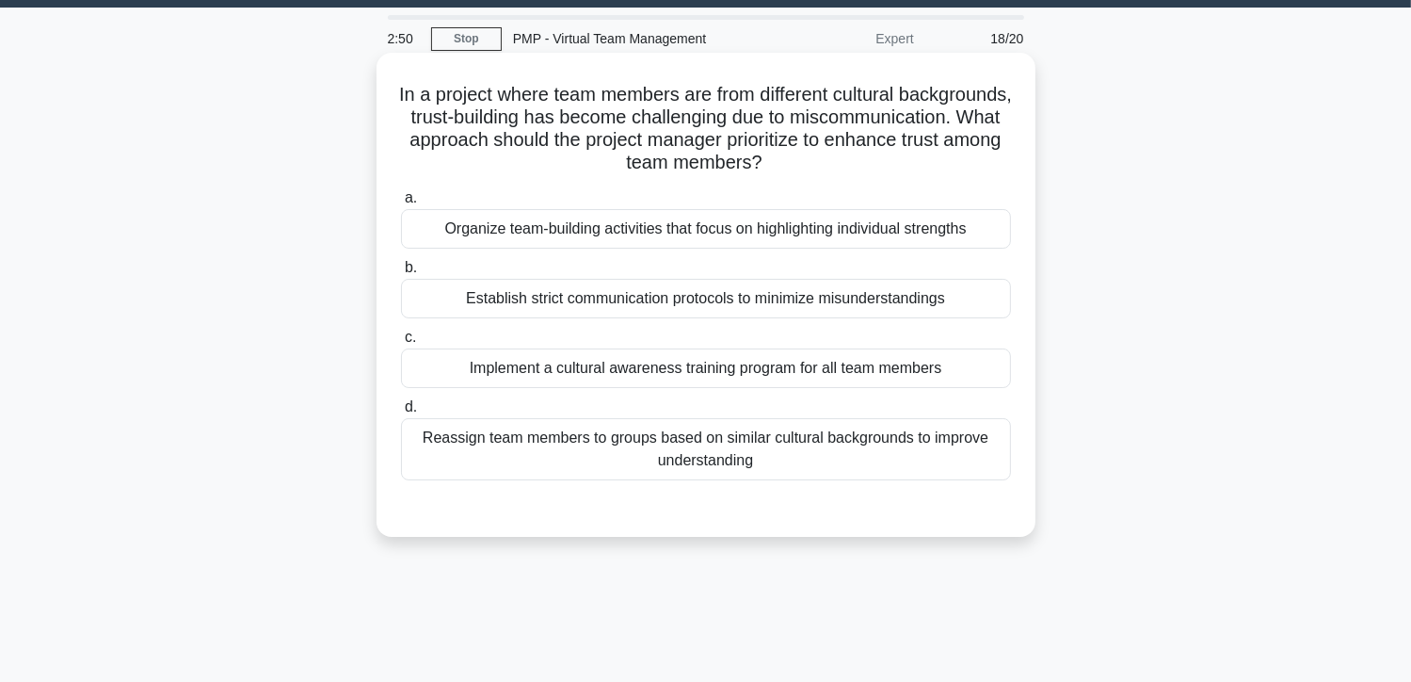
click at [853, 363] on div "Implement a cultural awareness training program for all team members" at bounding box center [706, 368] width 610 height 40
click at [401, 344] on input "c. Implement a cultural awareness training program for all team members" at bounding box center [401, 337] width 0 height 12
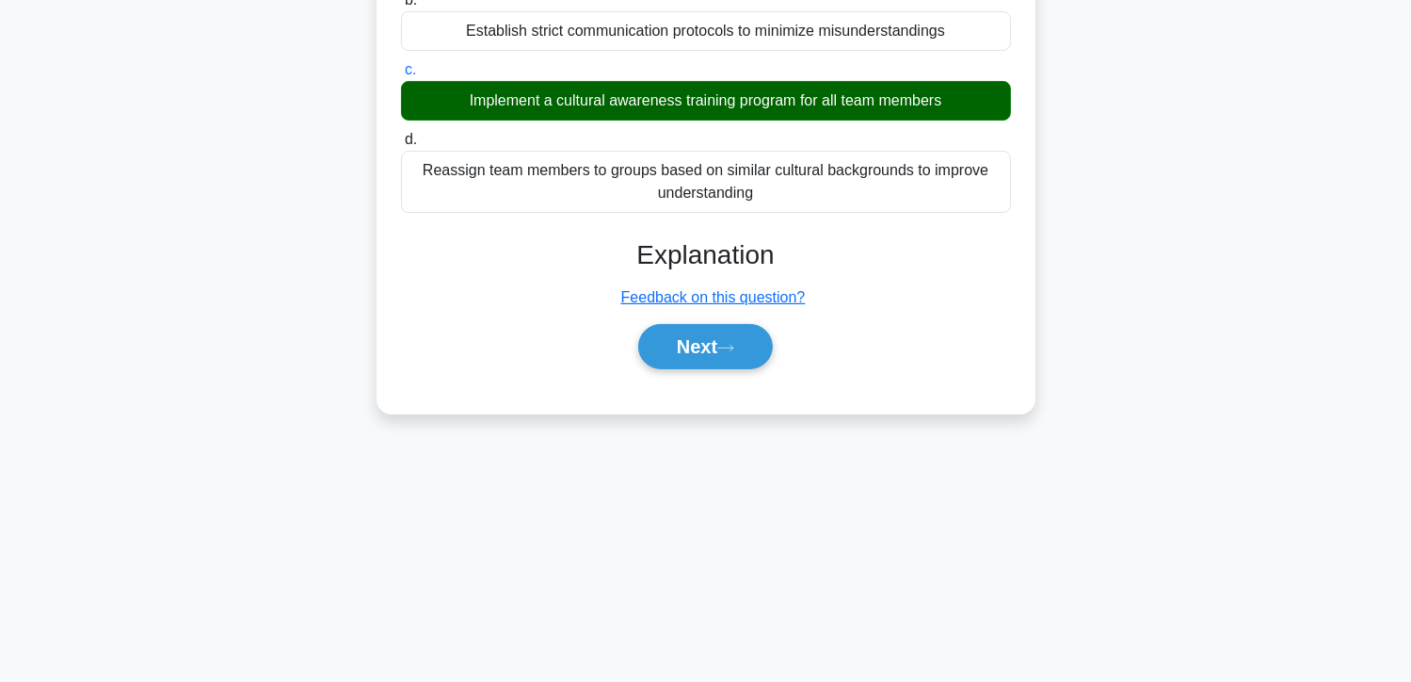
scroll to position [335, 0]
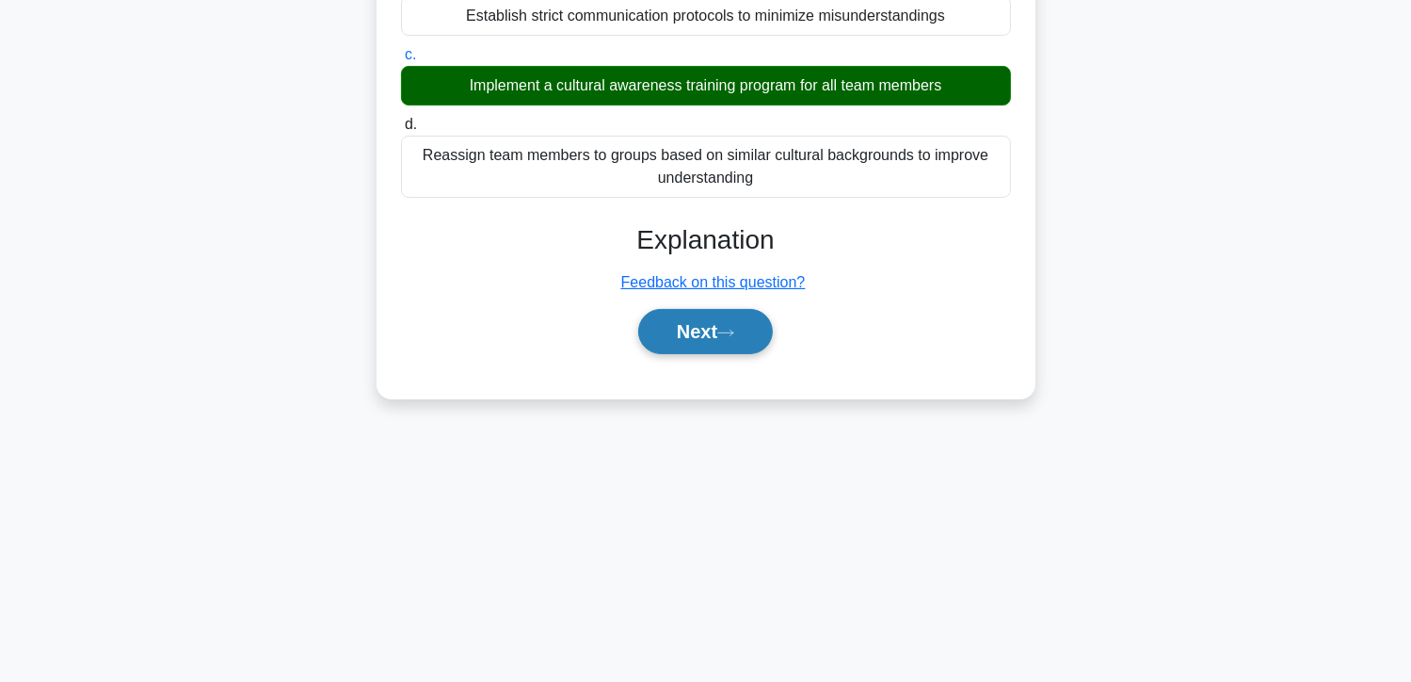
click at [678, 331] on button "Next" at bounding box center [705, 331] width 135 height 45
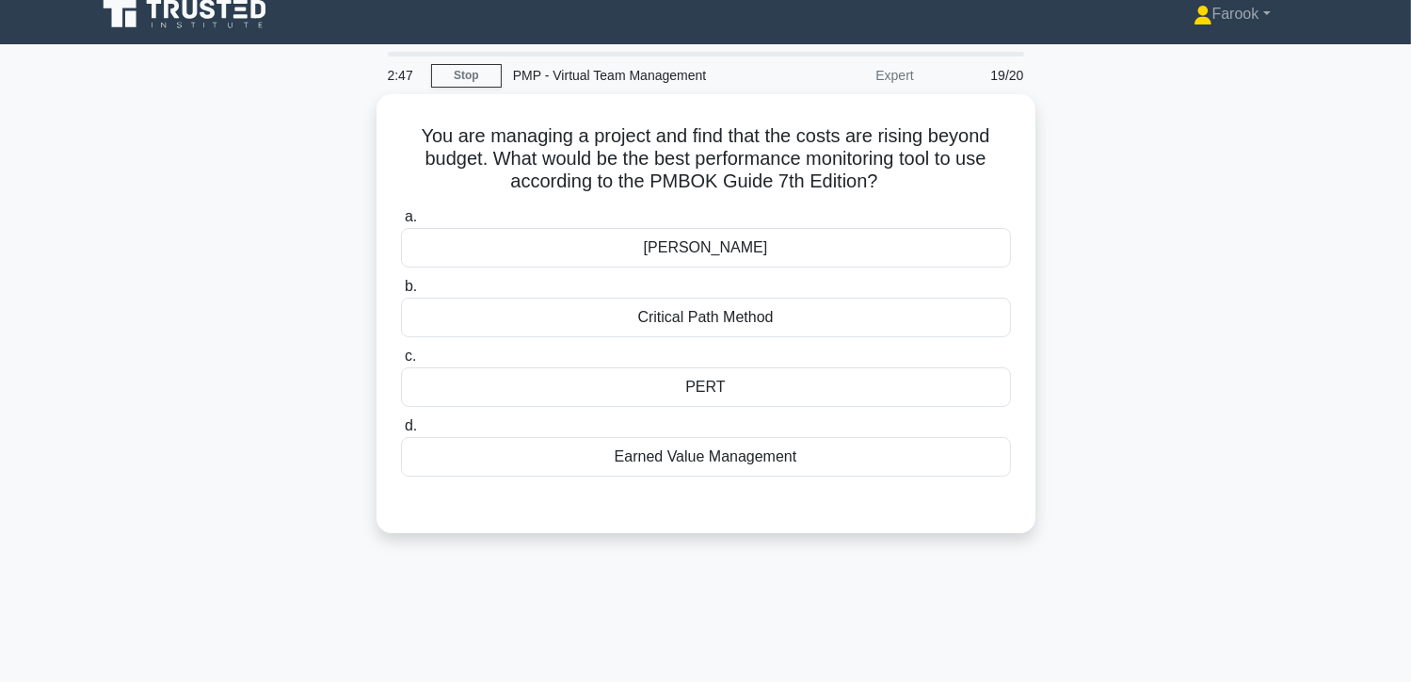
scroll to position [0, 0]
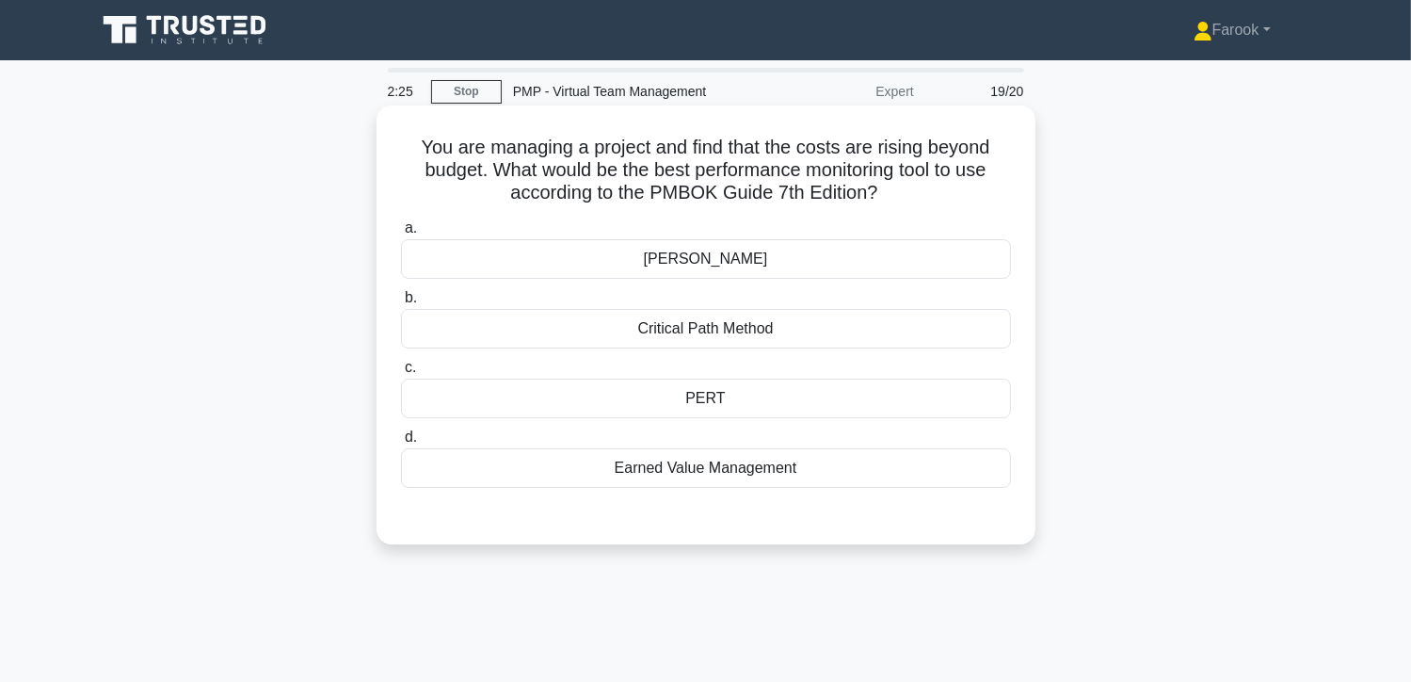
click at [722, 476] on div "Earned Value Management" at bounding box center [706, 468] width 610 height 40
click at [401, 443] on input "d. Earned Value Management" at bounding box center [401, 437] width 0 height 12
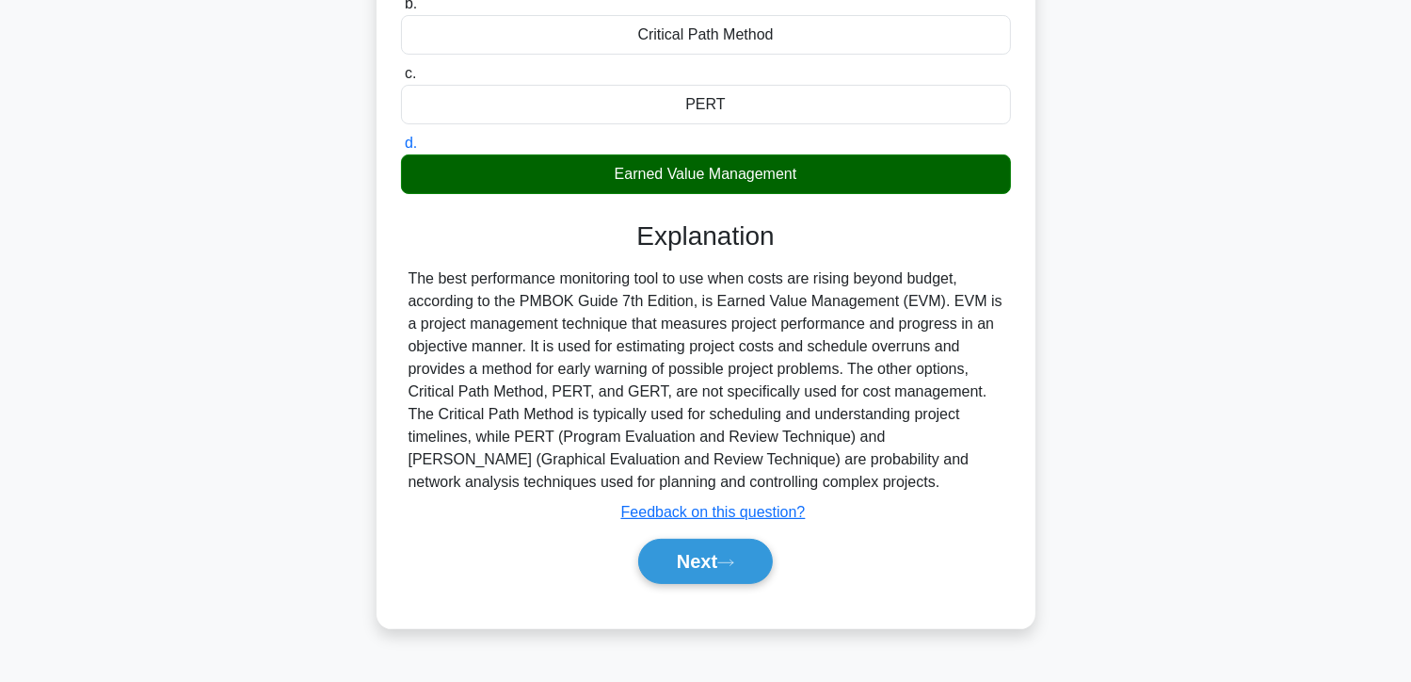
scroll to position [313, 0]
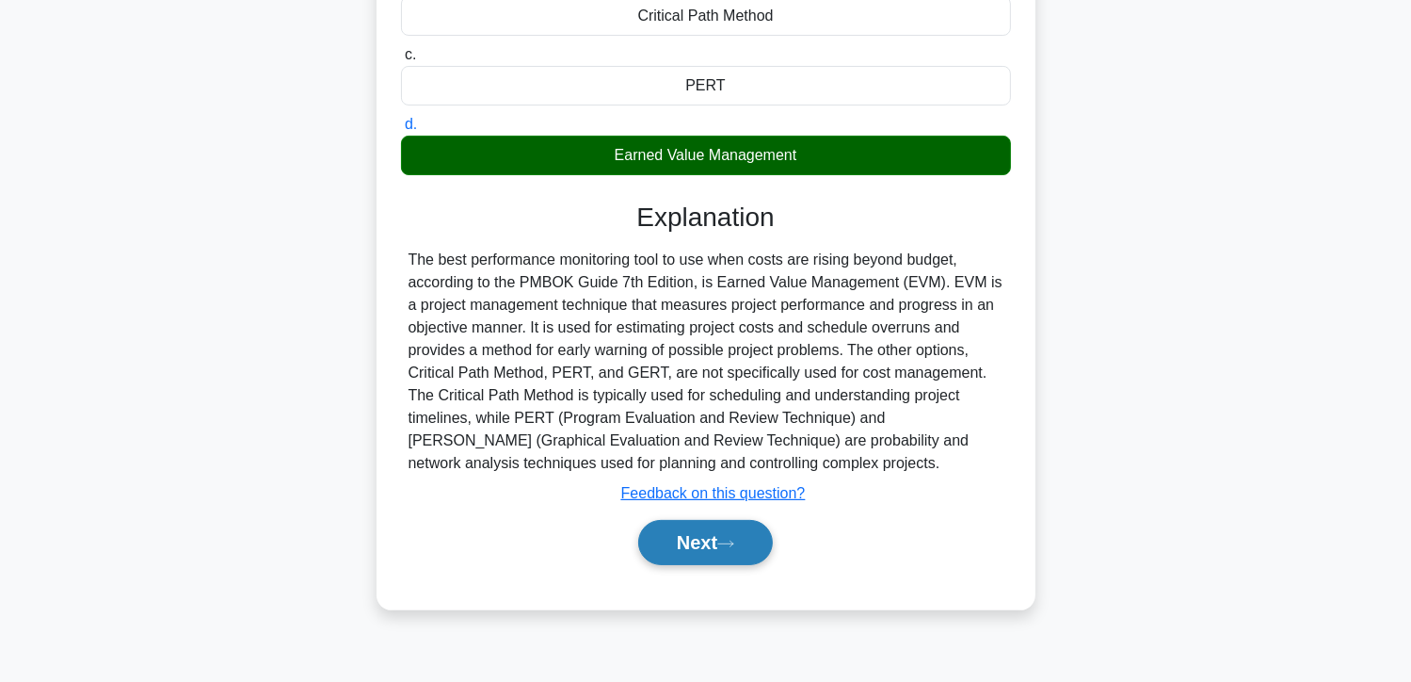
click at [671, 534] on button "Next" at bounding box center [705, 542] width 135 height 45
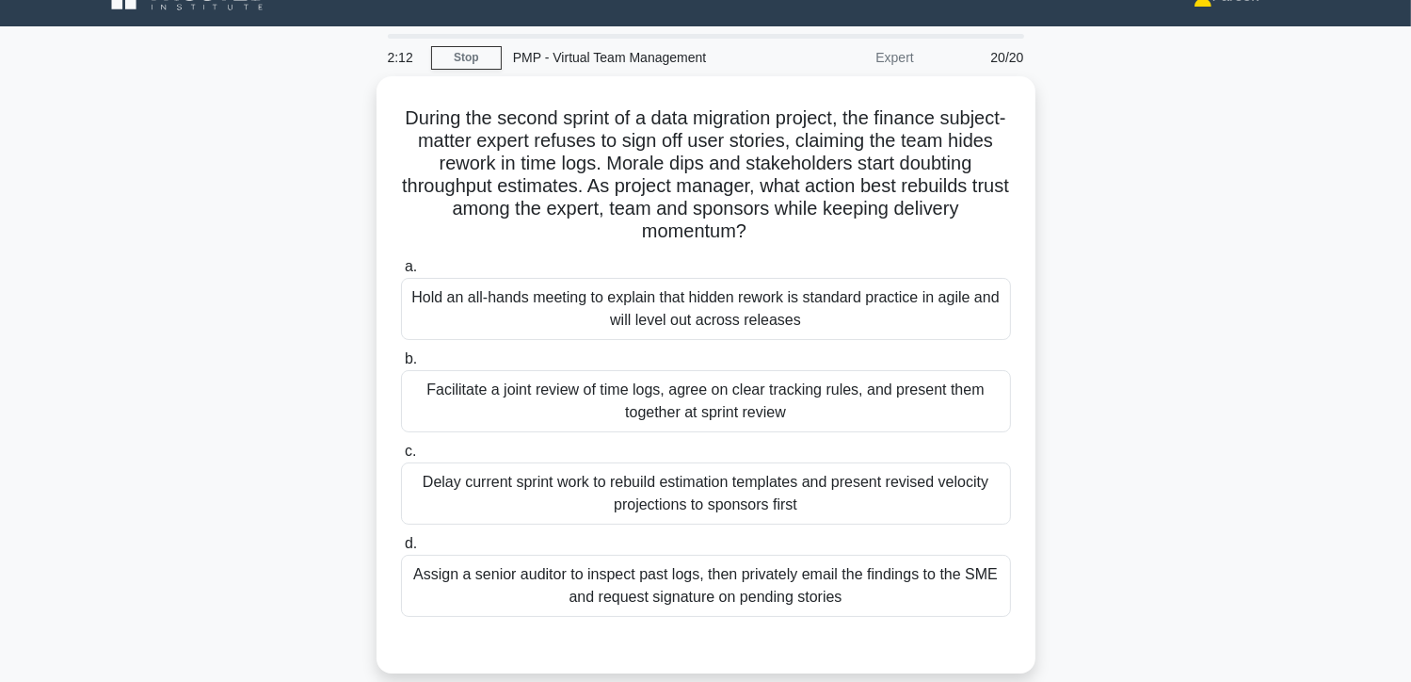
scroll to position [23, 0]
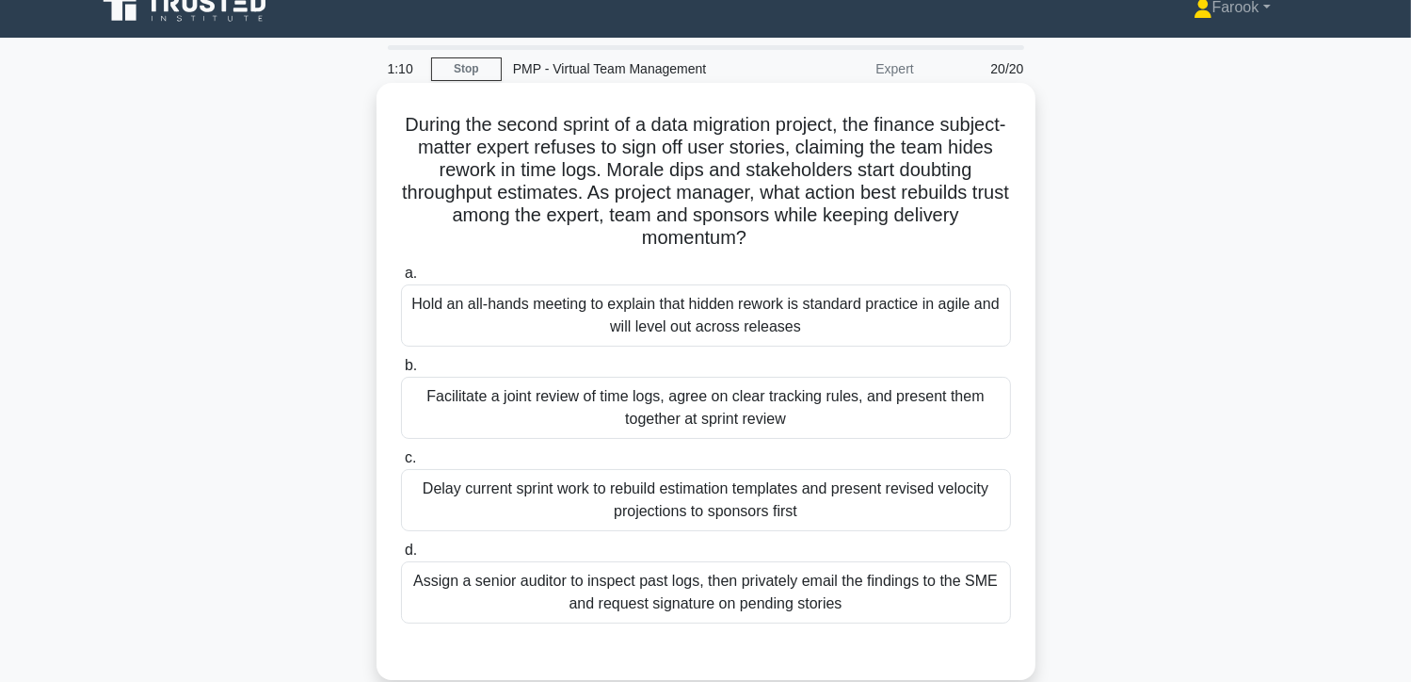
click at [806, 399] on div "Facilitate a joint review of time logs, agree on clear tracking rules, and pres…" at bounding box center [706, 408] width 610 height 62
click at [401, 372] on input "b. Facilitate a joint review of time logs, agree on clear tracking rules, and p…" at bounding box center [401, 366] width 0 height 12
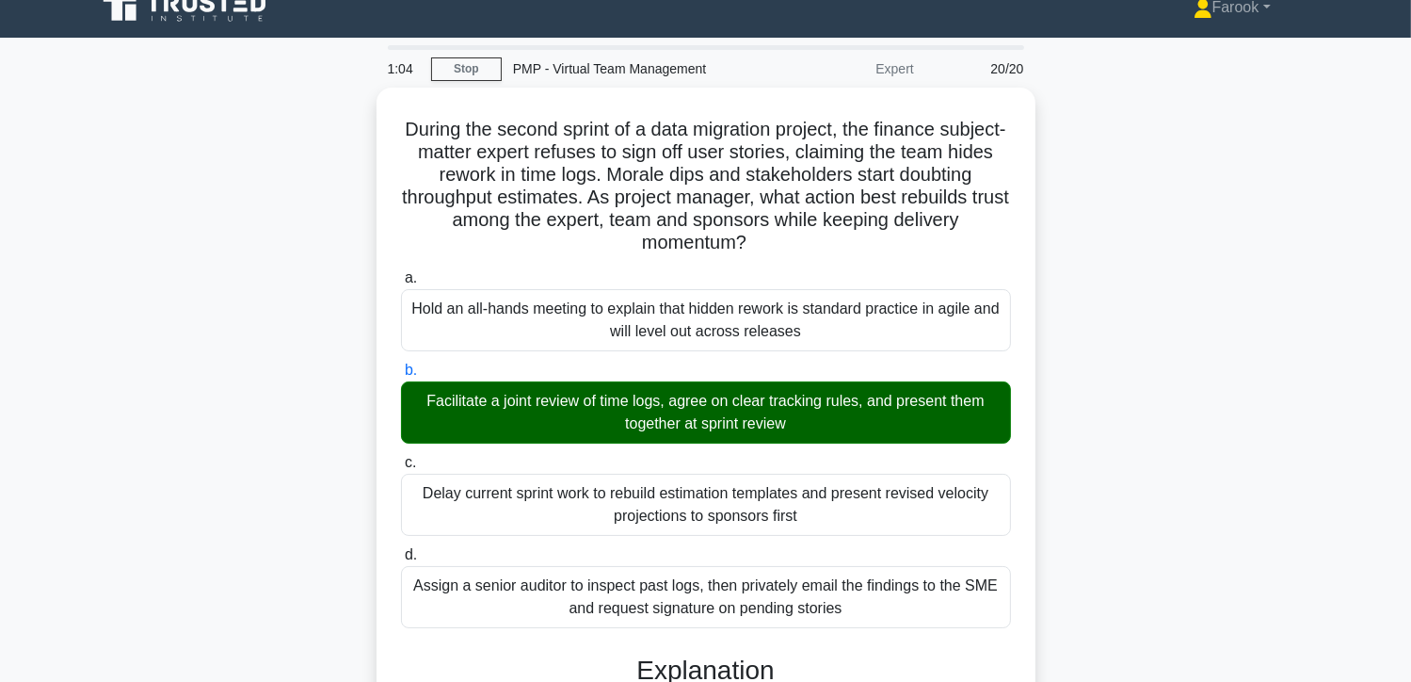
scroll to position [501, 0]
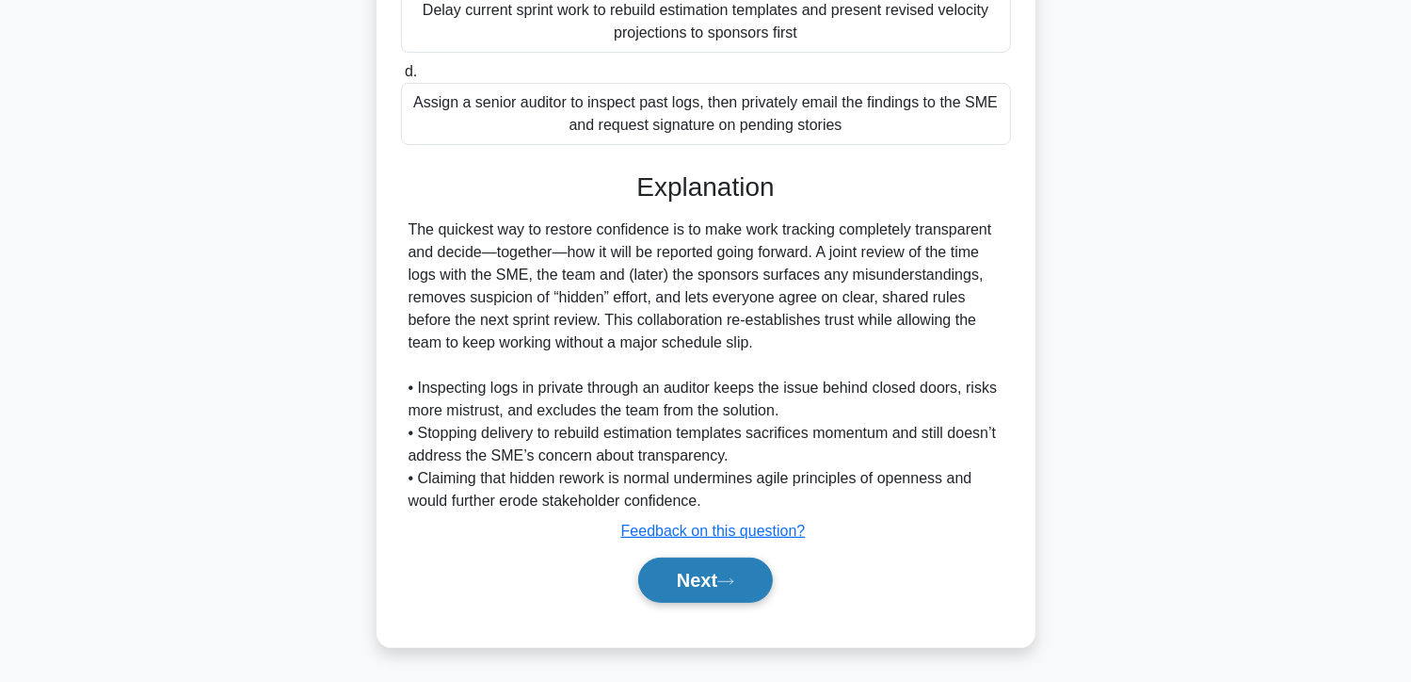
click at [700, 590] on button "Next" at bounding box center [705, 579] width 135 height 45
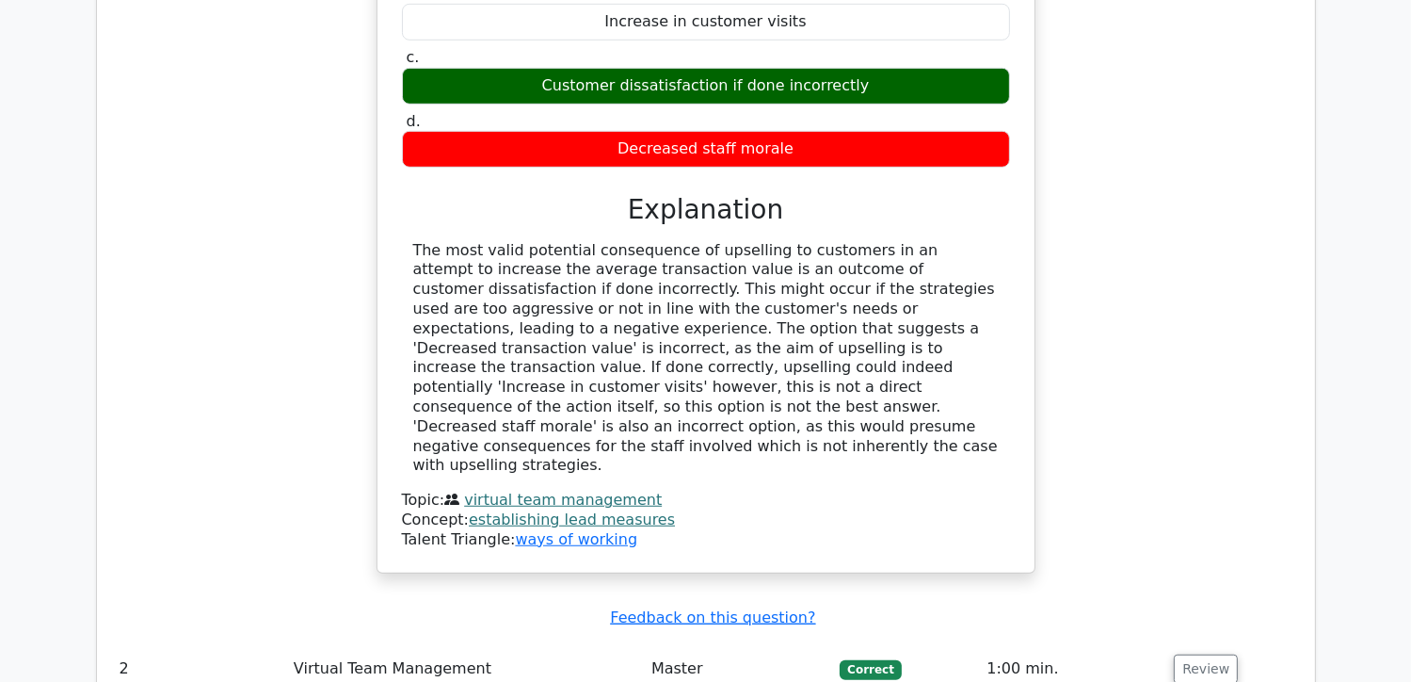
scroll to position [1318, 0]
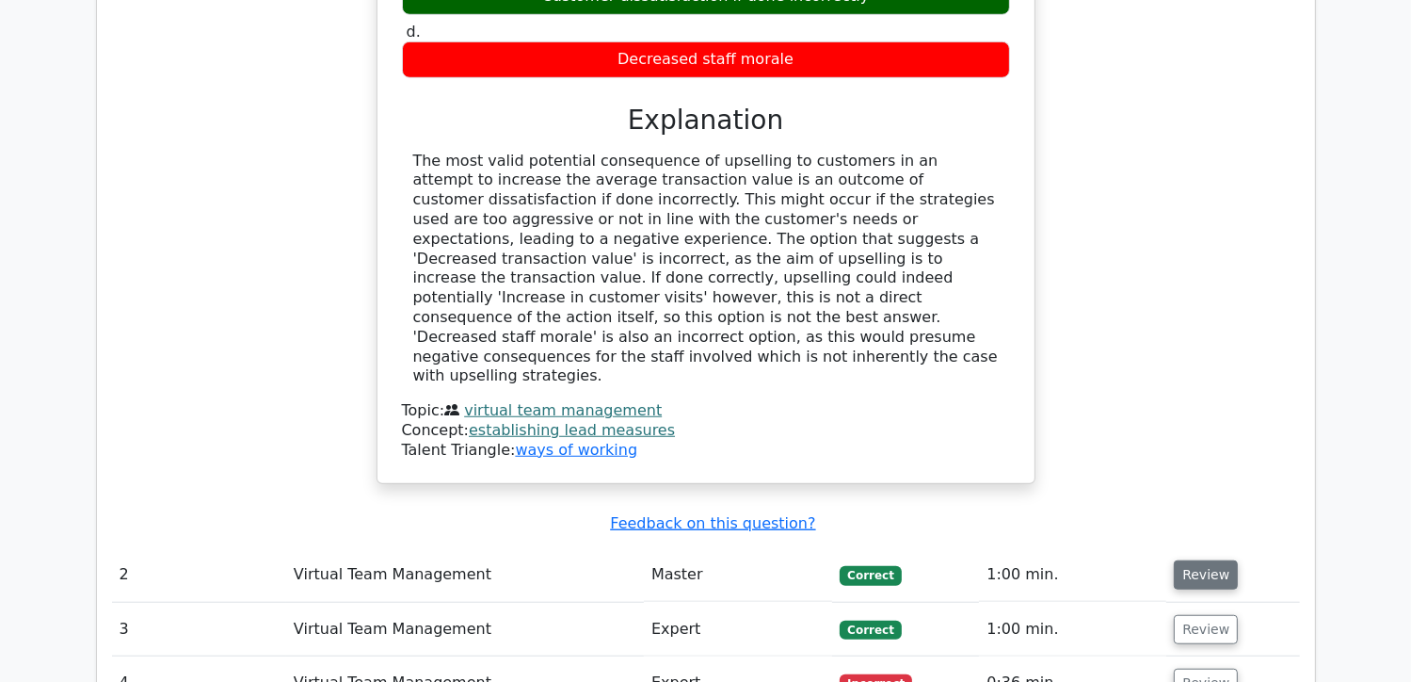
click at [1179, 560] on button "Review" at bounding box center [1206, 574] width 64 height 29
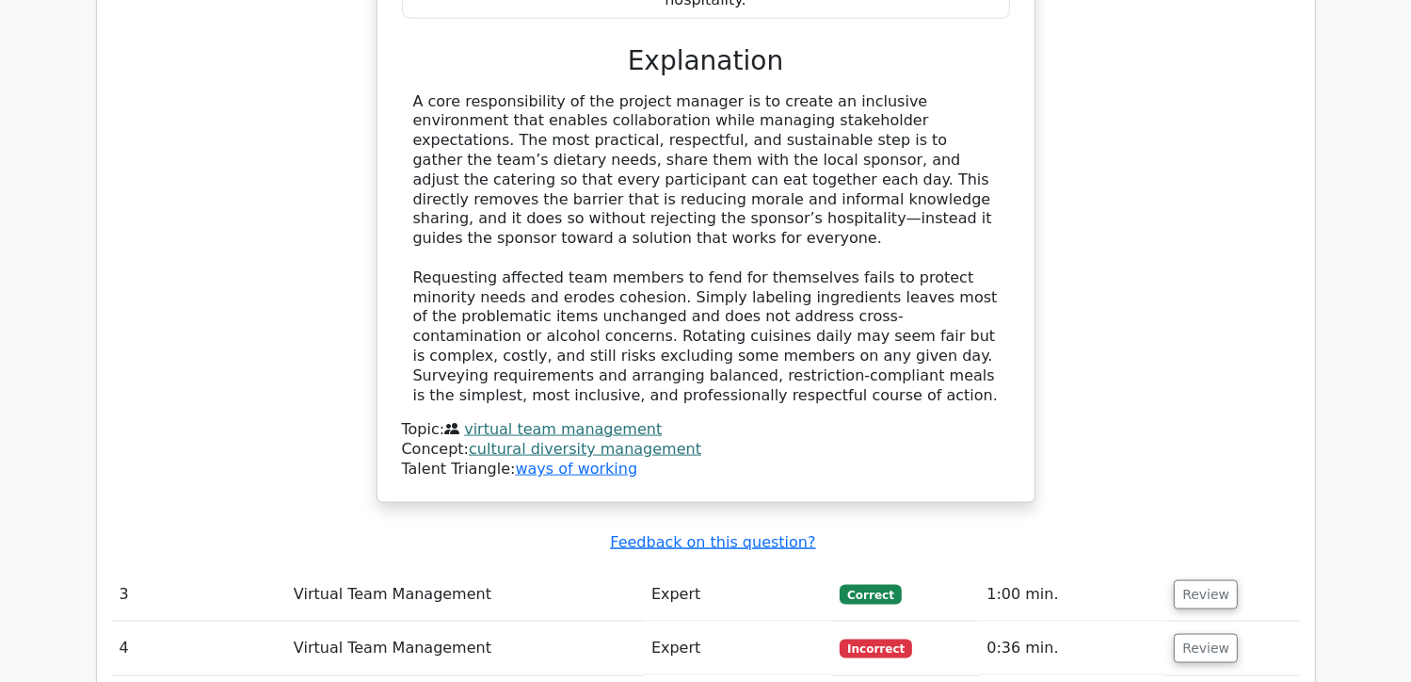
scroll to position [2542, 0]
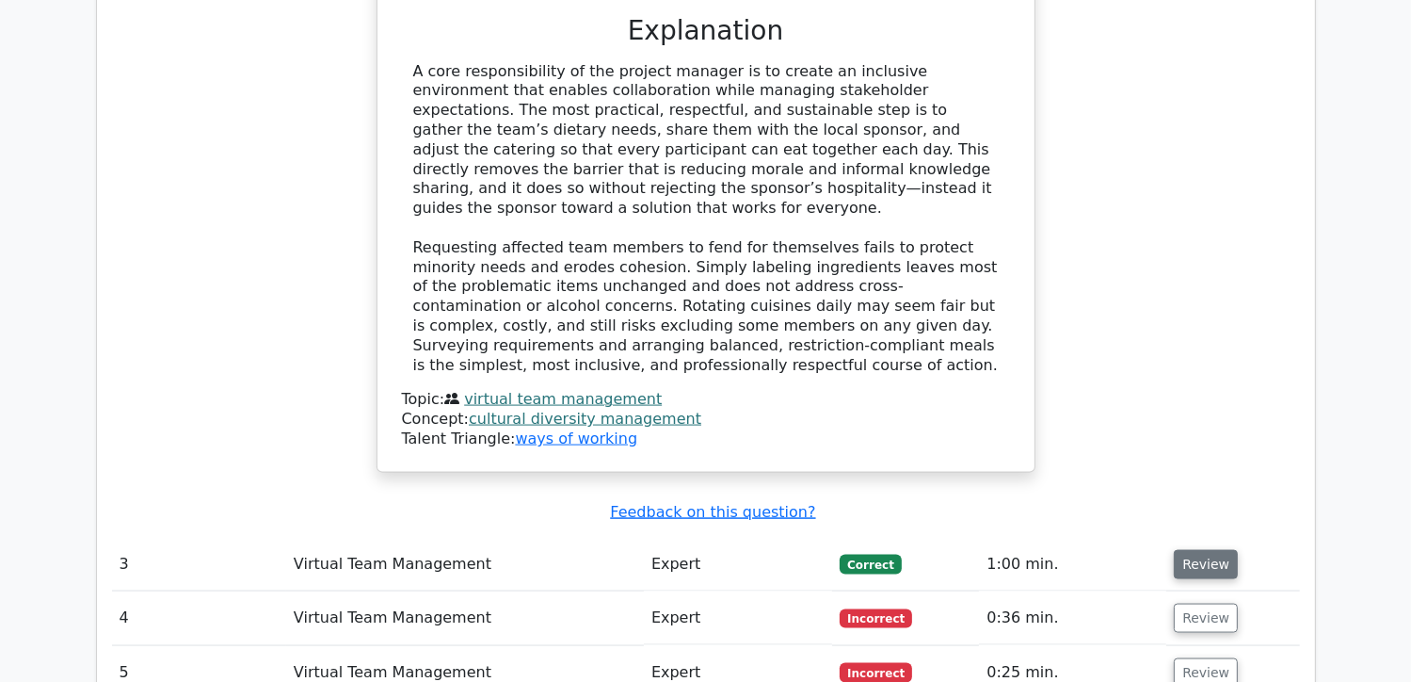
click at [1222, 550] on button "Review" at bounding box center [1206, 564] width 64 height 29
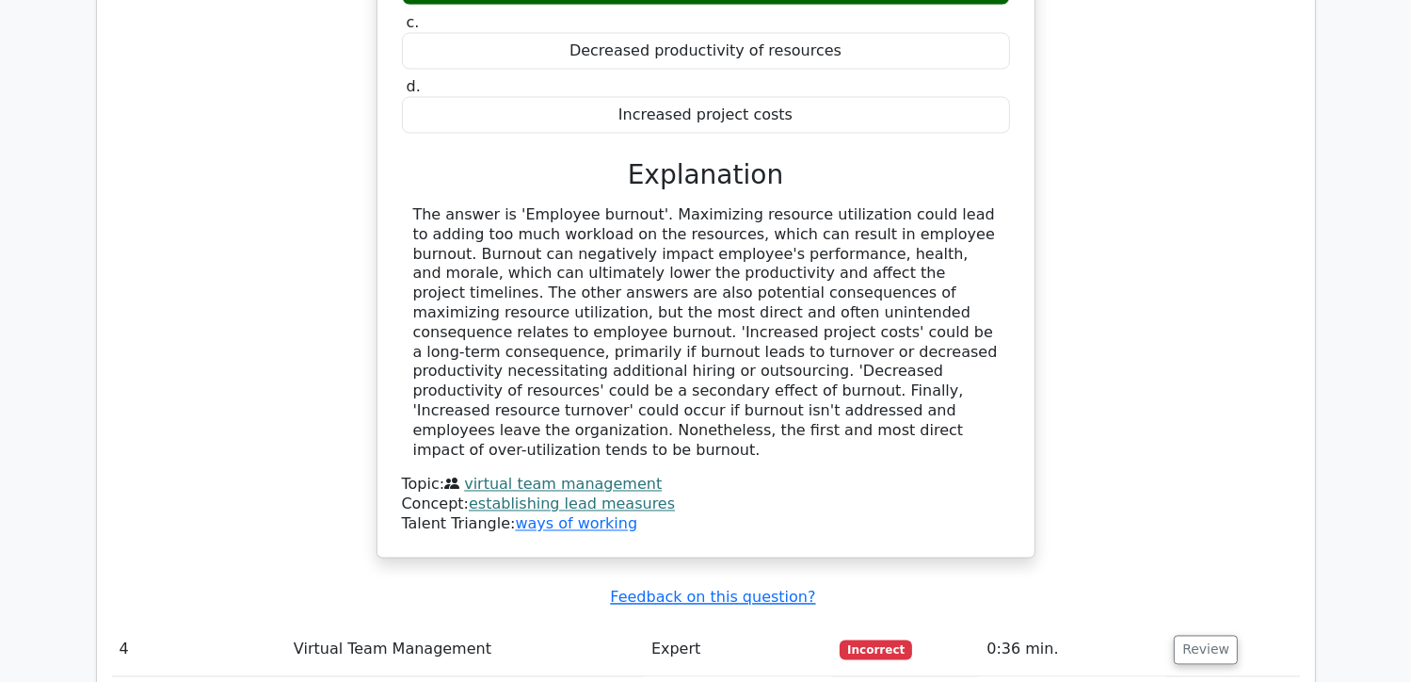
scroll to position [3389, 0]
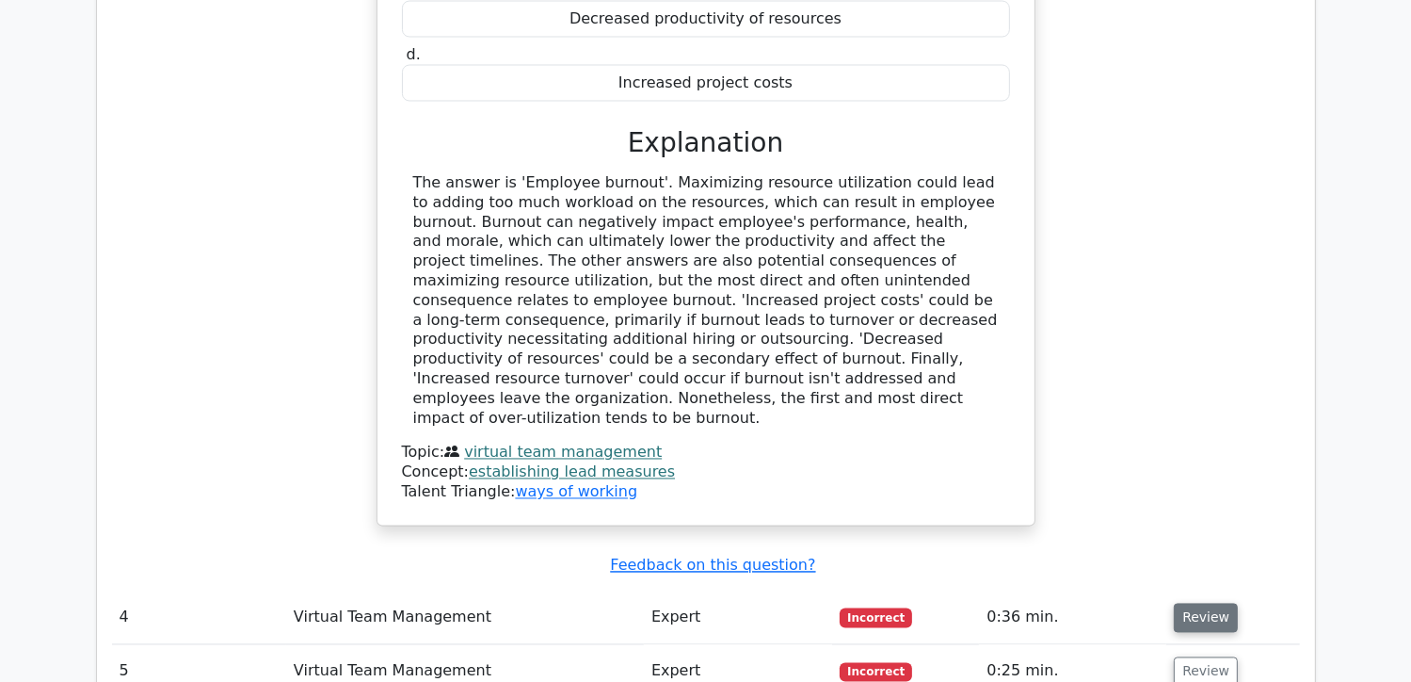
click at [1188, 603] on button "Review" at bounding box center [1206, 617] width 64 height 29
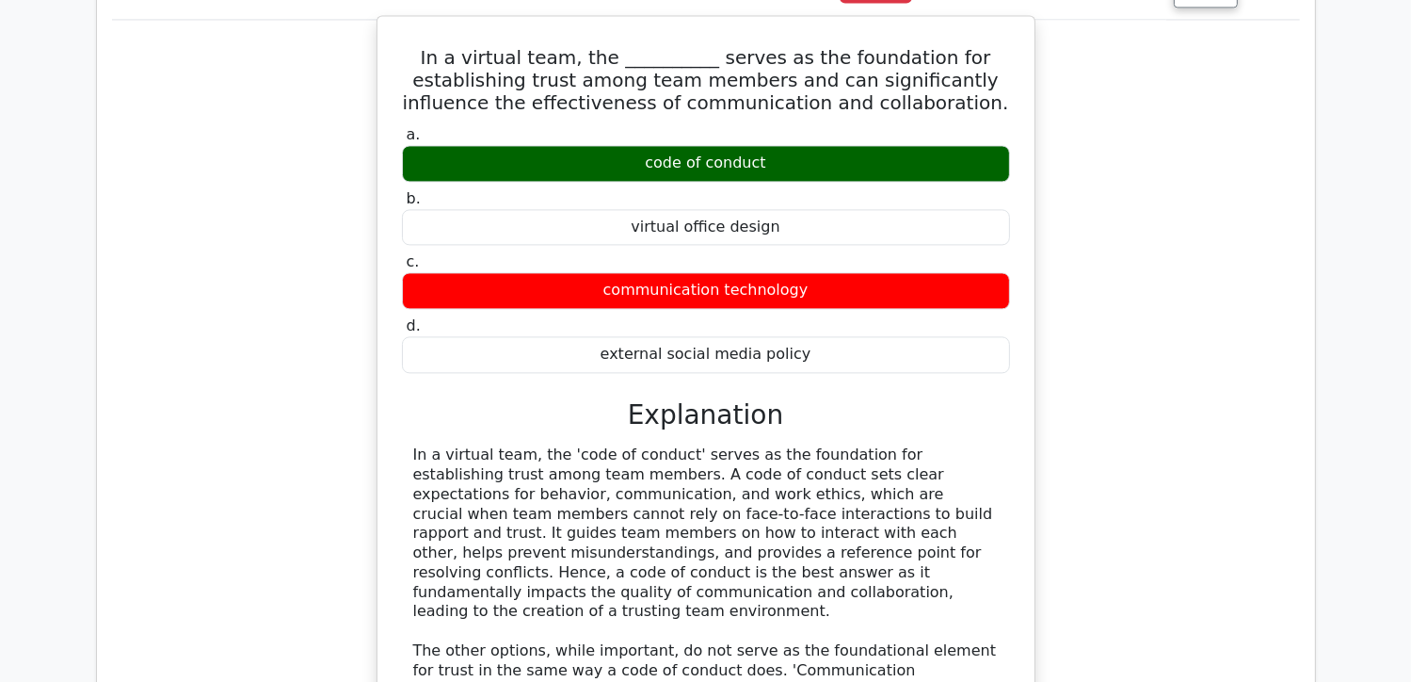
scroll to position [4048, 0]
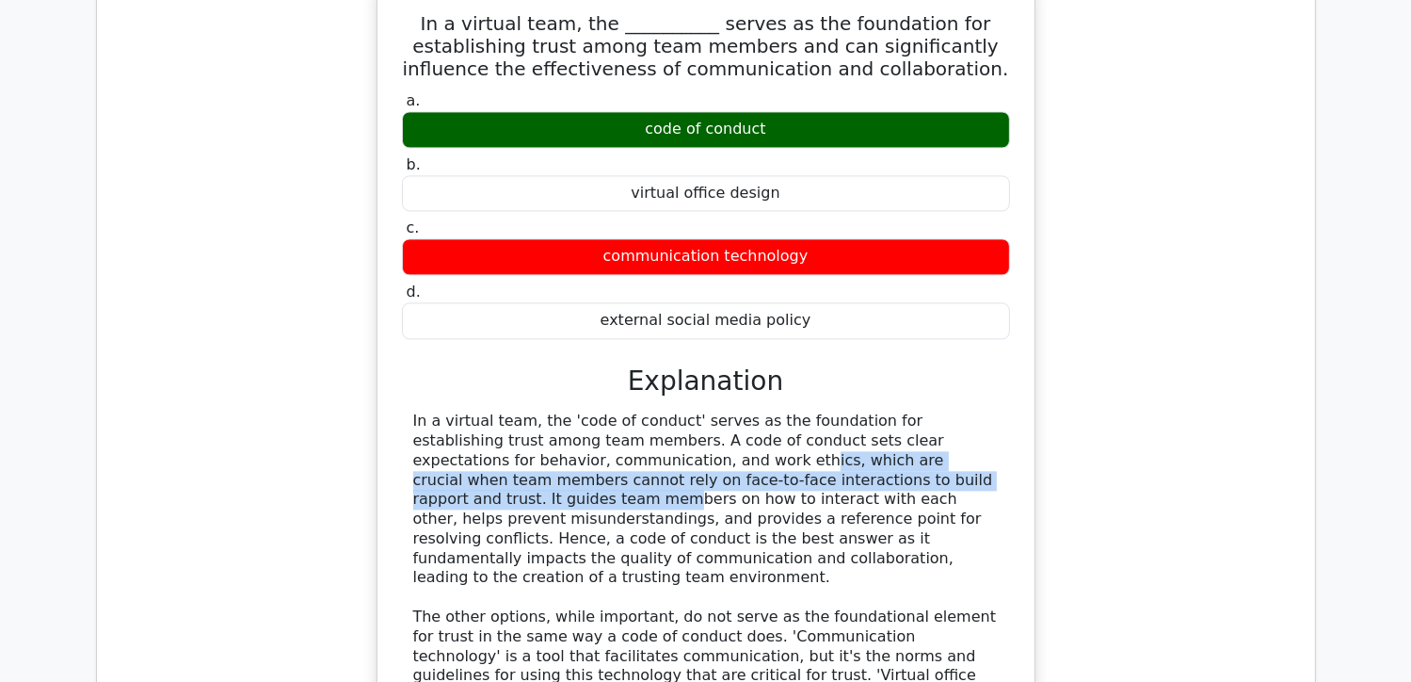
drag, startPoint x: 495, startPoint y: 271, endPoint x: 758, endPoint y: 293, distance: 263.6
click at [758, 411] on div "In a virtual team, the 'code of conduct' serves as the foundation for establish…" at bounding box center [706, 597] width 586 height 372
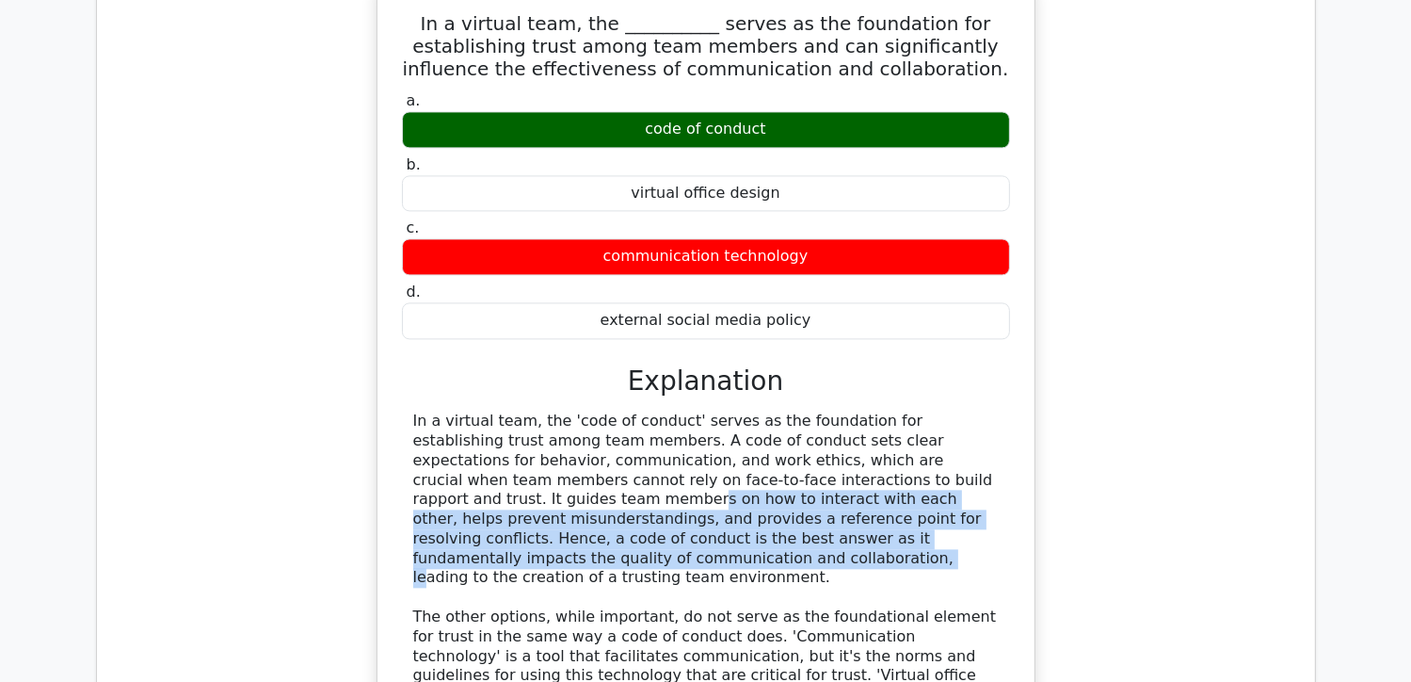
drag, startPoint x: 781, startPoint y: 289, endPoint x: 798, endPoint y: 355, distance: 68.0
click at [798, 411] on div "In a virtual team, the 'code of conduct' serves as the foundation for establish…" at bounding box center [706, 597] width 586 height 372
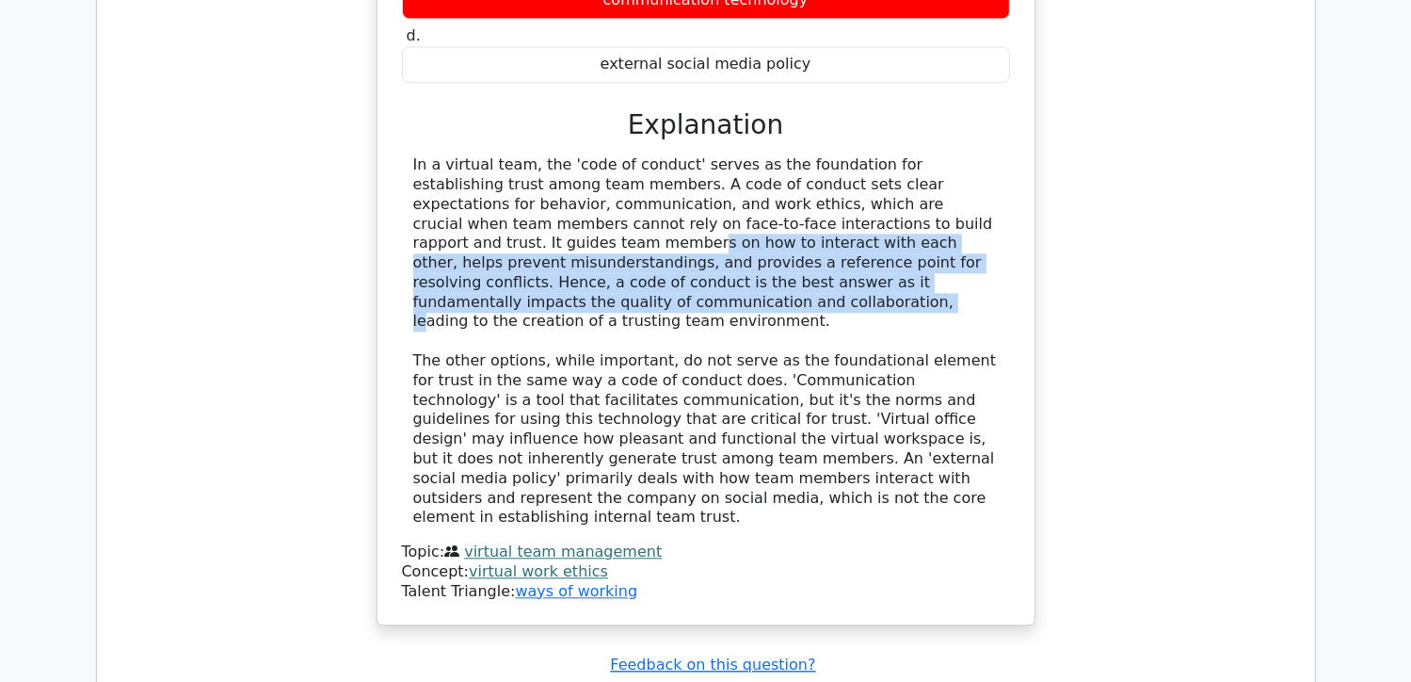
scroll to position [4331, 0]
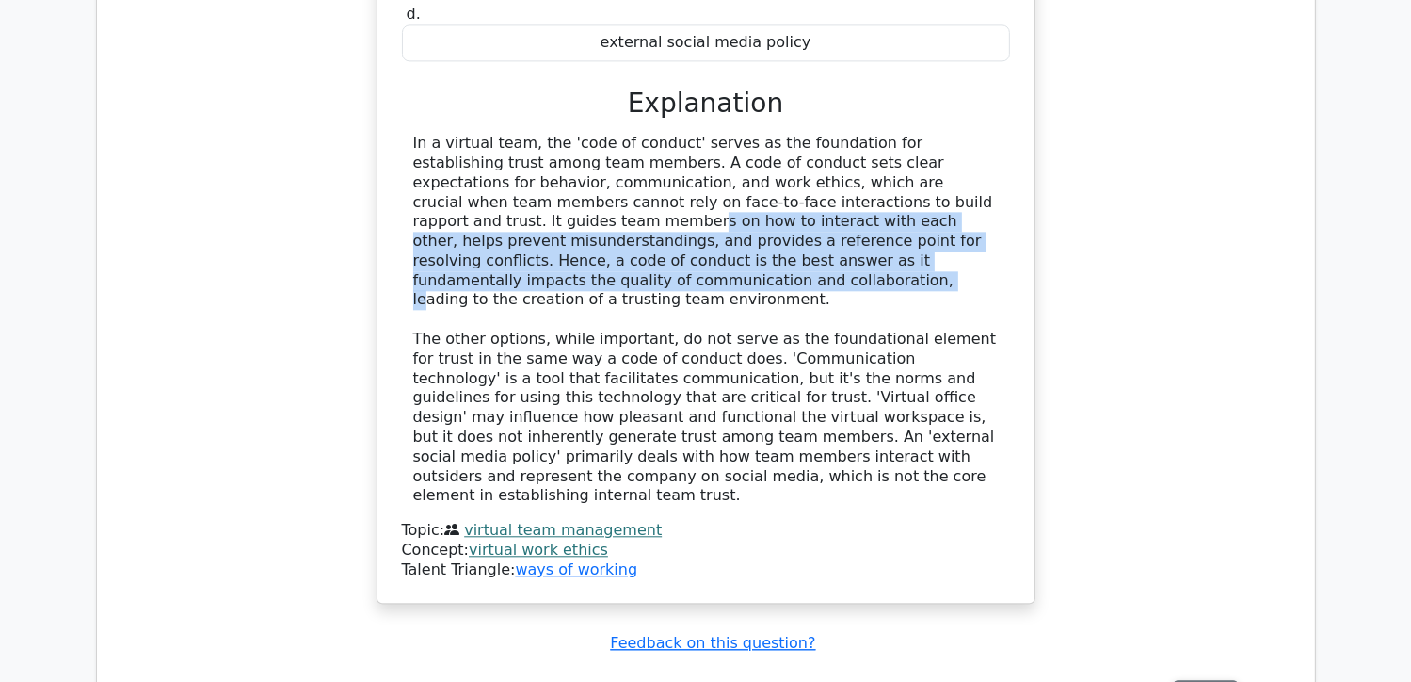
click at [1196, 680] on button "Review" at bounding box center [1206, 694] width 64 height 29
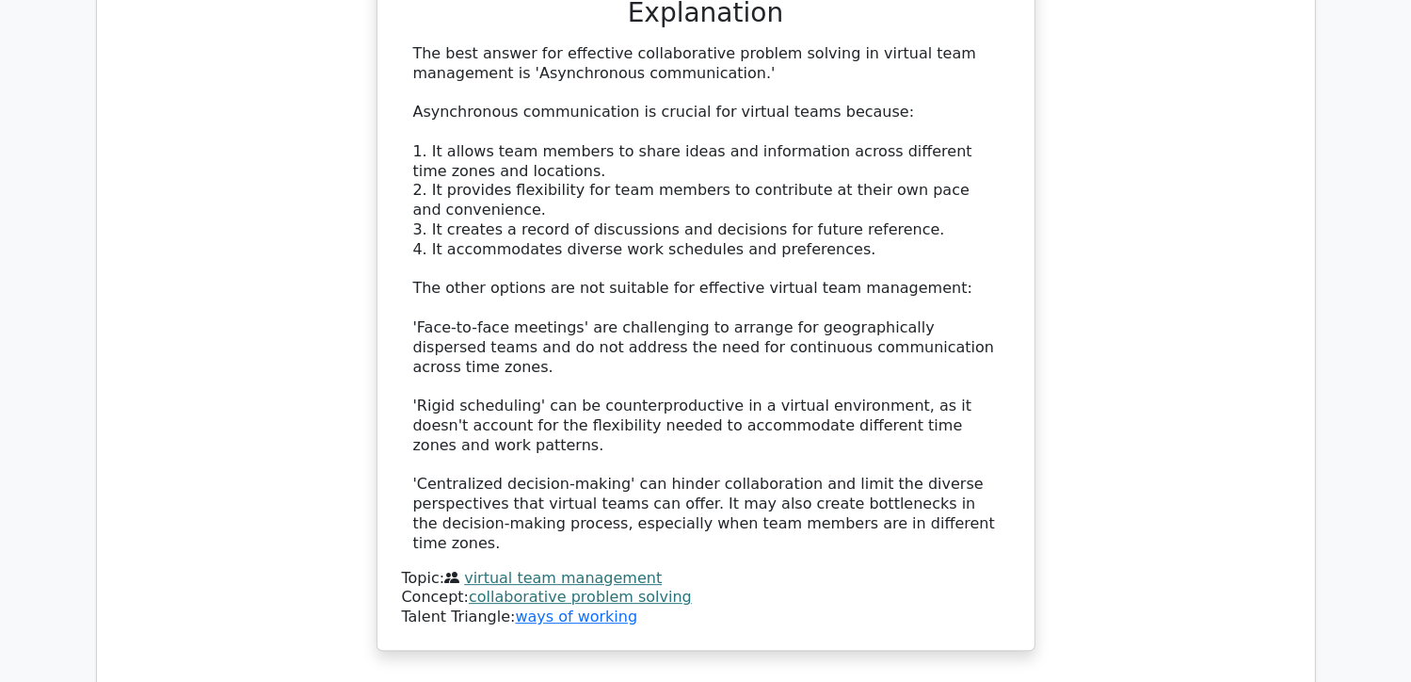
scroll to position [5461, 0]
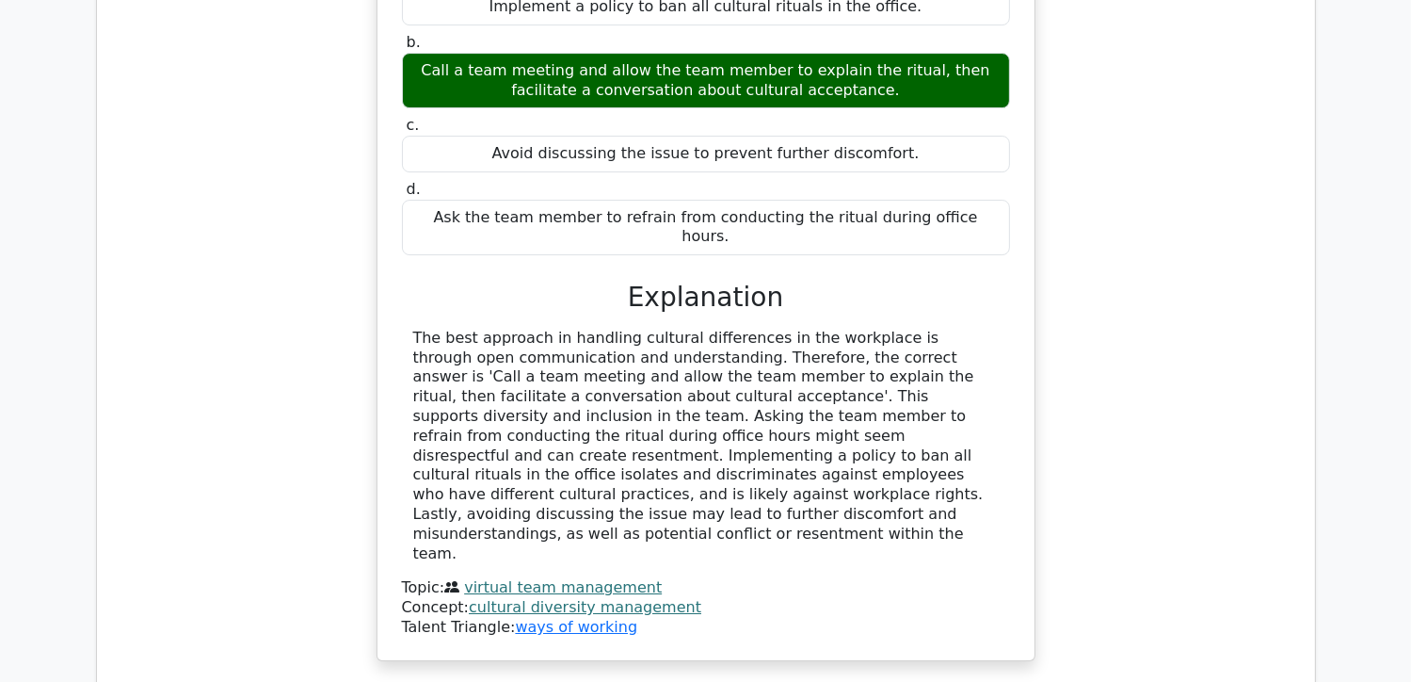
scroll to position [6402, 0]
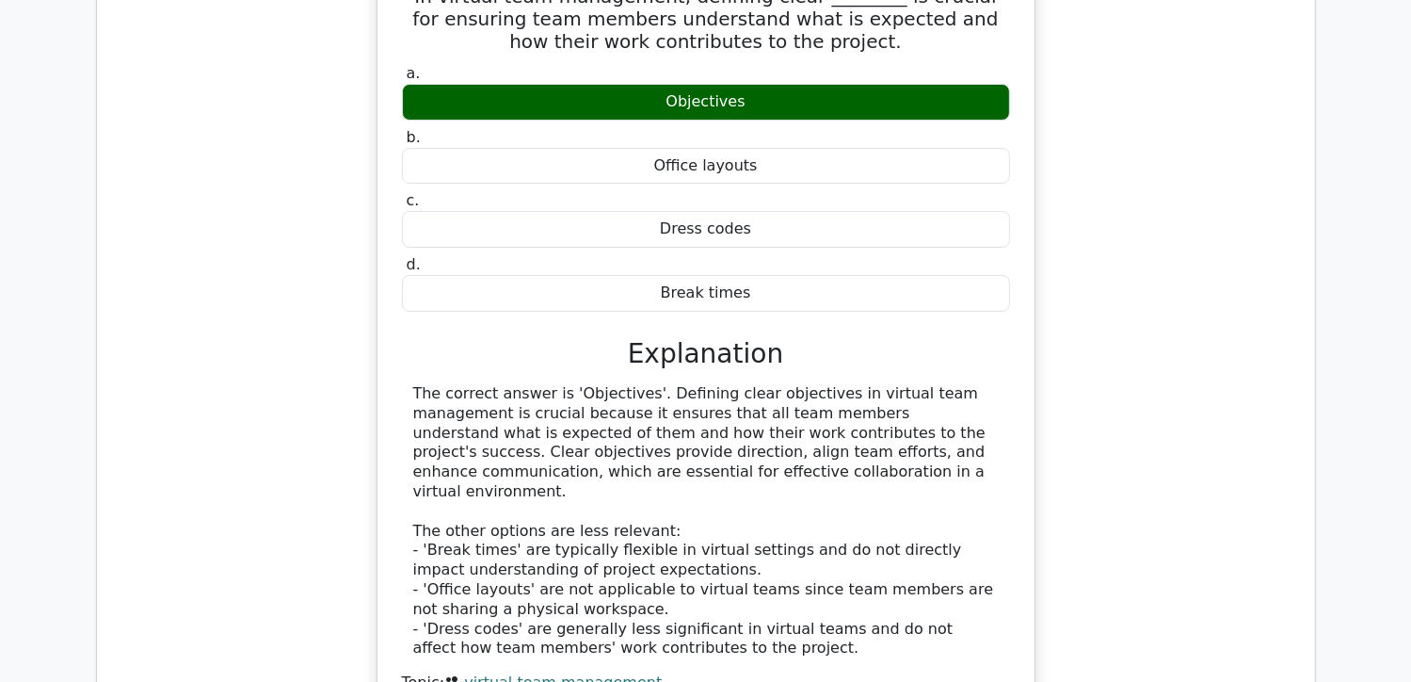
scroll to position [7344, 0]
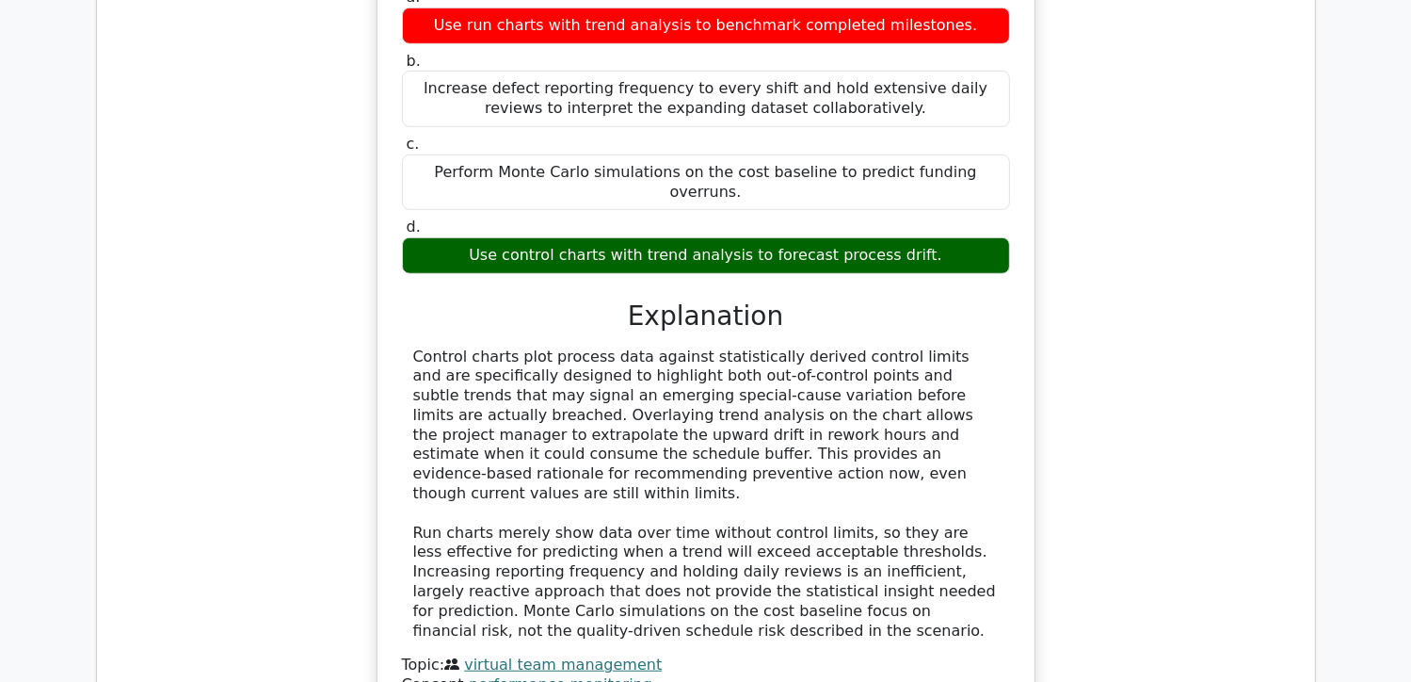
scroll to position [8379, 0]
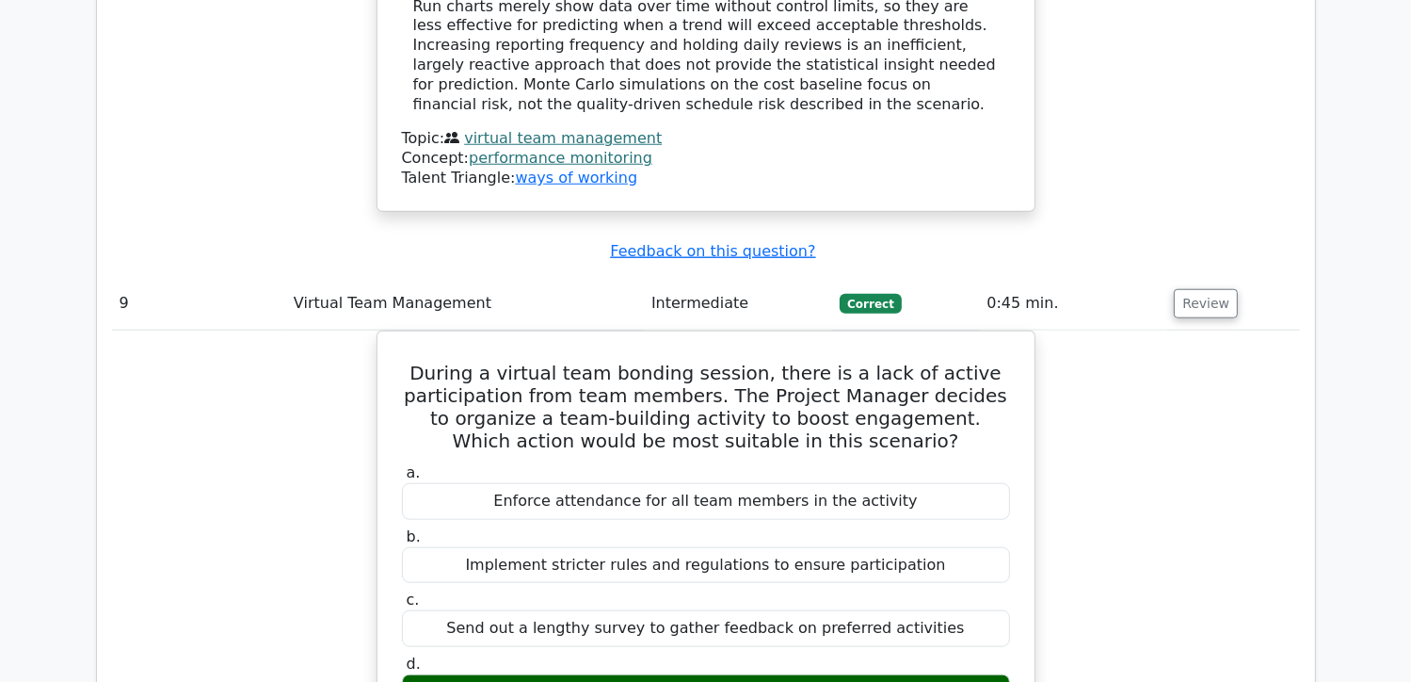
scroll to position [8850, 0]
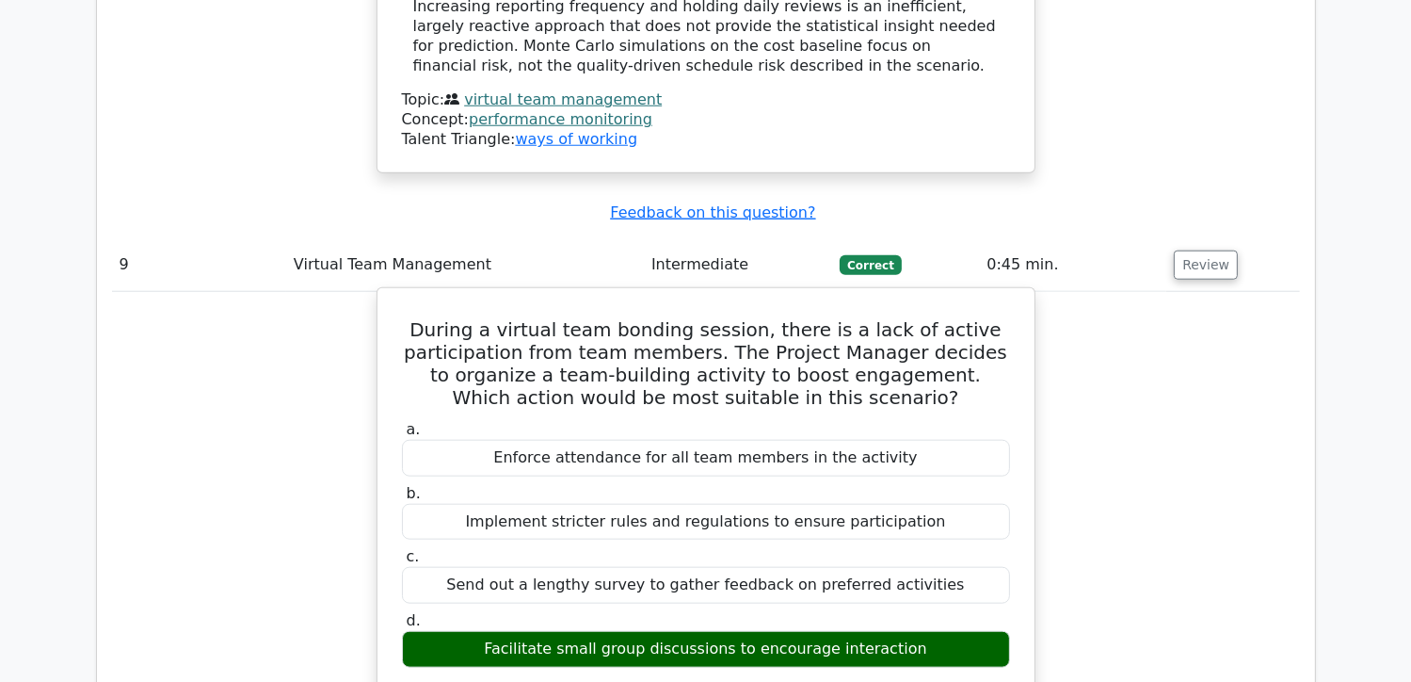
drag, startPoint x: 482, startPoint y: 412, endPoint x: 652, endPoint y: 440, distance: 171.7
drag, startPoint x: 652, startPoint y: 440, endPoint x: 650, endPoint y: 456, distance: 16.1
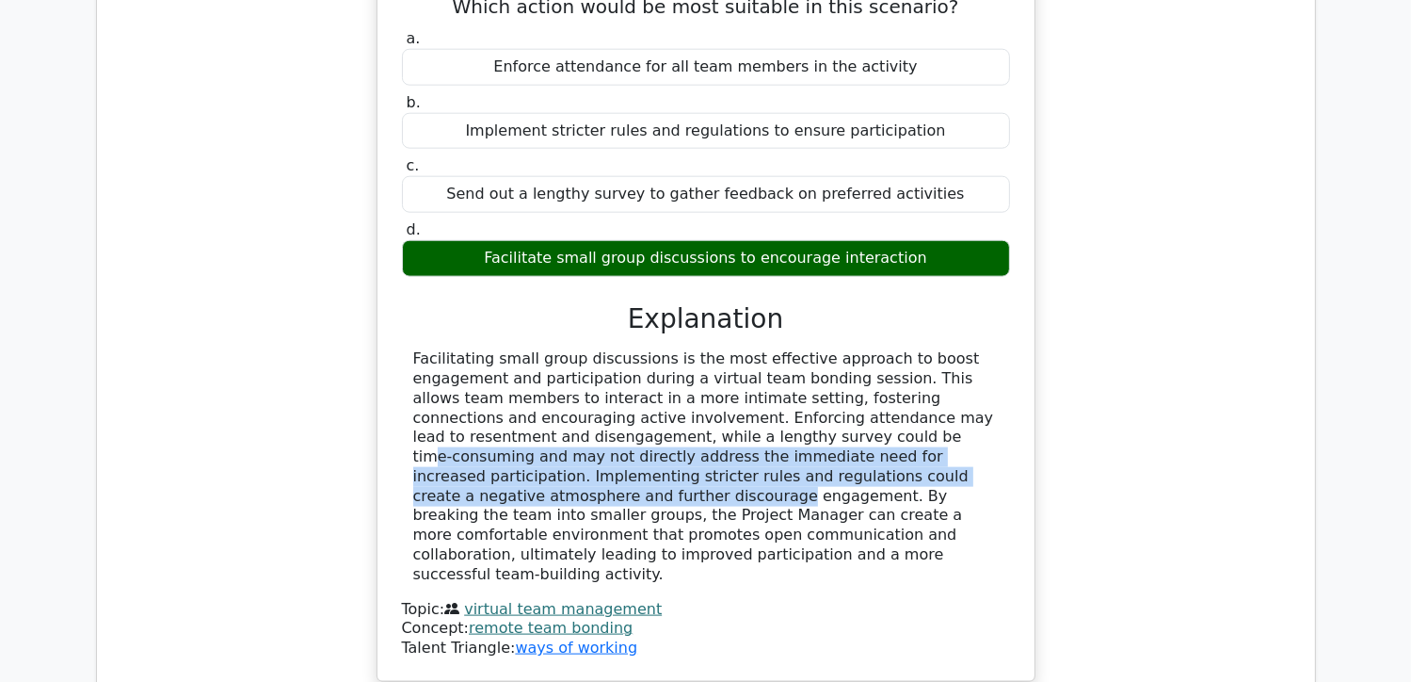
scroll to position [9415, 0]
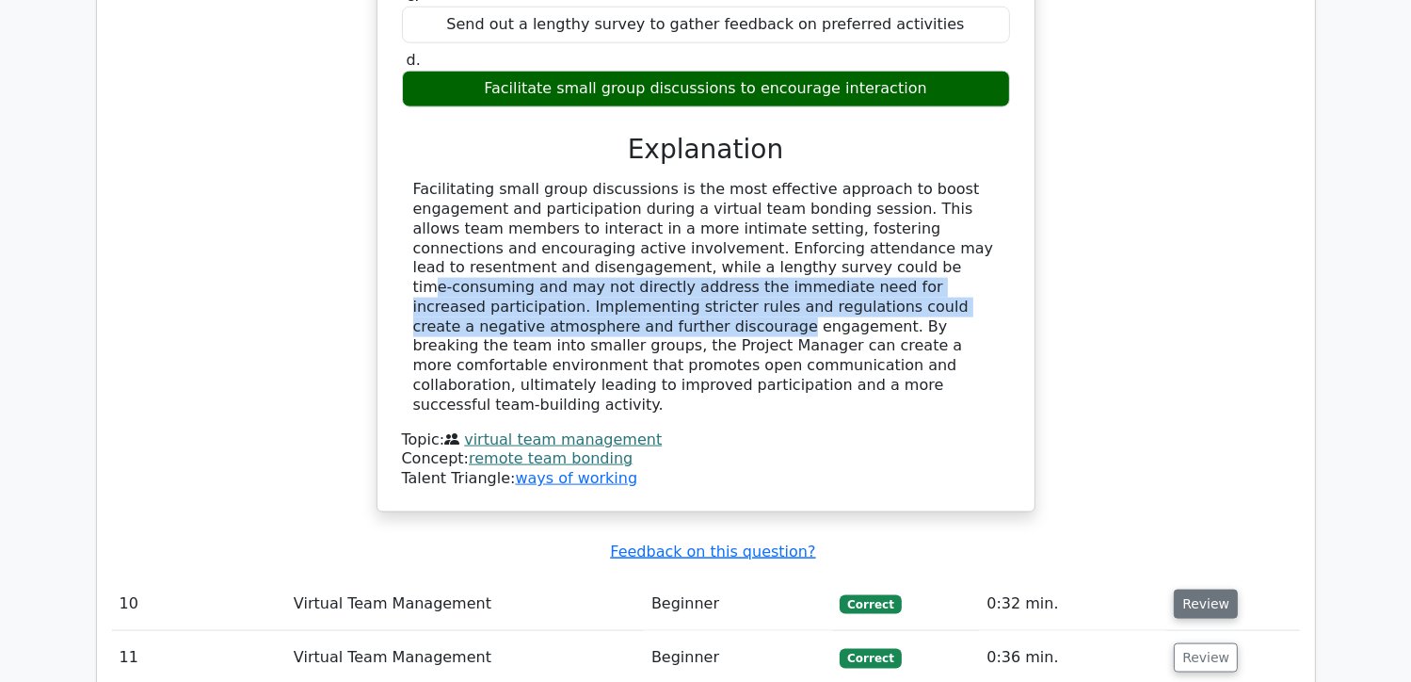
click at [1190, 589] on button "Review" at bounding box center [1206, 603] width 64 height 29
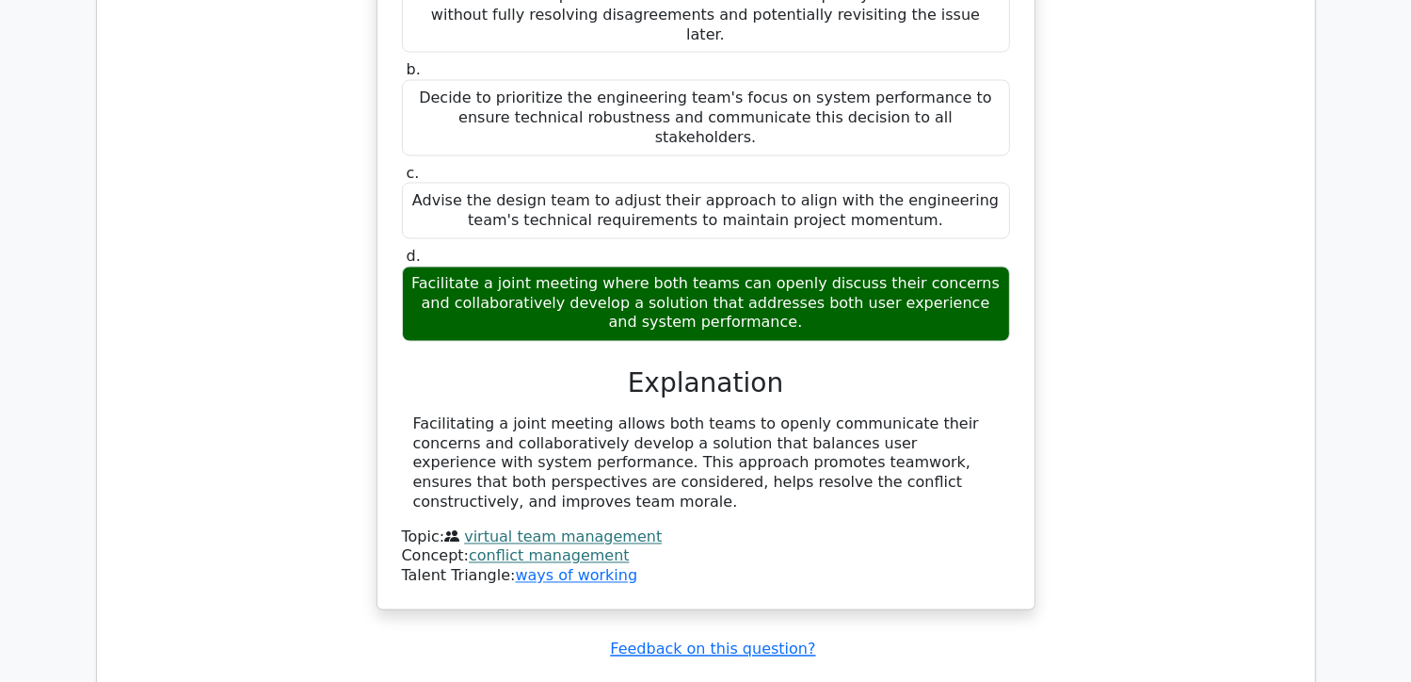
scroll to position [10356, 0]
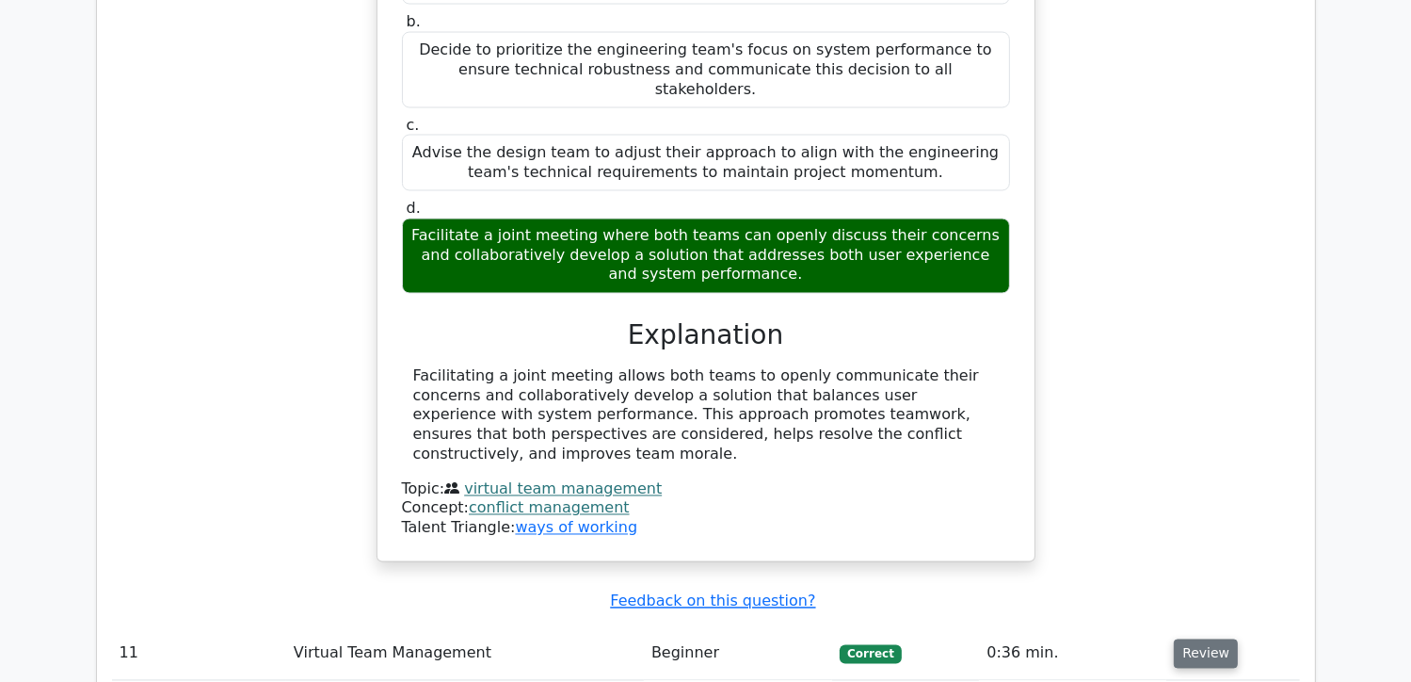
click at [1189, 639] on button "Review" at bounding box center [1206, 653] width 64 height 29
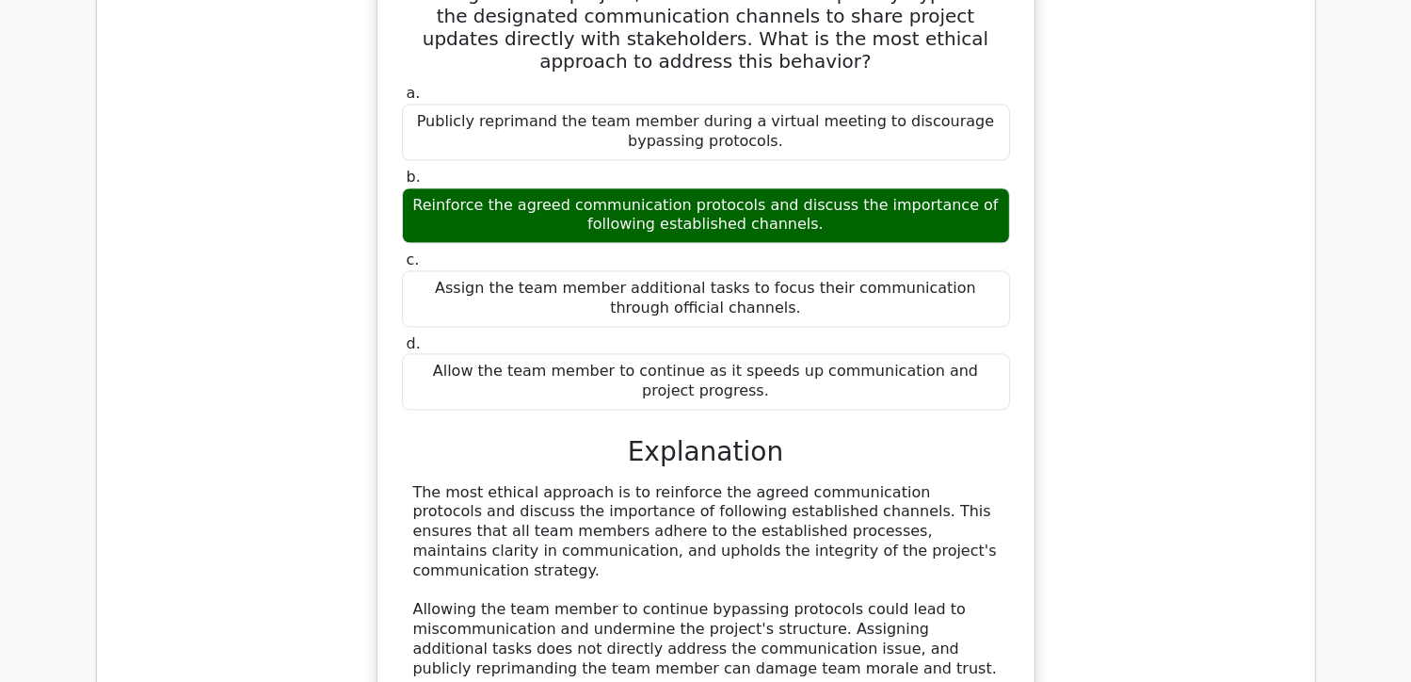
scroll to position [11204, 0]
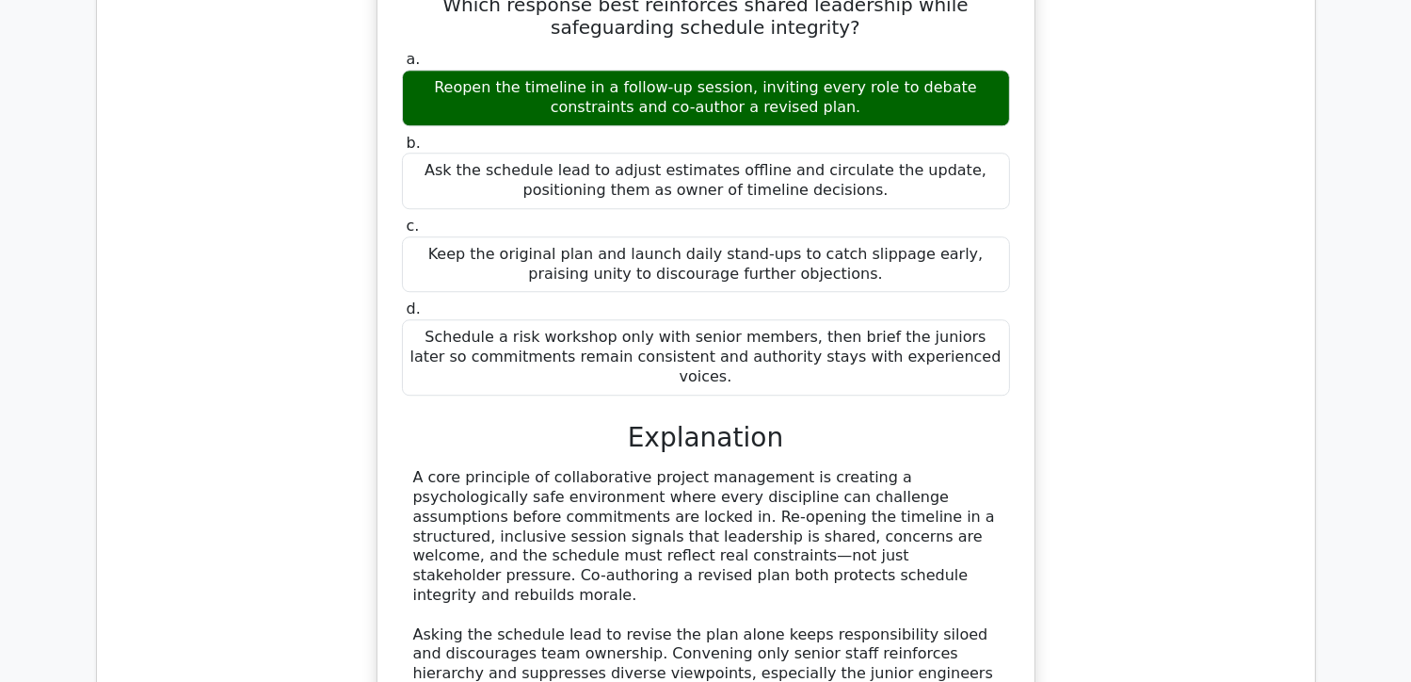
scroll to position [12145, 0]
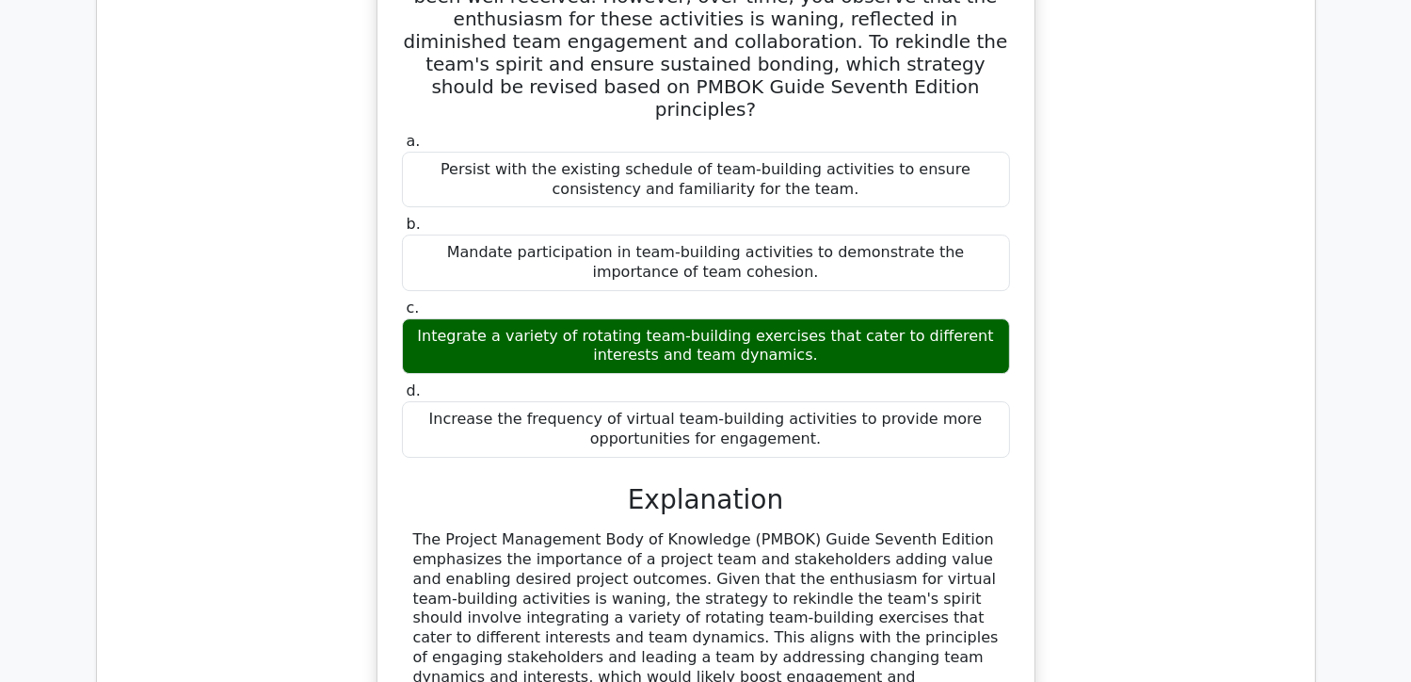
scroll to position [13275, 0]
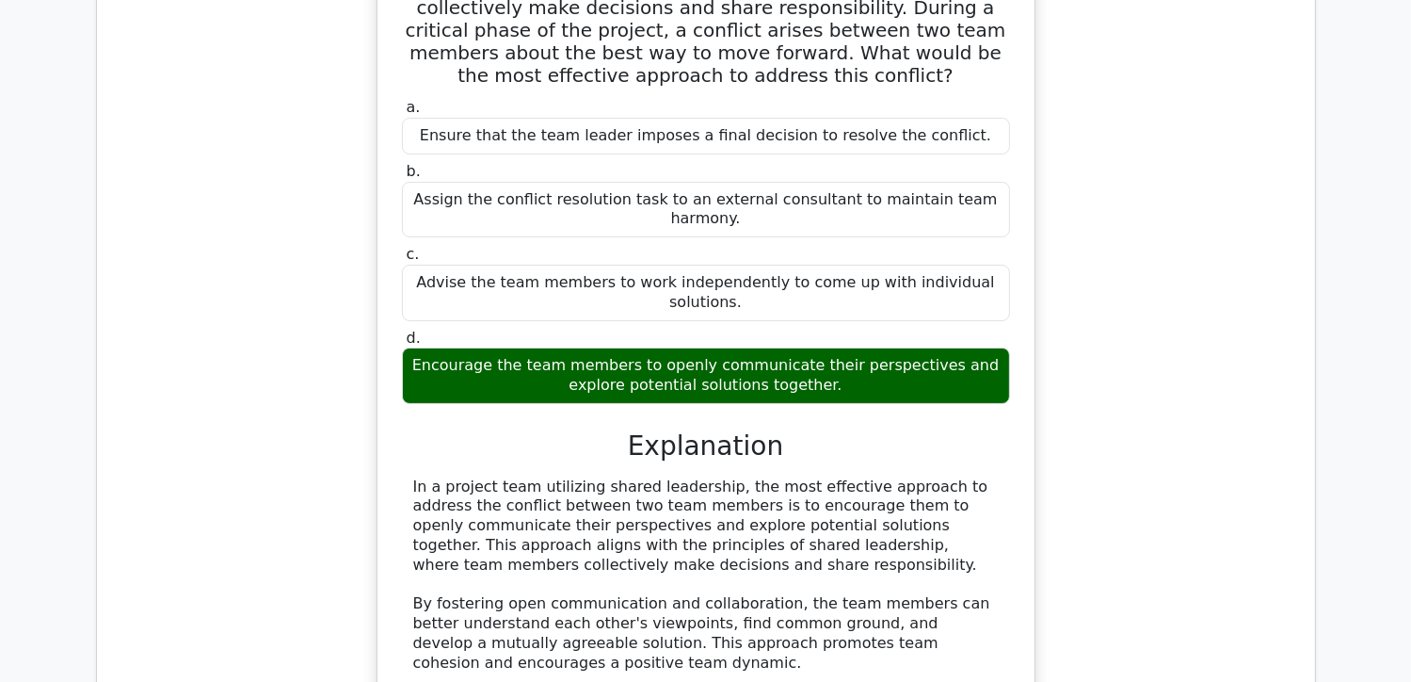
scroll to position [14405, 0]
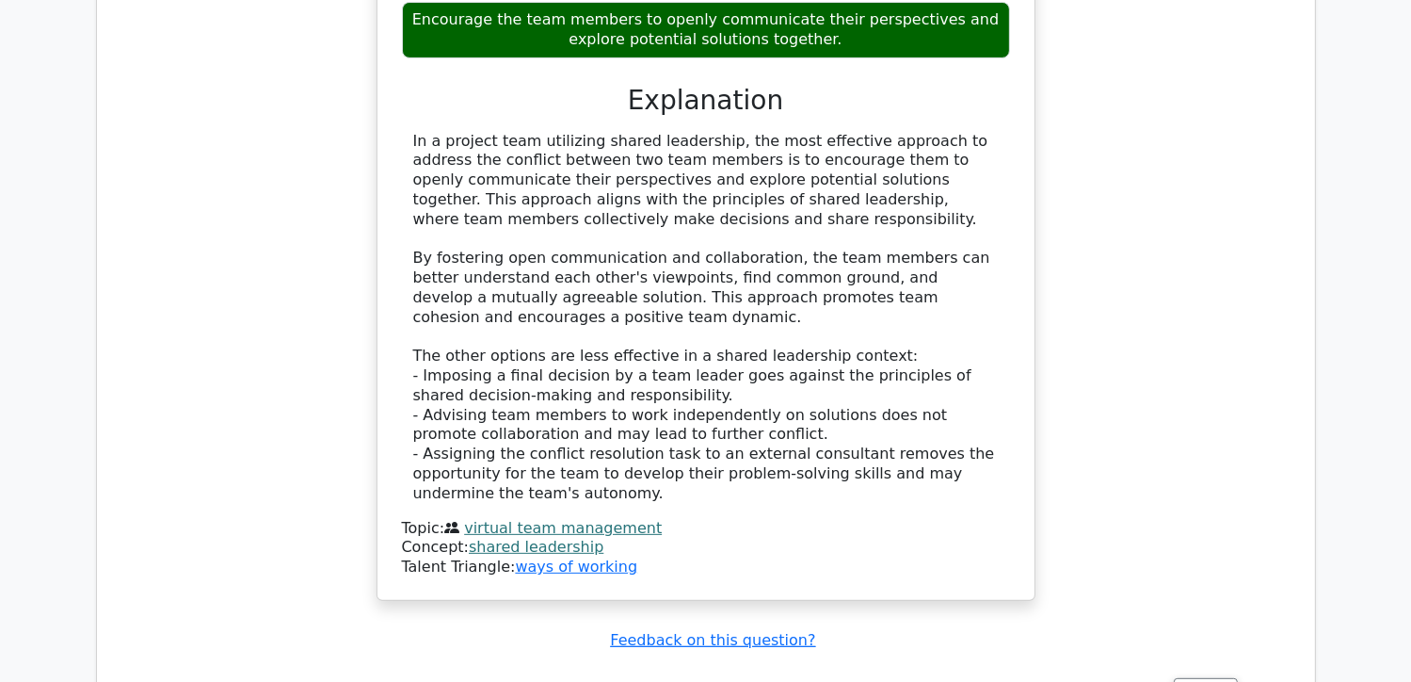
scroll to position [14698, 0]
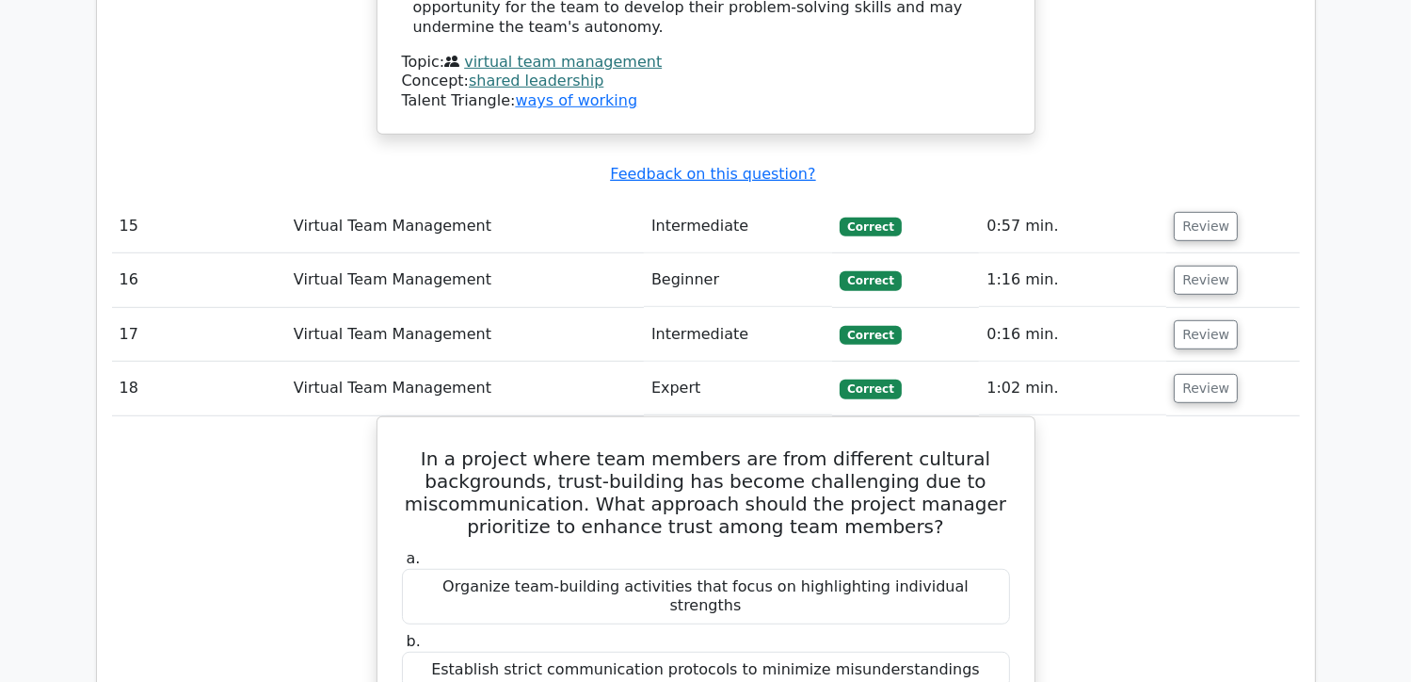
scroll to position [15263, 0]
